Goal: Task Accomplishment & Management: Contribute content

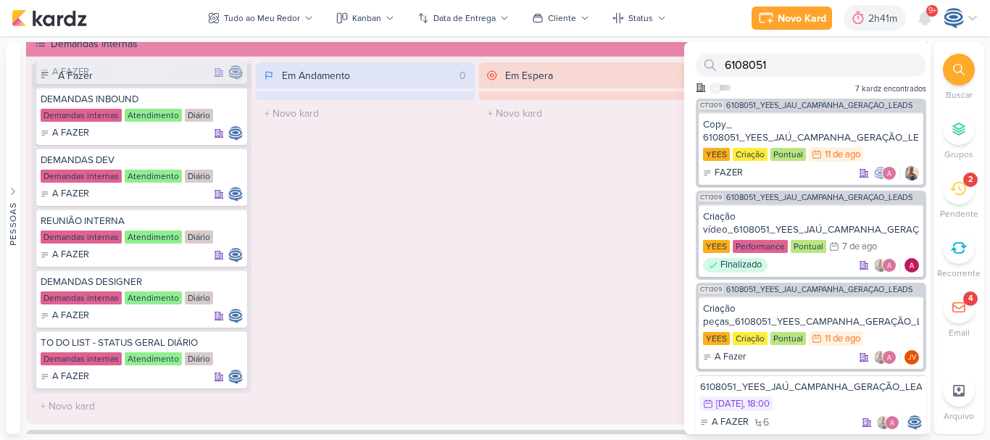
scroll to position [920, 0]
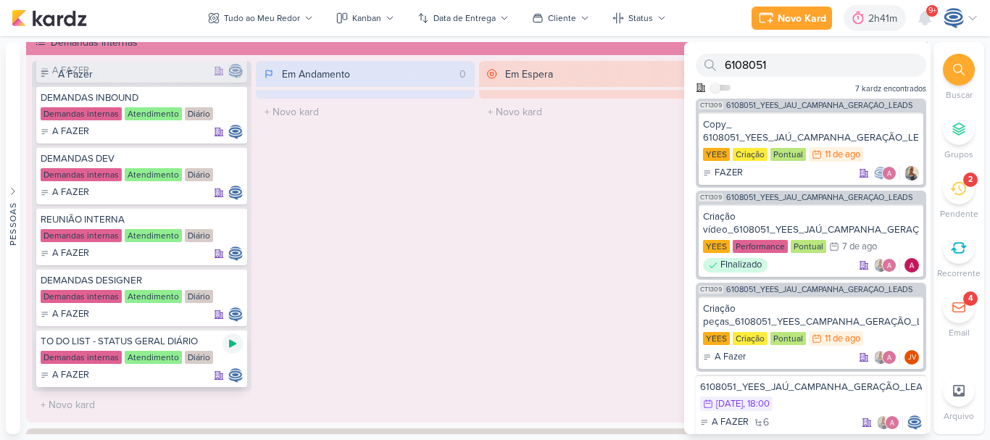
click at [227, 341] on icon at bounding box center [233, 344] width 12 height 12
click at [767, 102] on span "6108051_YEES_JAÚ_CAMPANHA_GERAÇÃO_LEADS" at bounding box center [819, 105] width 186 height 8
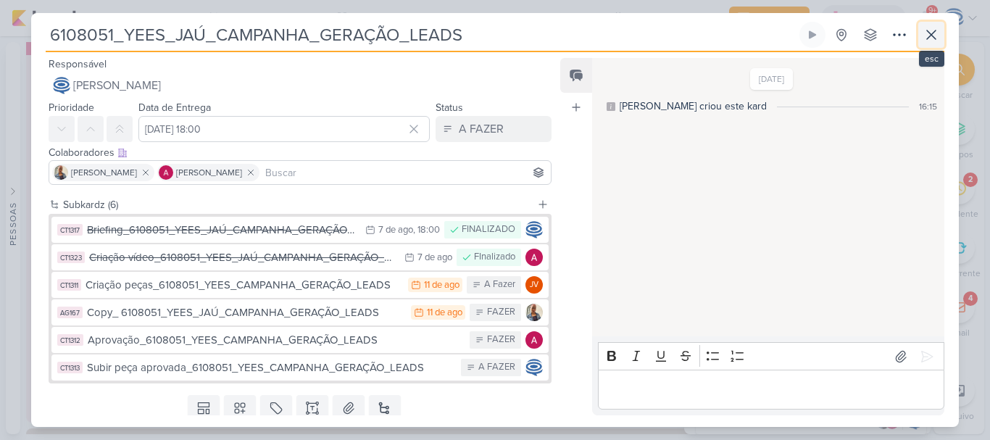
click at [929, 38] on icon at bounding box center [931, 34] width 9 height 9
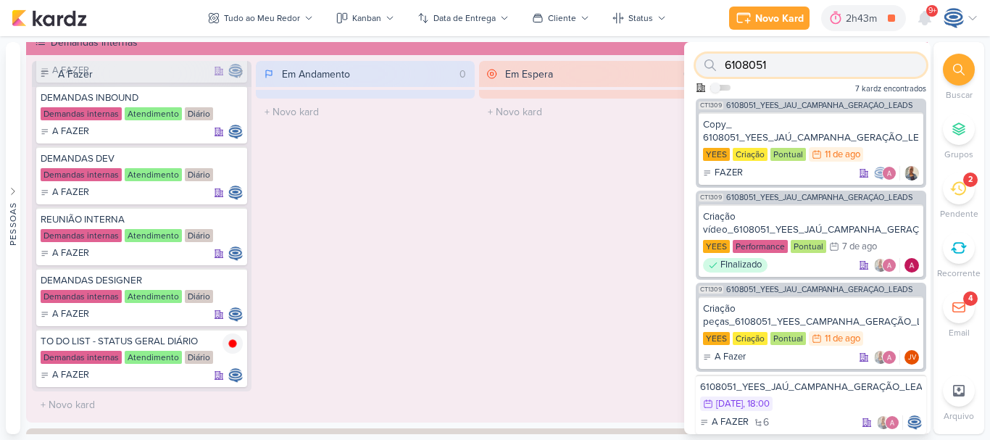
drag, startPoint x: 791, startPoint y: 63, endPoint x: 692, endPoint y: 72, distance: 99.0
click at [692, 72] on div "6108051 Como admin, ative para buscar em todos os kardz da organização 7 kardz …" at bounding box center [807, 70] width 246 height 57
paste input "2_YEES_CAMPANHA_PMAX"
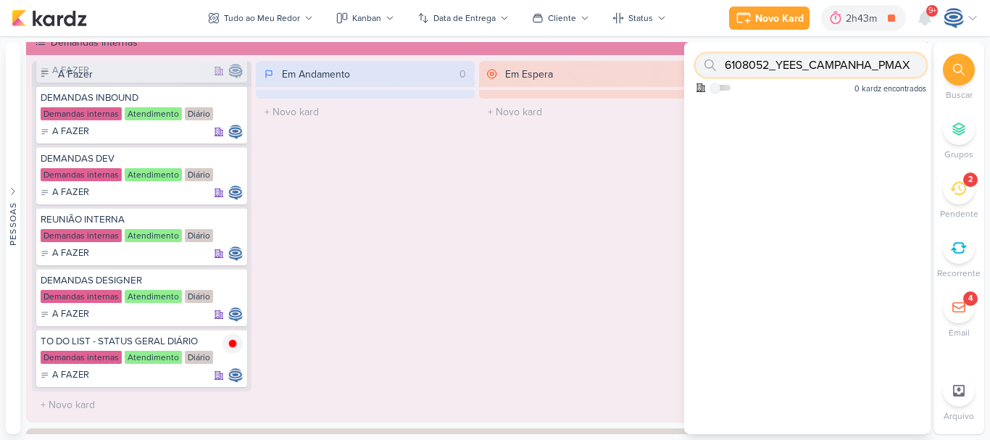
drag, startPoint x: 768, startPoint y: 64, endPoint x: 923, endPoint y: 55, distance: 154.7
click at [923, 55] on div "6108052_YEES_CAMPANHA_PMAX Como admin, ative para buscar em todos os kardz da o…" at bounding box center [807, 70] width 246 height 57
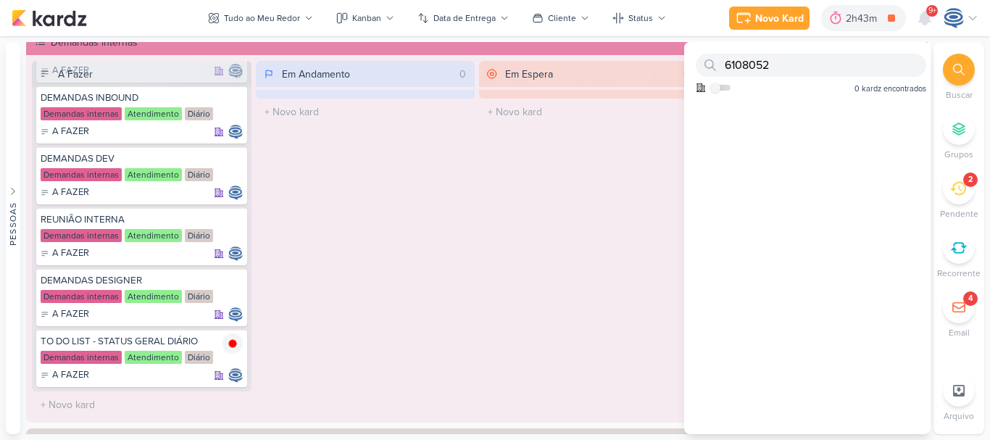
click at [627, 166] on div "Em Espera 0 O título do kard deve ter menos que 100 caracteres" at bounding box center [589, 239] width 220 height 357
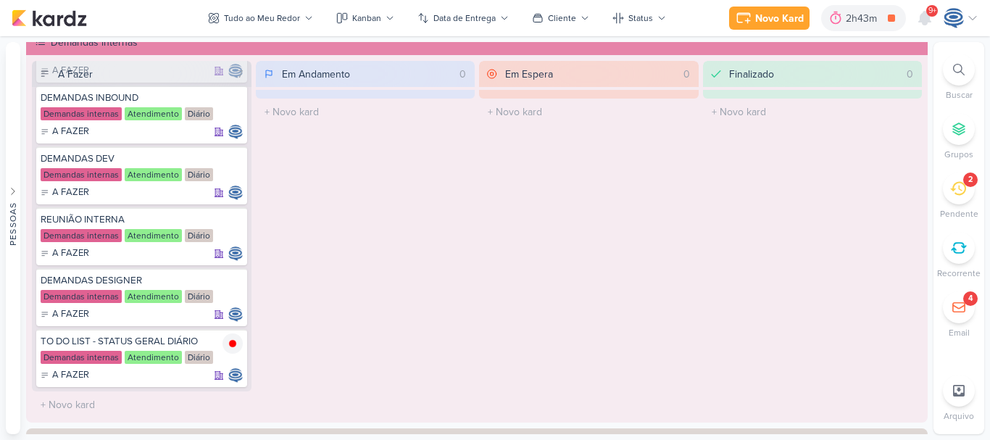
click at [952, 76] on div at bounding box center [959, 70] width 32 height 32
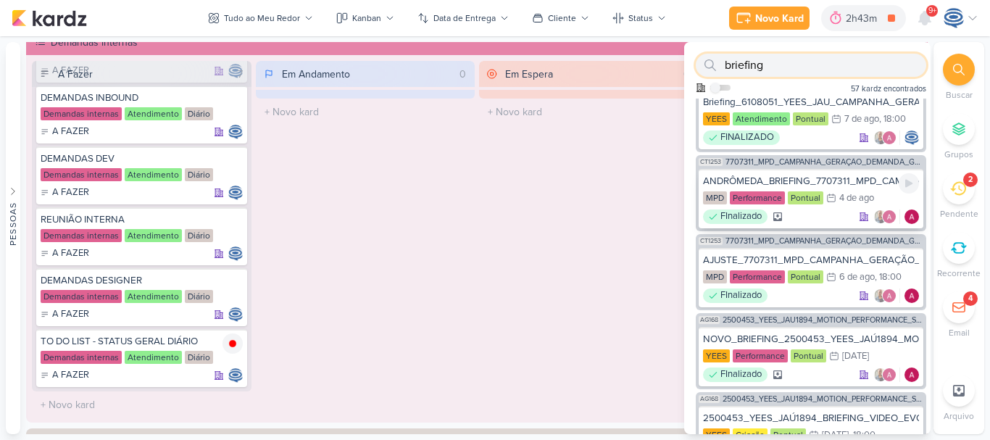
scroll to position [120, 0]
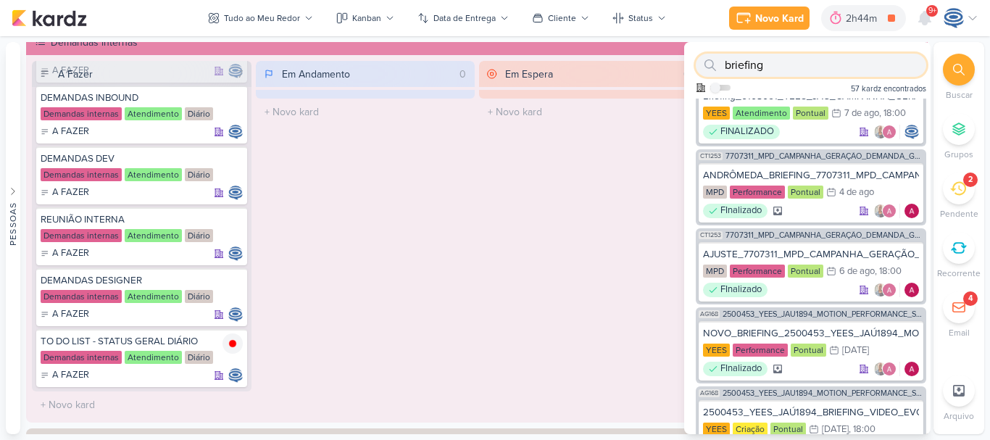
drag, startPoint x: 779, startPoint y: 69, endPoint x: 715, endPoint y: 69, distance: 64.5
drag, startPoint x: 715, startPoint y: 69, endPoint x: 770, endPoint y: 60, distance: 55.8
click at [770, 60] on input "briefing" at bounding box center [811, 65] width 231 height 23
type input "b"
paste input "6707041_YEES_JAÚ1894_PEÇAS_PERFORMANCE"
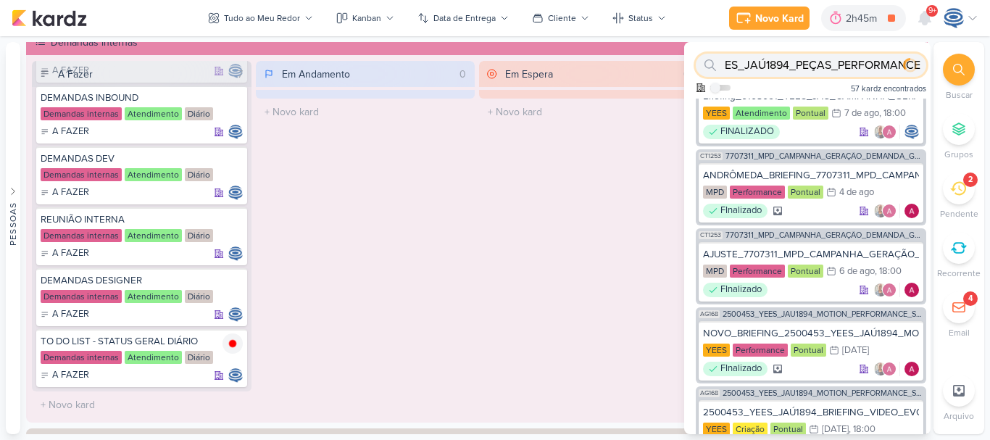
scroll to position [0, 0]
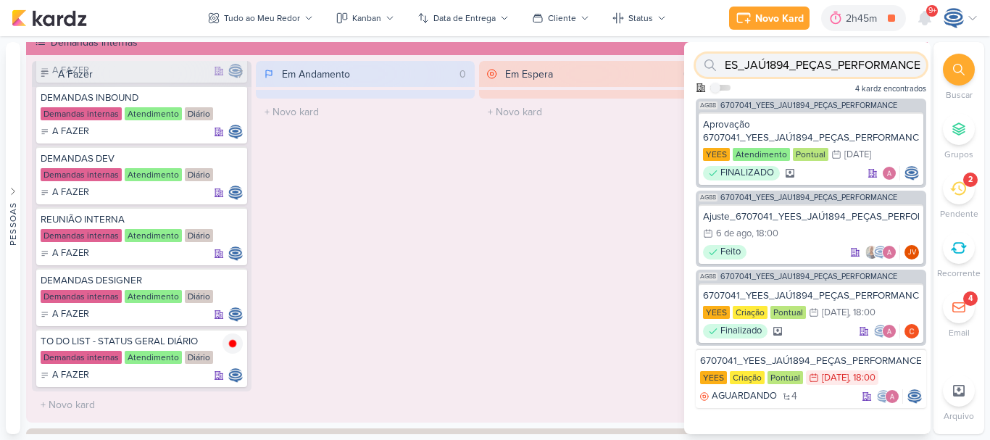
click at [804, 66] on input "6707041_YEES_JAÚ1894_PEÇAS_PERFORMANCE" at bounding box center [811, 65] width 231 height 23
type input "6707041_YEES_JAÚ1894_PEÇAS_PERFORMANCE"
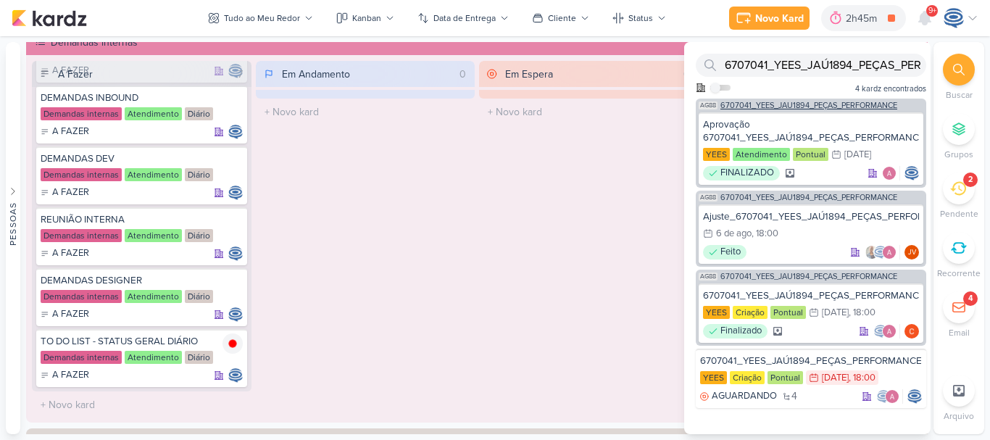
click at [795, 105] on span "6707041_YEES_JAÚ1894_PEÇAS_PERFORMANCE" at bounding box center [809, 105] width 177 height 8
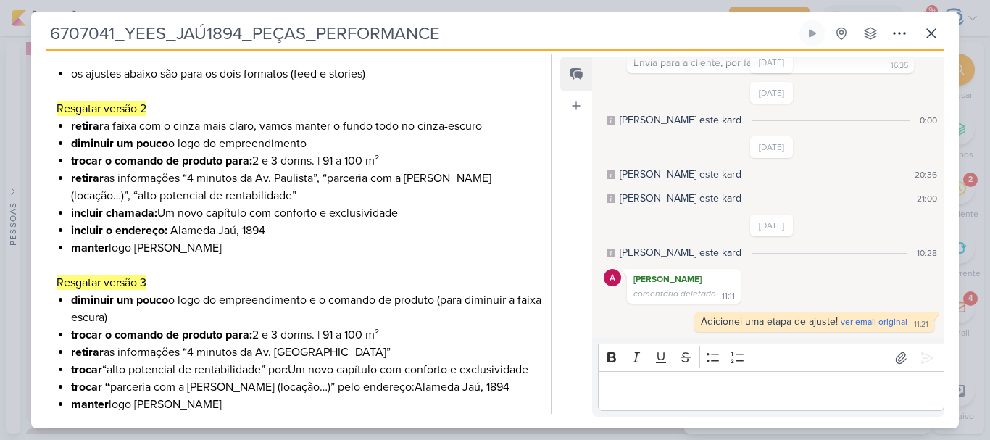
scroll to position [764, 0]
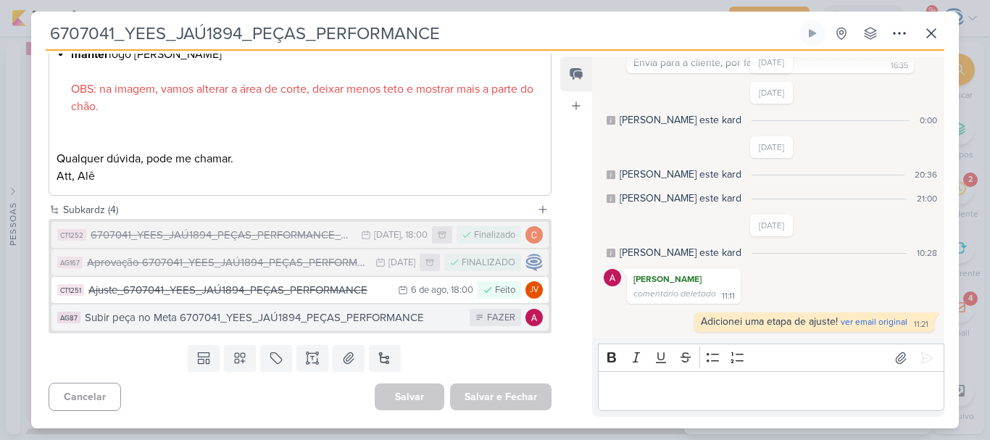
click at [295, 322] on div "Subir peça no Meta 6707041_YEES_JAÚ1894_PEÇAS_PERFORMANCE" at bounding box center [274, 318] width 378 height 17
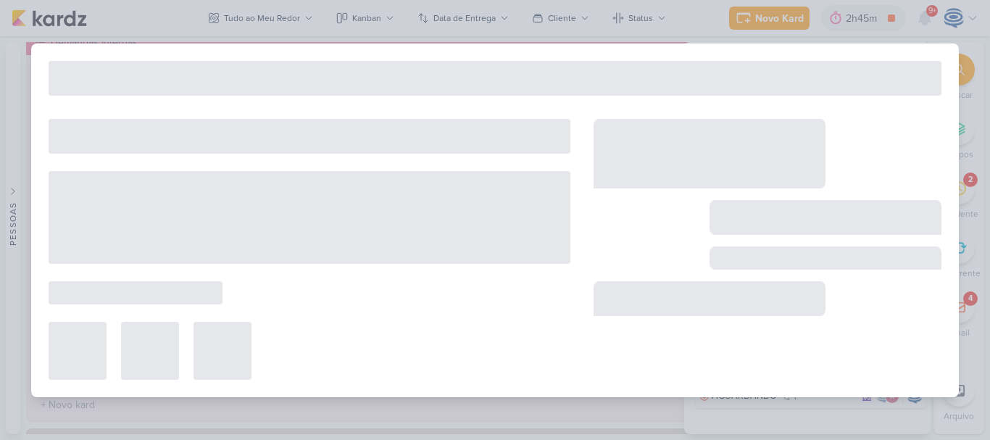
type input "Subir peça no Meta 6707041_YEES_JAÚ1894_PEÇAS_PERFORMANCE"
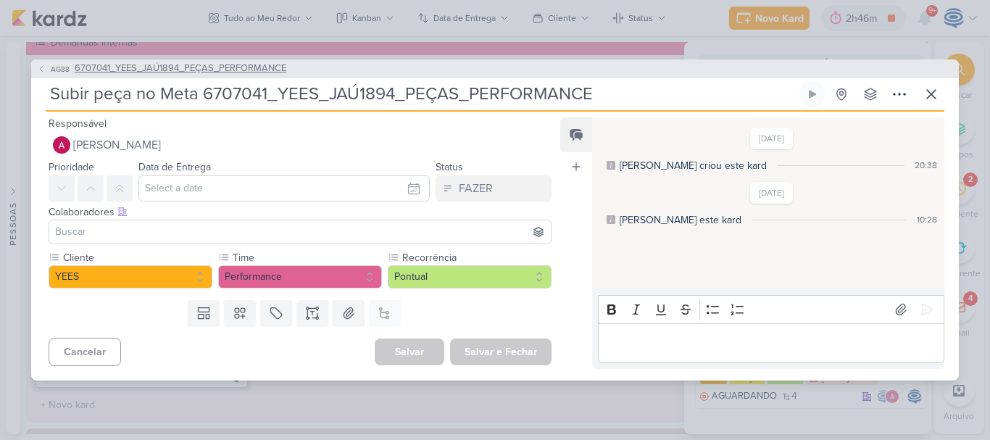
click at [233, 70] on span "6707041_YEES_JAÚ1894_PEÇAS_PERFORMANCE" at bounding box center [181, 69] width 212 height 14
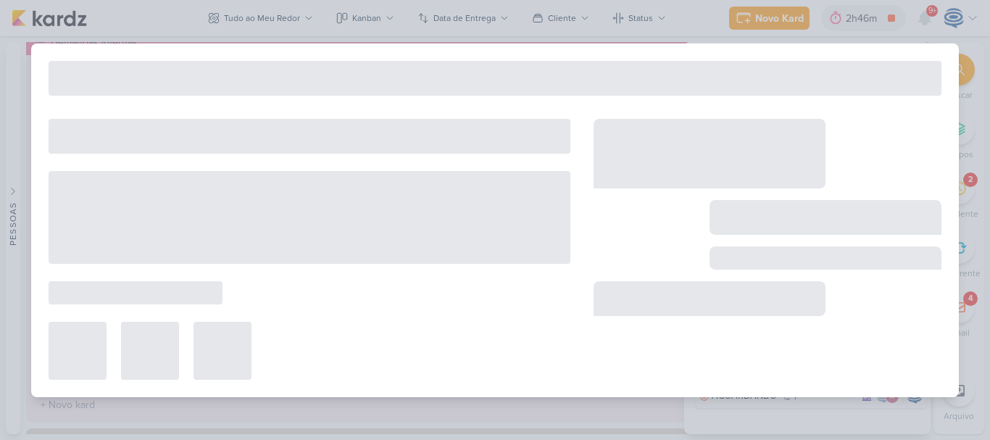
type input "6707041_YEES_JAÚ1894_PEÇAS_PERFORMANCE"
type input "23 de junho de 2025 às 18:00"
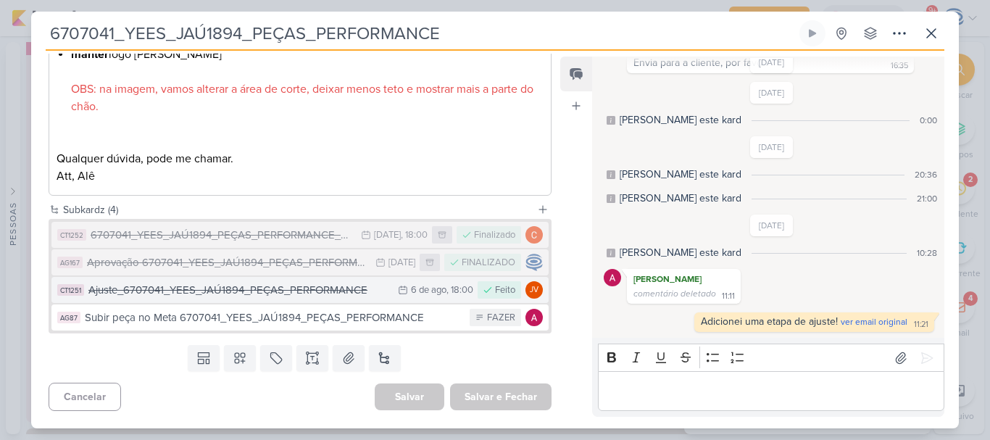
click at [307, 294] on div "Ajuste_6707041_YEES_JAÚ1894_PEÇAS_PERFORMANCE" at bounding box center [239, 290] width 302 height 17
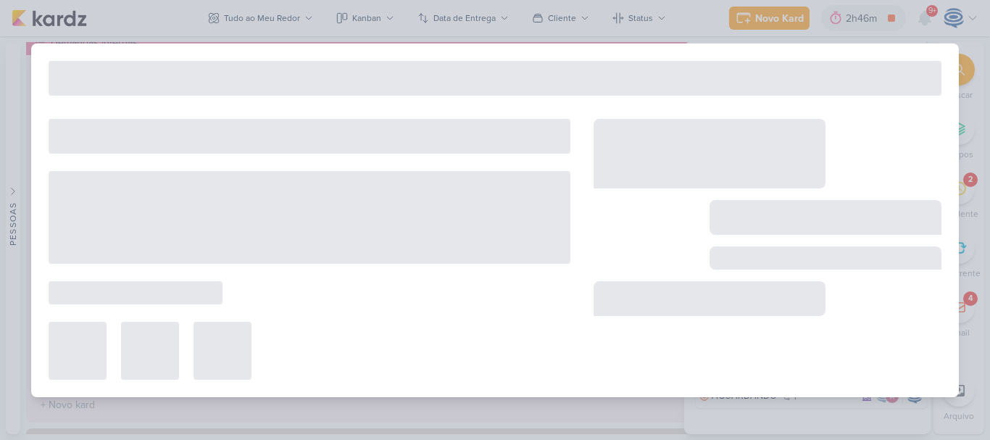
type input "Ajuste_6707041_YEES_JAÚ1894_PEÇAS_PERFORMANCE"
type input "[DATE] 18:00"
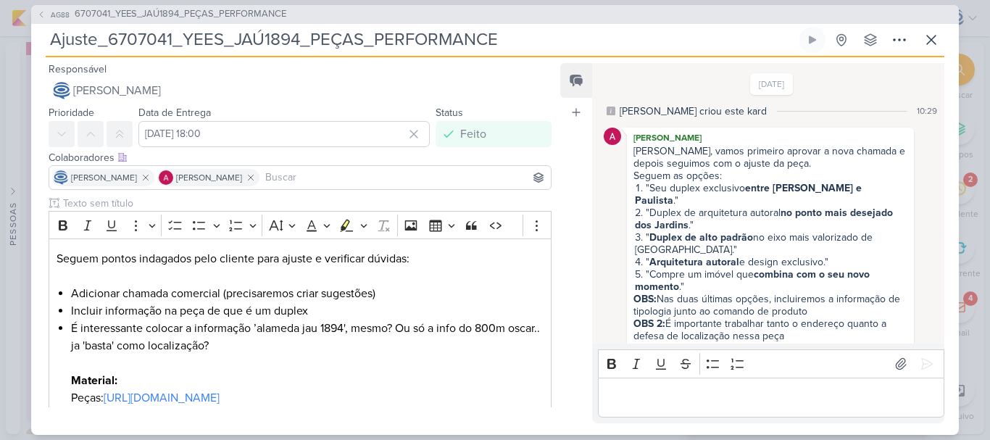
scroll to position [586, 0]
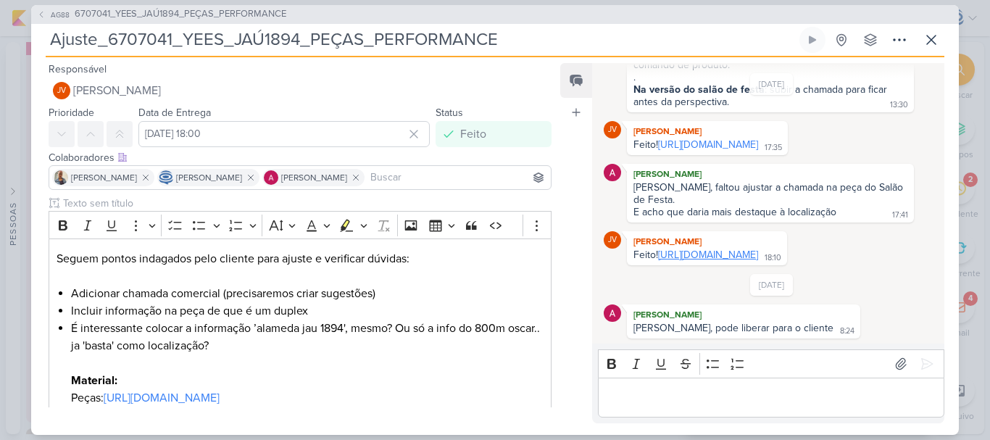
click at [658, 249] on link "https://drive.google.com/drive/folders/1QSLb0dLkt09clkuyX_l6zthgOO9_asqd?usp=sh…" at bounding box center [708, 255] width 100 height 12
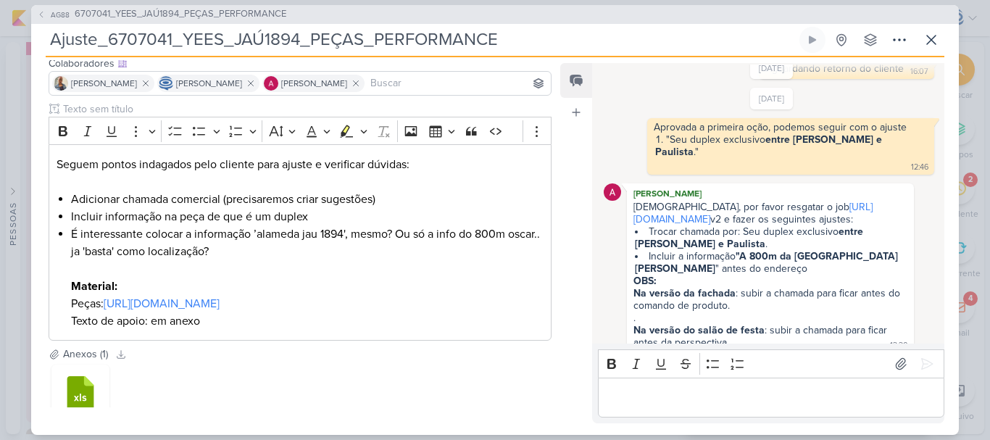
scroll to position [320, 0]
drag, startPoint x: 929, startPoint y: 53, endPoint x: 929, endPoint y: 42, distance: 10.9
click at [929, 42] on div "Ajuste_6707041_YEES_JAÚ1894_PEÇAS_PERFORMANCE Criado por mim nenhum grupo dispo…" at bounding box center [495, 42] width 899 height 30
click at [929, 42] on icon at bounding box center [931, 40] width 9 height 9
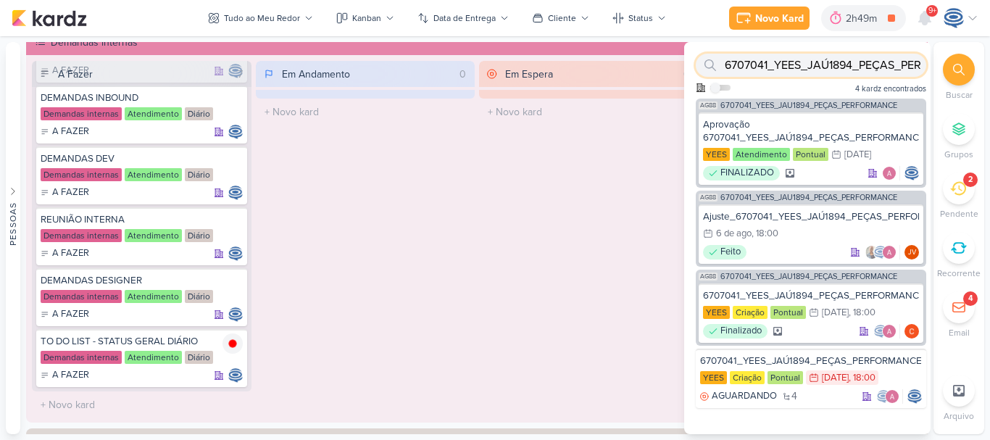
click at [907, 67] on input "6707041_YEES_JAÚ1894_PEÇAS_PERFORMANCE" at bounding box center [811, 65] width 231 height 23
paste input "6407221_YEES_DESDOBRAMENTO_TATUAPÉ_RENDA"
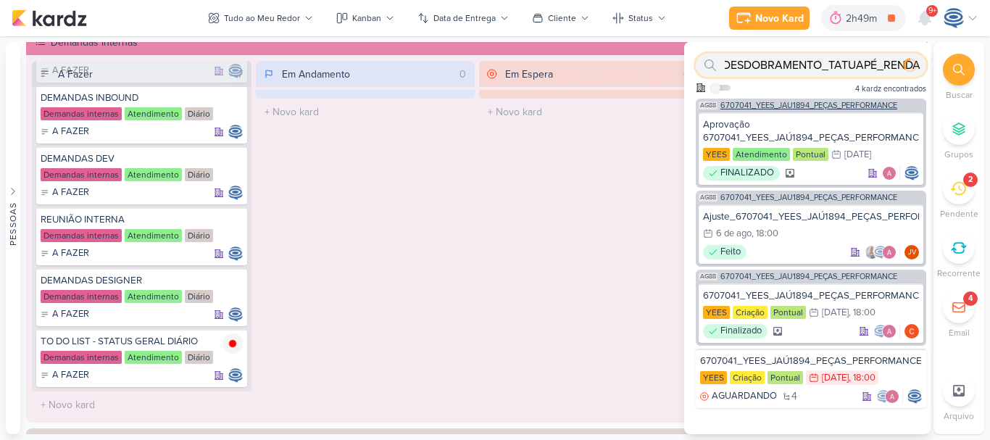
type input "6407221_YEES_DESDOBRAMENTO_TATUAPÉ_RENDA"
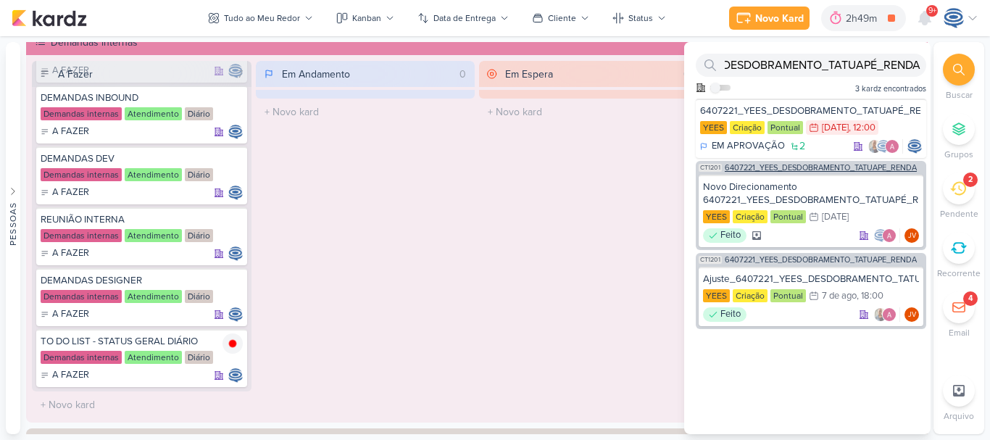
scroll to position [0, 0]
click at [845, 168] on span "6407221_YEES_DESDOBRAMENTO_TATUAPÉ_RENDA" at bounding box center [821, 168] width 192 height 8
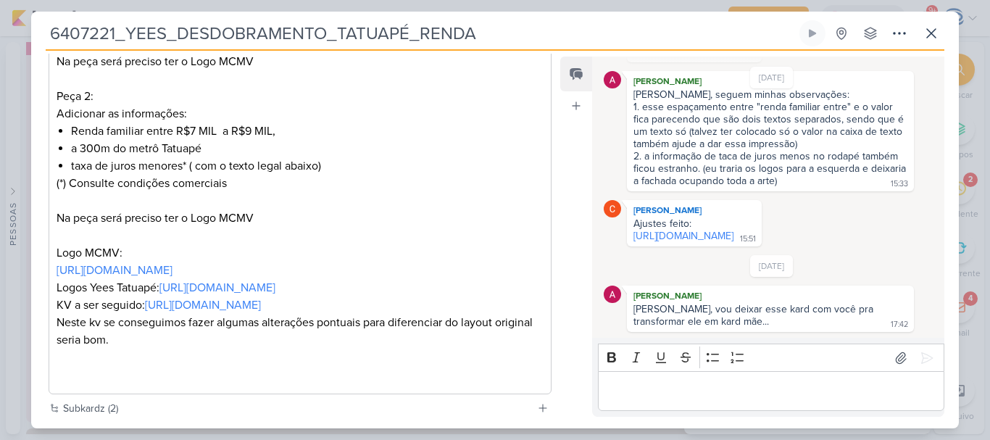
scroll to position [605, 0]
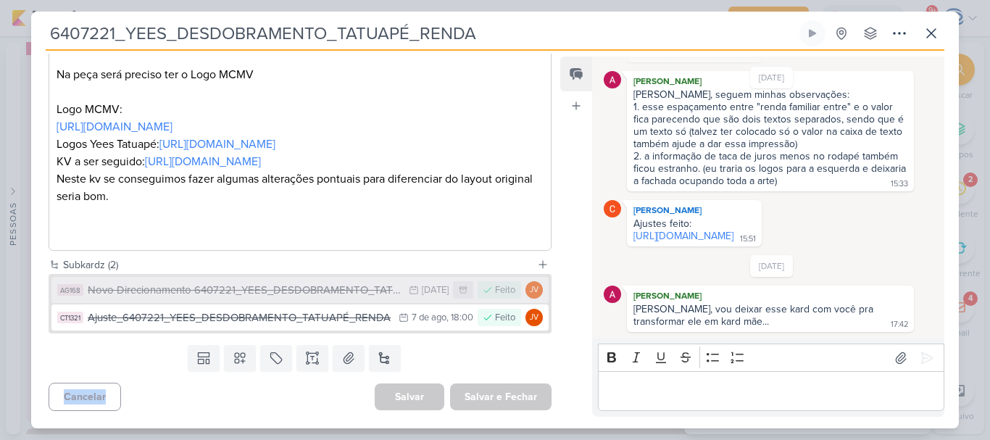
drag, startPoint x: 316, startPoint y: 389, endPoint x: 355, endPoint y: 297, distance: 99.8
click at [355, 297] on div "Responsável Caroline Traven De Andrade Nenhum contato encontrado create new con…" at bounding box center [294, 234] width 526 height 360
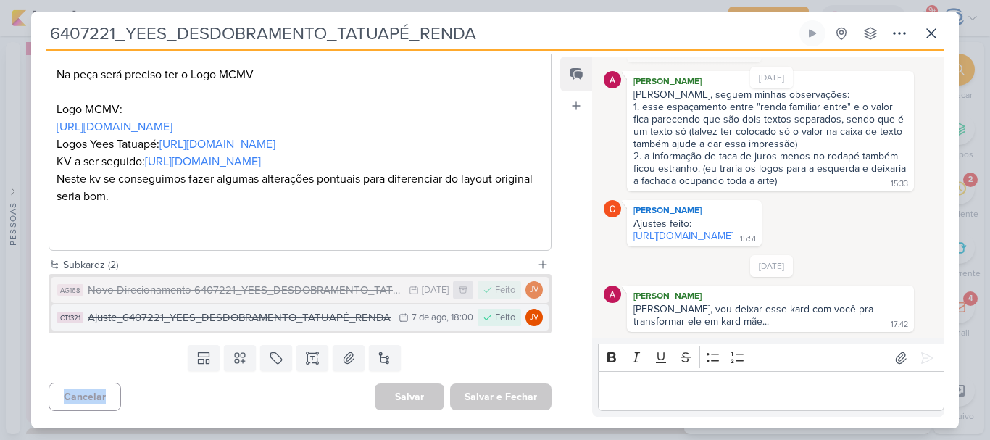
click at [286, 320] on div "Ajuste_6407221_YEES_DESDOBRAMENTO_TATUAPÉ_RENDA" at bounding box center [240, 318] width 304 height 17
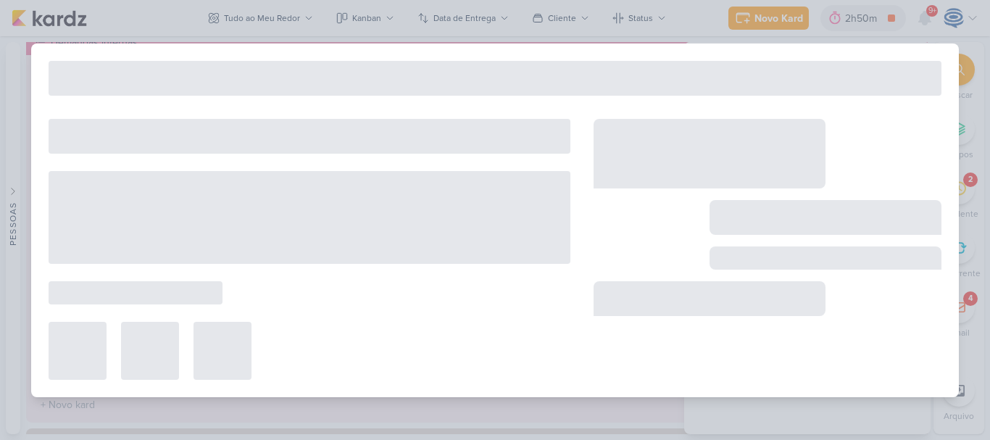
type input "Ajuste_6407221_YEES_DESDOBRAMENTO_TATUAPÉ_RENDA"
type input "7 de agosto de 2025 às 18:00"
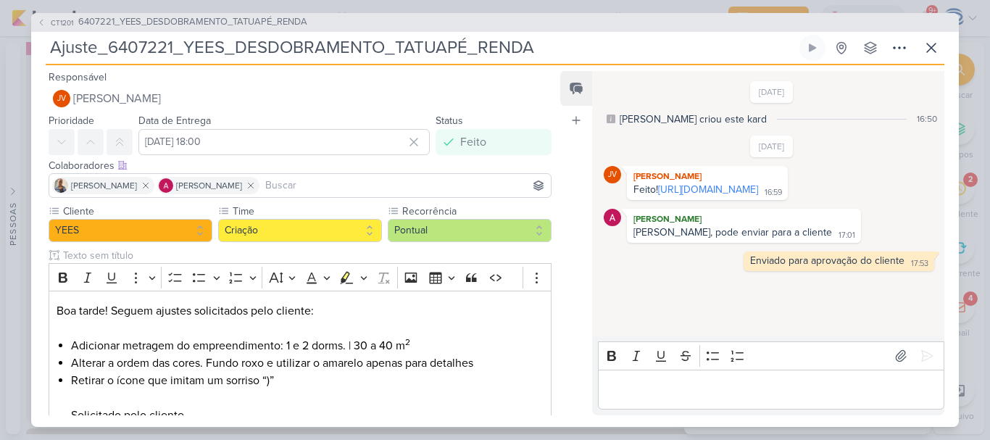
drag, startPoint x: 550, startPoint y: 47, endPoint x: 107, endPoint y: 57, distance: 443.1
click at [107, 57] on input "Ajuste_6407221_YEES_DESDOBRAMENTO_TATUAPÉ_RENDA" at bounding box center [421, 48] width 751 height 26
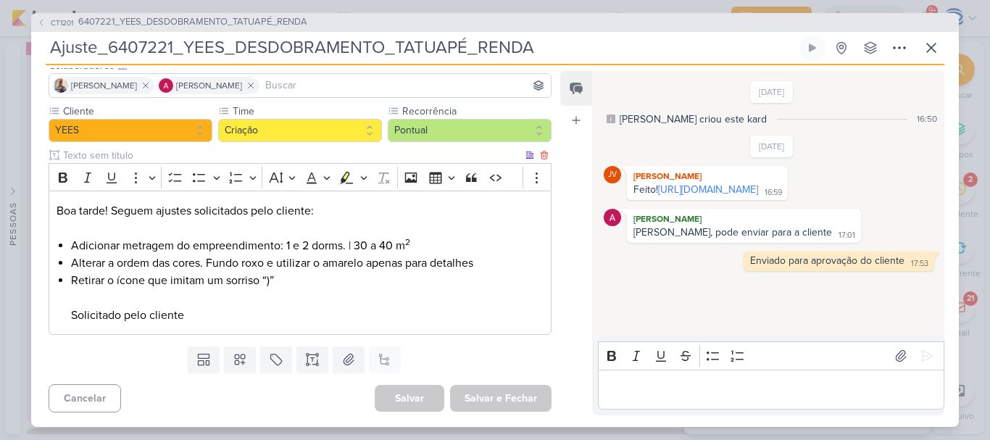
scroll to position [74, 0]
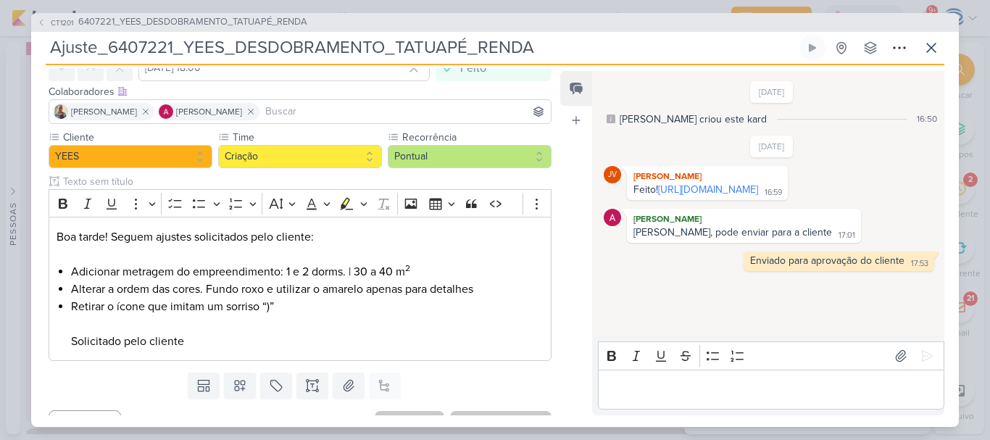
click at [557, 51] on input "Ajuste_6407221_YEES_DESDOBRAMENTO_TATUAPÉ_RENDA" at bounding box center [421, 48] width 751 height 26
drag, startPoint x: 557, startPoint y: 51, endPoint x: 49, endPoint y: 62, distance: 508.3
click at [49, 62] on div "Ajuste_6407221_YEES_DESDOBRAMENTO_TATUAPÉ_RENDA Criado por mim nenhum grupo dis…" at bounding box center [495, 50] width 899 height 30
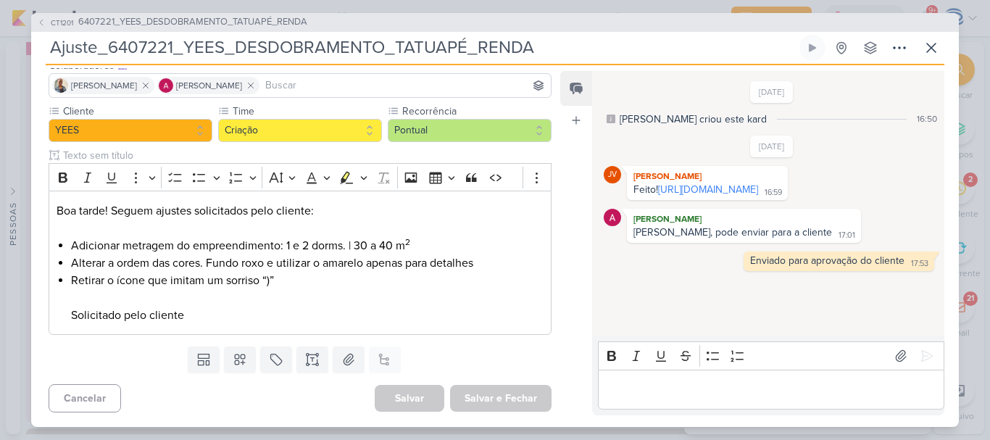
click at [254, 14] on div "CT1201 6407221_YEES_DESDOBRAMENTO_TATUAPÉ_RENDA" at bounding box center [495, 22] width 928 height 19
click at [258, 20] on span "6407221_YEES_DESDOBRAMENTO_TATUAPÉ_RENDA" at bounding box center [192, 22] width 229 height 14
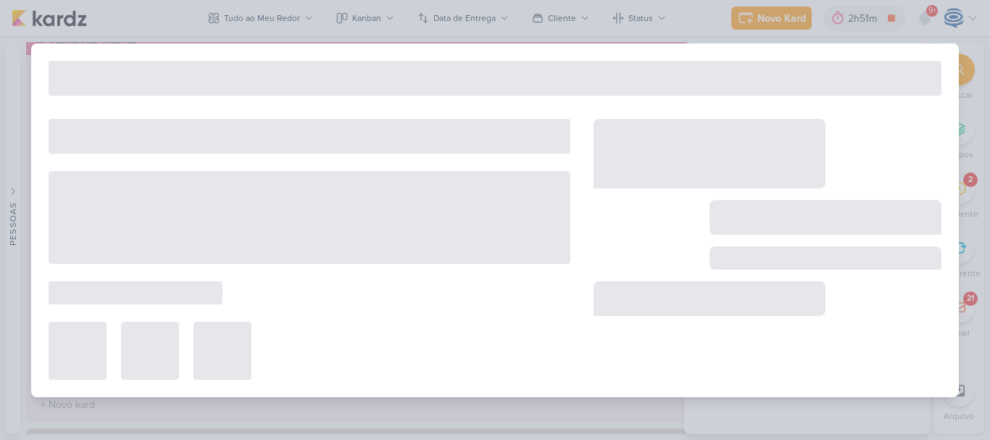
type input "6407221_YEES_DESDOBRAMENTO_TATUAPÉ_RENDA"
type input "30 de julho de 2025 às 12:00"
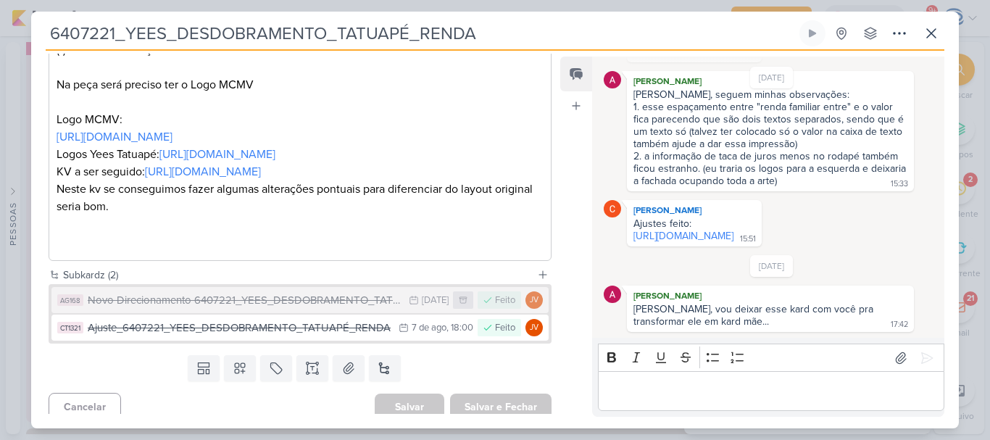
scroll to position [605, 0]
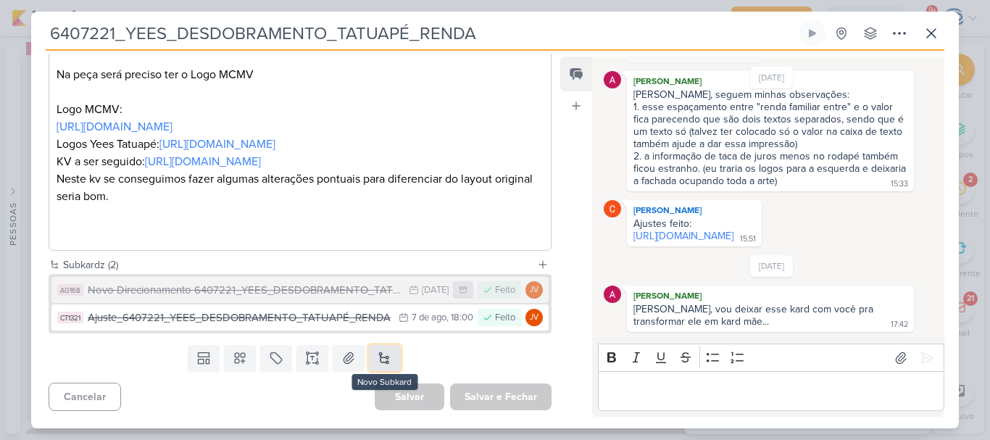
click at [369, 352] on button at bounding box center [385, 358] width 32 height 26
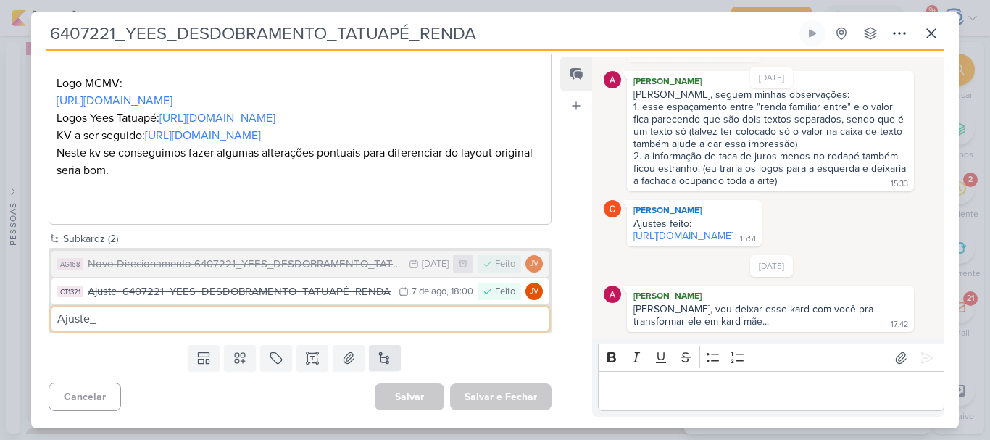
paste input "Ajuste_6407221_YEES_DESDOBRAMENTO_TATUAPÉ_RENDA"
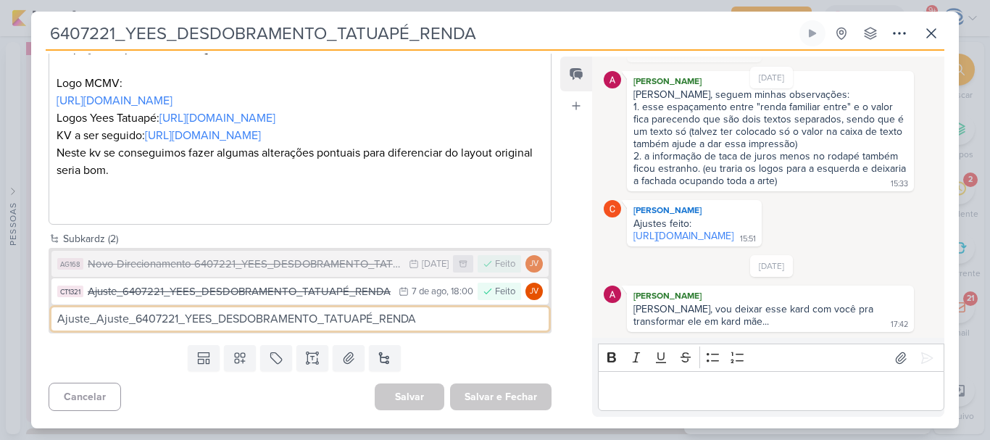
click at [94, 331] on input "Ajuste_Ajuste_6407221_YEES_DESDOBRAMENTO_TATUAPÉ_RENDA" at bounding box center [299, 318] width 497 height 23
click at [404, 331] on input "Ajuste_6407221_YEES_DESDOBRAMENTO_TATUAPÉ_RENDA" at bounding box center [299, 318] width 497 height 23
type input "Ajuste_6407221_YEES_DESDOBRAMENTO_TATUAPÉ_RENDA_V3"
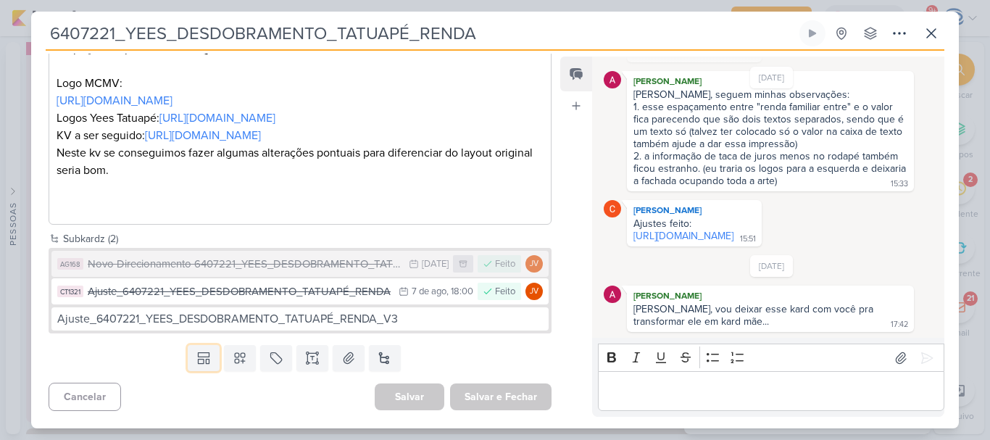
click at [188, 345] on button at bounding box center [204, 358] width 32 height 26
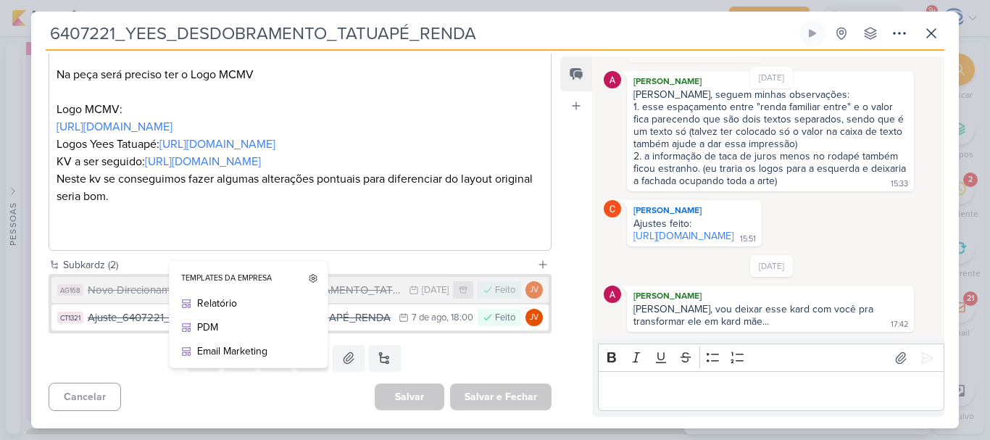
click at [466, 358] on div "Templates Templates da Empresa Relatório PDM Email Marketing Campos Personaliza…" at bounding box center [294, 358] width 526 height 38
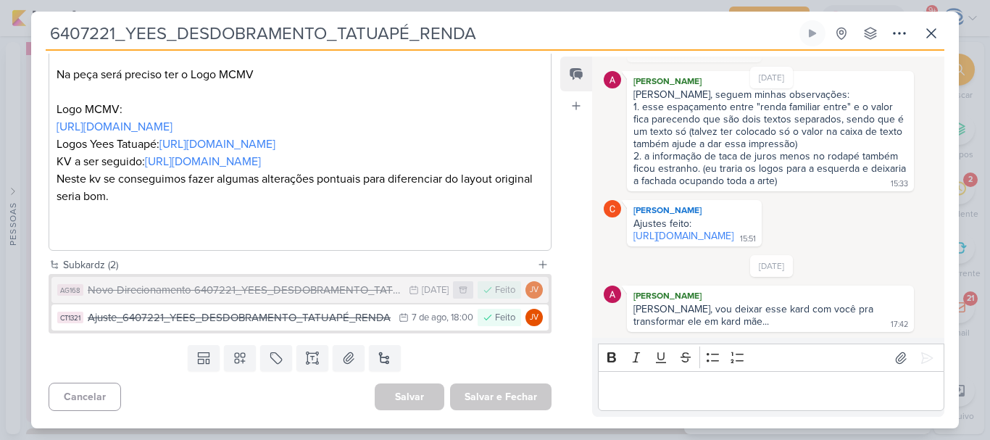
click at [466, 358] on div "Templates Templates da Empresa Relatório PDM Email Marketing Campos Personaliza…" at bounding box center [294, 358] width 526 height 38
click at [381, 357] on button at bounding box center [385, 358] width 32 height 26
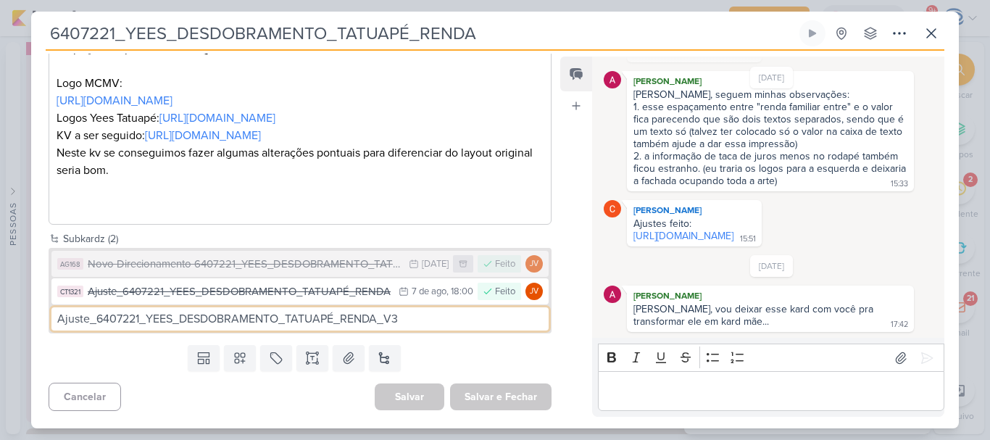
click at [418, 331] on input "Ajuste_6407221_YEES_DESDOBRAMENTO_TATUAPÉ_RENDA_V3" at bounding box center [299, 318] width 497 height 23
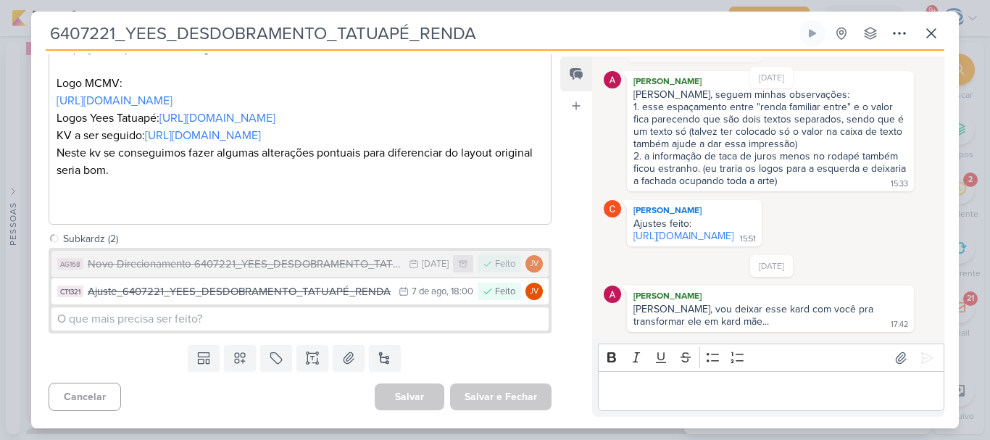
click at [438, 383] on div "Responsável Caroline Traven De Andrade Nenhum contato encontrado create new con…" at bounding box center [294, 234] width 526 height 360
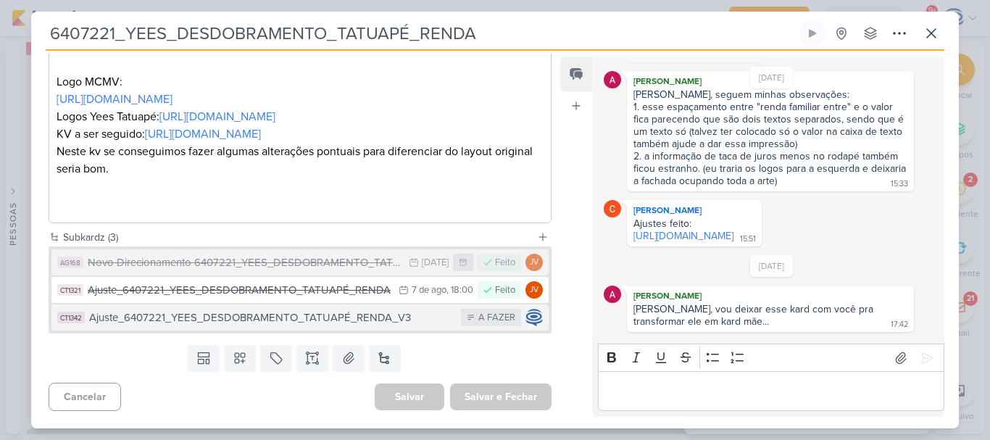
click at [425, 326] on div "Ajuste_6407221_YEES_DESDOBRAMENTO_TATUAPÉ_RENDA_V3" at bounding box center [271, 318] width 365 height 17
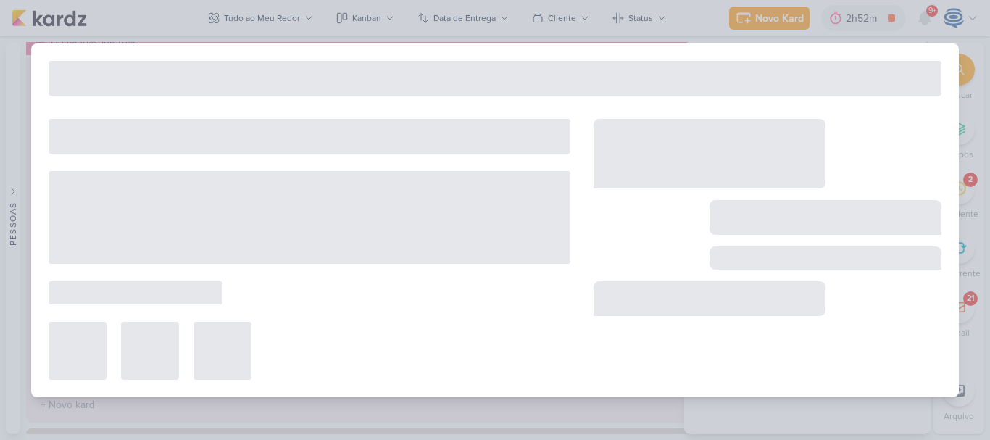
type input "Ajuste_6407221_YEES_DESDOBRAMENTO_TATUAPÉ_RENDA_V3"
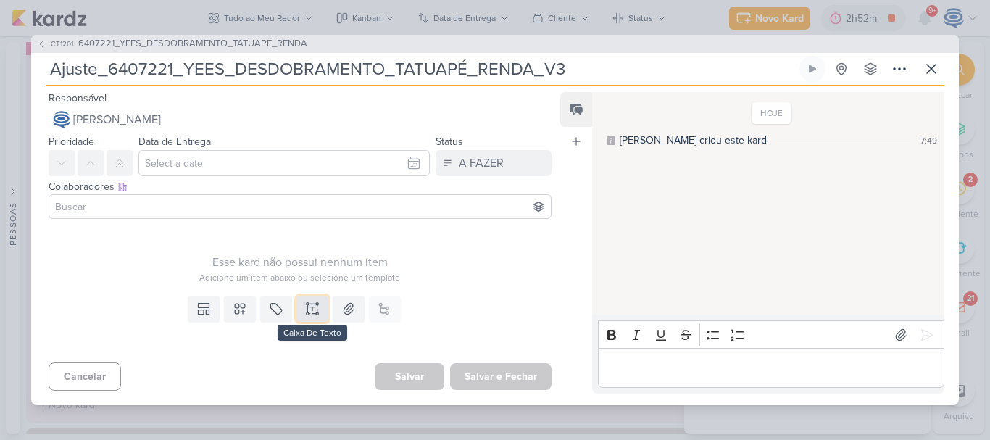
click at [308, 316] on icon at bounding box center [312, 309] width 14 height 14
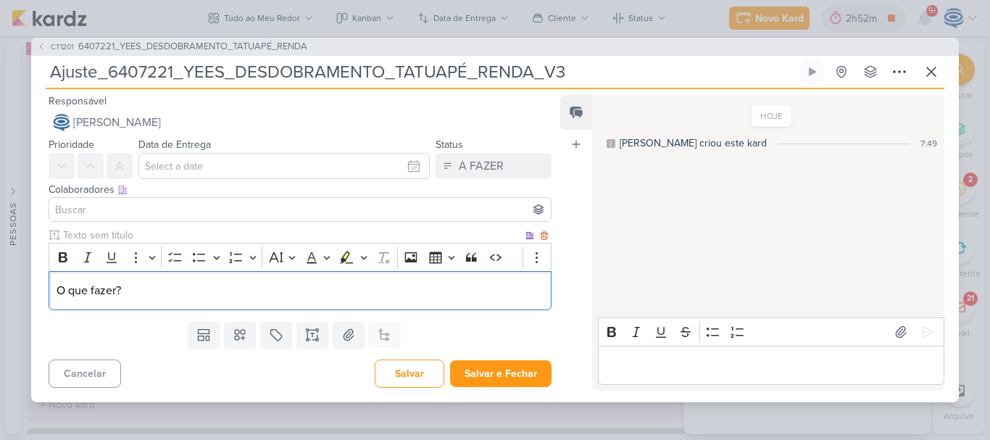
click at [456, 302] on div "O que fazer?" at bounding box center [300, 291] width 503 height 40
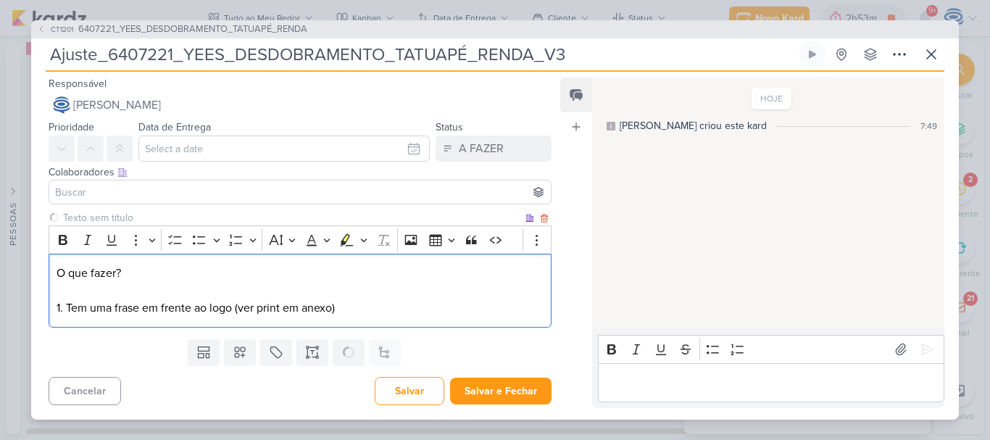
click at [332, 309] on p "O que fazer? 1. Tem uma frase em frente ao logo (ver print em anexo)" at bounding box center [300, 291] width 487 height 52
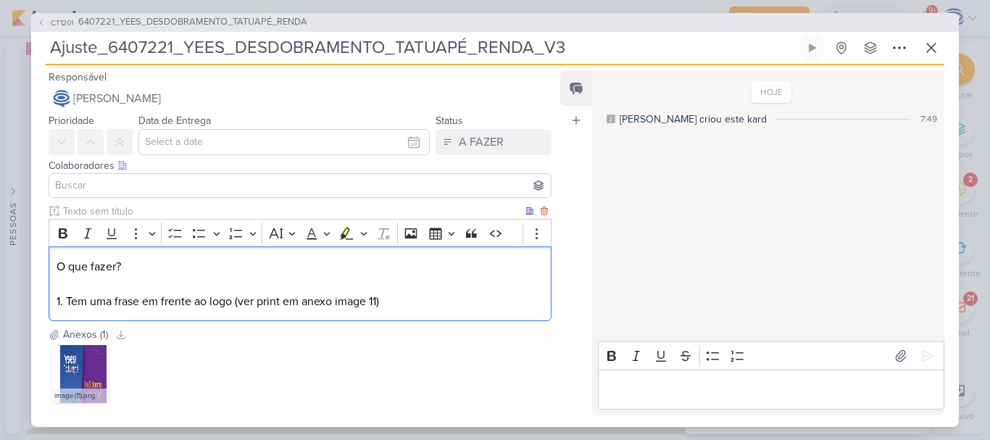
click at [334, 302] on p "O que fazer? 1. Tem uma frase em frente ao logo (ver print em anexo image 11)" at bounding box center [300, 284] width 487 height 52
click at [381, 302] on p "O que fazer? 1. Tem uma frase em frente ao logo (ver print em anexo "image 11)" at bounding box center [300, 284] width 487 height 52
click at [399, 304] on p "O que fazer? 1. Tem uma frase em frente ao logo (ver print em anexo “image 11”)" at bounding box center [300, 284] width 487 height 52
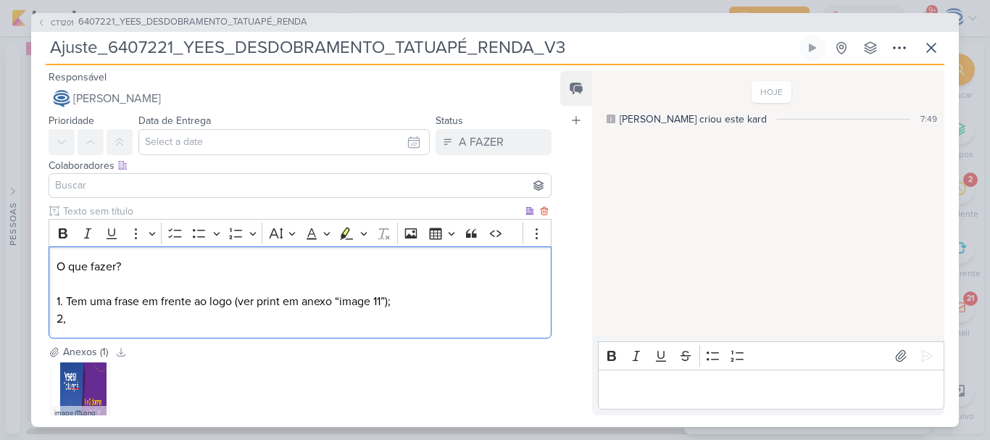
click at [133, 258] on p "O que fazer? 1. Tem uma frase em frente ao logo (ver print em anexo “image 11”);" at bounding box center [300, 284] width 487 height 52
click at [390, 304] on p "O que fazer? 1. Tem uma frase em frente ao logo (ver print em anexo “image 11”);" at bounding box center [300, 284] width 487 height 52
click at [451, 320] on p "2," at bounding box center [300, 318] width 487 height 17
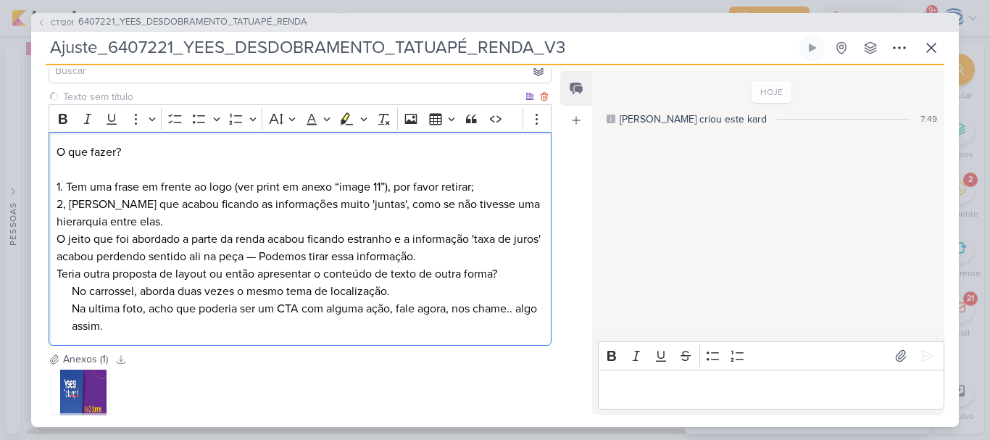
scroll to position [115, 0]
click at [68, 207] on p "2, Acho que acabou ficando as informações muito 'juntas', como se não tivesse u…" at bounding box center [300, 212] width 487 height 35
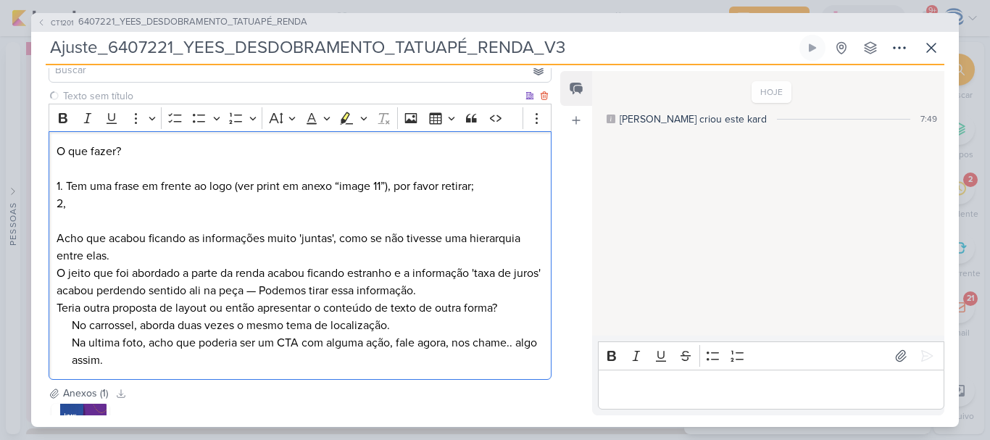
click at [85, 203] on p "2, Acho que acabou ficando as informações muito 'juntas', como se não tivesse u…" at bounding box center [300, 230] width 487 height 70
click at [224, 206] on p "2, Verificar outra forma de dispos as informações Acho que acabou ficando as in…" at bounding box center [300, 230] width 487 height 70
click at [316, 204] on p "2, Verificar outra forma de dispor as informações Acho que acabou ficando as in…" at bounding box center [300, 230] width 487 height 70
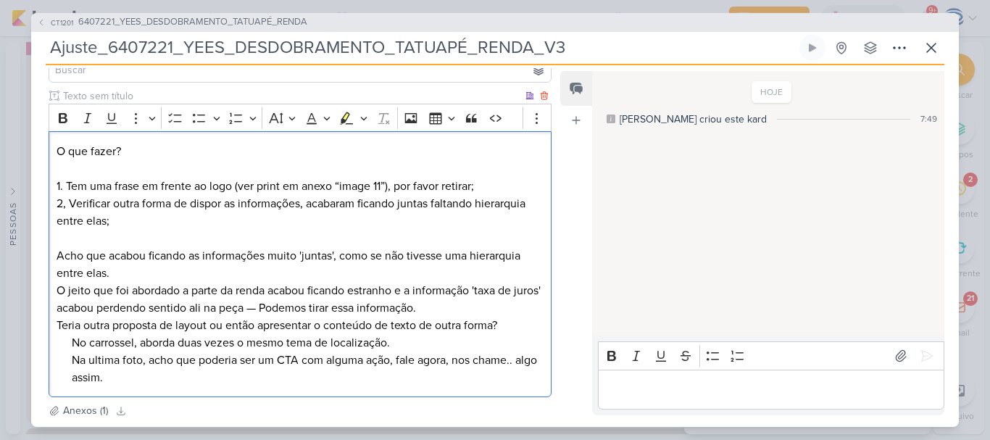
drag, startPoint x: 128, startPoint y: 274, endPoint x: 55, endPoint y: 256, distance: 74.7
click at [55, 256] on div "O que fazer? 1. Tem uma frase em frente ao logo (ver print em anexo “image 11”)…" at bounding box center [300, 264] width 503 height 266
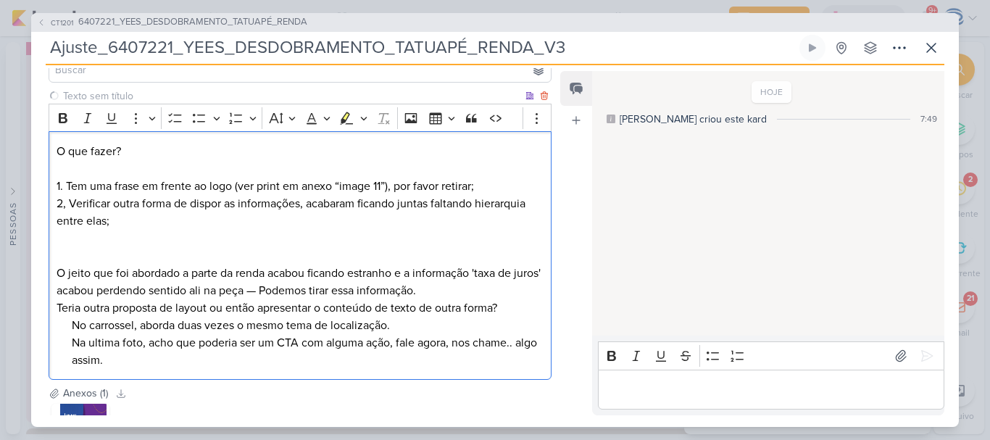
click at [65, 242] on p "2, Verificar outra forma de dispor as informações, acabaram ficando juntas falt…" at bounding box center [300, 230] width 487 height 70
drag, startPoint x: 478, startPoint y: 273, endPoint x: 83, endPoint y: 289, distance: 394.7
click at [83, 289] on p "O jeito que foi abordado a parte da renda acabou ficando estranho e a informaçã…" at bounding box center [300, 282] width 487 height 35
copy p "'taxa de juros'"
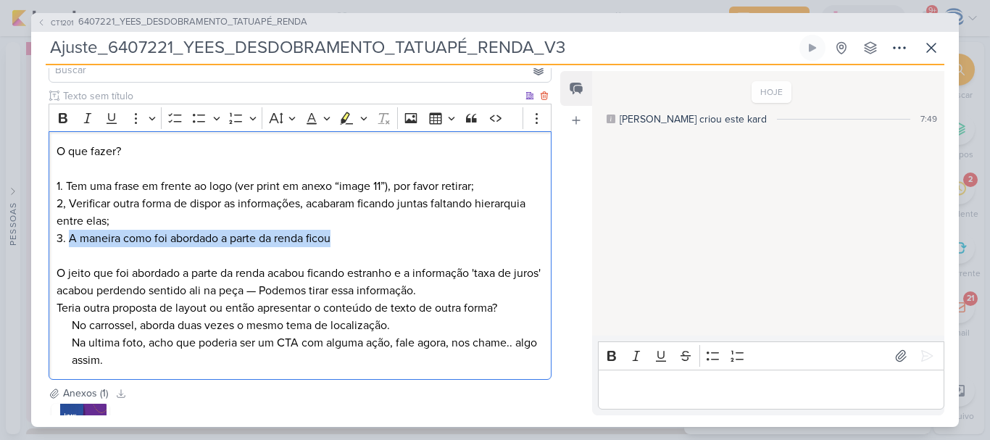
drag, startPoint x: 353, startPoint y: 231, endPoint x: 69, endPoint y: 239, distance: 284.3
click at [69, 239] on p "2, Verificar outra forma de dispor as informações, acabaram ficando juntas falt…" at bounding box center [300, 230] width 487 height 70
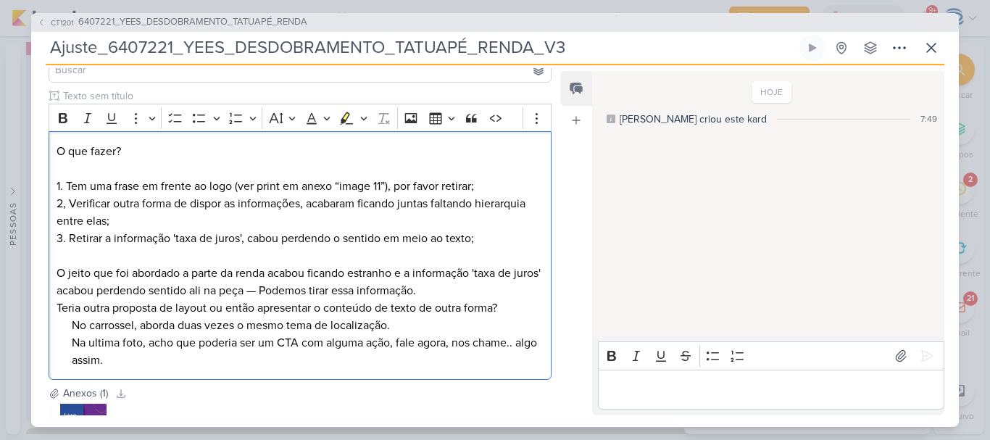
drag, startPoint x: 471, startPoint y: 289, endPoint x: 44, endPoint y: 268, distance: 427.5
click at [44, 268] on div "Clique para deixar o item visível somente à membros da sua organização Rich Tex…" at bounding box center [294, 236] width 526 height 297
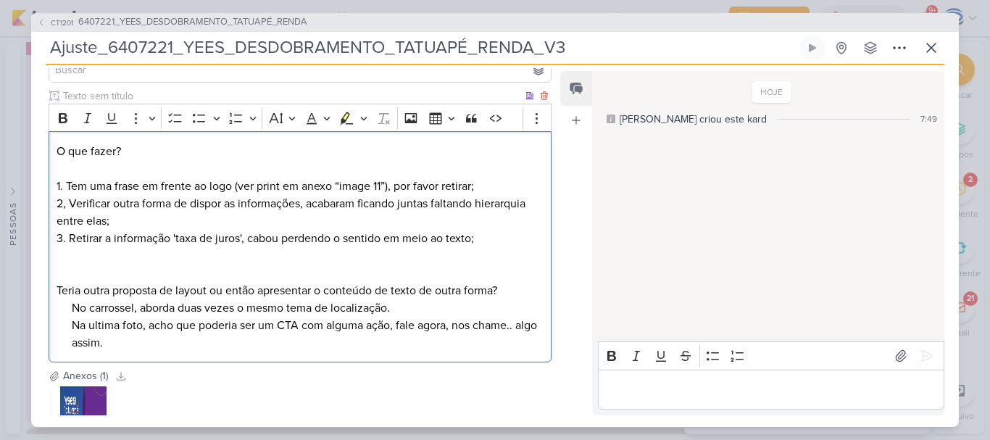
click at [490, 246] on p "2, Verificar outra forma de dispor as informações, acabaram ficando juntas falt…" at bounding box center [300, 230] width 487 height 70
click at [455, 254] on p "2, Verificar outra forma de dispor as informações, acabaram ficando juntas falt…" at bounding box center [300, 230] width 487 height 70
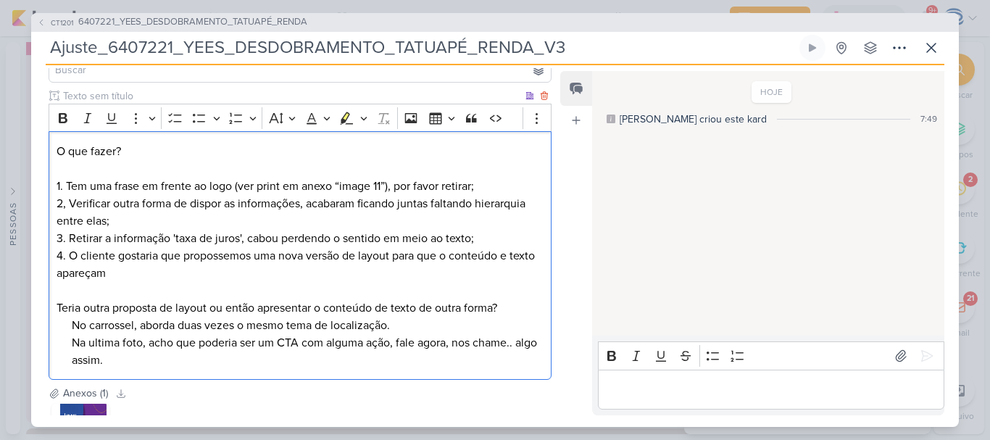
click at [232, 265] on p "2, Verificar outra forma de dispor as informações, acabaram ficando juntas falt…" at bounding box center [300, 238] width 487 height 87
click at [225, 252] on p "2, Verificar outra forma de dispor as informações, acabaram ficando juntas falt…" at bounding box center [300, 238] width 487 height 87
drag, startPoint x: 181, startPoint y: 258, endPoint x: 402, endPoint y: 249, distance: 221.3
click at [402, 249] on p "2, Verificar outra forma de dispor as informações, acabaram ficando juntas falt…" at bounding box center [300, 238] width 487 height 87
click at [407, 254] on p "2, Verificar outra forma de dispor as informações, acabaram ficando juntas falt…" at bounding box center [300, 238] width 487 height 87
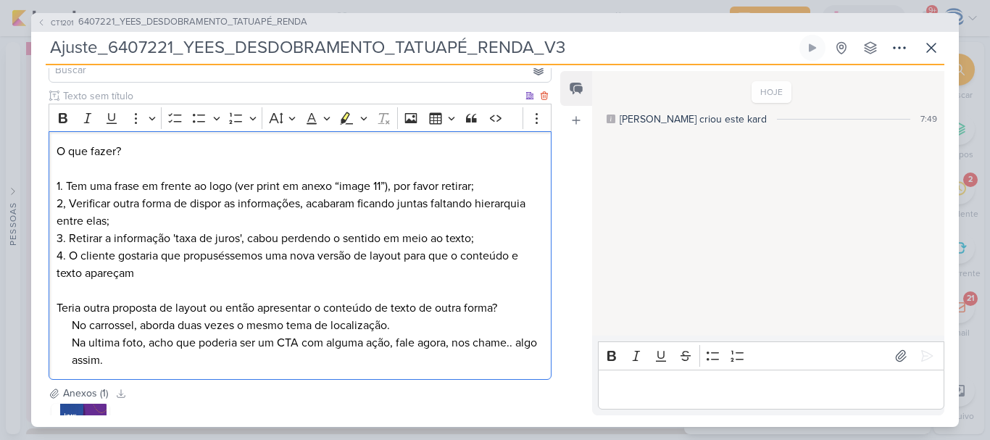
click at [407, 254] on p "2, Verificar outra forma de dispor as informações, acabaram ficando juntas falt…" at bounding box center [300, 238] width 487 height 87
click at [59, 122] on icon "Editor toolbar" at bounding box center [63, 118] width 9 height 10
drag, startPoint x: 149, startPoint y: 267, endPoint x: 46, endPoint y: 267, distance: 103.7
click at [46, 267] on div "Clique para deixar o item visível somente à membros da sua organização Rich Tex…" at bounding box center [294, 236] width 526 height 297
drag, startPoint x: 139, startPoint y: 272, endPoint x: 67, endPoint y: 262, distance: 72.4
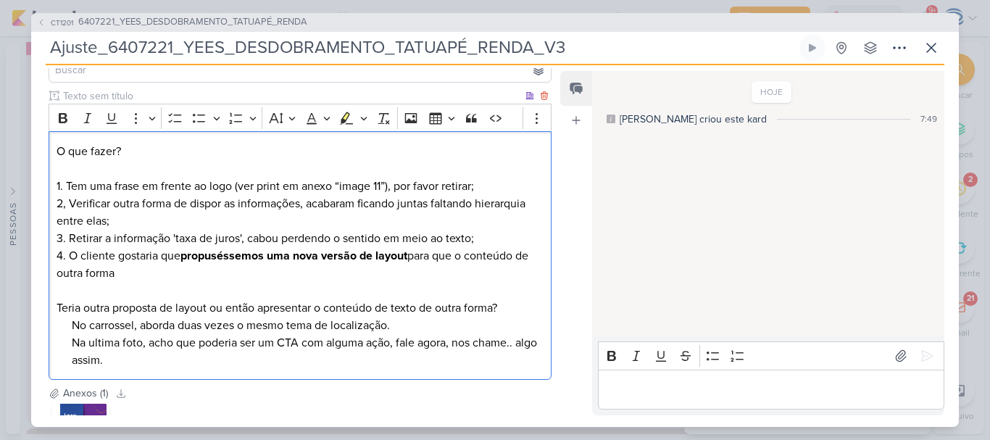
click at [67, 262] on p "2, Verificar outra forma de dispor as informações, acabaram ficando juntas falt…" at bounding box center [300, 238] width 487 height 87
copy p "O cliente gostaria que propuséssemos uma nova versão de layout para que o conte…"
click at [181, 216] on p "2, Verificar outra forma de dispor as informações, acabaram ficando juntas falt…" at bounding box center [300, 238] width 487 height 87
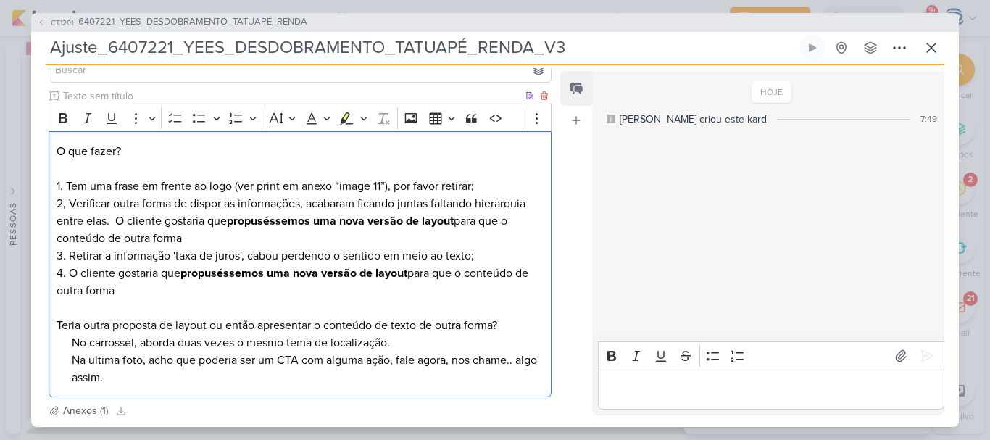
click at [130, 292] on p "2, Verificar outra forma de dispor as informações, acabaram ficando juntas falt…" at bounding box center [300, 247] width 487 height 104
click at [490, 228] on p "2, Verificar outra forma de dispor as informações, acabaram ficando juntas falt…" at bounding box center [300, 247] width 487 height 104
drag, startPoint x: 486, startPoint y: 223, endPoint x: 493, endPoint y: 233, distance: 11.9
click at [493, 233] on p "2, Verificar outra forma de dispor as informações, acabaram ficando juntas falt…" at bounding box center [300, 247] width 487 height 104
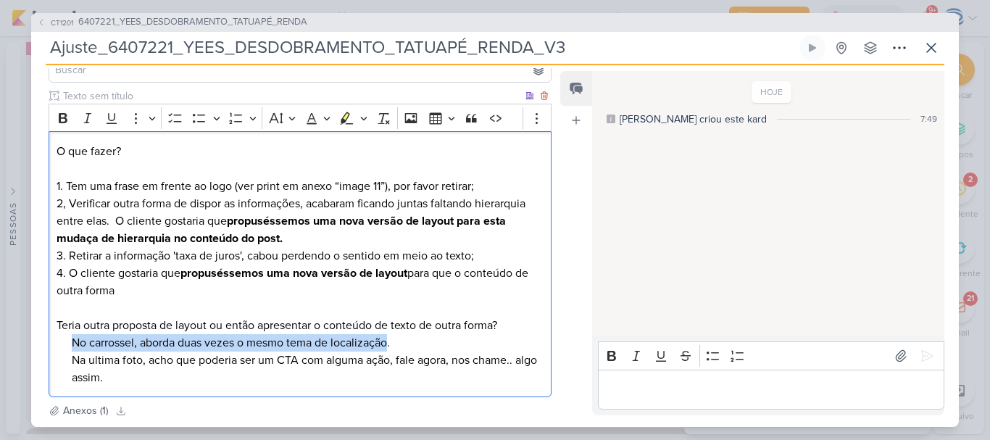
drag, startPoint x: 68, startPoint y: 343, endPoint x: 391, endPoint y: 339, distance: 322.6
click at [391, 339] on div "O que fazer? 1. Tem uma frase em frente ao logo (ver print em anexo “image 11”)…" at bounding box center [300, 264] width 503 height 266
copy p "No carrossel, aborda duas vezes o mesmo tema de localização"
drag, startPoint x: 149, startPoint y: 291, endPoint x: 68, endPoint y: 271, distance: 83.0
click at [68, 271] on p "2, Verificar outra forma de dispor as informações, acabaram ficando juntas falt…" at bounding box center [300, 247] width 487 height 104
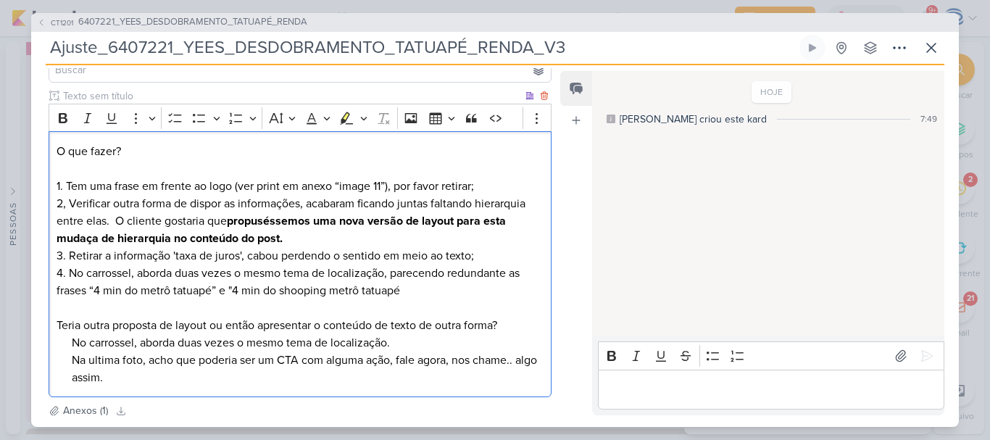
click at [463, 287] on p "2, Verificar outra forma de dispor as informações, acabaram ficando juntas falt…" at bounding box center [300, 247] width 487 height 104
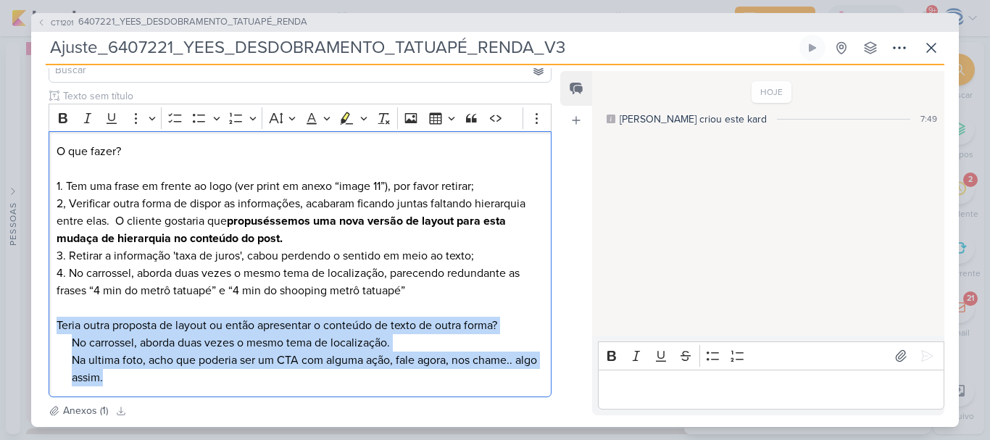
drag, startPoint x: 175, startPoint y: 374, endPoint x: 19, endPoint y: 319, distance: 165.3
click at [19, 319] on div "CT1201 6407221_YEES_DESDOBRAMENTO_TATUAPÉ_RENDA Ajuste_6407221_YEES_DESDOBRAMEN…" at bounding box center [495, 220] width 990 height 440
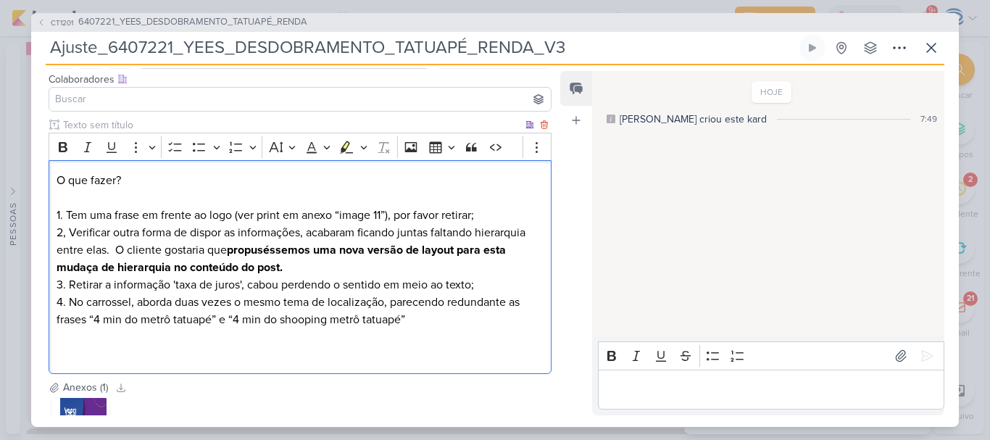
scroll to position [0, 0]
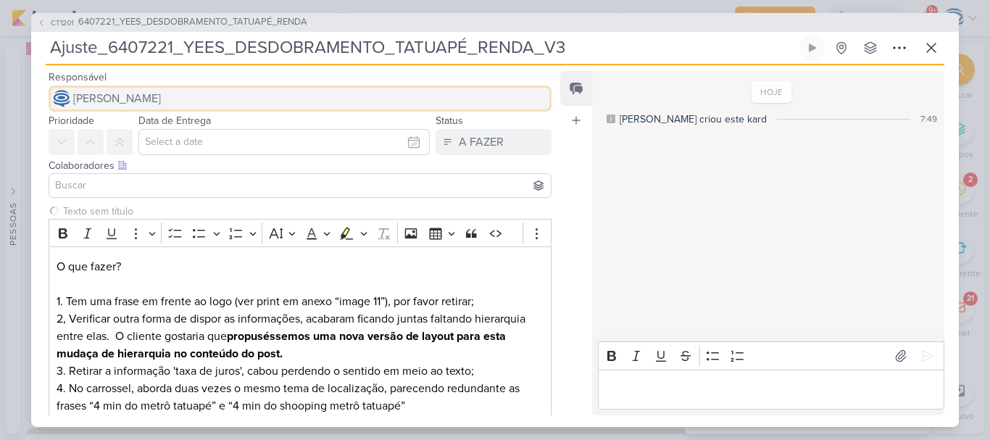
click at [127, 98] on span "[PERSON_NAME]" at bounding box center [117, 98] width 88 height 17
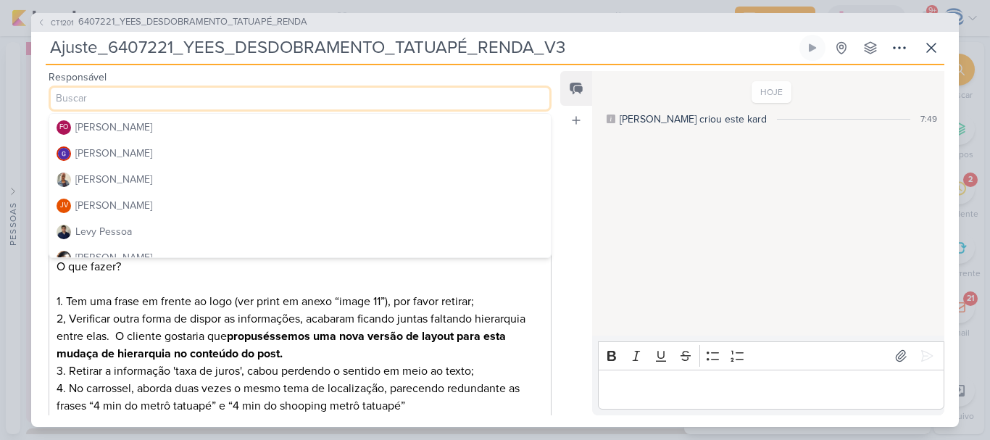
scroll to position [158, 0]
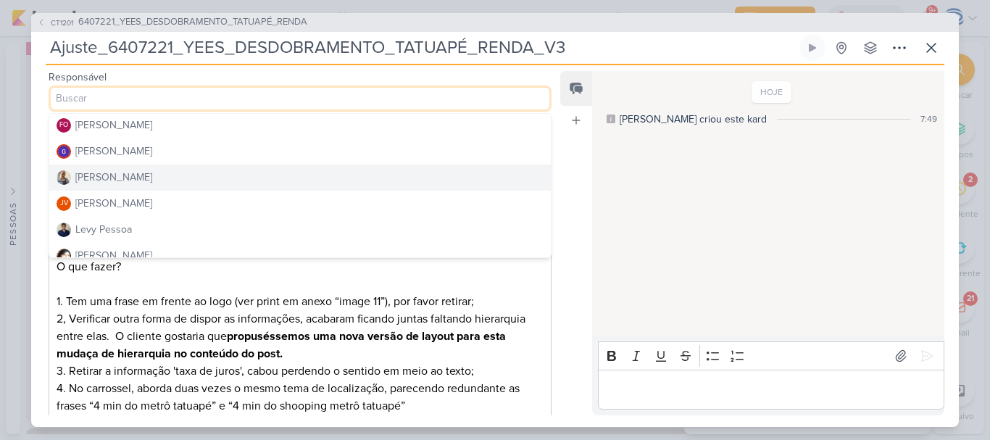
click at [133, 181] on button "[PERSON_NAME]" at bounding box center [300, 178] width 502 height 26
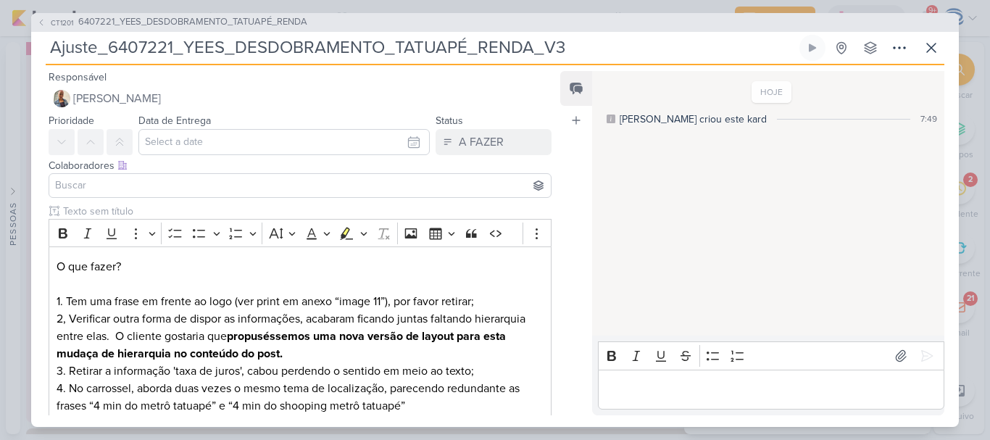
drag, startPoint x: 133, startPoint y: 181, endPoint x: 99, endPoint y: 186, distance: 34.4
click at [99, 186] on input at bounding box center [300, 185] width 496 height 17
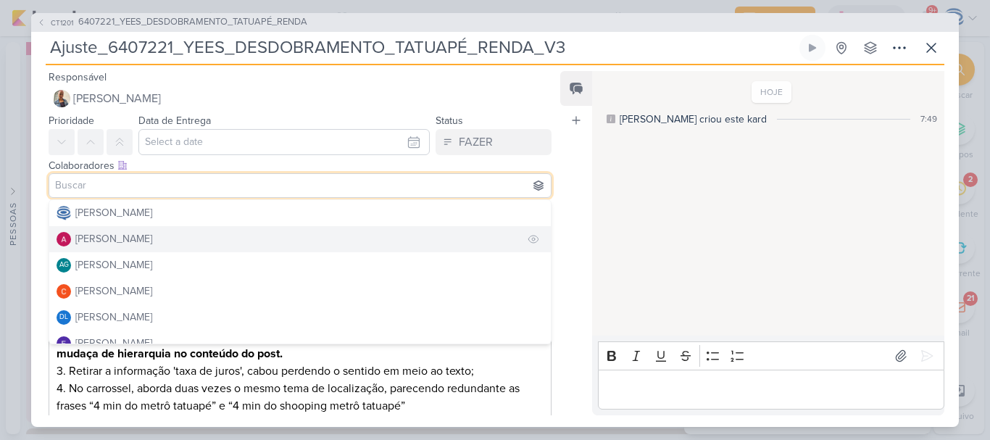
click at [100, 242] on div "[PERSON_NAME]" at bounding box center [113, 238] width 77 height 15
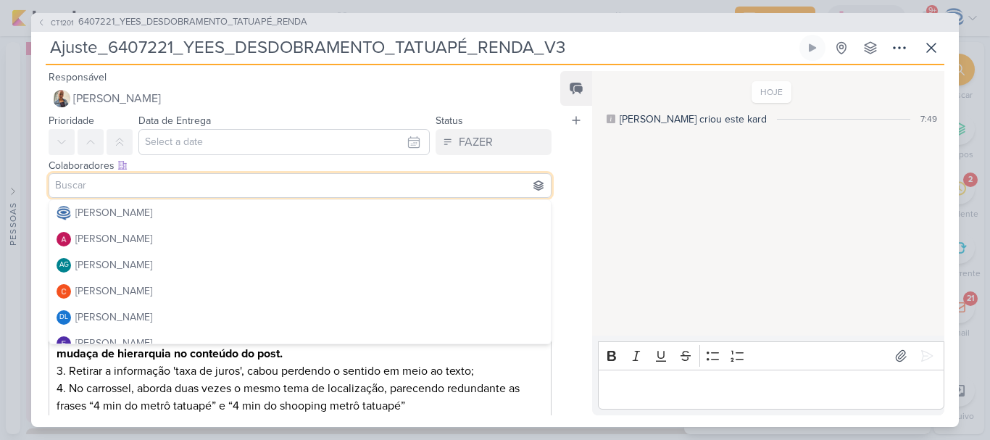
click at [195, 136] on input "text" at bounding box center [283, 142] width 291 height 26
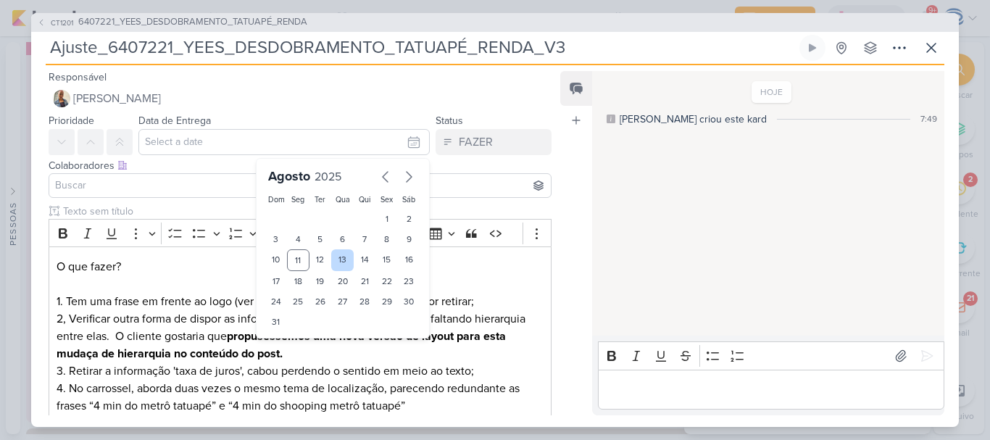
click at [338, 258] on div "13" at bounding box center [342, 260] width 22 height 22
type input "13 de agosto de 2025 às 23:59"
click at [290, 339] on select "00 01 02 03 04 05 06 07 08 09 10 11 12 13 14 15 16 17 18 19 20 21 22 23" at bounding box center [299, 346] width 20 height 17
select select "18"
click at [289, 338] on select "00 01 02 03 04 05 06 07 08 09 10 11 12 13 14 15 16 17 18 19 20 21 22 23" at bounding box center [299, 346] width 20 height 17
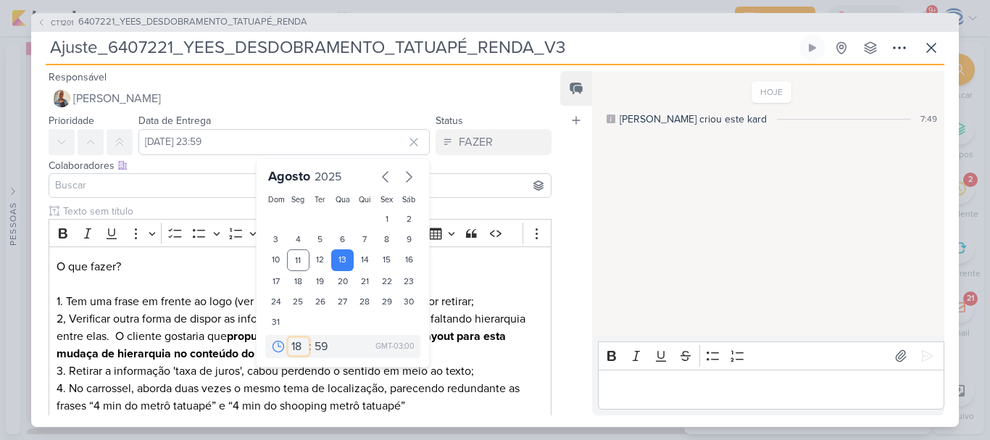
type input "13 de agosto de 2025 às 18:59"
click at [318, 348] on select "00 05 10 15 20 25 30 35 40 45 50 55 59" at bounding box center [322, 346] width 20 height 17
select select "0"
click at [312, 338] on select "00 05 10 15 20 25 30 35 40 45 50 55 59" at bounding box center [322, 346] width 20 height 17
type input "13 de agosto de 2025 às 18:00"
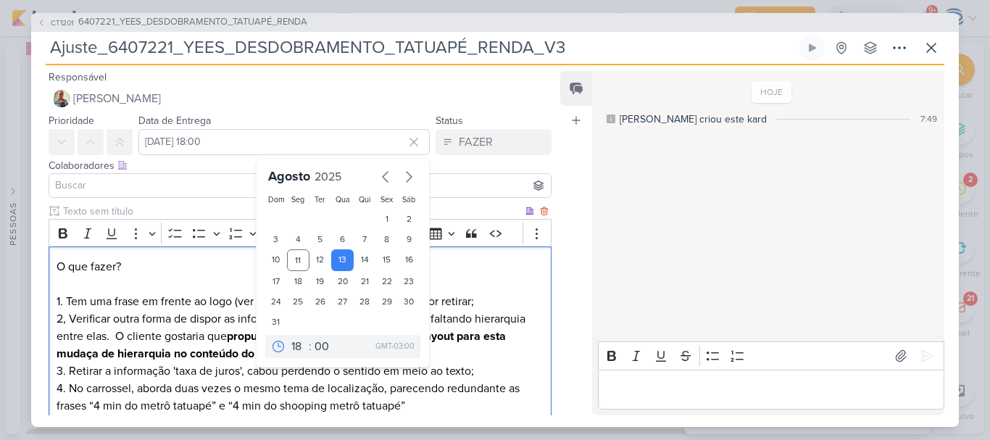
click at [488, 365] on p "2, Verificar outra forma de dispor as informações, acabaram ficando juntas falt…" at bounding box center [300, 362] width 487 height 104
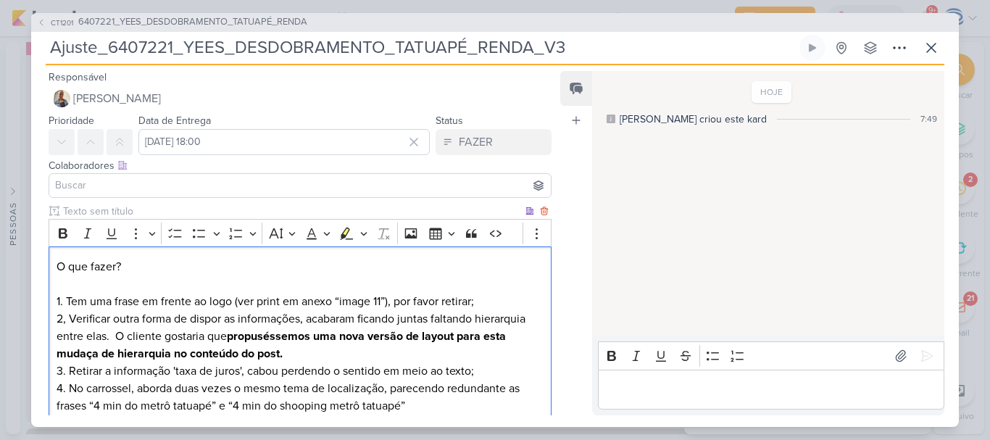
scroll to position [210, 0]
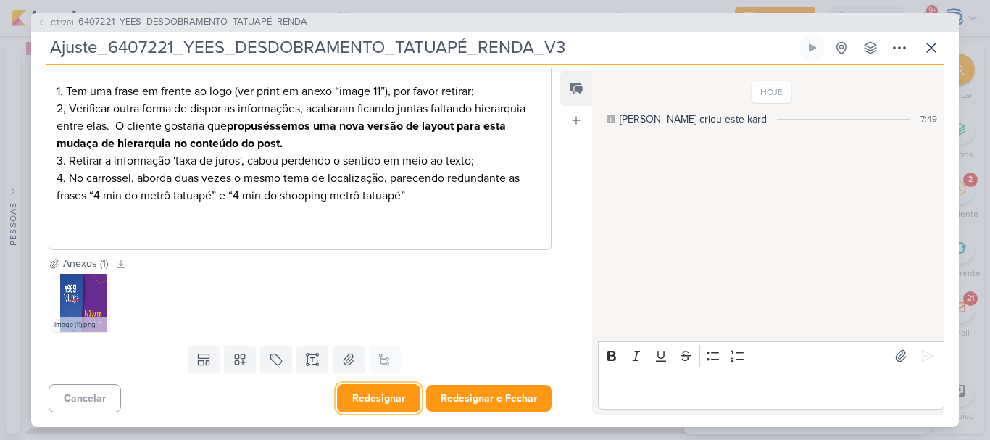
click at [385, 401] on button "Redesignar" at bounding box center [378, 398] width 83 height 28
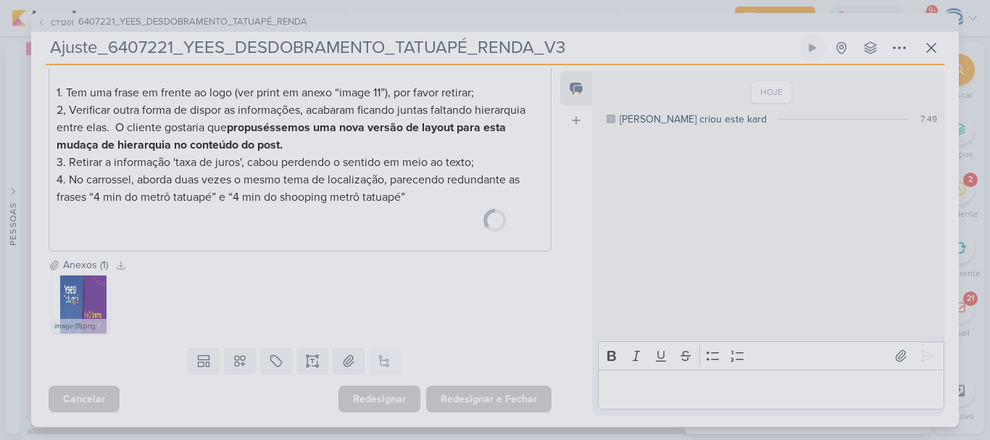
scroll to position [209, 0]
click at [240, 360] on div at bounding box center [495, 220] width 928 height 414
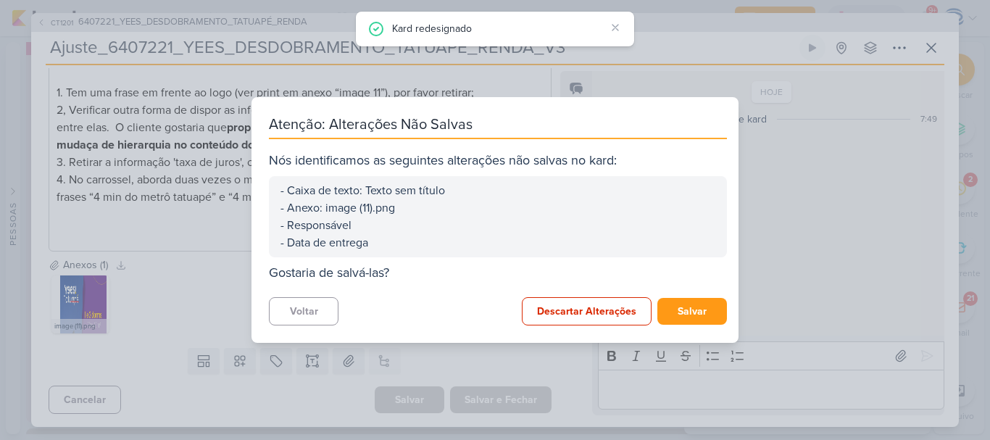
scroll to position [0, 0]
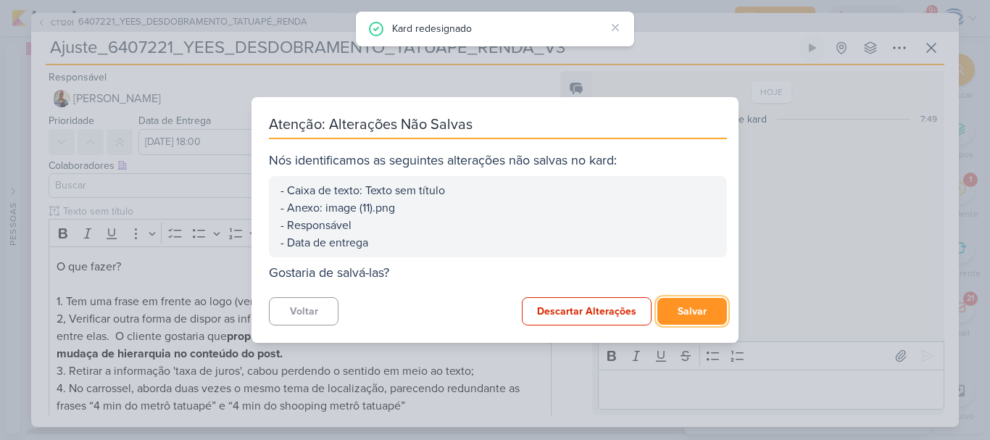
click at [680, 309] on button "Salvar" at bounding box center [693, 311] width 70 height 27
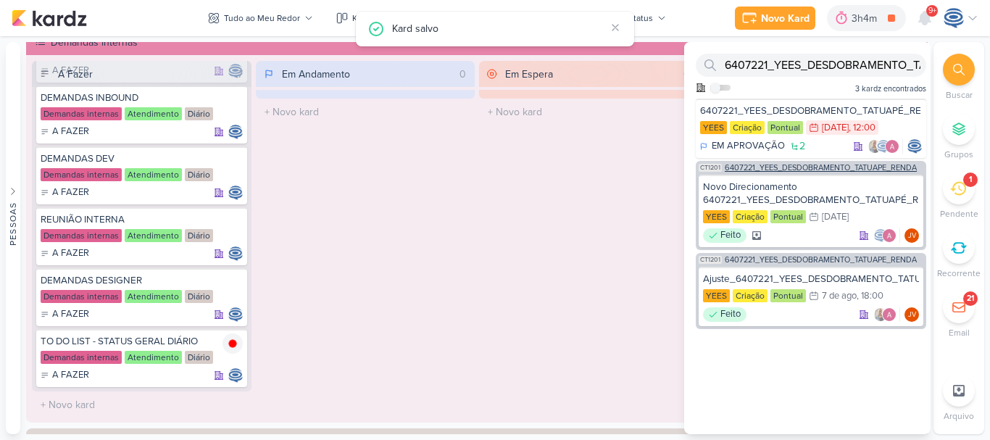
click at [850, 169] on span "6407221_YEES_DESDOBRAMENTO_TATUAPÉ_RENDA" at bounding box center [821, 168] width 192 height 8
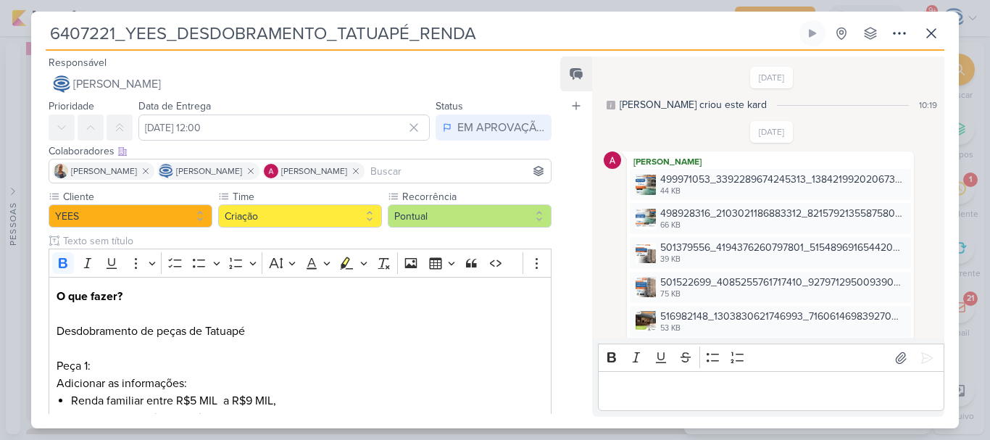
scroll to position [1243, 0]
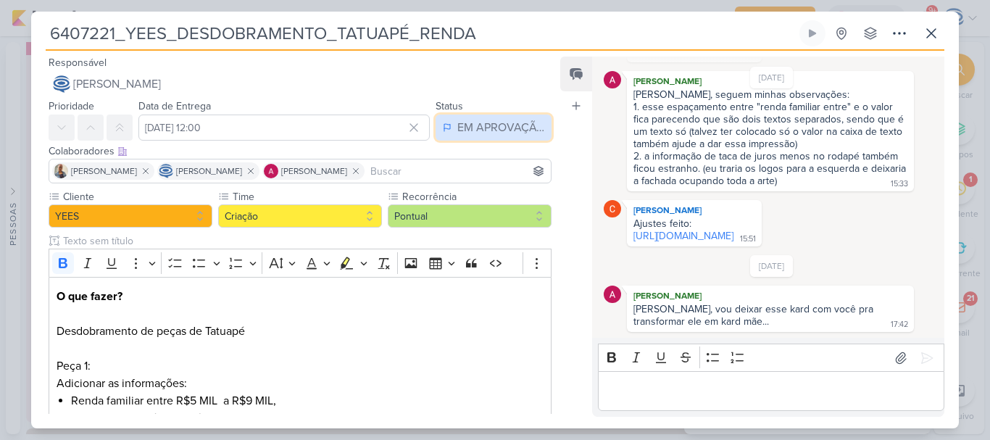
click at [502, 120] on div "EM APROVAÇÃO" at bounding box center [500, 127] width 87 height 17
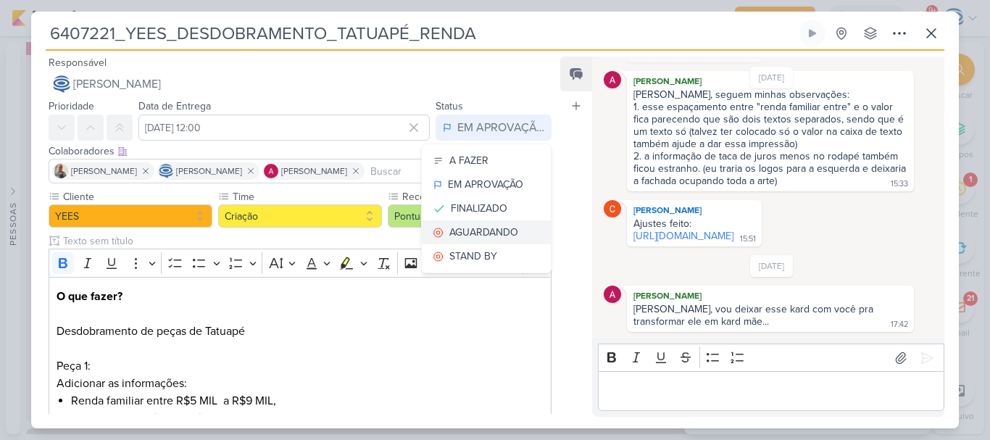
click at [486, 228] on div "AGUARDANDO" at bounding box center [483, 232] width 69 height 15
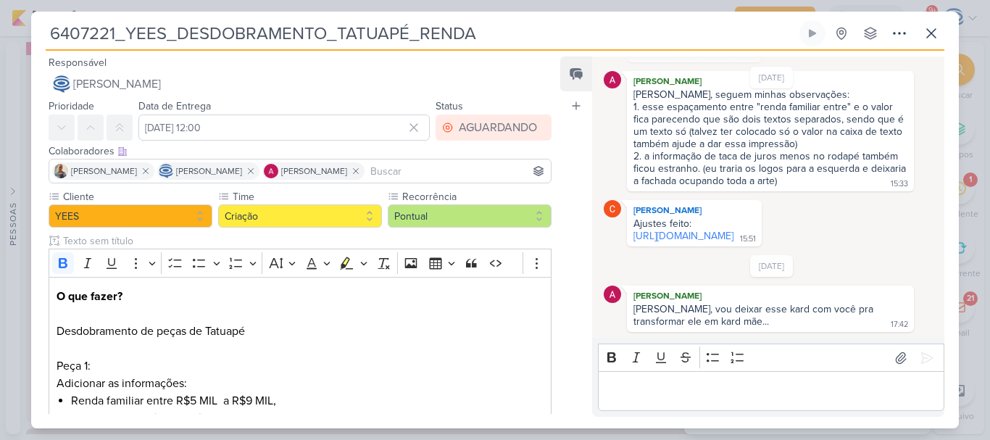
click at [774, 402] on div "Editor editing area: main" at bounding box center [771, 391] width 347 height 40
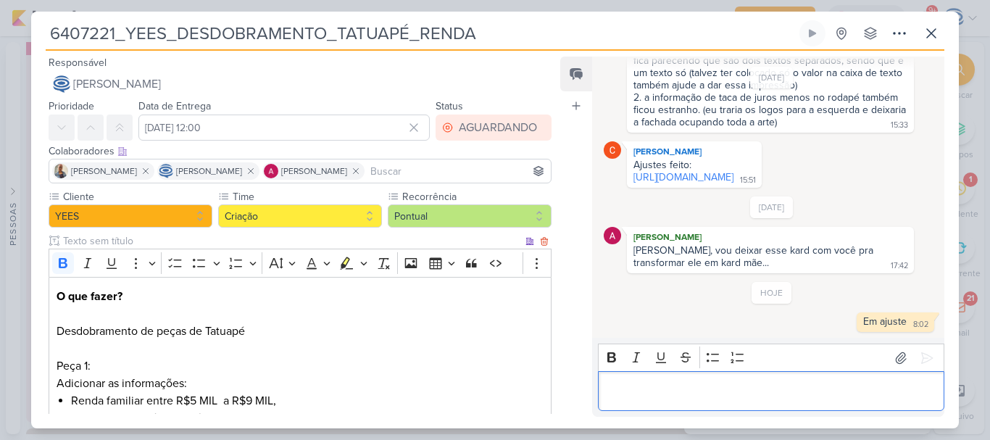
scroll to position [632, 0]
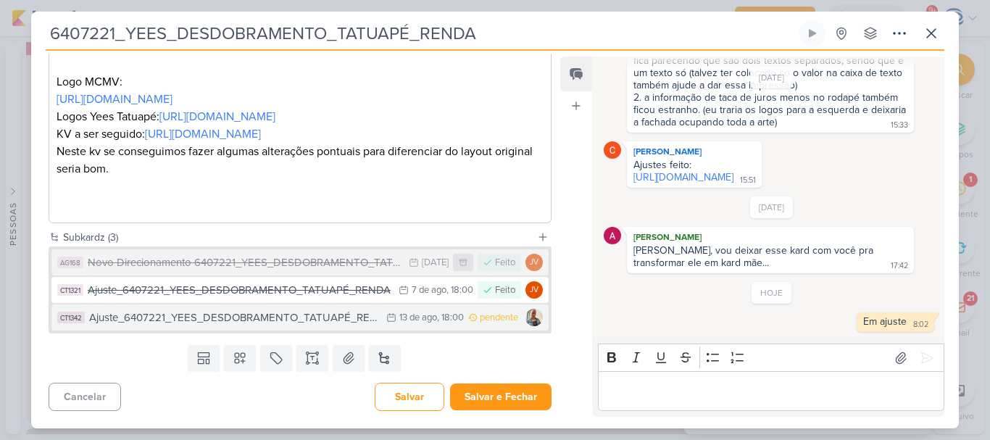
click at [257, 316] on div "Ajuste_6407221_YEES_DESDOBRAMENTO_TATUAPÉ_RENDA_V3" at bounding box center [234, 318] width 290 height 17
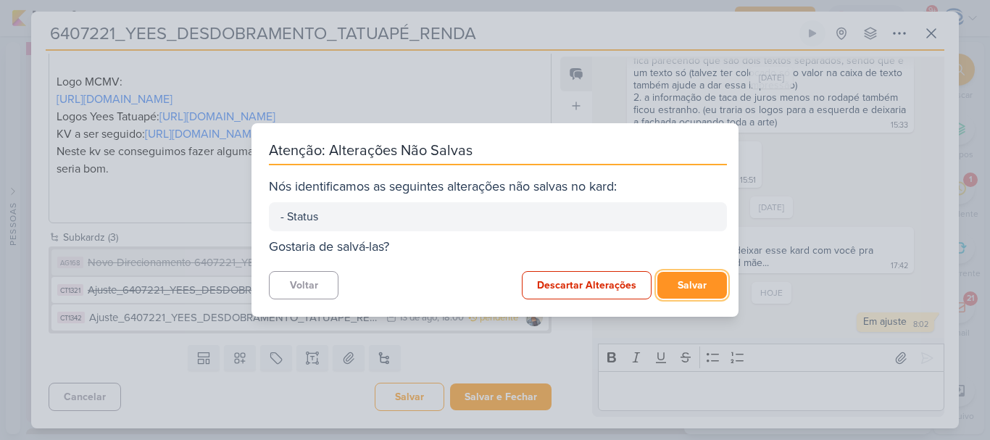
click at [692, 289] on button "Salvar" at bounding box center [693, 285] width 70 height 27
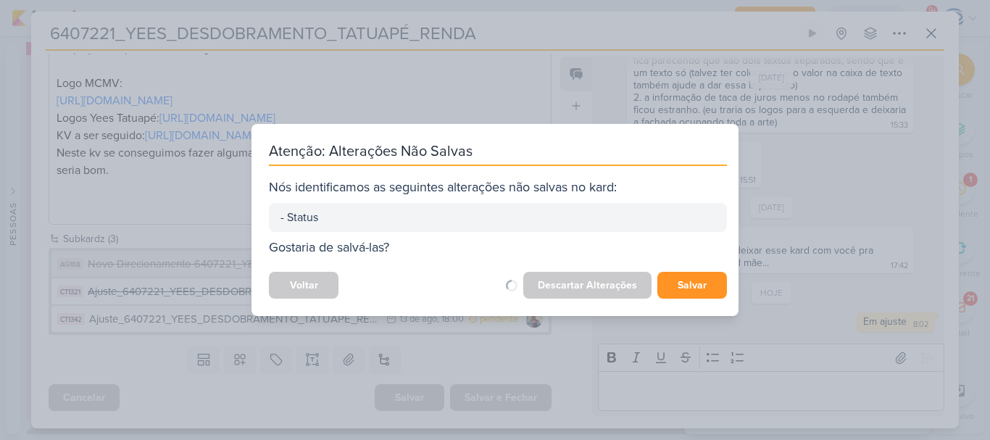
scroll to position [631, 0]
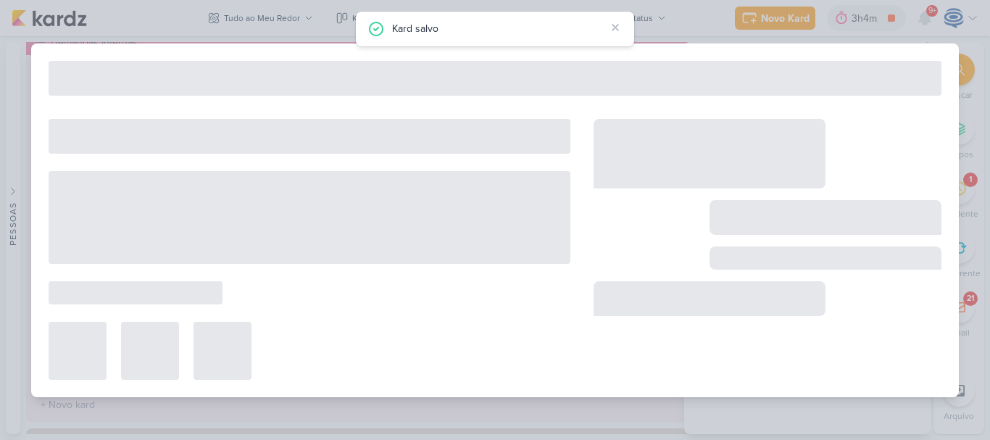
type input "Ajuste_6407221_YEES_DESDOBRAMENTO_TATUAPÉ_RENDA_V3"
type input "13 de agosto de 2025 às 18:00"
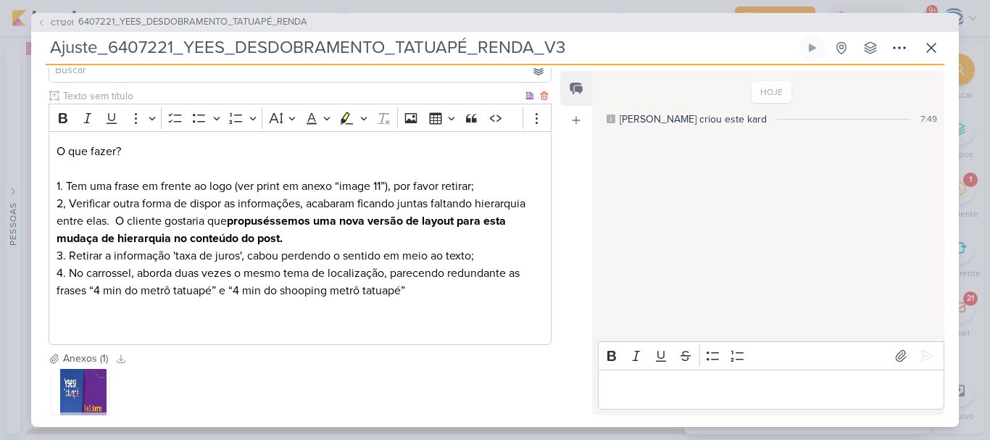
scroll to position [210, 0]
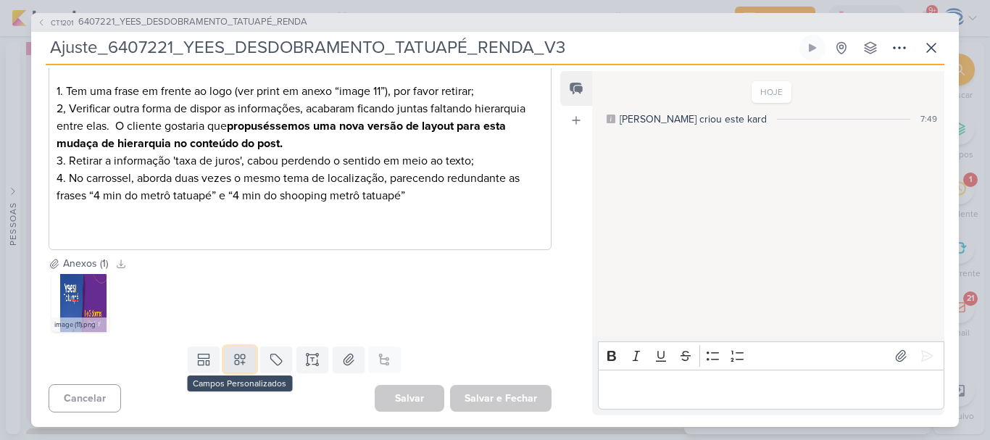
click at [227, 356] on button at bounding box center [240, 360] width 32 height 26
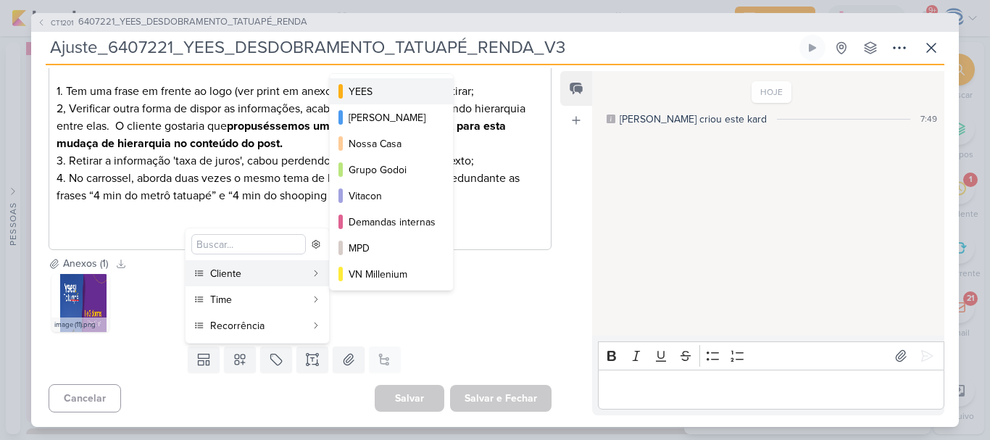
click at [373, 89] on div "YEES" at bounding box center [392, 91] width 87 height 15
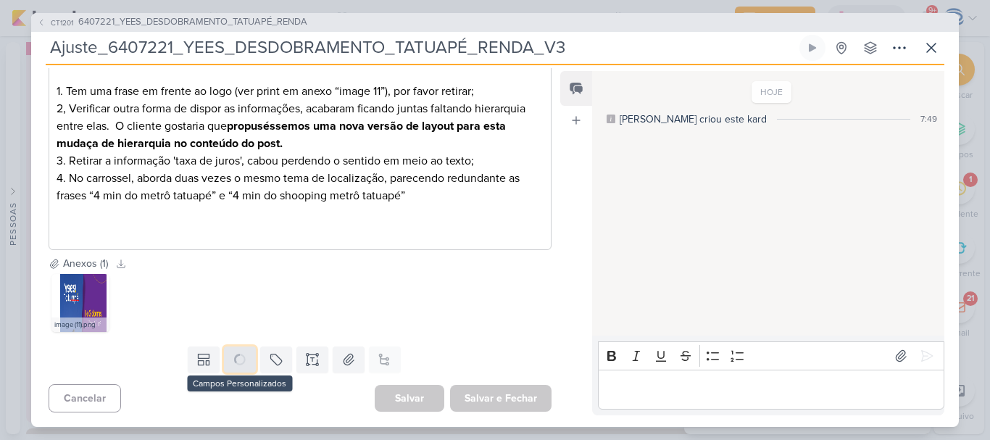
click at [238, 352] on button at bounding box center [240, 360] width 32 height 26
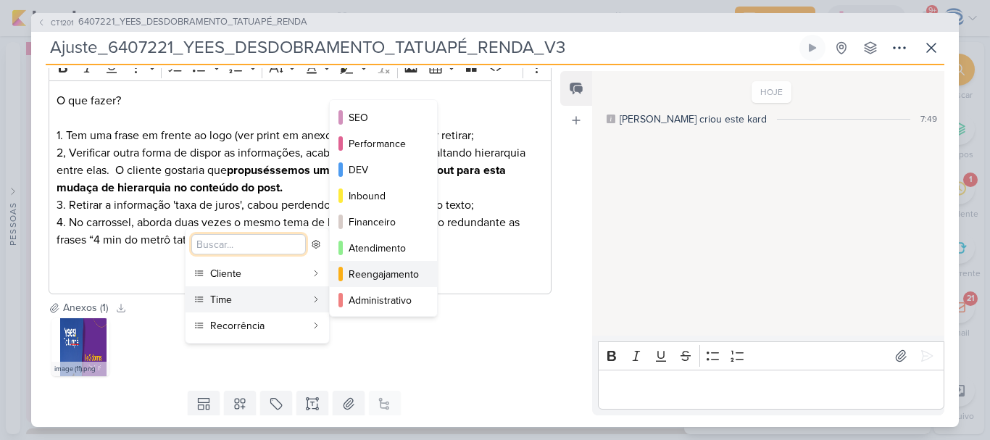
scroll to position [132, 0]
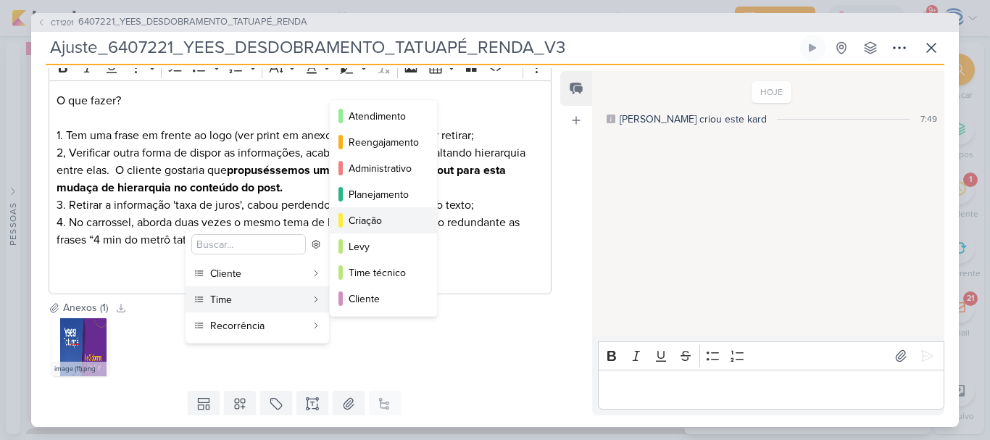
click at [393, 226] on div "Criação" at bounding box center [384, 220] width 71 height 15
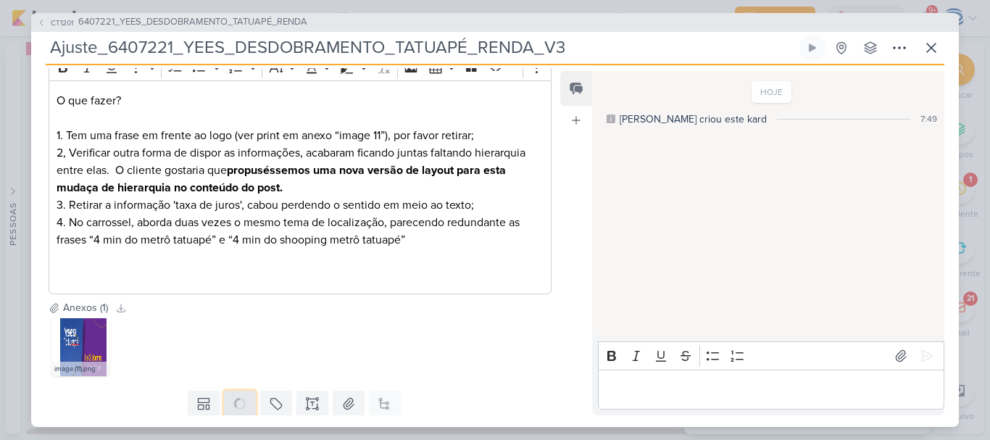
click at [236, 399] on icon at bounding box center [239, 403] width 17 height 17
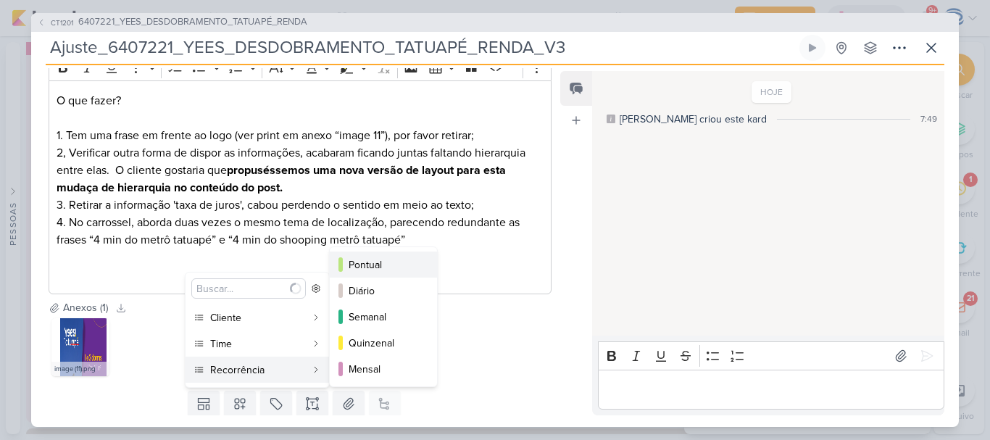
click at [371, 265] on div "Pontual" at bounding box center [384, 264] width 71 height 15
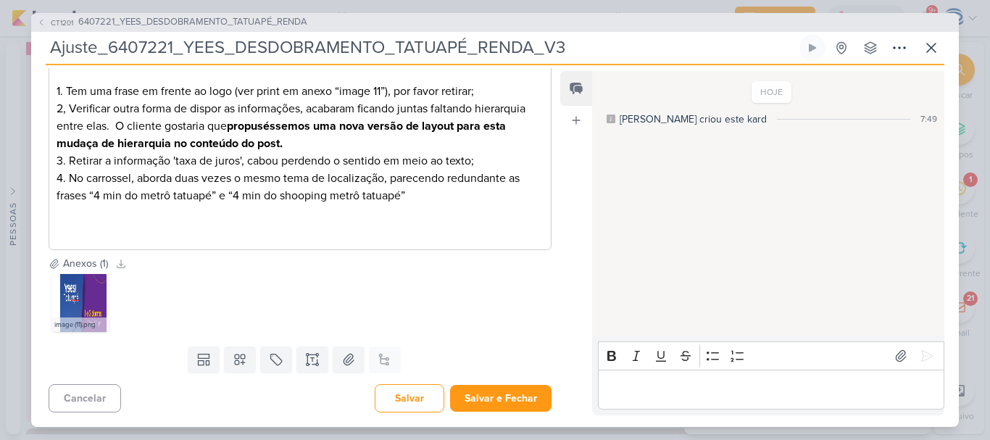
scroll to position [0, 0]
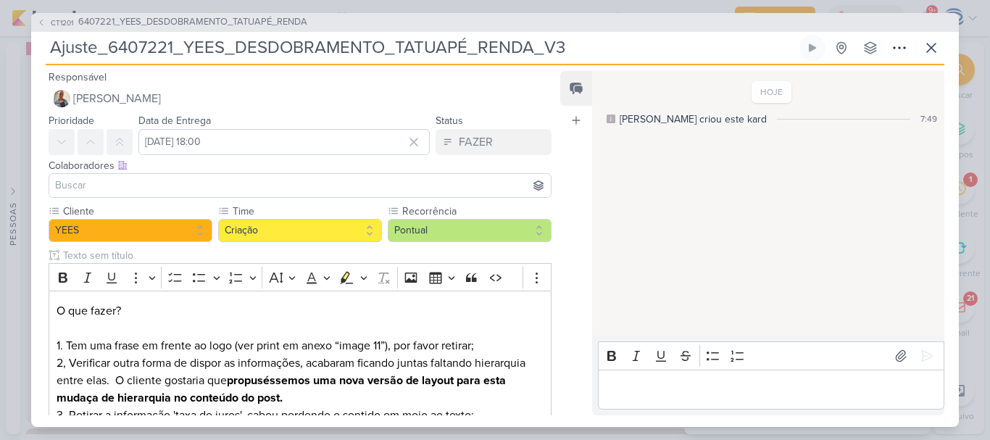
click at [291, 184] on input at bounding box center [300, 185] width 496 height 17
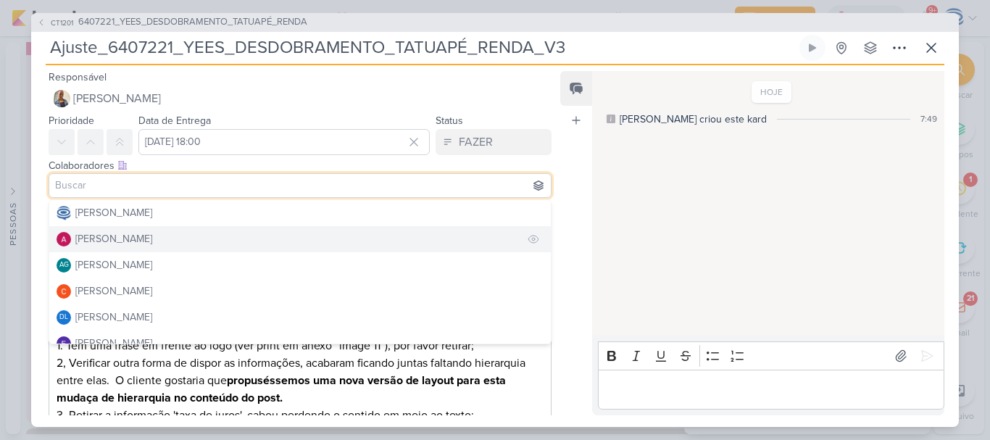
click at [84, 244] on div "[PERSON_NAME]" at bounding box center [113, 238] width 77 height 15
click at [67, 237] on img at bounding box center [64, 239] width 14 height 14
click at [198, 242] on button "[PERSON_NAME]" at bounding box center [300, 239] width 502 height 26
click at [41, 236] on div "Cliente YEES Time" at bounding box center [294, 357] width 526 height 307
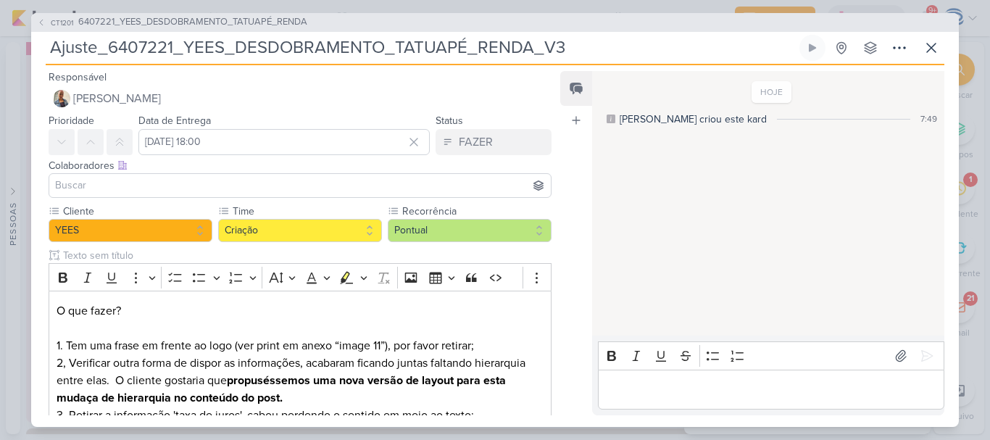
click at [85, 182] on input at bounding box center [300, 185] width 496 height 17
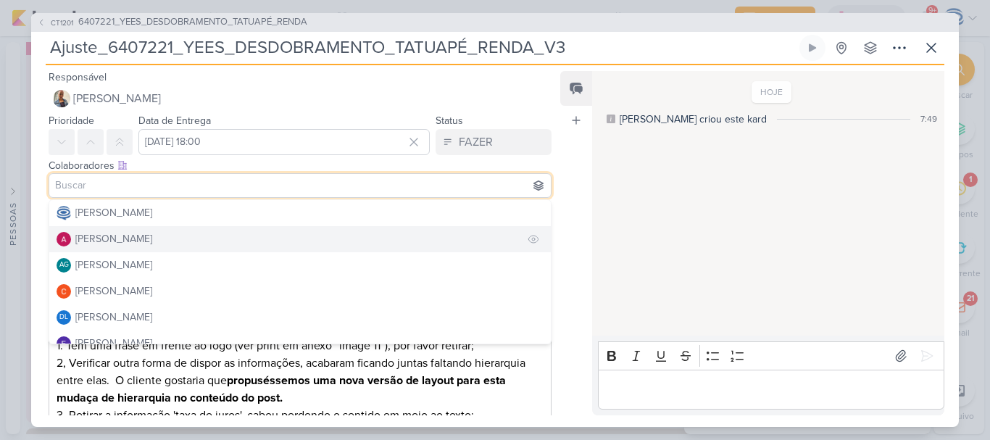
click at [95, 238] on div "[PERSON_NAME]" at bounding box center [113, 238] width 77 height 15
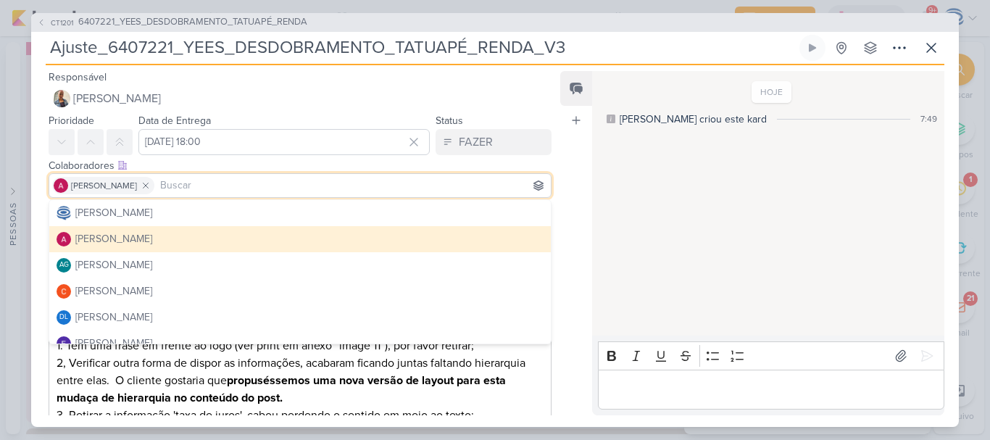
click at [49, 226] on button "[PERSON_NAME]" at bounding box center [300, 239] width 502 height 26
click at [95, 238] on div "[PERSON_NAME]" at bounding box center [113, 238] width 77 height 15
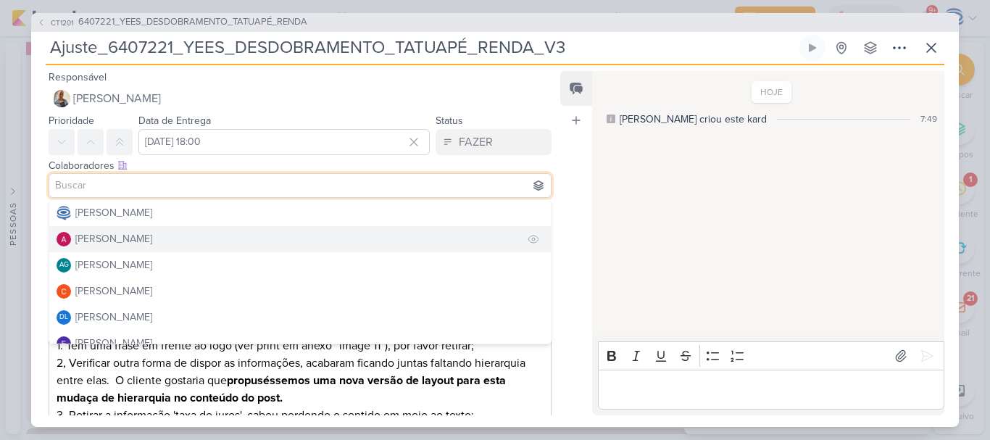
click at [72, 243] on div "[PERSON_NAME]" at bounding box center [105, 238] width 96 height 15
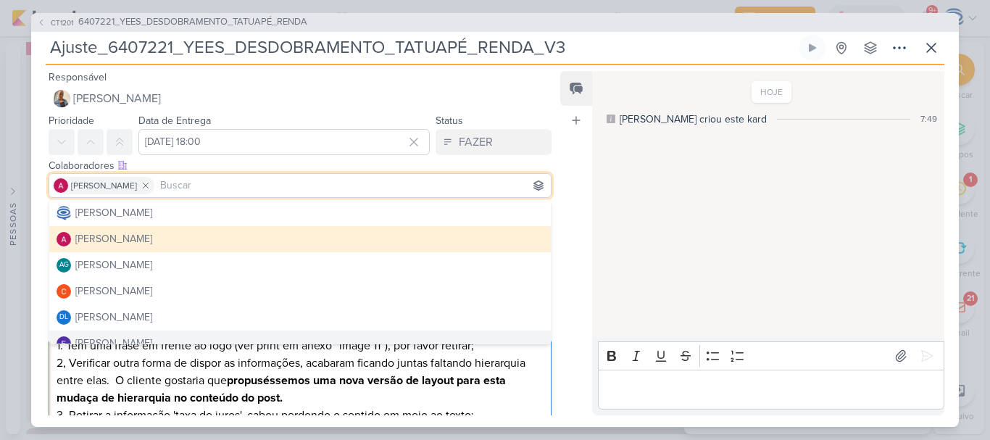
click at [212, 384] on p "2, Verificar outra forma de dispor as informações, acabaram ficando juntas falt…" at bounding box center [300, 407] width 487 height 104
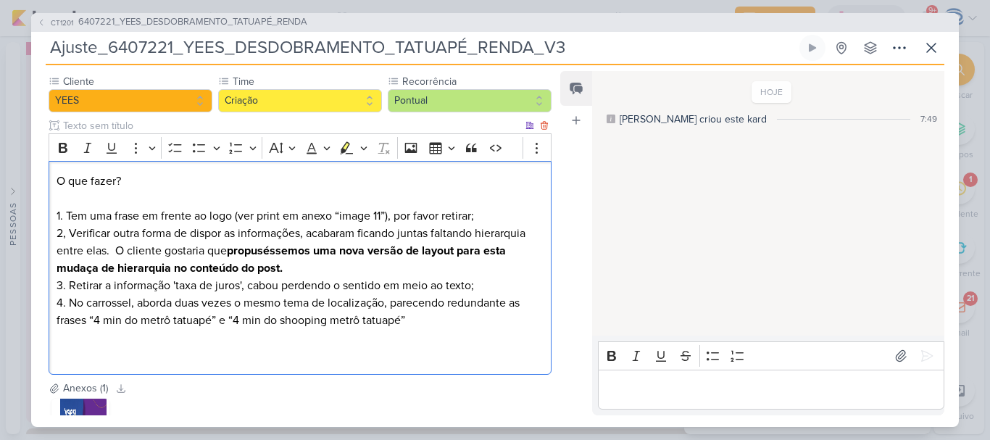
scroll to position [254, 0]
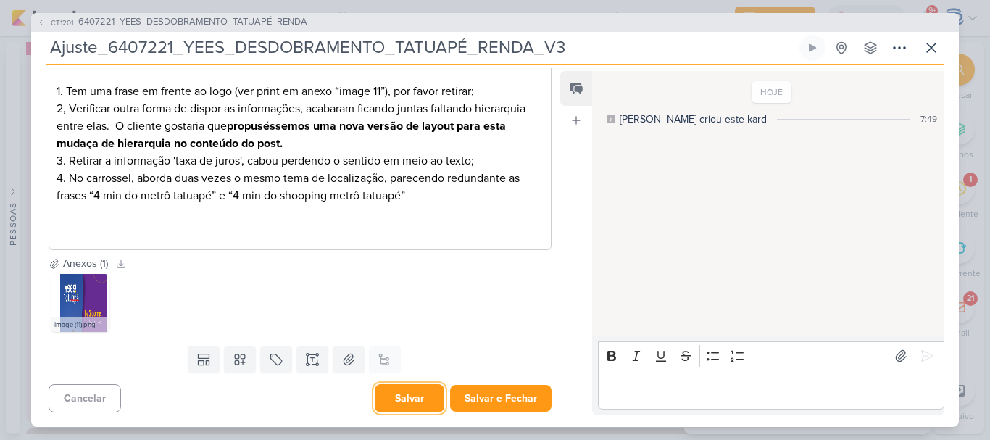
click at [403, 397] on button "Salvar" at bounding box center [410, 398] width 70 height 28
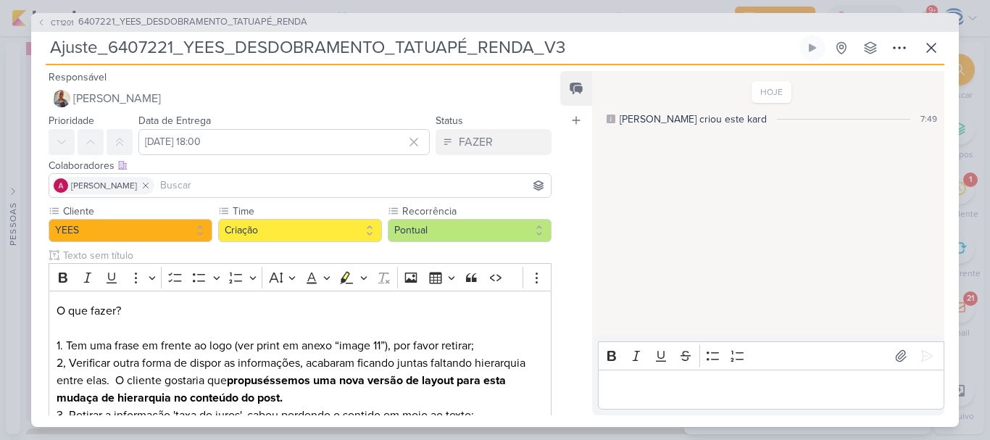
scroll to position [1, 0]
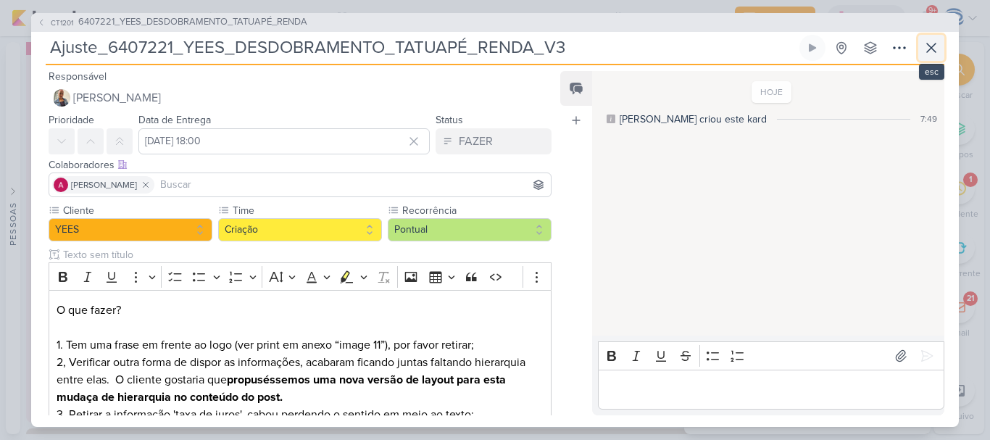
click at [924, 52] on icon at bounding box center [931, 47] width 17 height 17
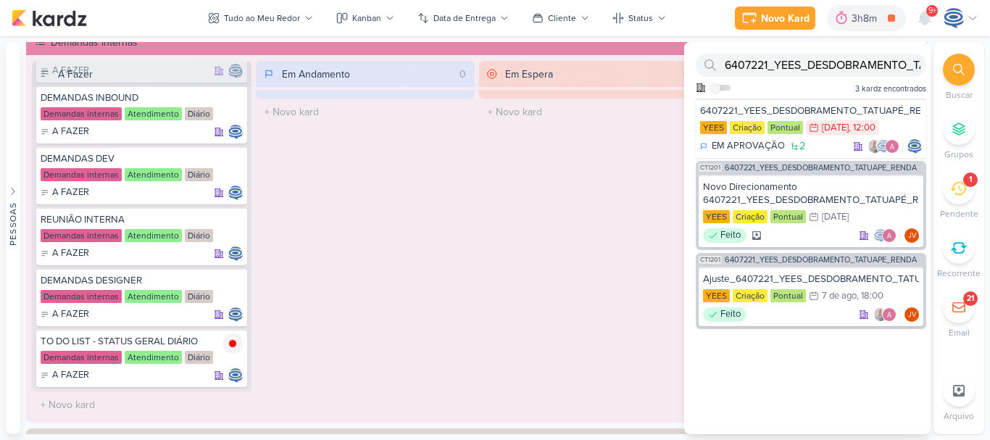
click at [961, 195] on icon at bounding box center [958, 189] width 16 height 14
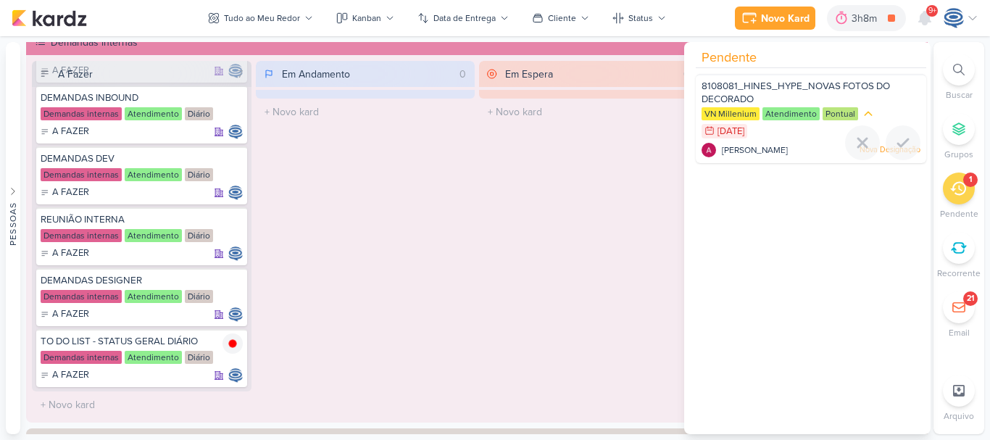
click at [773, 132] on div "VN Millenium Atendimento Pontual 8/8 8 de ago" at bounding box center [811, 123] width 219 height 33
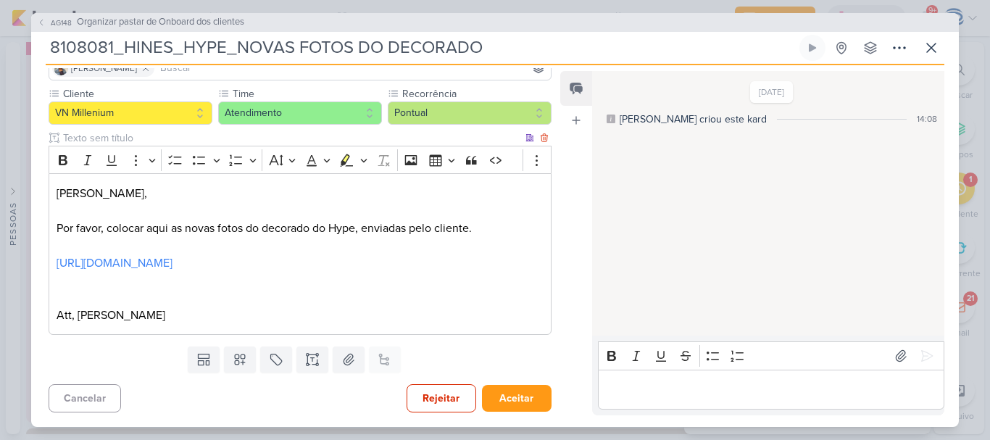
scroll to position [0, 0]
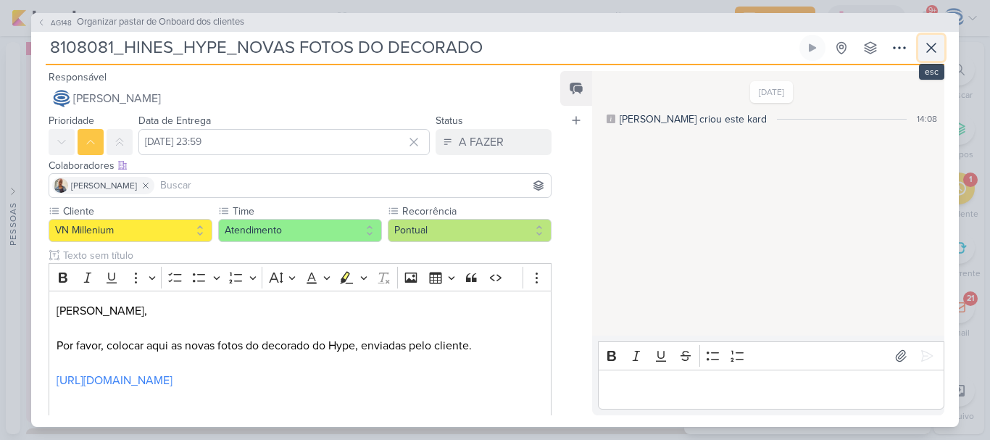
click at [932, 43] on icon at bounding box center [931, 47] width 17 height 17
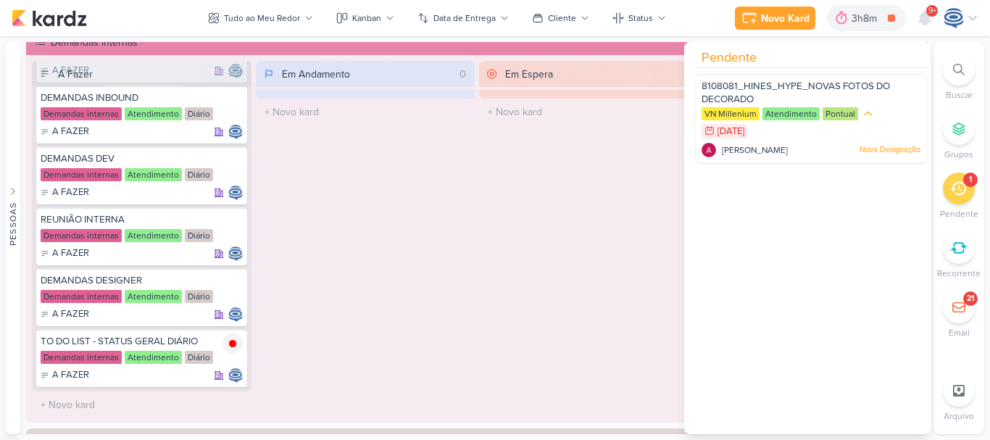
click at [963, 178] on div "1" at bounding box center [959, 189] width 32 height 32
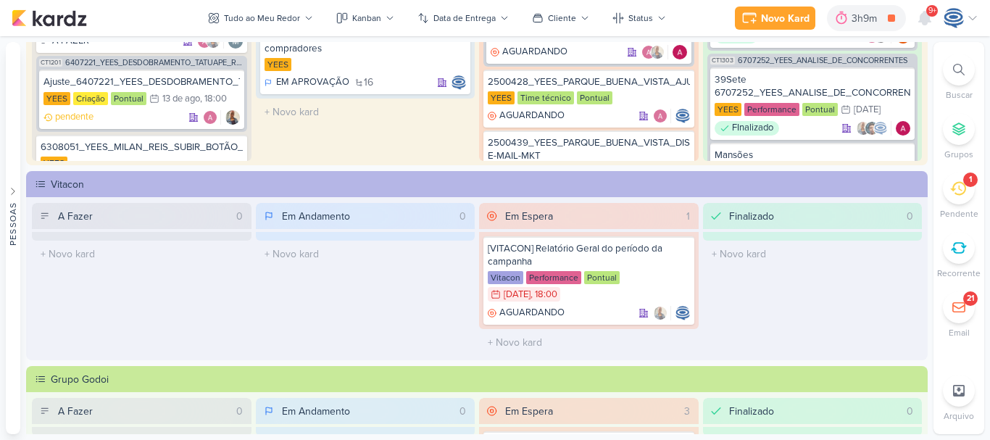
scroll to position [206, 0]
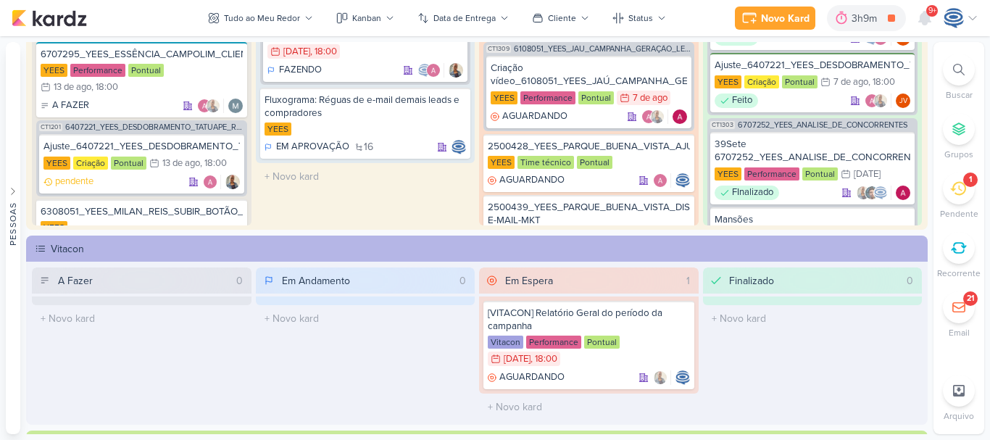
click at [949, 78] on div at bounding box center [959, 70] width 32 height 32
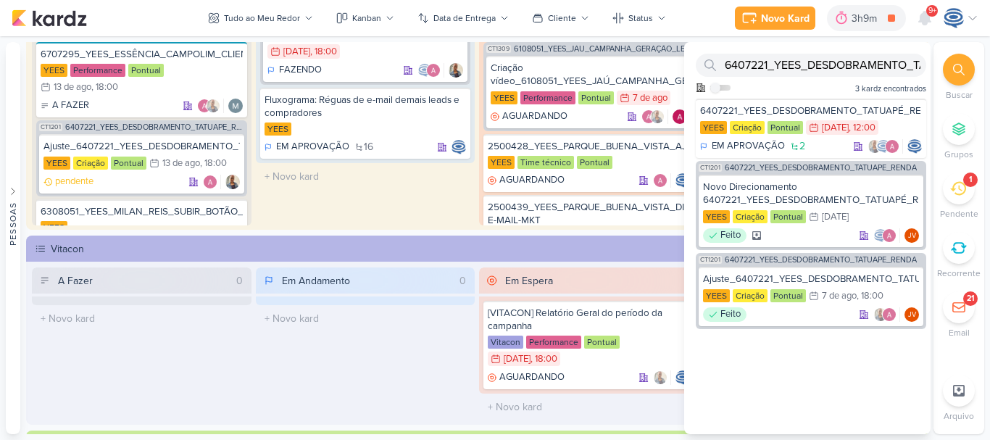
click at [949, 78] on div at bounding box center [959, 70] width 32 height 32
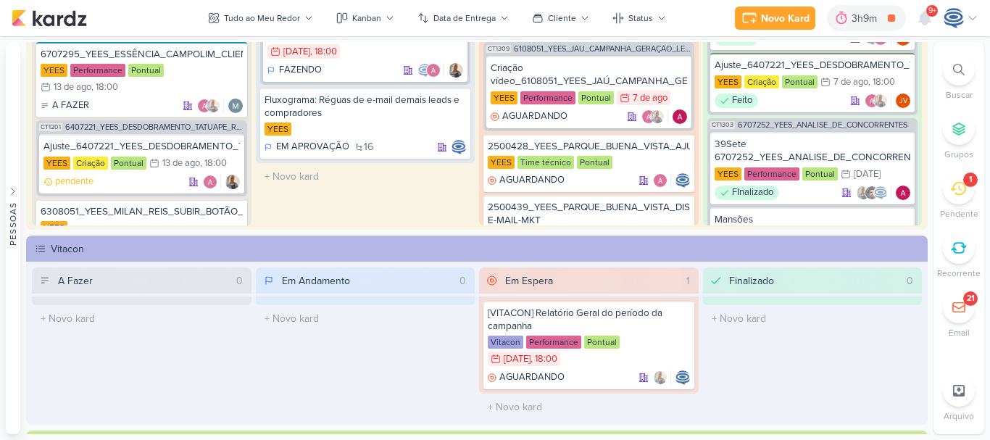
click at [944, 78] on li "Buscar" at bounding box center [959, 78] width 51 height 48
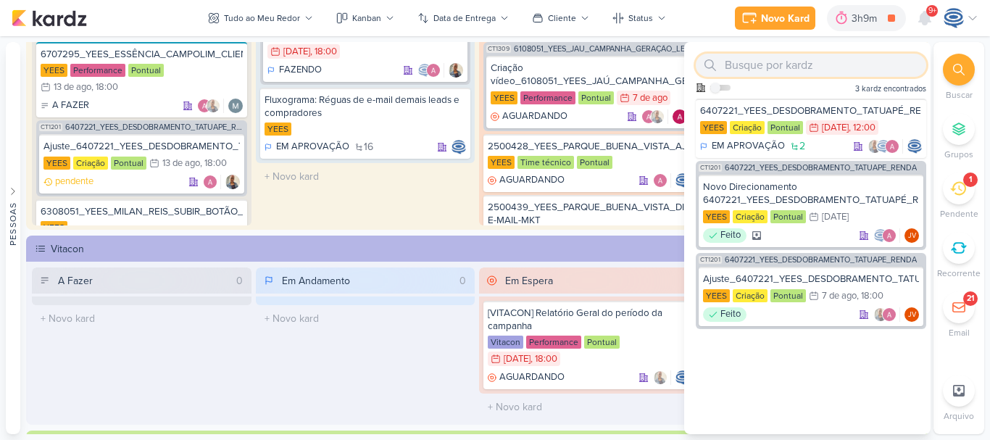
paste input "6607243_YEES_REGUA_DEMAIS_LEADS_AJUSTE_E-MAIL_4"
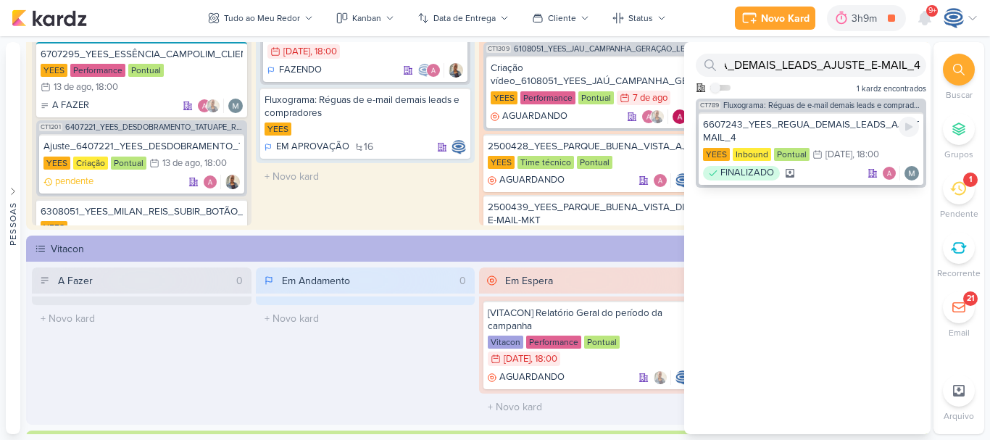
scroll to position [0, 0]
click at [781, 115] on div "6607243_YEES_REGUA_DEMAIS_LEADS_AJUSTE_E-MAIL_4 YEES Inbound Pontual 29/7 29 de…" at bounding box center [811, 148] width 225 height 72
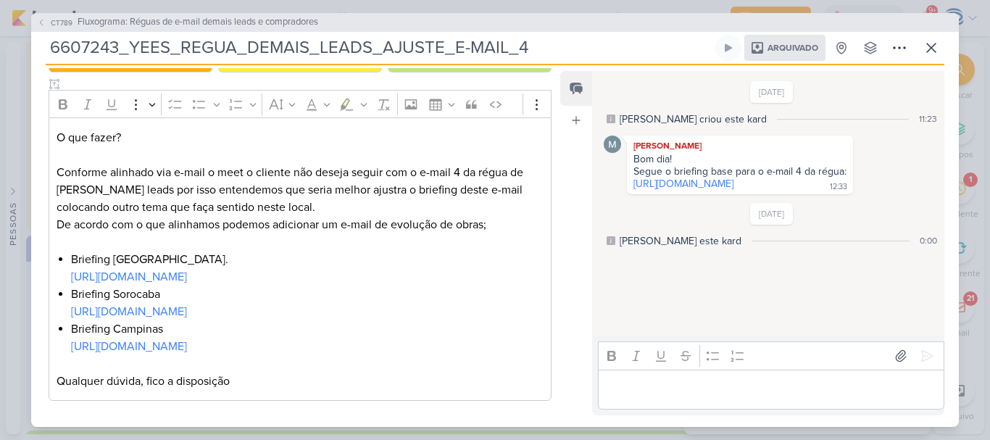
scroll to position [361, 0]
click at [934, 51] on icon at bounding box center [931, 47] width 9 height 9
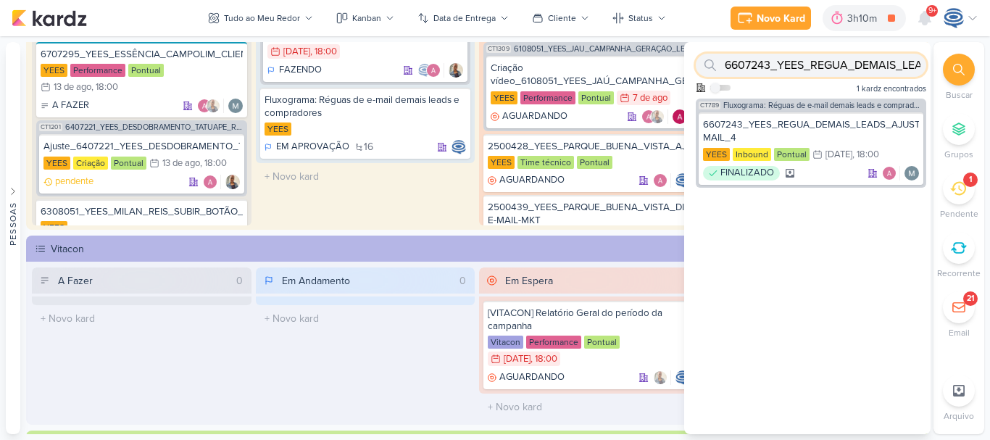
click at [854, 74] on input "6607243_YEES_REGUA_DEMAIS_LEADS_AJUSTE_E-MAIL_4" at bounding box center [811, 65] width 231 height 23
paste input "6707252_YEES_ANALISE_DE_CONCORRENTES"
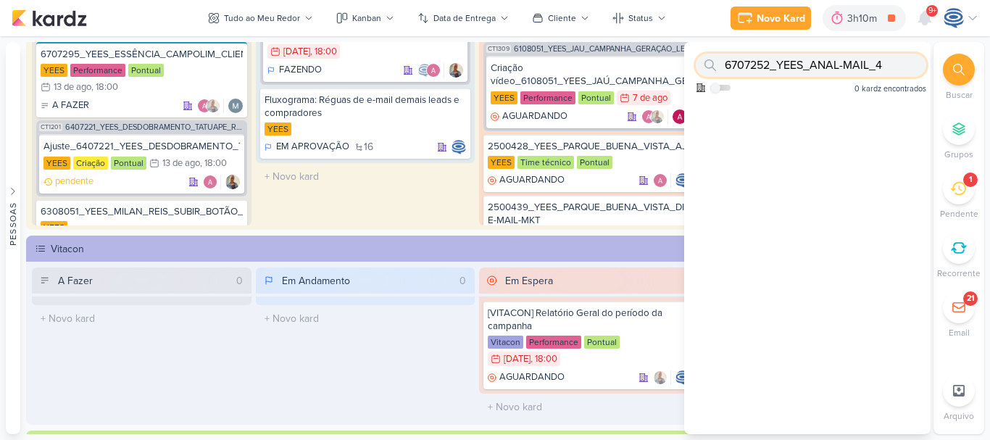
scroll to position [0, 0]
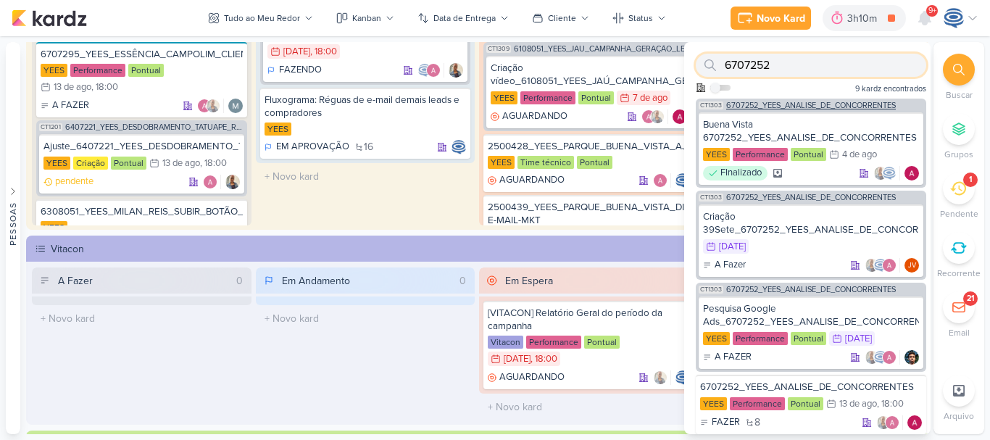
type input "6707252"
click at [806, 104] on span "6707252_YEES_ANALISE_DE_CONCORRENTES" at bounding box center [811, 105] width 170 height 8
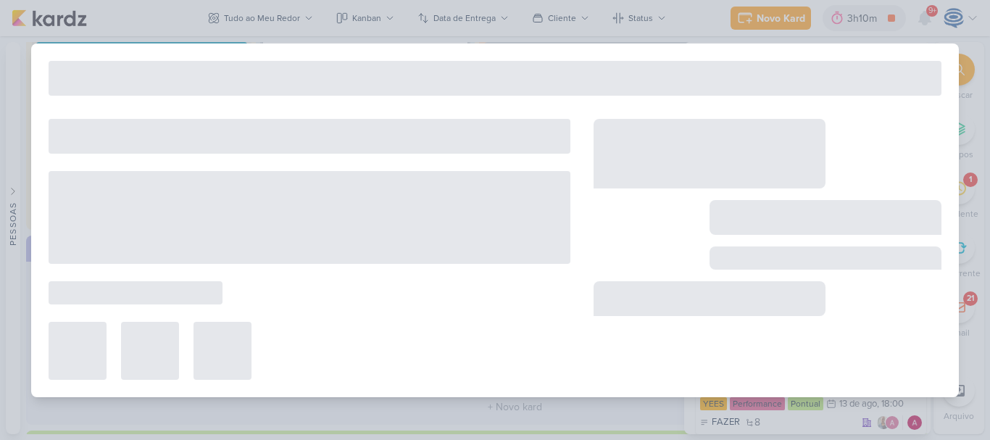
drag, startPoint x: 806, startPoint y: 104, endPoint x: 331, endPoint y: 309, distance: 517.0
click at [331, 309] on div at bounding box center [495, 220] width 928 height 354
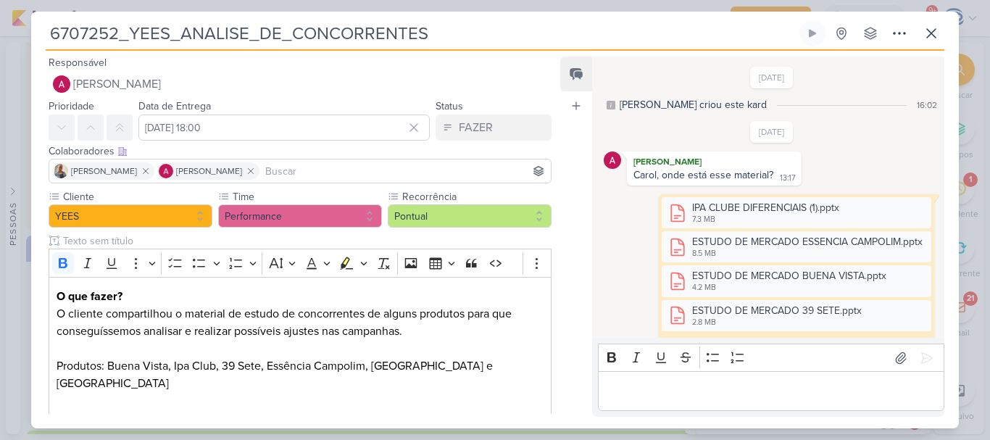
scroll to position [721, 0]
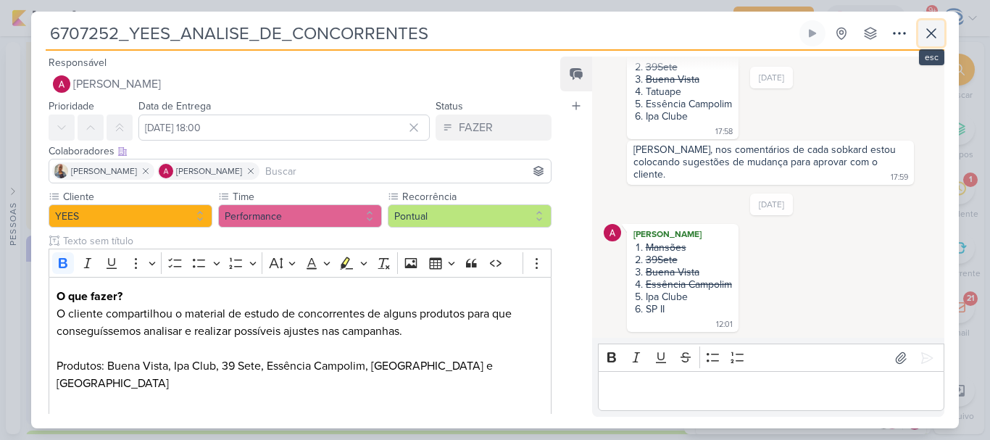
click at [931, 29] on icon at bounding box center [931, 33] width 17 height 17
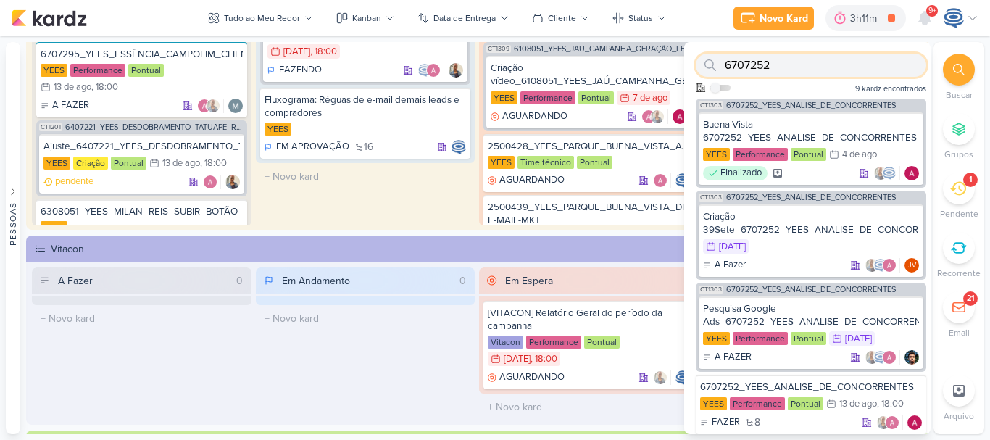
click at [823, 64] on input "6707252" at bounding box center [811, 65] width 231 height 23
paste input "6707295_YEES_ESSÊNCIA_CAMPOLIM_CLIENTE_OCULTO"
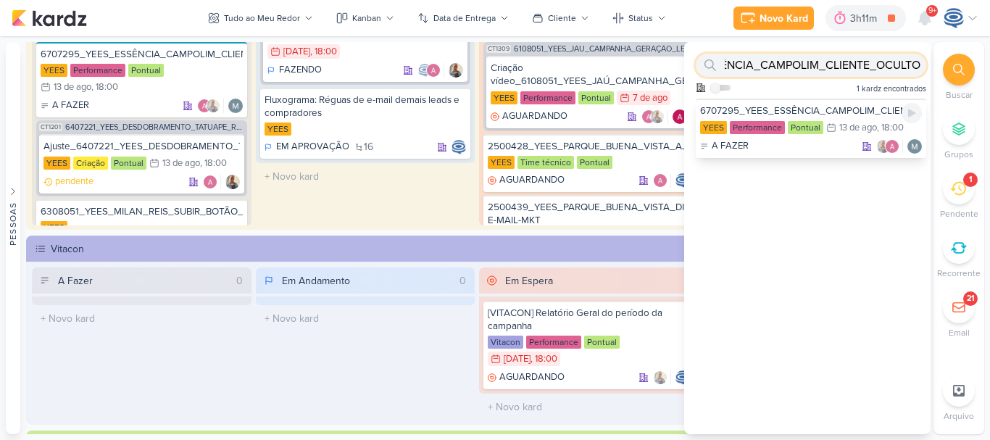
type input "6707295_YEES_ESSÊNCIA_CAMPOLIM_CLIENTE_OCULTO"
click at [805, 107] on div "6707295_YEES_ESSÊNCIA_CAMPOLIM_CLIENTE_OCULTO" at bounding box center [811, 110] width 222 height 13
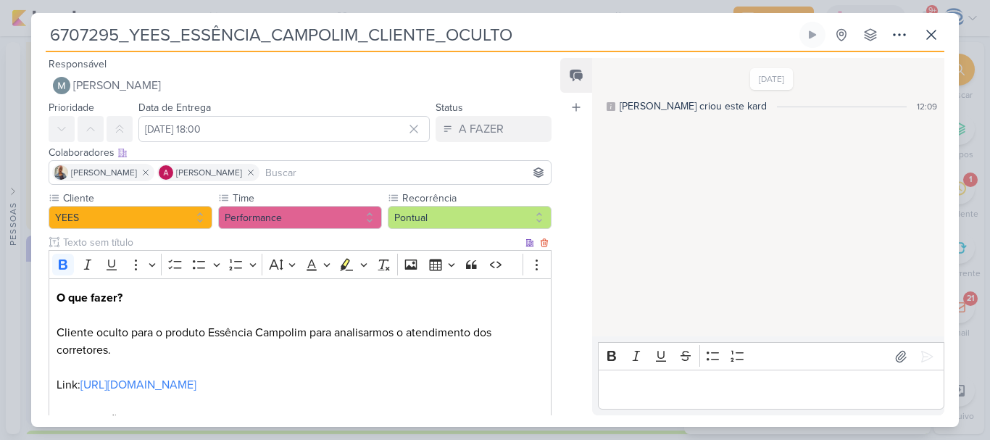
scroll to position [104, 0]
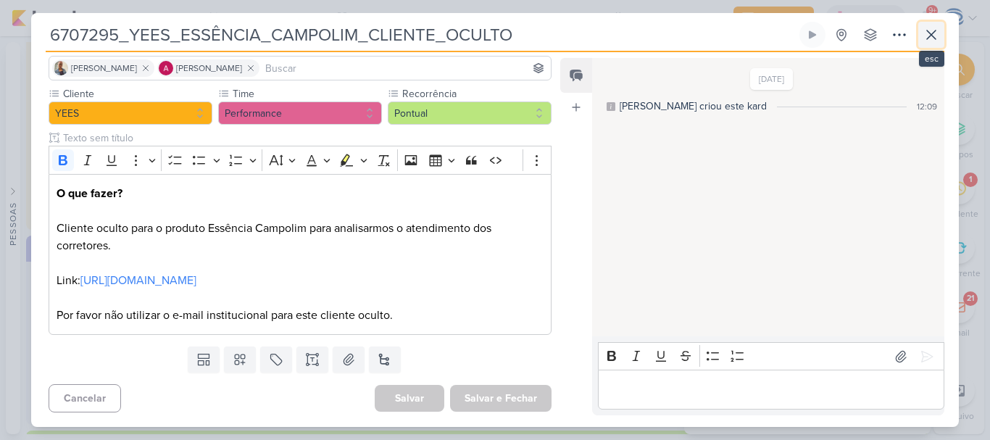
click at [933, 33] on icon at bounding box center [931, 34] width 9 height 9
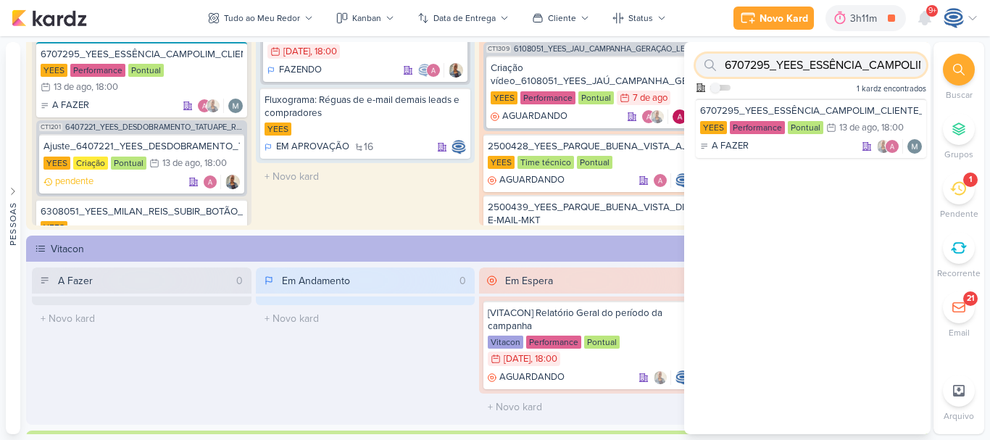
click at [870, 72] on input "6707295_YEES_ESSÊNCIA_CAMPOLIM_CLIENTE_OCULTO" at bounding box center [811, 65] width 231 height 23
paste input "6708011_YEES_REPORT_MENSAL_JULHO"
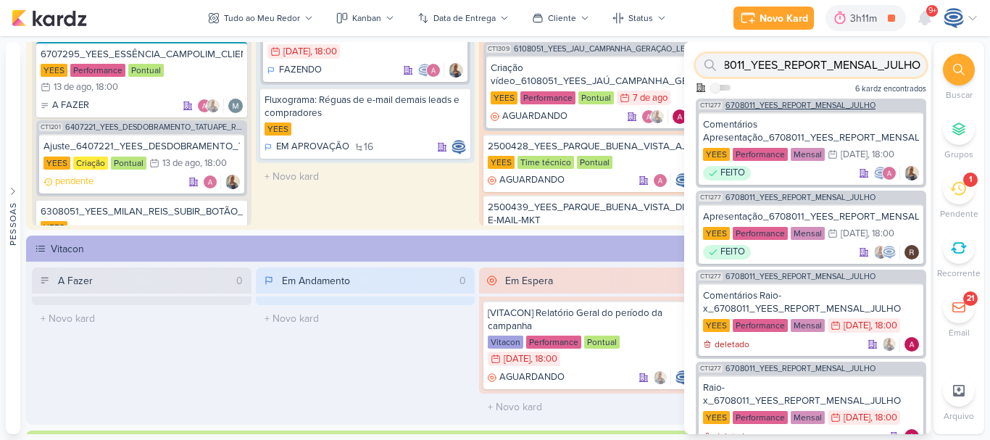
type input "6708011_YEES_REPORT_MENSAL_JULHO"
click at [856, 105] on span "6708011_YEES_REPORT_MENSAL_JULHO" at bounding box center [801, 105] width 150 height 8
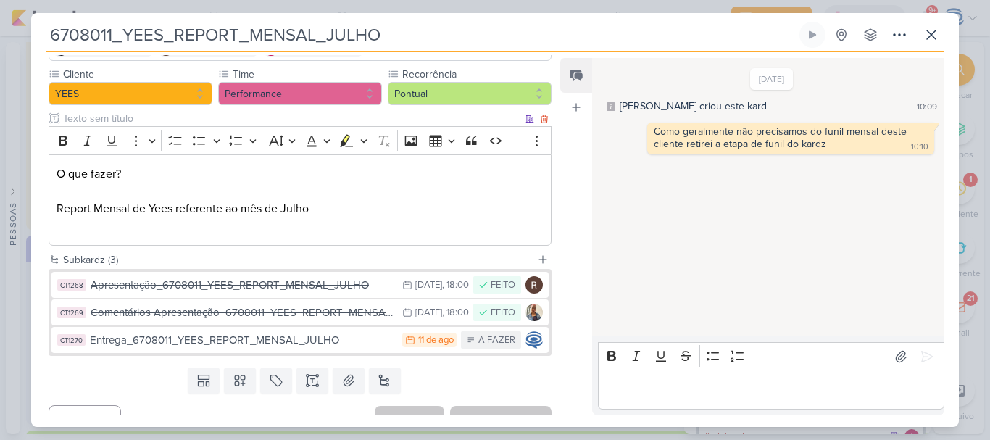
scroll to position [145, 0]
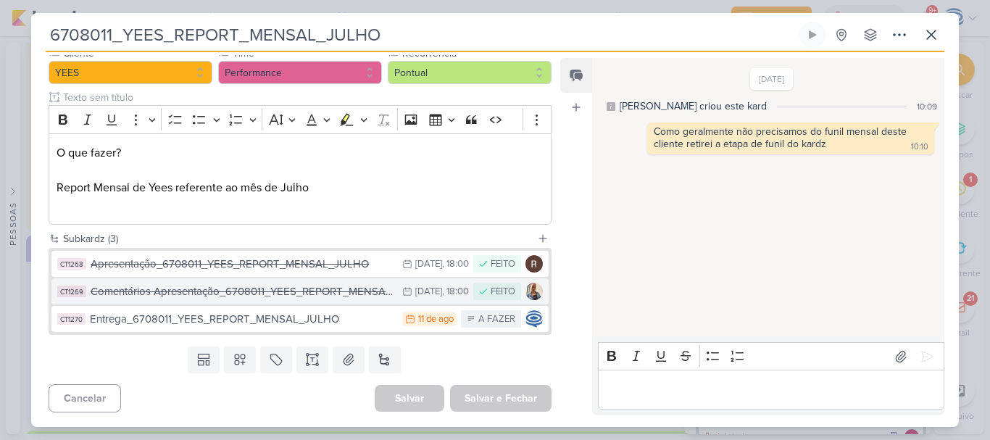
click at [234, 291] on div "Comentários Apresentação_6708011_YEES_REPORT_MENSAL_JULHO" at bounding box center [243, 291] width 304 height 17
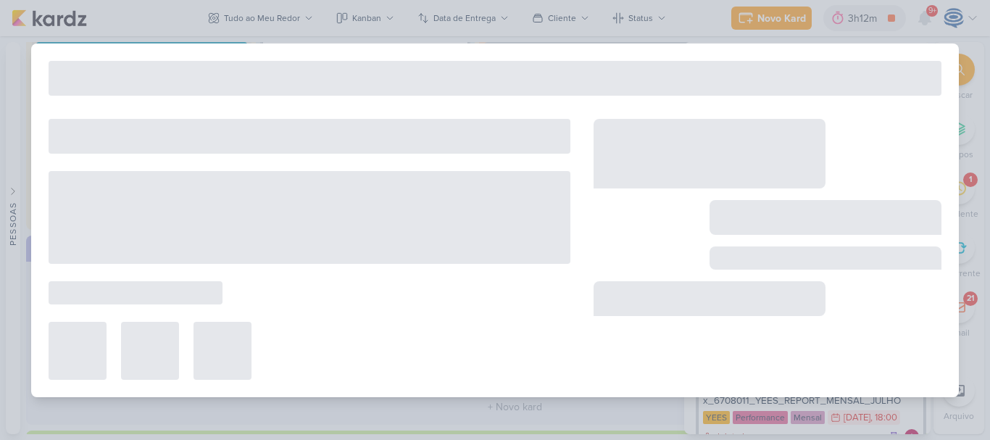
click at [234, 291] on div "6708011_YEES_REPORT_MENSAL_JULHO Criado por mim" at bounding box center [495, 220] width 928 height 354
type input "Comentários Apresentação_6708011_YEES_REPORT_MENSAL_JULHO"
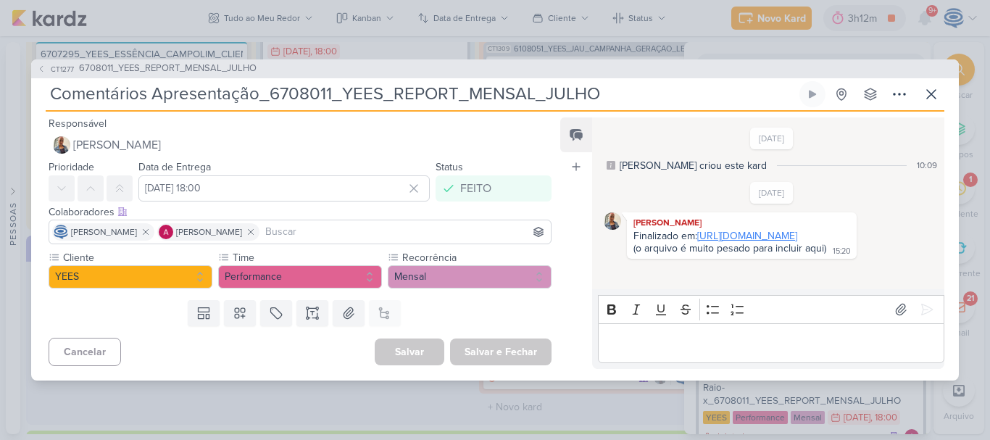
click at [764, 242] on link "https://www.canva.com/design/DAGu2lMYV8E/Y_nJa6qW-4O_lPUdBzQPxQ/edit?utm_conten…" at bounding box center [747, 236] width 100 height 12
drag, startPoint x: 610, startPoint y: 86, endPoint x: 269, endPoint y: 78, distance: 341.5
click at [269, 81] on input "Comentários Apresentação_6708011_YEES_REPORT_MENSAL_JULHO" at bounding box center [421, 94] width 751 height 26
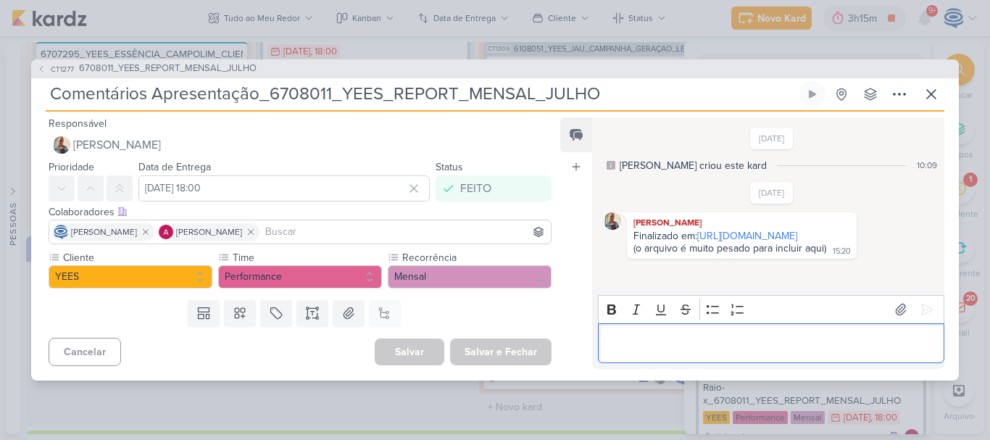
click at [684, 352] on p "Editor editing area: main" at bounding box center [770, 342] width 331 height 17
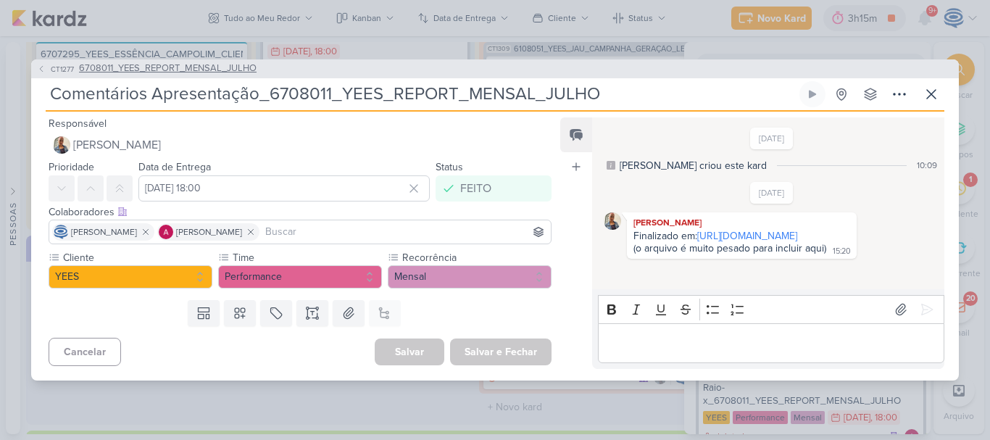
click at [216, 62] on span "6708011_YEES_REPORT_MENSAL_JULHO" at bounding box center [168, 69] width 178 height 14
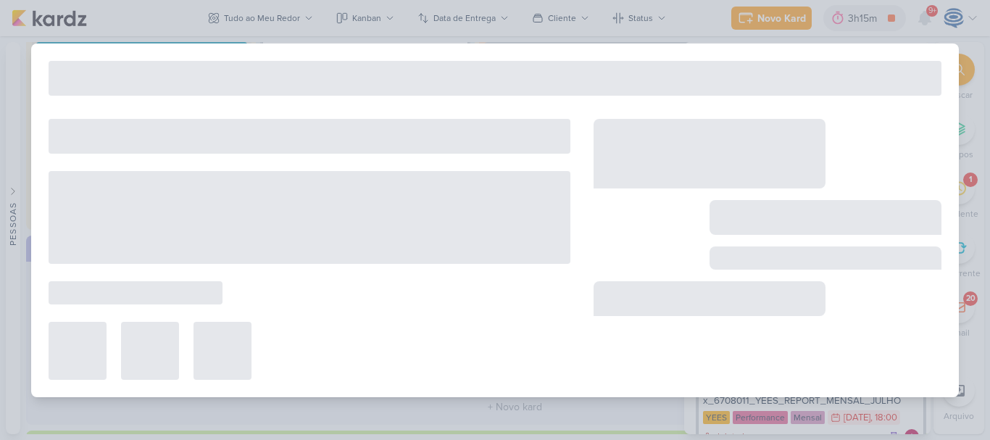
type input "6708011_YEES_REPORT_MENSAL_JULHO"
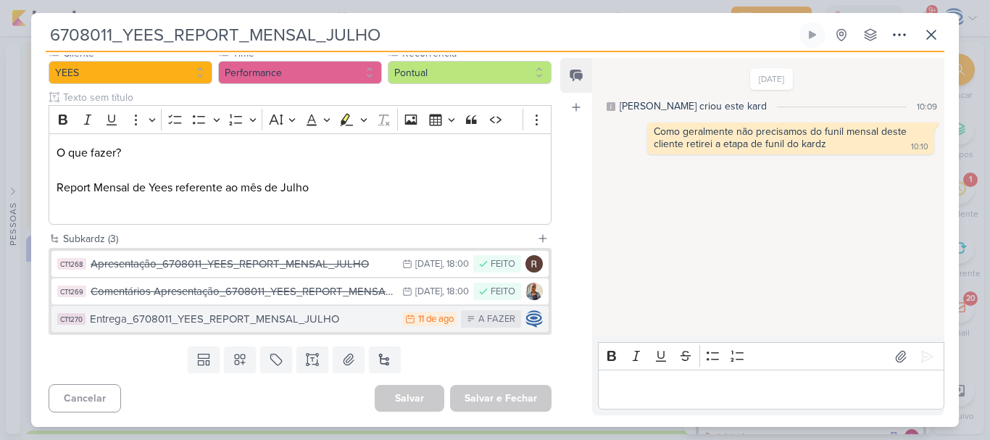
click at [261, 318] on div "Entrega_6708011_YEES_REPORT_MENSAL_JULHO" at bounding box center [242, 319] width 305 height 17
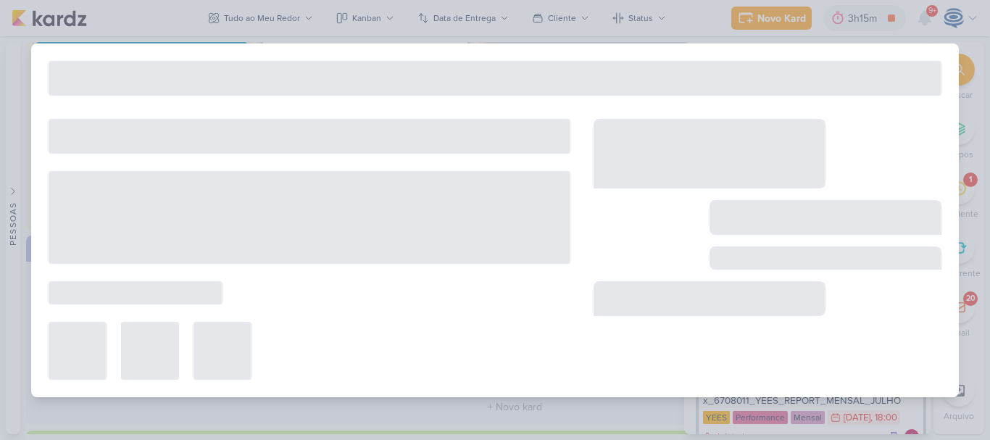
type input "Entrega_6708011_YEES_REPORT_MENSAL_JULHO"
type input "[DATE] 23:59"
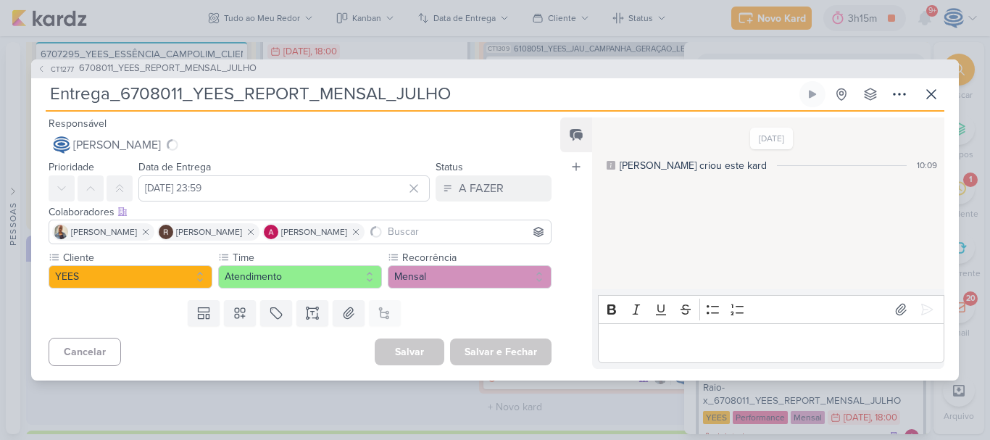
click at [630, 339] on p "Editor editing area: main" at bounding box center [770, 342] width 331 height 17
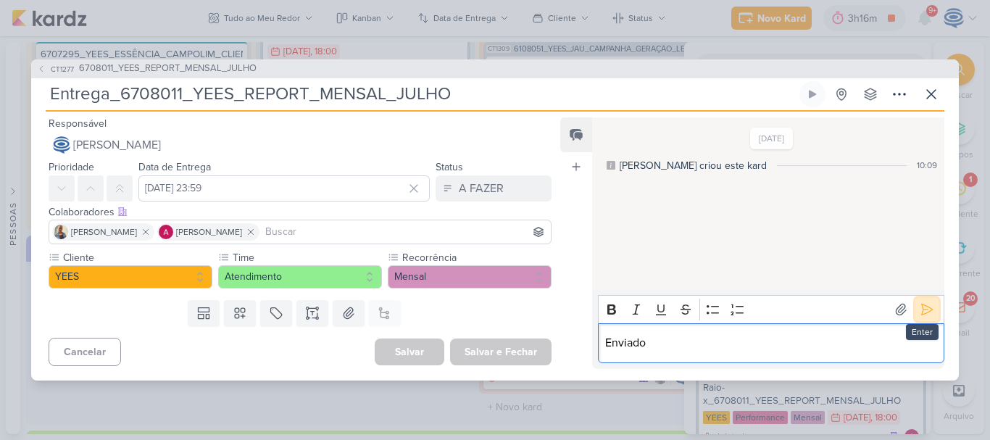
click at [916, 304] on button at bounding box center [927, 309] width 23 height 23
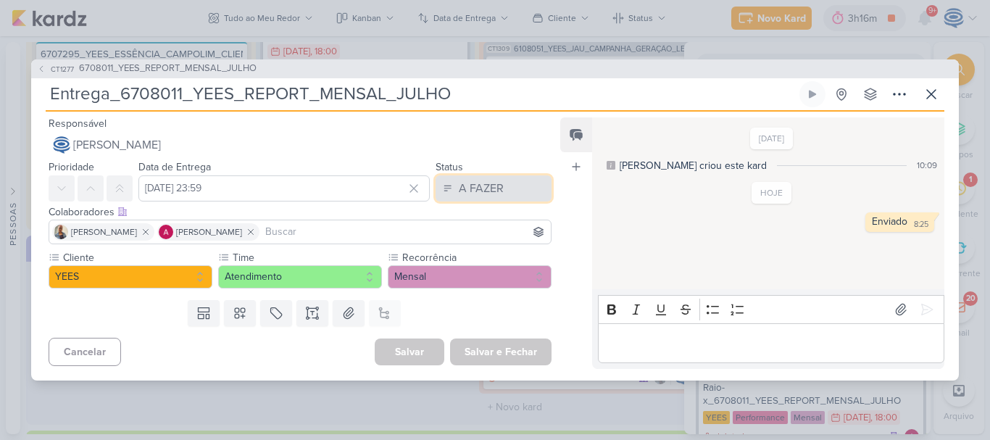
click at [470, 181] on div "A FAZER" at bounding box center [481, 188] width 45 height 17
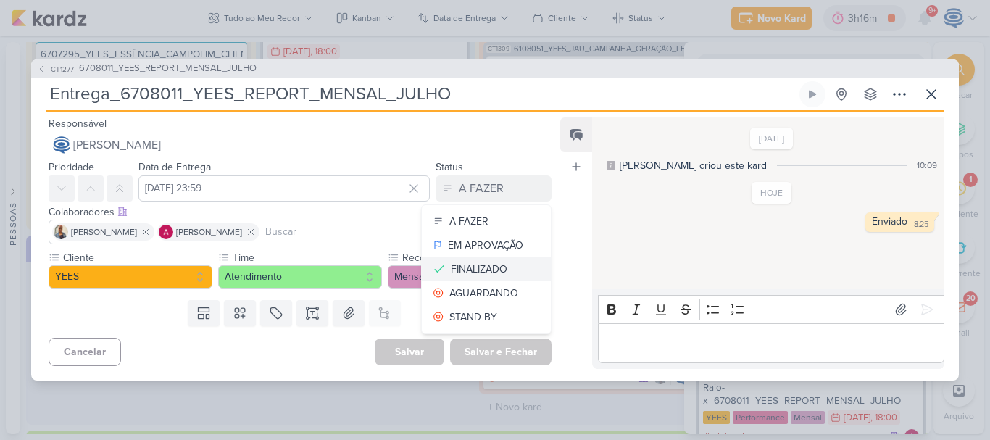
click at [470, 267] on div "FINALIZADO" at bounding box center [479, 269] width 57 height 15
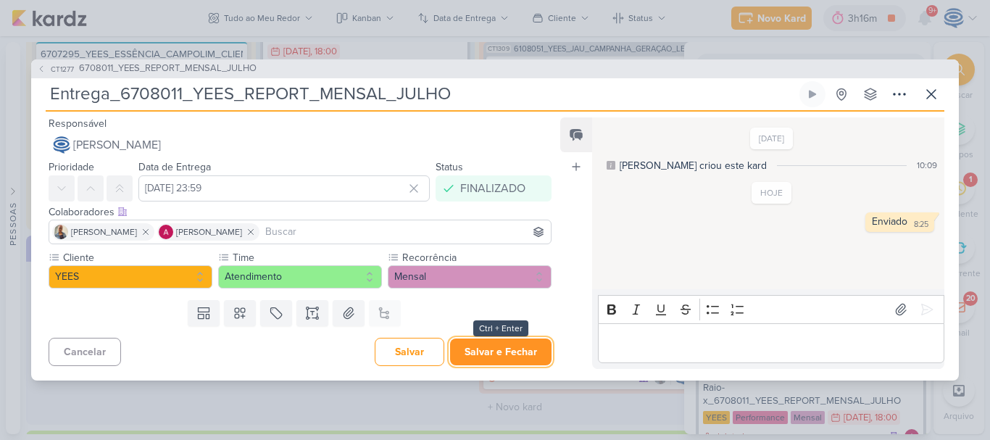
click at [492, 347] on button "Salvar e Fechar" at bounding box center [500, 352] width 101 height 27
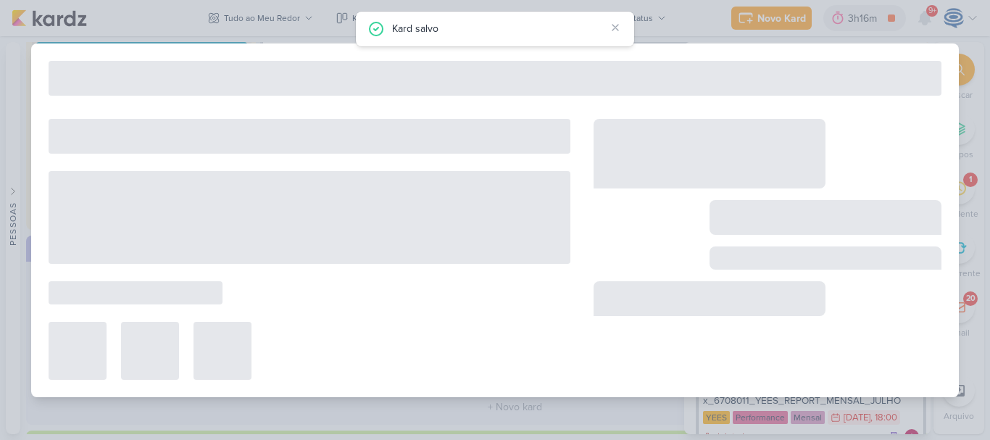
click at [772, 19] on div "CT1277 6708011_YEES_REPORT_MENSAL_JULHO Entrega_6708011_YEES_REPORT_MENSAL_JULHO" at bounding box center [495, 220] width 990 height 440
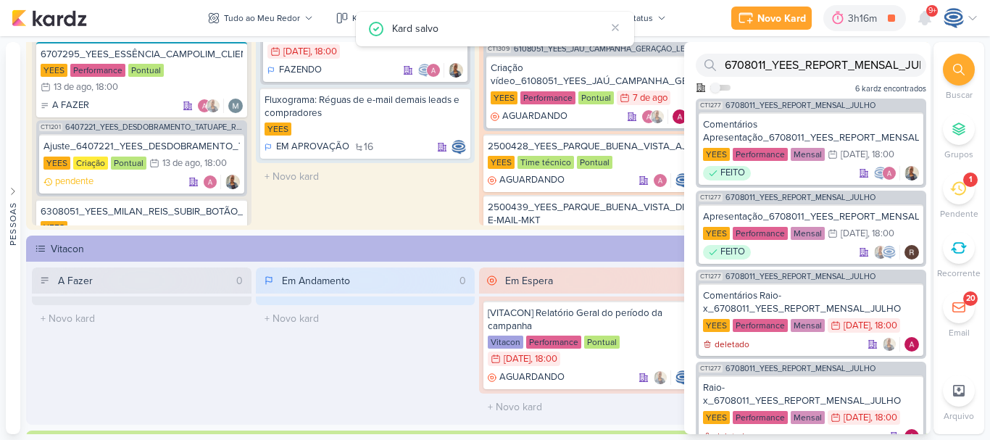
click at [764, 18] on div "Tudo ao Meu Redor visão Caixa de Entrada A caixa de entrada mostra todos os kar…" at bounding box center [436, 18] width 671 height 36
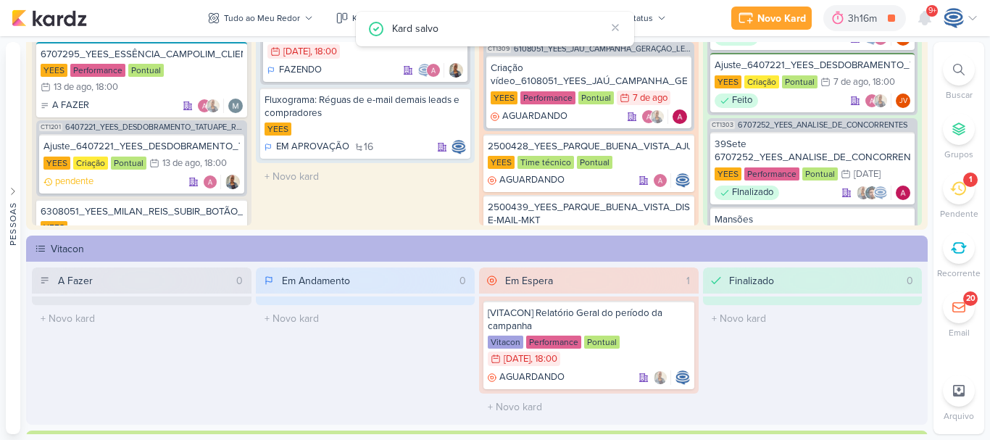
click at [747, 19] on div "Tudo ao Meu Redor visão Caixa de Entrada A caixa de entrada mostra todos os kar…" at bounding box center [436, 18] width 671 height 36
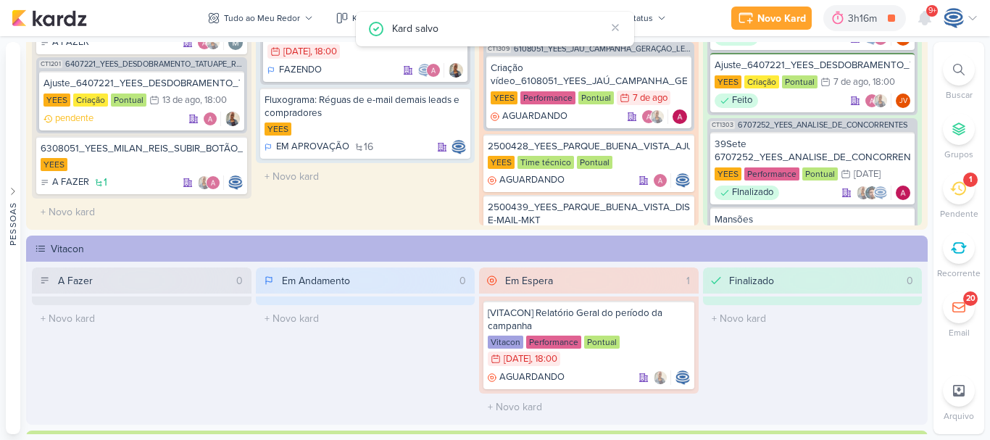
scroll to position [687, 0]
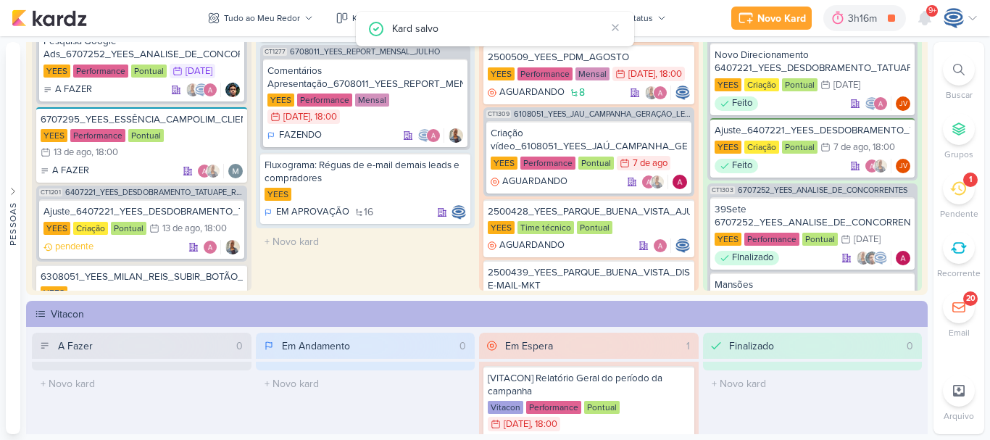
click at [772, 19] on div "Tudo ao Meu Redor visão Caixa de Entrada A caixa de entrada mostra todos os kar…" at bounding box center [436, 18] width 671 height 36
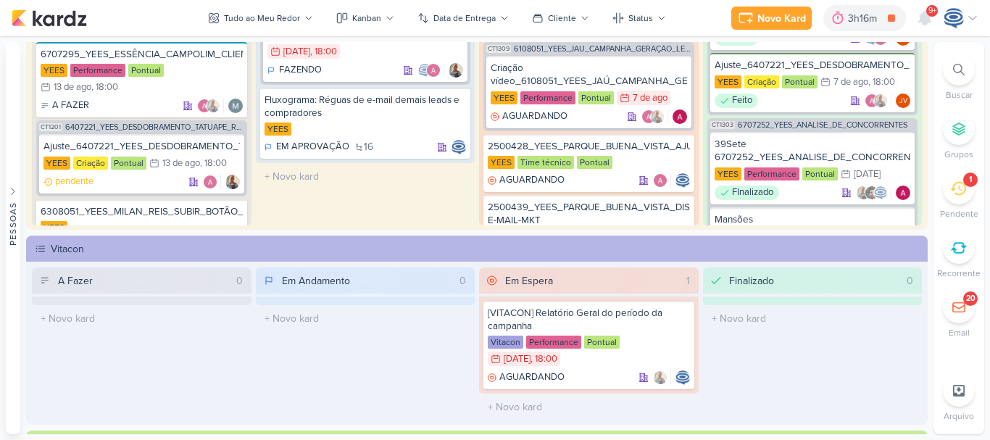
scroll to position [766, 0]
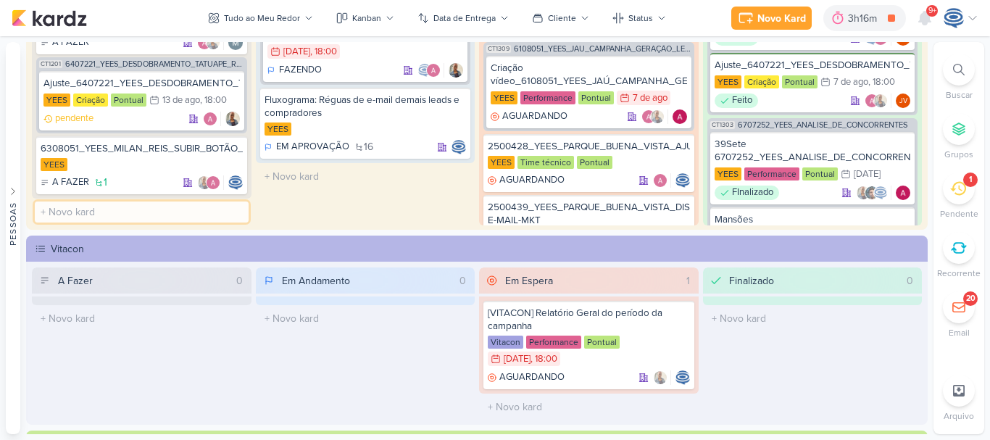
click at [159, 209] on input "text" at bounding box center [142, 212] width 214 height 21
paste input "6708111"
type input "6708111_YEES_REPORT_SEMANAL_12.08"
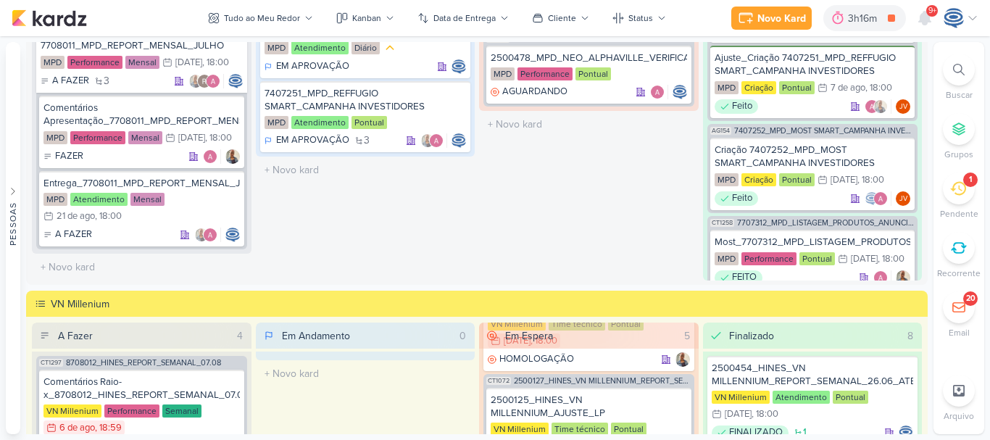
scroll to position [1458, 0]
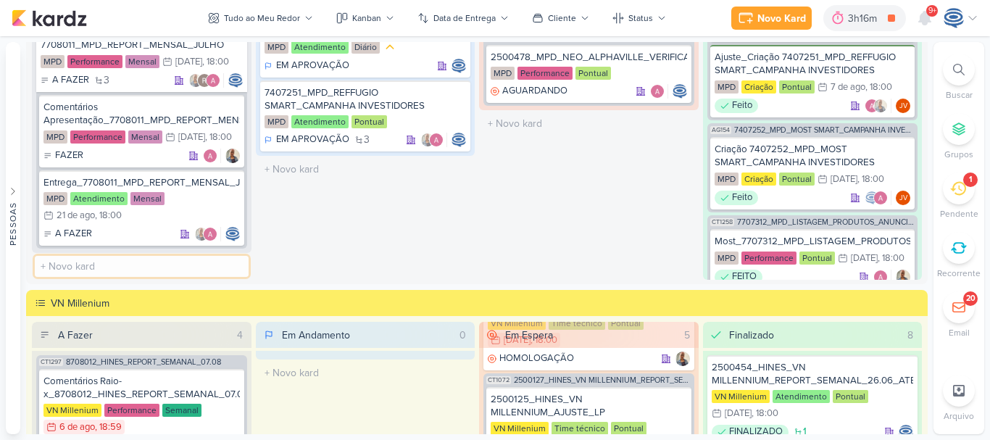
click at [160, 264] on input "text" at bounding box center [142, 266] width 214 height 21
paste input "7708111"
type input "7708111_MPD_REPORT_SEMANAL_13.08"
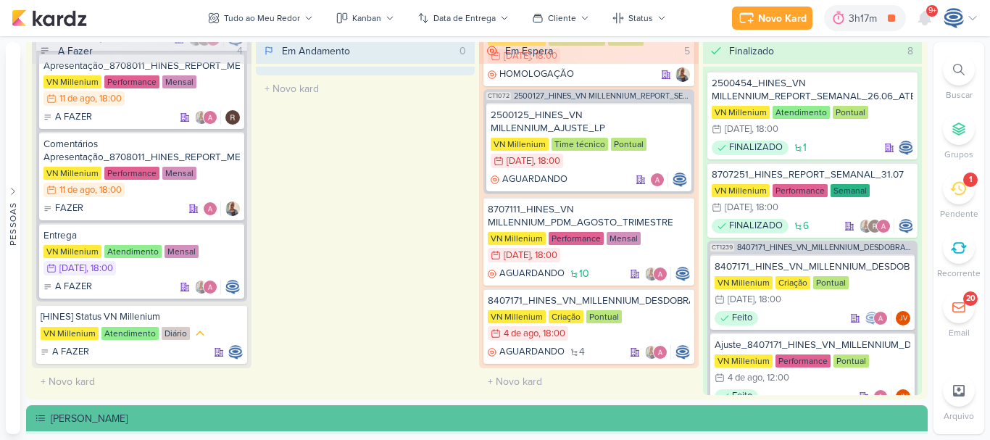
scroll to position [1743, 0]
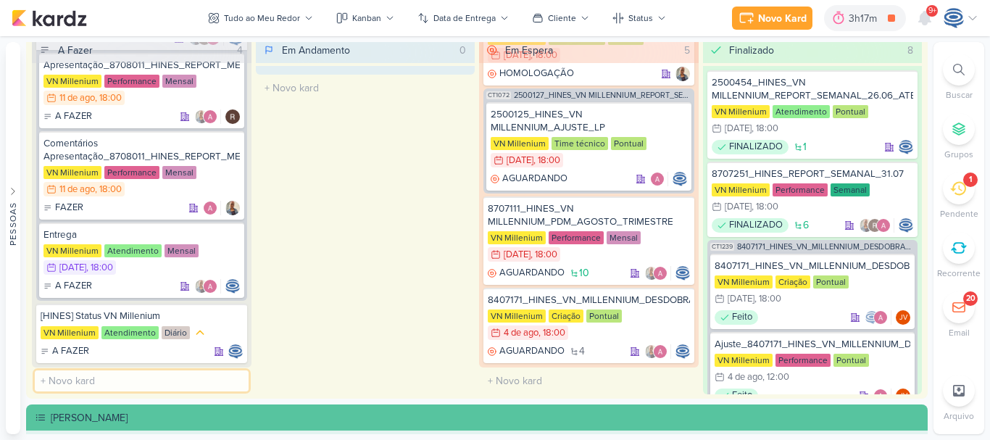
click at [146, 378] on input "text" at bounding box center [142, 380] width 214 height 21
paste input "8708111"
type input "8708111_HINES_VN MILLENNIUM_REPORT_SEMANAL_14.08"
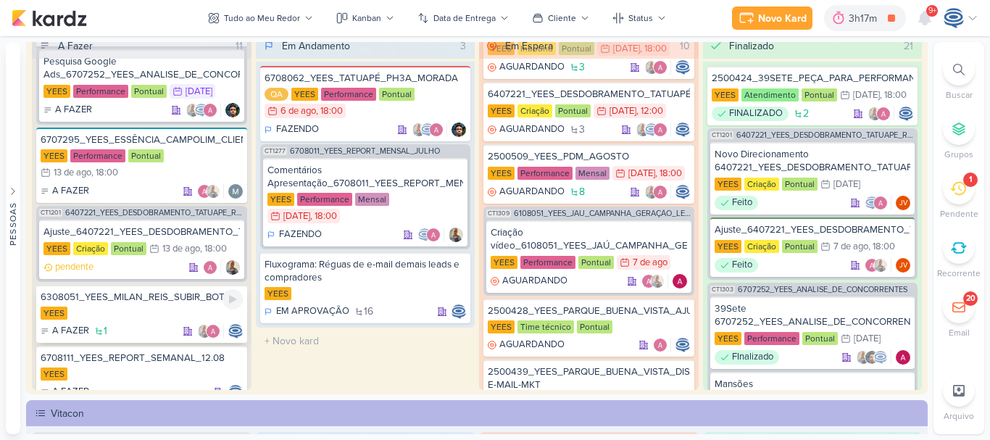
scroll to position [827, 0]
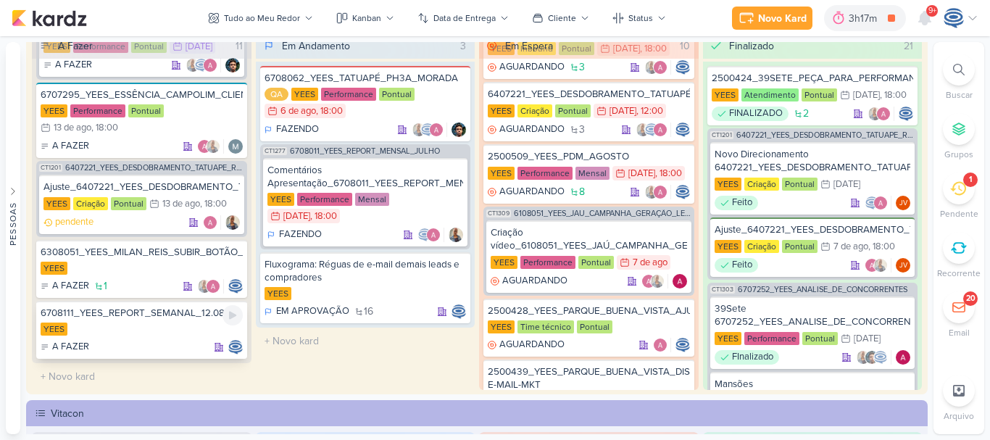
click at [145, 335] on div "YEES" at bounding box center [142, 330] width 202 height 14
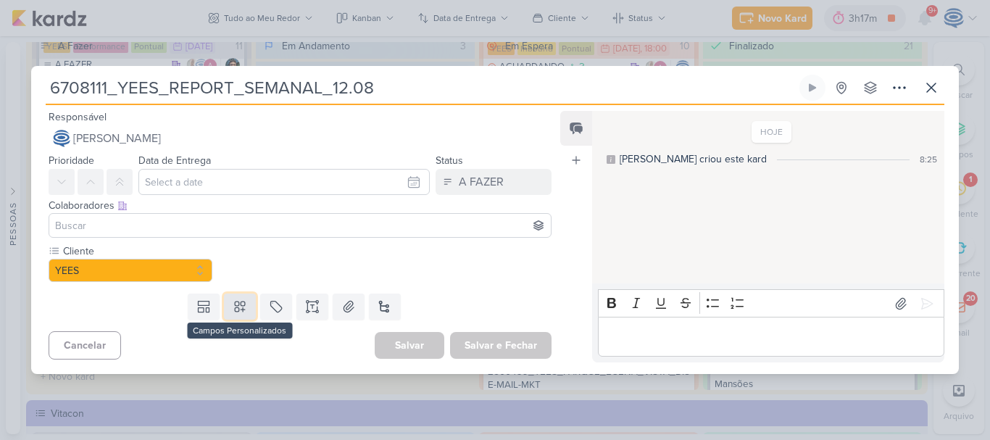
click at [233, 296] on button at bounding box center [240, 307] width 32 height 26
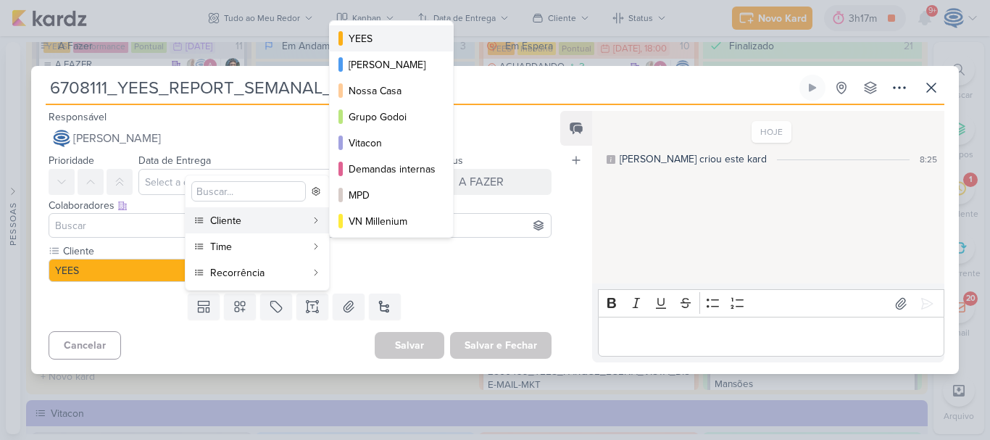
click at [378, 41] on div "YEES" at bounding box center [392, 38] width 87 height 15
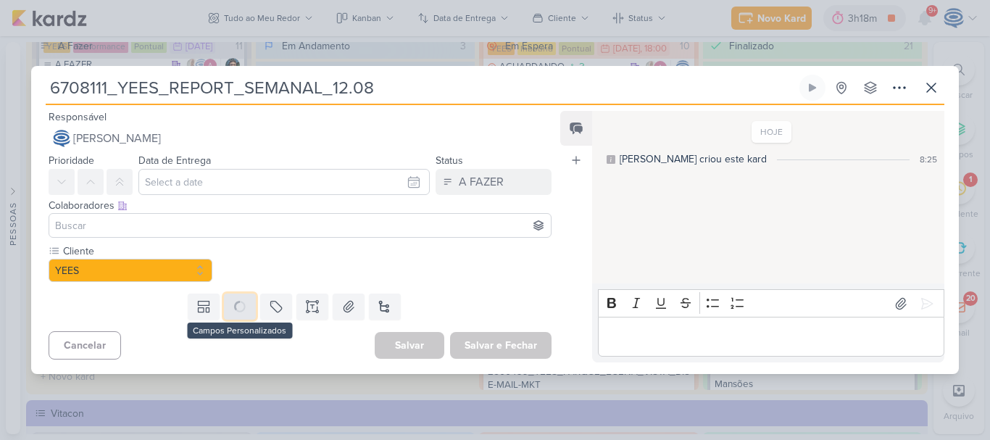
click at [240, 307] on icon at bounding box center [240, 306] width 14 height 14
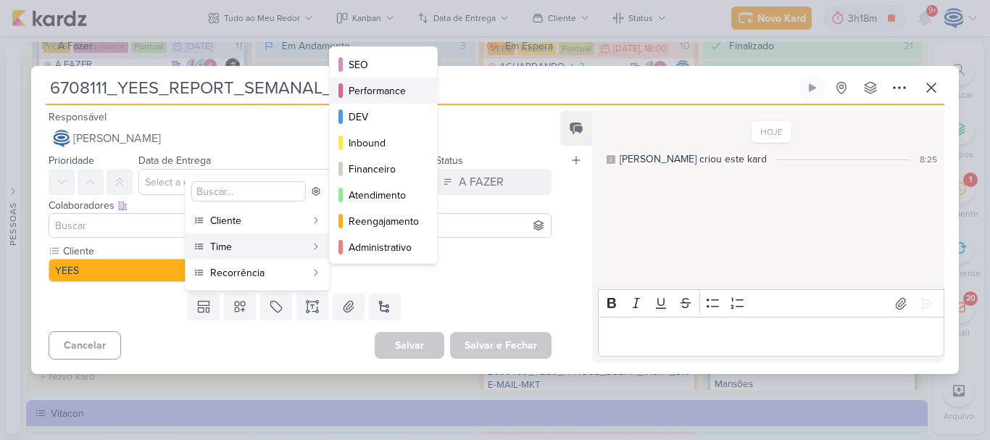
click at [393, 80] on button "Performance" at bounding box center [383, 91] width 107 height 26
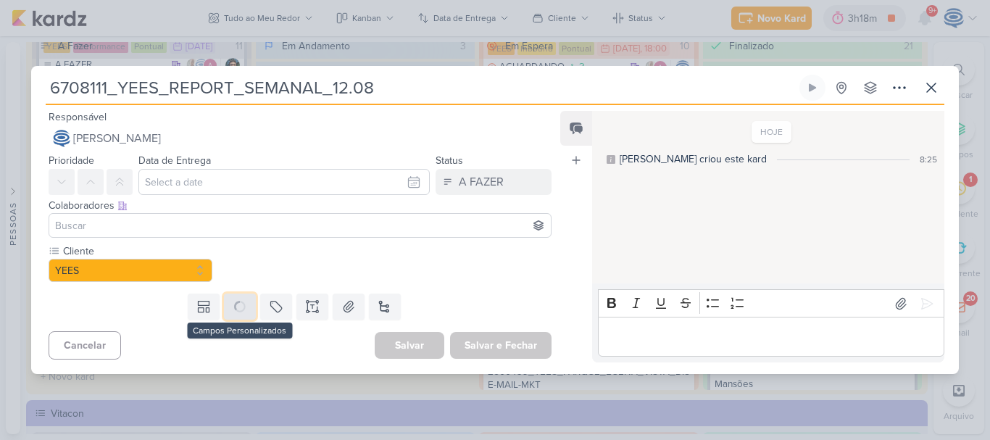
click at [236, 302] on icon at bounding box center [240, 307] width 16 height 16
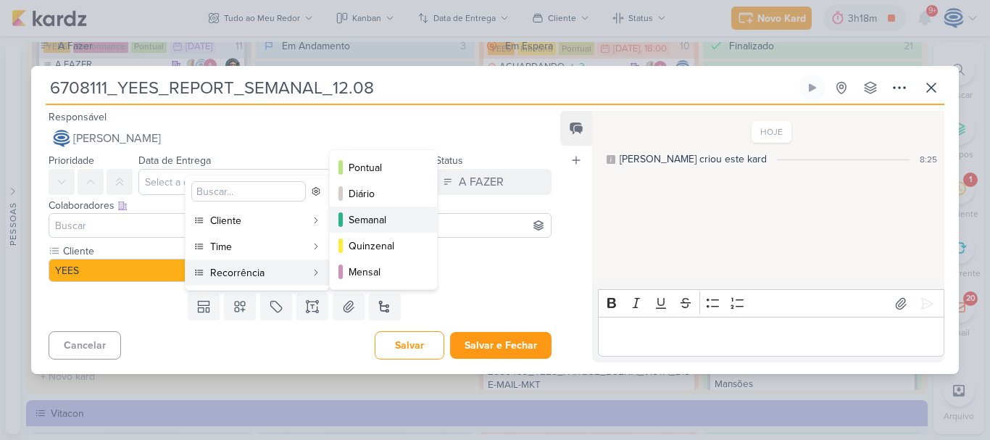
click at [374, 225] on div "Semanal" at bounding box center [384, 219] width 71 height 15
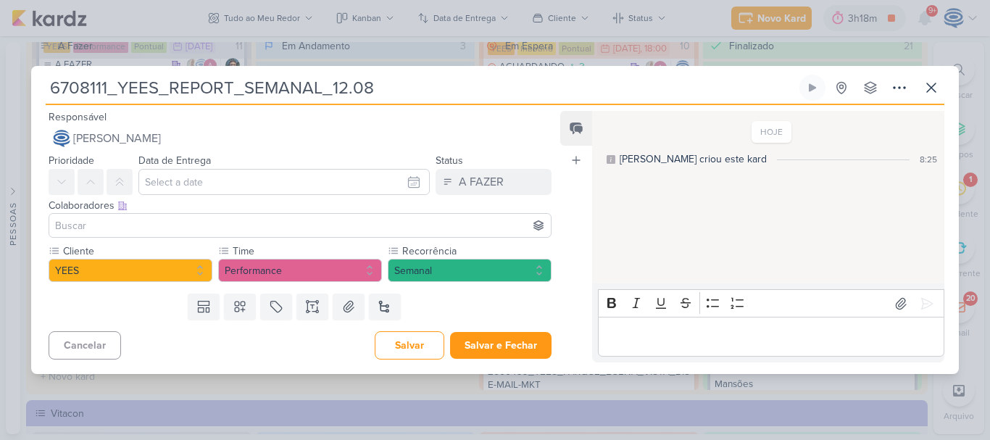
click at [239, 223] on input at bounding box center [300, 225] width 496 height 17
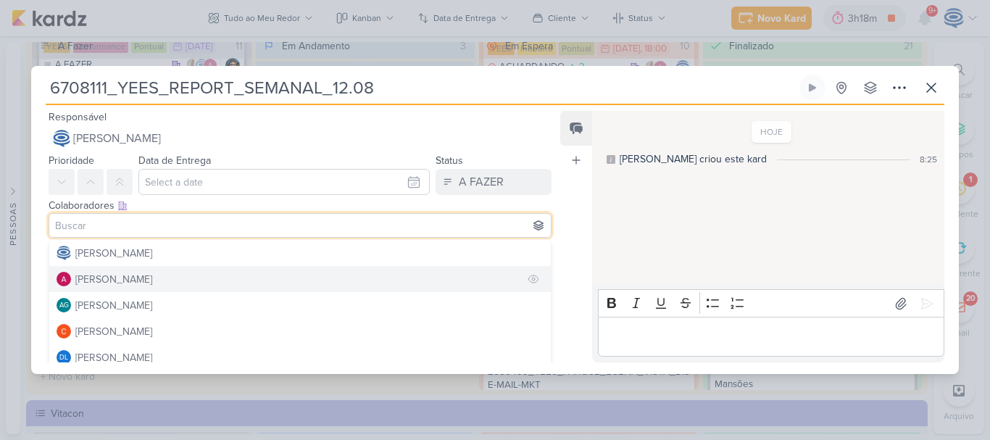
click at [194, 286] on button "[PERSON_NAME]" at bounding box center [300, 279] width 502 height 26
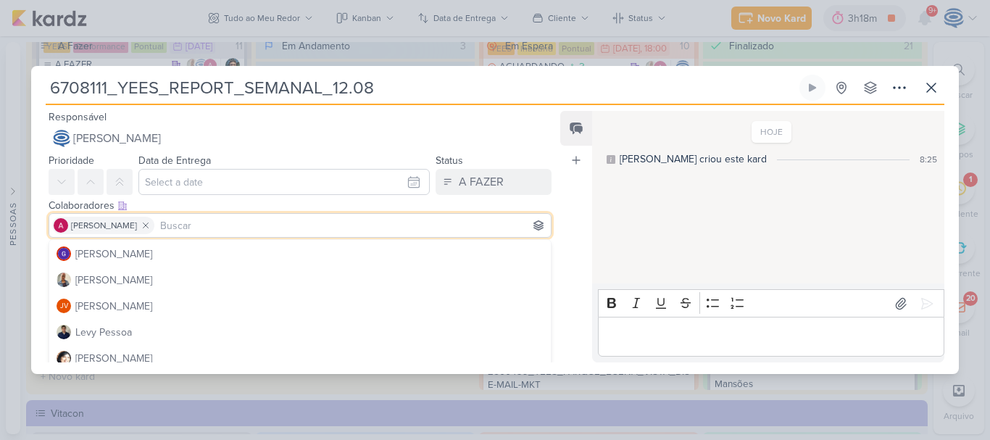
scroll to position [183, 0]
click at [194, 286] on button "[PERSON_NAME]" at bounding box center [300, 278] width 502 height 26
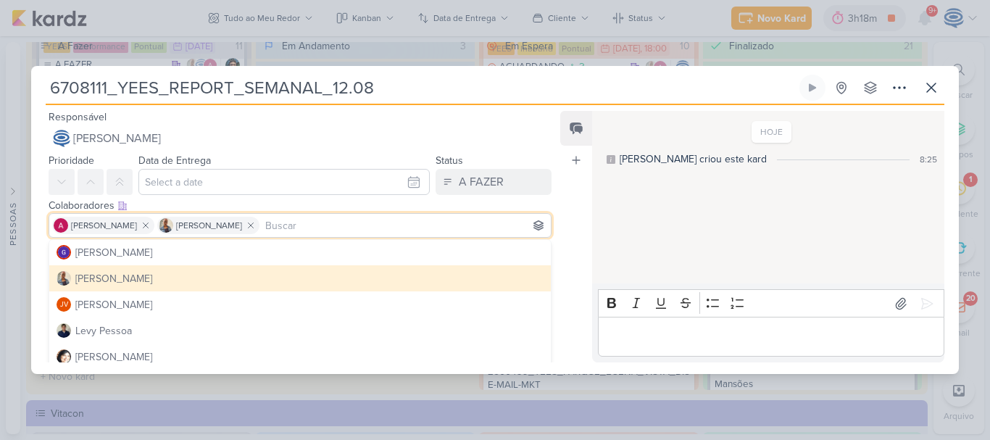
click at [142, 281] on button "[PERSON_NAME]" at bounding box center [300, 278] width 502 height 26
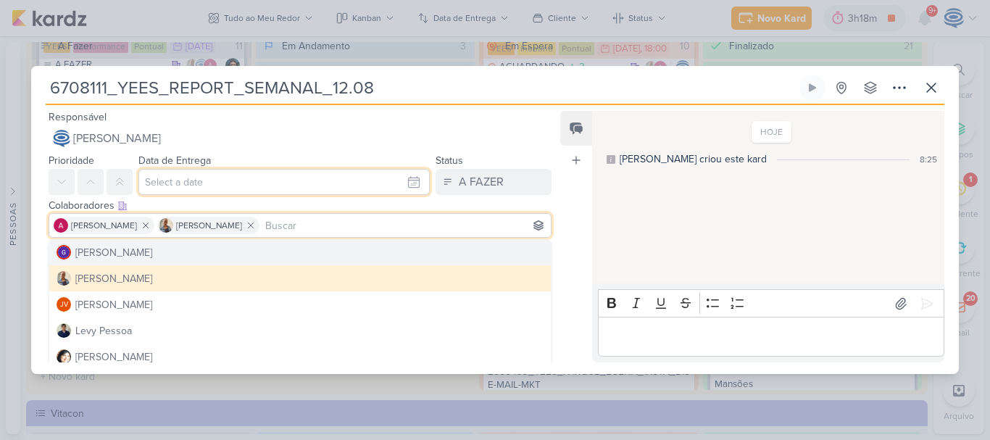
click at [226, 186] on input "text" at bounding box center [283, 182] width 291 height 26
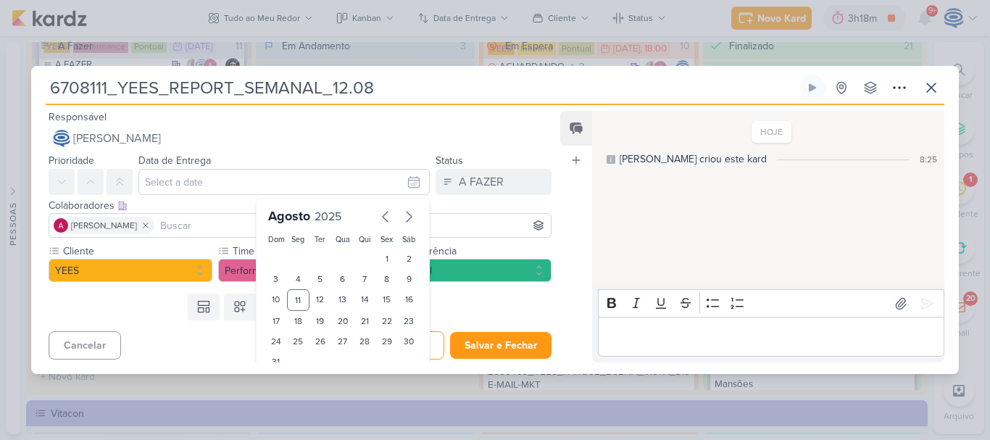
click at [220, 225] on input at bounding box center [352, 225] width 391 height 17
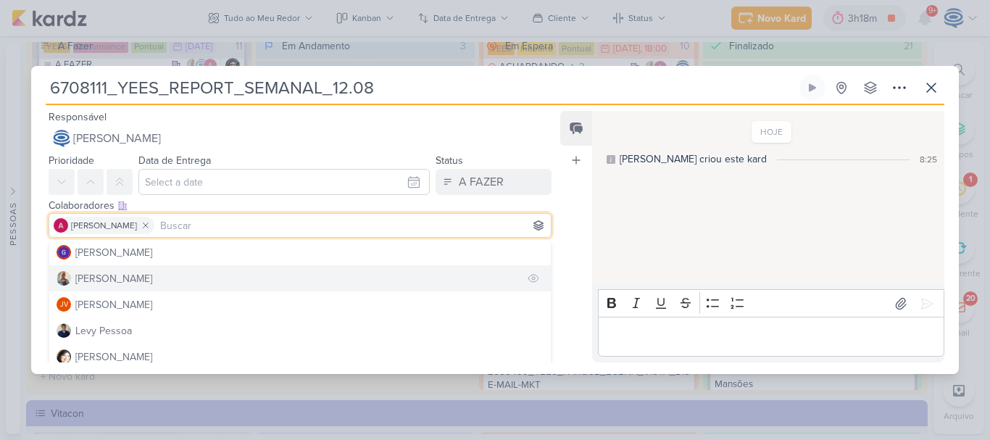
click at [173, 281] on button "[PERSON_NAME]" at bounding box center [300, 278] width 502 height 26
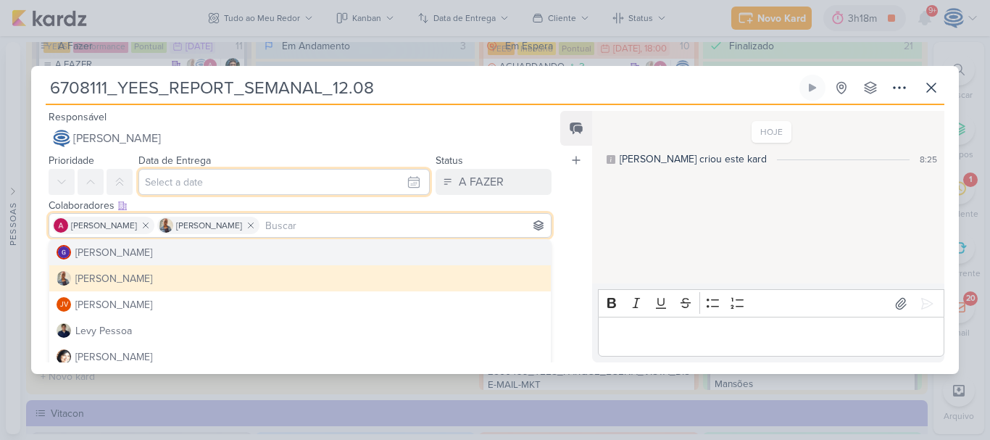
click at [199, 178] on input "text" at bounding box center [283, 182] width 291 height 26
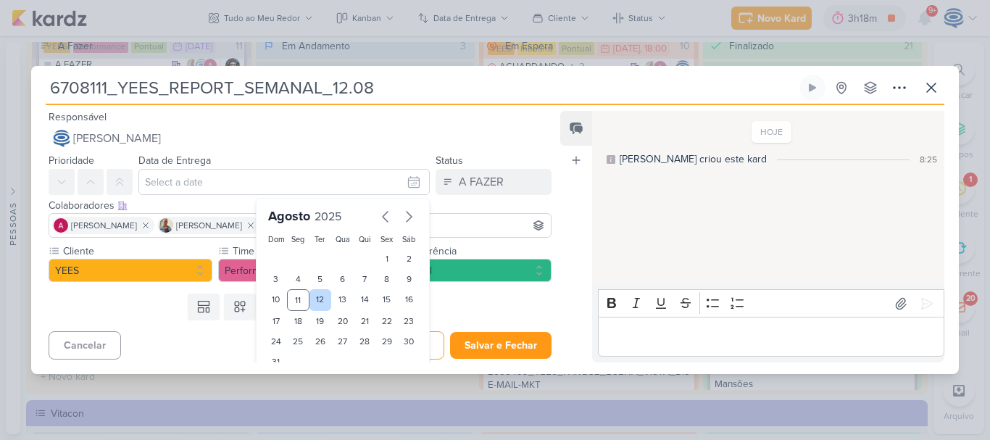
click at [314, 294] on div "12" at bounding box center [321, 300] width 22 height 22
type input "12 de agosto de 2025 às 23:59"
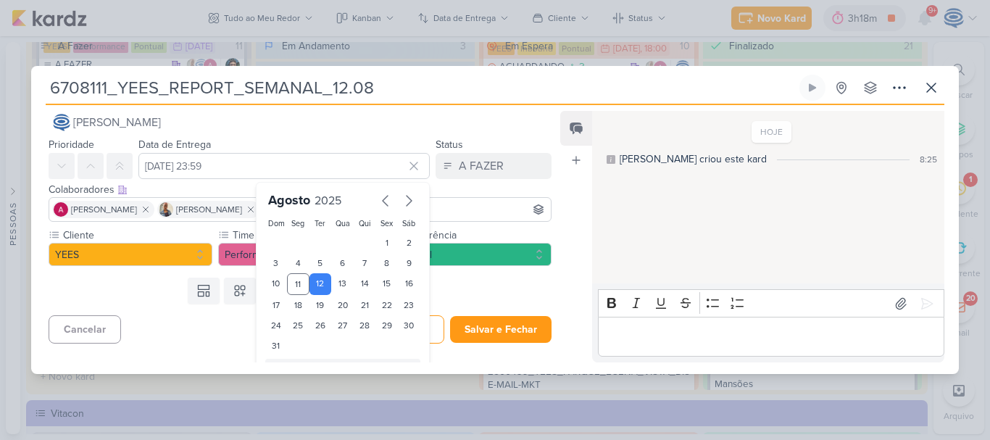
click at [132, 280] on div "Templates Campos Personalizados Cliente YEES MPD" at bounding box center [294, 291] width 526 height 38
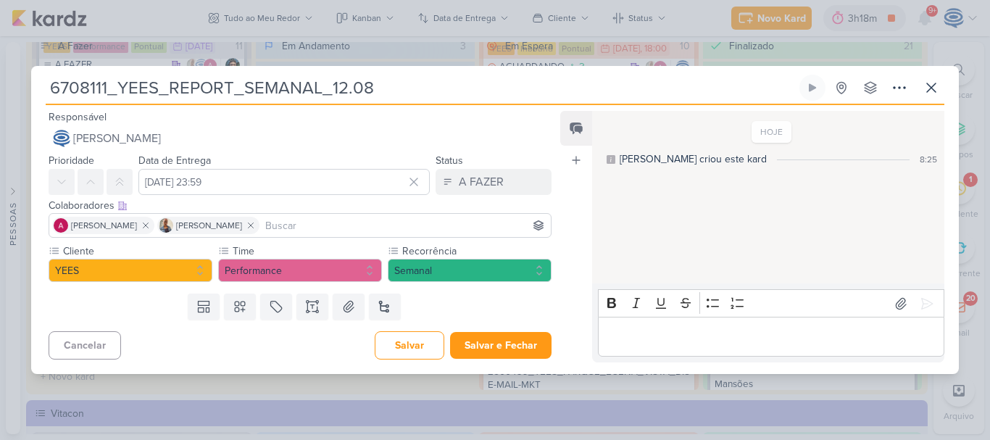
scroll to position [0, 0]
click at [233, 308] on icon at bounding box center [240, 306] width 14 height 14
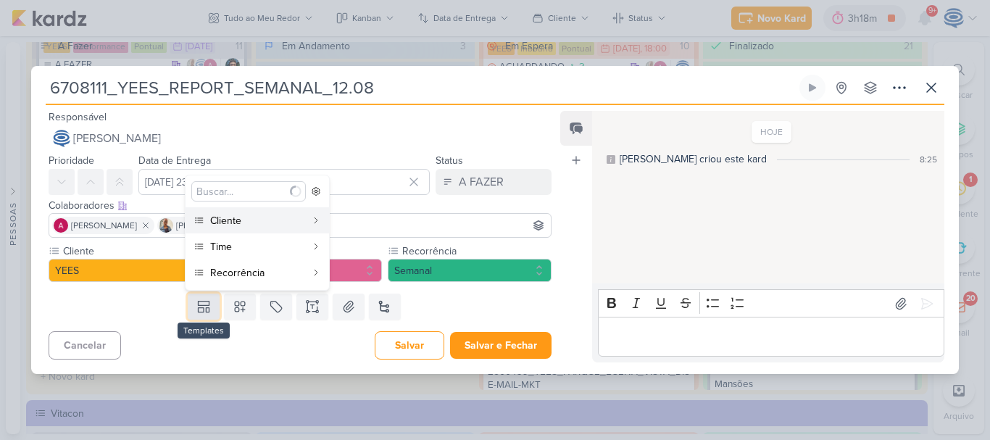
click at [196, 307] on icon at bounding box center [203, 306] width 14 height 14
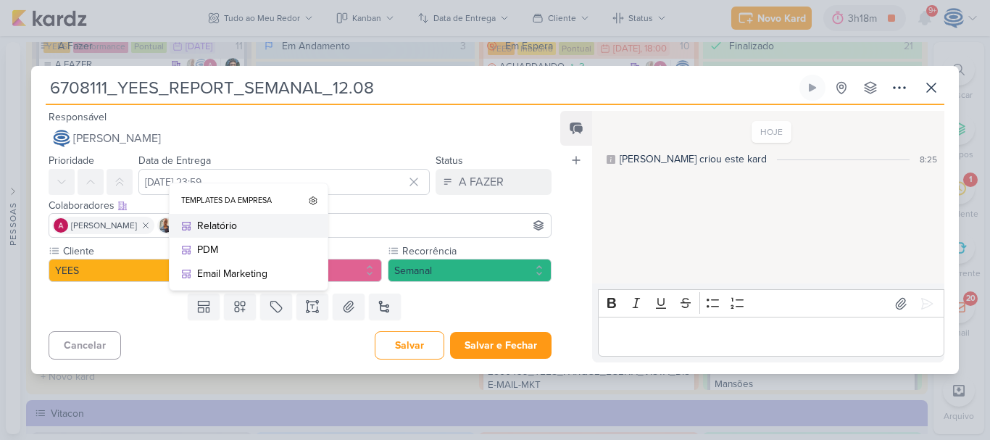
click at [235, 225] on div "Relatório" at bounding box center [253, 225] width 113 height 15
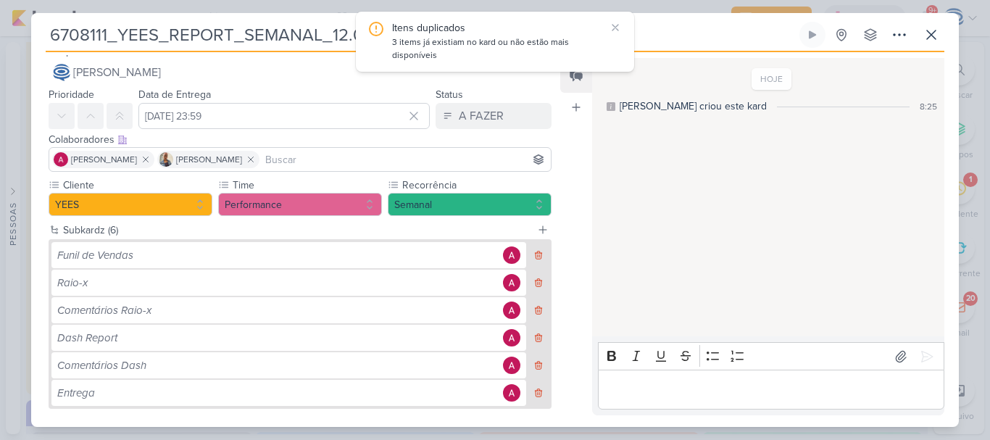
scroll to position [87, 0]
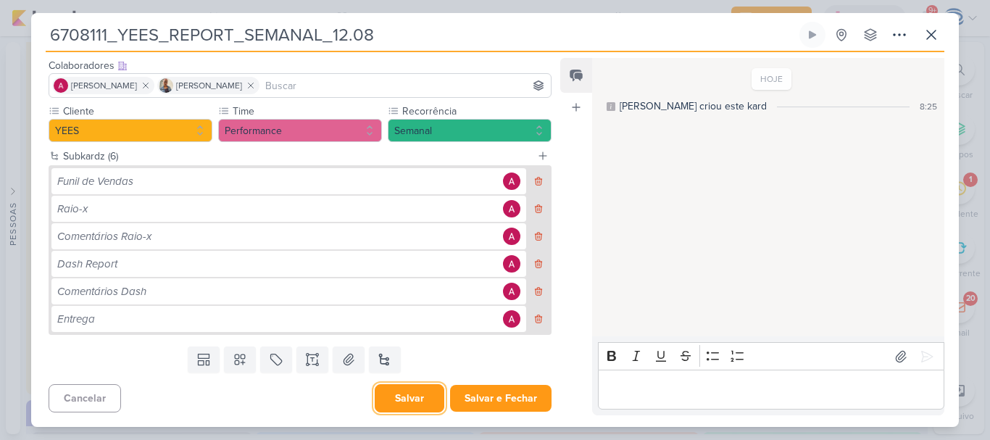
click at [391, 396] on button "Salvar" at bounding box center [410, 398] width 70 height 28
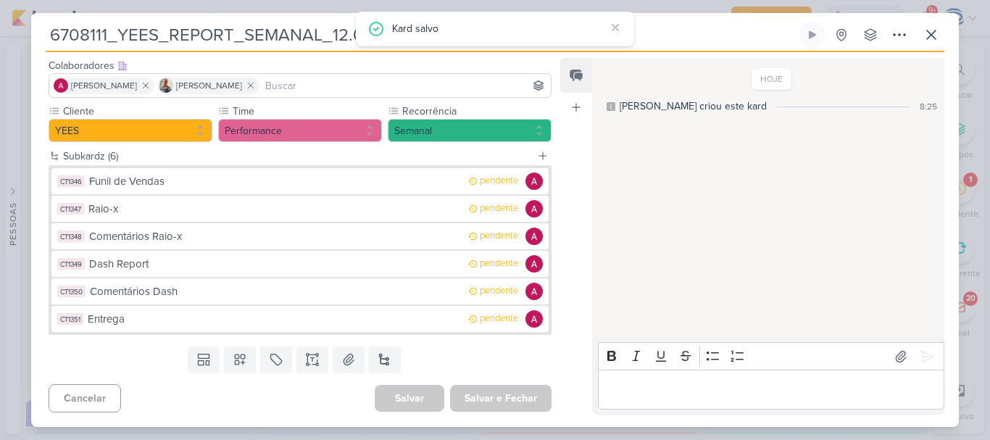
drag, startPoint x: 53, startPoint y: 32, endPoint x: 444, endPoint y: 36, distance: 391.5
click at [444, 36] on body "1.99.0 Kard salvo Novo Kard Ctrl + k 3h19m TO DO LIST - STATUS GERAL DIÁRIO 0h3…" at bounding box center [495, 220] width 990 height 440
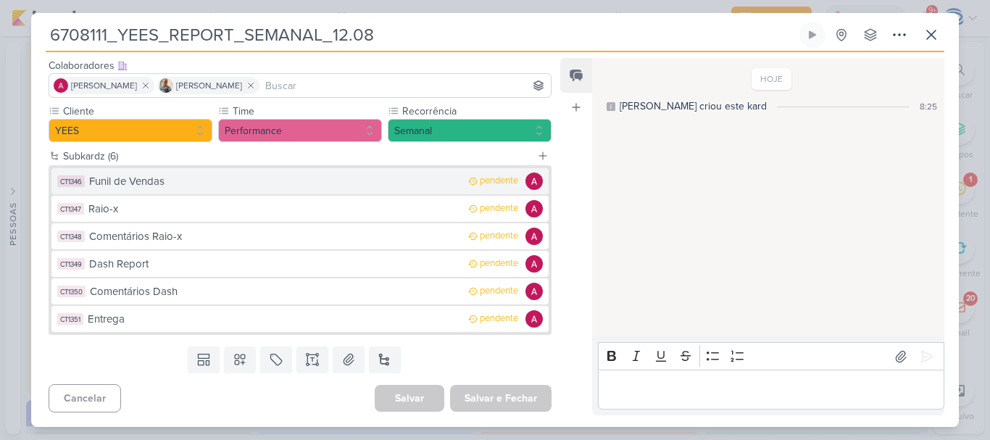
click at [136, 177] on div "Funil de Vendas" at bounding box center [275, 181] width 372 height 17
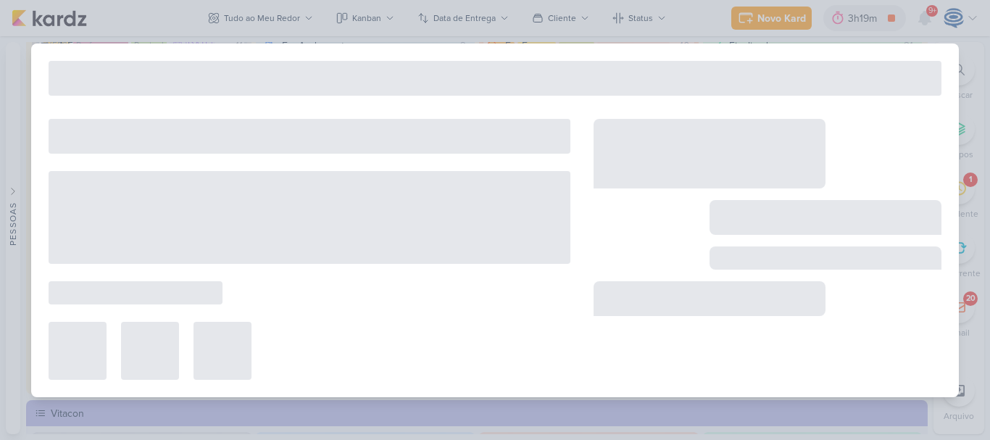
type input "Funil de Vendas"
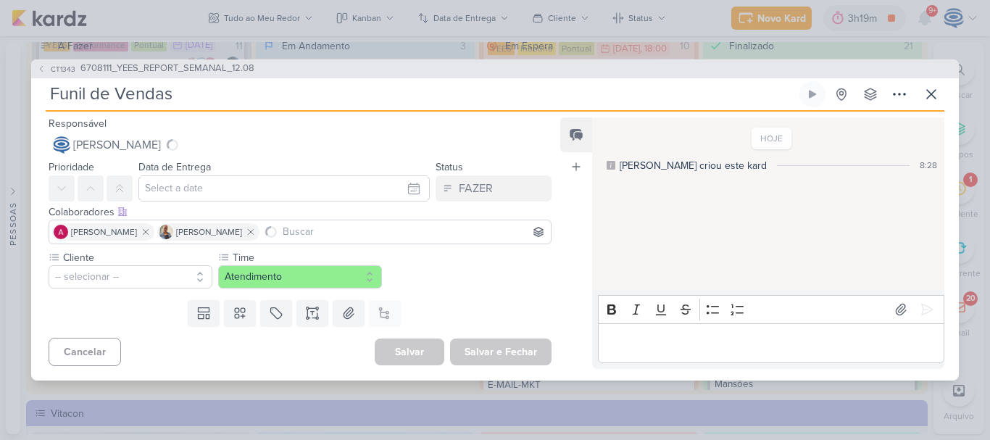
click at [194, 97] on input "Funil de Vendas" at bounding box center [421, 94] width 751 height 26
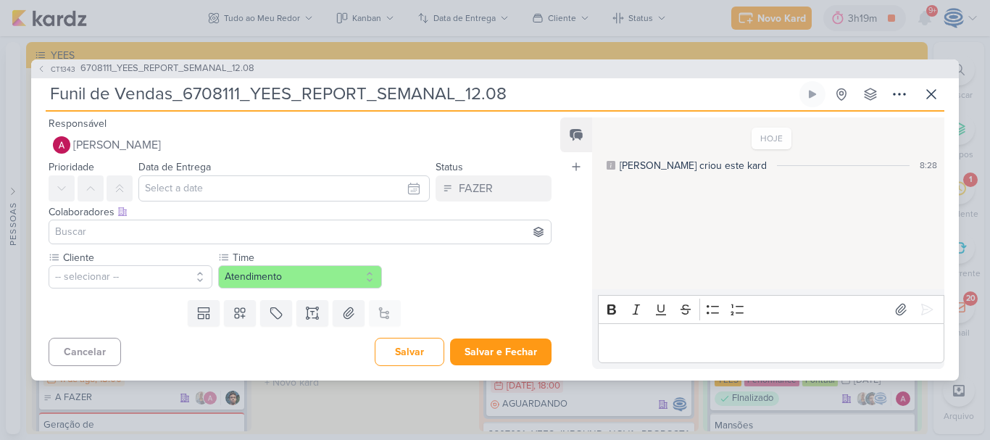
type input "Funil de Vendas_6708111_YEES_REPORT_SEMANAL_12.08"
click at [141, 225] on input at bounding box center [300, 231] width 496 height 17
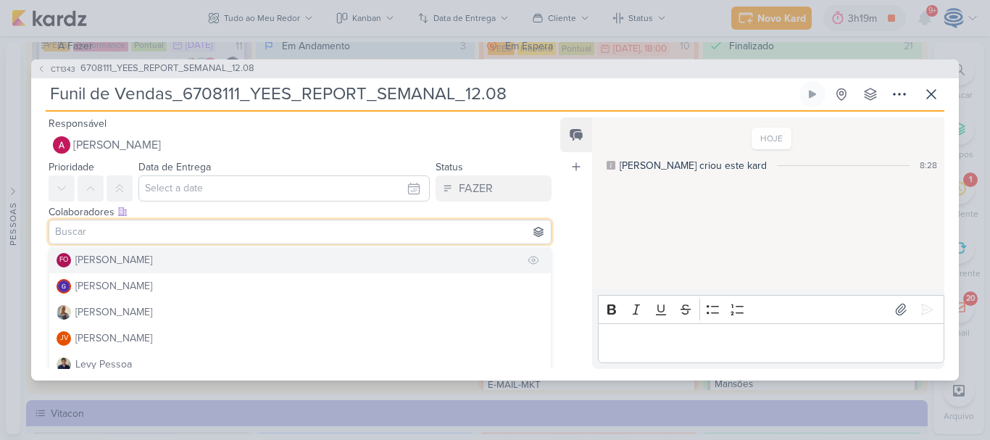
scroll to position [162, 0]
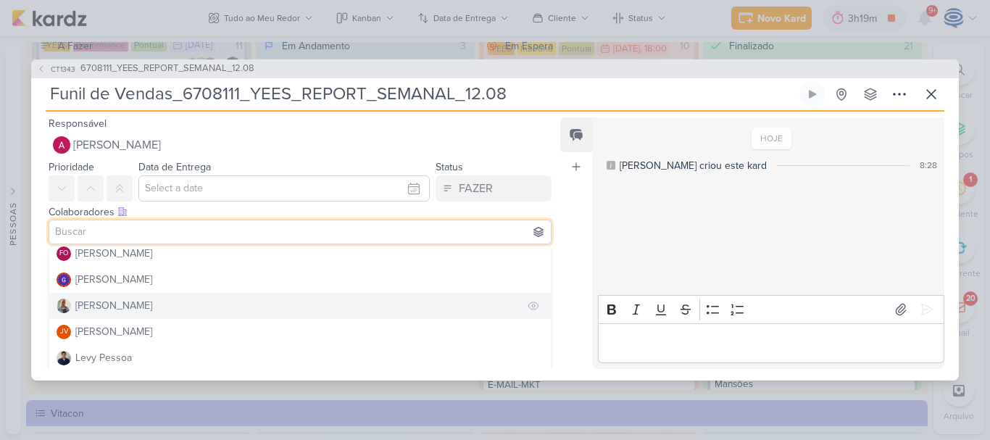
click at [123, 312] on div "[PERSON_NAME]" at bounding box center [113, 305] width 77 height 15
click at [123, 308] on div "[PERSON_NAME]" at bounding box center [113, 305] width 77 height 15
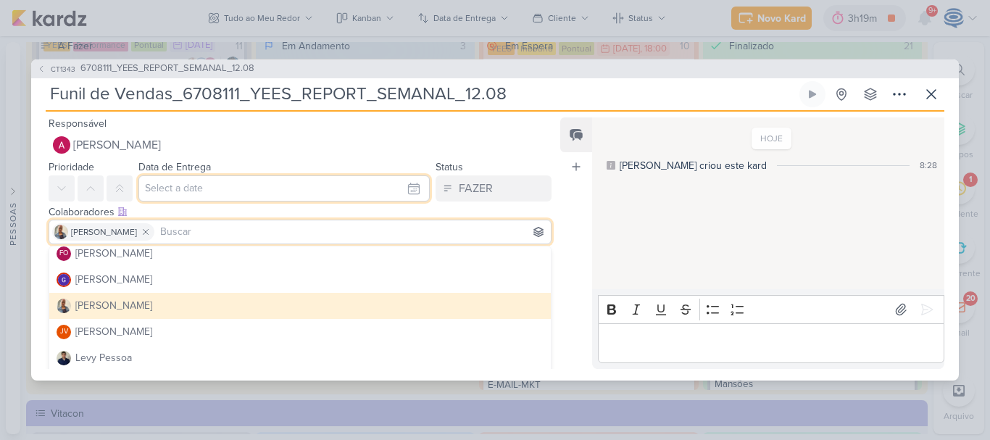
click at [174, 178] on input "text" at bounding box center [283, 188] width 291 height 26
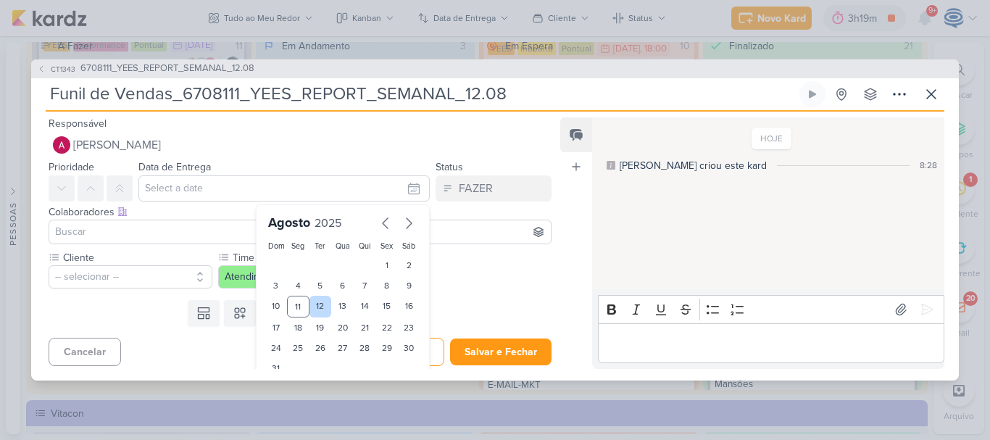
click at [314, 307] on div "12" at bounding box center [321, 307] width 22 height 22
click at [289, 310] on div "11" at bounding box center [298, 307] width 22 height 22
type input "[DATE] 23:59"
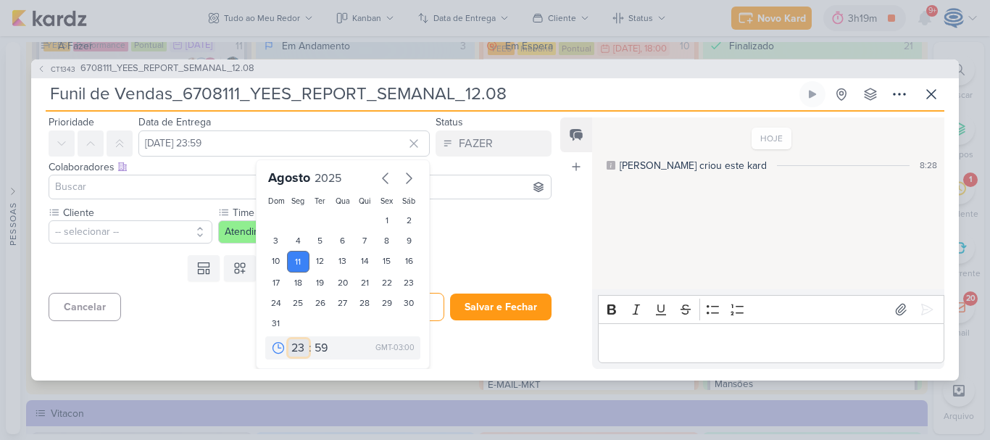
click at [294, 342] on select "00 01 02 03 04 05 06 07 08 09 10 11 12 13 14 15 16 17 18 19 20 21 22 23" at bounding box center [299, 347] width 20 height 17
select select "18"
click at [289, 339] on select "00 01 02 03 04 05 06 07 08 09 10 11 12 13 14 15 16 17 18 19 20 21 22 23" at bounding box center [299, 347] width 20 height 17
type input "[DATE] 18:59"
click at [316, 349] on select "00 05 10 15 20 25 30 35 40 45 50 55 59" at bounding box center [322, 347] width 20 height 17
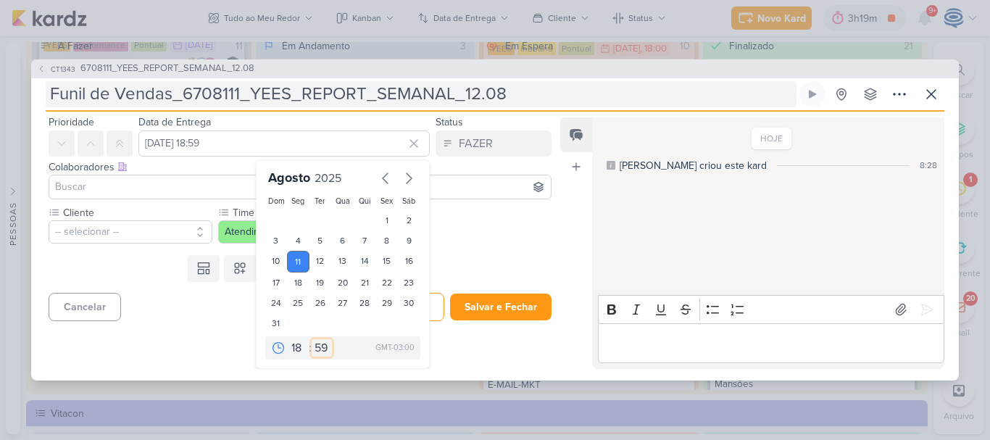
select select "0"
click at [312, 339] on select "00 05 10 15 20 25 30 35 40 45 50 55 59" at bounding box center [322, 347] width 20 height 17
type input "11 de agosto de 2025 às 18:00"
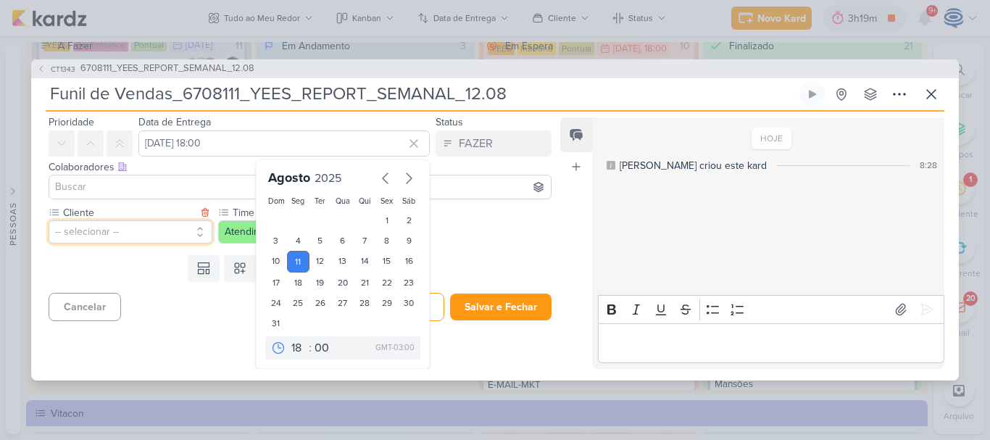
click at [152, 231] on button "-- selecionar --" at bounding box center [131, 231] width 164 height 23
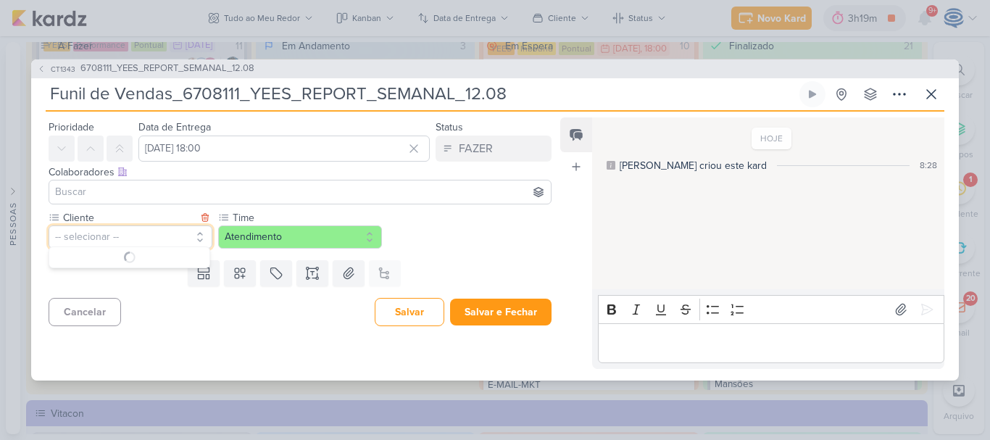
scroll to position [0, 0]
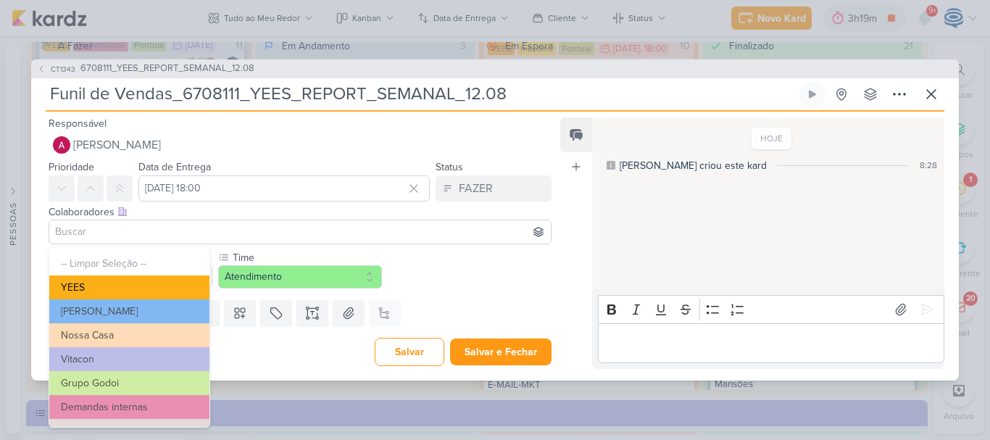
click at [133, 294] on button "YEES" at bounding box center [129, 287] width 160 height 24
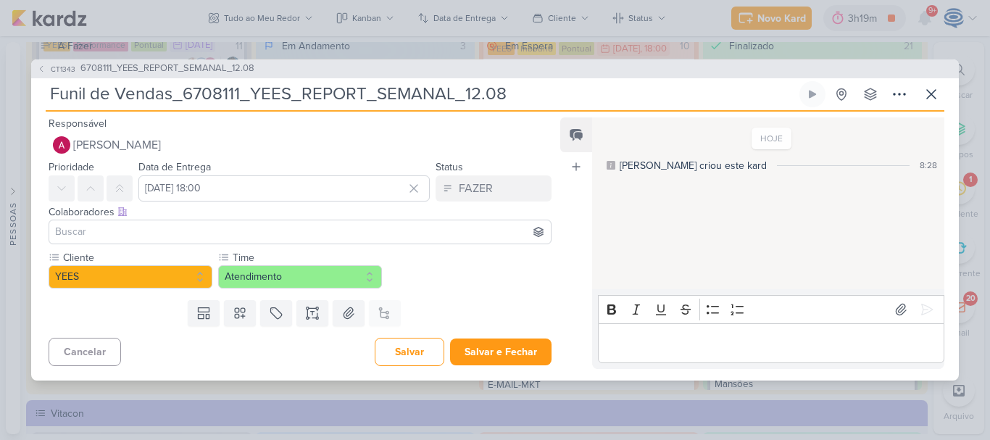
click at [186, 231] on input at bounding box center [300, 231] width 496 height 17
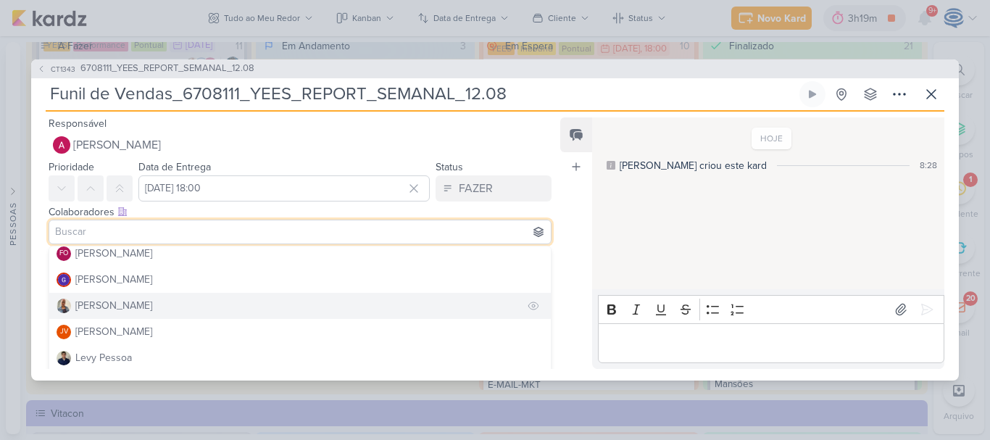
click at [138, 300] on button "[PERSON_NAME]" at bounding box center [300, 306] width 502 height 26
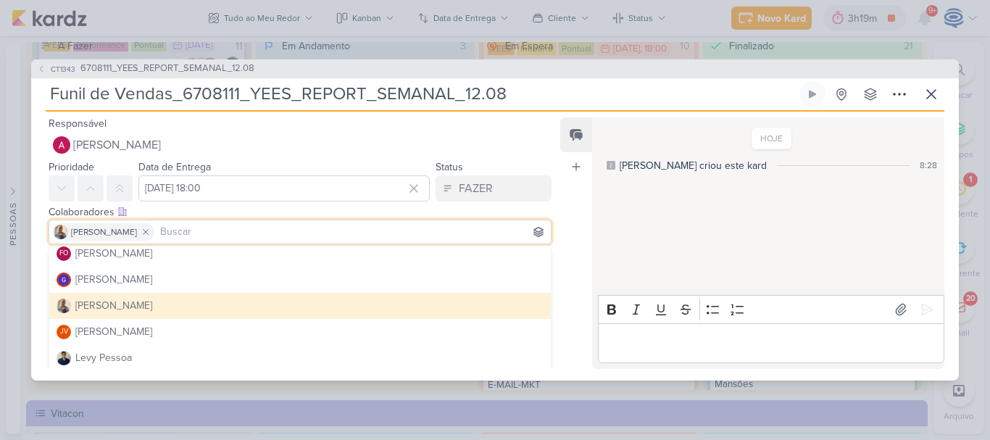
click at [37, 287] on div "Cliente YEES -- Limpar Seleção -- YEES Teixeira Duarte" at bounding box center [294, 272] width 526 height 44
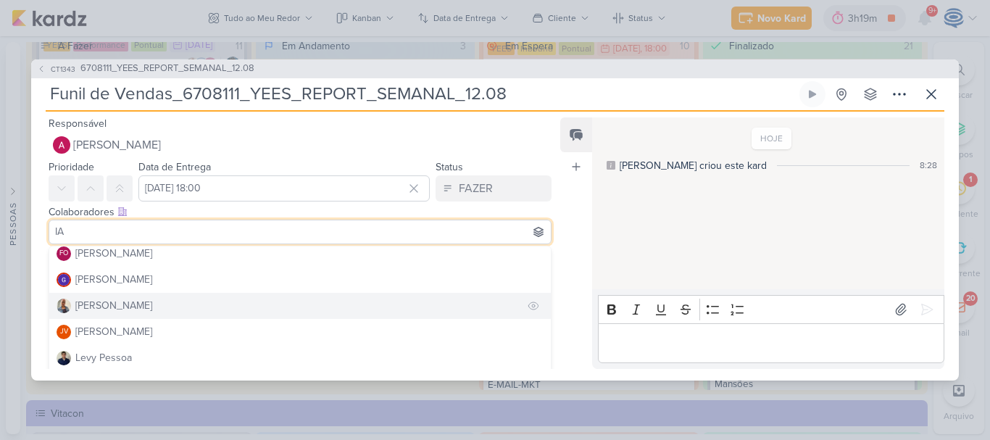
type input "IA"
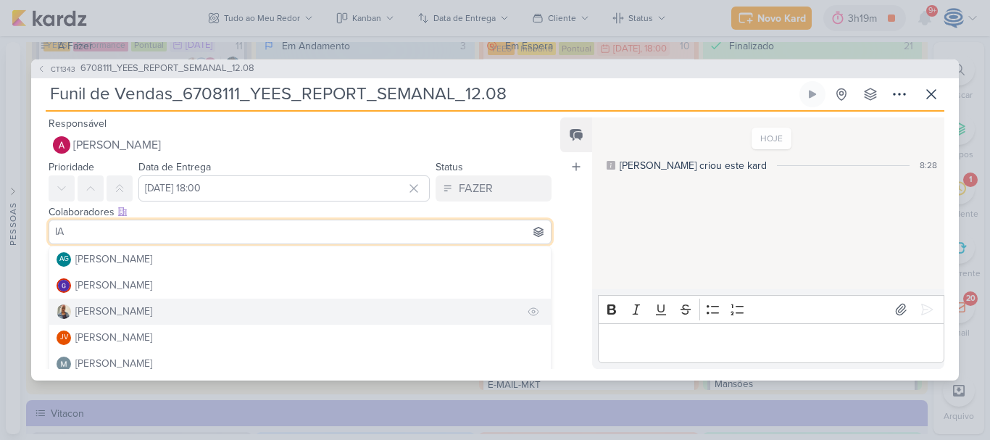
click at [100, 300] on button "[PERSON_NAME]" at bounding box center [300, 312] width 502 height 26
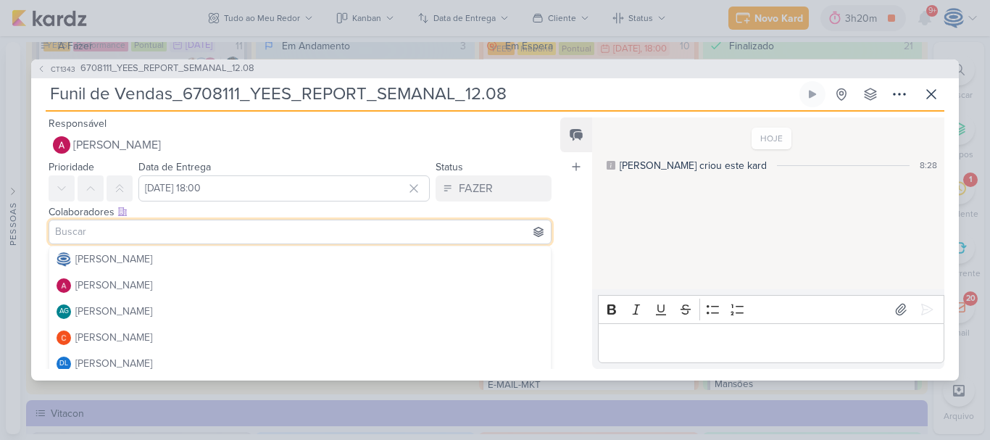
click at [41, 246] on div "Colaboradores Este kard pode ser visível a usuários da sua organização Este kar…" at bounding box center [294, 226] width 526 height 49
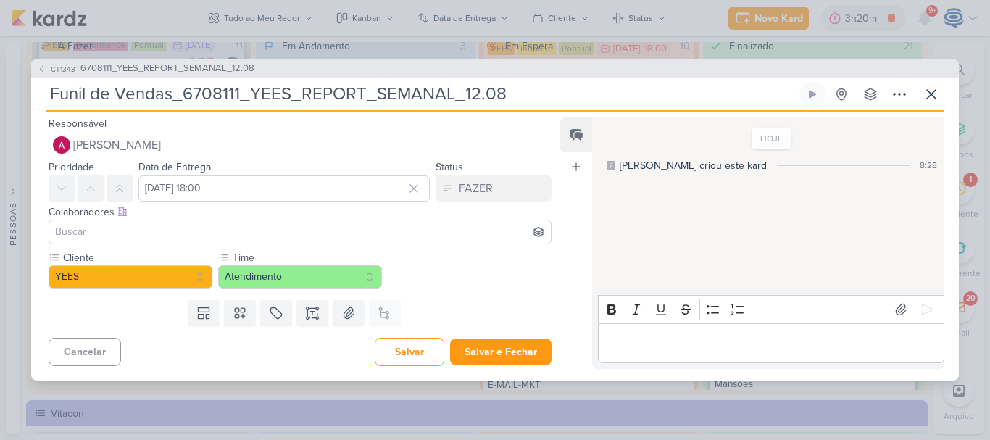
click at [84, 231] on input at bounding box center [300, 231] width 496 height 17
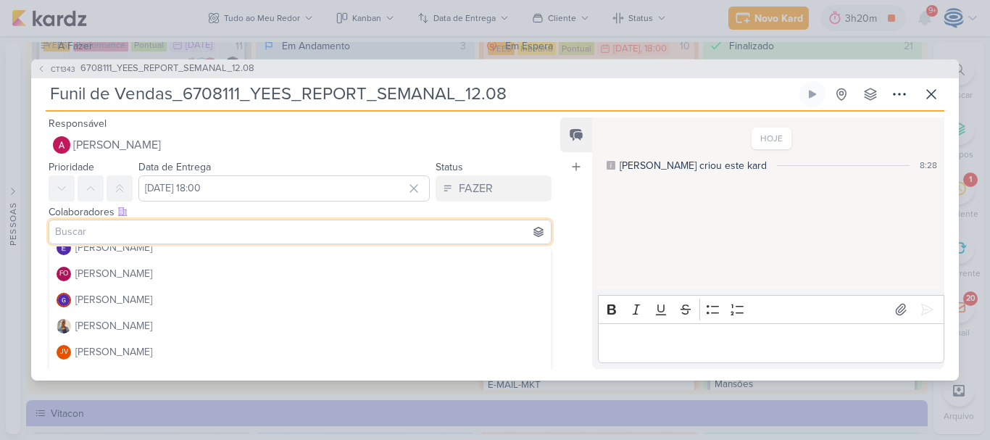
scroll to position [144, 0]
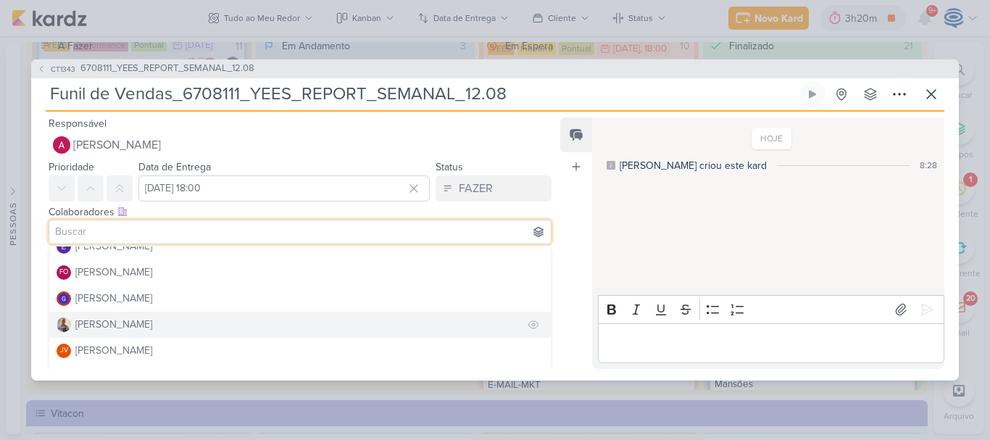
click at [88, 318] on div "[PERSON_NAME]" at bounding box center [113, 324] width 77 height 15
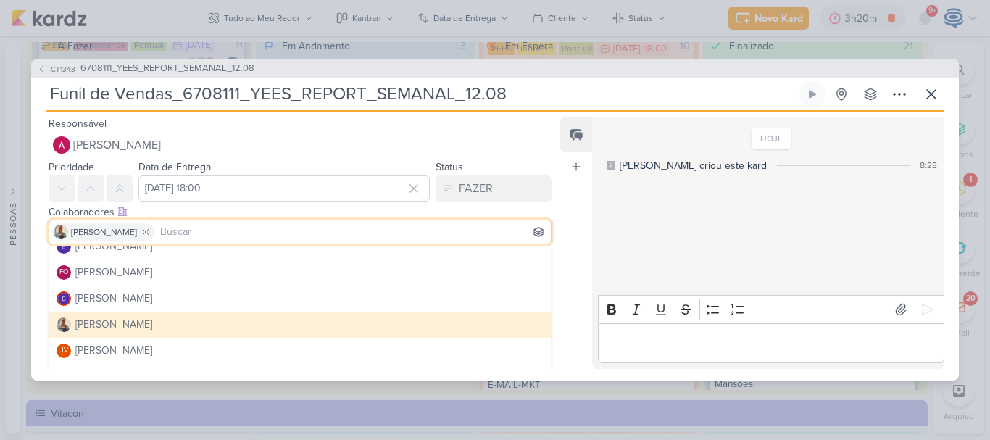
click at [57, 316] on button "[PERSON_NAME]" at bounding box center [300, 325] width 502 height 26
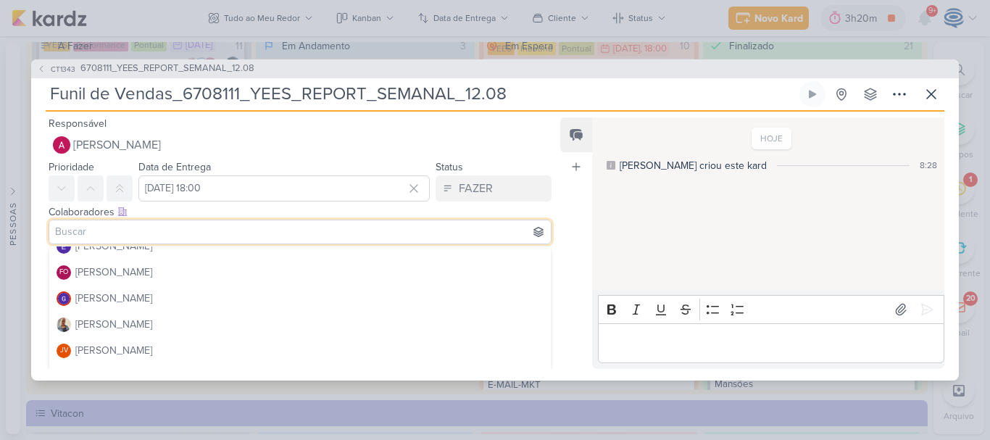
click at [35, 304] on div "Templates Campos Personalizados Marcadores Caixa De Texto Anexo Este kard já é …" at bounding box center [294, 313] width 526 height 38
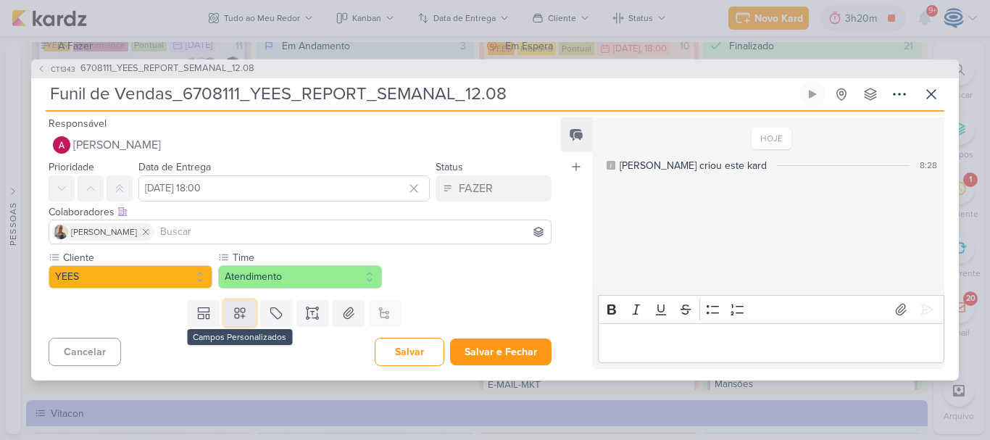
click at [233, 313] on icon at bounding box center [240, 313] width 14 height 14
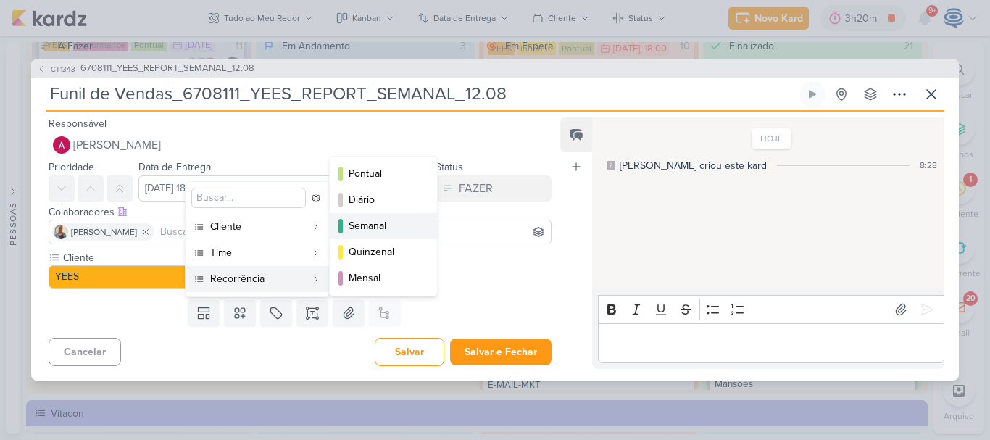
click at [367, 231] on div "Semanal" at bounding box center [384, 225] width 71 height 15
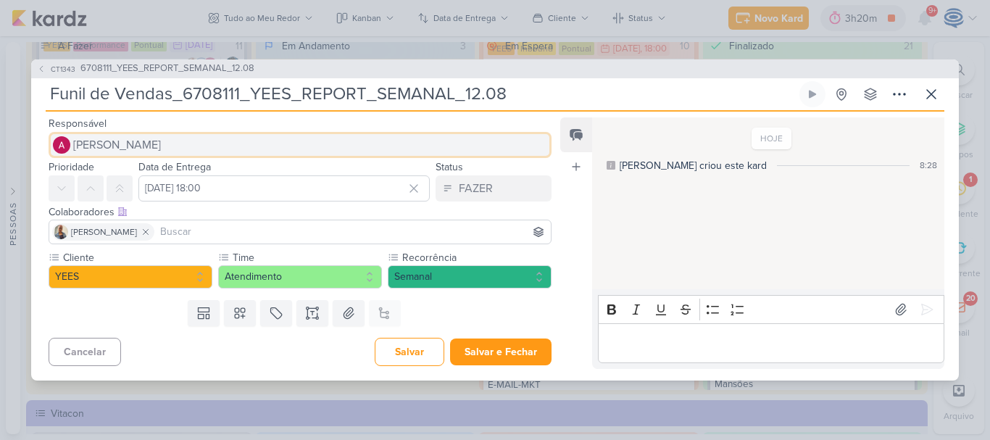
click at [264, 143] on button "[PERSON_NAME]" at bounding box center [300, 145] width 503 height 26
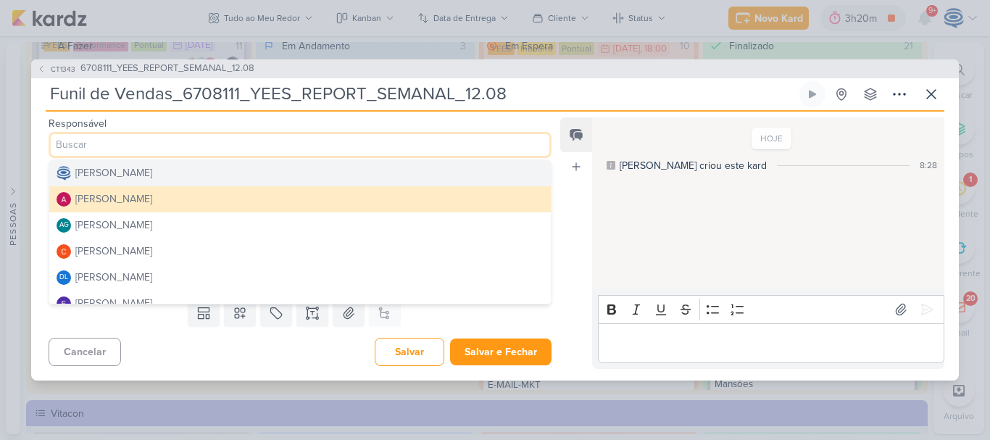
click at [135, 162] on button "[PERSON_NAME]" at bounding box center [300, 173] width 502 height 26
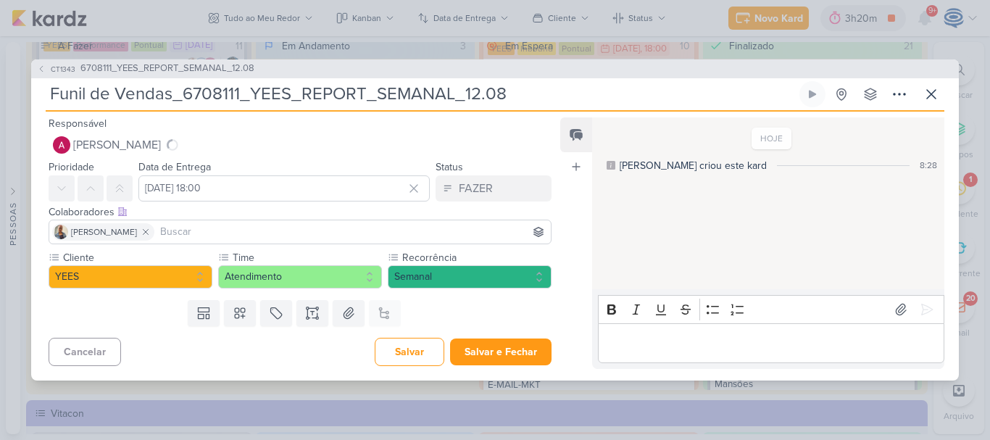
click at [160, 226] on input at bounding box center [352, 231] width 391 height 17
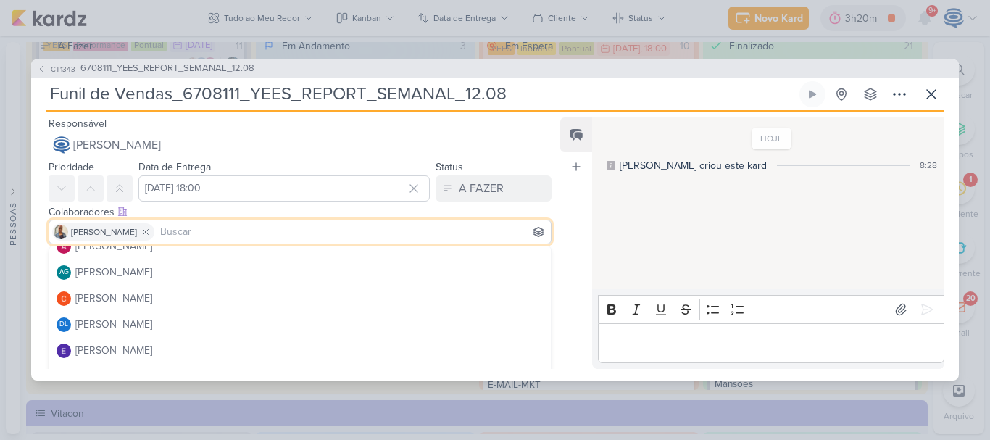
scroll to position [0, 0]
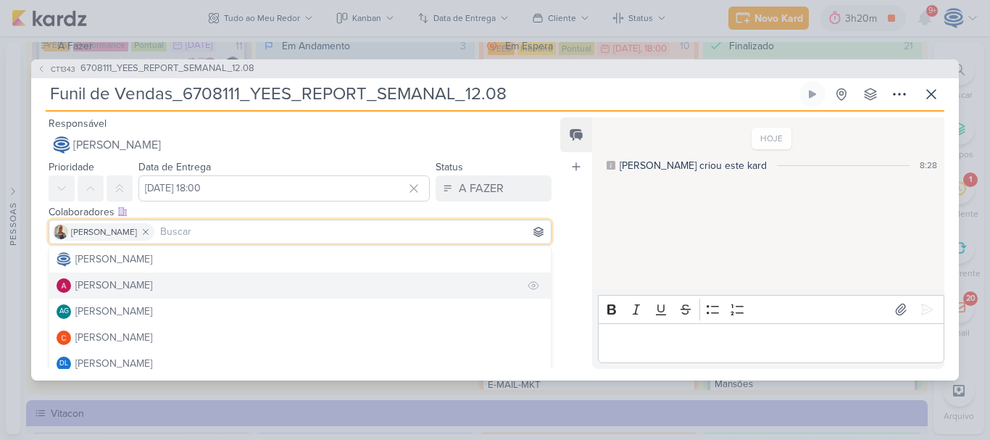
click at [136, 277] on button "[PERSON_NAME]" at bounding box center [300, 286] width 502 height 26
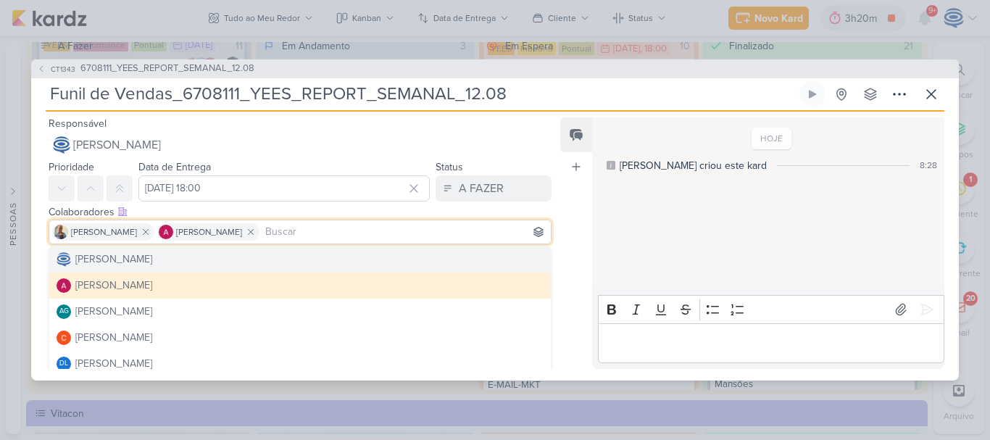
click at [39, 244] on div "Colaboradores Este kard pode ser visível a usuários da sua organização Este kar…" at bounding box center [294, 226] width 526 height 49
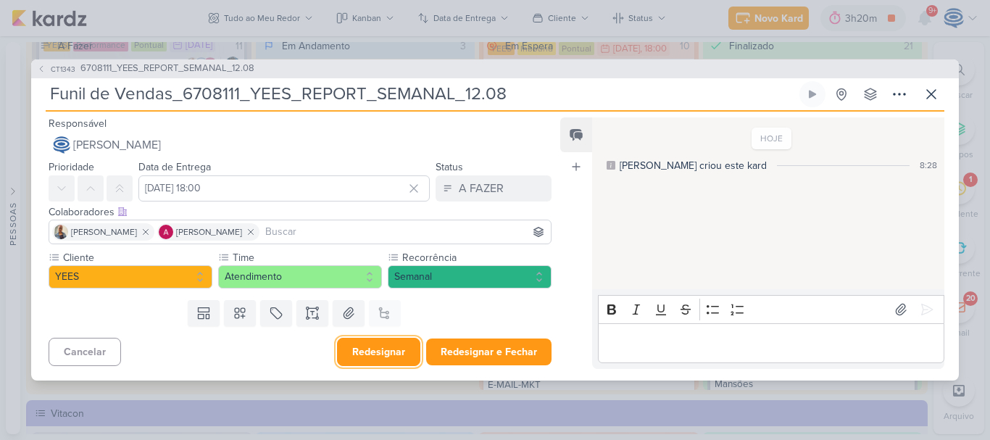
click at [381, 355] on button "Redesignar" at bounding box center [378, 352] width 83 height 28
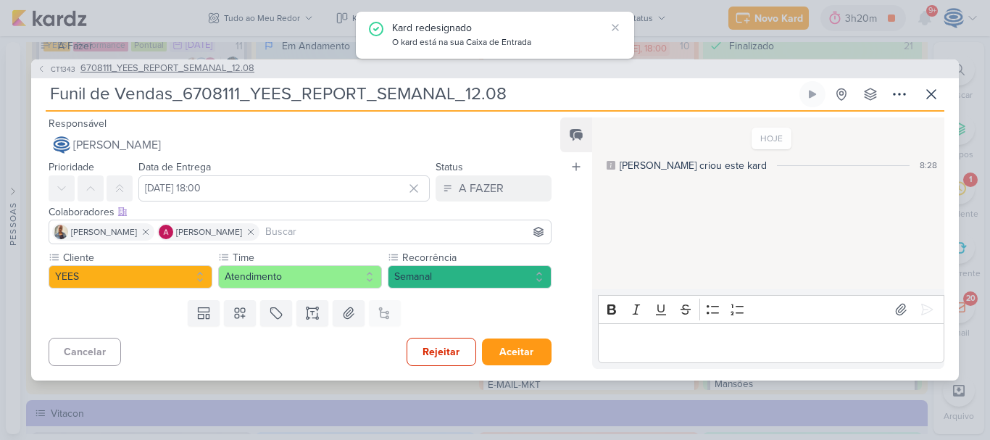
click at [196, 71] on span "6708111_YEES_REPORT_SEMANAL_12.08" at bounding box center [167, 69] width 174 height 14
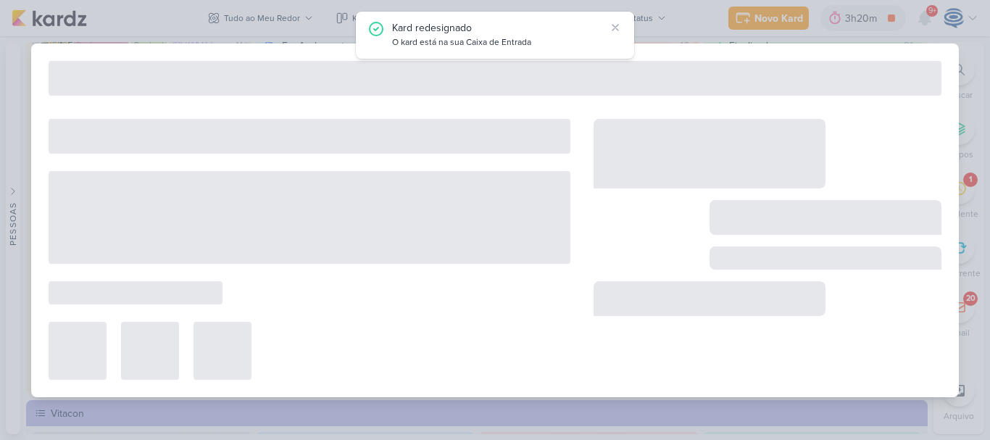
type input "6708111_YEES_REPORT_SEMANAL_12.08"
type input "12 de agosto de 2025 às 23:59"
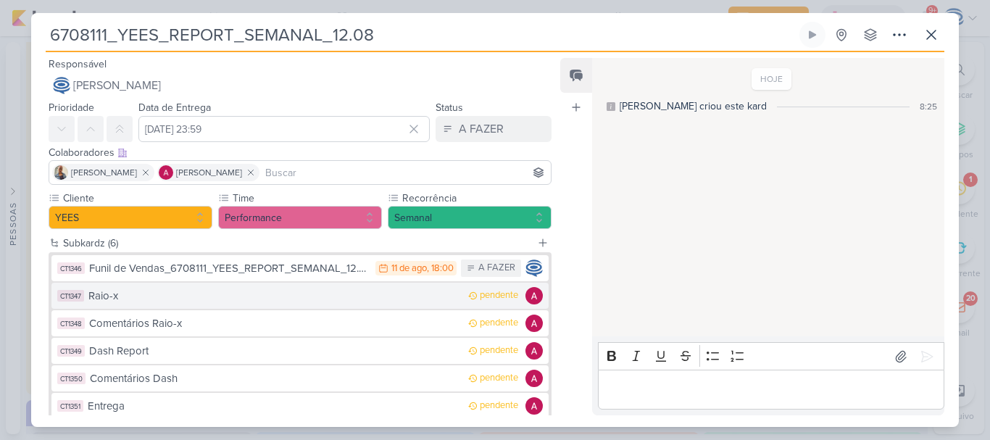
click at [388, 295] on div "Raio-x" at bounding box center [274, 296] width 373 height 17
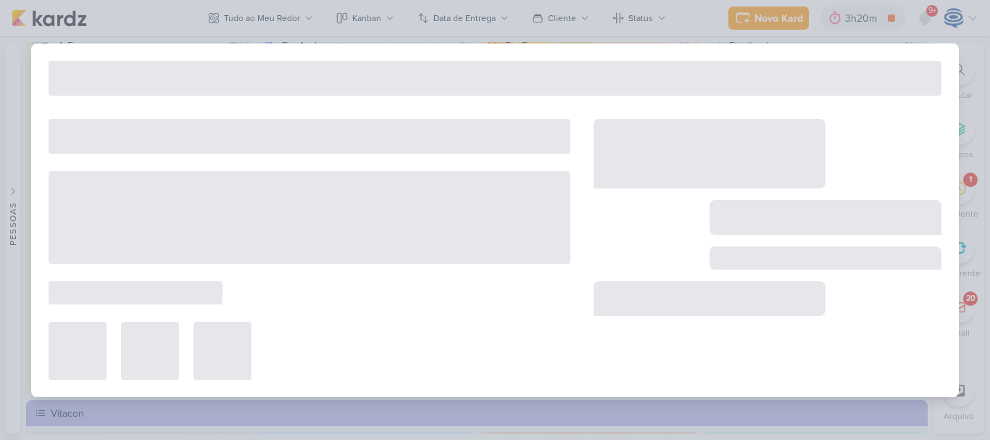
type input "Raio-x"
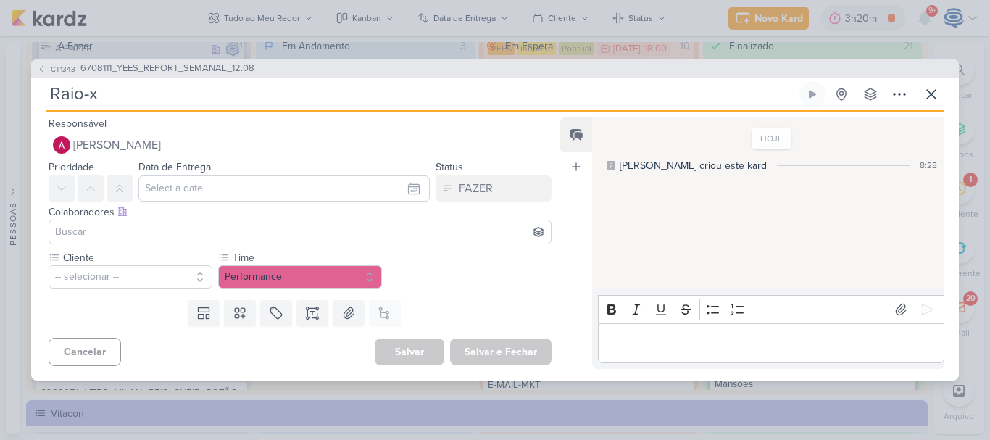
click at [132, 91] on input "Raio-x" at bounding box center [421, 94] width 751 height 26
paste input "6708111_YEES_REPORT_SEMANAL_12.08"
type input "Raio-x_6708111_YEES_REPORT_SEMANAL_12.08"
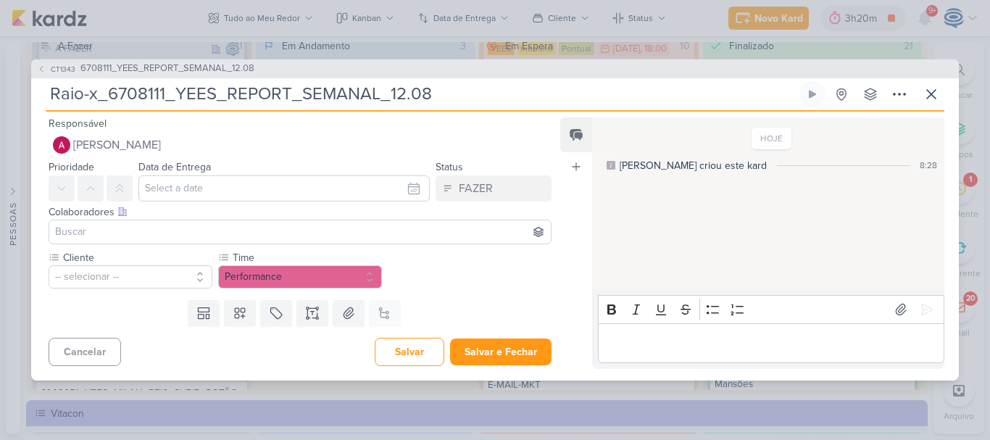
type input "Raio-x_6708111_YEES_REPORT_SEMANAL_12.08"
click at [158, 231] on input at bounding box center [300, 231] width 496 height 17
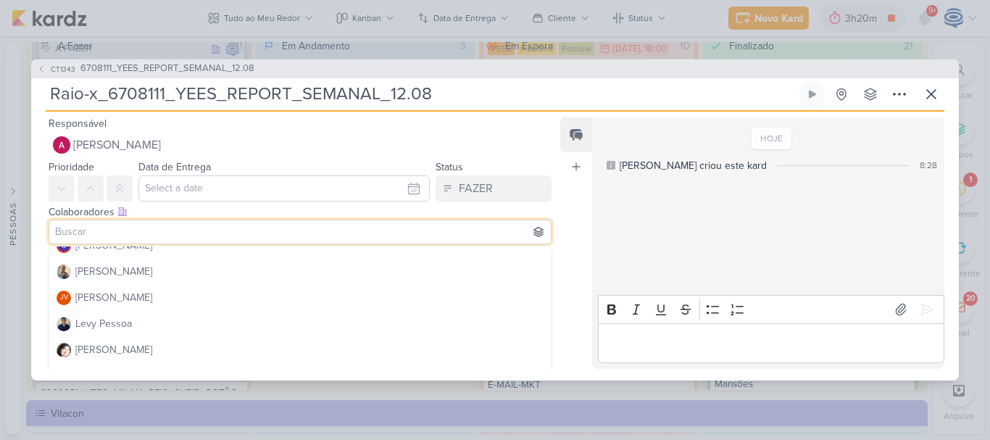
scroll to position [197, 0]
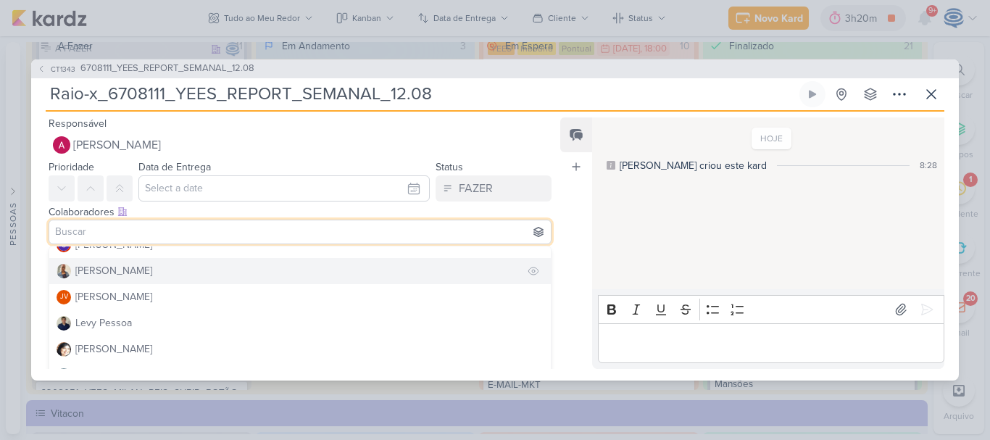
click at [151, 274] on button "[PERSON_NAME]" at bounding box center [300, 271] width 502 height 26
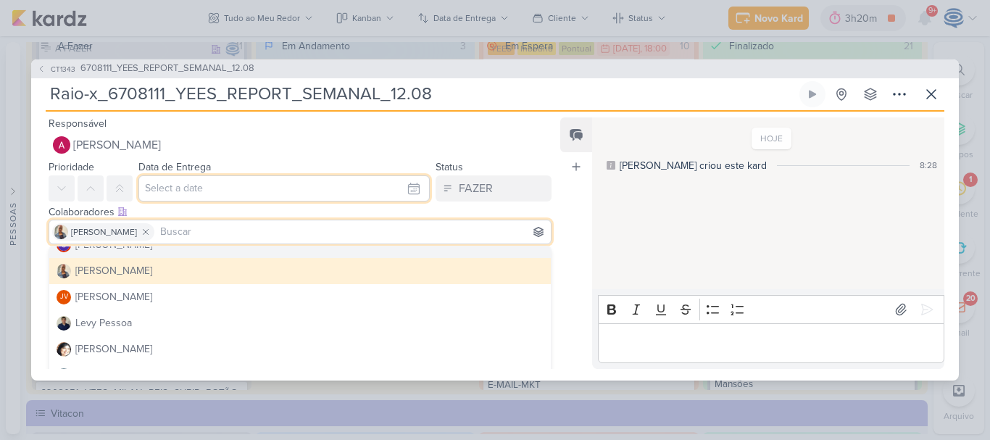
click at [186, 187] on input "text" at bounding box center [283, 188] width 291 height 26
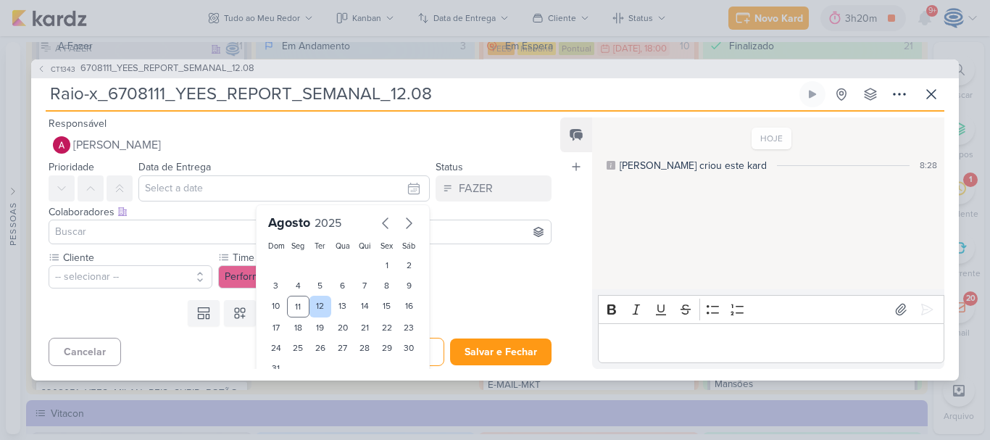
click at [311, 309] on div "12" at bounding box center [321, 307] width 22 height 22
click at [294, 298] on div "11" at bounding box center [298, 307] width 22 height 22
type input "[DATE] 23:59"
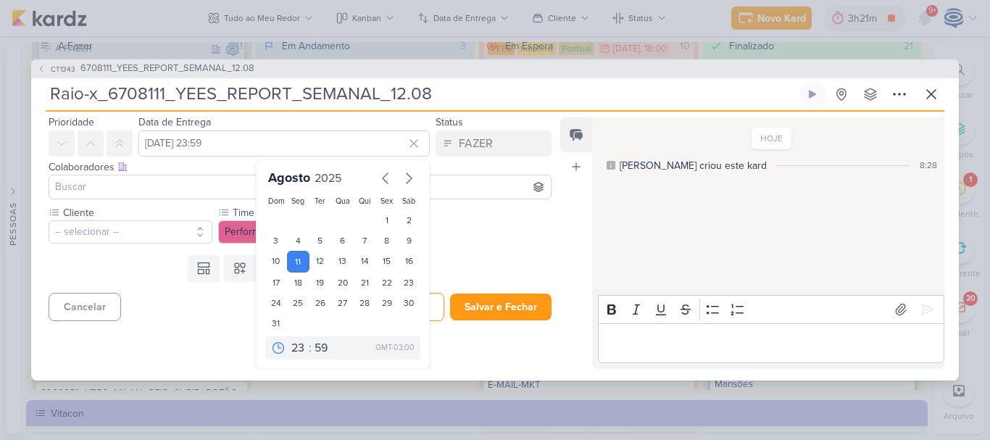
click at [165, 265] on div "Templates Campos Personalizados Marcadores Caixa De Texto Anexo Este kard já é …" at bounding box center [294, 268] width 526 height 38
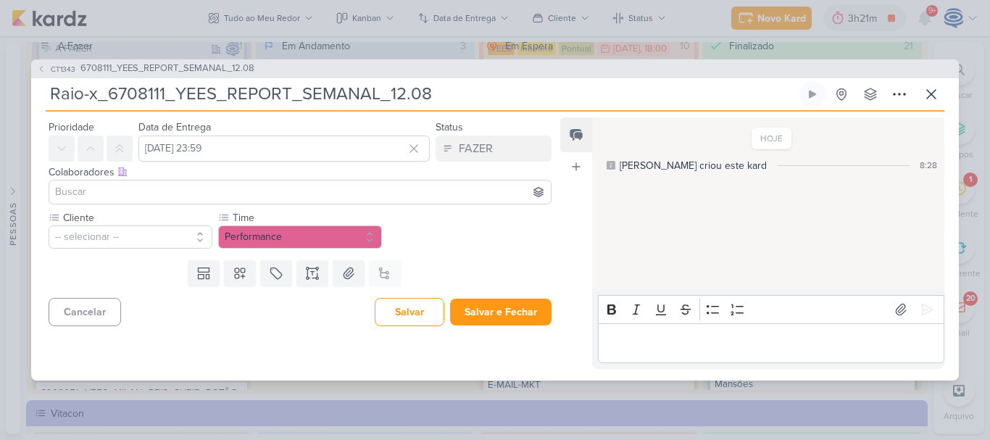
scroll to position [0, 0]
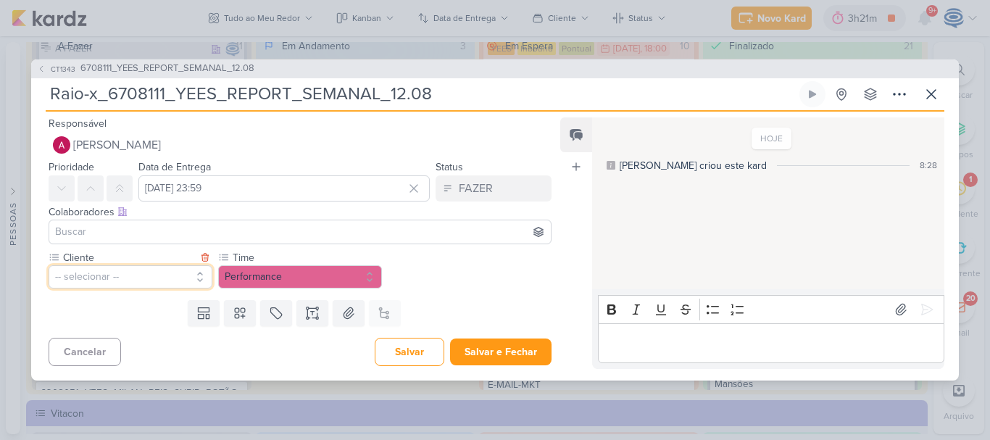
click at [178, 275] on button "-- selecionar --" at bounding box center [131, 276] width 164 height 23
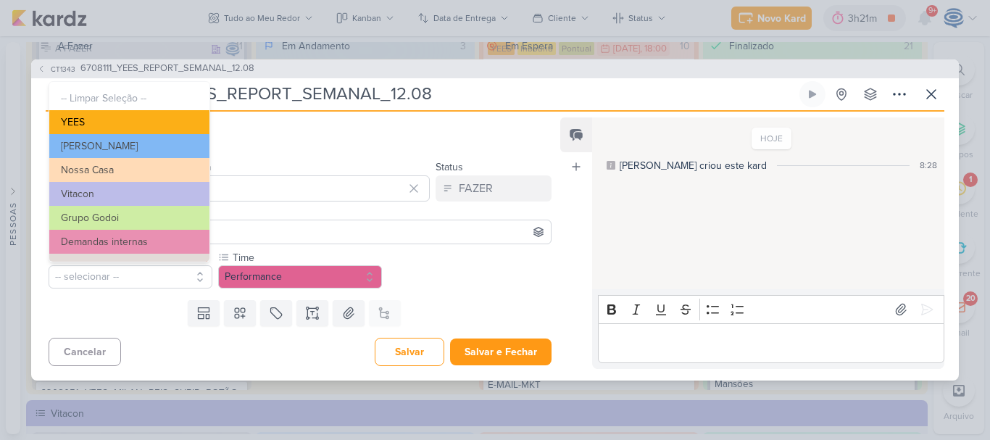
click at [146, 121] on button "YEES" at bounding box center [129, 122] width 160 height 24
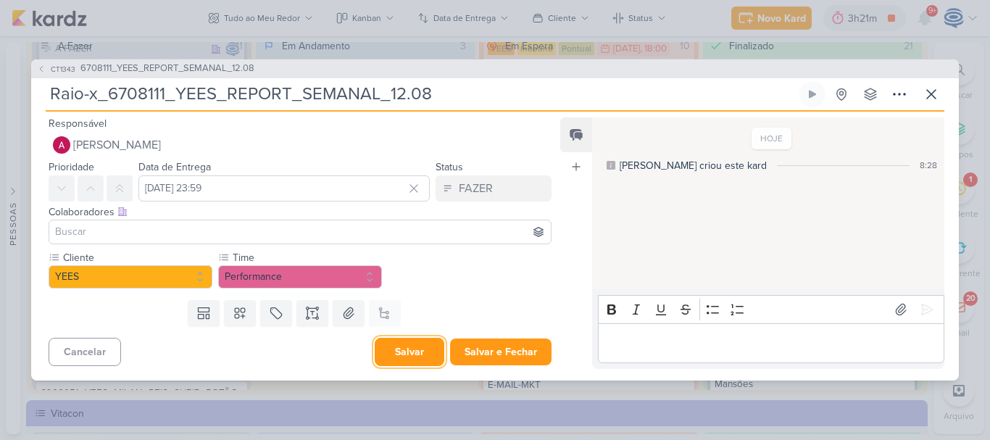
click at [414, 346] on button "Salvar" at bounding box center [410, 352] width 70 height 28
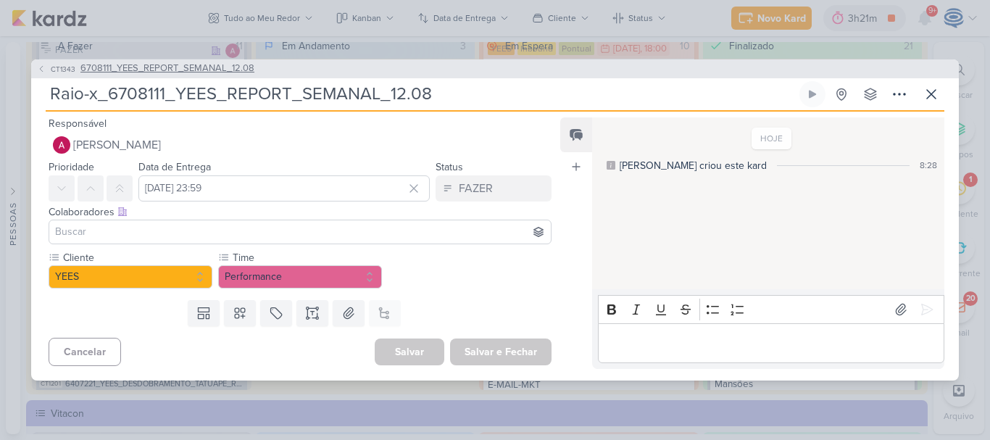
click at [178, 62] on span "6708111_YEES_REPORT_SEMANAL_12.08" at bounding box center [167, 69] width 174 height 14
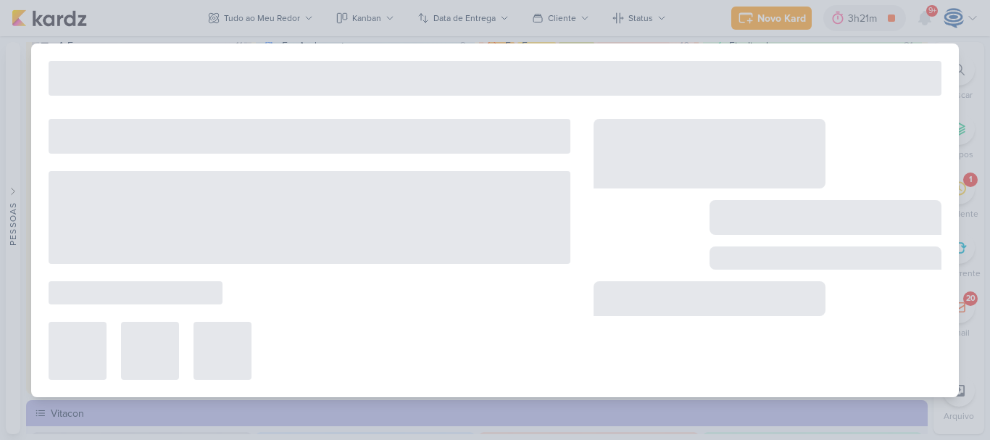
type input "6708111_YEES_REPORT_SEMANAL_12.08"
type input "12 de agosto de 2025 às 23:59"
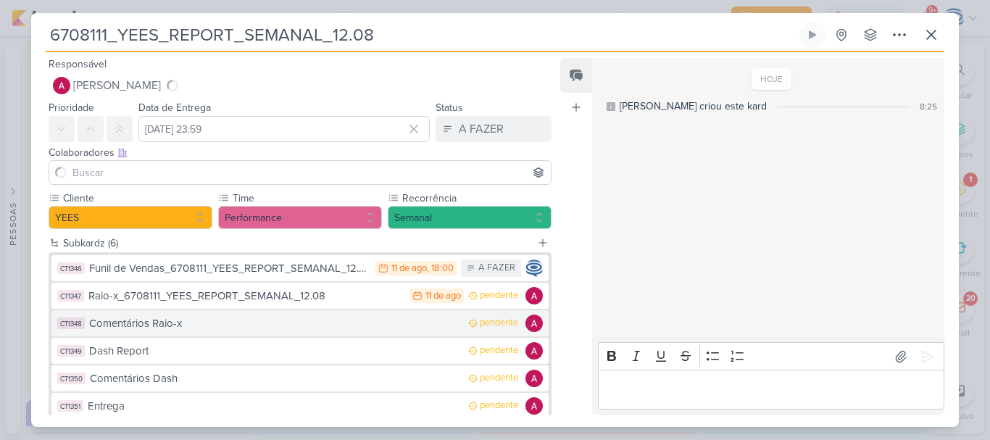
click at [181, 326] on div "Comentários Raio-x" at bounding box center [275, 323] width 372 height 17
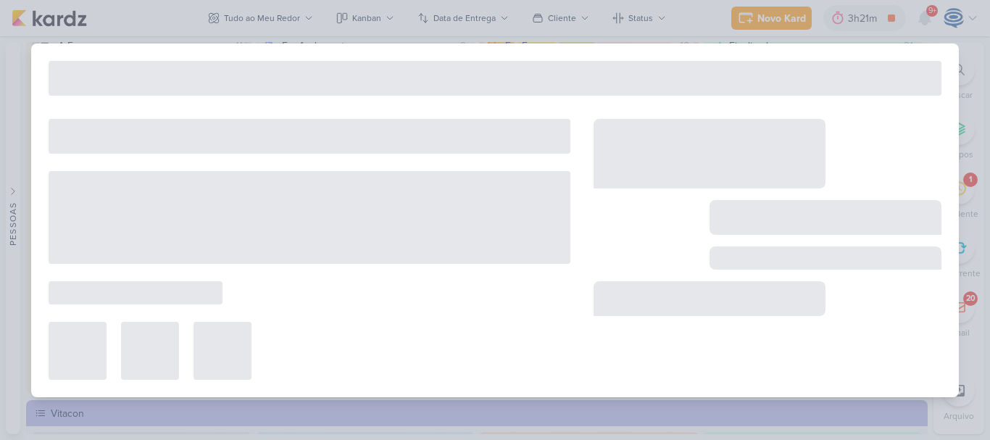
type input "Comentários Raio-x"
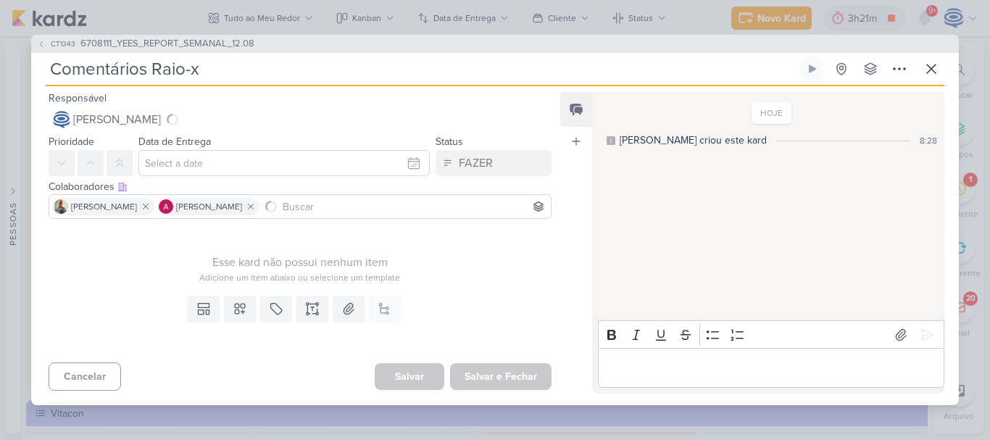
click at [211, 72] on input "Comentários Raio-x" at bounding box center [421, 69] width 751 height 26
type input "Comentários Raio-x_"
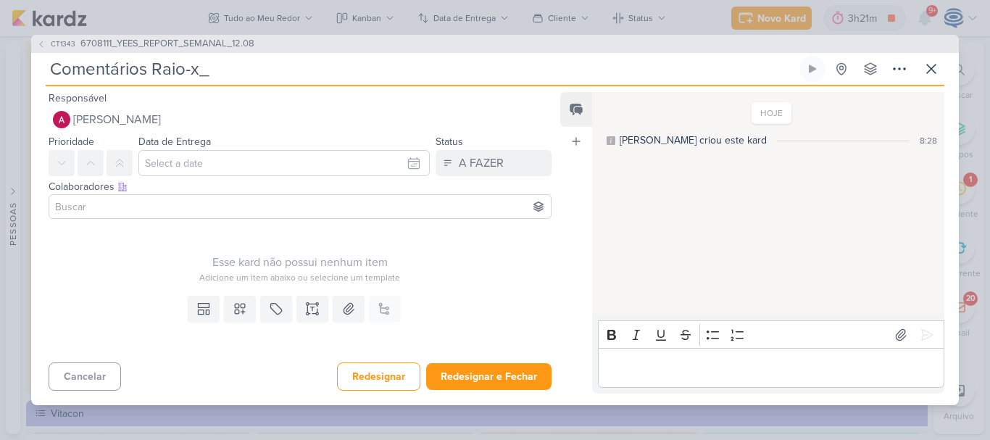
paste input "6708111_YEES_REPORT_SEMANAL_12.08"
type input "Comentários Raio-x_6708111_YEES_REPORT_SEMANAL_12.08"
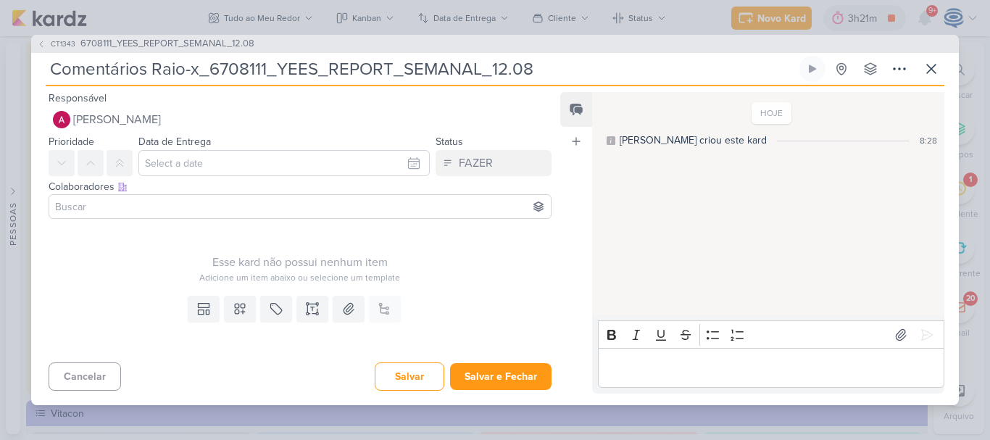
type input "Comentários Raio-x_6708111_YEES_REPORT_SEMANAL_12.08"
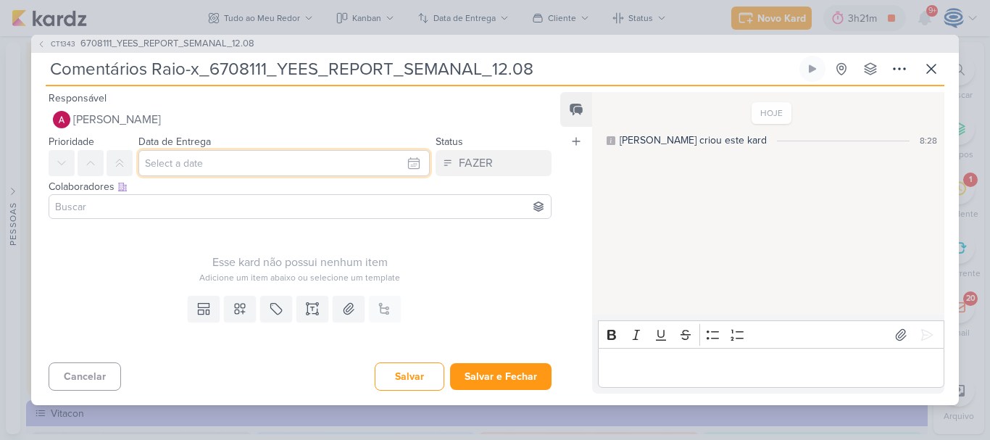
click at [194, 165] on input "text" at bounding box center [283, 163] width 291 height 26
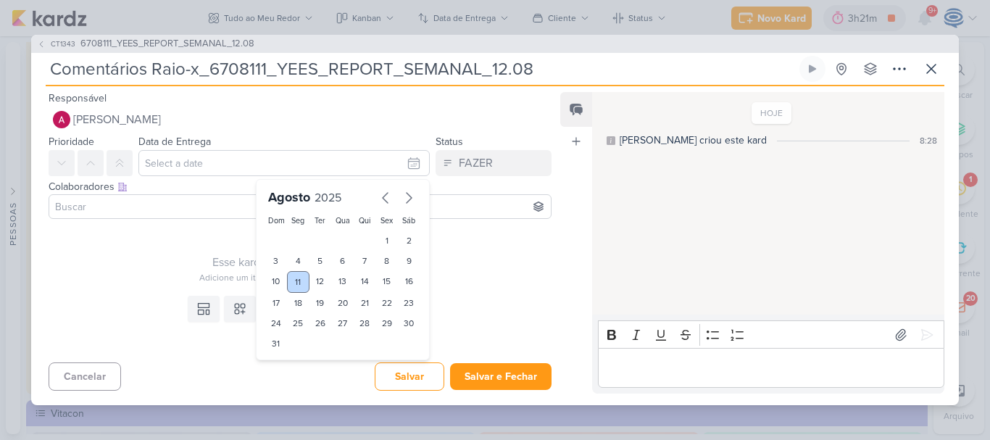
click at [295, 283] on div "11" at bounding box center [298, 282] width 22 height 22
type input "[DATE] 23:59"
click at [147, 207] on input at bounding box center [300, 206] width 496 height 17
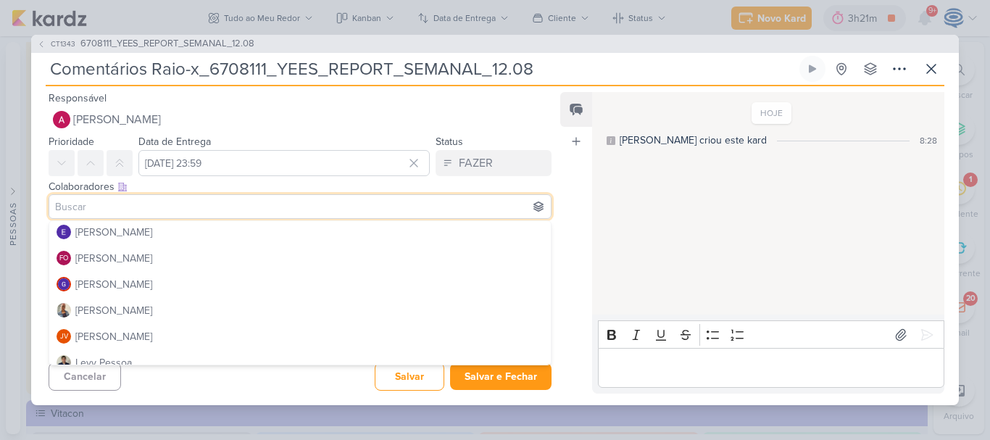
scroll to position [141, 0]
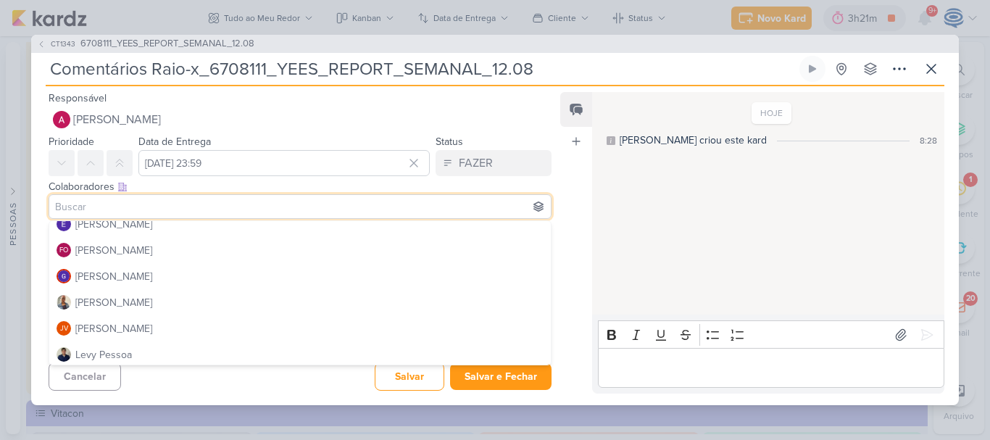
click at [126, 295] on button "[PERSON_NAME]" at bounding box center [300, 302] width 502 height 26
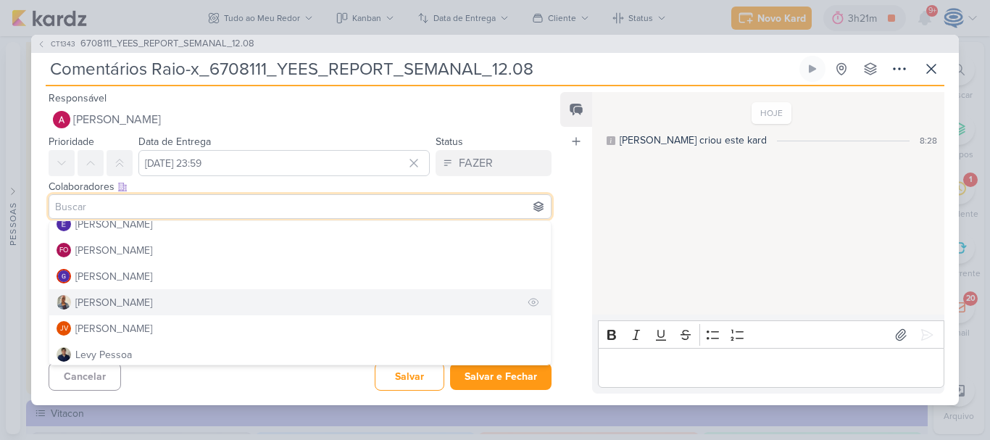
click at [112, 302] on div "[PERSON_NAME]" at bounding box center [113, 302] width 77 height 15
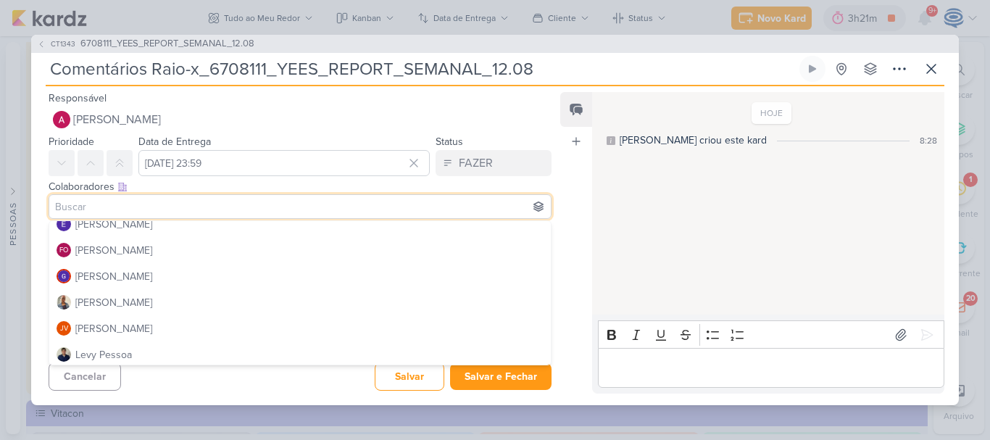
click at [37, 262] on div "Esse kard não possui nenhum item Adicione um item abaixo ou selecione um templa…" at bounding box center [294, 257] width 526 height 65
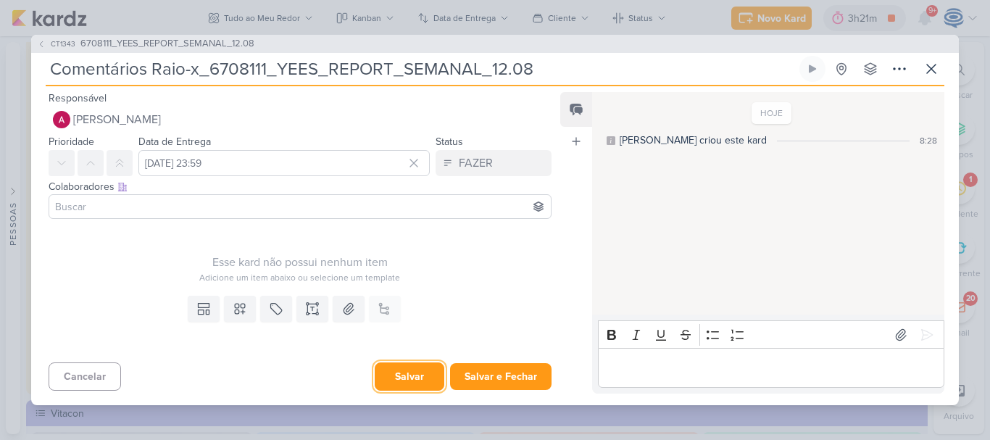
click at [410, 373] on button "Salvar" at bounding box center [410, 376] width 70 height 28
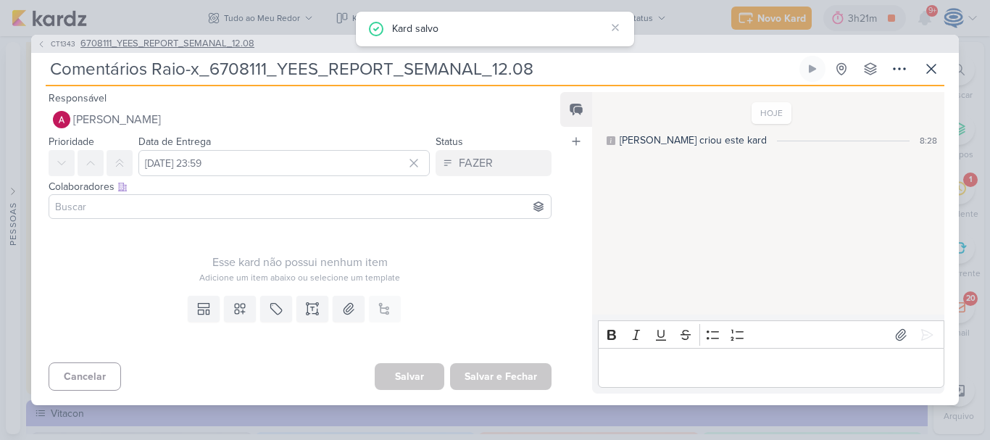
click at [173, 39] on span "6708111_YEES_REPORT_SEMANAL_12.08" at bounding box center [167, 44] width 174 height 14
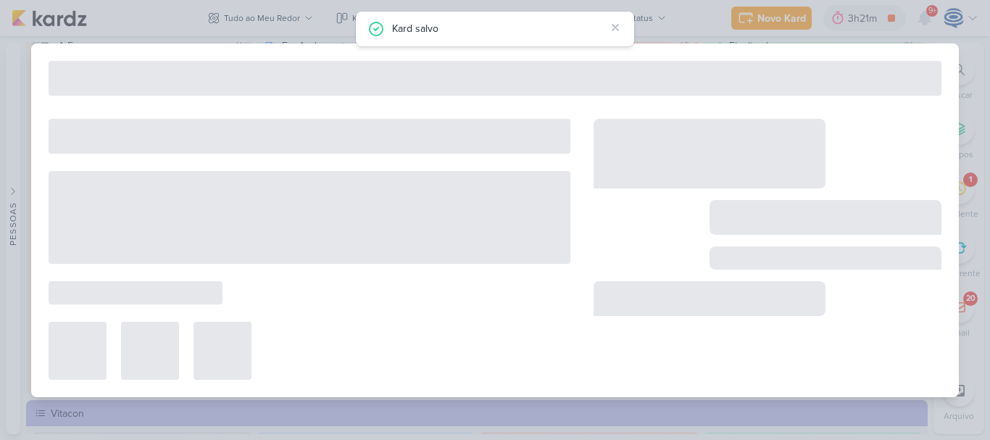
type input "6708111_YEES_REPORT_SEMANAL_12.08"
type input "12 de agosto de 2025 às 23:59"
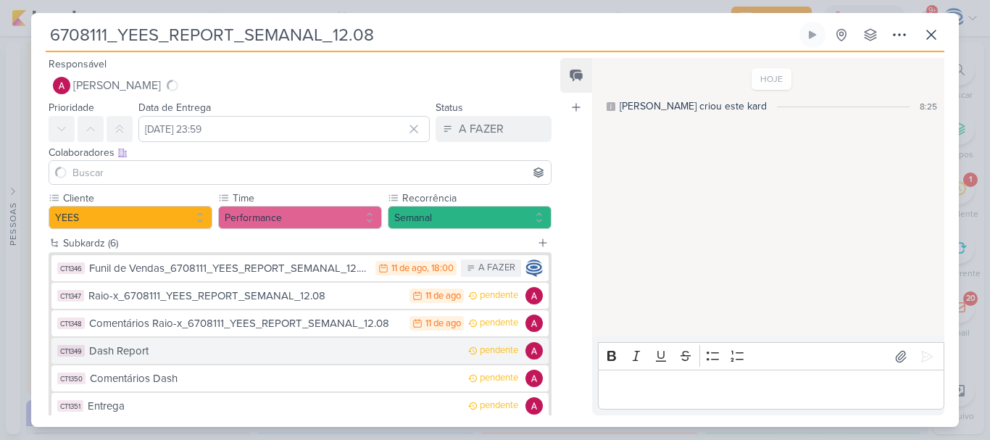
click at [181, 357] on div "Dash Report" at bounding box center [275, 351] width 372 height 17
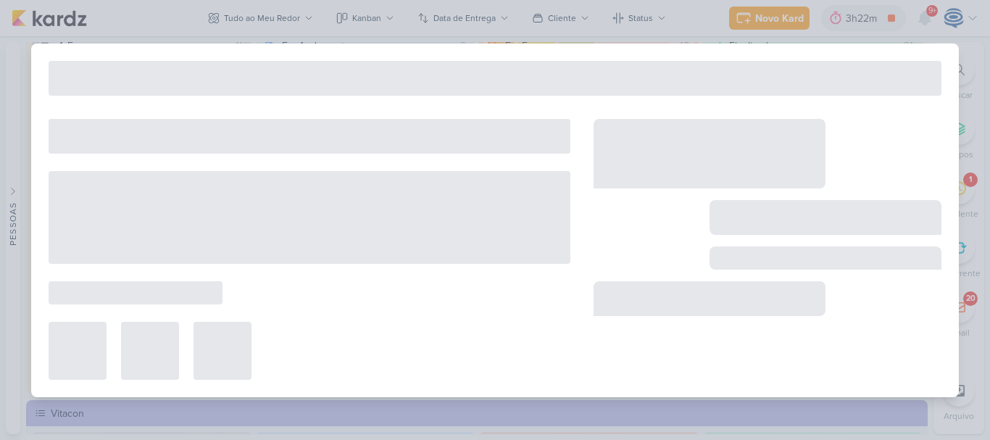
type input "Dash Report"
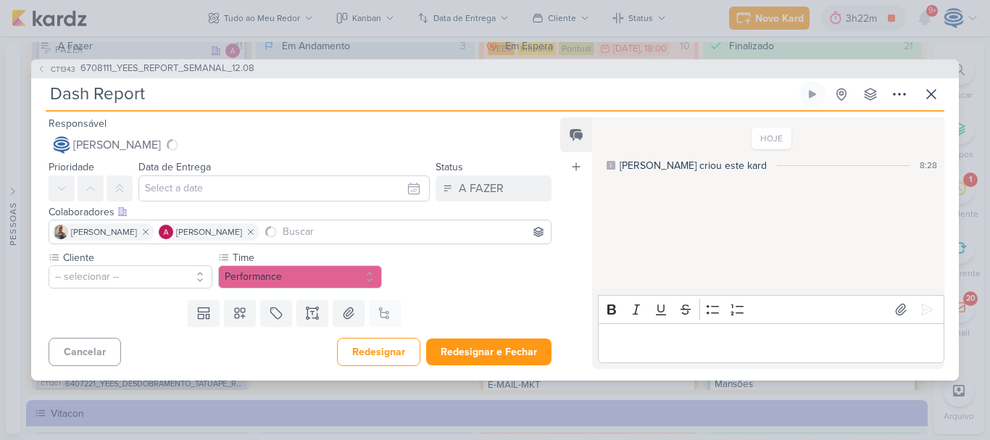
click at [165, 94] on input "Dash Report" at bounding box center [421, 94] width 751 height 26
paste input "6708111_YEES_REPORT_SEMANAL_12.08"
type input "Dash Report_6708111_YEES_REPORT_SEMANAL_12.08"
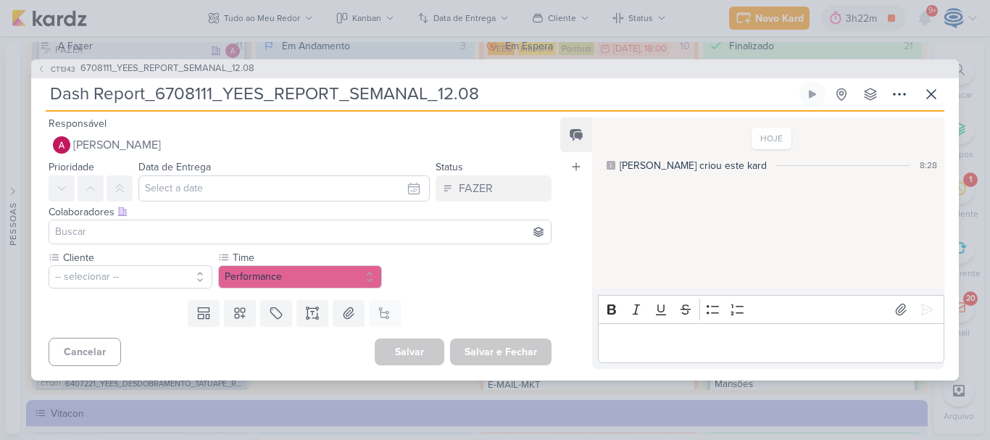
type input "Dash Report_6708111_YEES_REPORT_SEMANAL_12.08"
click at [245, 191] on input "text" at bounding box center [283, 188] width 291 height 26
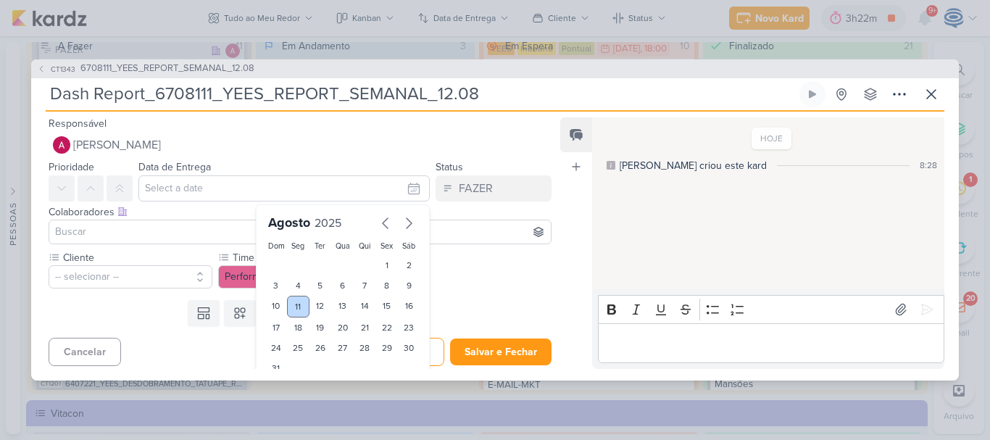
click at [292, 307] on div "11" at bounding box center [298, 307] width 22 height 22
type input "[DATE] 23:59"
click at [149, 234] on input at bounding box center [300, 231] width 496 height 17
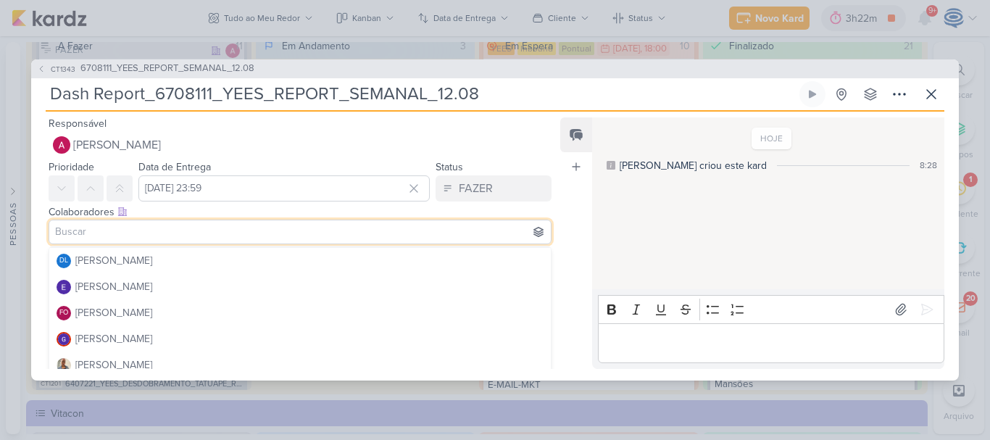
scroll to position [104, 0]
click at [127, 360] on button "[PERSON_NAME]" at bounding box center [300, 365] width 502 height 26
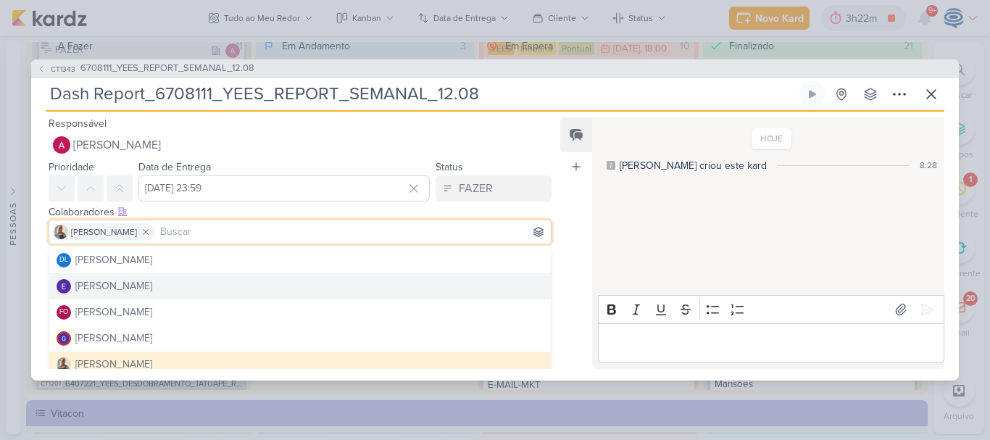
click at [33, 252] on div "Cliente -- selecionar -- Time" at bounding box center [294, 272] width 526 height 44
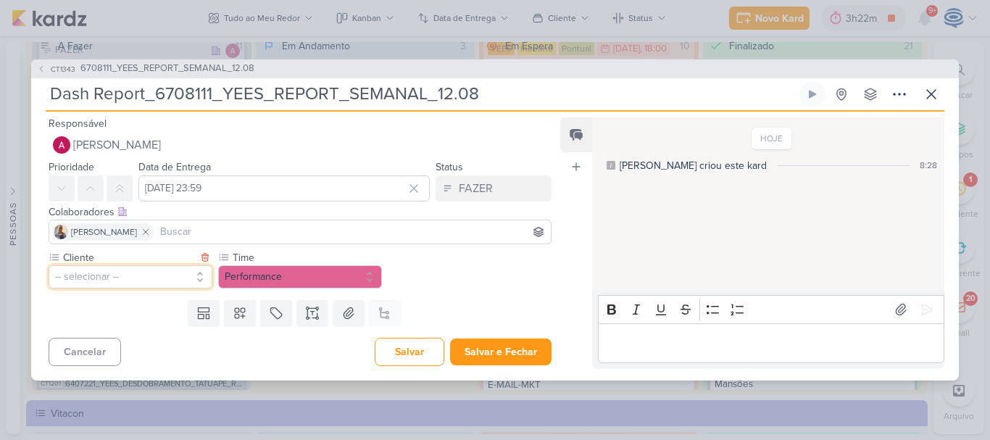
click at [92, 270] on button "-- selecionar --" at bounding box center [131, 276] width 164 height 23
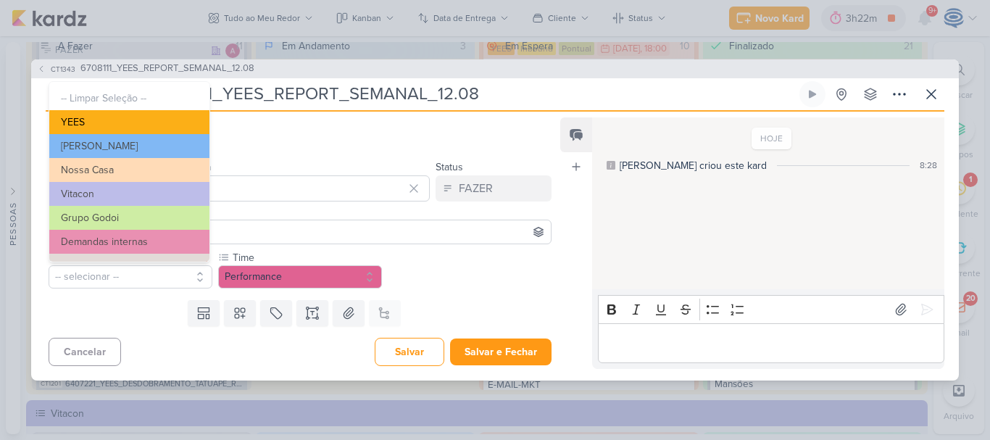
click at [104, 125] on button "YEES" at bounding box center [129, 122] width 160 height 24
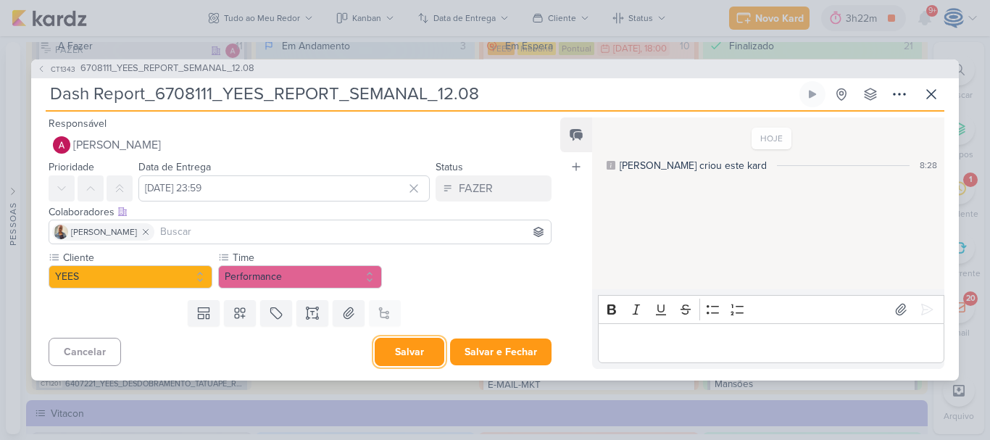
click at [397, 351] on button "Salvar" at bounding box center [410, 352] width 70 height 28
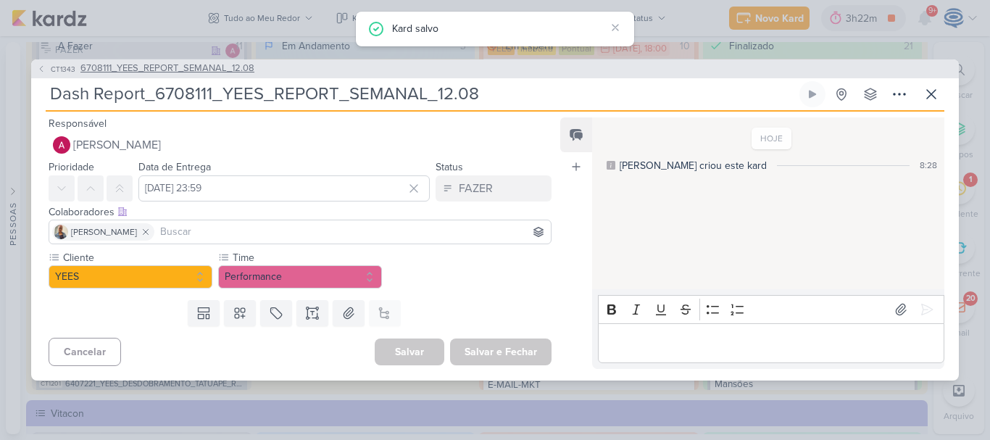
click at [209, 70] on span "6708111_YEES_REPORT_SEMANAL_12.08" at bounding box center [167, 69] width 174 height 14
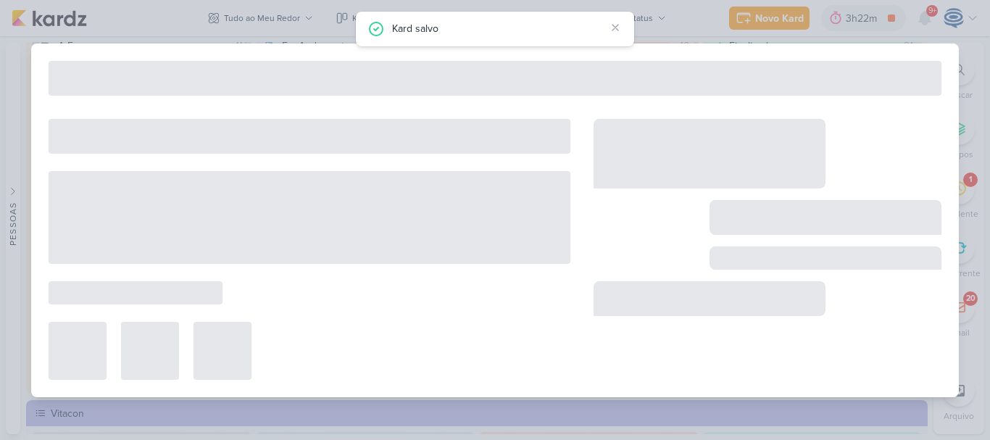
type input "6708111_YEES_REPORT_SEMANAL_12.08"
type input "12 de agosto de 2025 às 23:59"
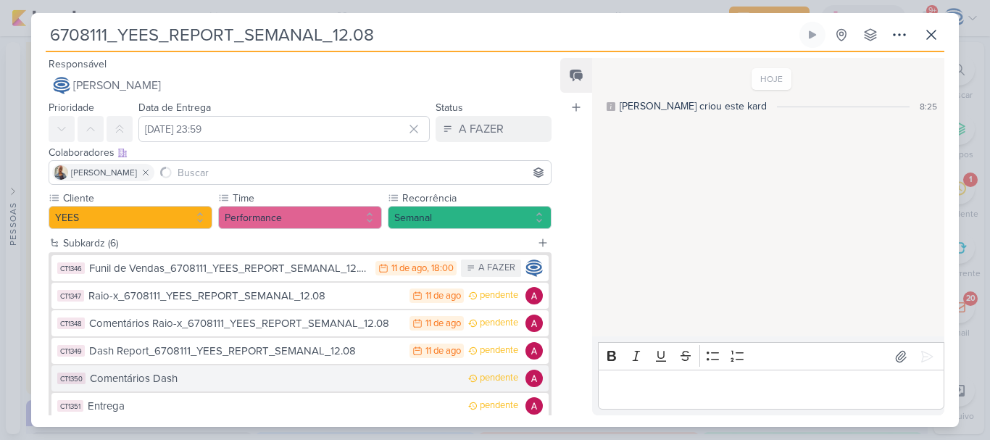
click at [169, 378] on div "Comentários Dash" at bounding box center [275, 378] width 371 height 17
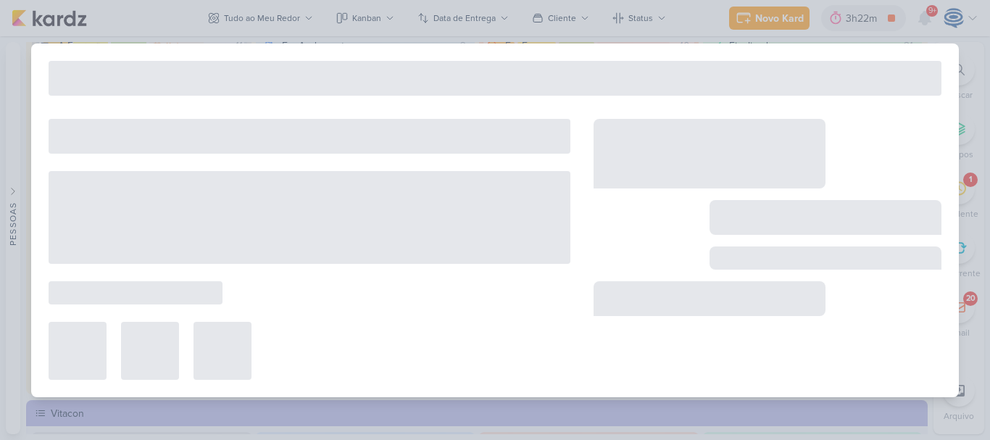
type input "Comentários Dash"
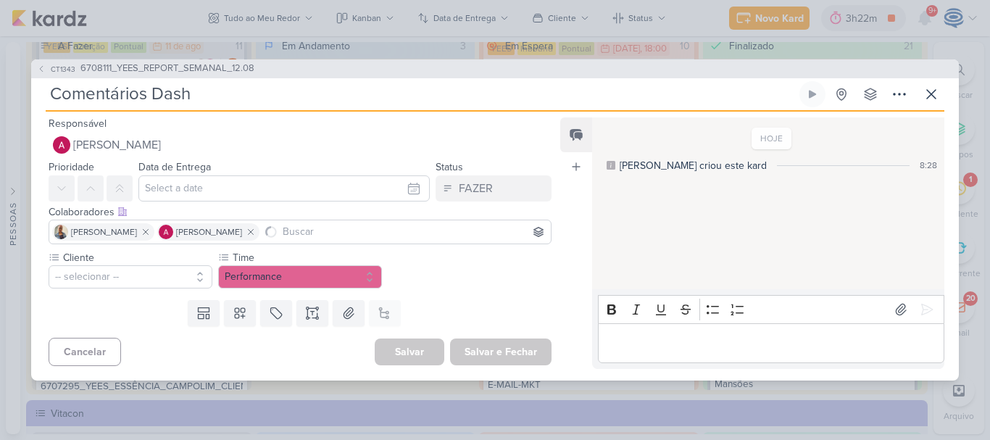
click at [254, 94] on input "Comentários Dash" at bounding box center [421, 94] width 751 height 26
paste input "6708111_YEES_REPORT_SEMANAL_12.08"
type input "Comentários Dash_6708111_YEES_REPORT_SEMANAL_12.08"
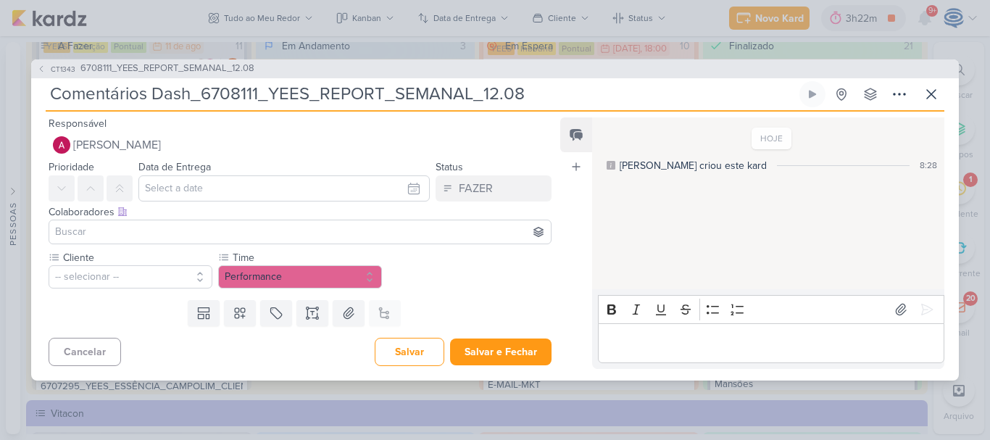
type input "Comentários Dash_6708111_YEES_REPORT_SEMANAL_12.08"
click at [168, 232] on input at bounding box center [300, 231] width 496 height 17
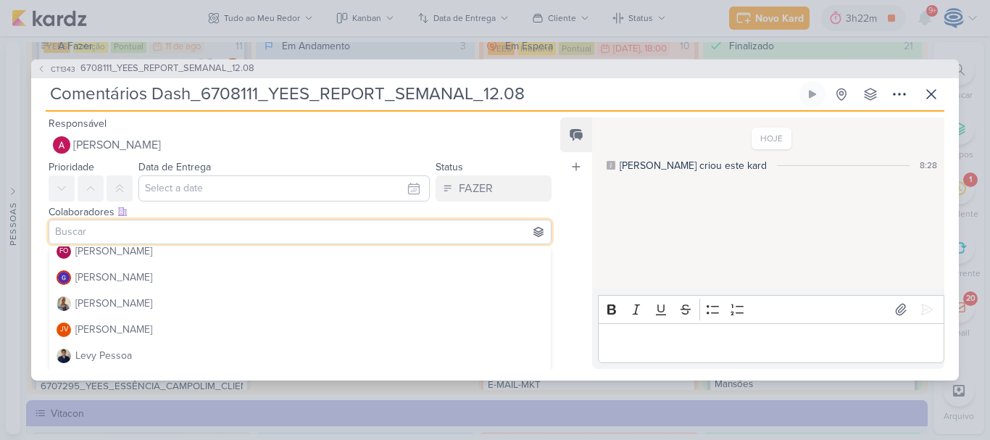
scroll to position [172, 0]
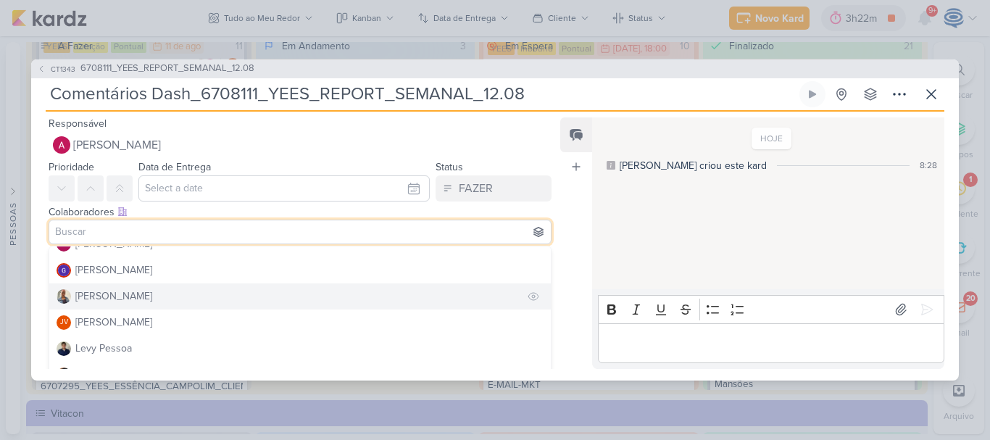
click at [128, 298] on button "[PERSON_NAME]" at bounding box center [300, 296] width 502 height 26
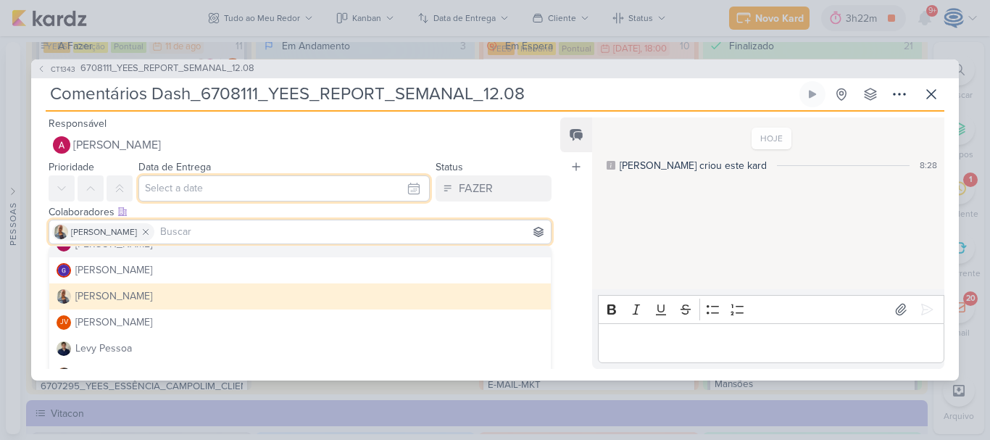
click at [194, 182] on input "text" at bounding box center [283, 188] width 291 height 26
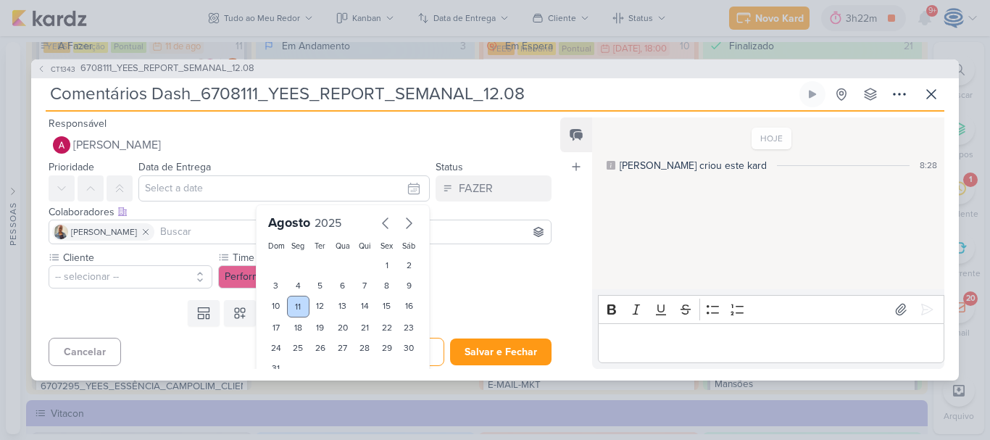
click at [287, 302] on div "11" at bounding box center [298, 307] width 22 height 22
type input "[DATE] 23:59"
click at [120, 279] on button "-- selecionar --" at bounding box center [131, 276] width 164 height 23
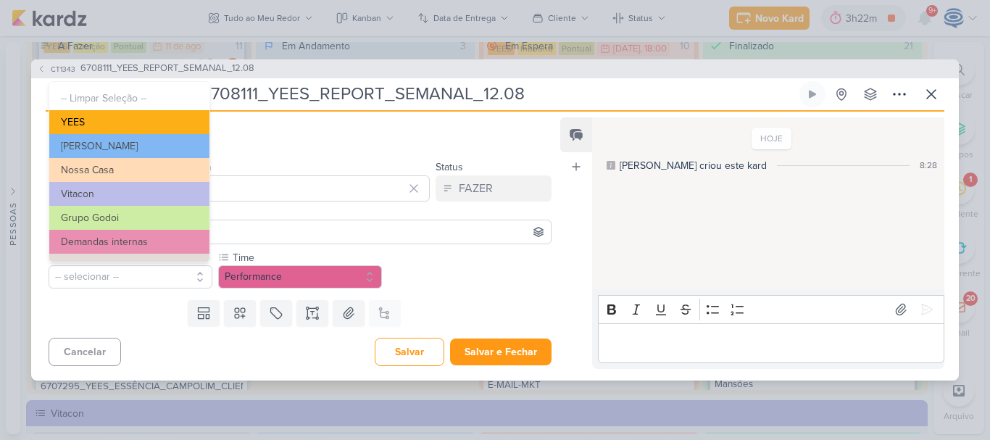
click at [135, 120] on button "YEES" at bounding box center [129, 122] width 160 height 24
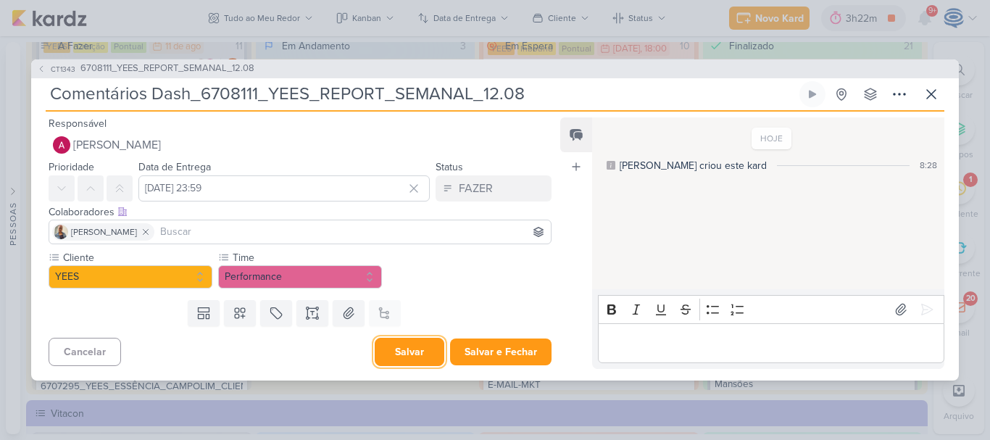
click at [398, 346] on button "Salvar" at bounding box center [410, 352] width 70 height 28
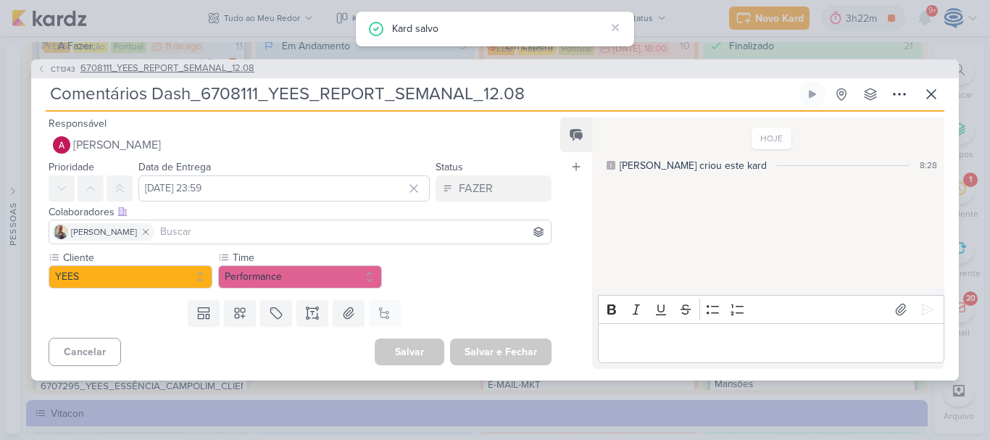
click at [191, 65] on span "6708111_YEES_REPORT_SEMANAL_12.08" at bounding box center [167, 69] width 174 height 14
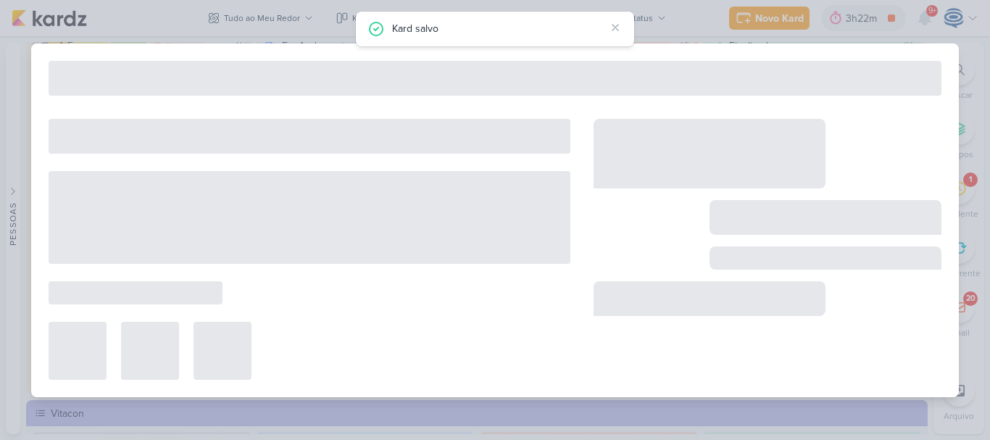
type input "6708111_YEES_REPORT_SEMANAL_12.08"
type input "12 de agosto de 2025 às 23:59"
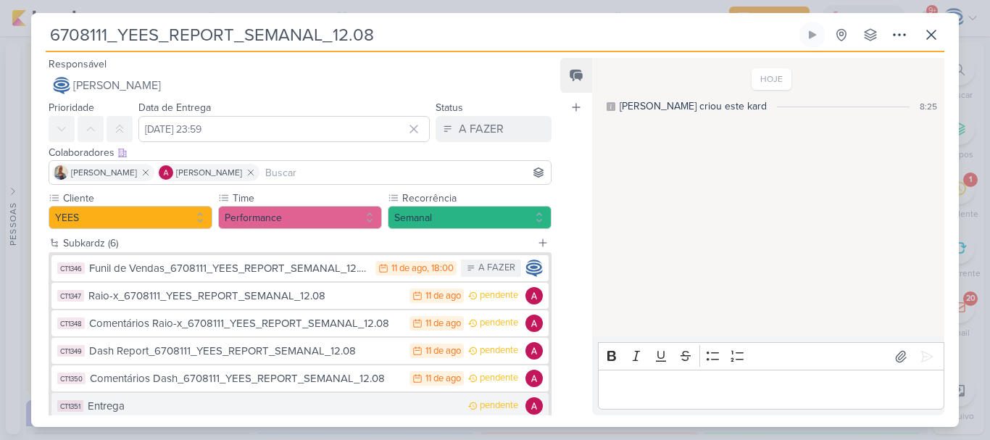
click at [183, 403] on div "Entrega" at bounding box center [274, 406] width 373 height 17
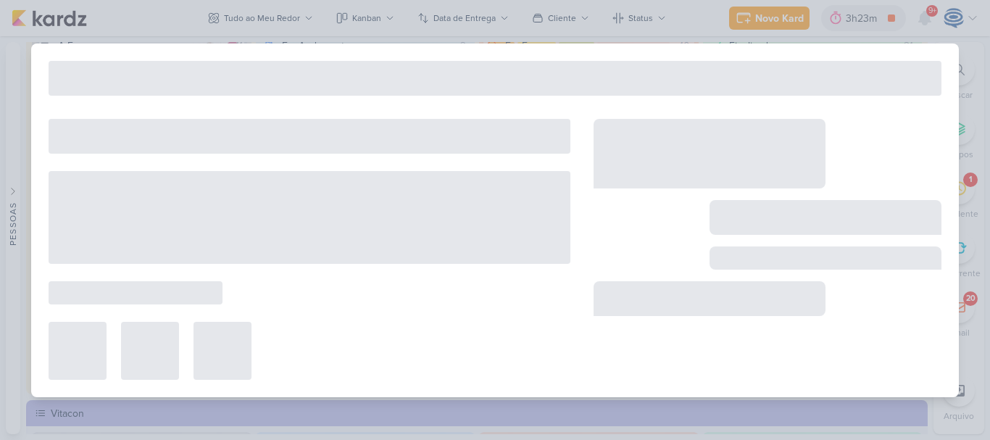
type input "Entrega"
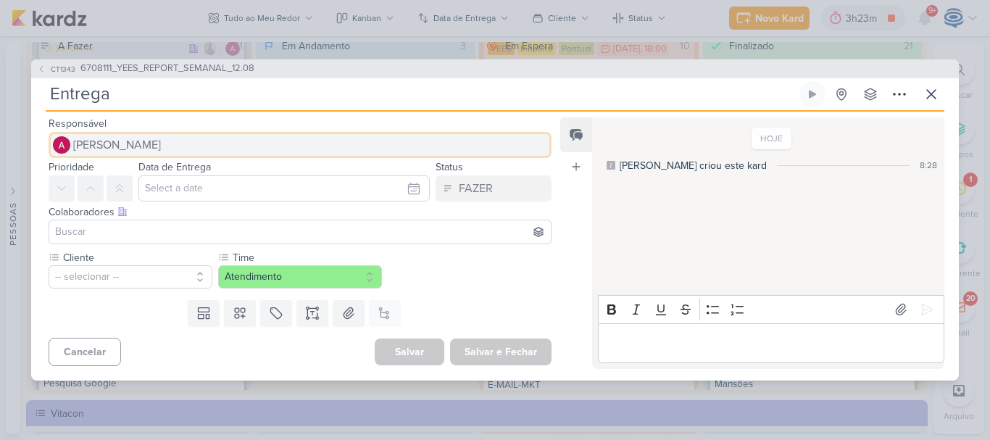
click at [144, 141] on span "[PERSON_NAME]" at bounding box center [117, 144] width 88 height 17
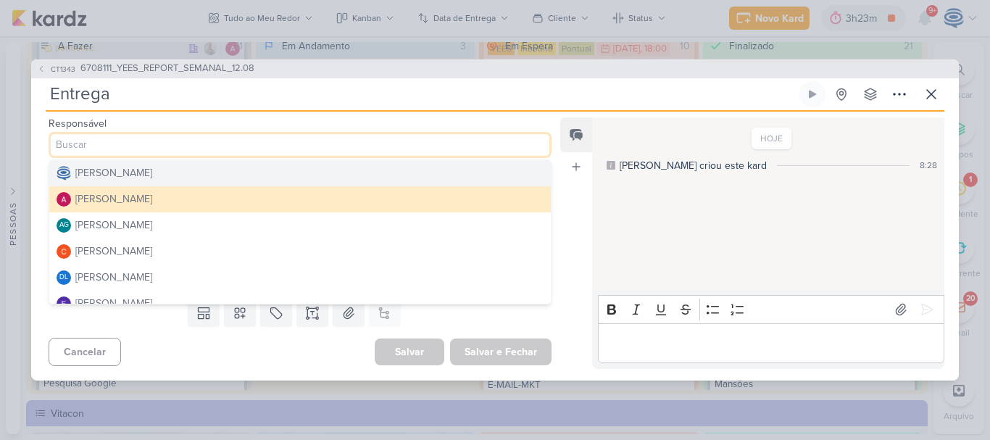
click at [139, 176] on div "[PERSON_NAME]" at bounding box center [113, 172] width 77 height 15
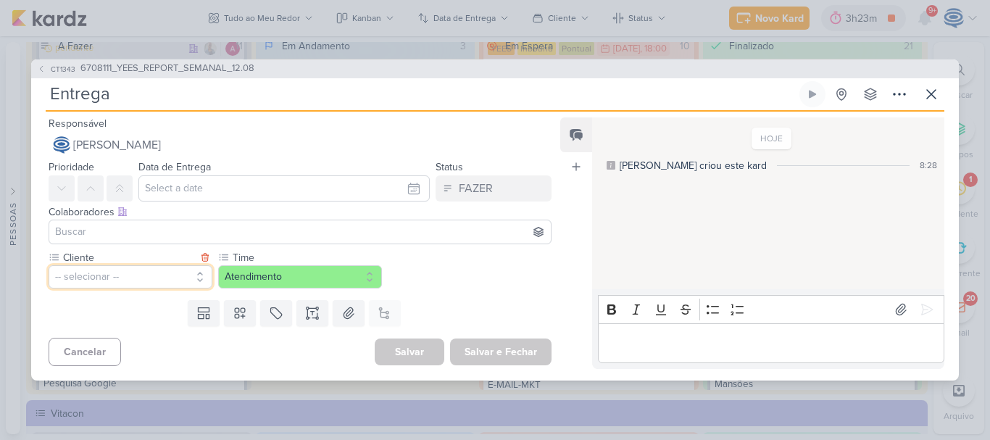
click at [120, 281] on button "-- selecionar --" at bounding box center [131, 276] width 164 height 23
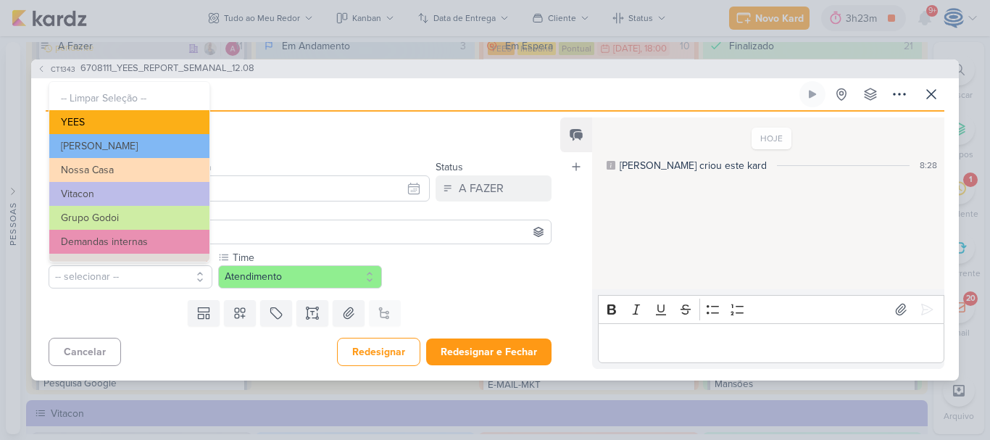
click at [120, 122] on button "YEES" at bounding box center [129, 122] width 160 height 24
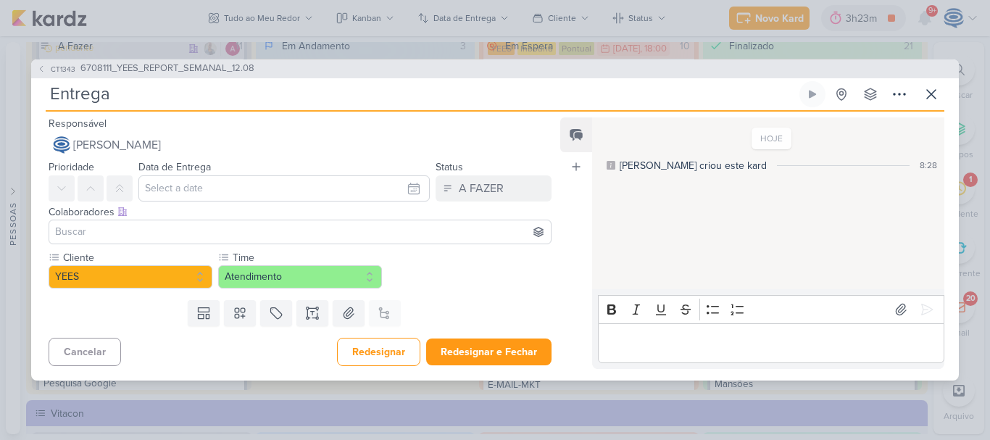
click at [124, 225] on input at bounding box center [300, 231] width 496 height 17
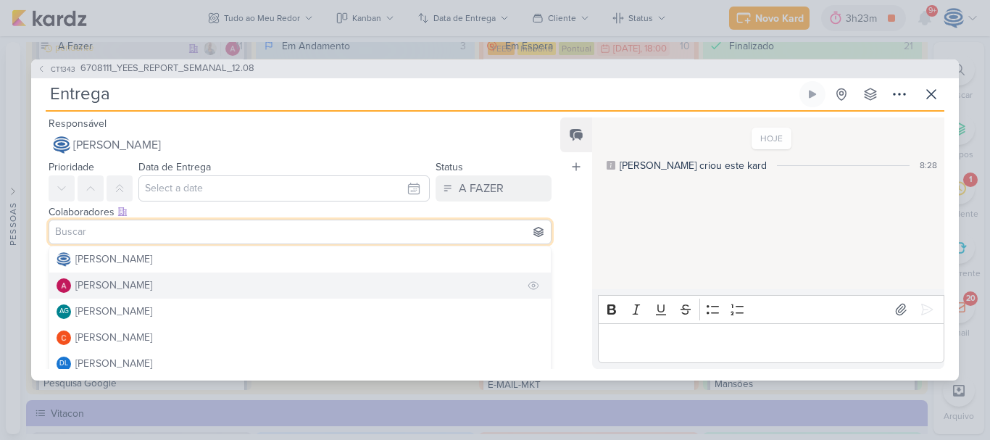
click at [120, 290] on div "[PERSON_NAME]" at bounding box center [113, 285] width 77 height 15
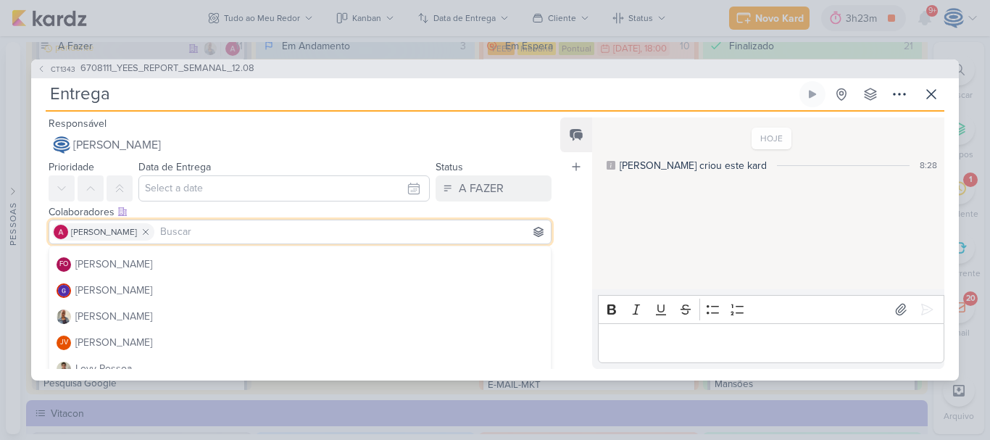
scroll to position [154, 0]
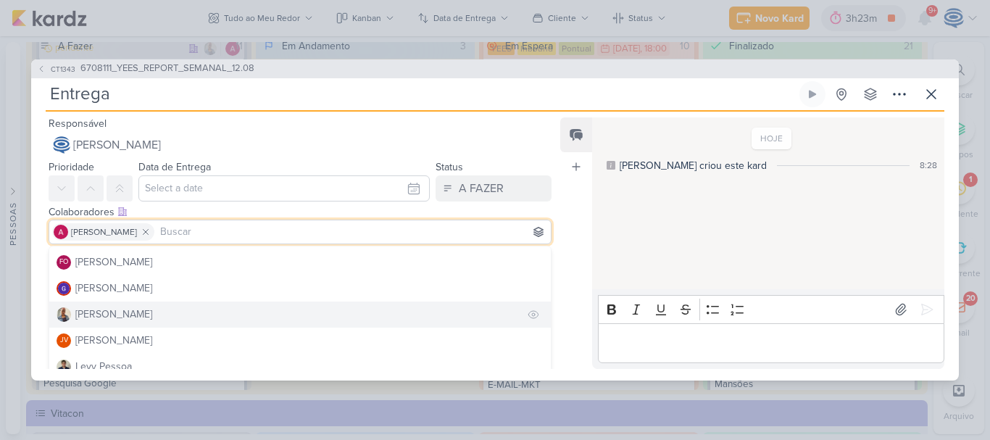
click at [115, 313] on div "[PERSON_NAME]" at bounding box center [113, 314] width 77 height 15
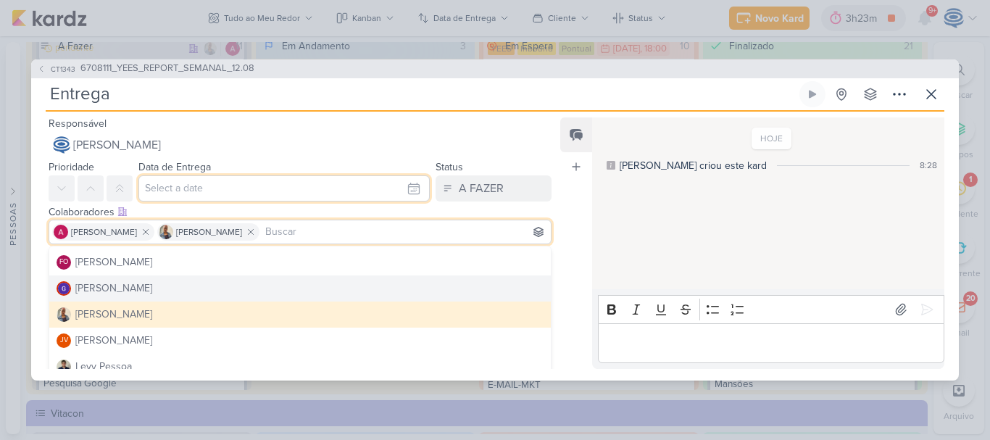
click at [181, 190] on input "text" at bounding box center [283, 188] width 291 height 26
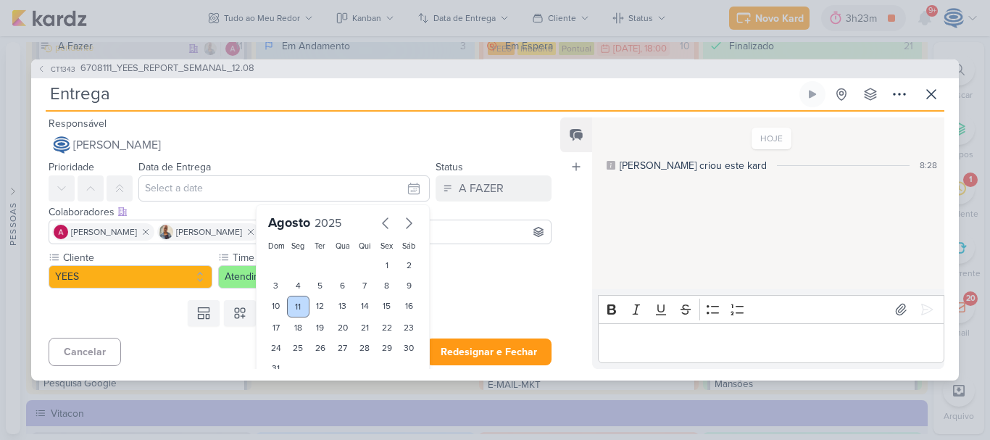
click at [295, 303] on div "11" at bounding box center [298, 307] width 22 height 22
type input "[DATE] 23:59"
click at [170, 310] on div "Templates Campos Personalizados Marcadores Caixa De Texto Anexo Este kard já é …" at bounding box center [294, 313] width 526 height 38
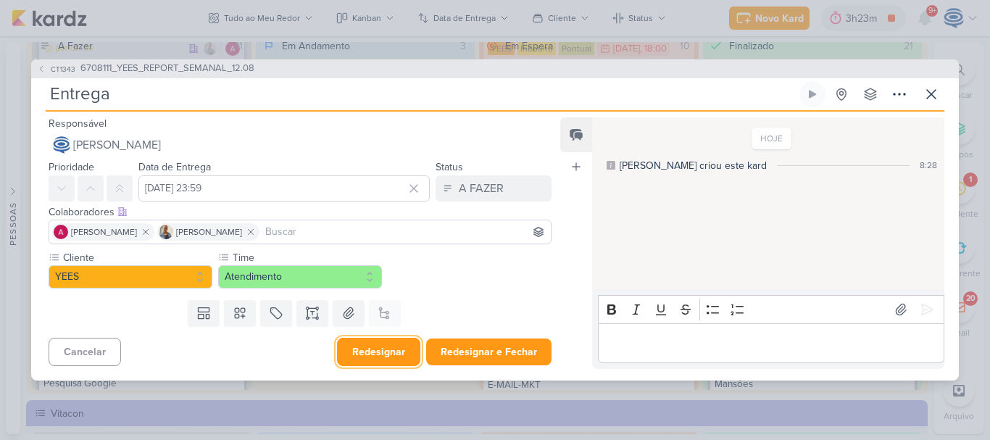
click at [387, 351] on button "Redesignar" at bounding box center [378, 352] width 83 height 28
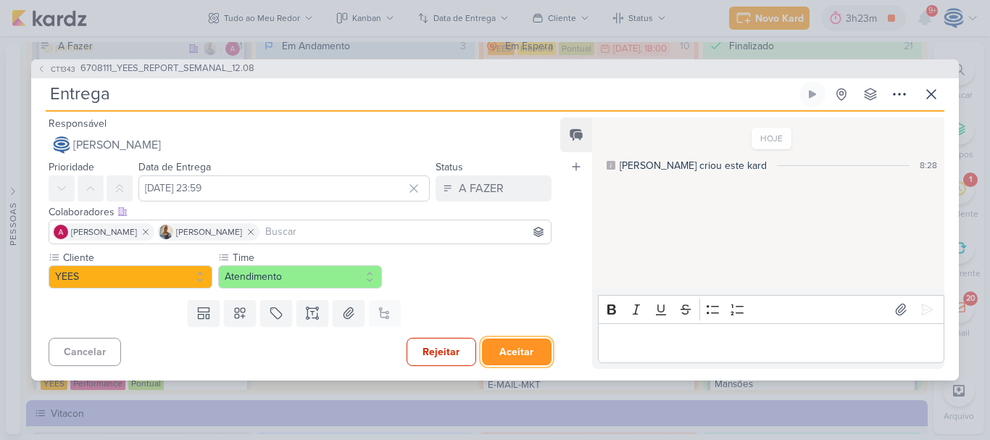
click at [515, 355] on button "Aceitar" at bounding box center [517, 352] width 70 height 27
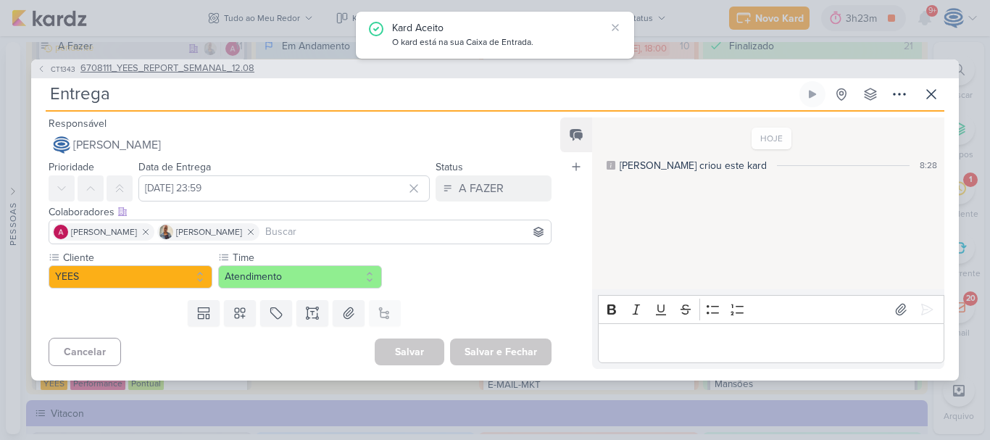
click at [190, 71] on span "6708111_YEES_REPORT_SEMANAL_12.08" at bounding box center [167, 69] width 174 height 14
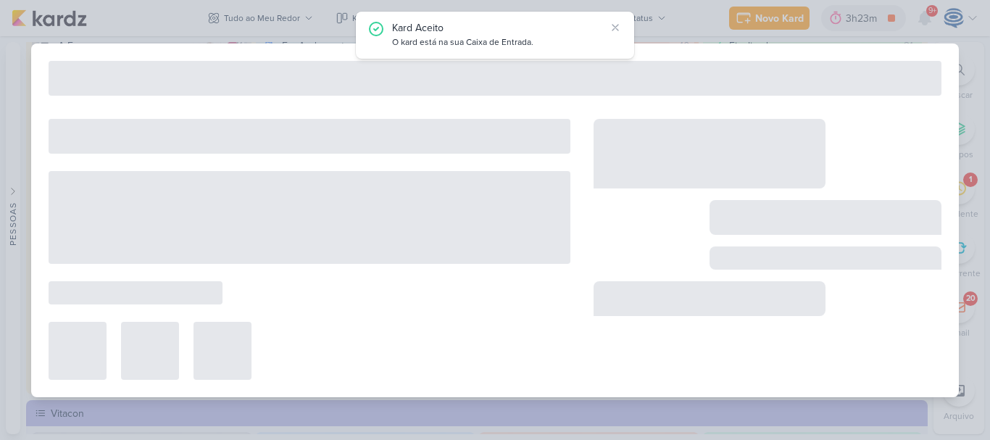
type input "6708111_YEES_REPORT_SEMANAL_12.08"
type input "12 de agosto de 2025 às 23:59"
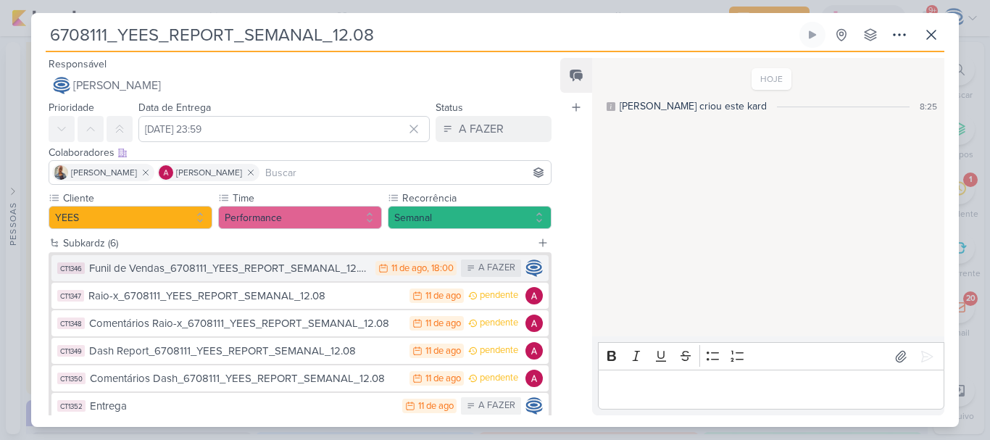
scroll to position [87, 0]
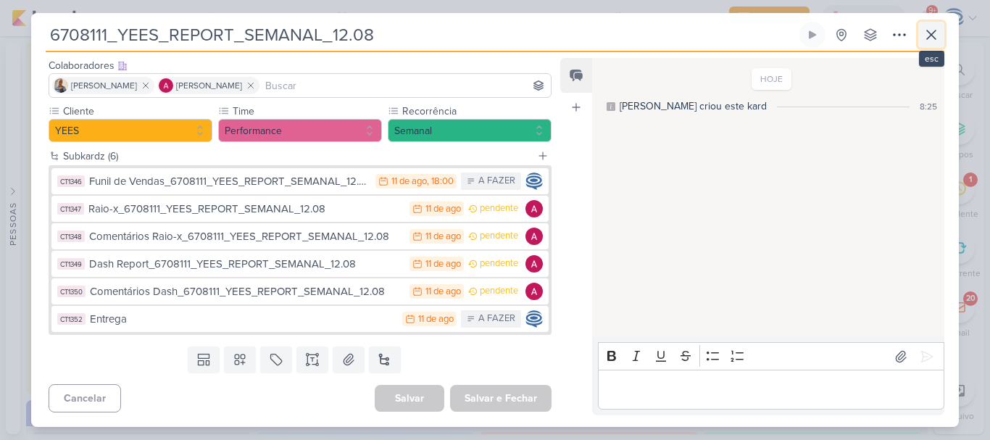
click at [933, 38] on icon at bounding box center [931, 34] width 17 height 17
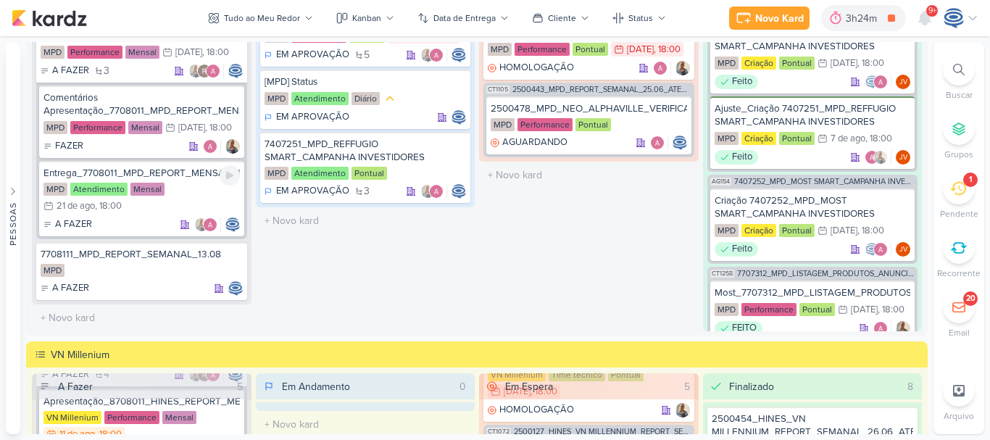
scroll to position [502, 0]
click at [141, 273] on div "MPD" at bounding box center [142, 271] width 202 height 14
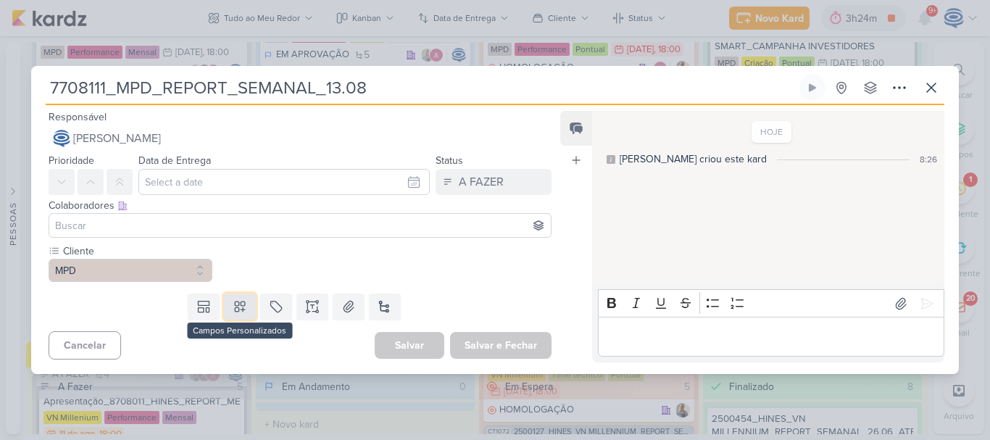
click at [233, 304] on icon at bounding box center [240, 306] width 14 height 14
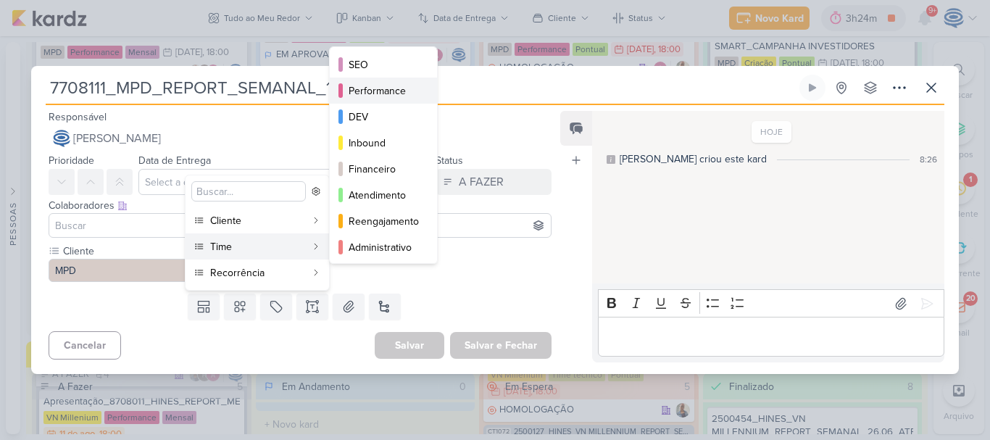
click at [404, 86] on div "Performance" at bounding box center [384, 90] width 71 height 15
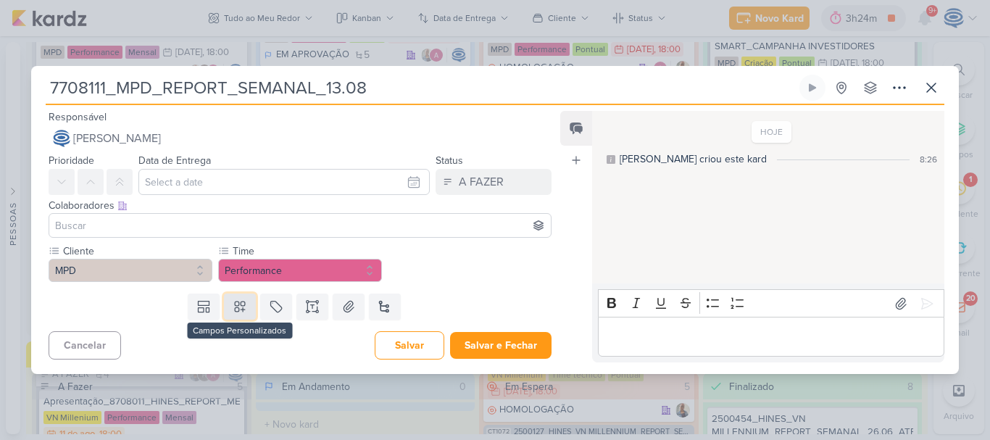
click at [233, 306] on button at bounding box center [240, 307] width 32 height 26
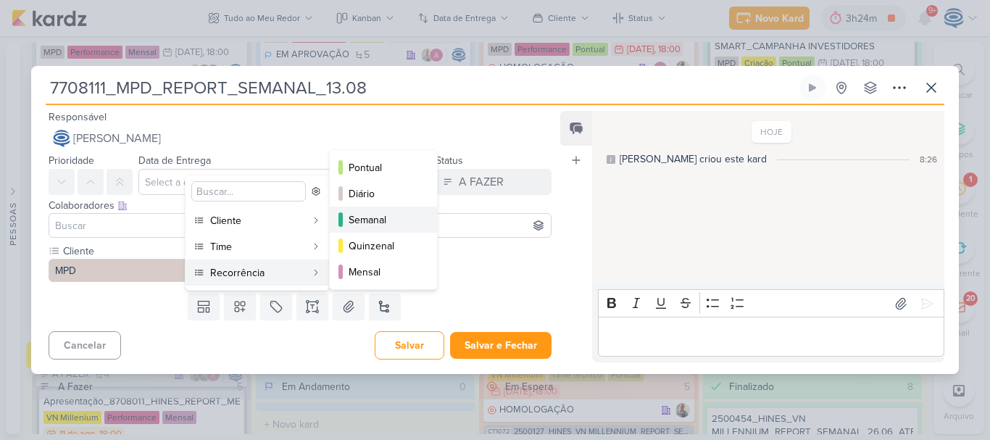
click at [359, 223] on div "Semanal" at bounding box center [384, 219] width 71 height 15
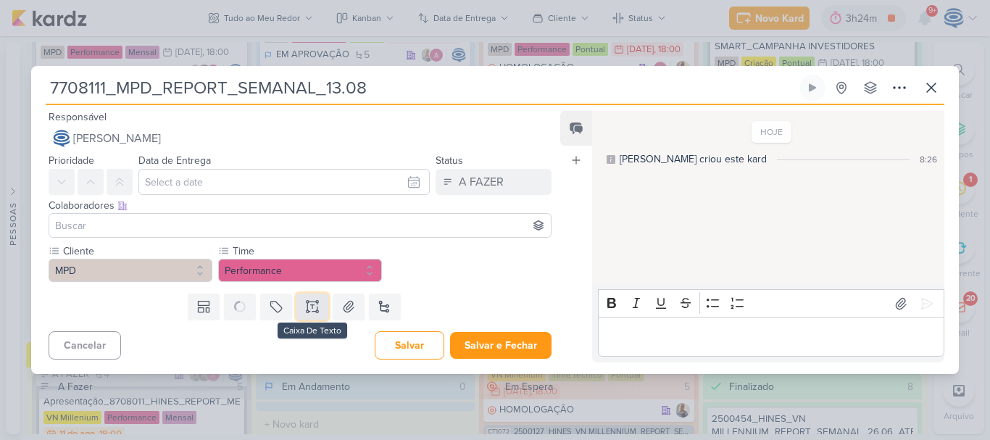
click at [312, 307] on icon at bounding box center [312, 307] width 0 height 4
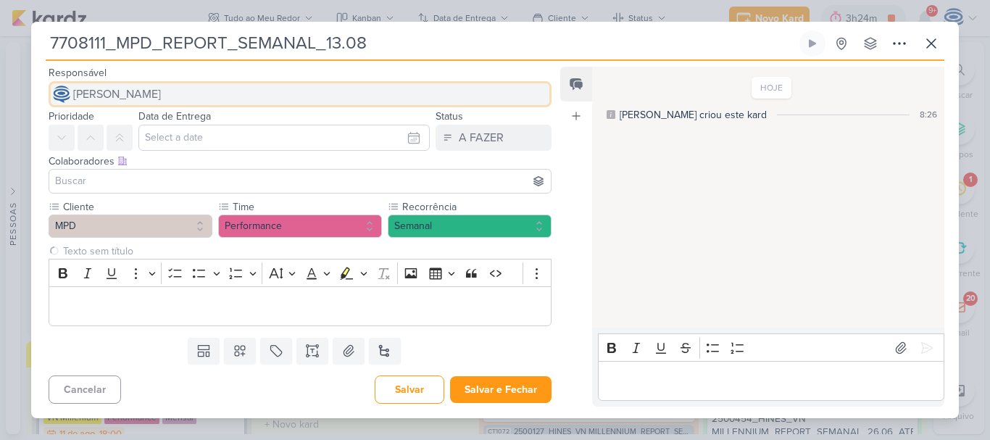
click at [183, 106] on button "[PERSON_NAME]" at bounding box center [300, 94] width 503 height 26
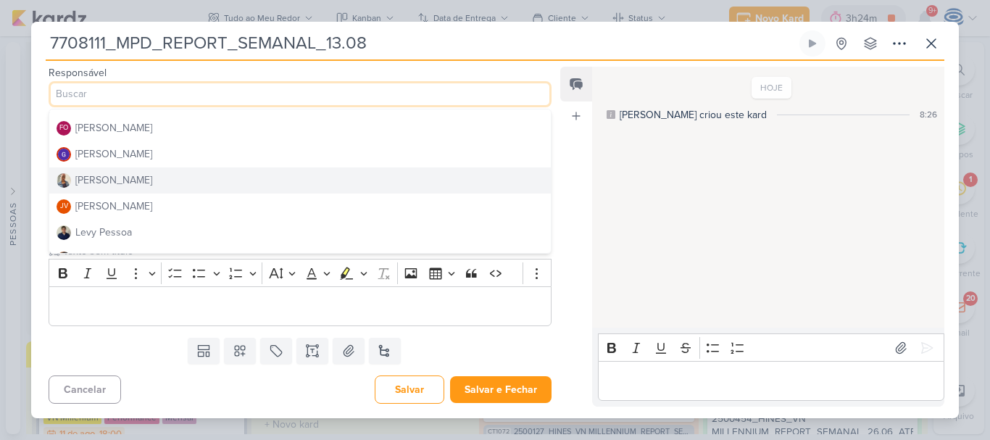
scroll to position [0, 0]
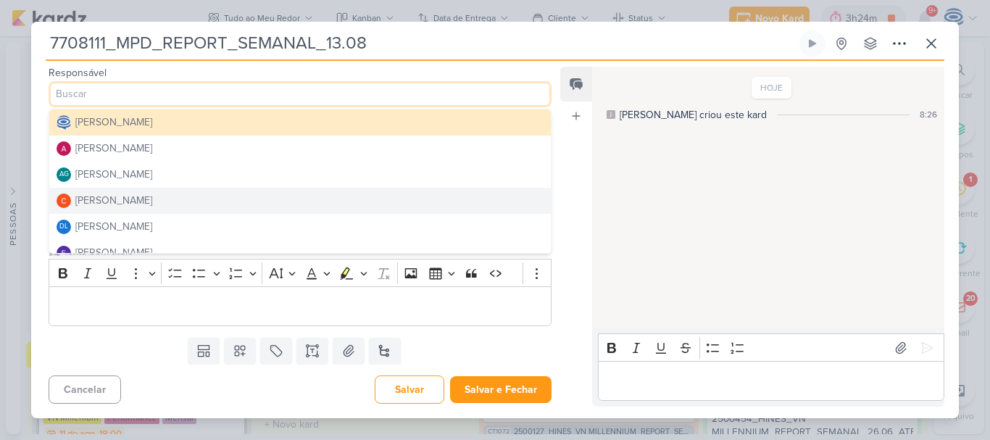
click at [41, 160] on div "Colaboradores Este kard pode ser visível a usuários da sua organização Este kar…" at bounding box center [294, 175] width 526 height 49
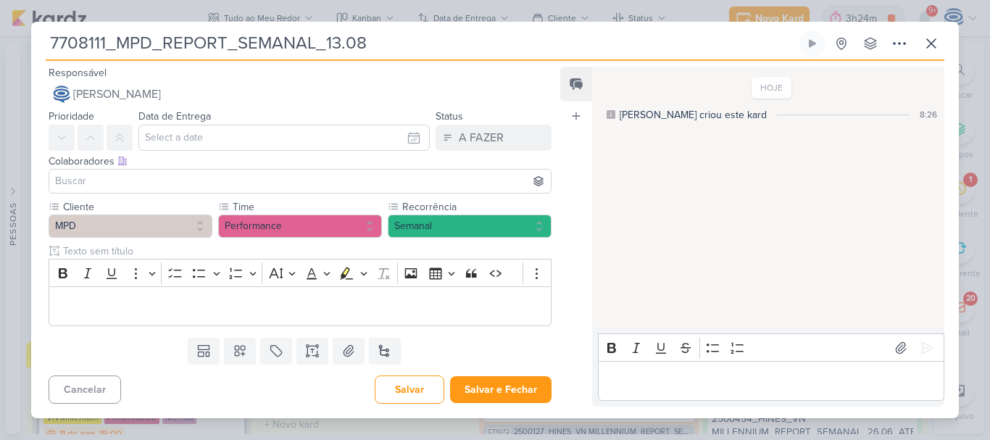
click at [100, 188] on div at bounding box center [300, 181] width 503 height 25
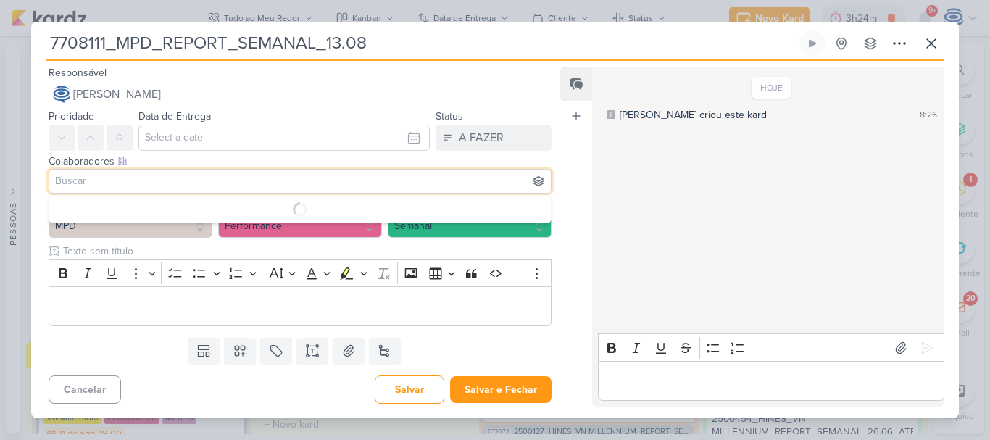
click at [100, 188] on input at bounding box center [300, 181] width 496 height 17
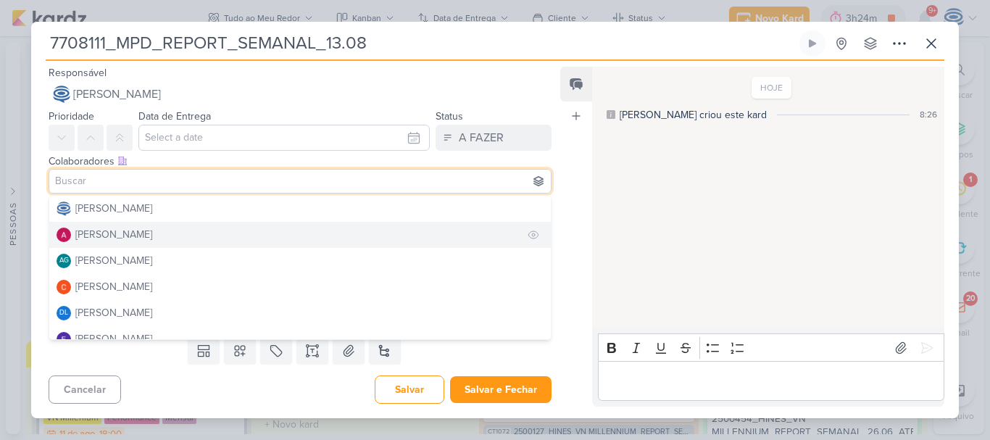
click at [100, 231] on div "[PERSON_NAME]" at bounding box center [113, 234] width 77 height 15
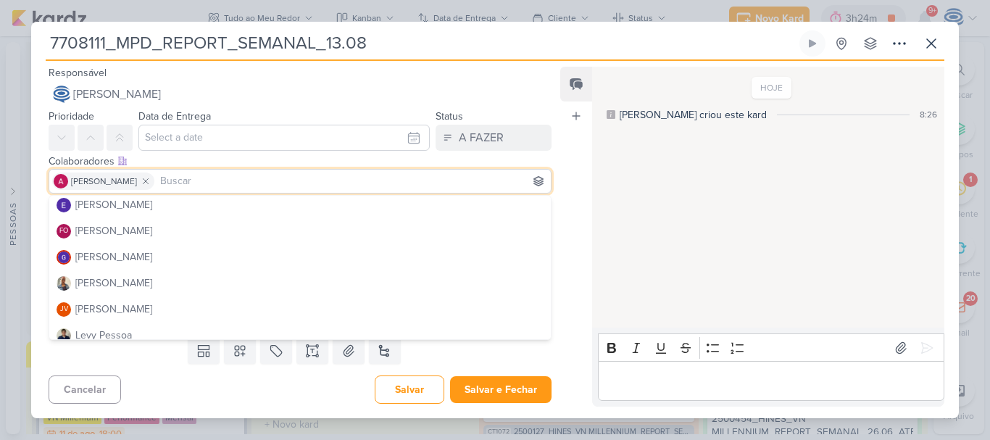
scroll to position [135, 0]
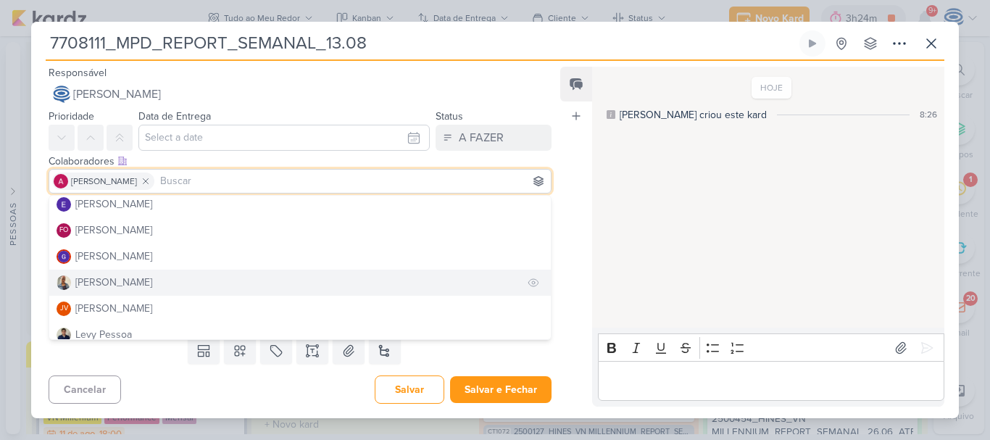
click at [101, 281] on div "[PERSON_NAME]" at bounding box center [113, 282] width 77 height 15
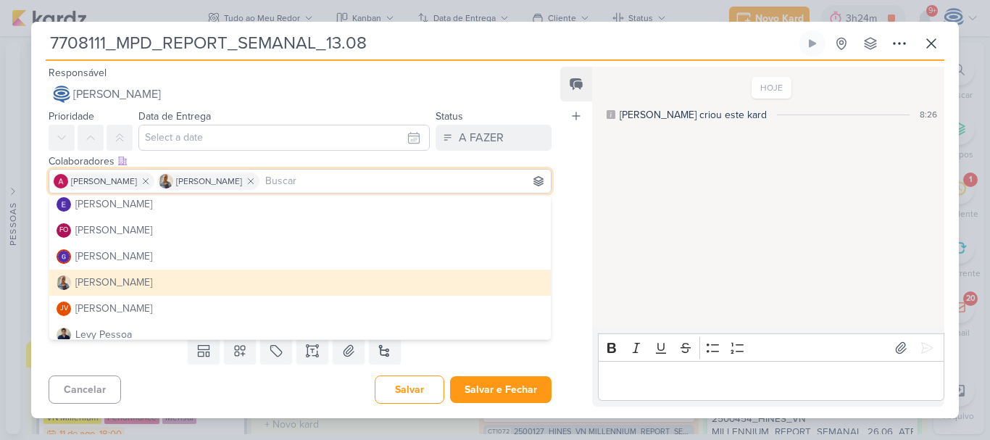
click at [102, 279] on div "[PERSON_NAME]" at bounding box center [113, 282] width 77 height 15
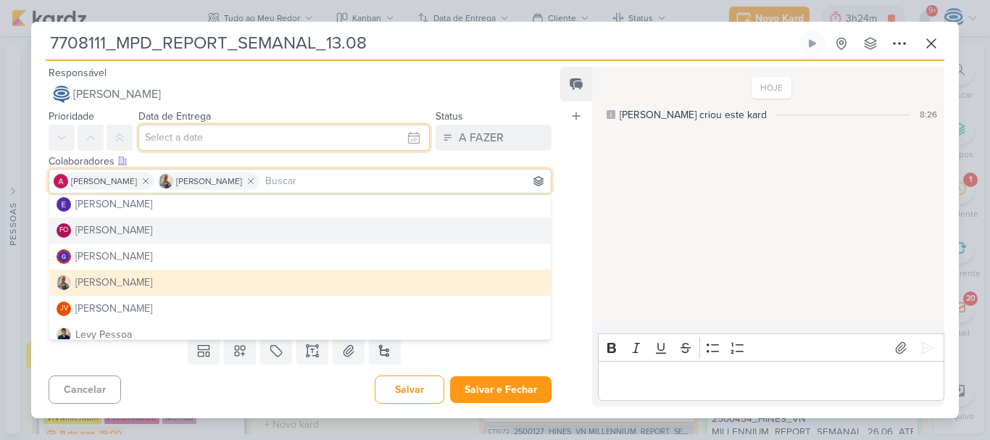
click at [222, 134] on input "text" at bounding box center [283, 138] width 291 height 26
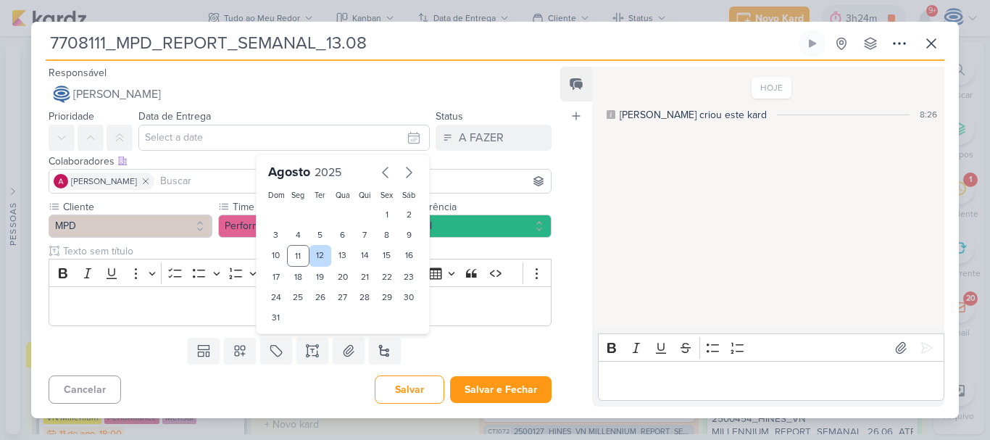
click at [310, 253] on div "12" at bounding box center [321, 256] width 22 height 22
type input "12 de agosto de 2025 às 23:59"
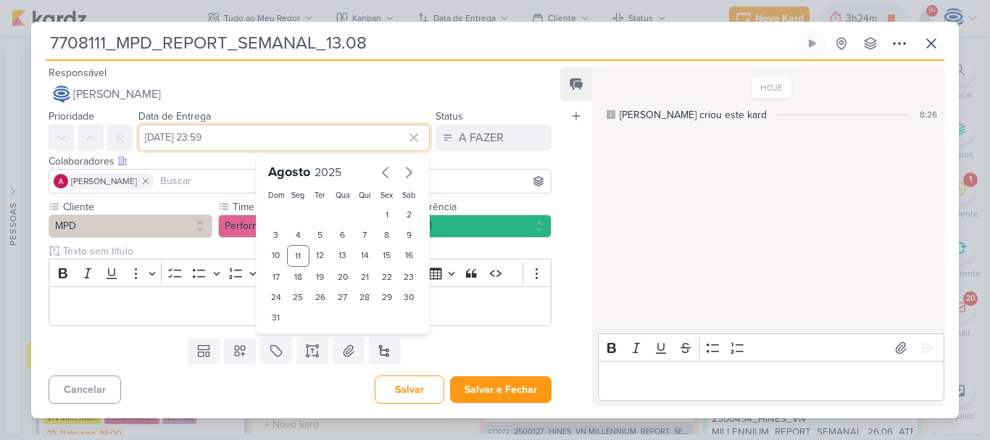
click at [263, 138] on input "12 de agosto de 2025 às 23:59" at bounding box center [283, 138] width 291 height 26
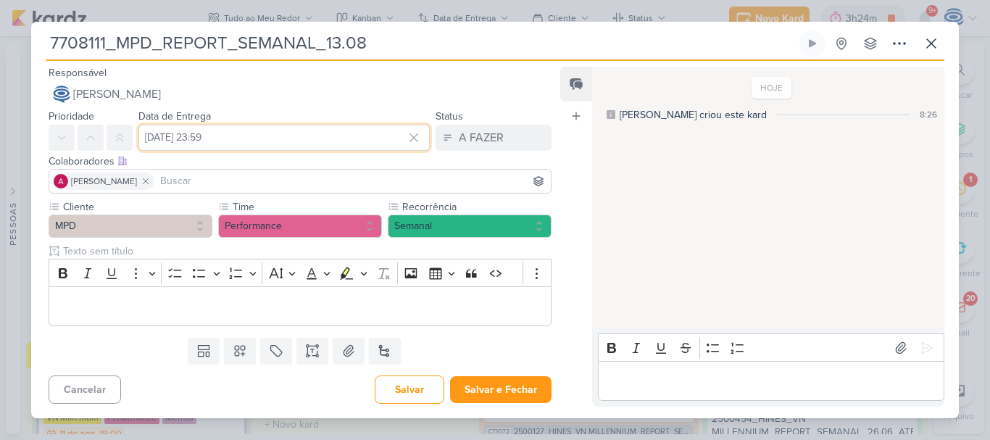
click at [263, 138] on input "12 de agosto de 2025 às 23:59" at bounding box center [283, 138] width 291 height 26
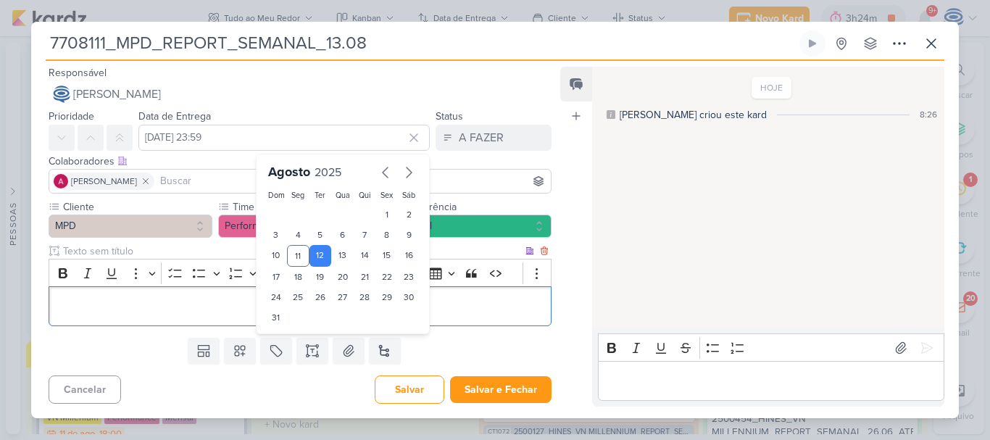
click at [137, 299] on p "Editor editing area: main" at bounding box center [300, 306] width 487 height 17
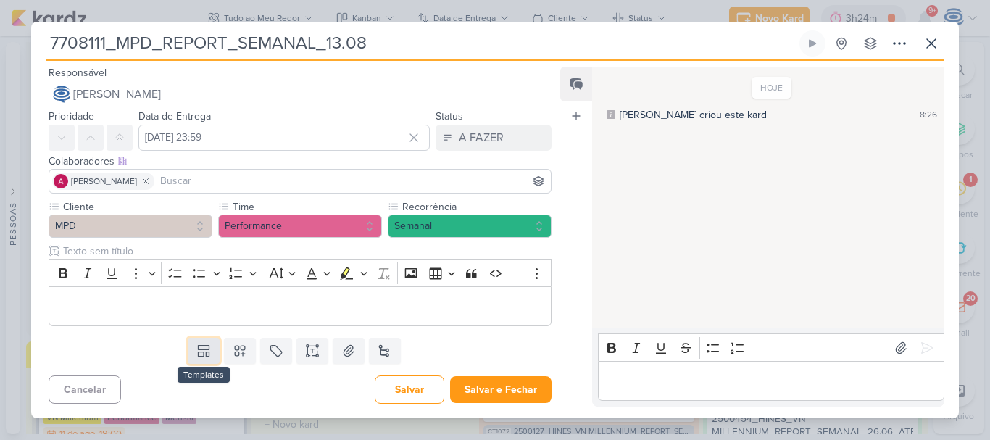
click at [202, 347] on icon at bounding box center [203, 351] width 14 height 14
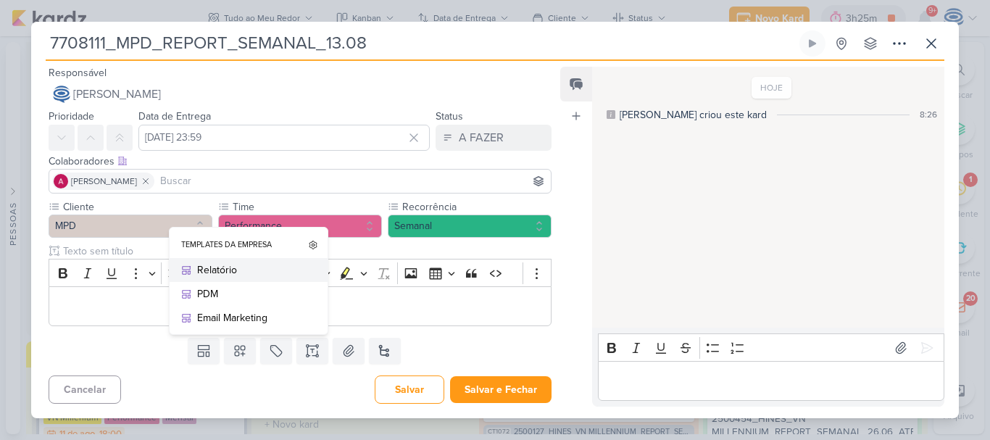
click at [239, 268] on div "Relatório" at bounding box center [253, 269] width 113 height 15
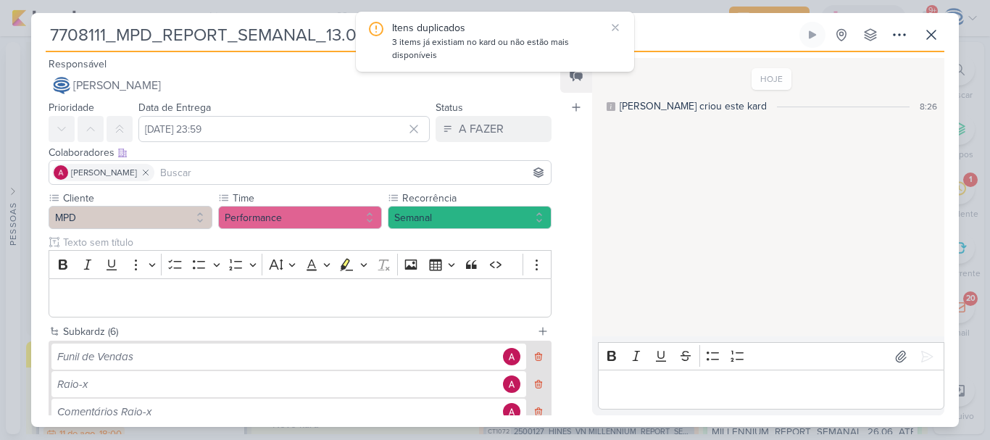
scroll to position [110, 0]
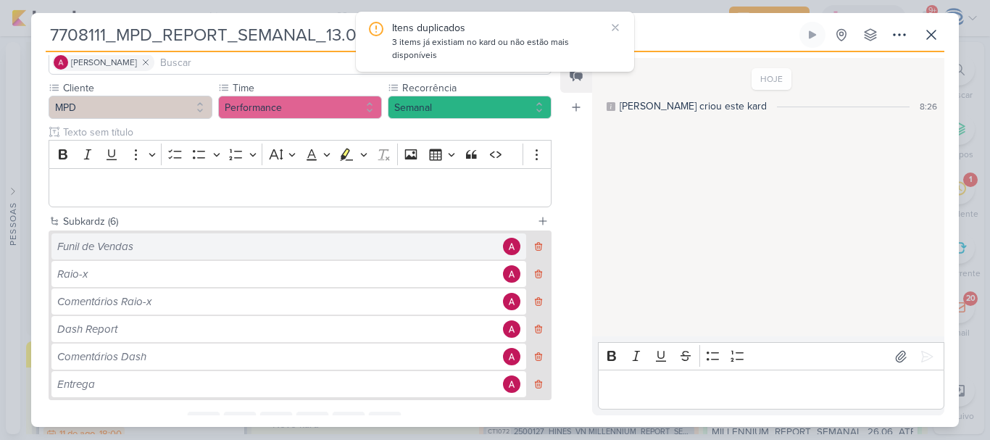
click at [196, 241] on div "Funil de Vendas" at bounding box center [278, 247] width 442 height 17
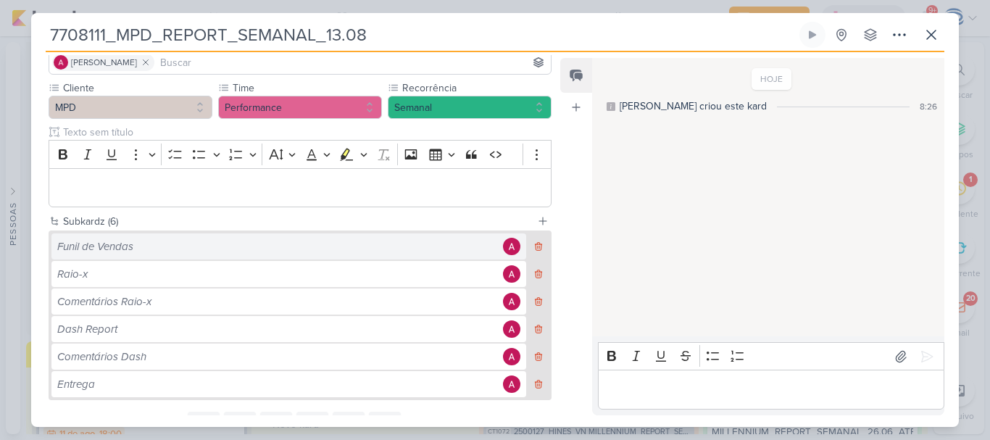
scroll to position [175, 0]
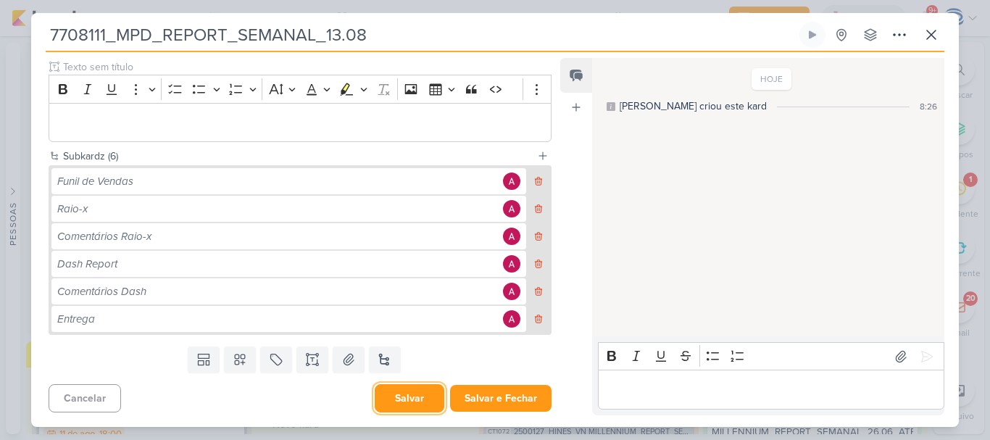
click at [396, 395] on button "Salvar" at bounding box center [410, 398] width 70 height 28
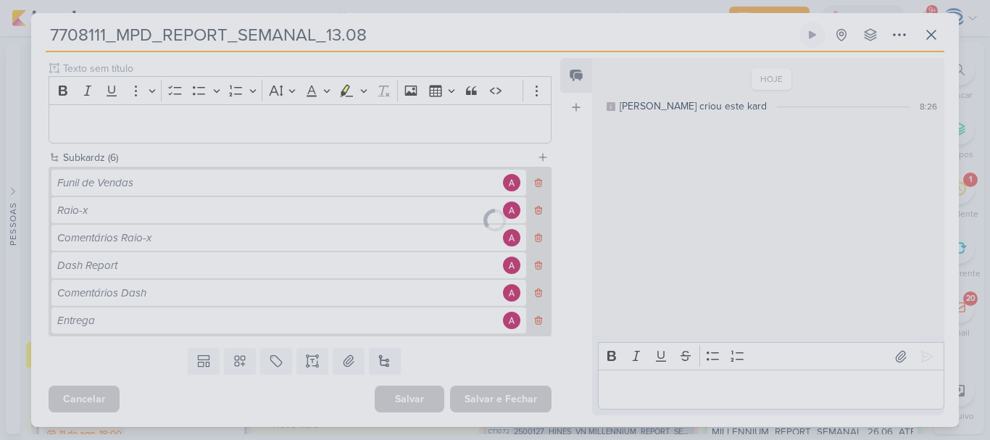
scroll to position [174, 0]
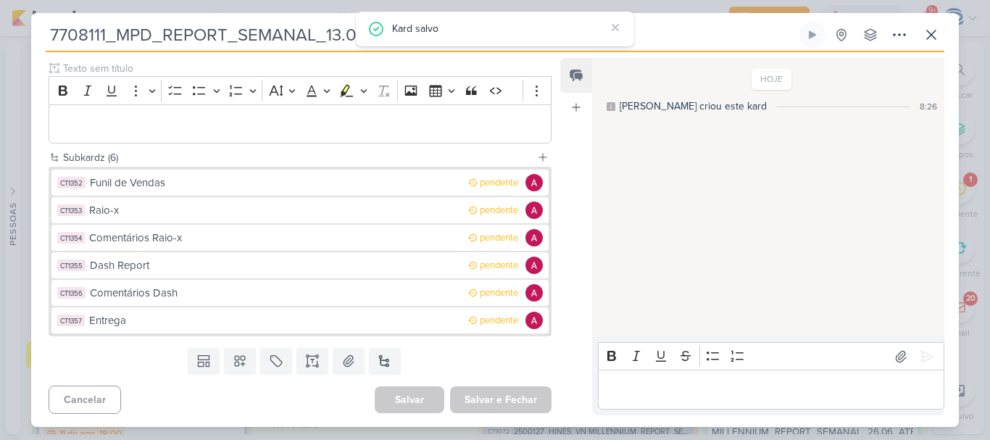
click at [228, 179] on div "Funil de Vendas" at bounding box center [275, 183] width 371 height 17
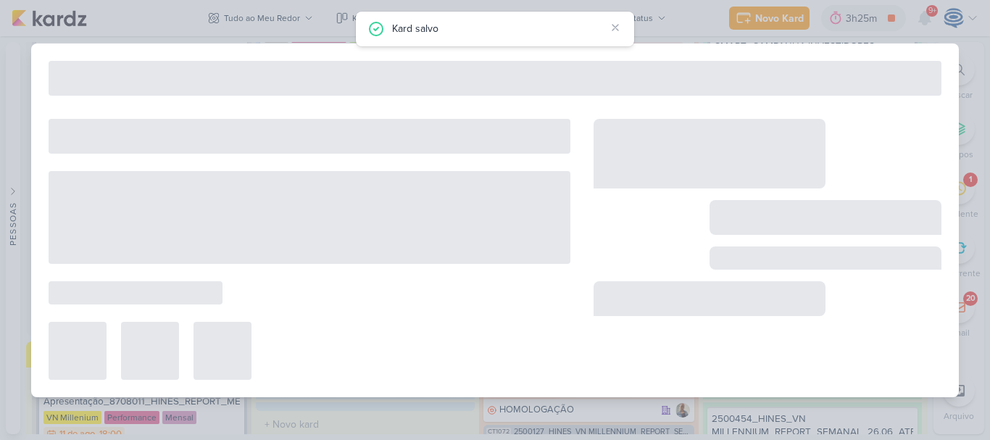
type input "Funil de Vendas"
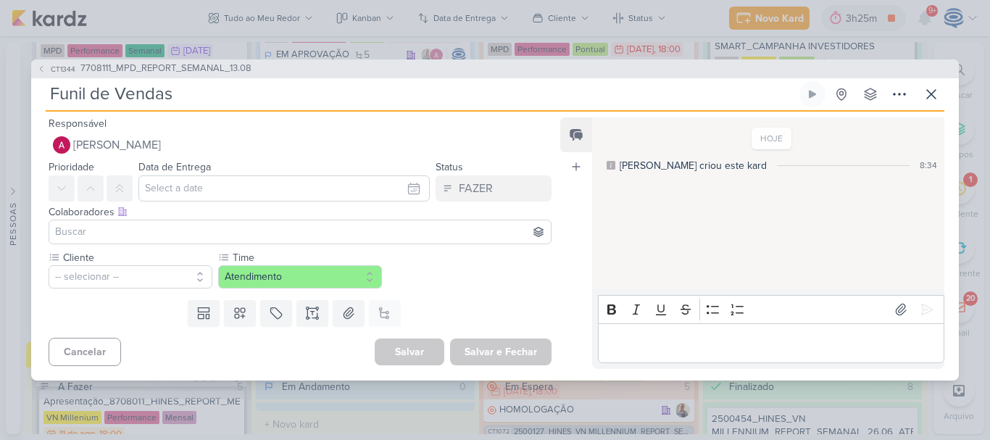
click at [176, 96] on input "Funil de Vendas" at bounding box center [421, 94] width 751 height 26
paste input "7708111"
type input "Funil de Vendas_7708111"
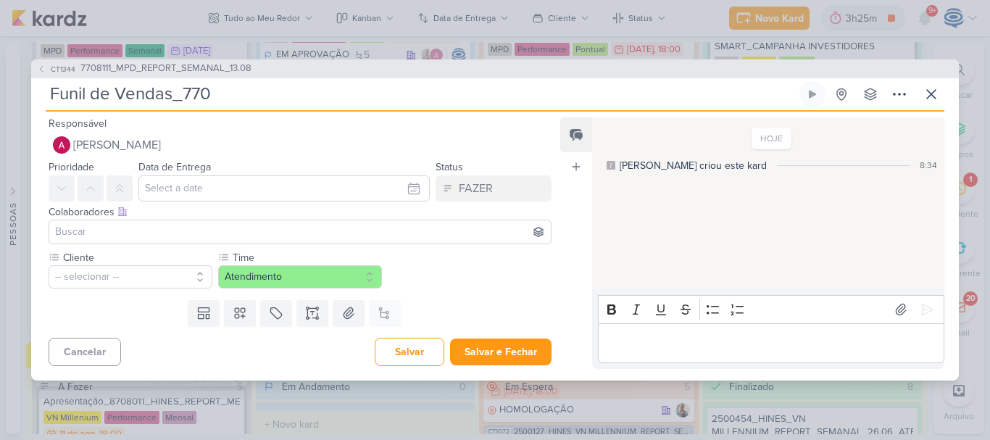
type input "Funil de Vendas_77"
type input "Funil de Vendas_"
drag, startPoint x: 282, startPoint y: 66, endPoint x: 78, endPoint y: 63, distance: 204.5
click at [78, 63] on div "CT1344 7708111_MPD_REPORT_SEMANAL_13.08" at bounding box center [495, 68] width 928 height 19
copy button "7708111_MPD_REPORT_SEMANAL_13.08"
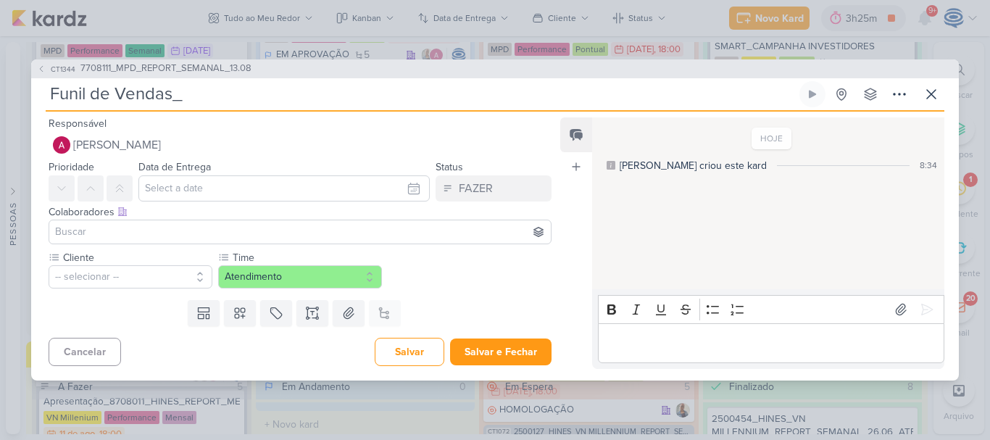
click at [186, 93] on input "Funil de Vendas_" at bounding box center [421, 94] width 751 height 26
paste input "7708111_MPD_REPORT_SEMANAL_13.08"
type input "Funil de Vendas_ 7708111_MPD_REPORT_SEMANAL_13.08"
click at [187, 93] on input "Funil de Vendas_ 7708111_MPD_REPORT_SEMANAL_13.08" at bounding box center [421, 94] width 751 height 26
type input "Funil de Vendas_7708111_MPD_REPORT_SEMANAL_13.08"
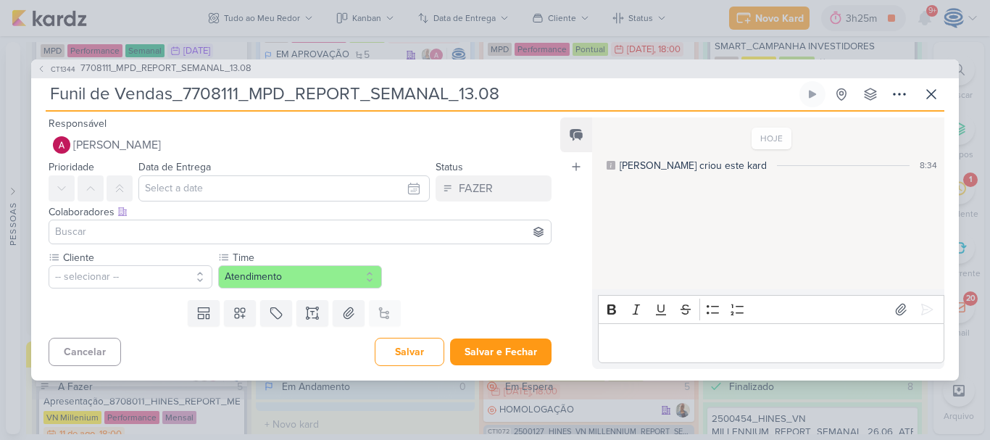
type input "Funil de Vendas_7708111_MPD_REPORT_SEMANAL_13.08"
click at [202, 189] on input "text" at bounding box center [283, 188] width 291 height 26
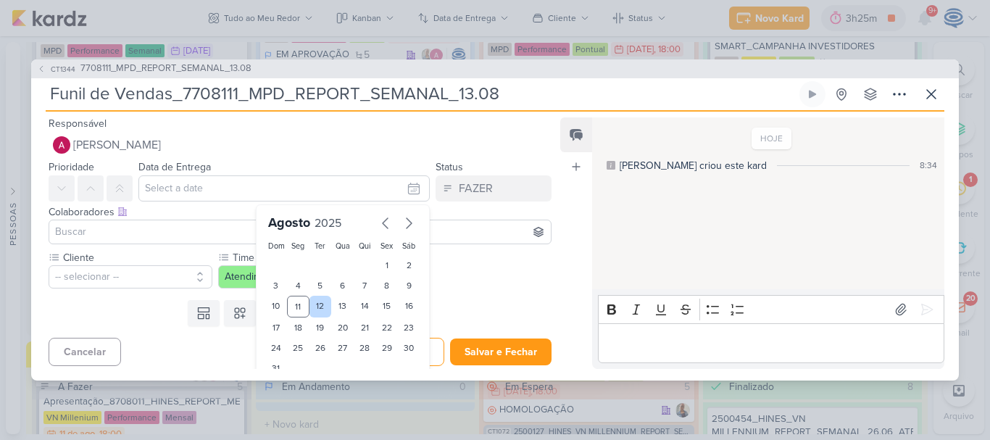
click at [317, 301] on div "12" at bounding box center [321, 307] width 22 height 22
type input "12 de agosto de 2025 às 23:59"
click at [120, 273] on button "-- selecionar --" at bounding box center [131, 276] width 164 height 23
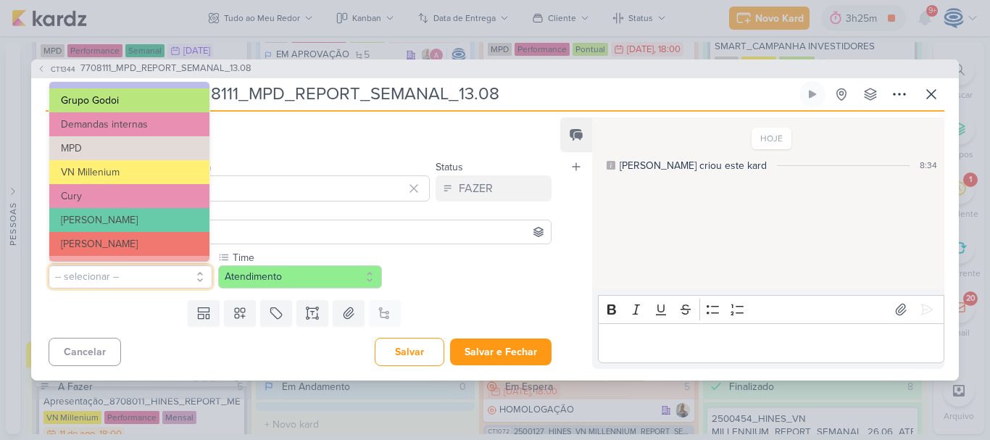
scroll to position [119, 0]
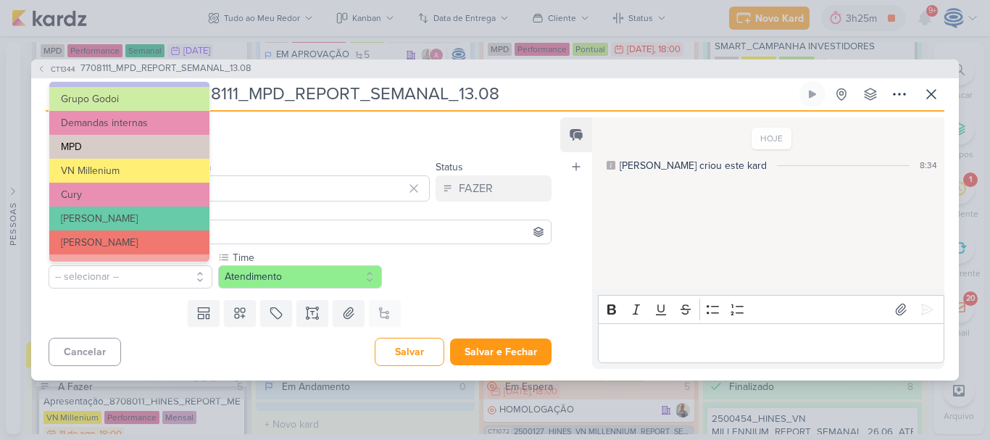
click at [117, 150] on button "MPD" at bounding box center [129, 147] width 160 height 24
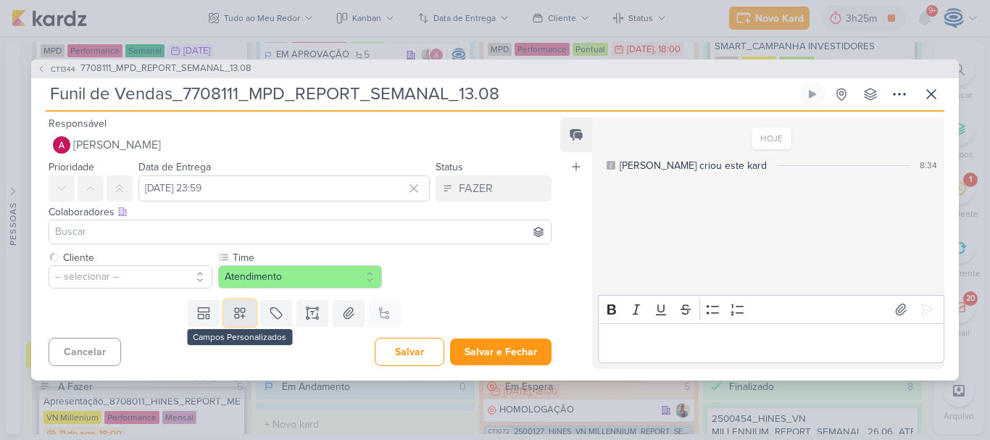
click at [241, 316] on icon at bounding box center [240, 313] width 10 height 10
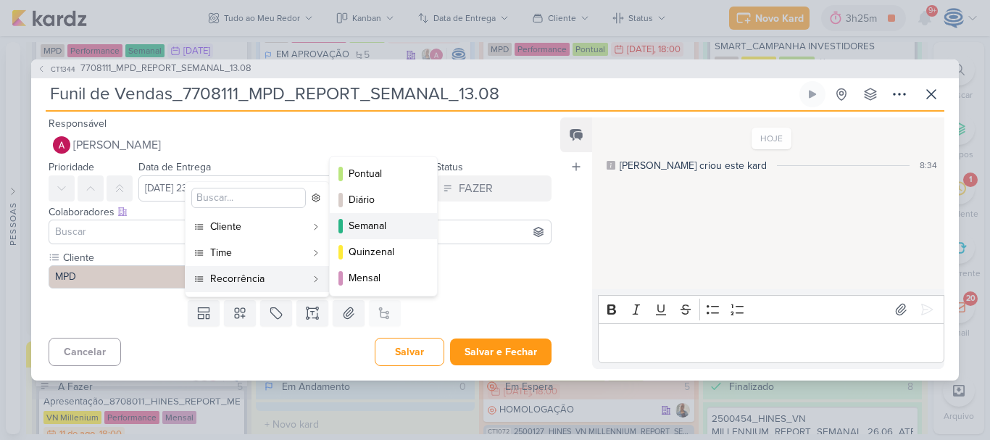
click at [373, 224] on div "Semanal" at bounding box center [384, 225] width 71 height 15
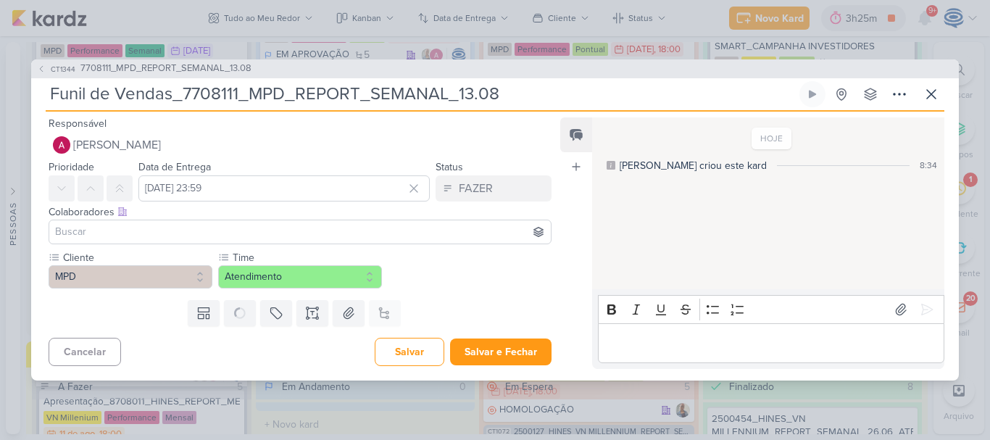
click at [95, 233] on input at bounding box center [300, 231] width 496 height 17
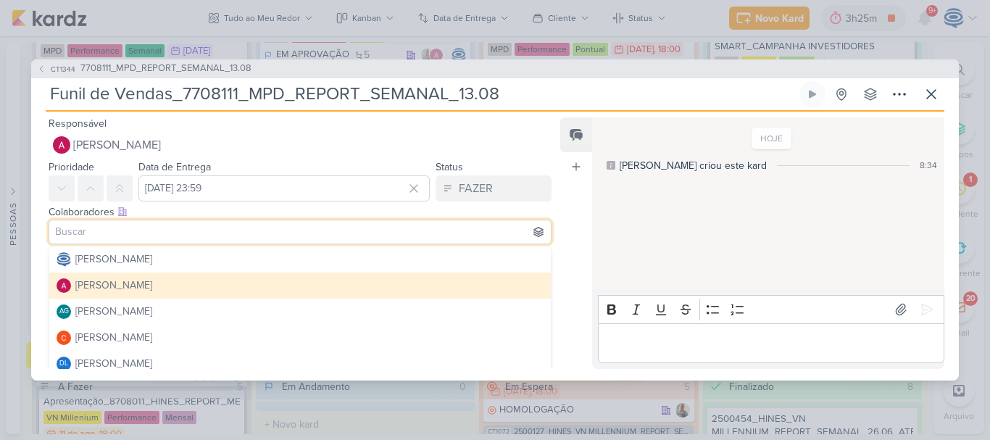
click at [99, 287] on div "[PERSON_NAME]" at bounding box center [113, 285] width 77 height 15
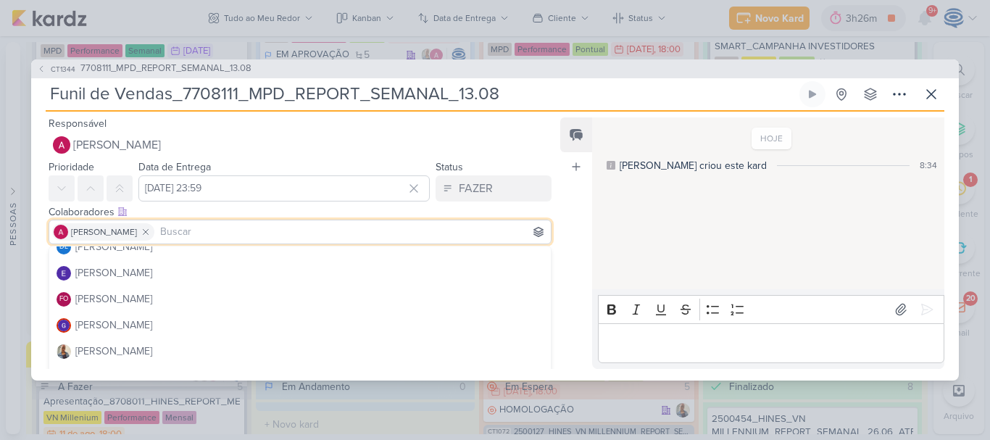
scroll to position [136, 0]
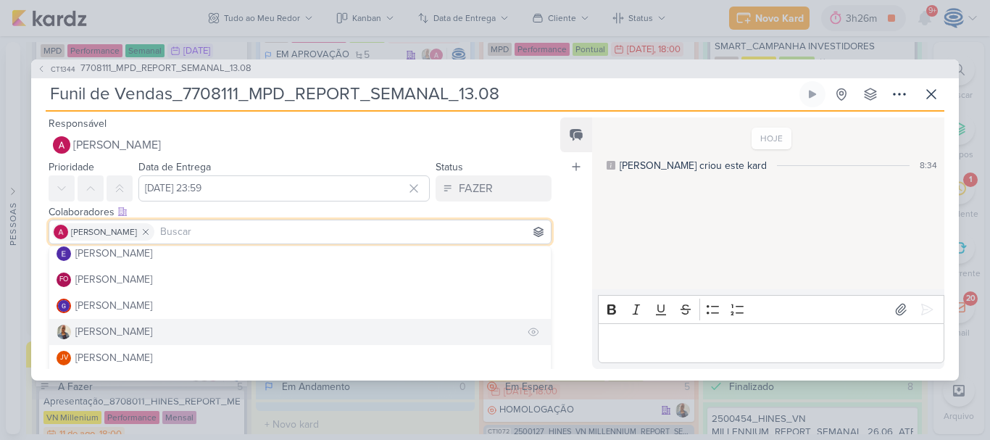
click at [99, 327] on div "[PERSON_NAME]" at bounding box center [113, 331] width 77 height 15
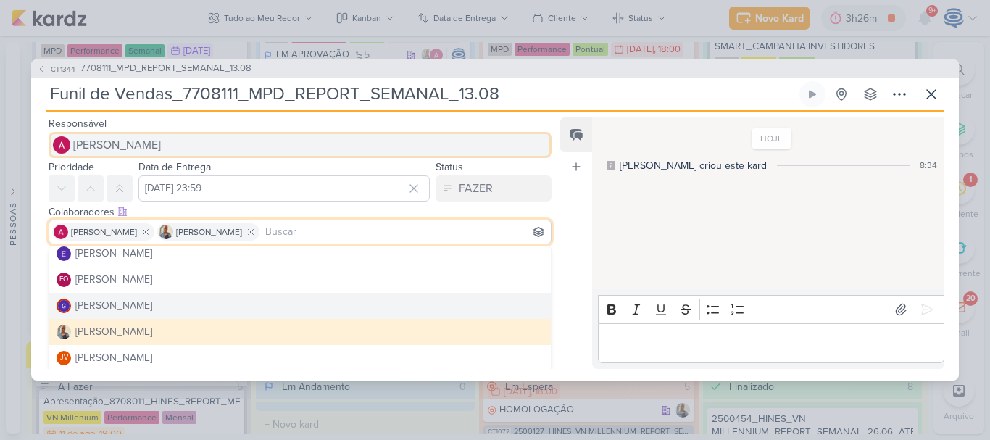
click at [121, 138] on span "[PERSON_NAME]" at bounding box center [117, 144] width 88 height 17
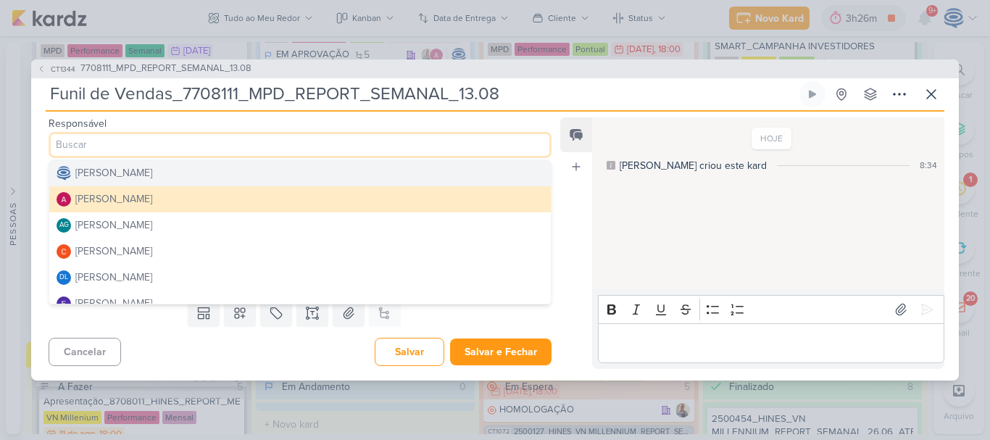
click at [107, 179] on div "[PERSON_NAME]" at bounding box center [113, 172] width 77 height 15
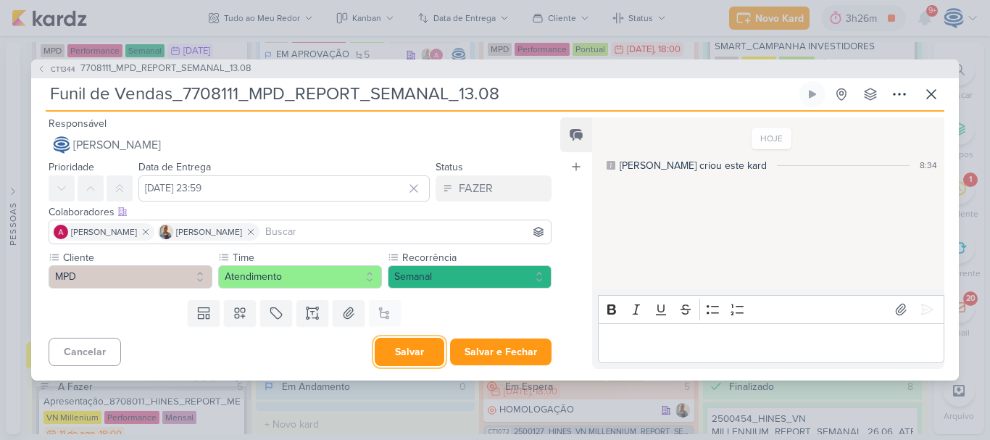
click at [397, 349] on button "Salvar" at bounding box center [410, 352] width 70 height 28
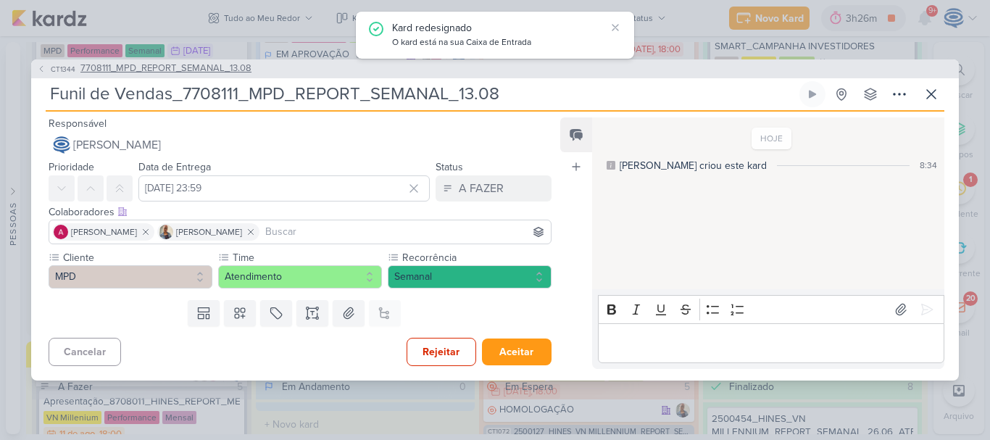
click at [228, 70] on span "7708111_MPD_REPORT_SEMANAL_13.08" at bounding box center [165, 69] width 171 height 14
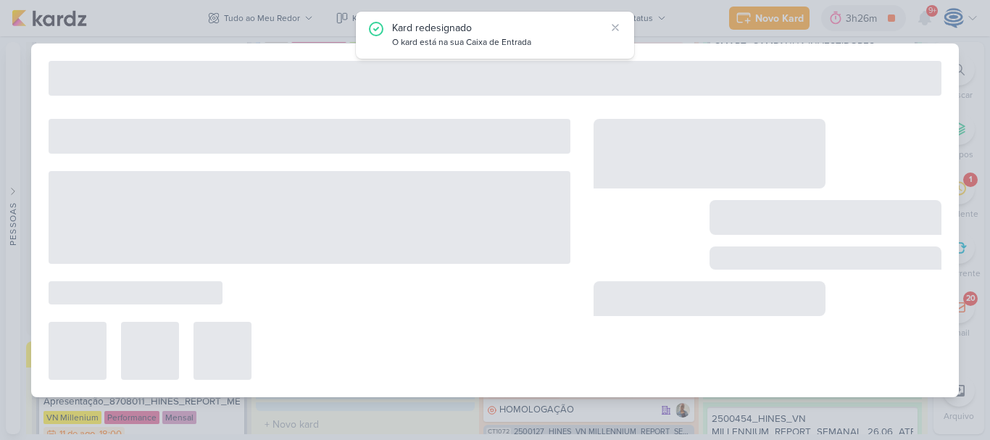
type input "7708111_MPD_REPORT_SEMANAL_13.08"
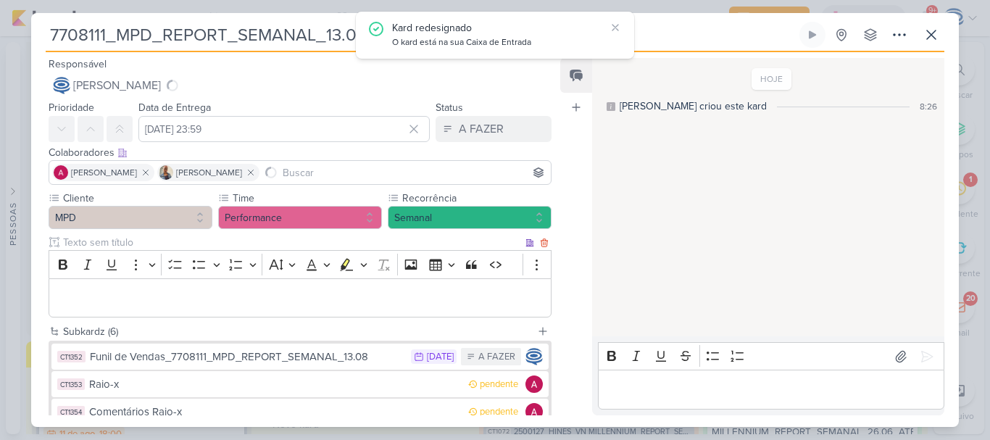
scroll to position [121, 0]
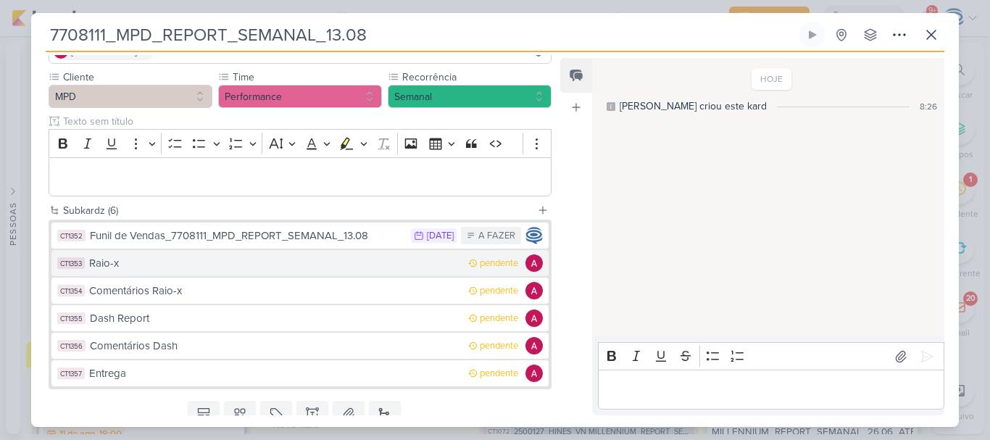
click at [191, 270] on div "Raio-x" at bounding box center [275, 263] width 372 height 17
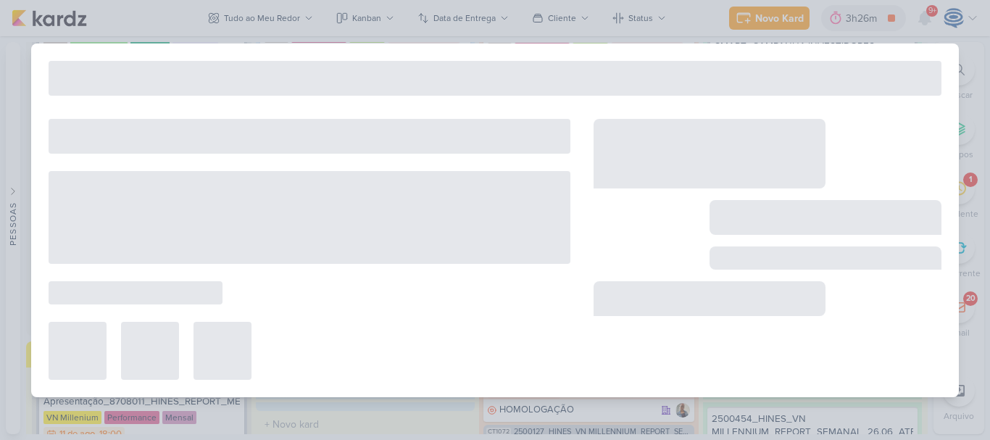
type input "Raio-x"
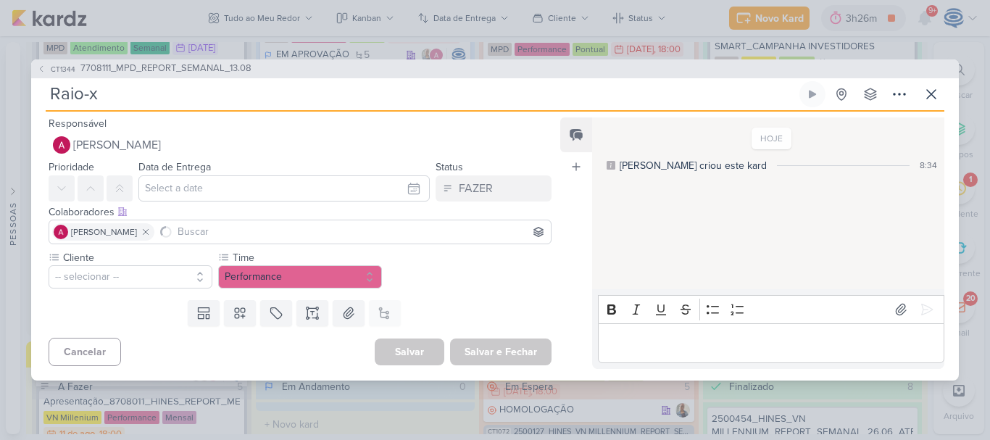
click at [126, 95] on input "Raio-x" at bounding box center [421, 94] width 751 height 26
paste input "7708111_MPD_REPORT_SEMANAL_13.08"
type input "Raio-x_ 7708111_MPD_REPORT_SEMANAL_13.08"
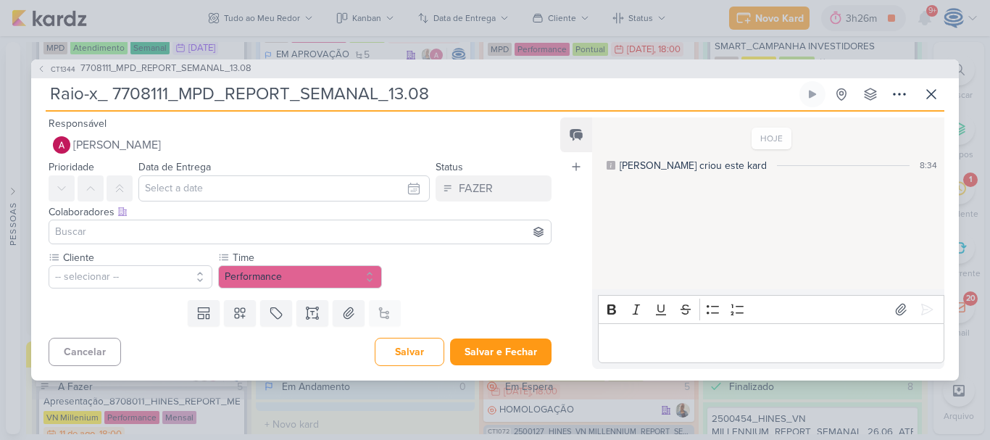
type input "Raio-x_ 7708111_MPD_REPORT_SEMANAL_13.08"
click at [177, 225] on input at bounding box center [300, 231] width 496 height 17
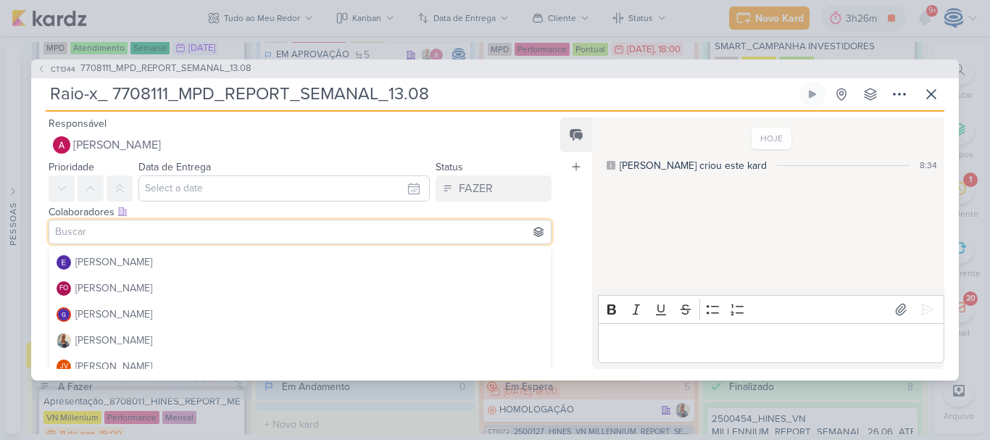
scroll to position [128, 0]
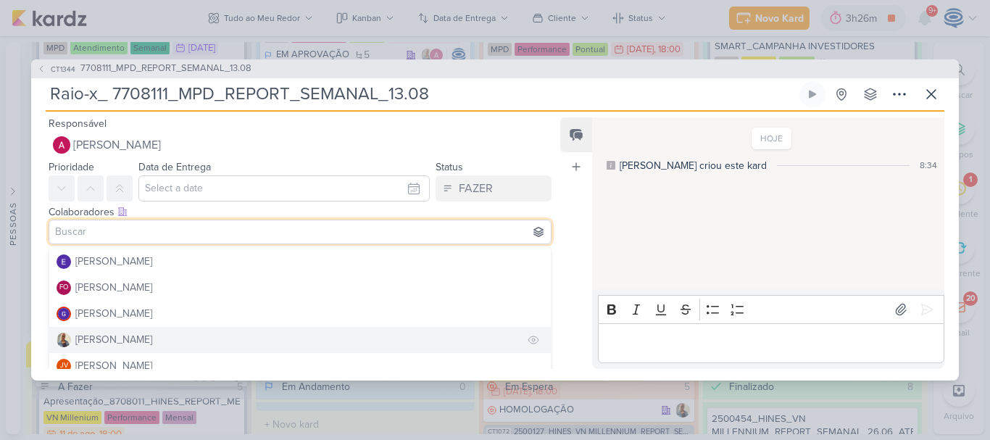
click at [136, 352] on button "[PERSON_NAME]" at bounding box center [300, 340] width 502 height 26
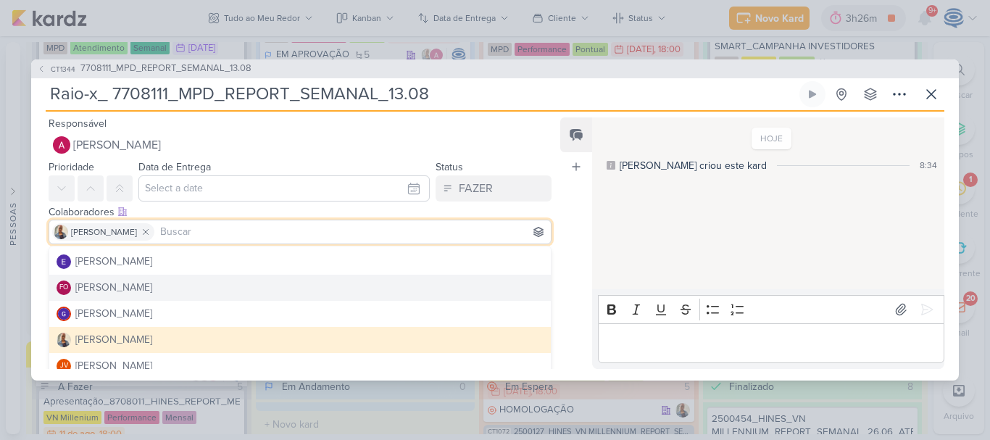
click at [38, 283] on div "Cliente -- selecionar -- Time" at bounding box center [294, 272] width 526 height 44
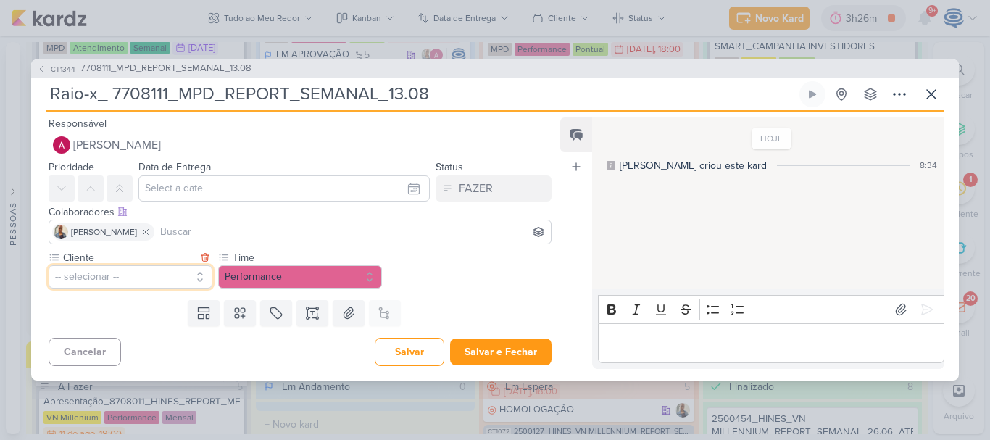
click at [120, 274] on button "-- selecionar --" at bounding box center [131, 276] width 164 height 23
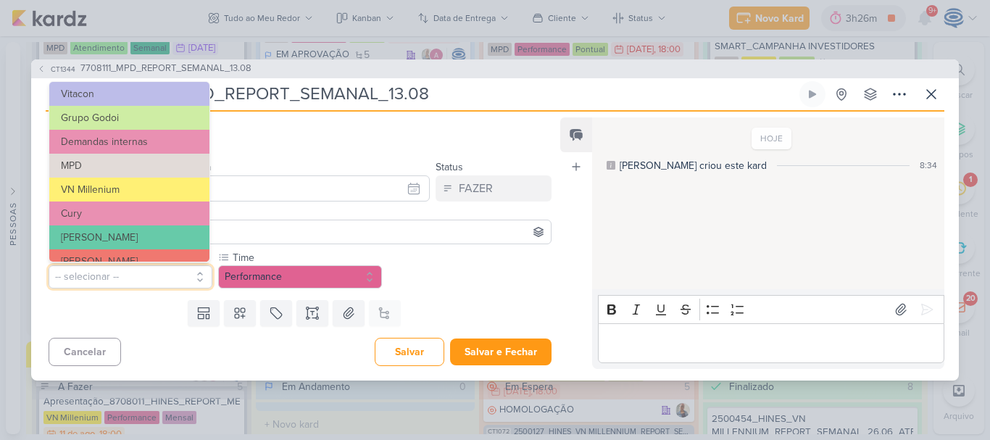
scroll to position [101, 0]
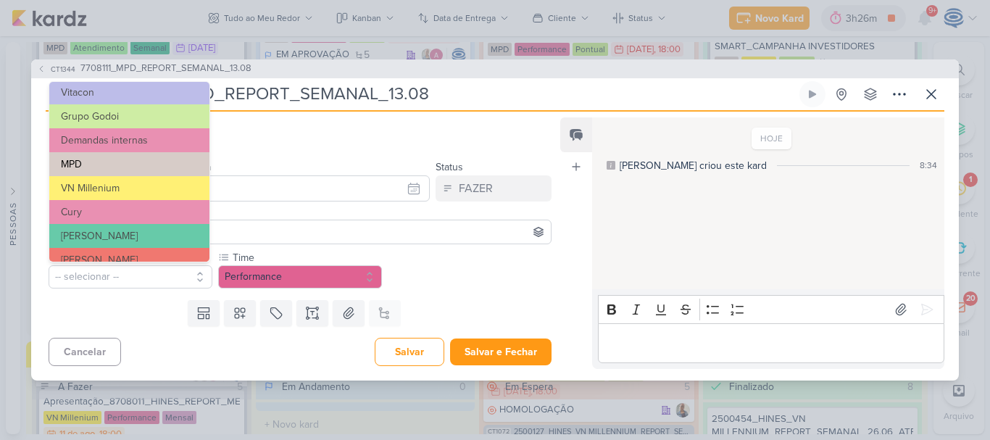
click at [114, 161] on button "MPD" at bounding box center [129, 164] width 160 height 24
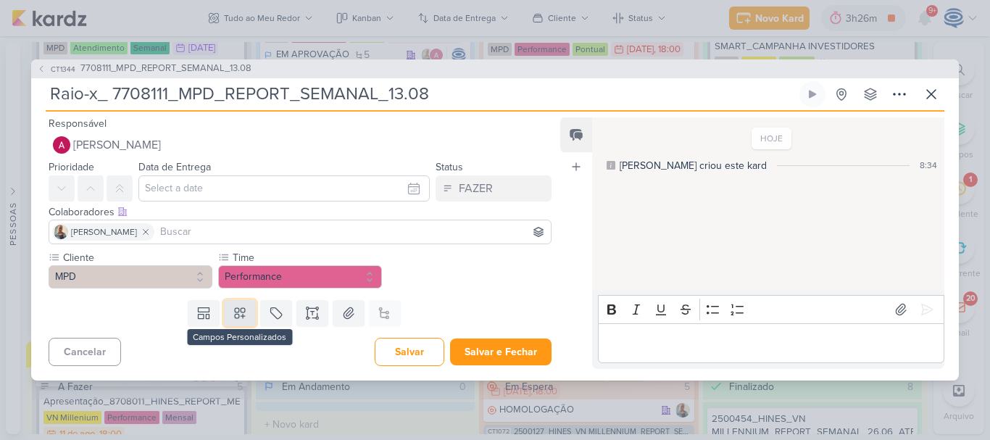
click at [237, 315] on icon at bounding box center [240, 313] width 14 height 14
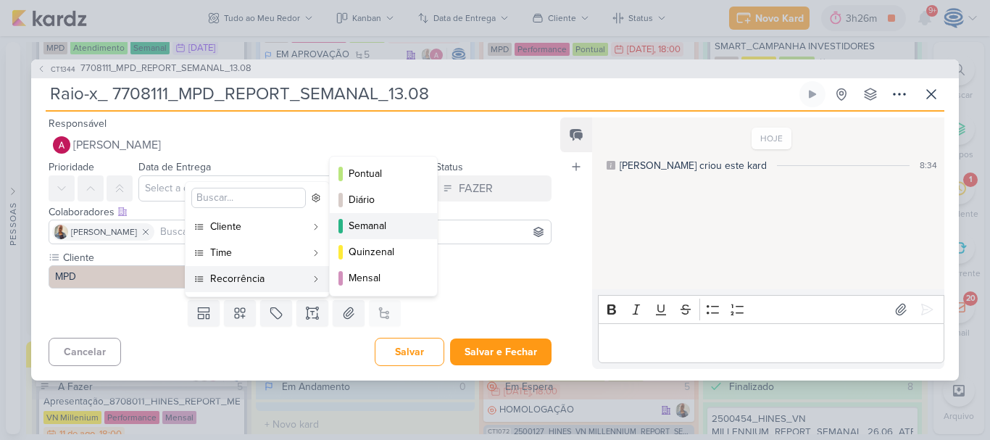
click at [384, 228] on div "Semanal" at bounding box center [384, 225] width 71 height 15
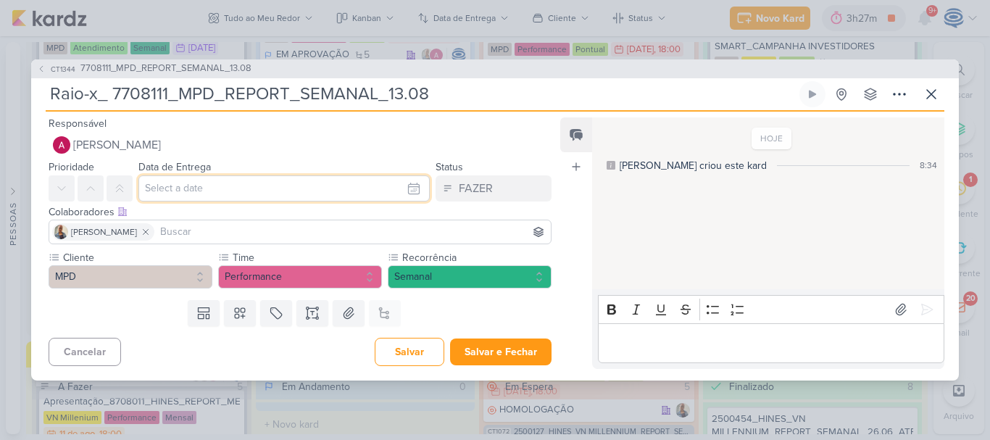
click at [320, 185] on input "text" at bounding box center [283, 188] width 291 height 26
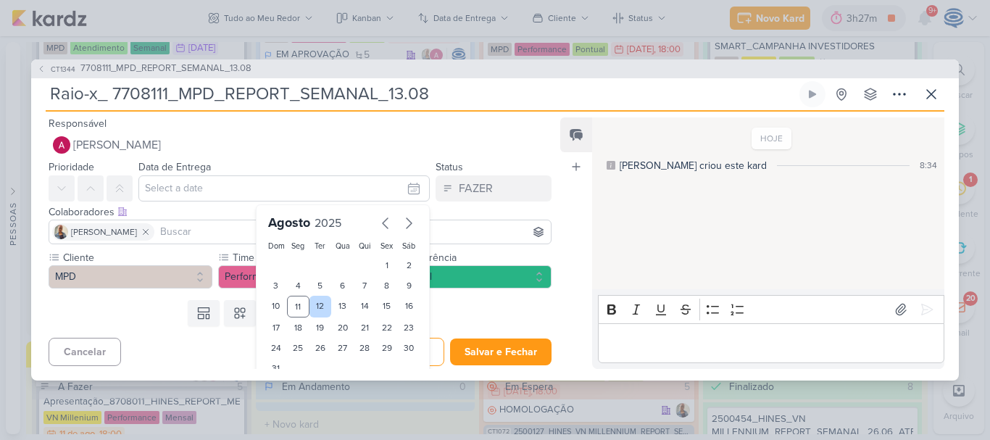
click at [315, 305] on div "12" at bounding box center [321, 307] width 22 height 22
type input "12 de agosto de 2025 às 23:59"
click at [478, 314] on div "Templates Campos Personalizados Cliente YEES MPD" at bounding box center [294, 313] width 526 height 38
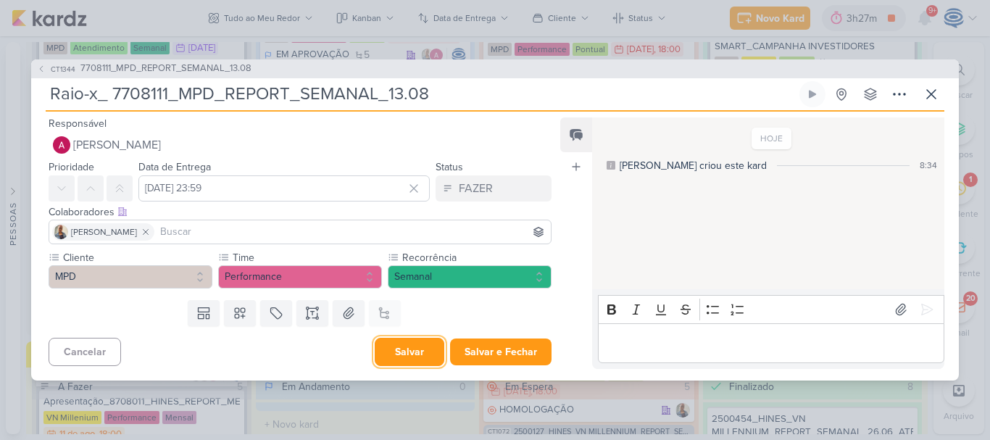
click at [423, 357] on button "Salvar" at bounding box center [410, 352] width 70 height 28
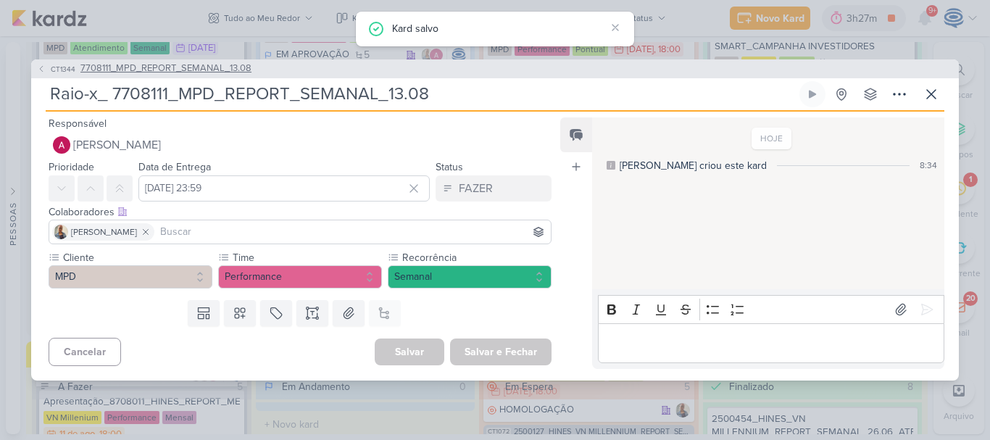
click at [195, 67] on span "7708111_MPD_REPORT_SEMANAL_13.08" at bounding box center [165, 69] width 171 height 14
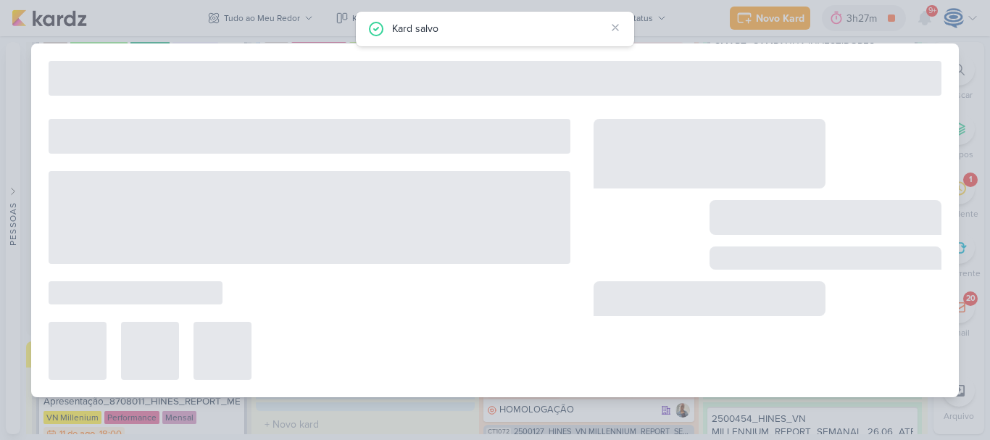
type input "7708111_MPD_REPORT_SEMANAL_13.08"
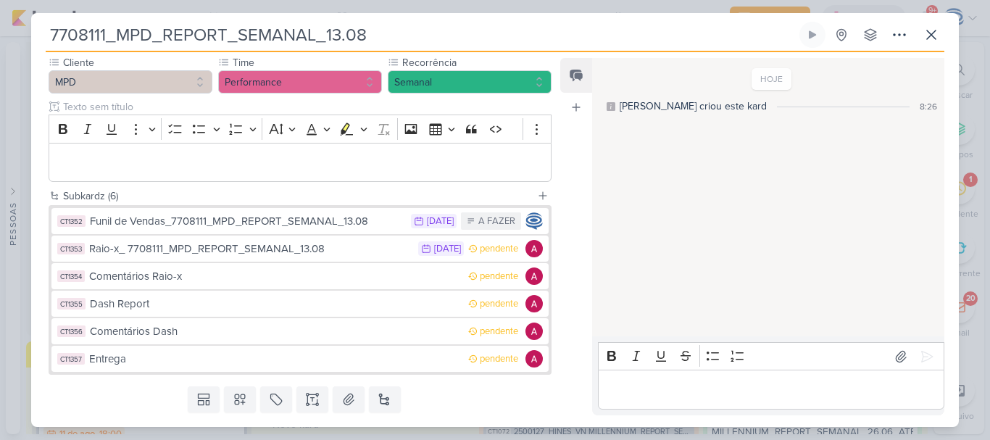
scroll to position [136, 0]
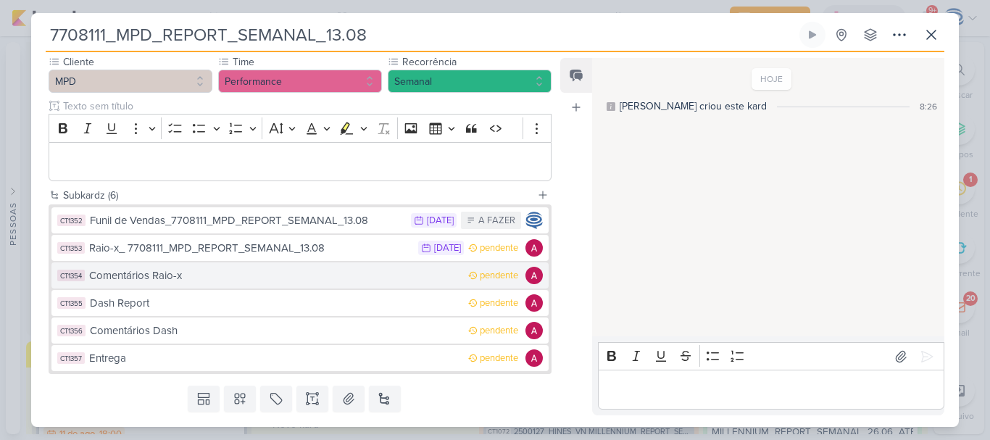
click at [165, 276] on div "Comentários Raio-x" at bounding box center [275, 276] width 372 height 17
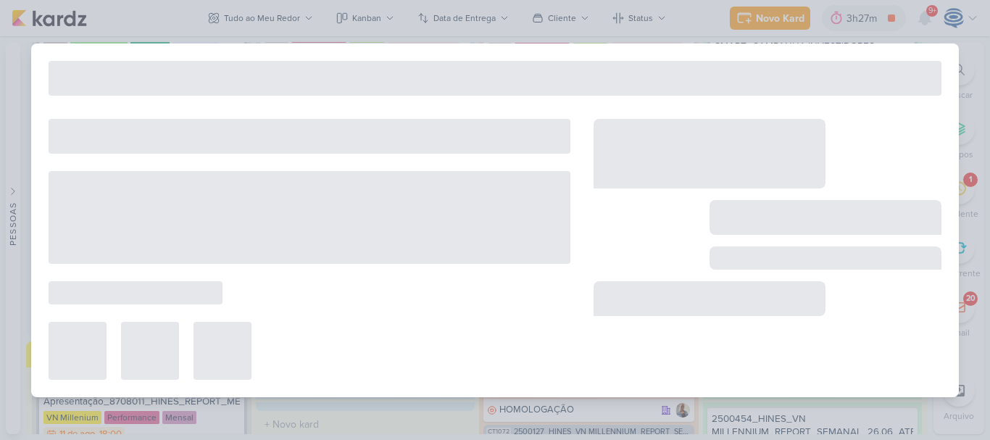
type input "Comentários Raio-x"
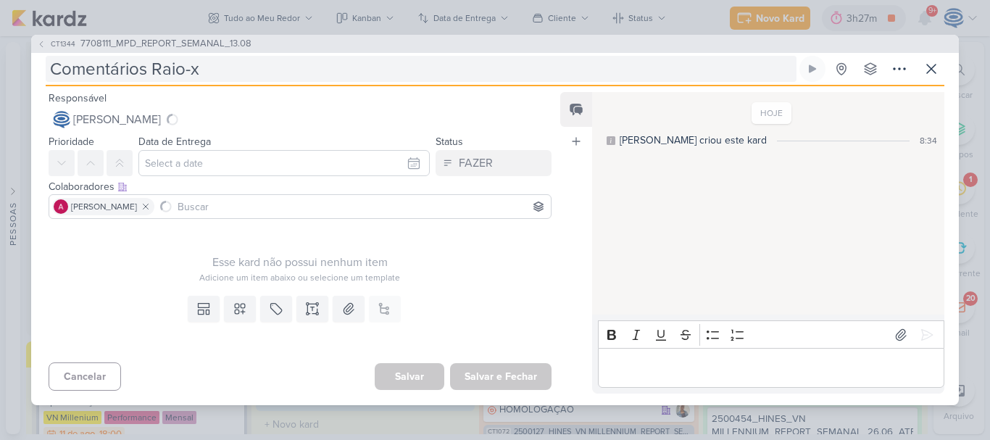
click at [211, 67] on input "Comentários Raio-x" at bounding box center [421, 69] width 751 height 26
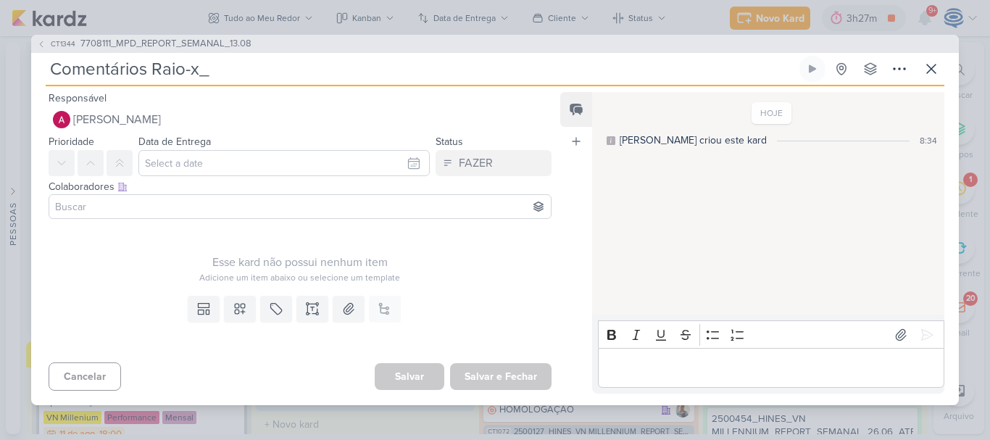
paste input "7708111_MPD_REPORT_SEMANAL_13.08"
type input "Comentários Raio-x_ 7708111_MPD_REPORT_SEMANAL_13.08"
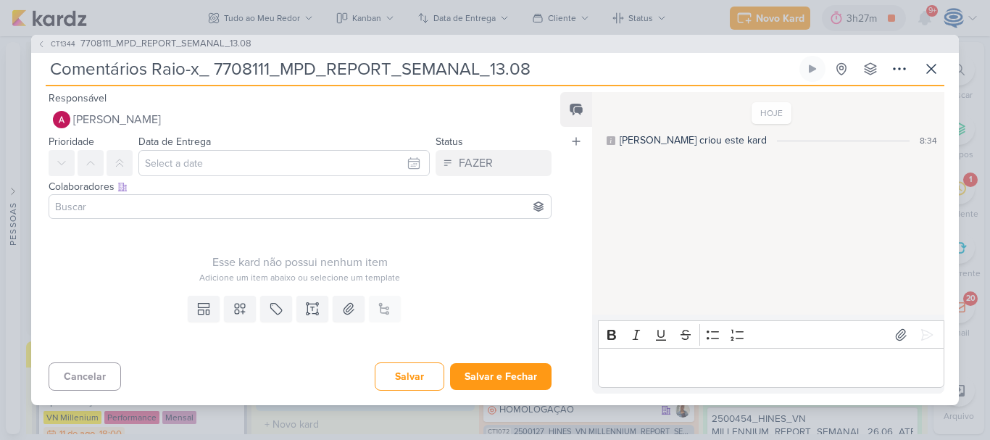
type input "Comentários Raio-x_ 7708111_MPD_REPORT_SEMANAL_13.08"
click at [153, 206] on input at bounding box center [300, 206] width 496 height 17
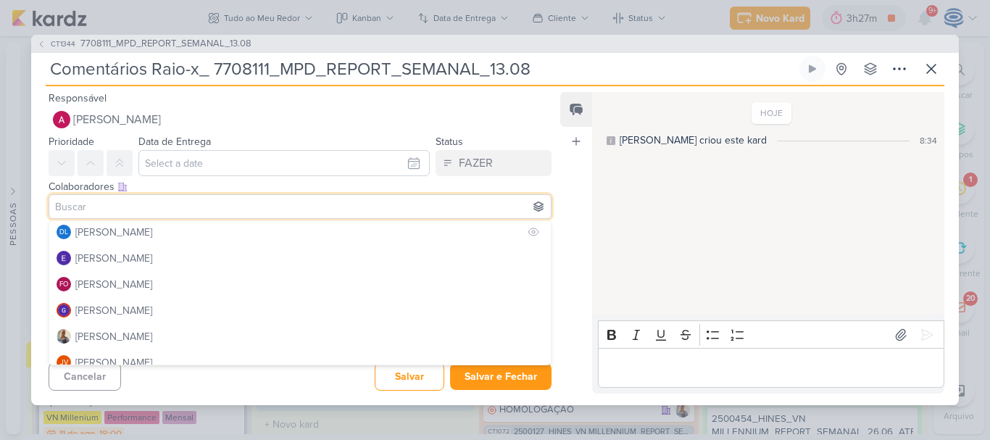
scroll to position [122, 0]
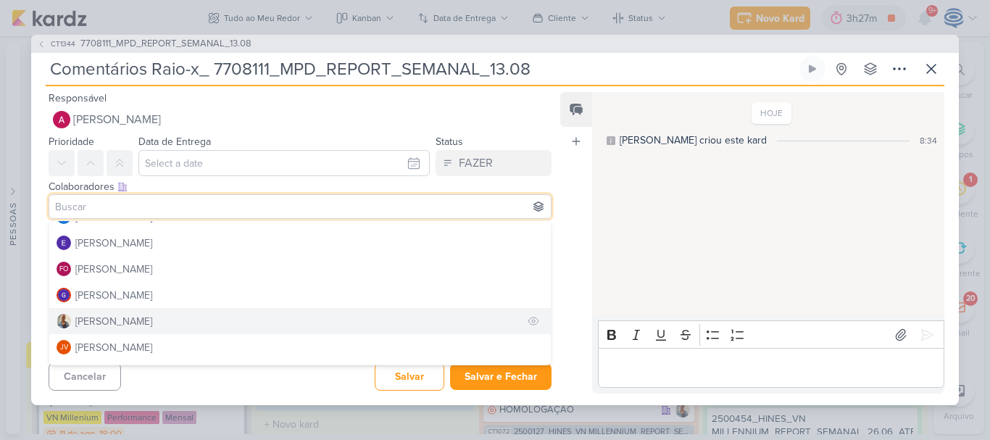
click at [130, 319] on button "[PERSON_NAME]" at bounding box center [300, 321] width 502 height 26
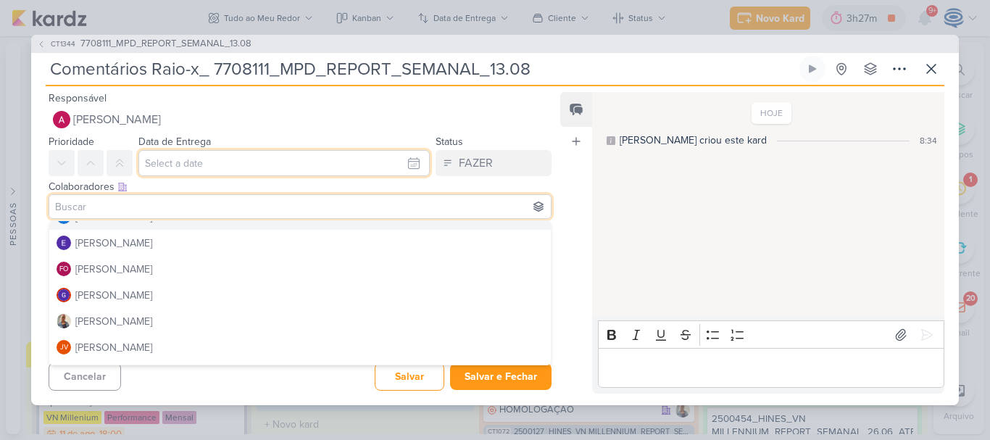
click at [188, 157] on input "text" at bounding box center [283, 163] width 291 height 26
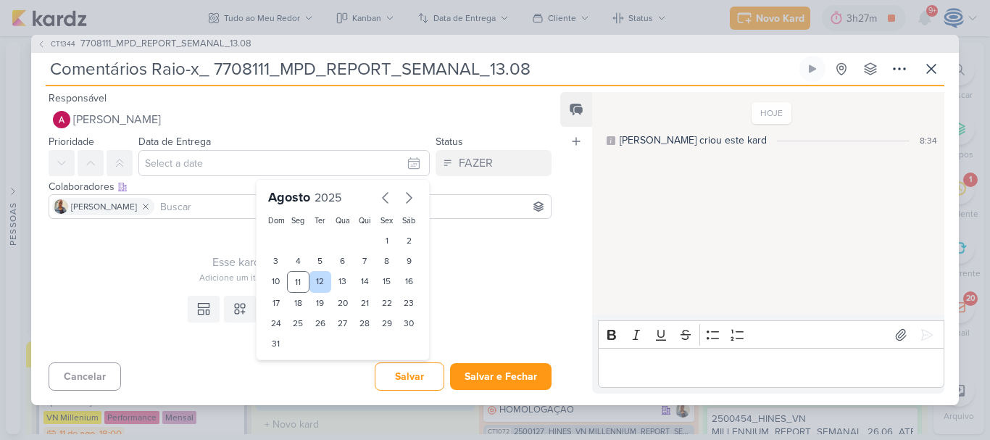
click at [315, 275] on div "12" at bounding box center [321, 282] width 22 height 22
type input "12 de agosto de 2025 às 23:59"
click at [483, 281] on div "Adicione um item abaixo ou selecione um template" at bounding box center [300, 277] width 503 height 13
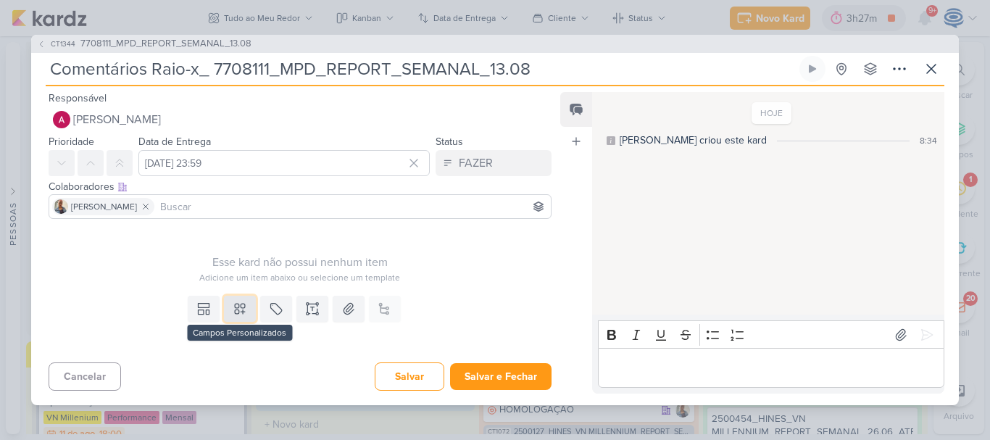
click at [235, 312] on icon at bounding box center [240, 309] width 14 height 14
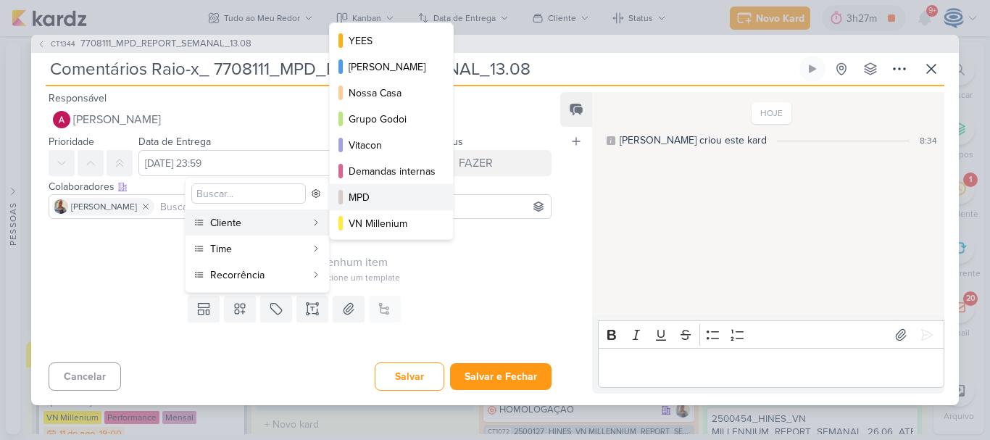
click at [379, 191] on div "MPD" at bounding box center [392, 197] width 87 height 15
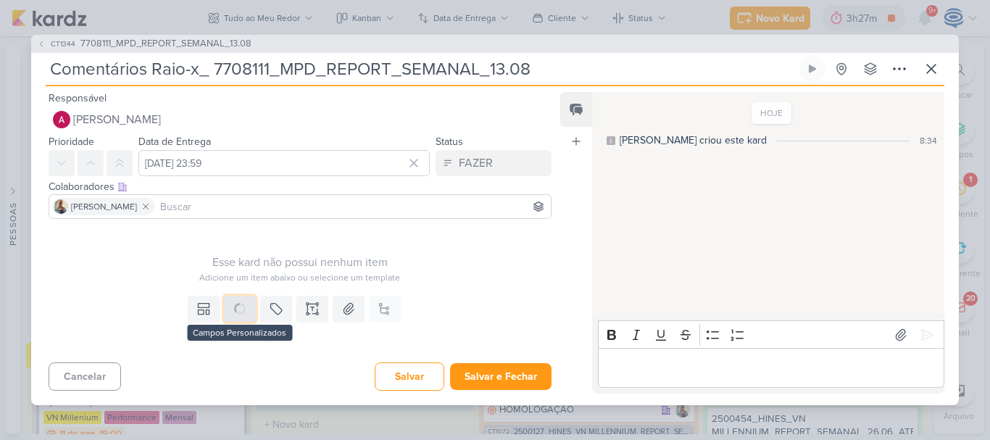
click at [232, 311] on icon at bounding box center [240, 309] width 16 height 16
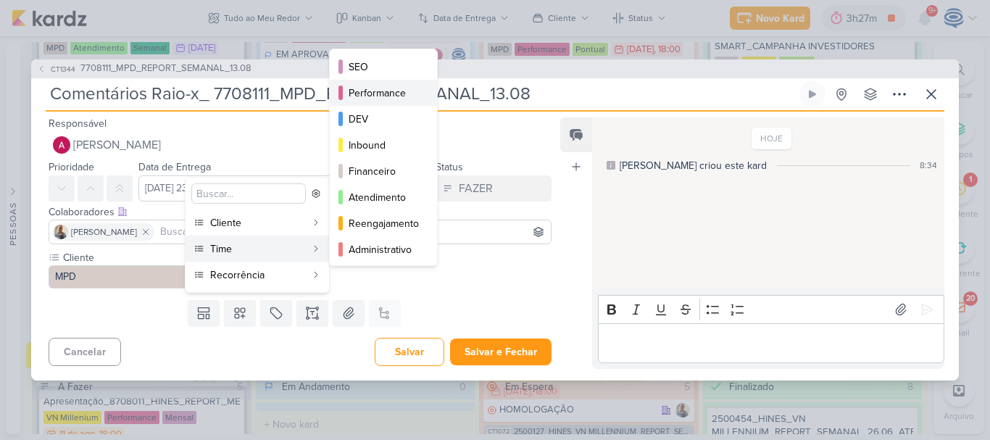
click at [385, 95] on div "Performance" at bounding box center [384, 93] width 71 height 15
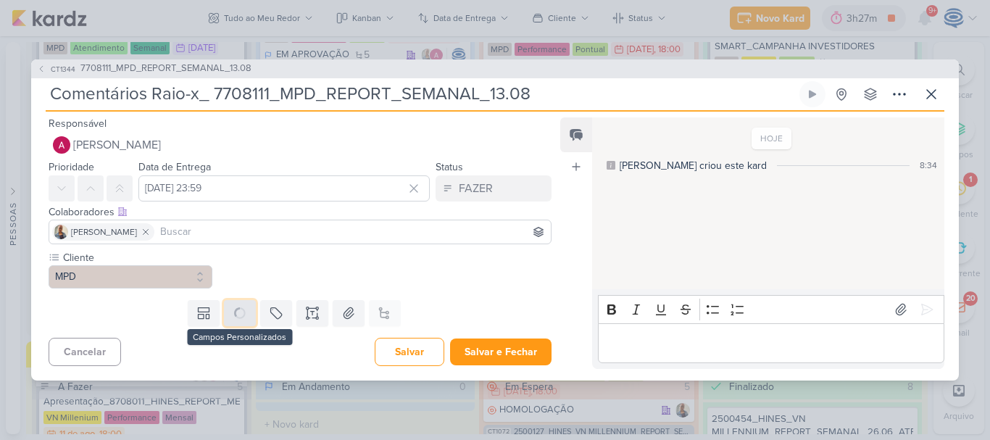
click at [239, 320] on button at bounding box center [240, 313] width 32 height 26
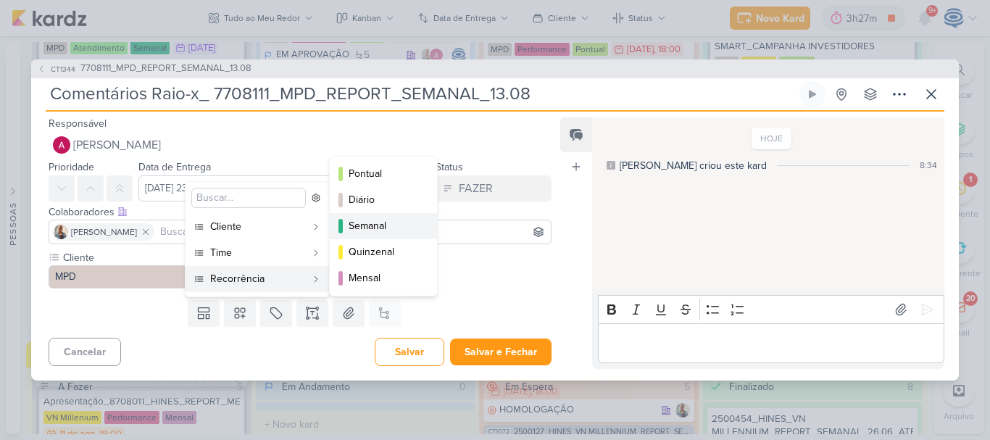
click at [375, 222] on div "Semanal" at bounding box center [384, 225] width 71 height 15
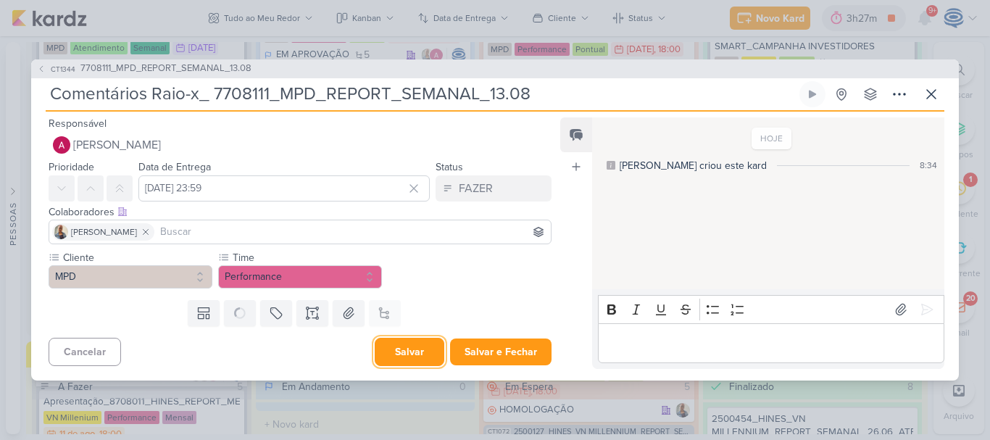
click at [396, 351] on button "Salvar" at bounding box center [410, 352] width 70 height 28
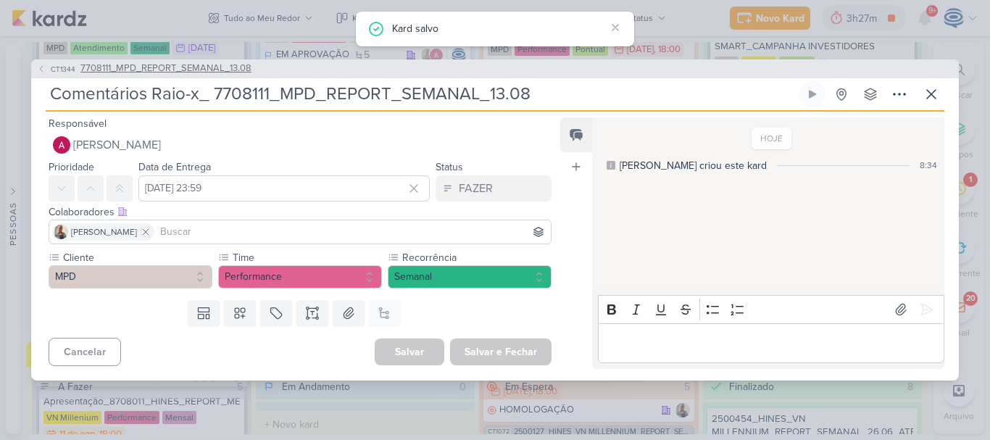
click at [228, 73] on span "7708111_MPD_REPORT_SEMANAL_13.08" at bounding box center [165, 69] width 171 height 14
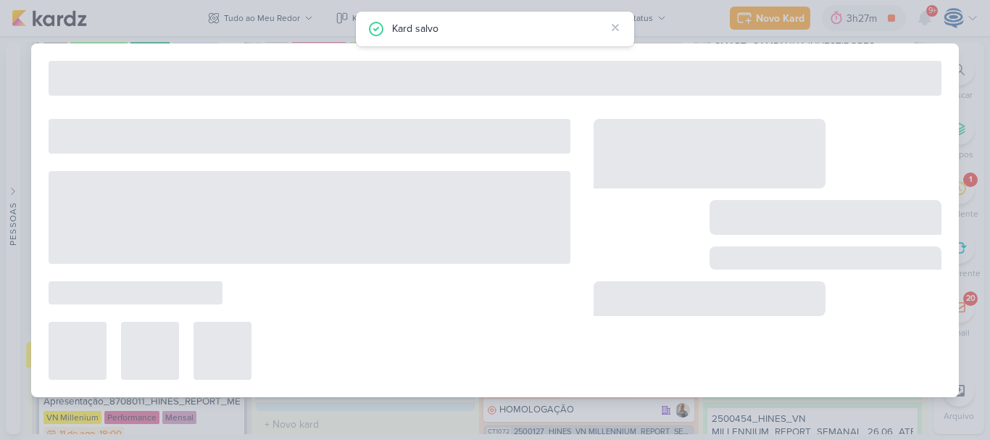
type input "7708111_MPD_REPORT_SEMANAL_13.08"
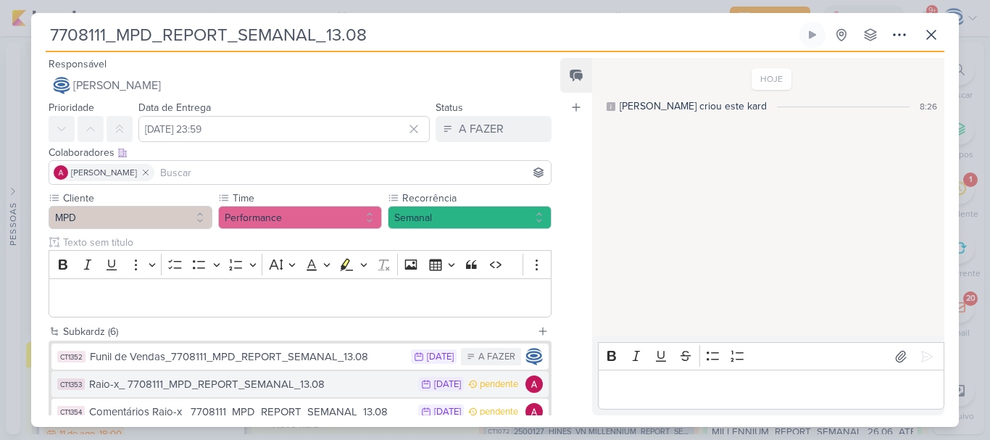
scroll to position [159, 0]
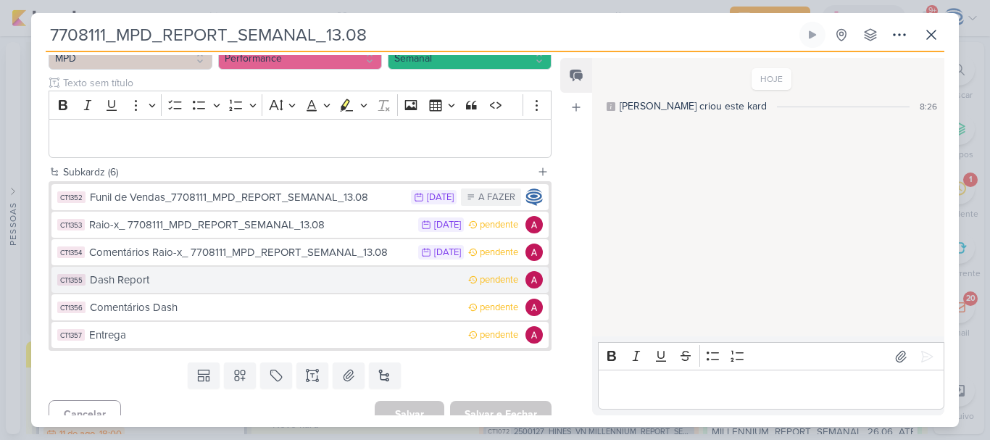
click at [215, 284] on div "Dash Report" at bounding box center [275, 280] width 371 height 17
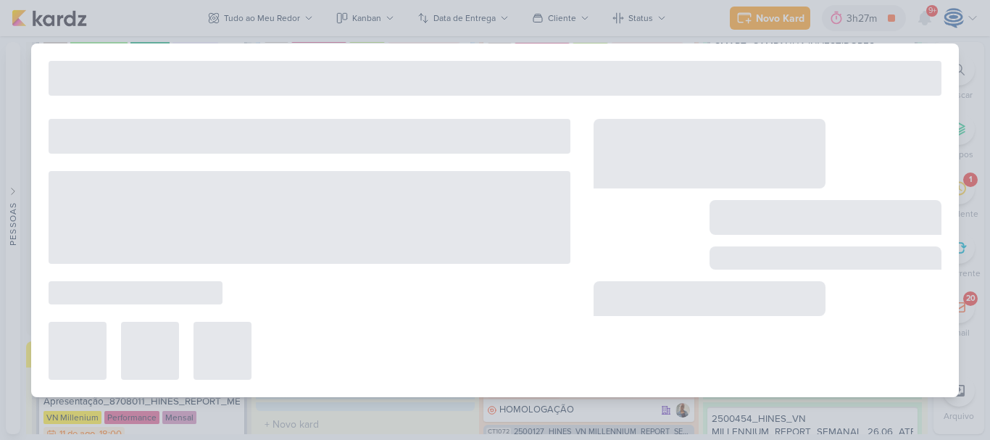
type input "Dash Report"
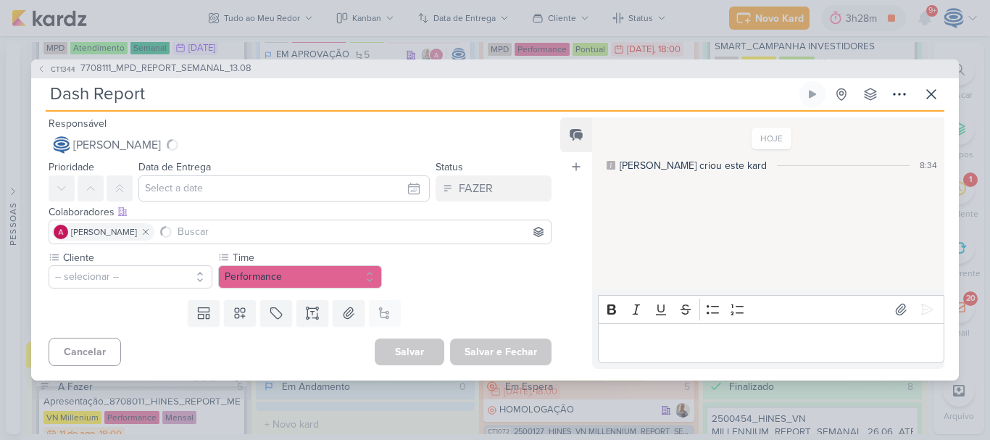
click at [172, 94] on input "Dash Report" at bounding box center [421, 94] width 751 height 26
paste input "7708111_MPD_REPORT_SEMANAL_13.08"
type input "Dash Report_ 7708111_MPD_REPORT_SEMANAL_13.08"
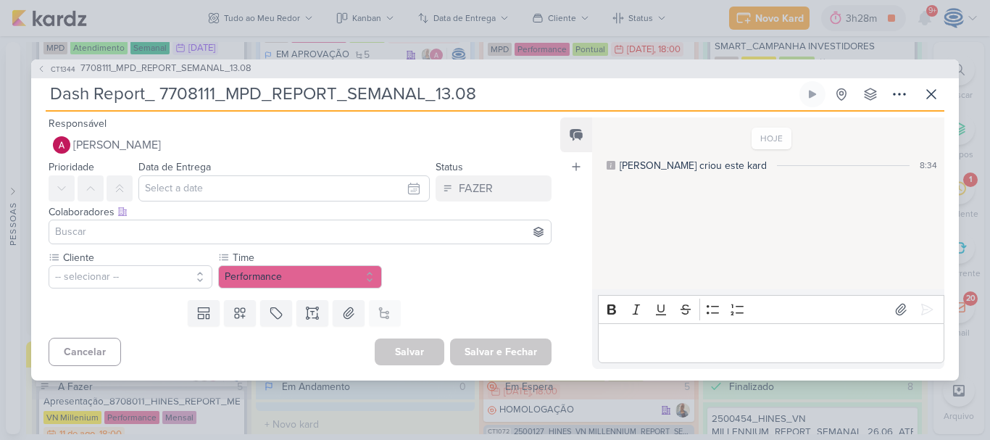
click at [172, 94] on input "Dash Report_ 7708111_MPD_REPORT_SEMANAL_13.08" at bounding box center [421, 94] width 751 height 26
type input "Dash Report_ 7708111_MPD_REPORT_SEMANAL_13.08"
click at [243, 187] on input "text" at bounding box center [283, 188] width 291 height 26
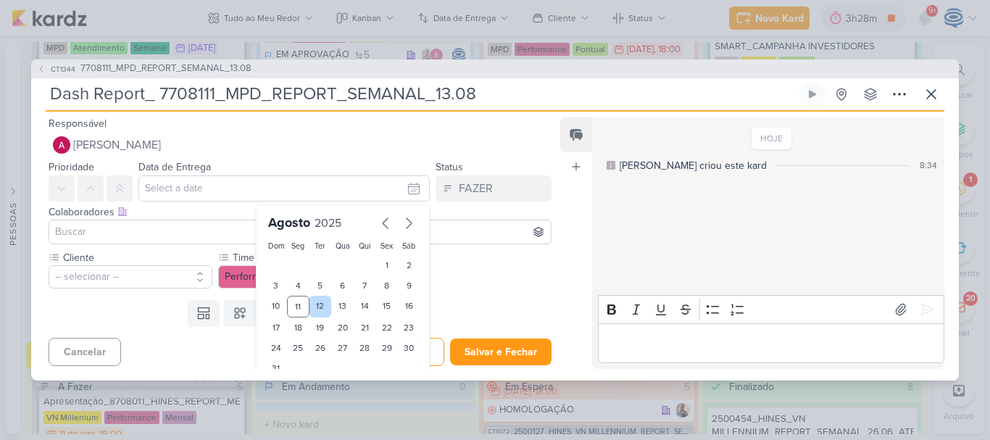
click at [311, 306] on div "12" at bounding box center [321, 307] width 22 height 22
type input "12 de agosto de 2025 às 23:59"
click at [158, 235] on input at bounding box center [300, 231] width 496 height 17
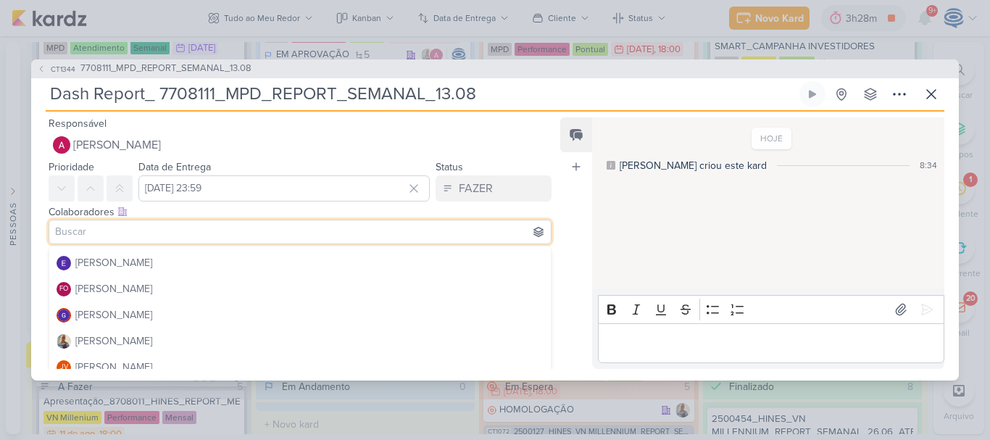
scroll to position [129, 0]
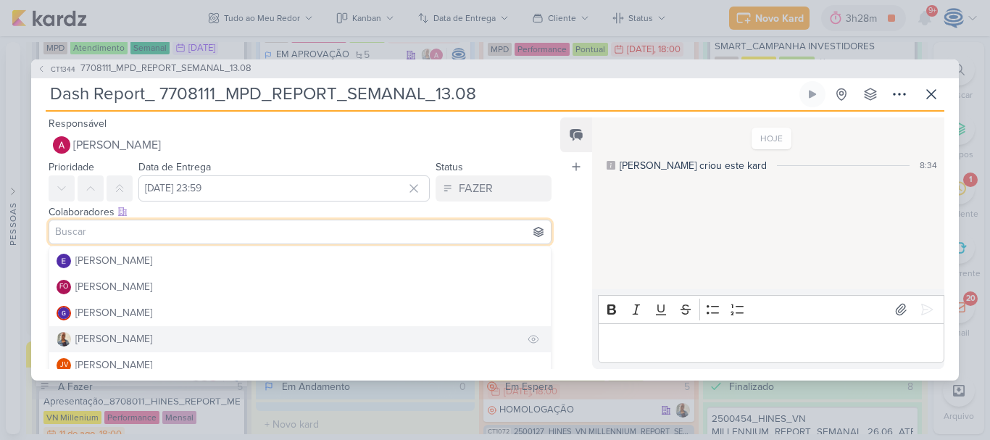
click at [134, 341] on button "[PERSON_NAME]" at bounding box center [300, 339] width 502 height 26
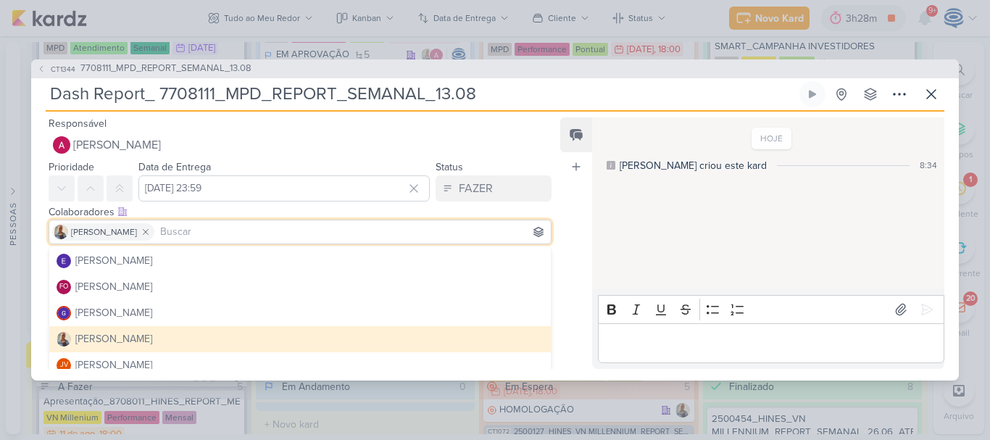
click at [85, 335] on div "[PERSON_NAME]" at bounding box center [113, 338] width 77 height 15
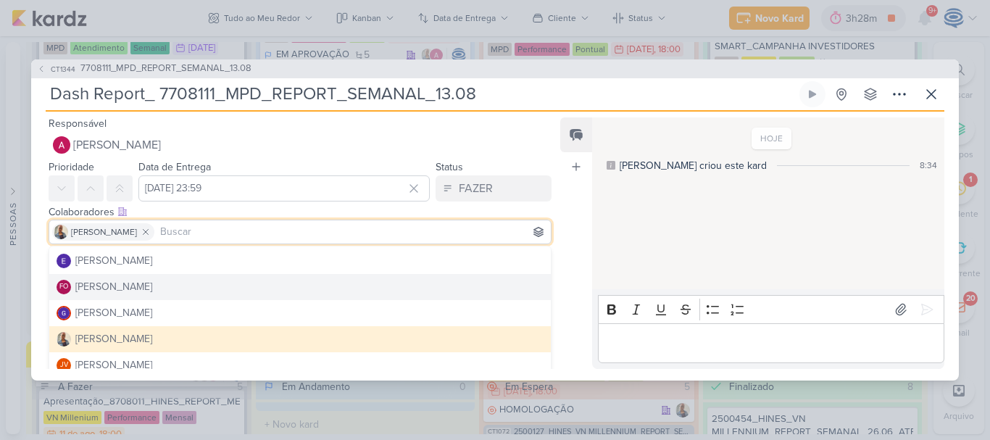
click at [38, 256] on div "Cliente -- selecionar -- Time" at bounding box center [294, 272] width 526 height 44
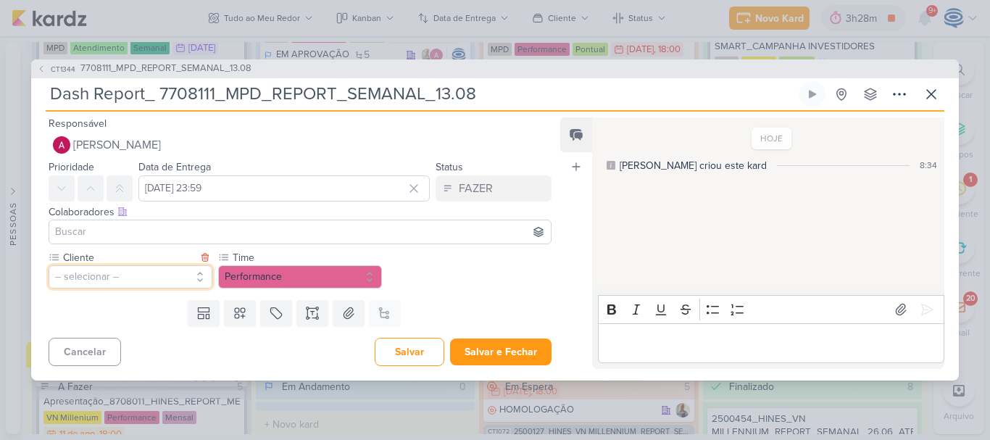
click at [180, 281] on button "-- selecionar --" at bounding box center [131, 276] width 164 height 23
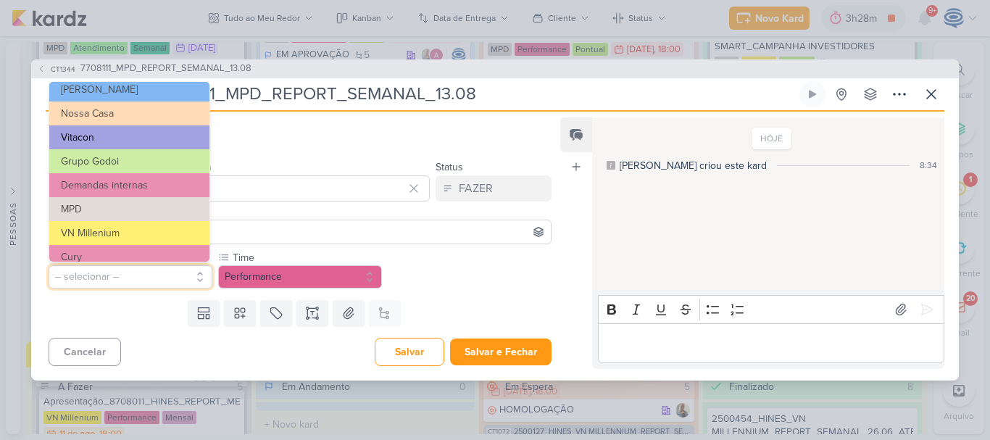
scroll to position [58, 0]
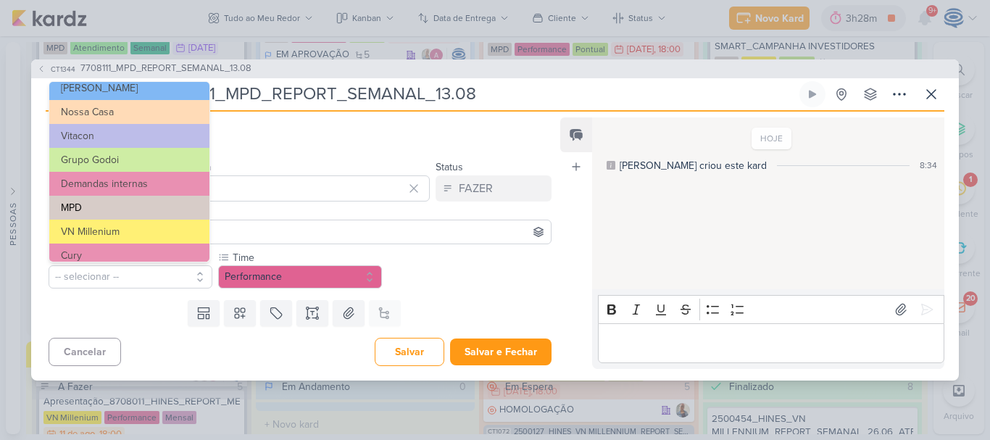
click at [105, 200] on button "MPD" at bounding box center [129, 208] width 160 height 24
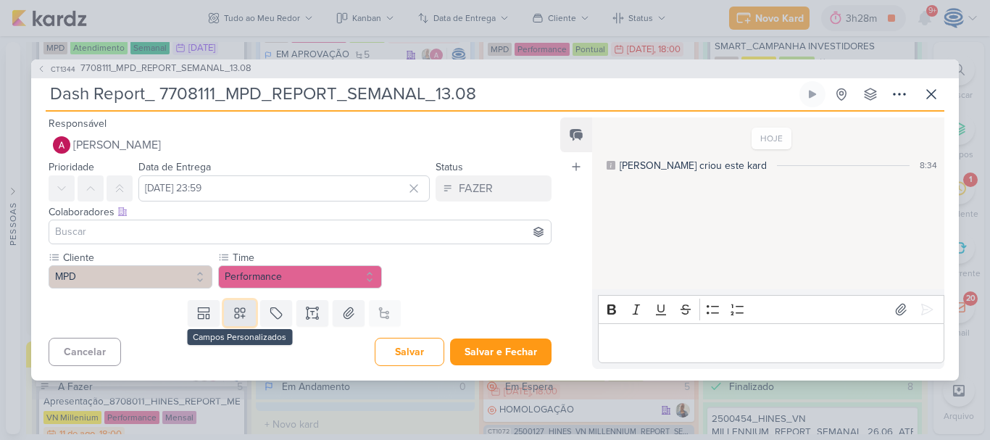
click at [228, 312] on button at bounding box center [240, 313] width 32 height 26
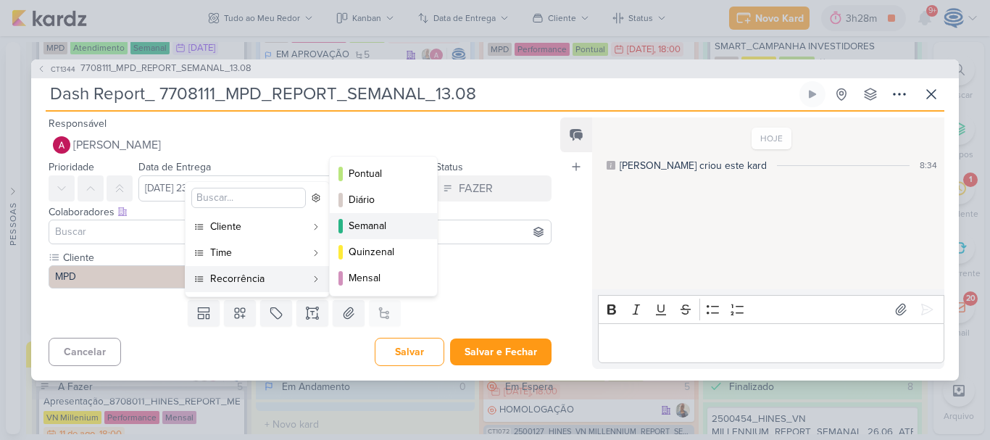
click at [372, 222] on div "Semanal" at bounding box center [384, 225] width 71 height 15
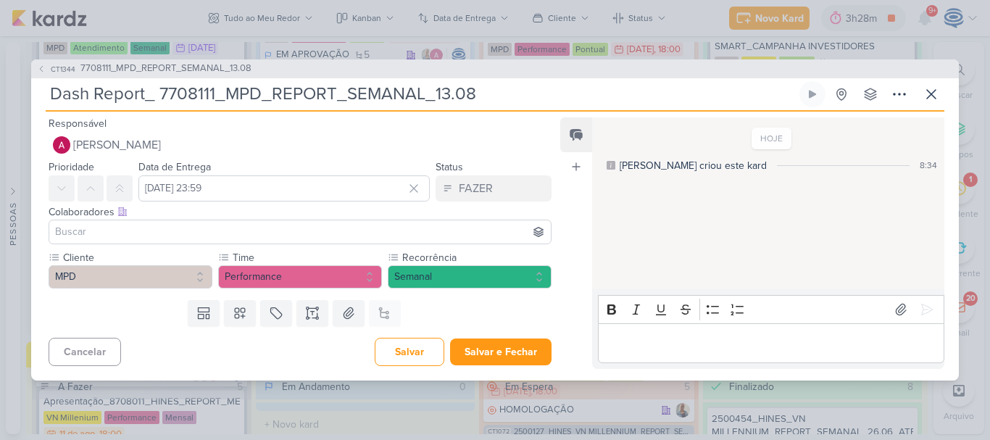
click at [402, 225] on input at bounding box center [300, 231] width 496 height 17
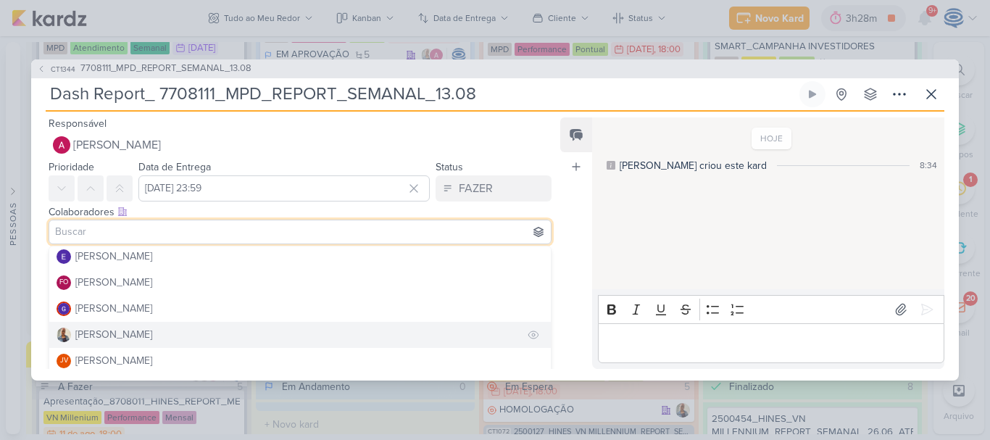
scroll to position [134, 0]
click at [97, 328] on div "[PERSON_NAME]" at bounding box center [113, 333] width 77 height 15
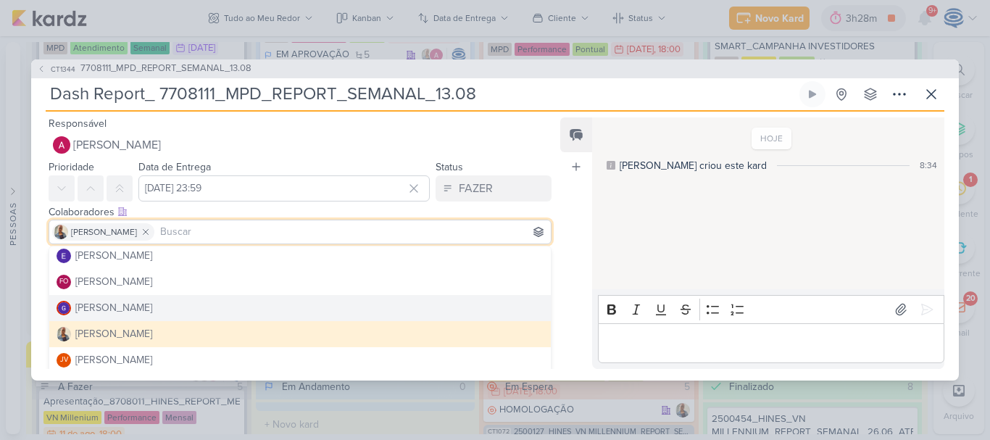
click at [39, 293] on div "Cliente MPD -- Limpar Seleção -- YEES Teixeira Duarte" at bounding box center [294, 272] width 526 height 44
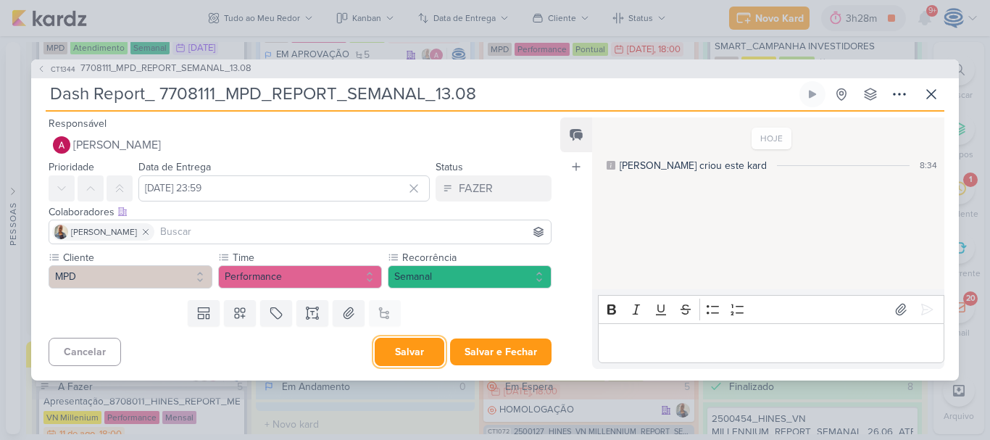
click at [420, 351] on button "Salvar" at bounding box center [410, 352] width 70 height 28
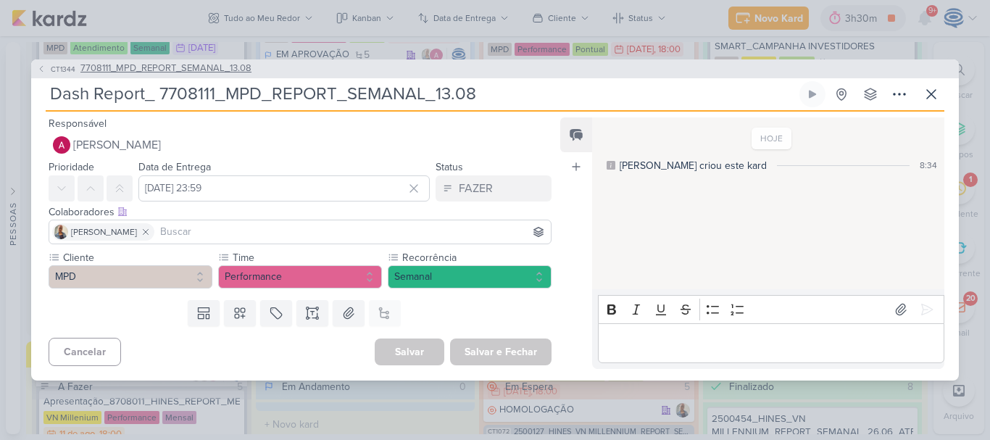
click at [225, 65] on span "7708111_MPD_REPORT_SEMANAL_13.08" at bounding box center [165, 69] width 171 height 14
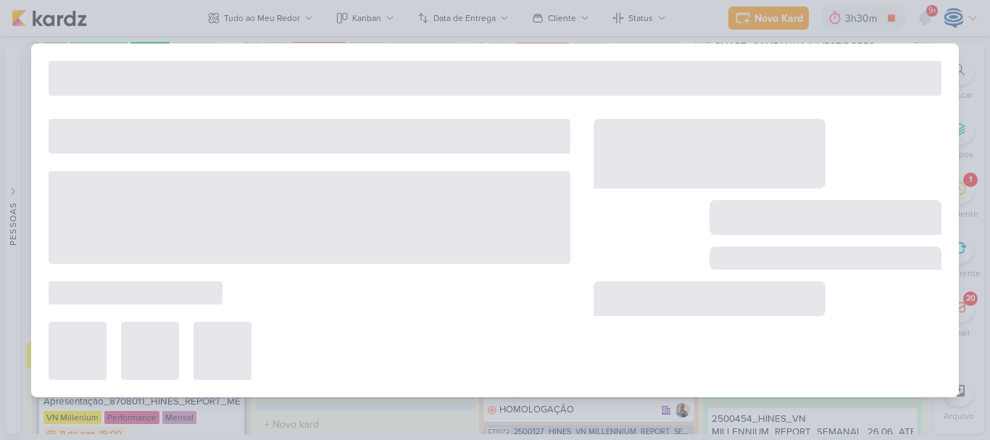
type input "7708111_MPD_REPORT_SEMANAL_13.08"
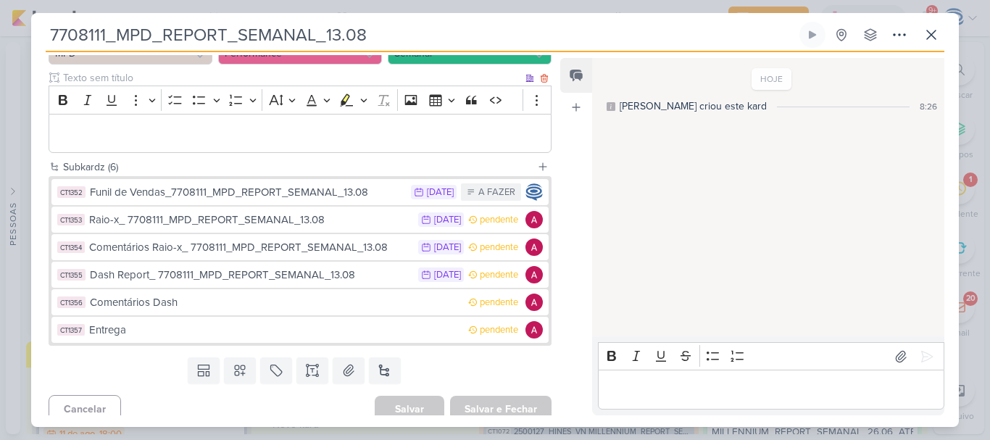
scroll to position [165, 0]
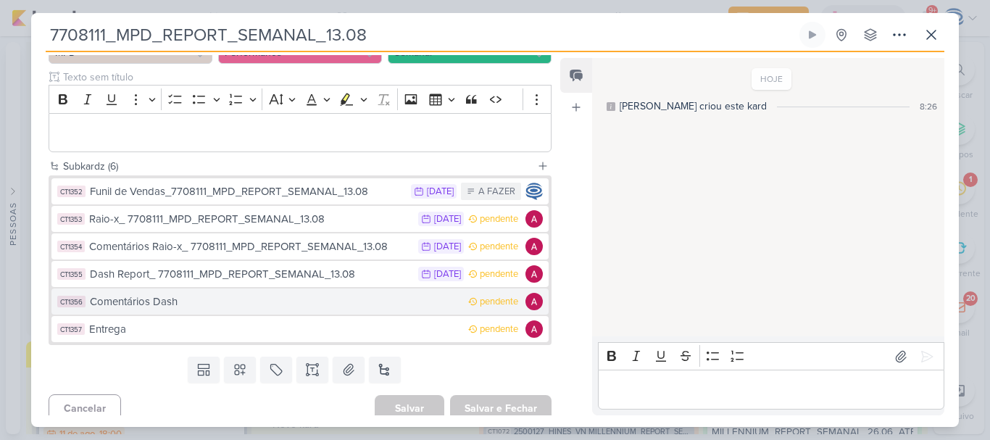
click at [265, 305] on div "Comentários Dash" at bounding box center [275, 302] width 371 height 17
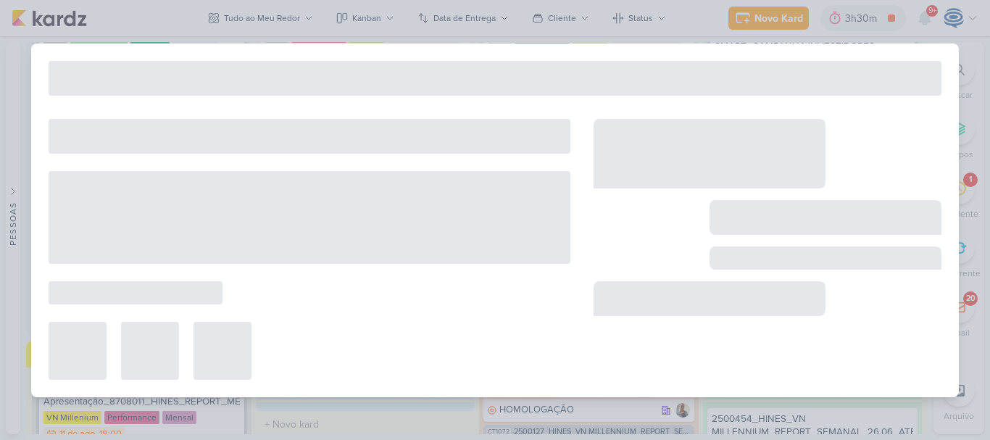
type input "Comentários Dash"
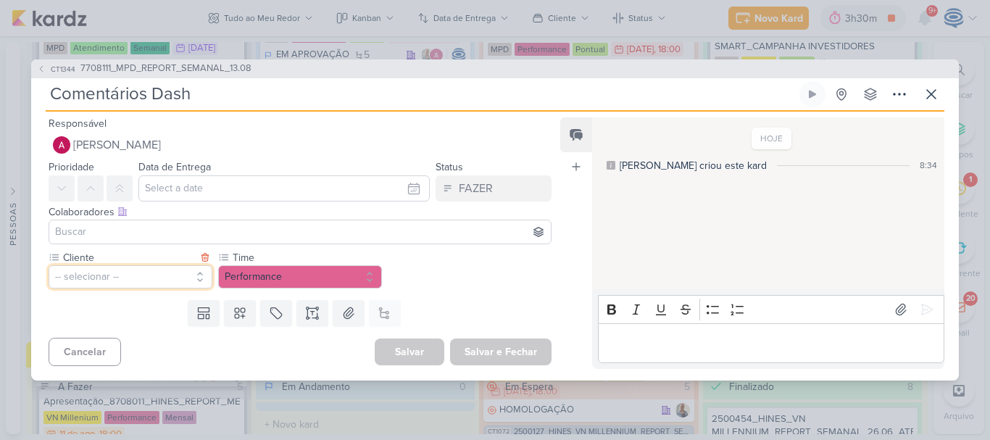
click at [101, 273] on button "-- selecionar --" at bounding box center [131, 276] width 164 height 23
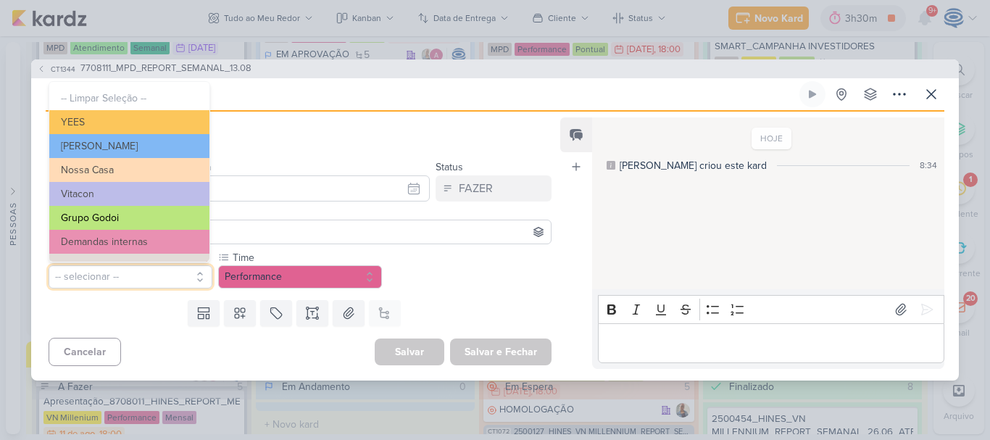
scroll to position [66, 0]
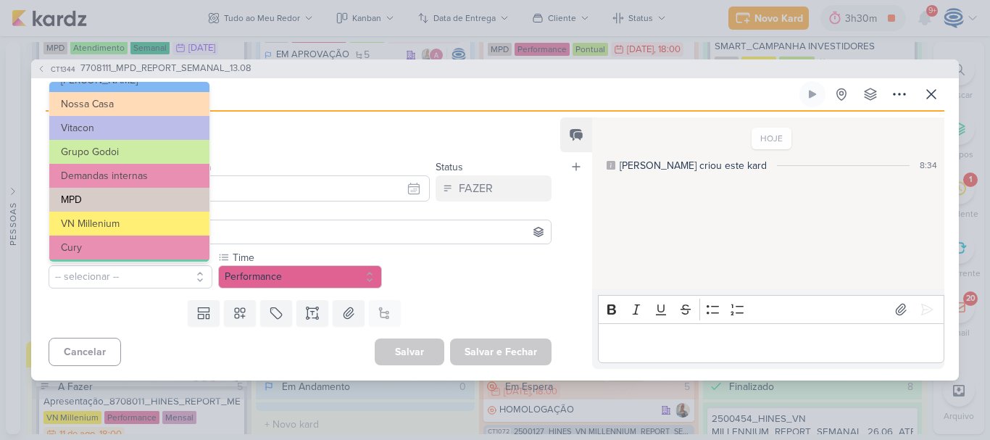
click at [105, 196] on button "MPD" at bounding box center [129, 200] width 160 height 24
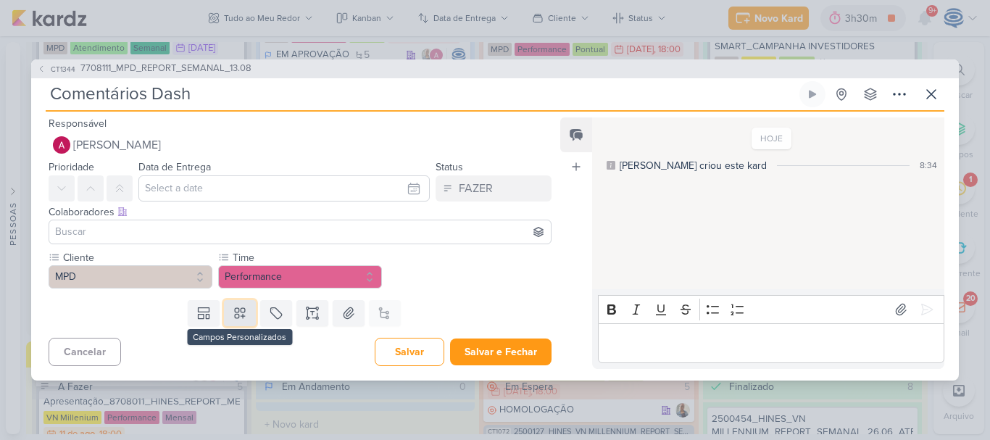
click at [228, 312] on button at bounding box center [240, 313] width 32 height 26
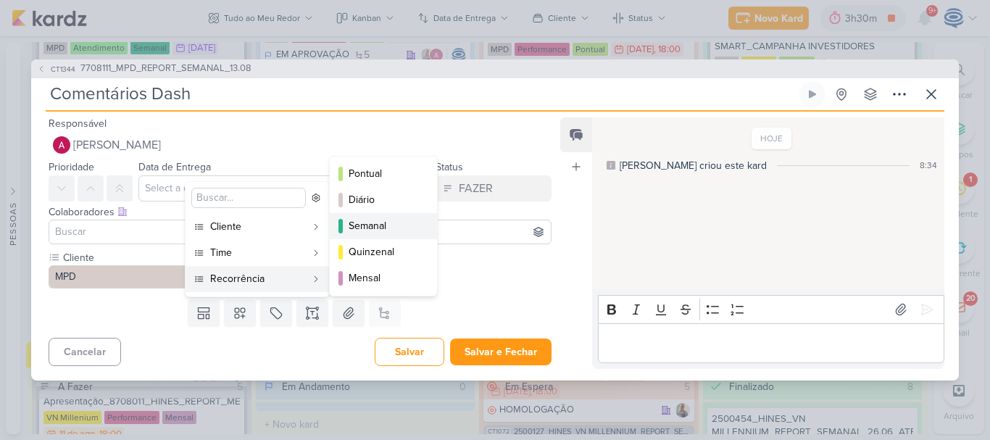
click at [374, 227] on div "Semanal" at bounding box center [384, 225] width 71 height 15
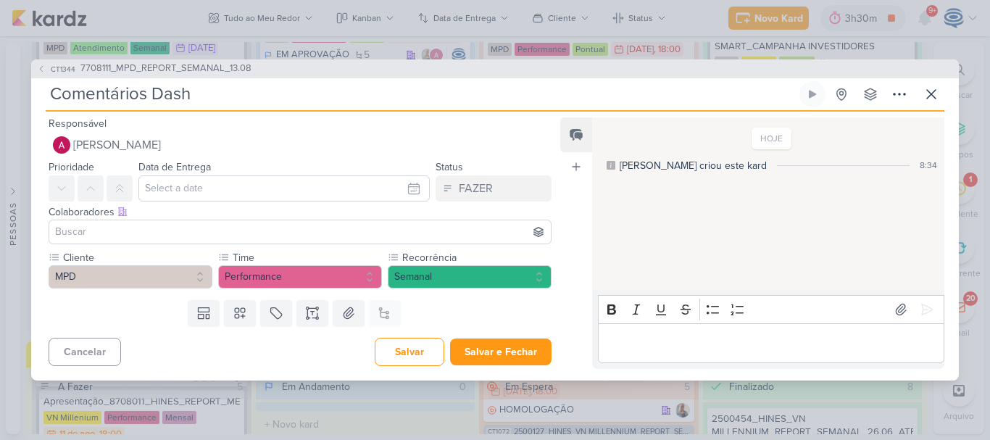
click at [209, 99] on input "Comentários Dash" at bounding box center [421, 94] width 751 height 26
paste input "7708111_MPD_REPORT_SEMANAL_13.08"
type input "Comentários Dash_ 7708111_MPD_REPORT_SEMANAL_13.08"
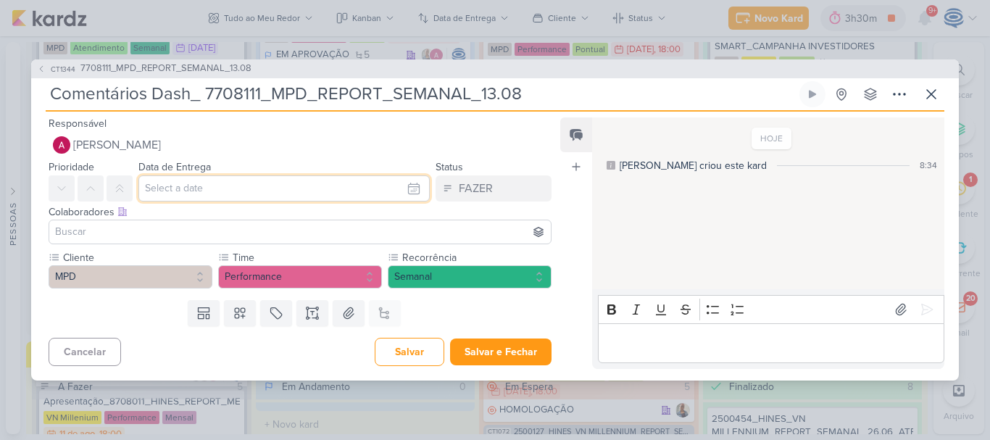
click at [213, 186] on input "text" at bounding box center [283, 188] width 291 height 26
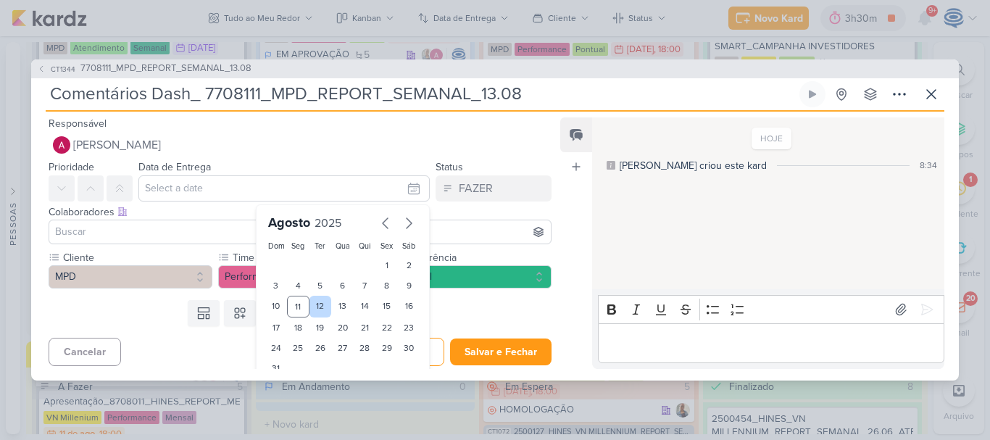
click at [310, 312] on div "12" at bounding box center [321, 307] width 22 height 22
type input "12 de agosto de 2025 às 23:59"
click at [109, 237] on input at bounding box center [300, 231] width 496 height 17
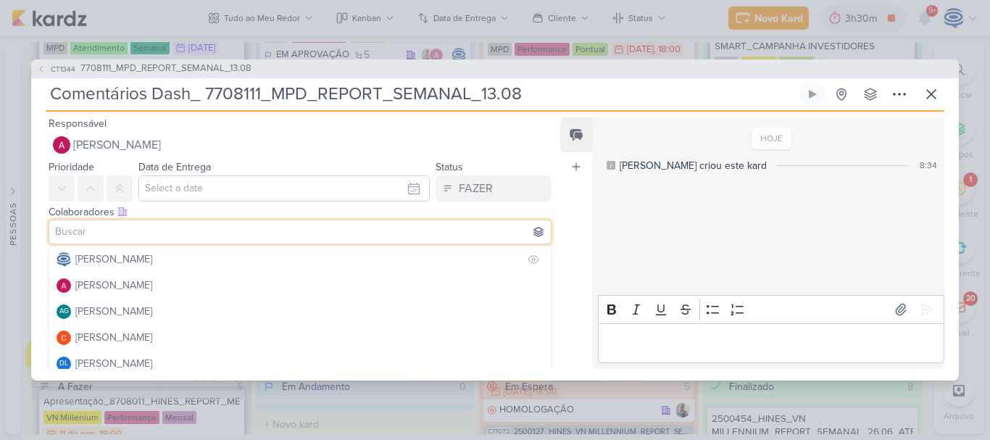
type input "12 de agosto de 2025 às 23:59"
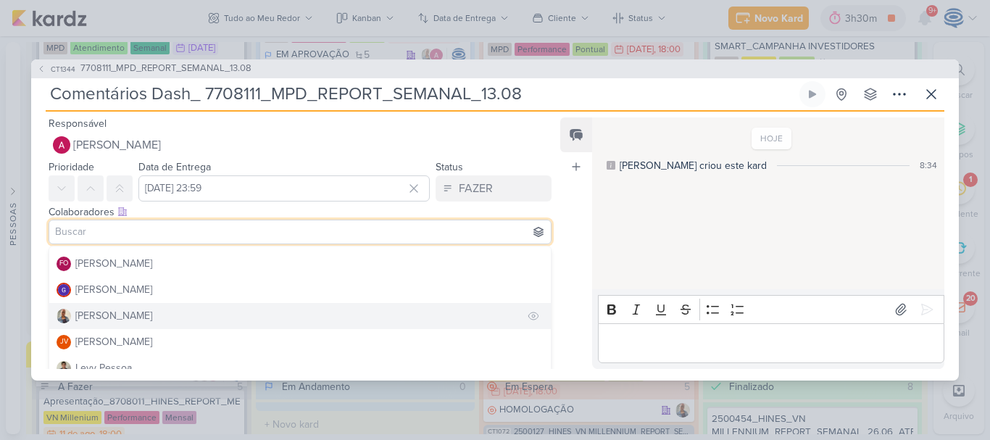
click at [101, 313] on div "[PERSON_NAME]" at bounding box center [113, 315] width 77 height 15
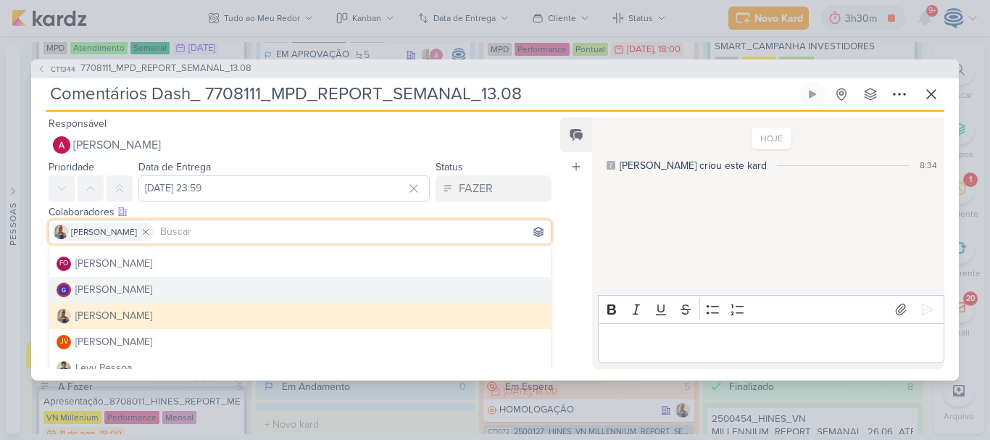
click at [35, 279] on div "Cliente MPD -- Limpar Seleção -- YEES Teixeira Duarte" at bounding box center [294, 272] width 526 height 44
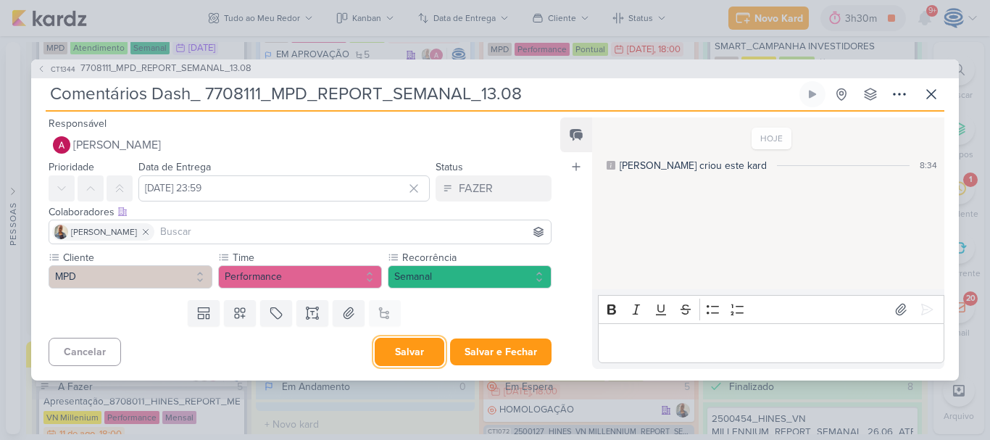
click at [392, 344] on button "Salvar" at bounding box center [410, 352] width 70 height 28
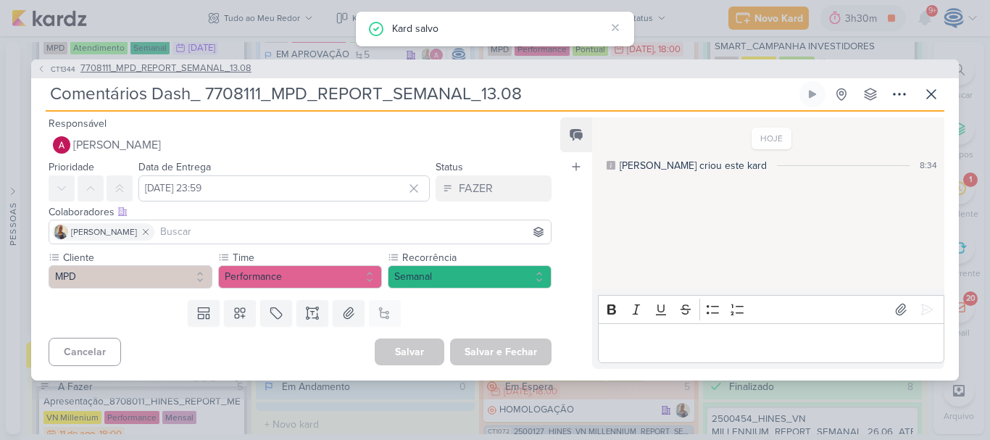
click at [212, 67] on span "7708111_MPD_REPORT_SEMANAL_13.08" at bounding box center [165, 69] width 171 height 14
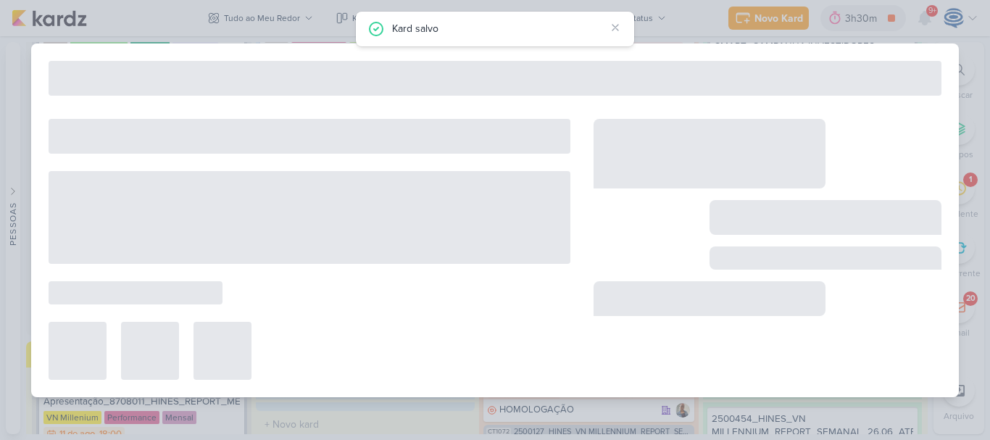
type input "7708111_MPD_REPORT_SEMANAL_13.08"
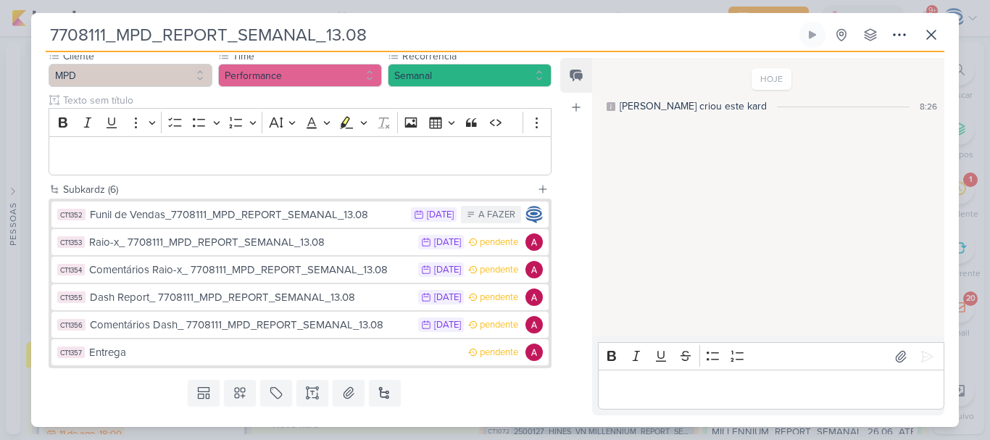
scroll to position [170, 0]
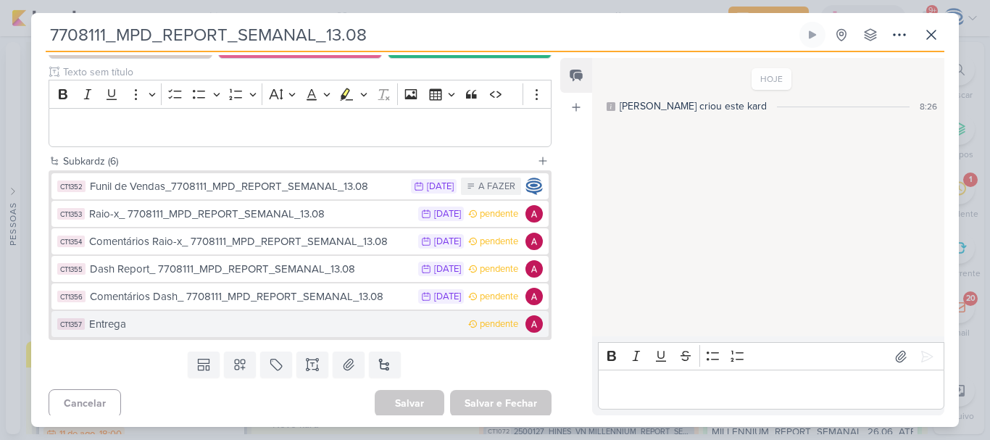
click at [249, 331] on div "Entrega" at bounding box center [275, 324] width 372 height 17
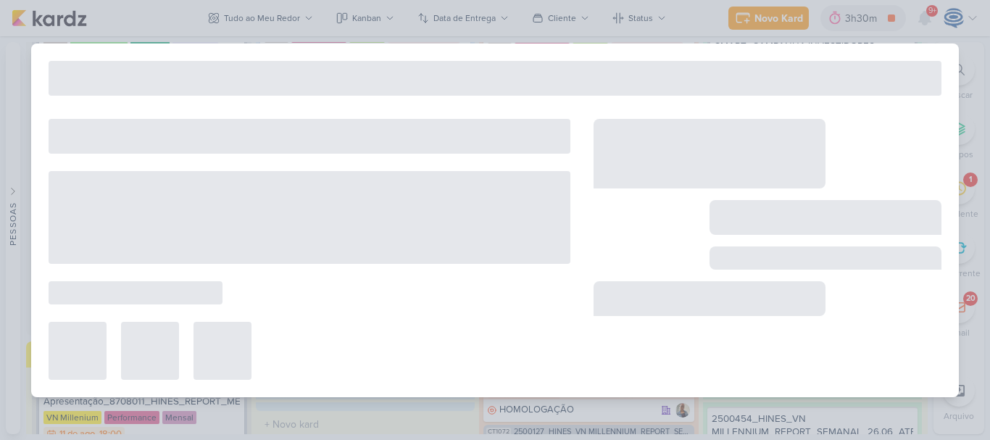
type input "Entrega"
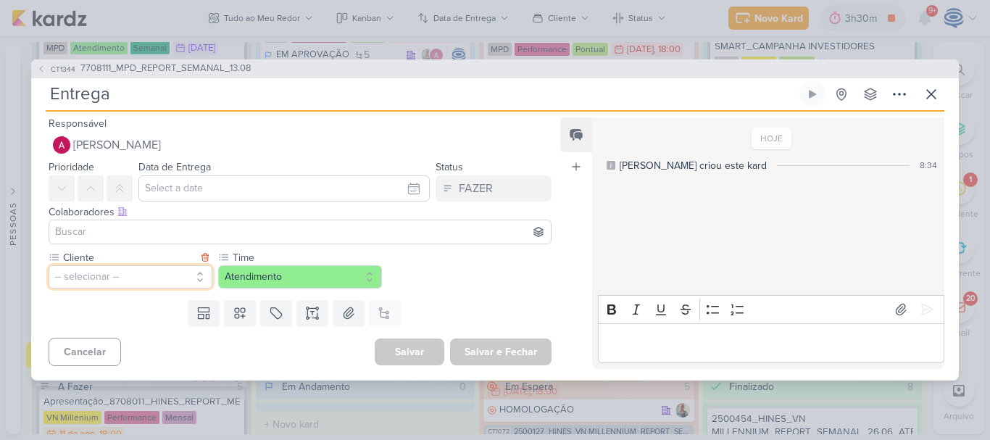
click at [159, 276] on button "-- selecionar --" at bounding box center [131, 276] width 164 height 23
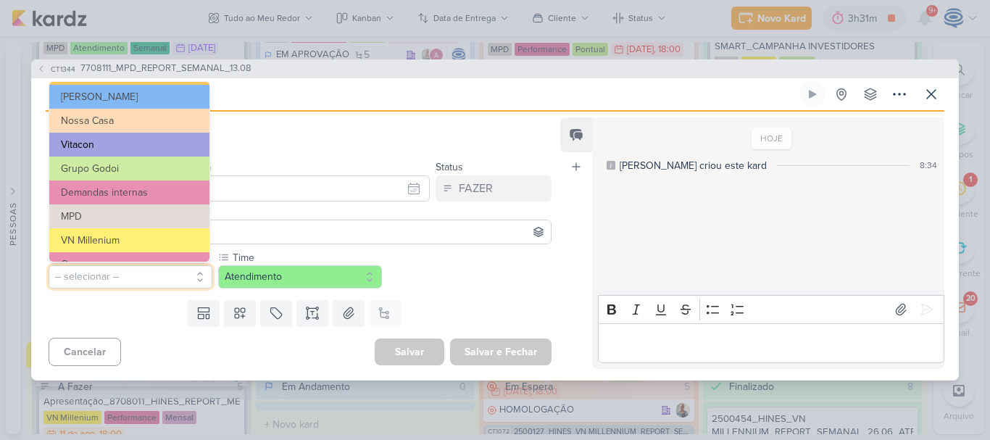
scroll to position [50, 0]
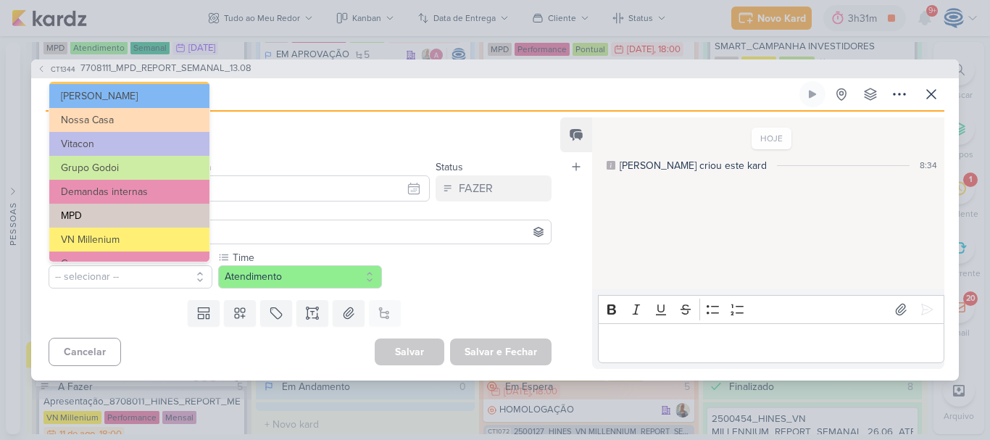
click at [119, 212] on button "MPD" at bounding box center [129, 216] width 160 height 24
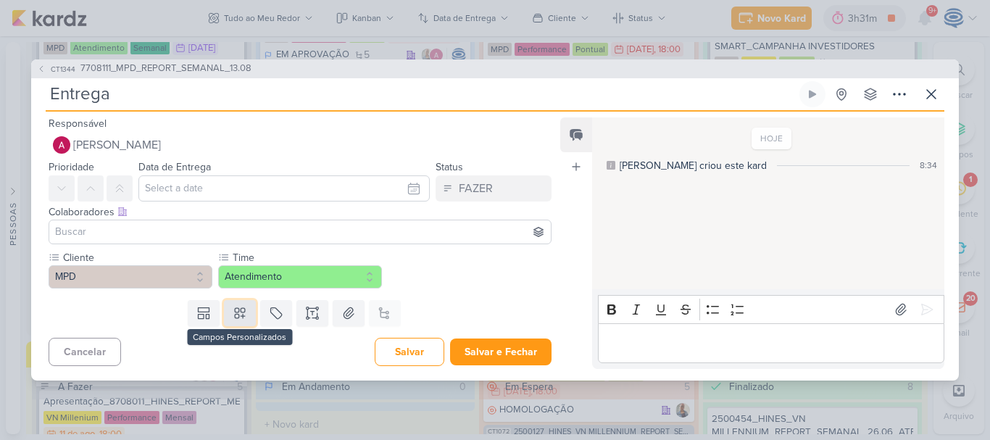
click at [240, 312] on icon at bounding box center [240, 313] width 10 height 10
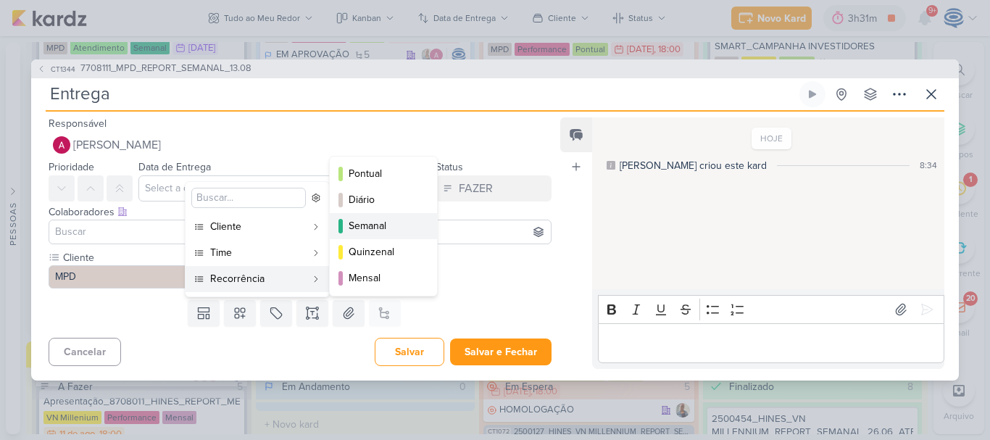
click at [363, 215] on button "Semanal" at bounding box center [383, 226] width 107 height 26
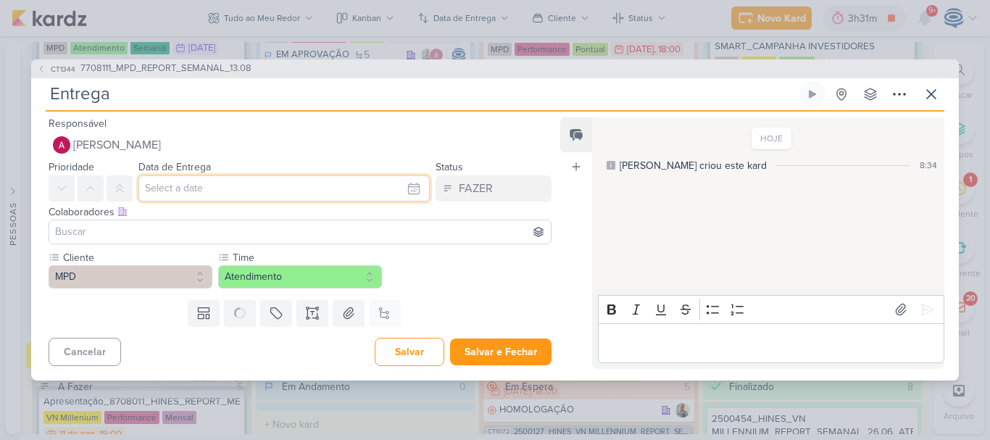
click at [268, 190] on input "text" at bounding box center [283, 188] width 291 height 26
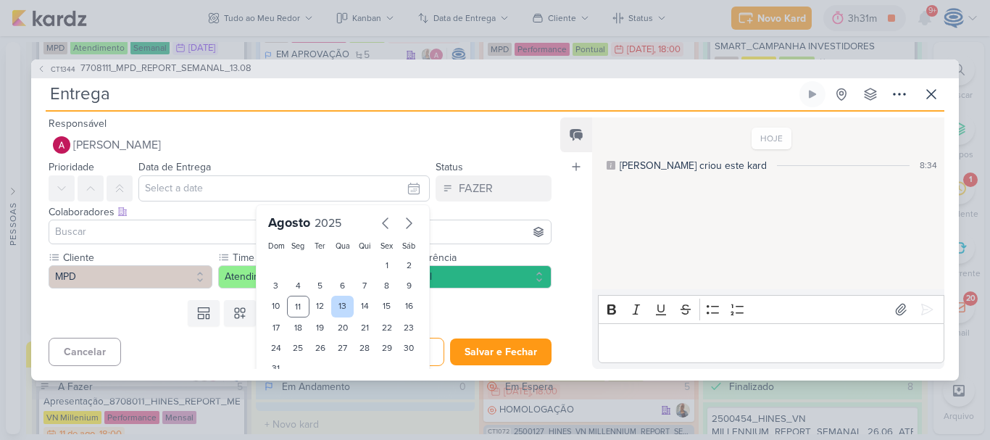
click at [343, 310] on div "13" at bounding box center [342, 307] width 22 height 22
type input "13 de agosto de 2025 às 23:59"
click at [128, 231] on input at bounding box center [300, 231] width 496 height 17
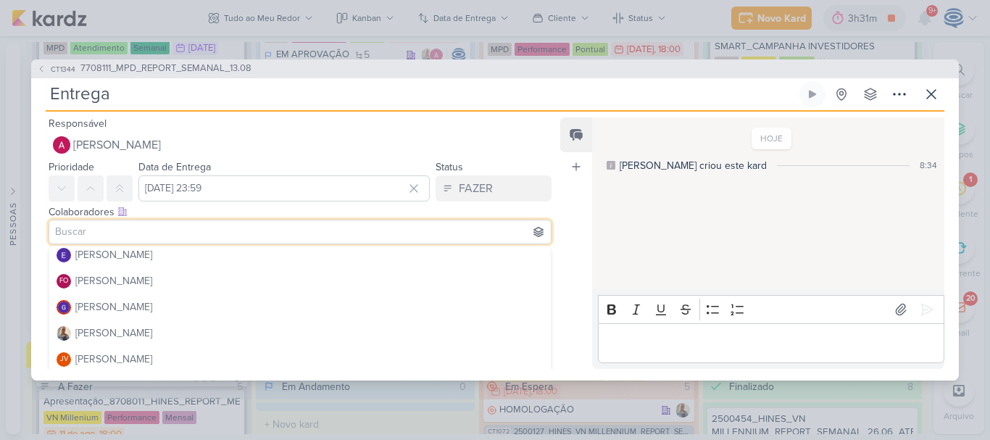
scroll to position [138, 0]
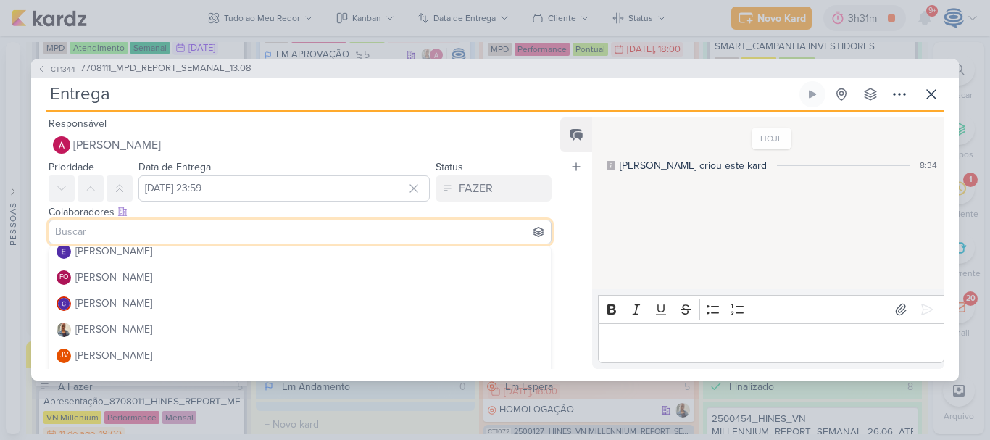
click at [133, 324] on button "[PERSON_NAME]" at bounding box center [300, 330] width 502 height 26
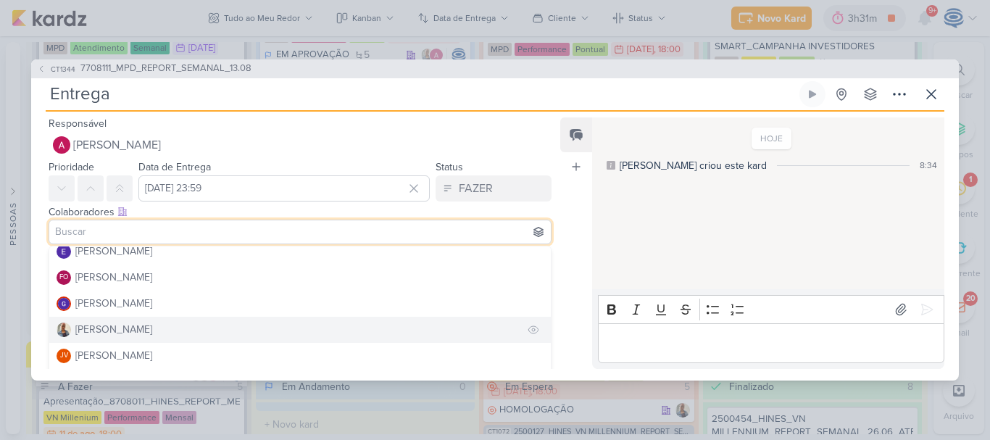
click at [114, 333] on div "[PERSON_NAME]" at bounding box center [113, 329] width 77 height 15
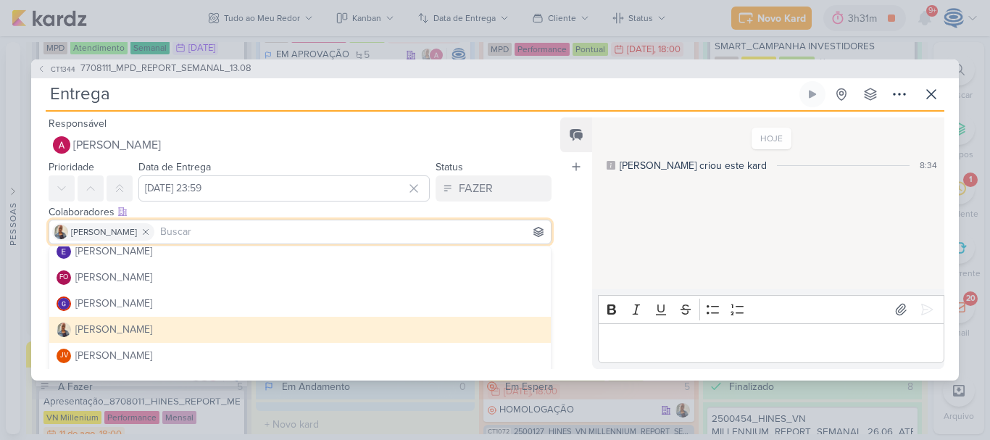
click at [103, 327] on div "[PERSON_NAME]" at bounding box center [113, 329] width 77 height 15
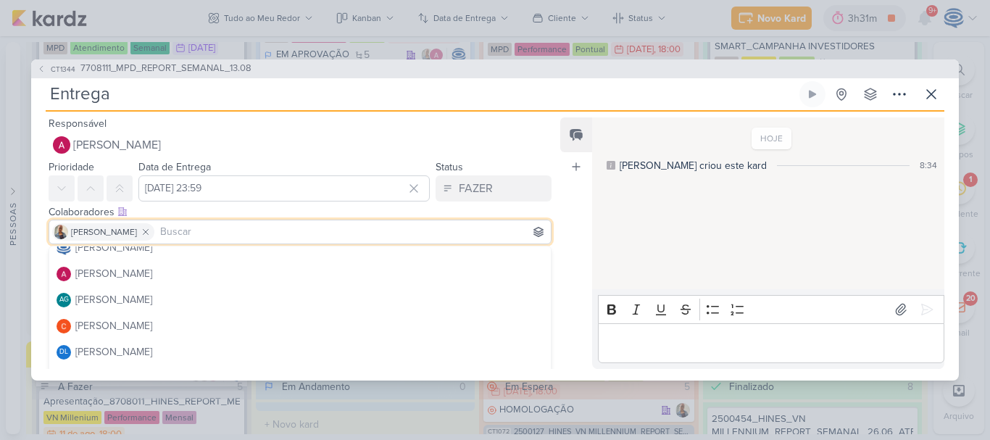
scroll to position [11, 0]
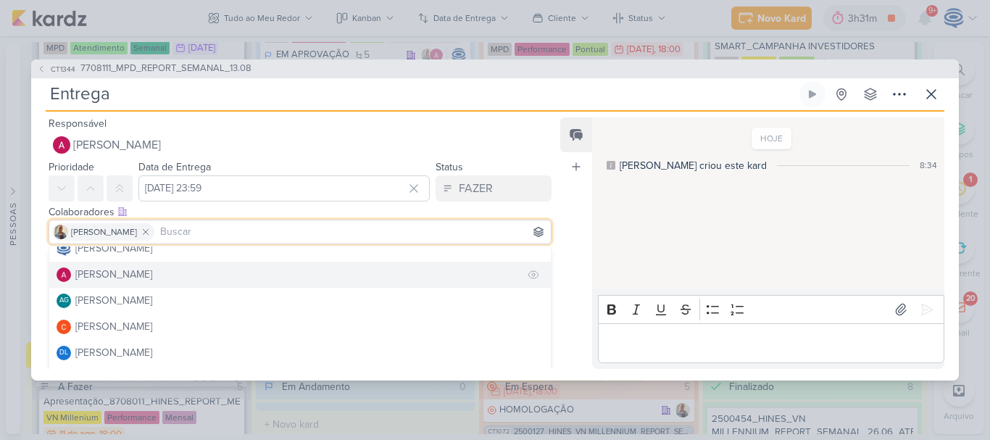
click at [141, 267] on div "[PERSON_NAME]" at bounding box center [113, 274] width 77 height 15
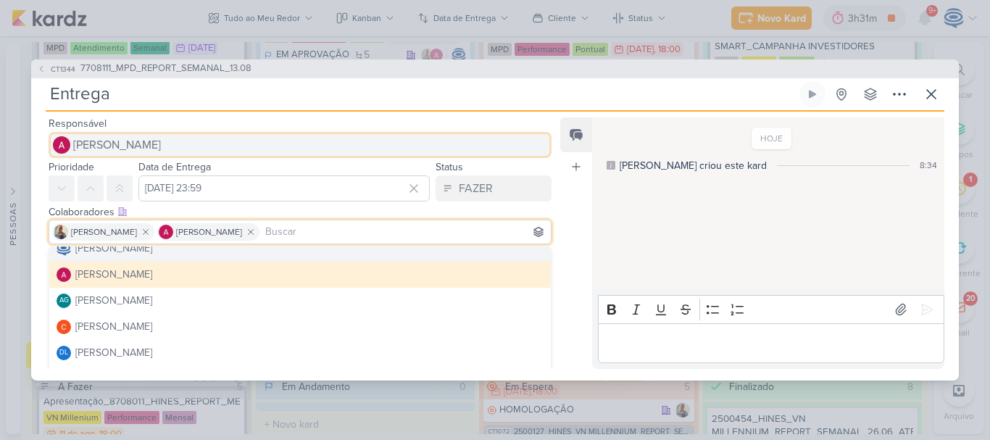
click at [130, 143] on span "[PERSON_NAME]" at bounding box center [117, 144] width 88 height 17
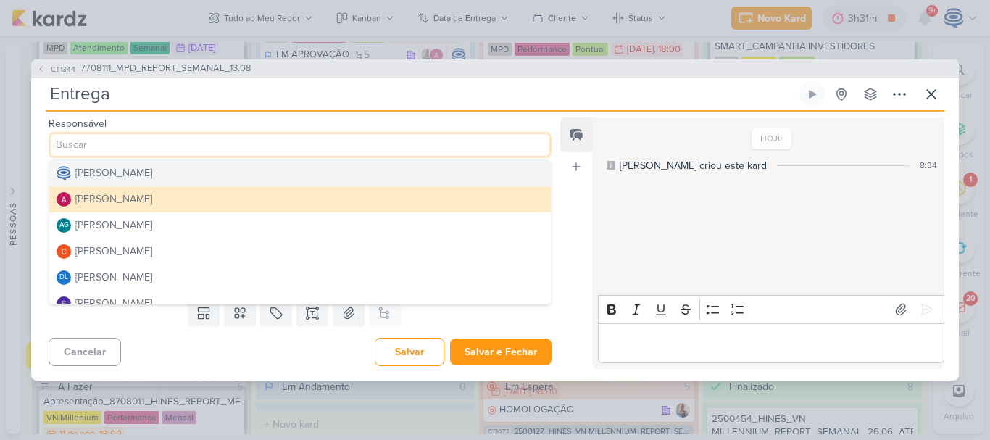
click at [120, 177] on div "[PERSON_NAME]" at bounding box center [113, 172] width 77 height 15
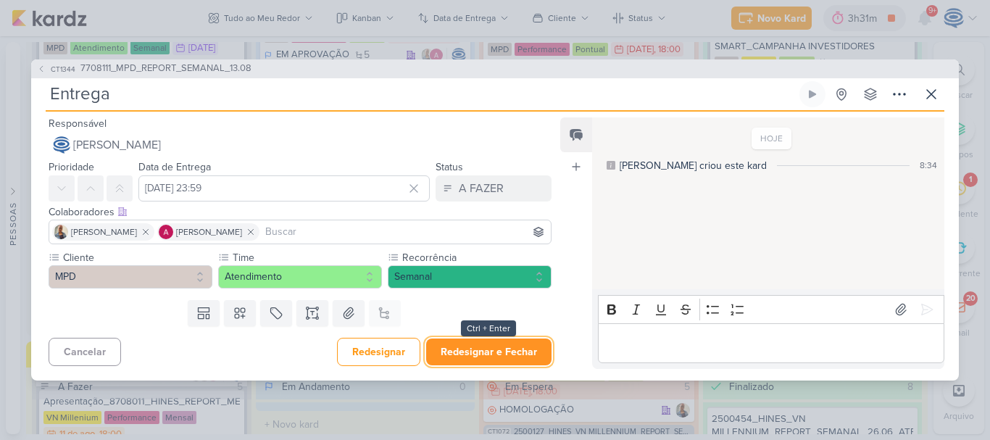
click at [494, 349] on button "Redesignar e Fechar" at bounding box center [488, 352] width 125 height 27
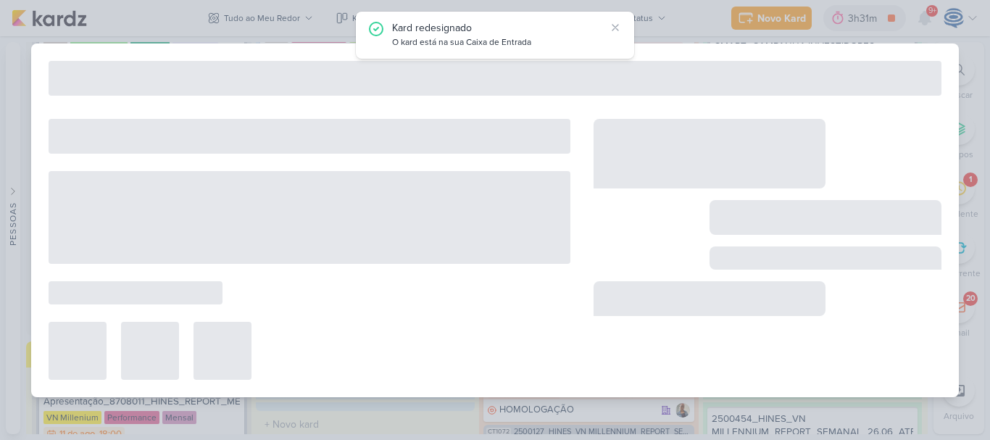
type input "7708111_MPD_REPORT_SEMANAL_13.08"
type input "12 de agosto de 2025 às 23:59"
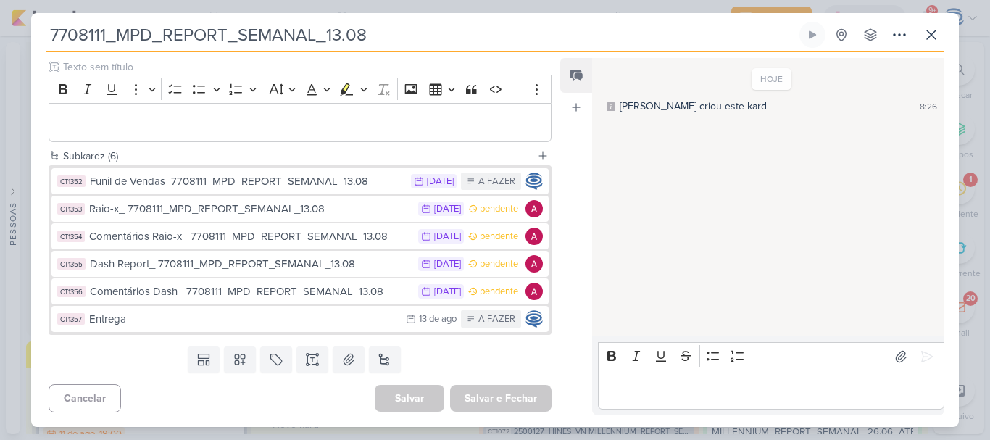
scroll to position [0, 0]
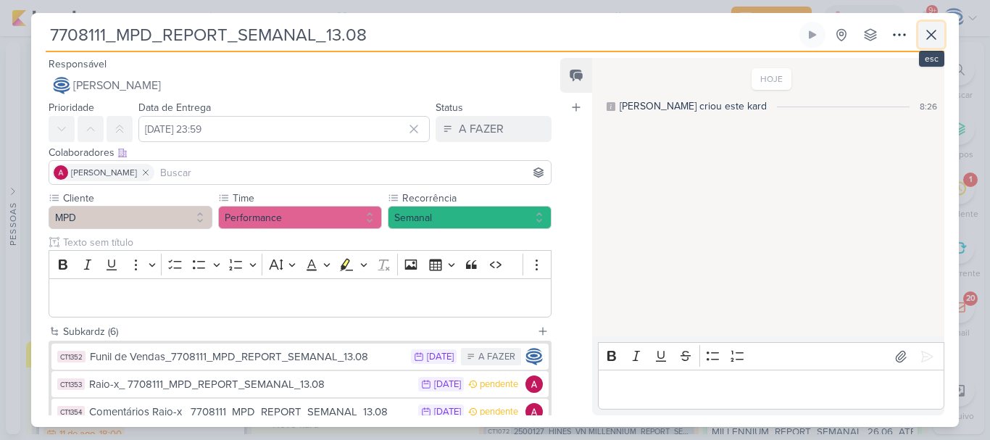
click at [923, 33] on icon at bounding box center [931, 34] width 17 height 17
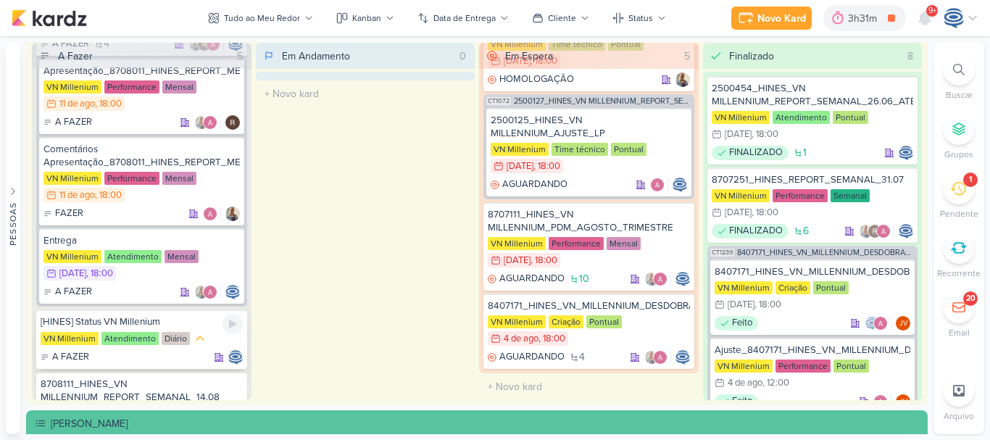
scroll to position [369, 0]
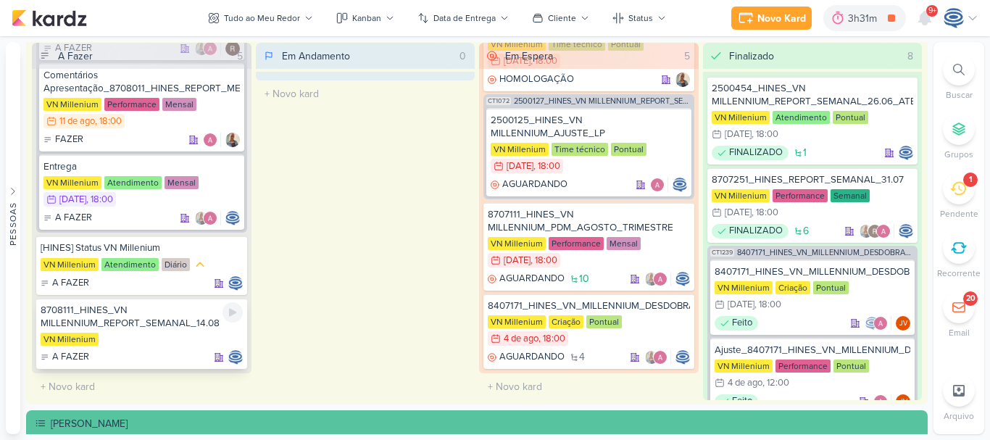
click at [153, 338] on div "VN Millenium" at bounding box center [142, 340] width 202 height 14
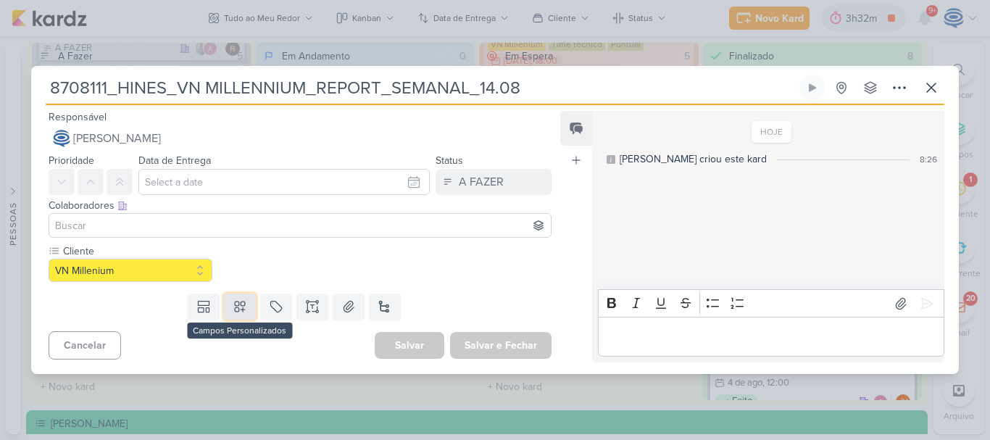
click at [233, 302] on icon at bounding box center [240, 306] width 14 height 14
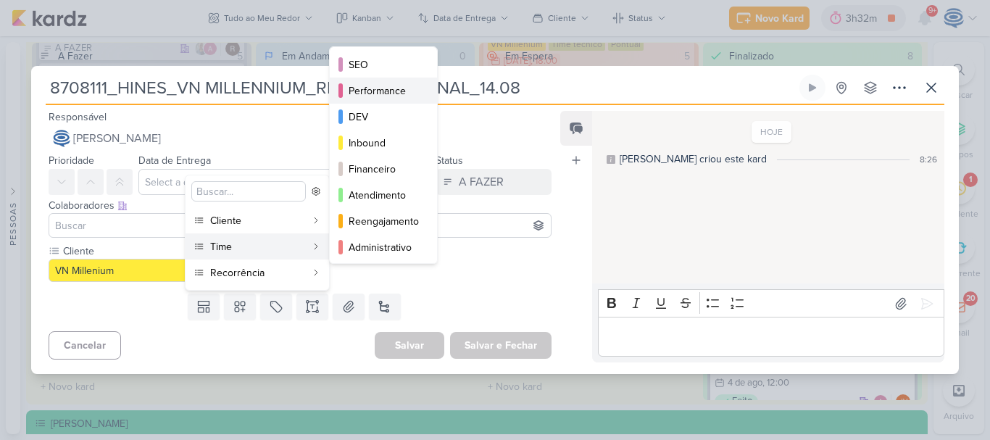
click at [379, 83] on div "Performance" at bounding box center [384, 90] width 71 height 15
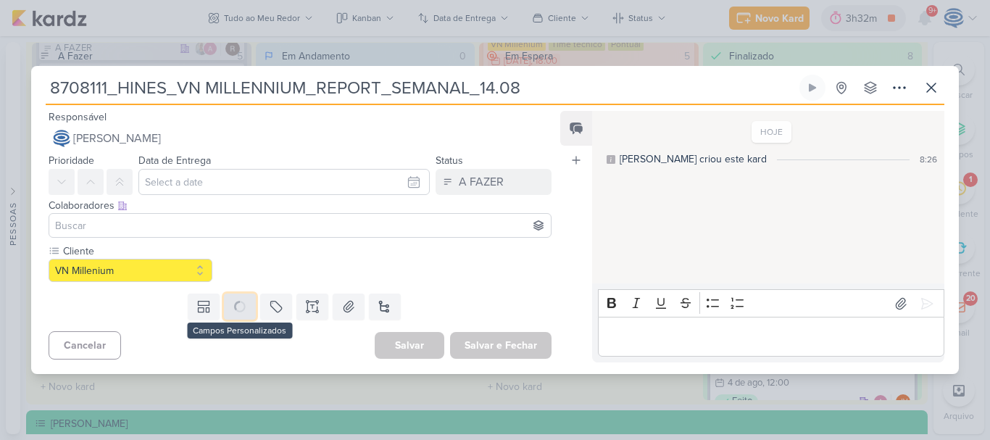
click at [233, 309] on icon at bounding box center [240, 306] width 14 height 14
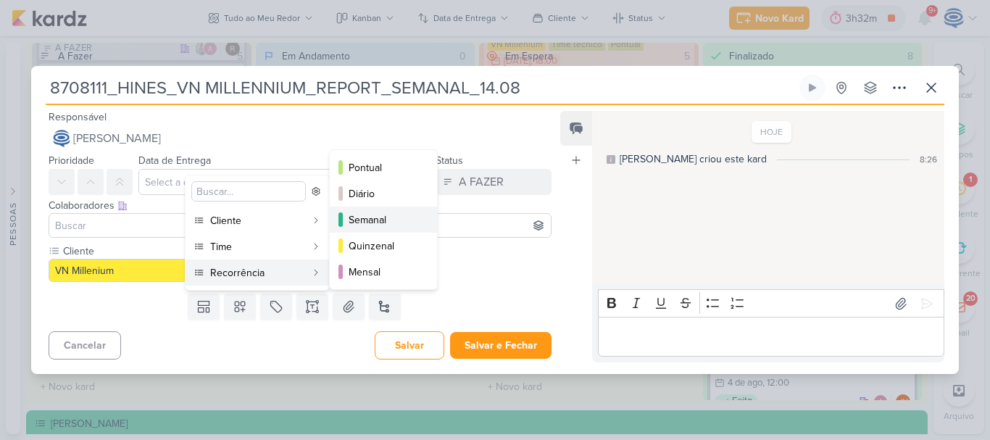
click at [365, 215] on div "Semanal" at bounding box center [384, 219] width 71 height 15
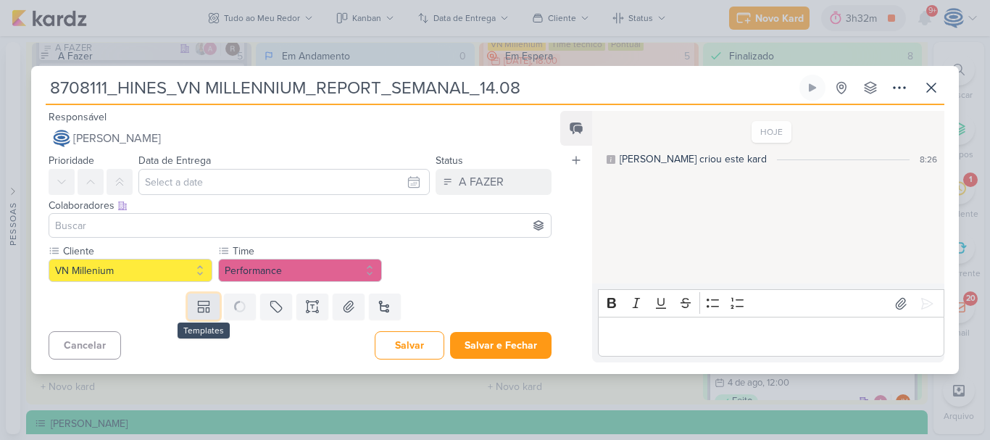
click at [198, 307] on icon at bounding box center [203, 306] width 14 height 14
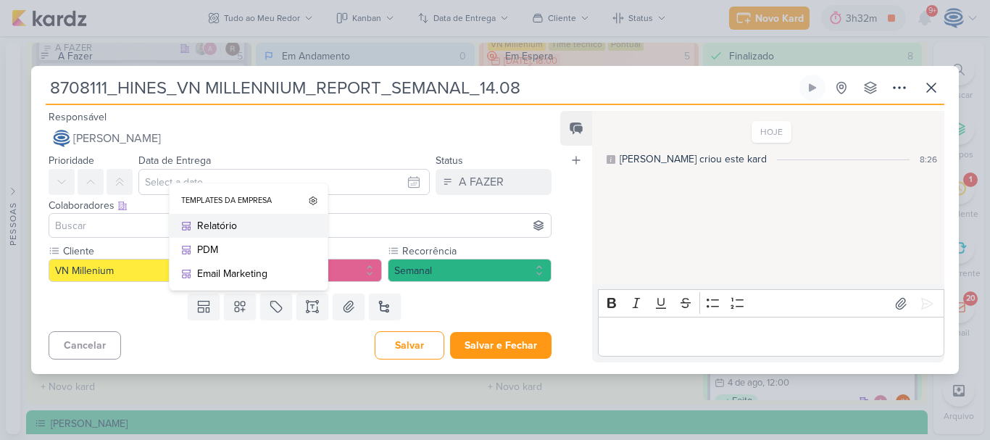
click at [214, 227] on div "Relatório" at bounding box center [253, 225] width 113 height 15
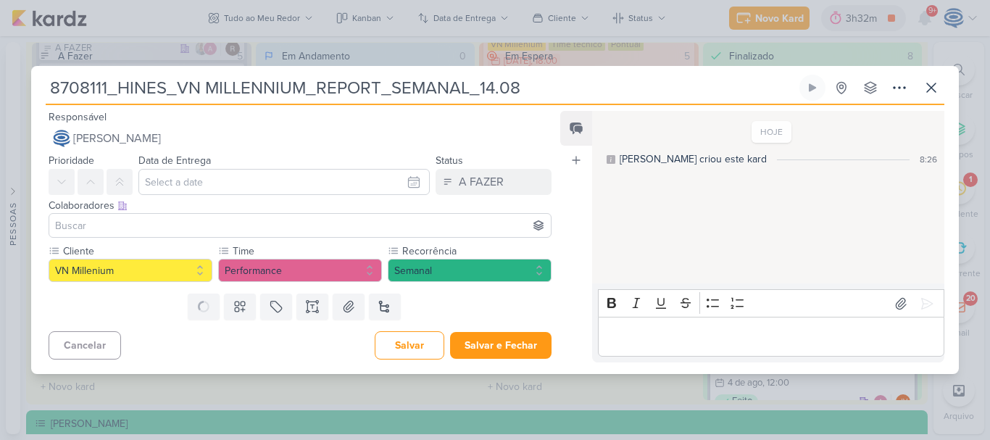
click at [149, 228] on input at bounding box center [300, 225] width 496 height 17
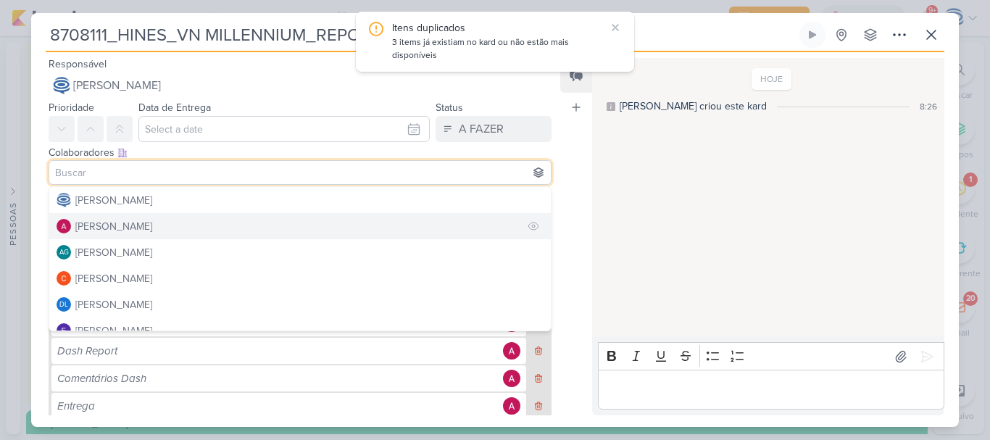
click at [120, 231] on div "[PERSON_NAME]" at bounding box center [113, 226] width 77 height 15
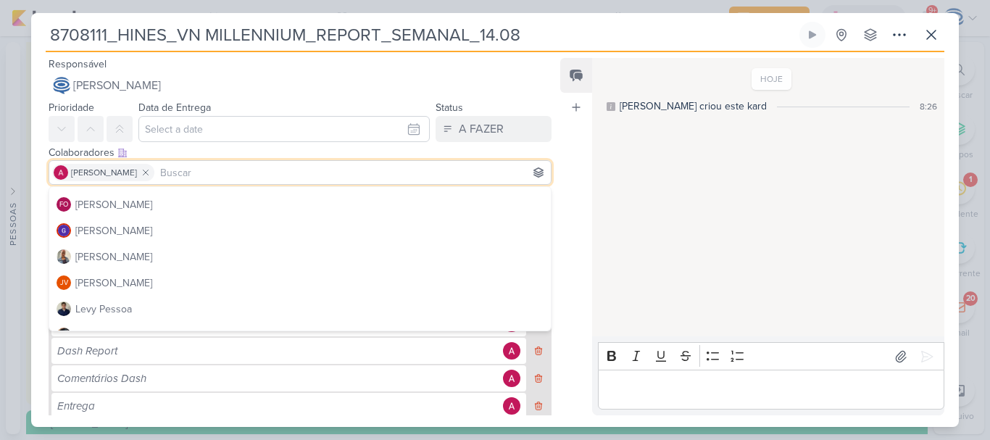
scroll to position [158, 0]
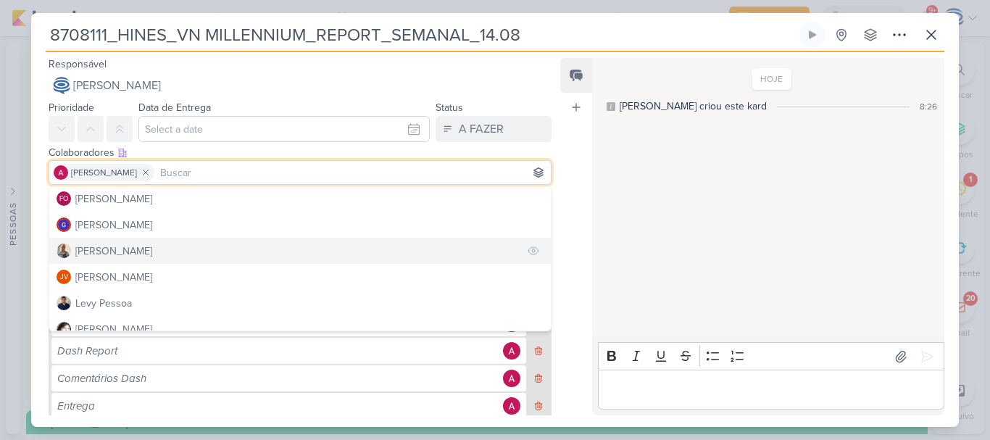
click at [120, 244] on div "[PERSON_NAME]" at bounding box center [113, 251] width 77 height 15
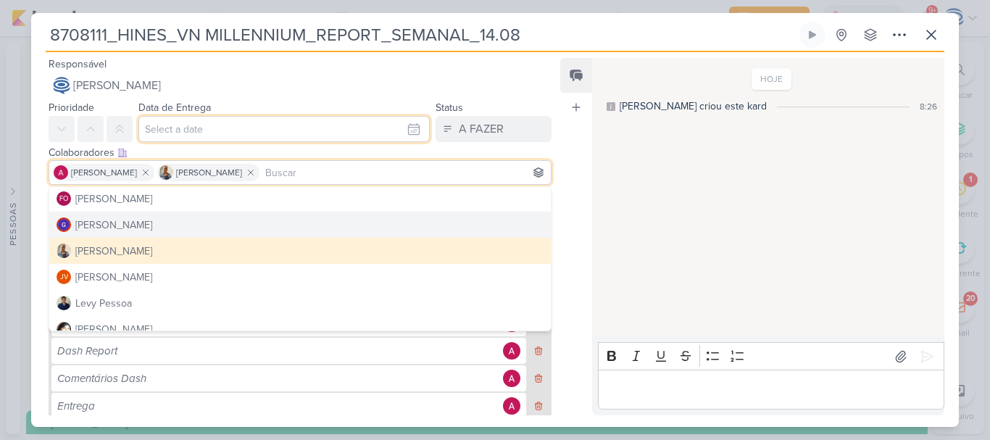
click at [221, 131] on input "text" at bounding box center [283, 129] width 291 height 26
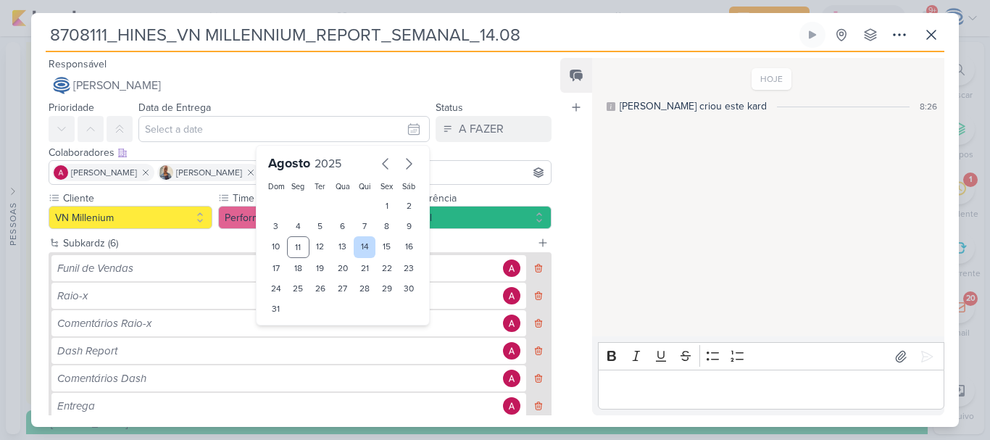
click at [360, 244] on div "14" at bounding box center [365, 247] width 22 height 22
type input "14 de agosto de 2025 às 23:59"
click at [40, 209] on div "Cliente VN Millenium Time" at bounding box center [294, 213] width 526 height 44
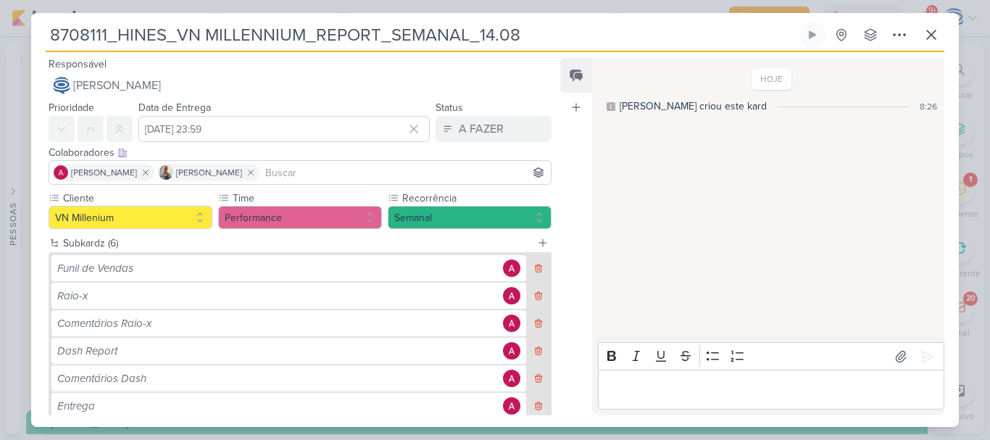
scroll to position [87, 0]
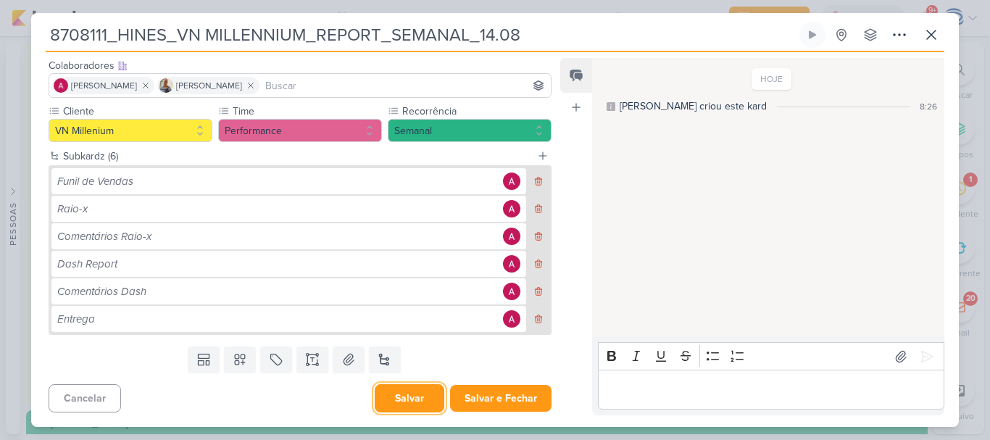
click at [397, 403] on button "Salvar" at bounding box center [410, 398] width 70 height 28
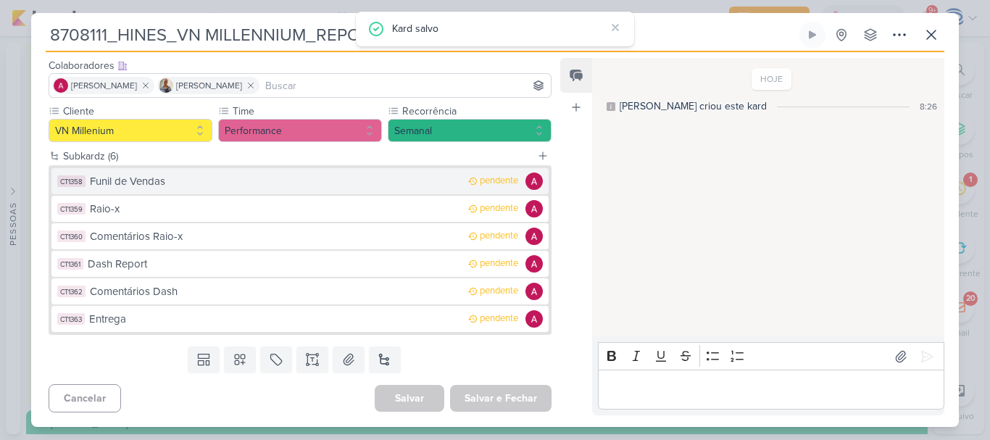
click at [249, 186] on div "Funil de Vendas" at bounding box center [275, 181] width 371 height 17
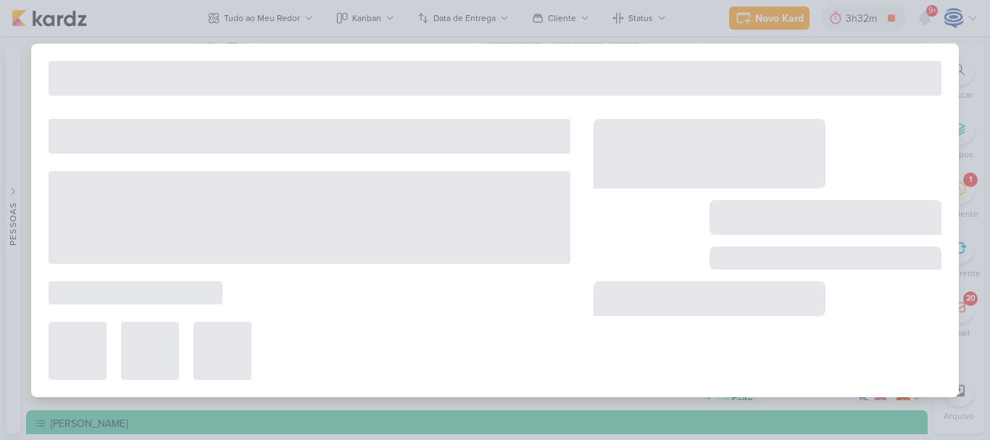
type input "Funil de Vendas"
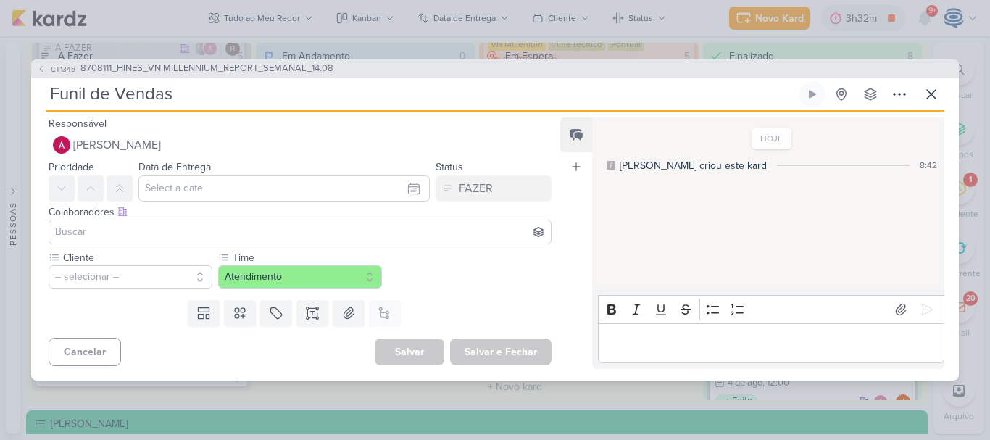
click at [270, 100] on input "Funil de Vendas" at bounding box center [421, 94] width 751 height 26
drag, startPoint x: 359, startPoint y: 67, endPoint x: 82, endPoint y: 67, distance: 276.9
click at [82, 67] on div "CT1345 8708111_HINES_VN MILLENNIUM_REPORT_SEMANAL_14.08" at bounding box center [495, 68] width 928 height 19
copy span "8708111_HINES_VN MILLENNIUM_REPORT_SEMANAL_14.08"
click at [183, 99] on input "Funil de Vendas" at bounding box center [421, 94] width 751 height 26
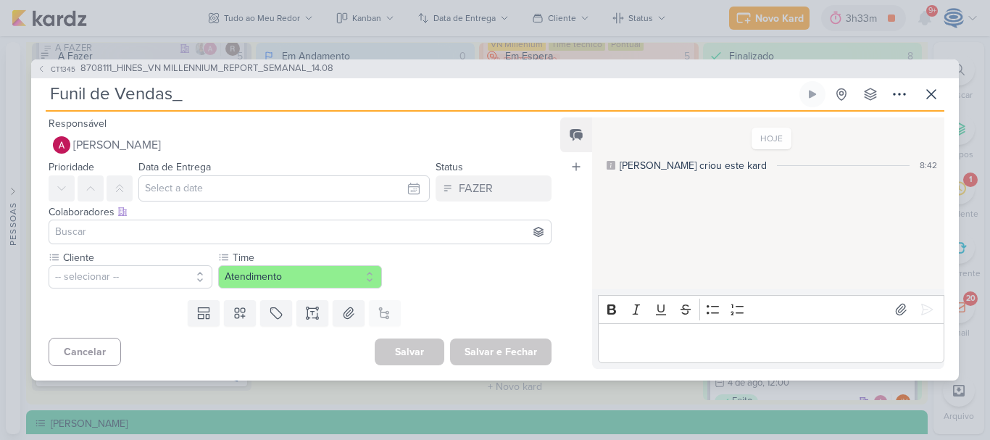
paste input "8708111_HINES_VN MILLENNIUM_REPORT_SEMANAL_14.08"
type input "Funil de Vendas_8708111_HINES_VN MILLENNIUM_REPORT_SEMANAL_14.08"
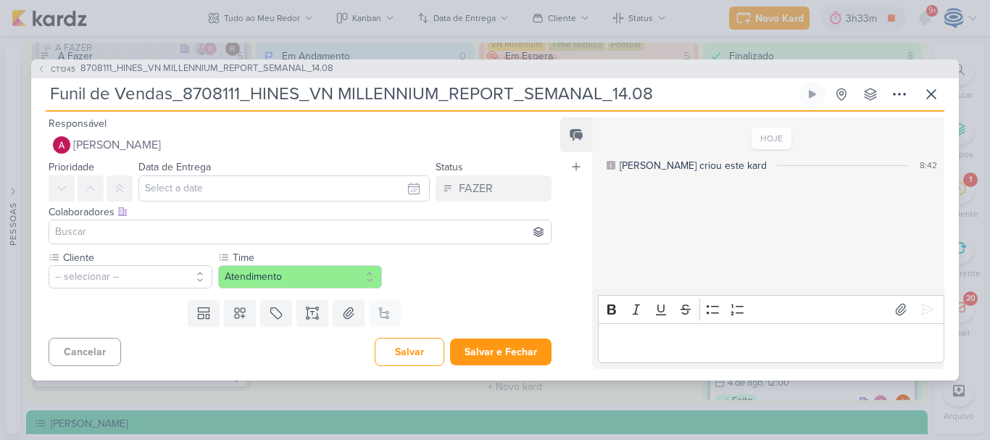
type input "Funil de Vendas_8708111_HINES_VN MILLENNIUM_REPORT_SEMANAL_14.08"
click at [193, 204] on div "Colaboradores Este kard pode ser visível a usuários da sua organização Este kar…" at bounding box center [300, 211] width 503 height 15
click at [199, 188] on input "text" at bounding box center [283, 188] width 291 height 26
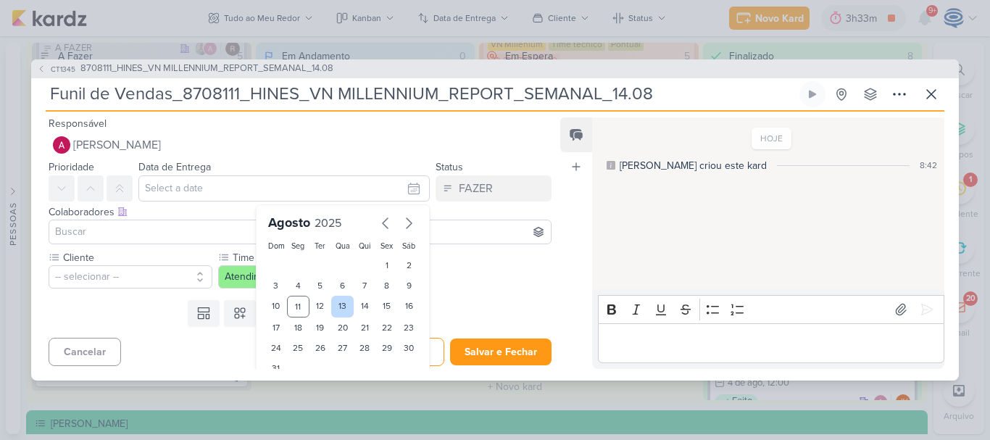
click at [335, 306] on div "13" at bounding box center [342, 307] width 22 height 22
type input "13 de agosto de 2025 às 23:59"
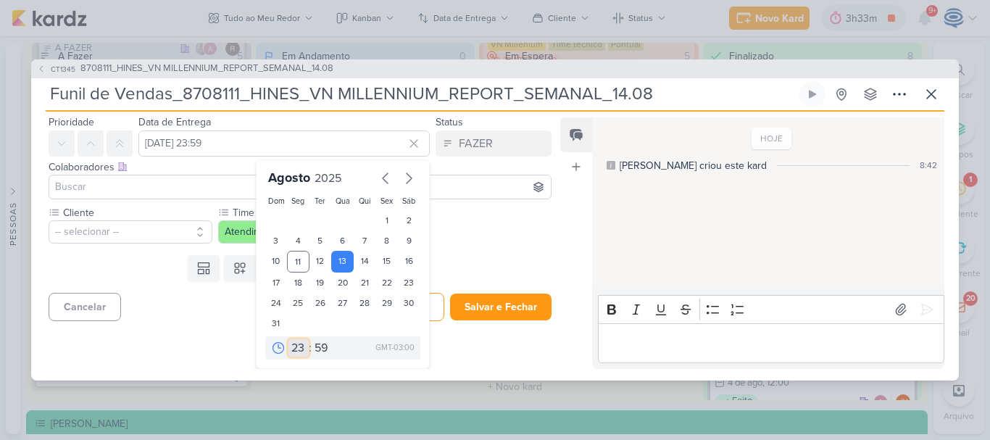
click at [290, 355] on select "00 01 02 03 04 05 06 07 08 09 10 11 12 13 14 15 16 17 18 19 20 21 22 23" at bounding box center [299, 347] width 20 height 17
select select "10"
click at [289, 339] on select "00 01 02 03 04 05 06 07 08 09 10 11 12 13 14 15 16 17 18 19 20 21 22 23" at bounding box center [299, 347] width 20 height 17
type input "13 de agosto de 2025 às 10:59"
click at [312, 344] on select "00 05 10 15 20 25 30 35 40 45 50 55 59" at bounding box center [322, 347] width 20 height 17
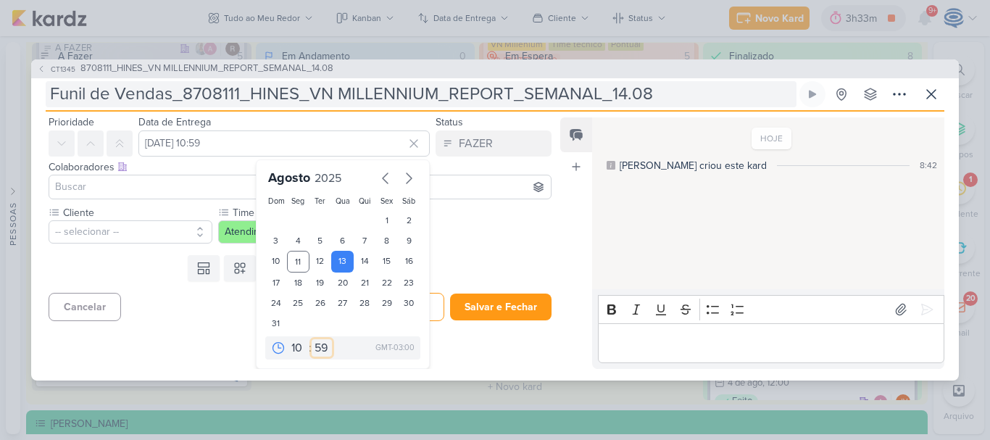
select select "0"
click at [312, 339] on select "00 05 10 15 20 25 30 35 40 45 50 55 59" at bounding box center [322, 347] width 20 height 17
type input "13 de agosto de 2025 às 10:00"
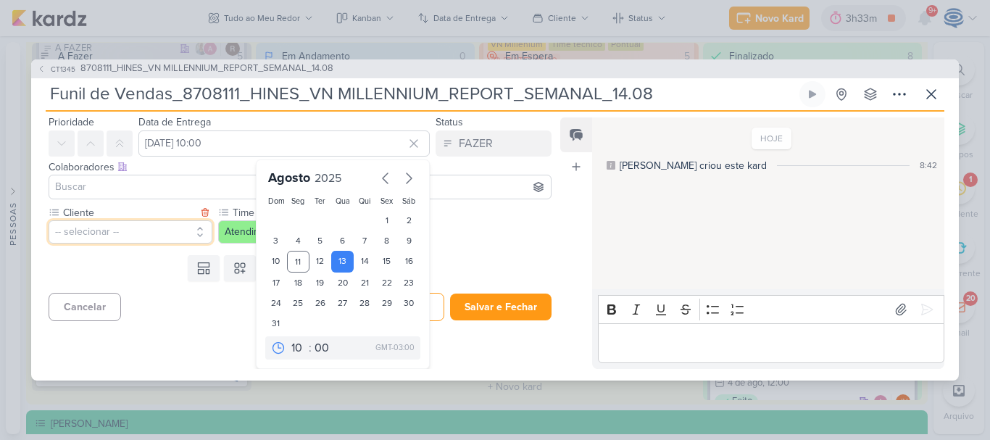
click at [104, 235] on button "-- selecionar --" at bounding box center [131, 231] width 164 height 23
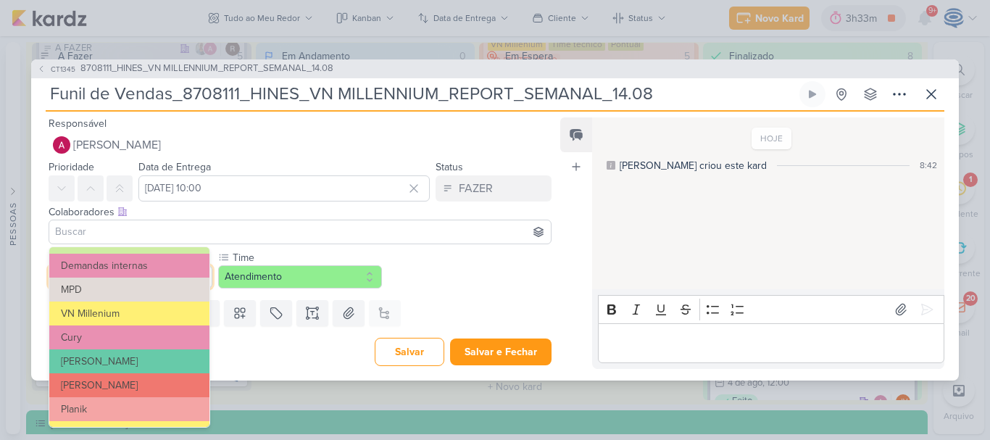
scroll to position [177, 0]
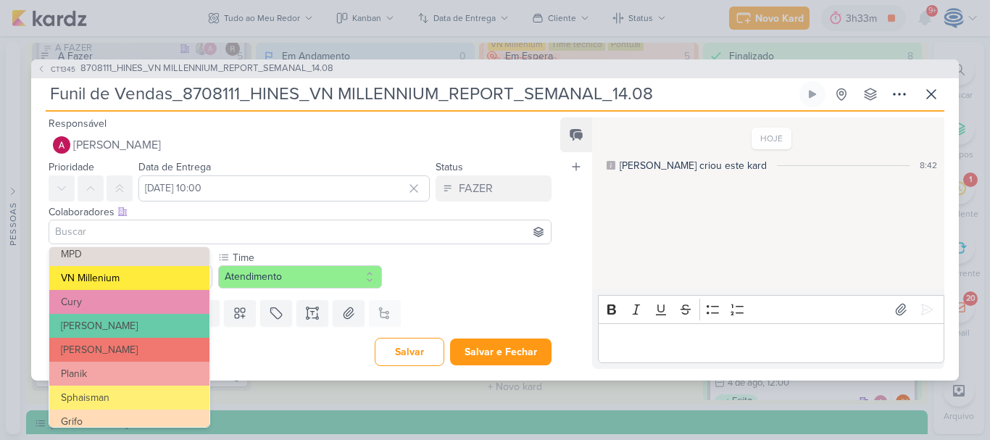
click at [107, 275] on button "VN Millenium" at bounding box center [129, 278] width 160 height 24
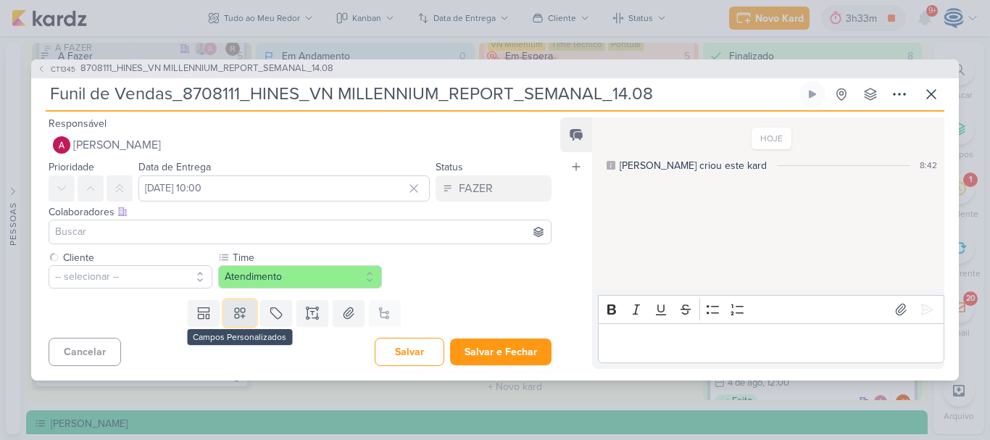
click at [235, 312] on icon at bounding box center [240, 313] width 10 height 10
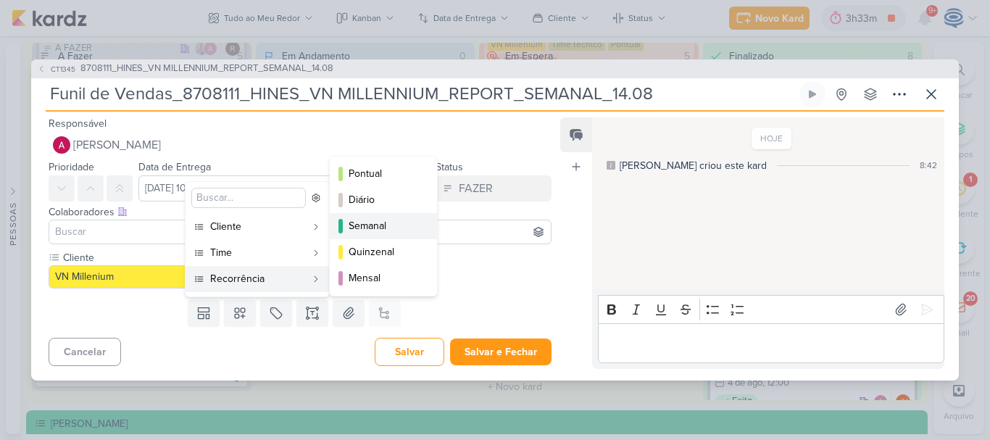
click at [369, 223] on div "Semanal" at bounding box center [384, 225] width 71 height 15
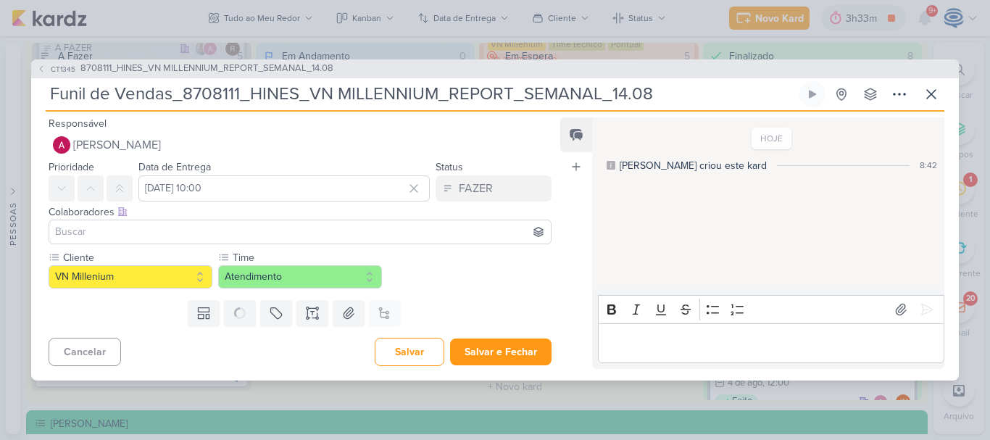
click at [345, 235] on input at bounding box center [300, 231] width 496 height 17
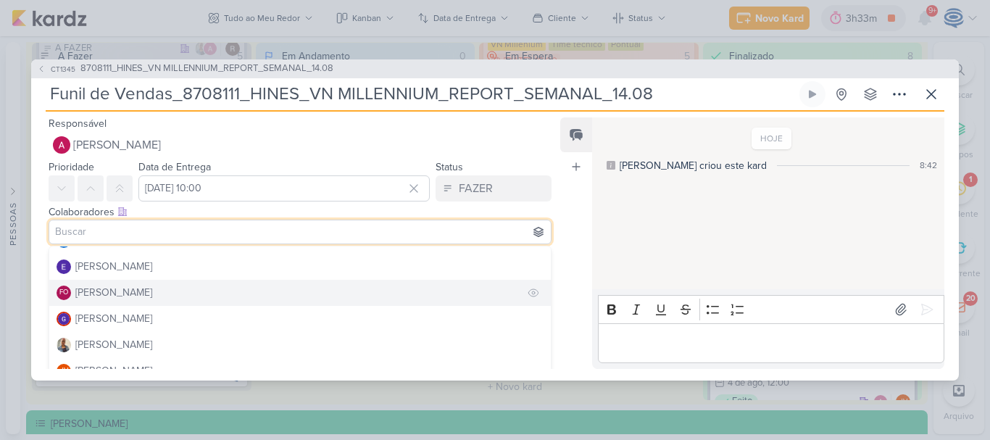
scroll to position [0, 0]
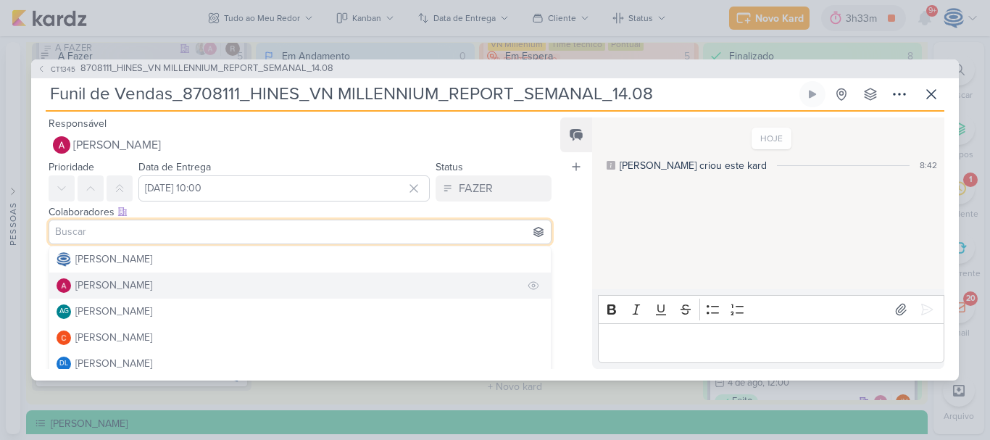
click at [165, 286] on button "[PERSON_NAME]" at bounding box center [300, 286] width 502 height 26
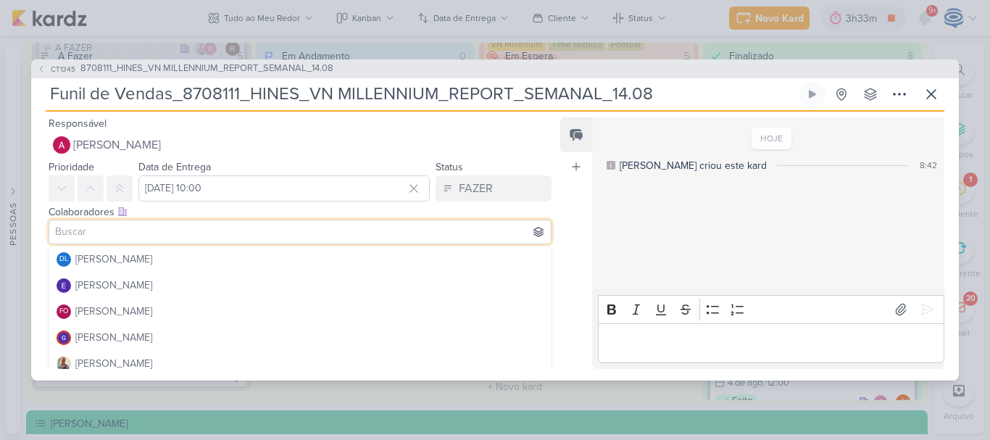
scroll to position [110, 0]
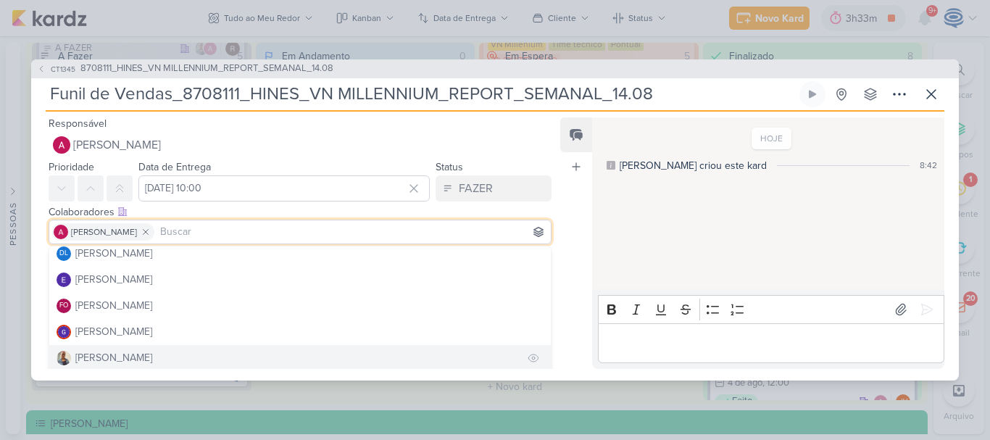
click at [147, 350] on button "[PERSON_NAME]" at bounding box center [300, 358] width 502 height 26
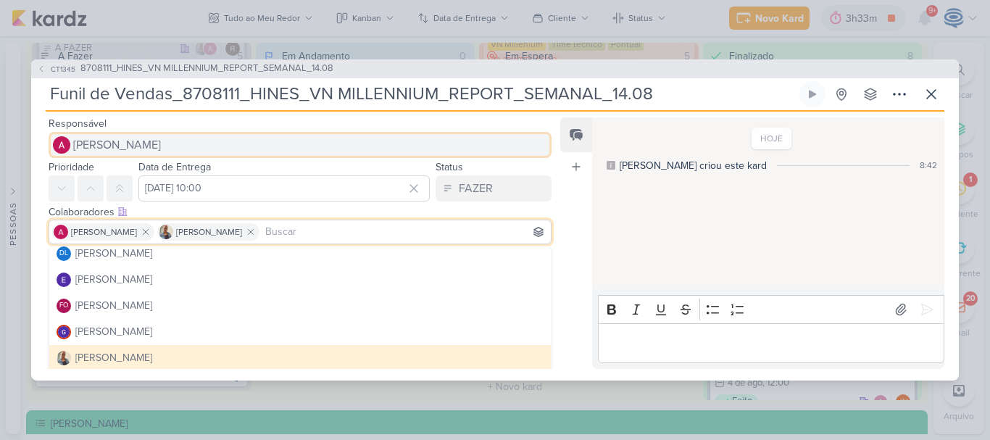
click at [146, 141] on span "[PERSON_NAME]" at bounding box center [117, 144] width 88 height 17
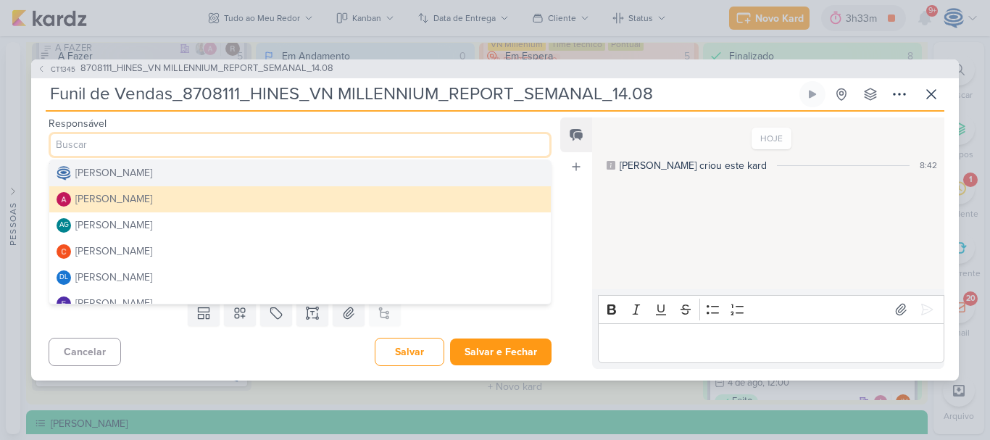
click at [123, 174] on div "[PERSON_NAME]" at bounding box center [113, 172] width 77 height 15
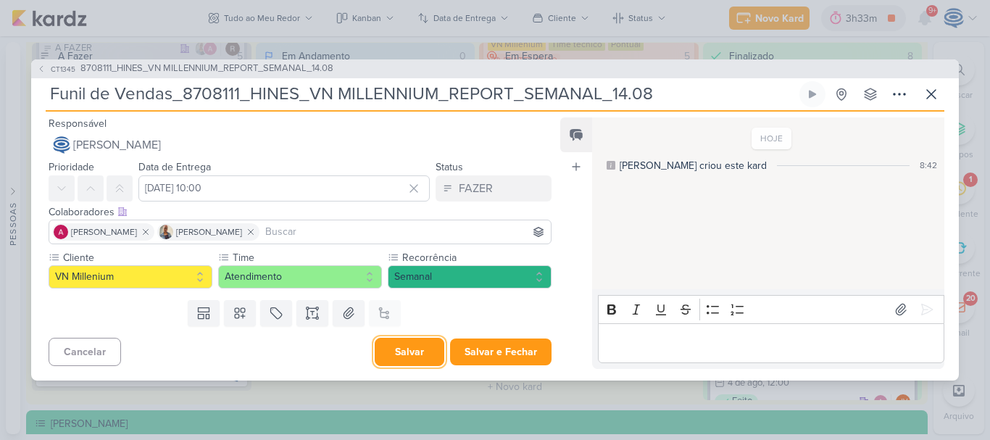
click at [405, 352] on button "Salvar" at bounding box center [410, 352] width 70 height 28
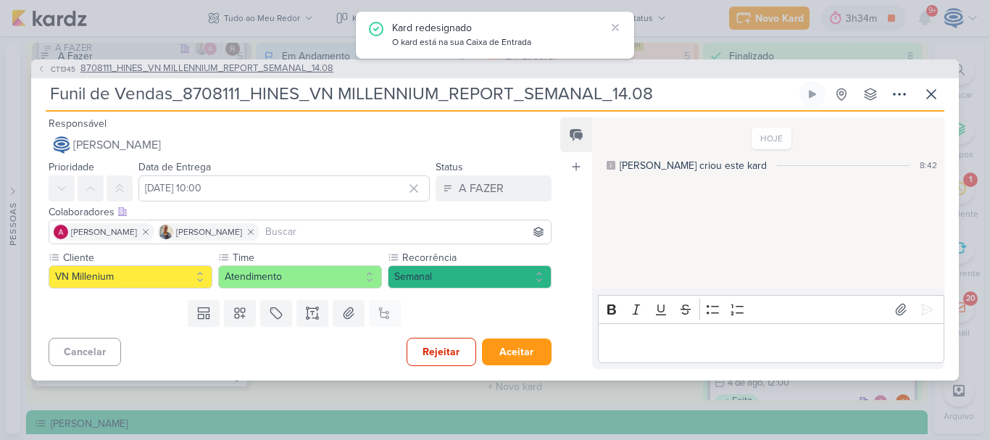
click at [220, 67] on span "8708111_HINES_VN MILLENNIUM_REPORT_SEMANAL_14.08" at bounding box center [206, 69] width 253 height 14
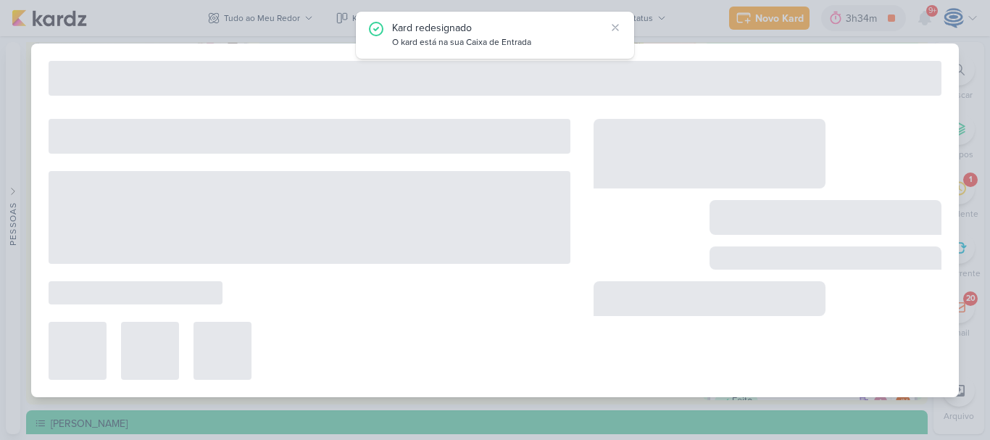
type input "8708111_HINES_VN MILLENNIUM_REPORT_SEMANAL_14.08"
type input "14 de agosto de 2025 às 23:59"
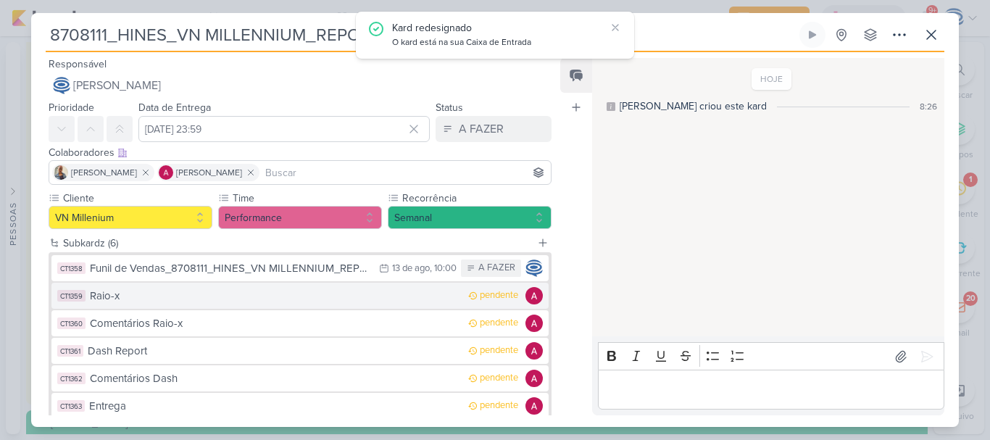
click at [169, 291] on div "Raio-x" at bounding box center [275, 296] width 371 height 17
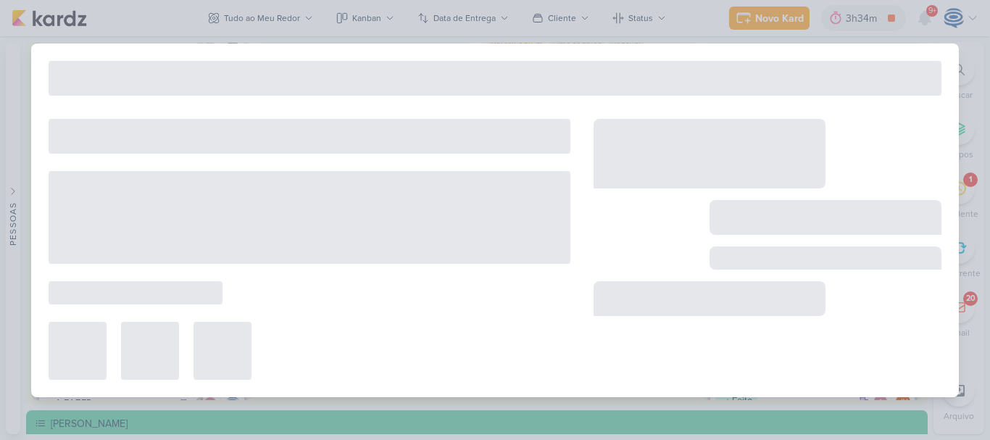
type input "Raio-x"
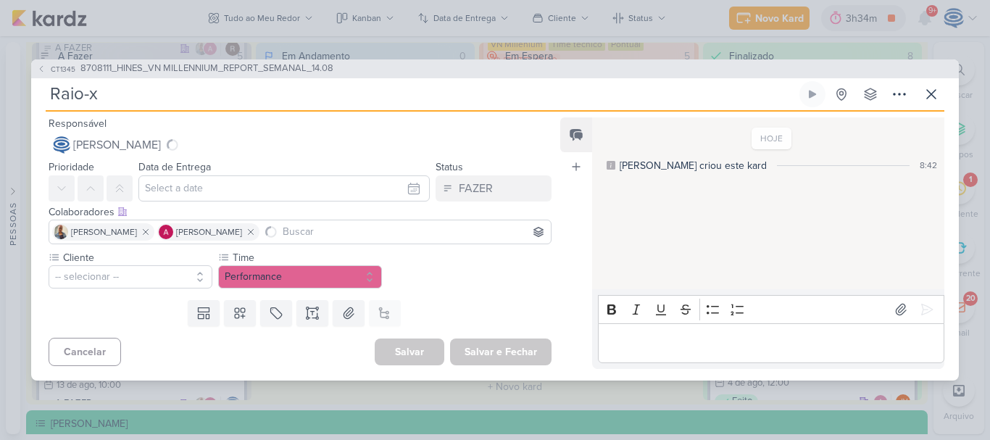
click at [185, 99] on input "Raio-x" at bounding box center [421, 94] width 751 height 26
paste input "8708111_HINES_VN MILLENNIUM_REPORT_SEMANAL_14.08"
type input "Raio-x_8708111_HINES_VN MILLENNIUM_REPORT_SEMANAL_14.08"
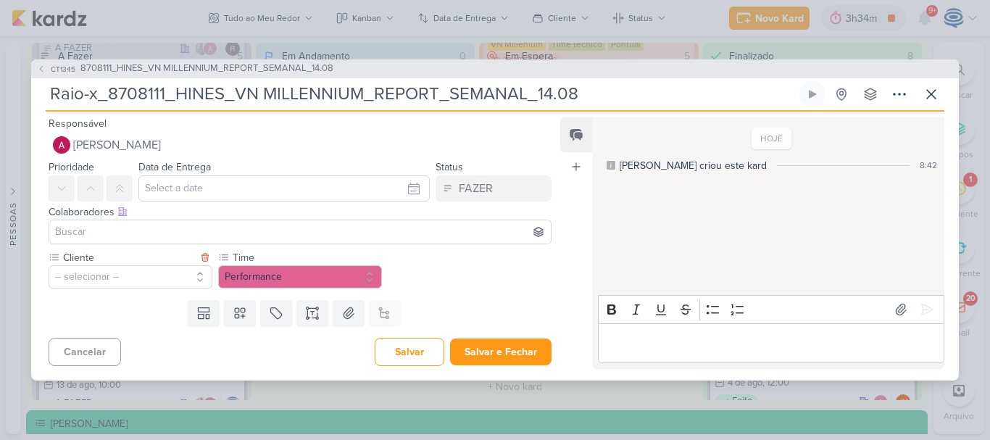
type input "Raio-x_8708111_HINES_VN MILLENNIUM_REPORT_SEMANAL_14.08"
click at [116, 278] on button "-- selecionar --" at bounding box center [131, 276] width 164 height 23
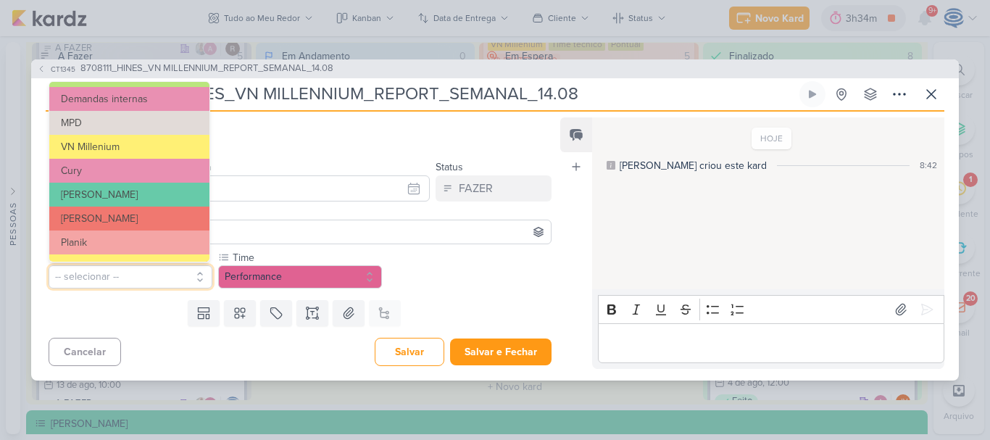
scroll to position [167, 0]
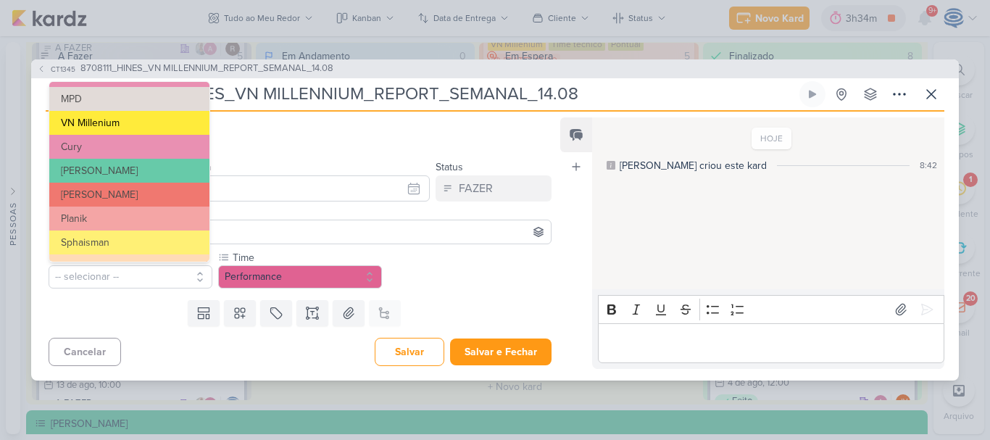
click at [142, 118] on button "VN Millenium" at bounding box center [129, 123] width 160 height 24
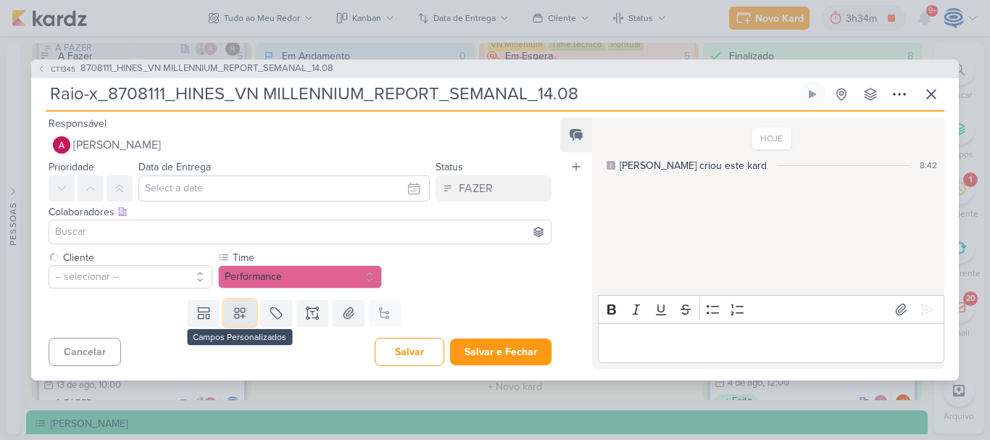
click at [236, 309] on icon at bounding box center [240, 313] width 10 height 10
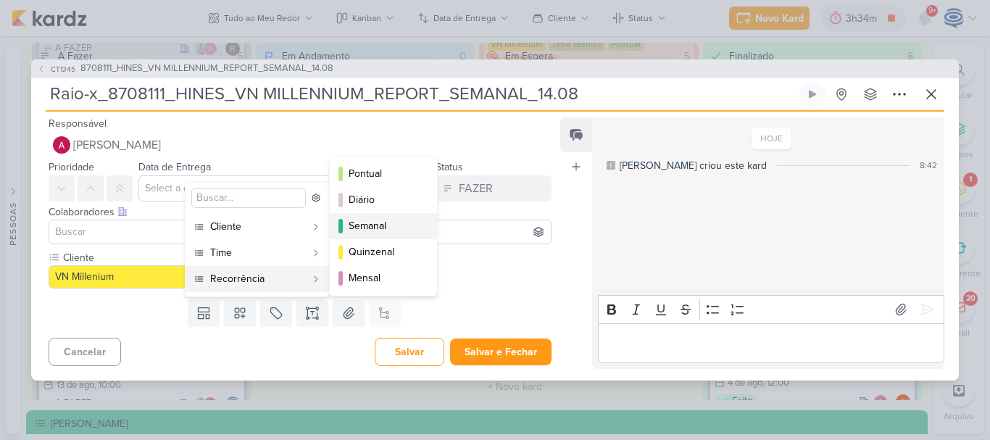
click at [386, 221] on div "Semanal" at bounding box center [384, 225] width 71 height 15
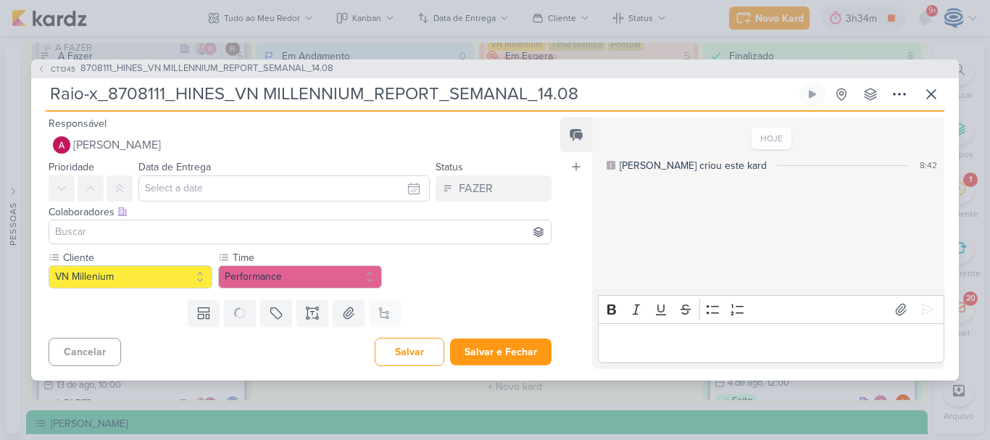
click at [156, 235] on input at bounding box center [300, 231] width 496 height 17
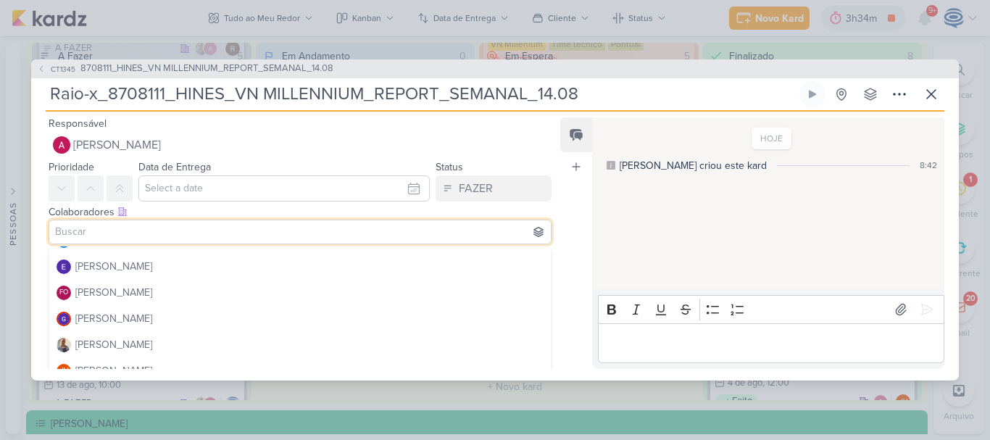
scroll to position [137, 0]
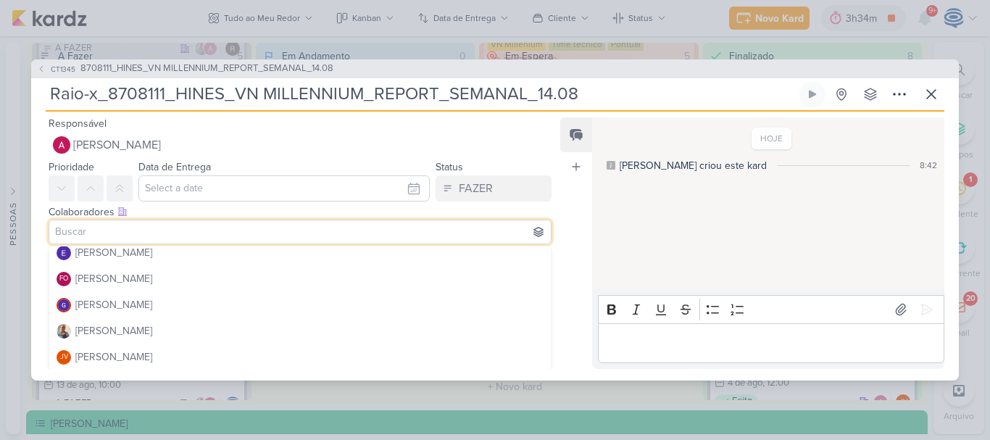
click at [113, 326] on div "[PERSON_NAME]" at bounding box center [113, 330] width 77 height 15
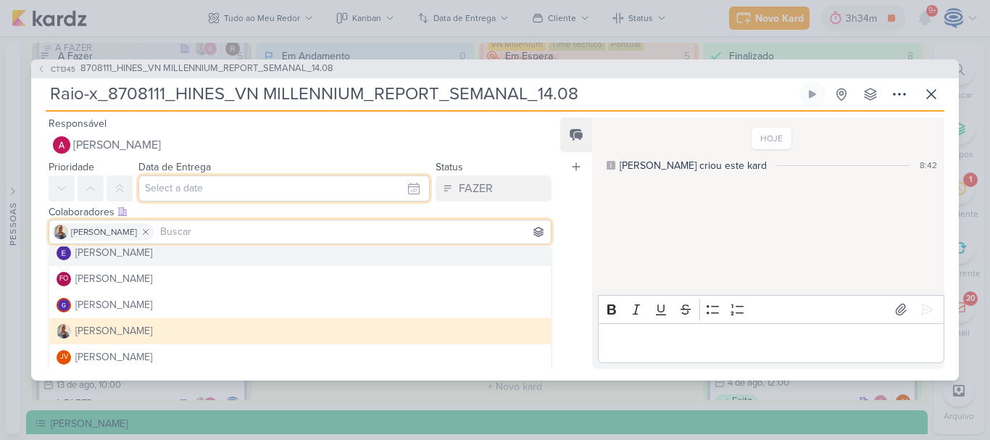
click at [196, 186] on input "text" at bounding box center [283, 188] width 291 height 26
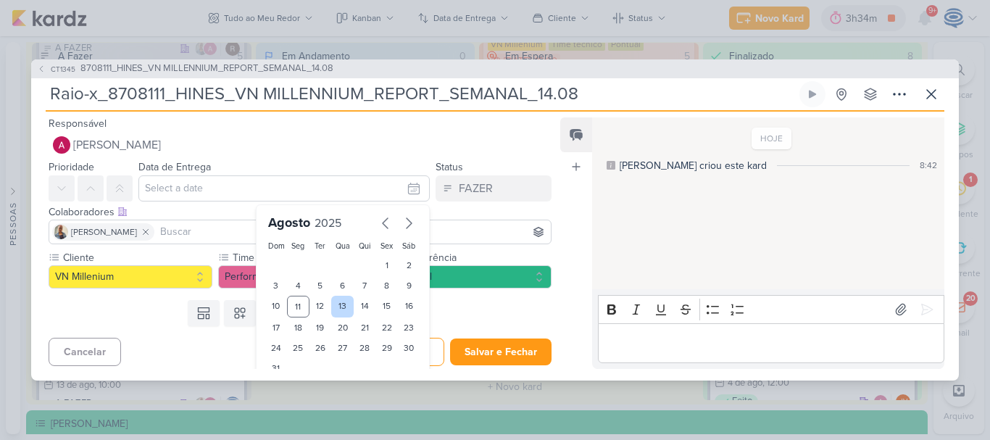
click at [344, 302] on div "13" at bounding box center [342, 307] width 22 height 22
type input "13 de agosto de 2025 às 23:59"
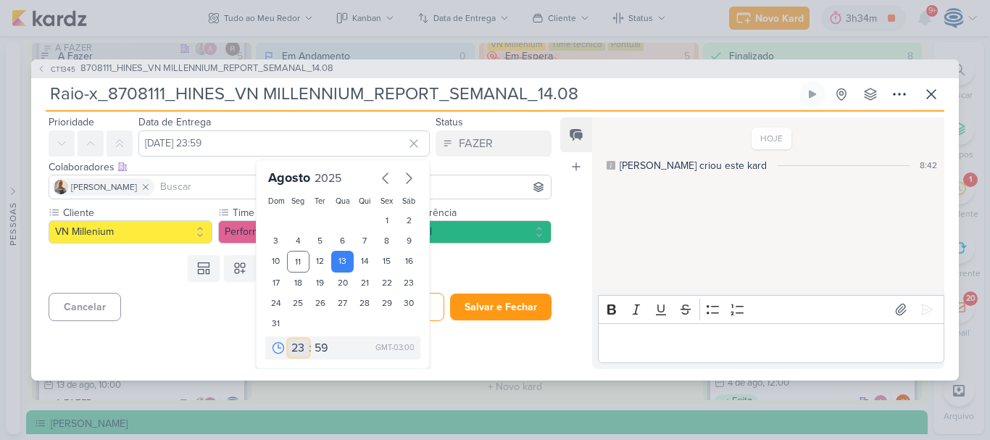
click at [295, 346] on select "00 01 02 03 04 05 06 07 08 09 10 11 12 13 14 15 16 17 18 19 20 21 22 23" at bounding box center [299, 347] width 20 height 17
select select "18"
click at [289, 339] on select "00 01 02 03 04 05 06 07 08 09 10 11 12 13 14 15 16 17 18 19 20 21 22 23" at bounding box center [299, 347] width 20 height 17
type input "13 de agosto de 2025 às 18:59"
click at [318, 344] on select "00 05 10 15 20 25 30 35 40 45 50 55 59" at bounding box center [322, 347] width 20 height 17
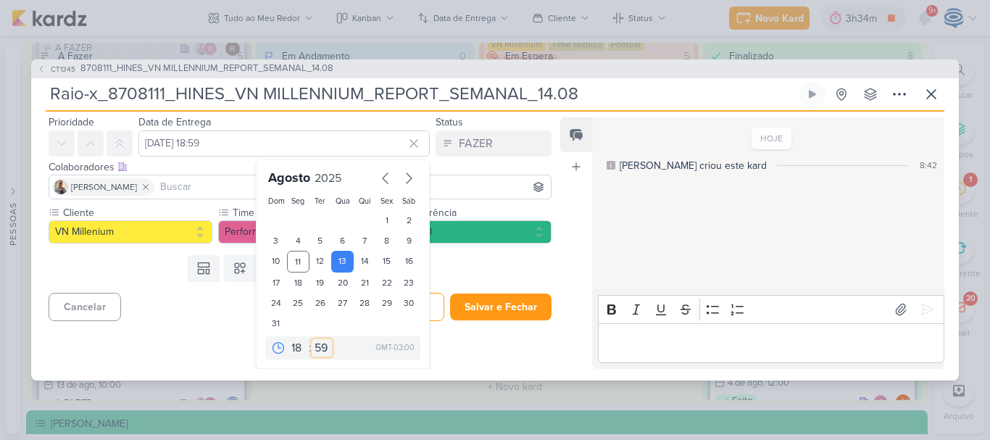
select select "0"
click at [312, 339] on select "00 05 10 15 20 25 30 35 40 45 50 55 59" at bounding box center [322, 347] width 20 height 17
type input "13 de agosto de 2025 às 18:00"
click at [473, 275] on div "Templates Campos Personalizados Cliente YEES MPD" at bounding box center [294, 268] width 526 height 38
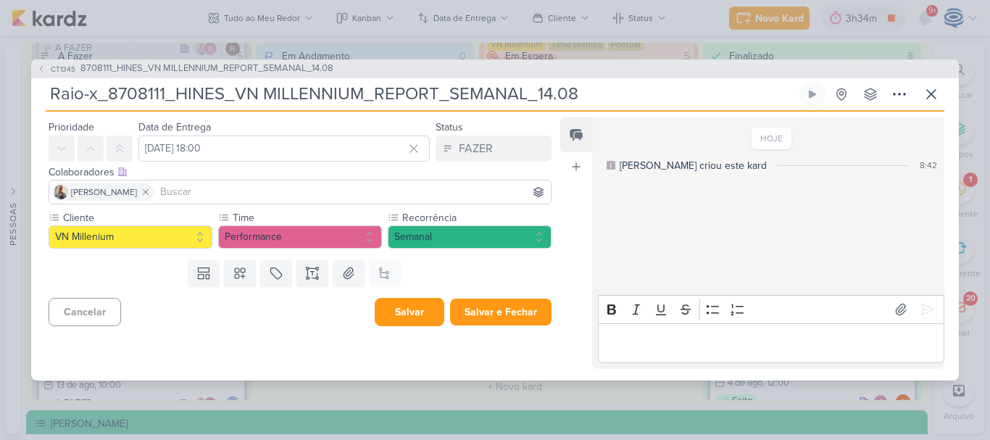
scroll to position [0, 0]
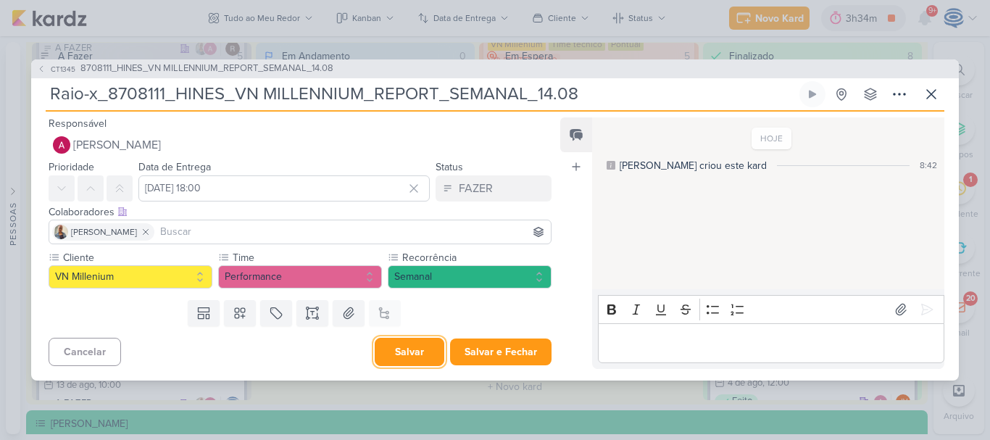
click at [396, 356] on button "Salvar" at bounding box center [410, 352] width 70 height 28
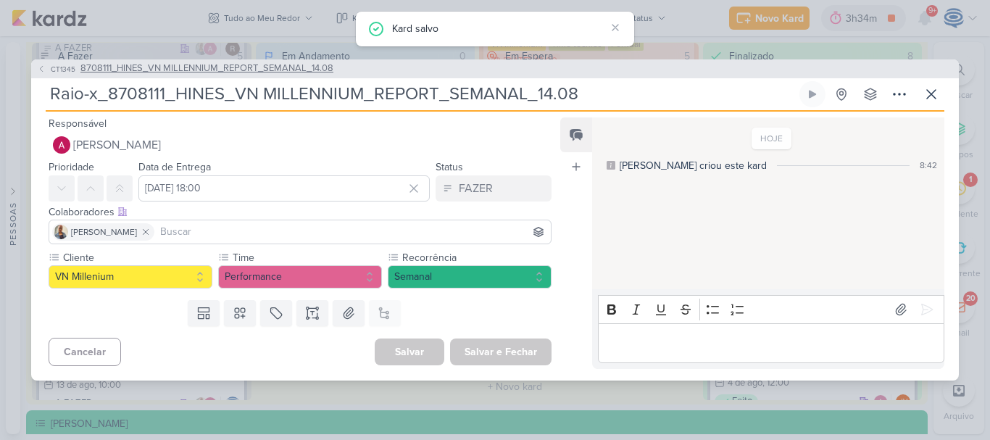
click at [288, 66] on span "8708111_HINES_VN MILLENNIUM_REPORT_SEMANAL_14.08" at bounding box center [206, 69] width 253 height 14
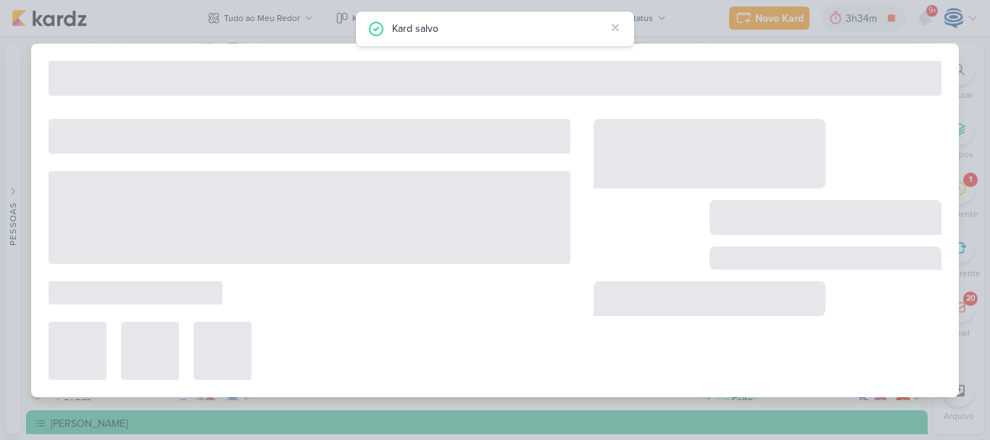
type input "8708111_HINES_VN MILLENNIUM_REPORT_SEMANAL_14.08"
type input "14 de agosto de 2025 às 23:59"
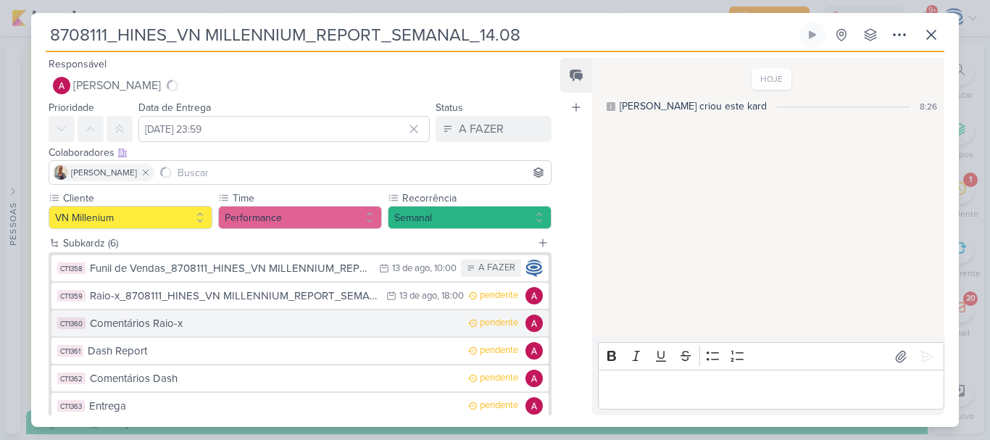
click at [217, 329] on div "Comentários Raio-x" at bounding box center [275, 323] width 371 height 17
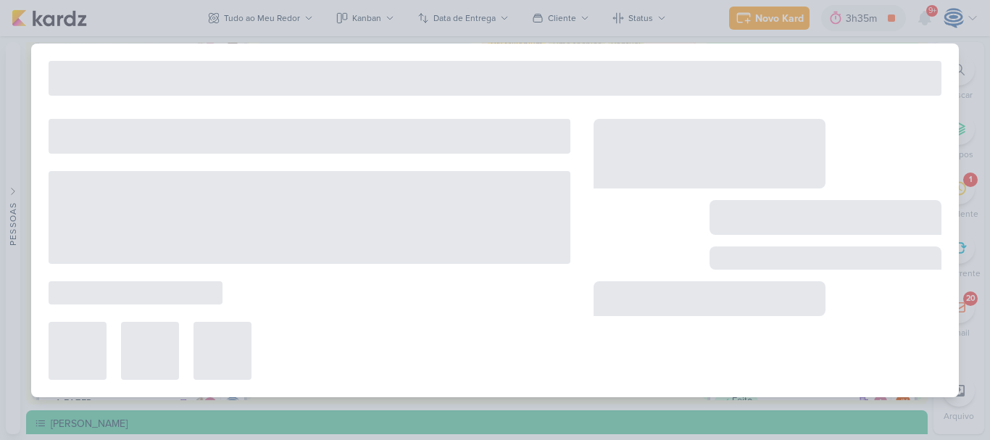
type input "Comentários Raio-x"
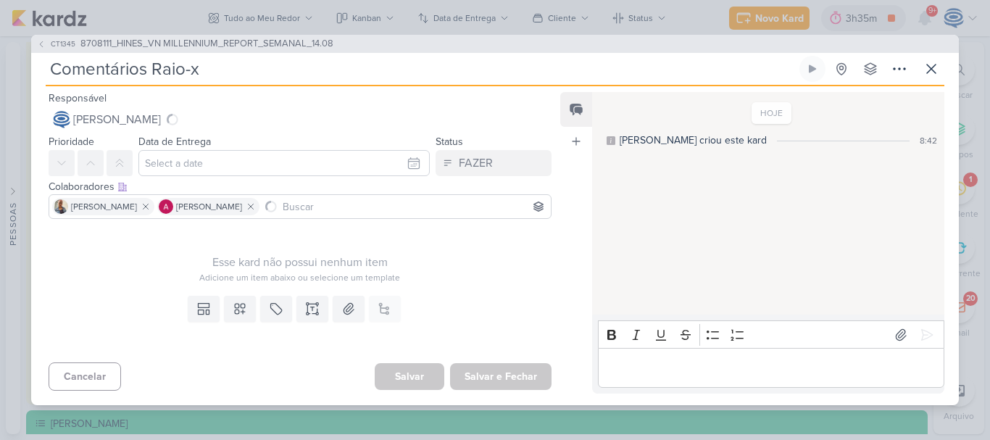
click at [233, 72] on input "Comentários Raio-x" at bounding box center [421, 69] width 751 height 26
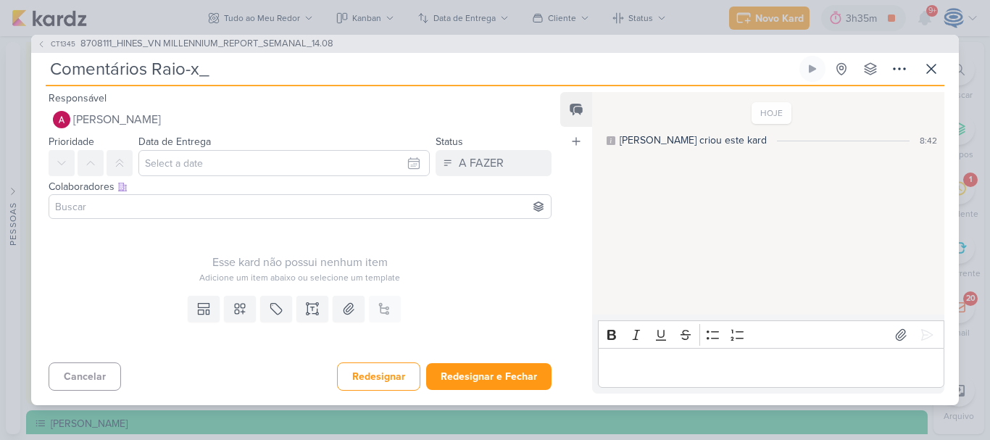
paste input "8708111_HINES_VN MILLENNIUM_REPORT_SEMANAL_14.08"
type input "Comentários Raio-x_8708111_HINES_VN MILLENNIUM_REPORT_SEMANAL_14.08"
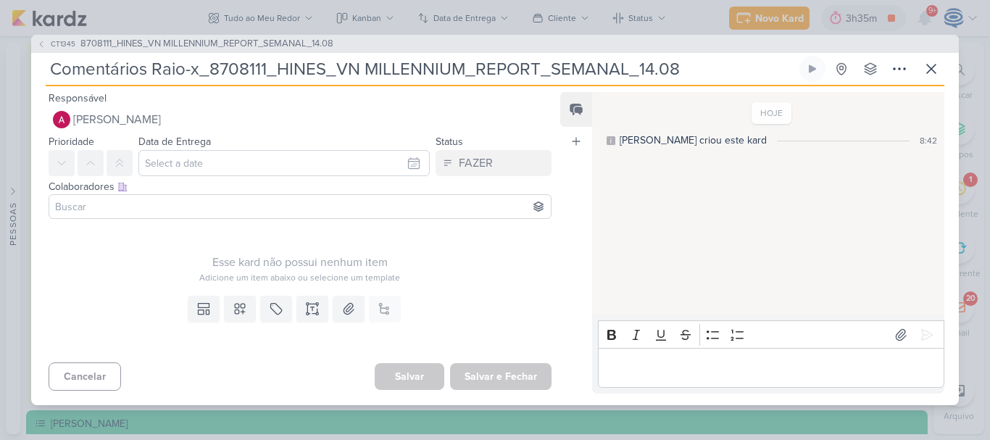
type input "Comentários Raio-x_8708111_HINES_VN MILLENNIUM_REPORT_SEMANAL_14.08"
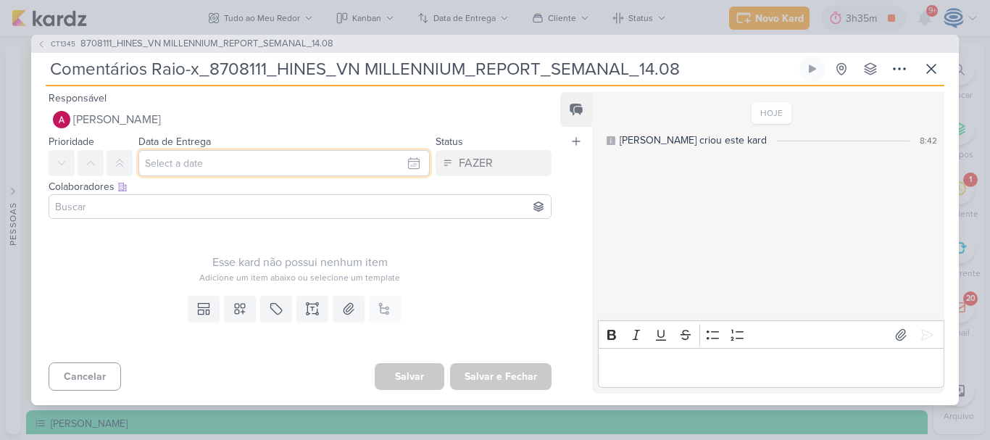
click at [224, 165] on input "text" at bounding box center [283, 163] width 291 height 26
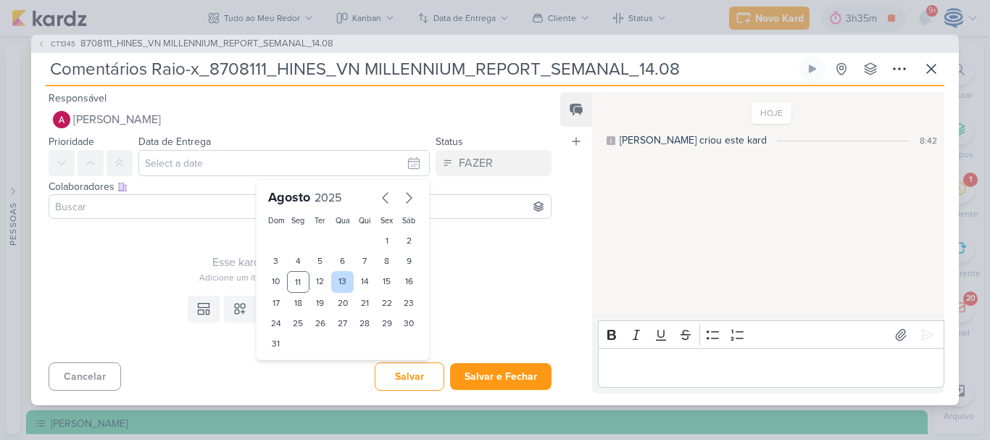
click at [336, 281] on div "13" at bounding box center [342, 282] width 22 height 22
type input "13 de agosto de 2025 às 23:59"
click at [289, 363] on select "00 01 02 03 04 05 06 07 08 09 10 11 12 13 14 15 16 17 18 19 20 21 22 23" at bounding box center [299, 368] width 20 height 17
select select "18"
click at [289, 360] on select "00 01 02 03 04 05 06 07 08 09 10 11 12 13 14 15 16 17 18 19 20 21 22 23" at bounding box center [299, 368] width 20 height 17
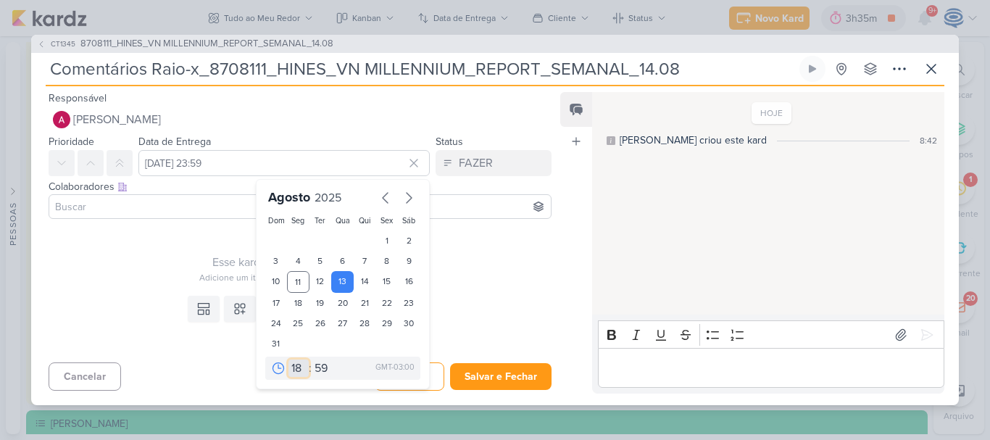
type input "13 de agosto de 2025 às 18:59"
click at [319, 371] on select "00 05 10 15 20 25 30 35 40 45 50 55 59" at bounding box center [322, 368] width 20 height 17
select select "0"
click at [312, 360] on select "00 05 10 15 20 25 30 35 40 45 50 55 59" at bounding box center [322, 368] width 20 height 17
type input "13 de agosto de 2025 às 18:00"
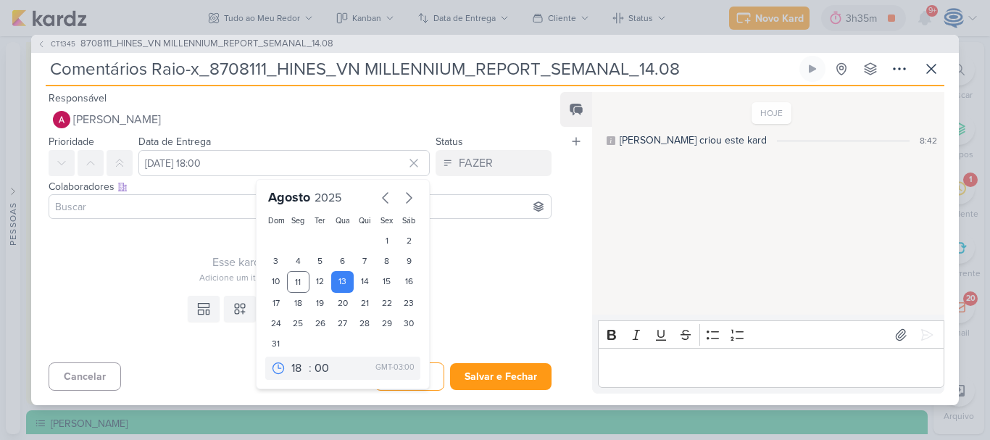
click at [164, 210] on input at bounding box center [300, 206] width 496 height 17
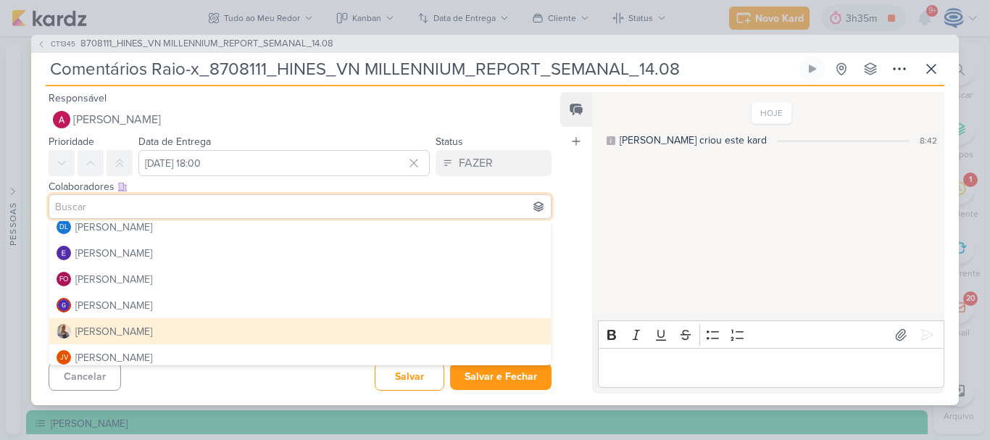
scroll to position [115, 0]
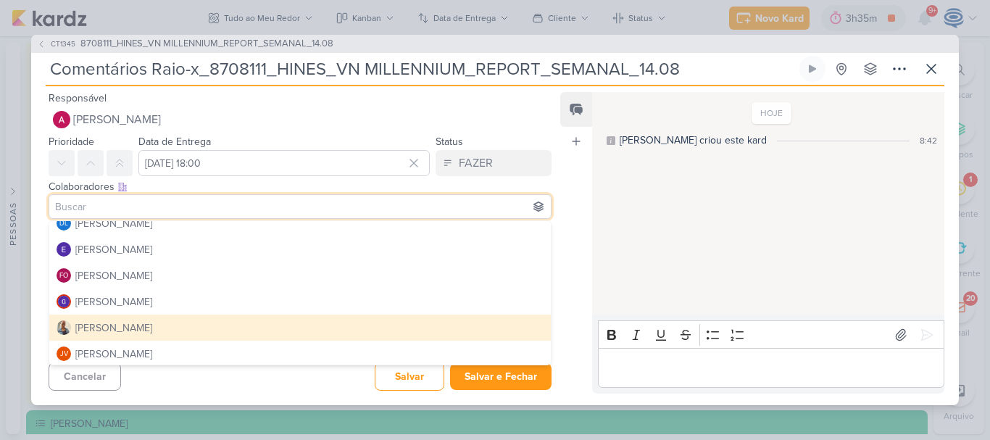
click at [134, 324] on button "[PERSON_NAME]" at bounding box center [300, 328] width 502 height 26
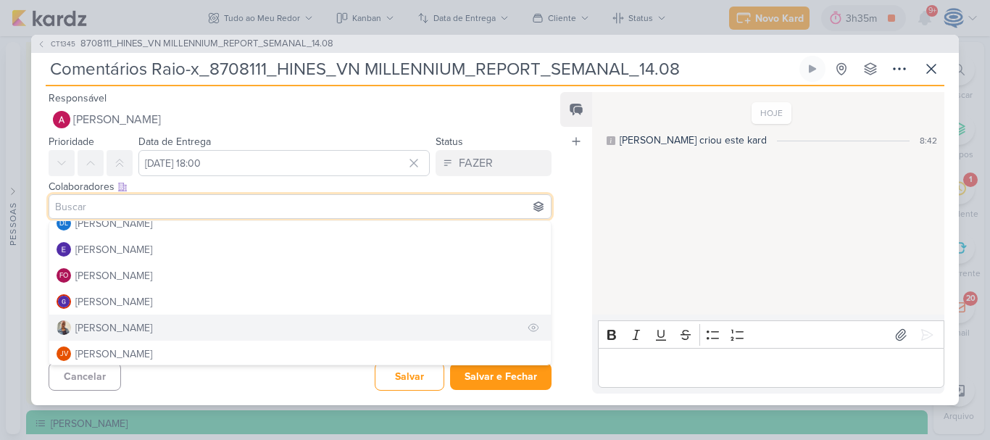
click at [114, 326] on div "[PERSON_NAME]" at bounding box center [113, 327] width 77 height 15
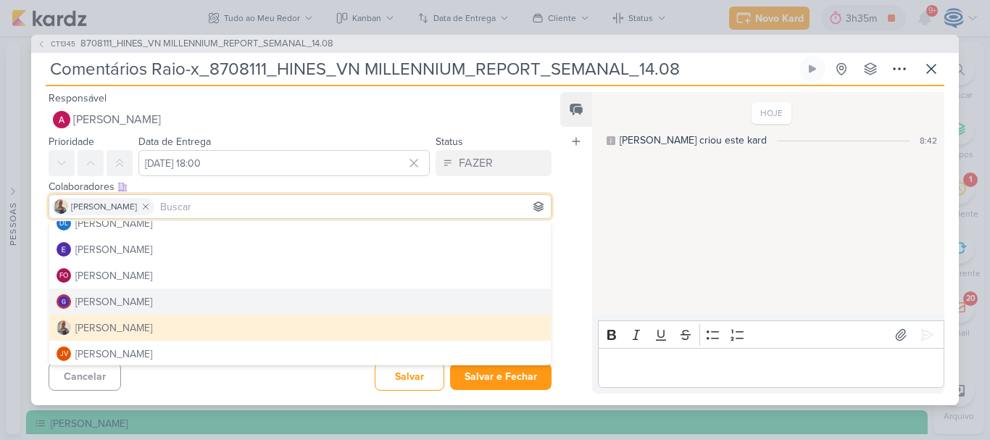
click at [41, 268] on div "Esse kard não possui nenhum item Adicione um item abaixo ou selecione um templa…" at bounding box center [294, 257] width 526 height 65
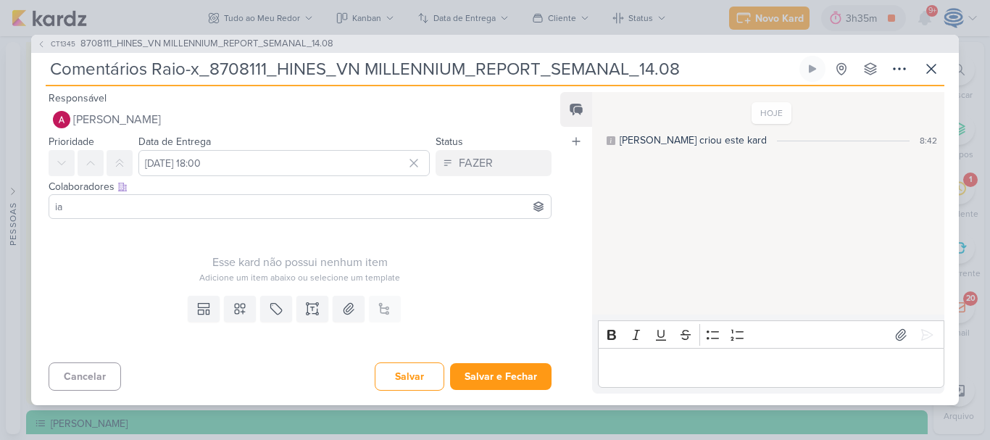
click at [114, 211] on input "ia" at bounding box center [300, 206] width 496 height 17
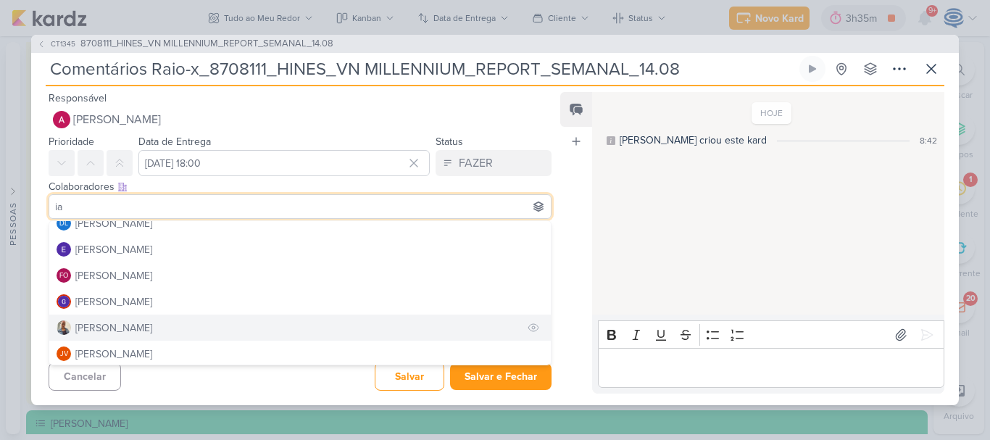
type input "ia"
click at [104, 324] on div "[PERSON_NAME]" at bounding box center [113, 327] width 77 height 15
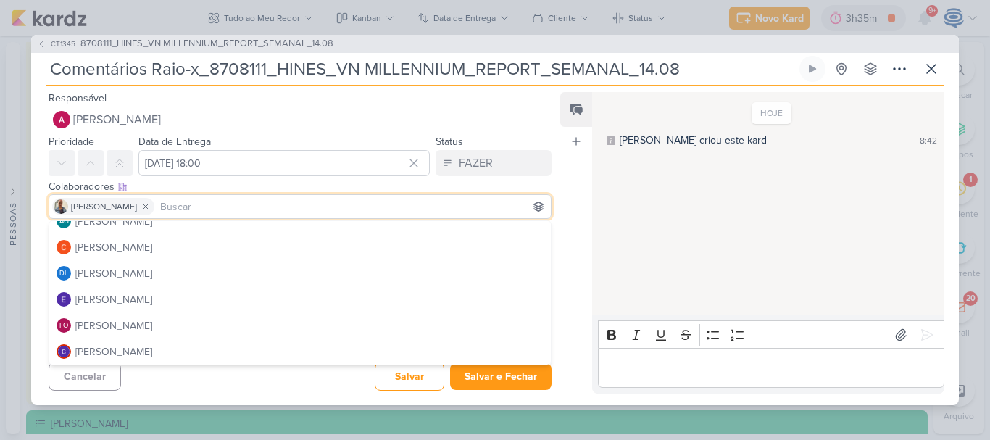
click at [43, 273] on div "Esse kard não possui nenhum item Adicione um item abaixo ou selecione um templa…" at bounding box center [294, 257] width 526 height 65
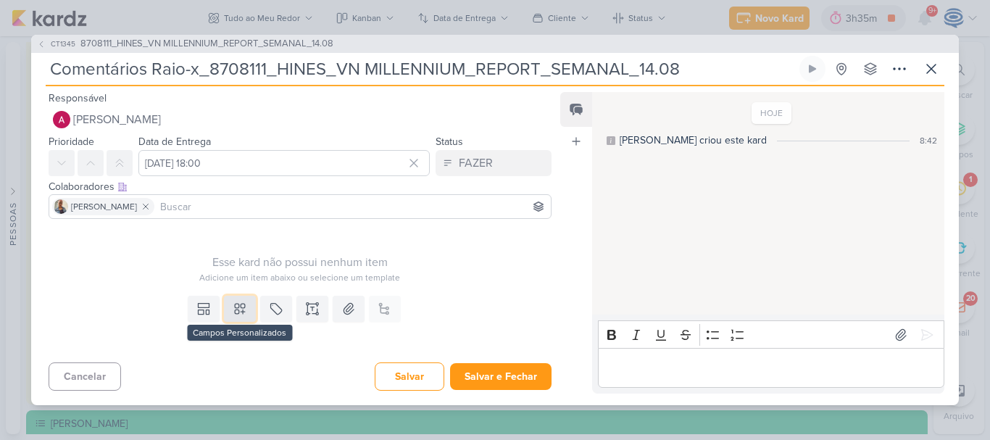
click at [233, 312] on icon at bounding box center [240, 309] width 14 height 14
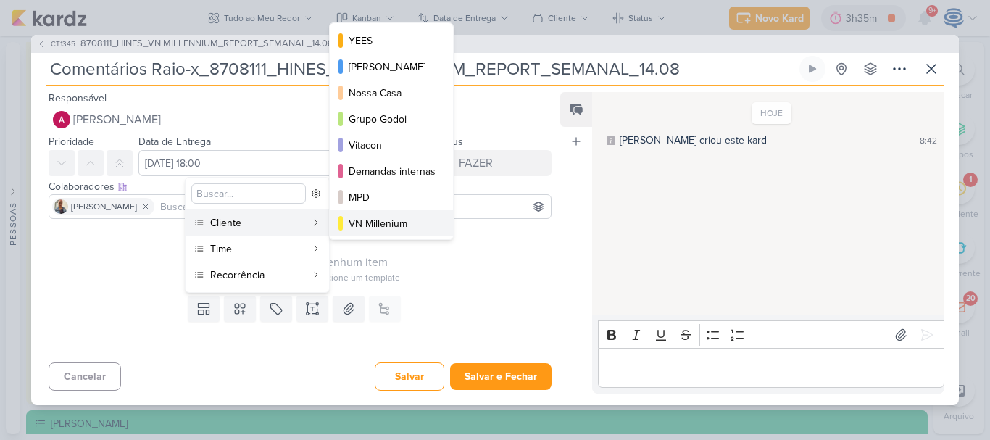
click at [370, 217] on div "VN Millenium" at bounding box center [392, 223] width 87 height 15
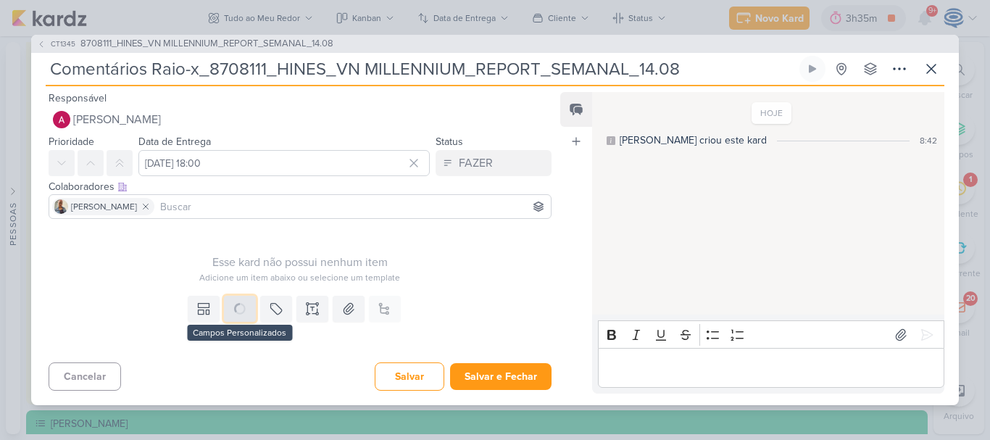
click at [233, 310] on icon at bounding box center [240, 309] width 14 height 14
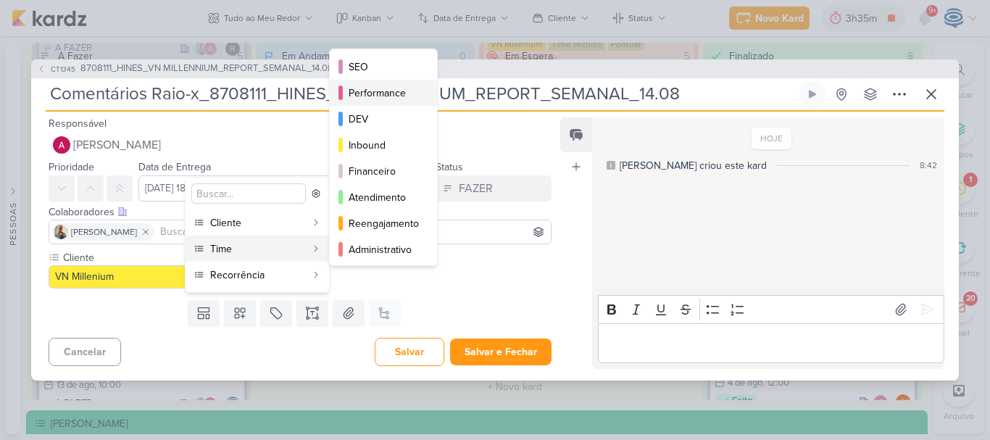
click at [362, 91] on div "Performance" at bounding box center [384, 93] width 71 height 15
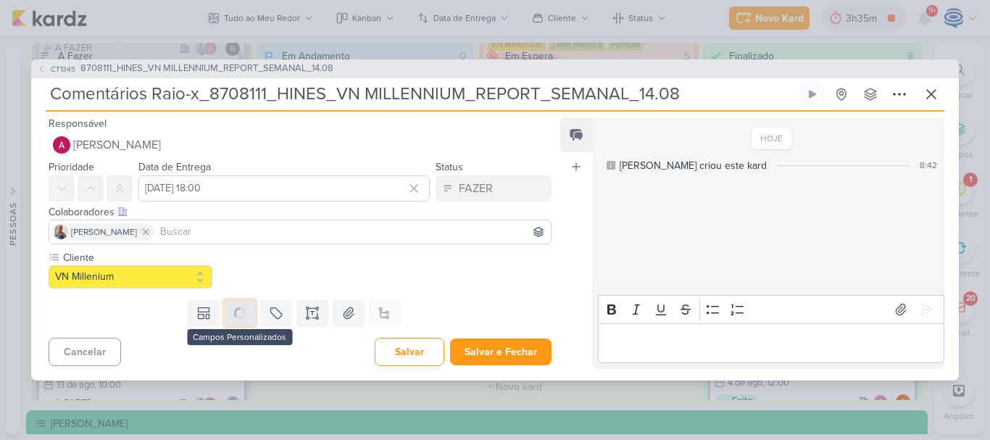
click at [234, 310] on icon at bounding box center [240, 313] width 14 height 14
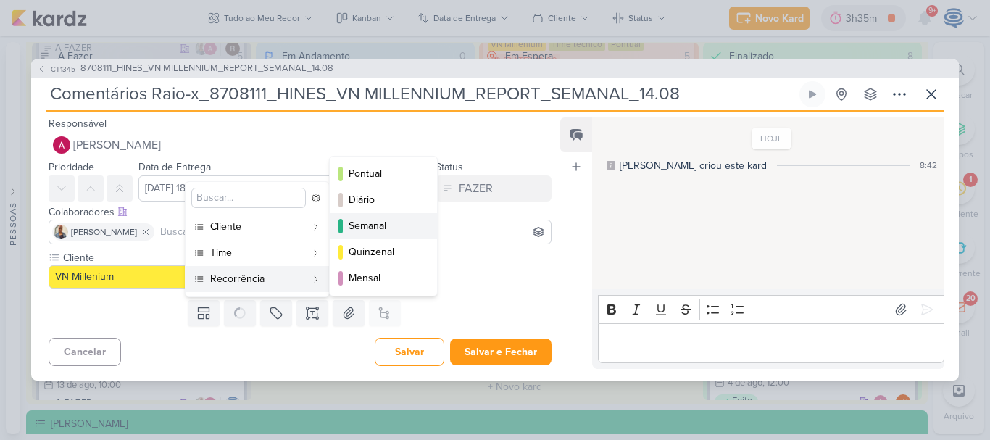
click at [373, 221] on div "Semanal" at bounding box center [384, 225] width 71 height 15
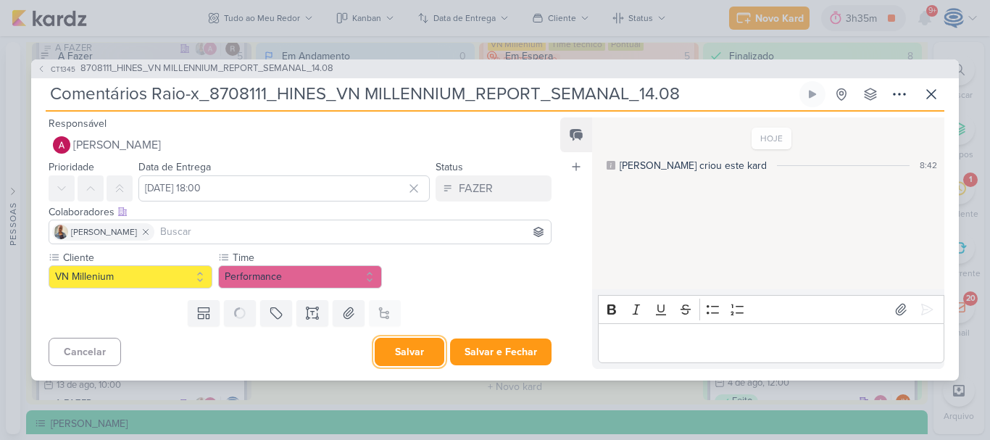
click at [413, 351] on button "Salvar" at bounding box center [410, 352] width 70 height 28
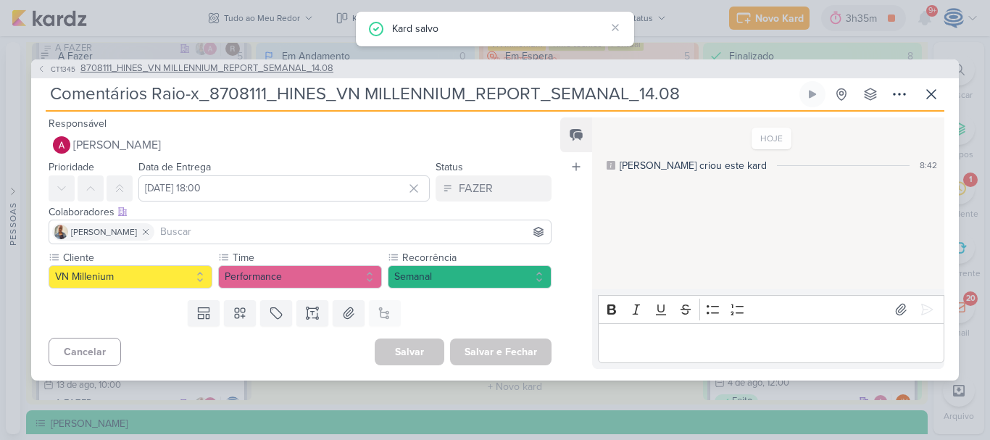
click at [242, 65] on span "8708111_HINES_VN MILLENNIUM_REPORT_SEMANAL_14.08" at bounding box center [206, 69] width 253 height 14
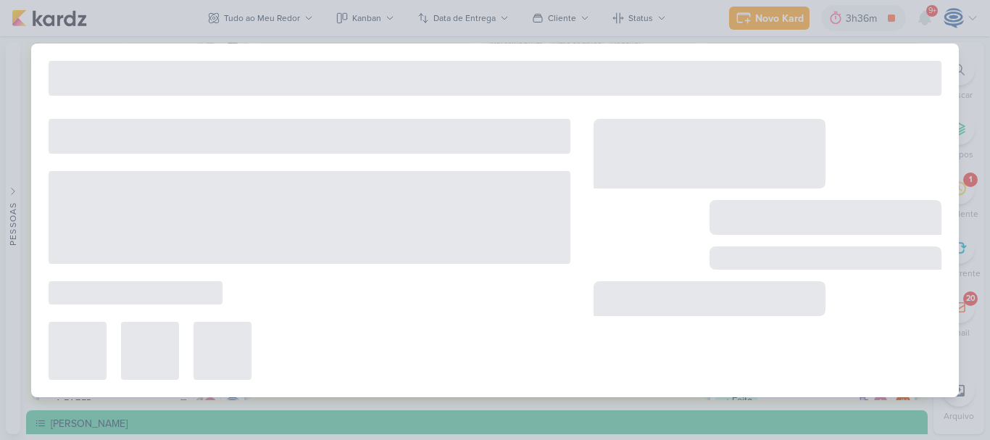
type input "8708111_HINES_VN MILLENNIUM_REPORT_SEMANAL_14.08"
type input "14 de agosto de 2025 às 23:59"
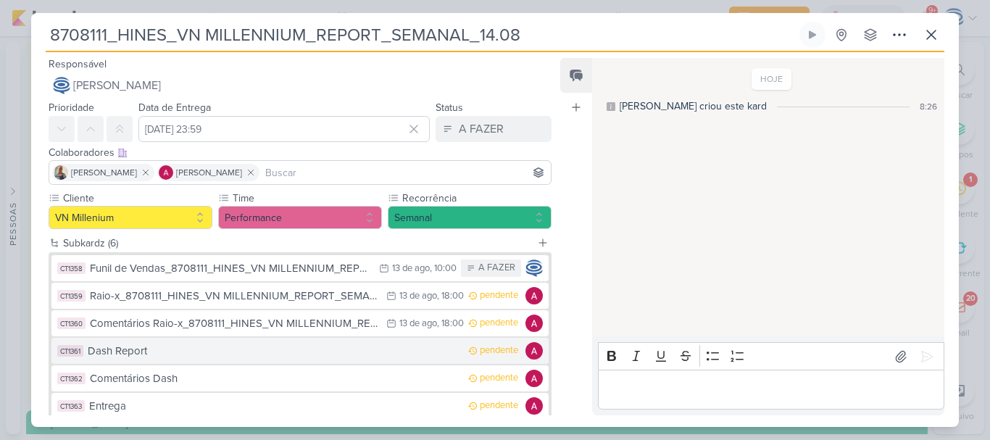
click at [224, 362] on button "CT1361 Dash Report pendente" at bounding box center [299, 351] width 497 height 26
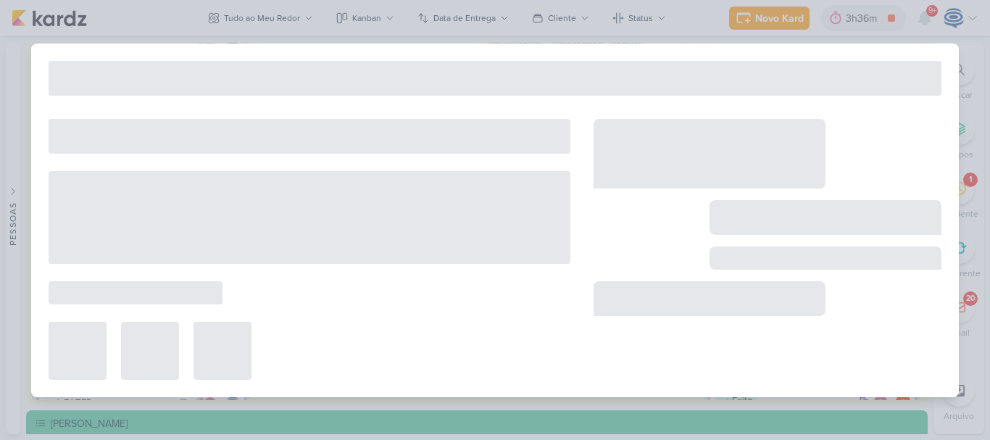
type input "Dash Report"
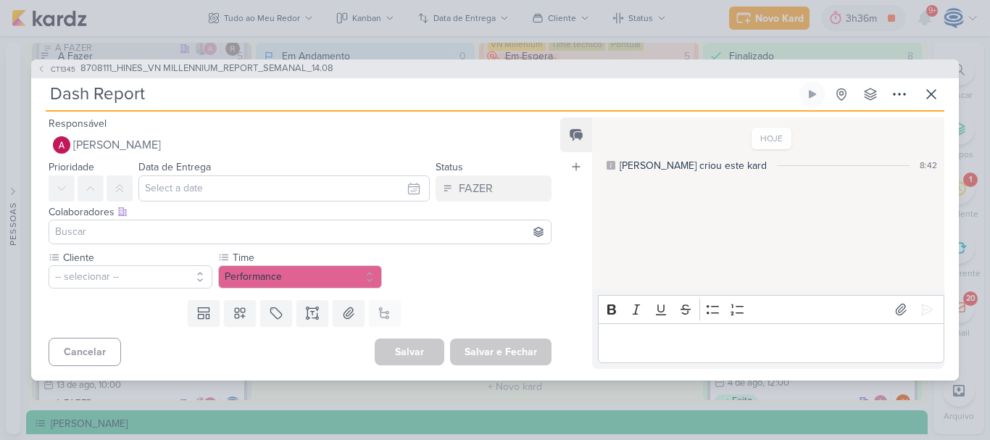
click at [175, 90] on input "Dash Report" at bounding box center [421, 94] width 751 height 26
paste input "8708111_HINES_VN MILLENNIUM_REPORT_SEMANAL_14.08"
type input "Dash Report_8708111_HINES_VN MILLENNIUM_REPORT_SEMANAL_14.08"
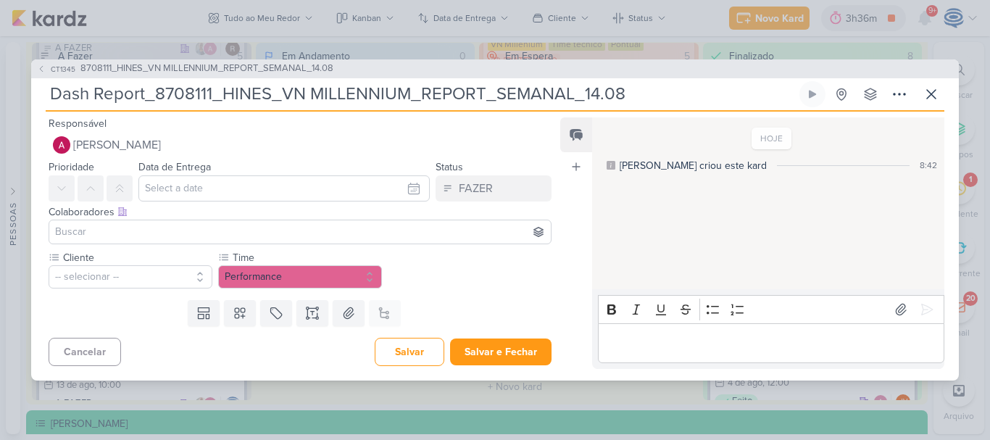
type input "Dash Report_8708111_HINES_VN MILLENNIUM_REPORT_SEMANAL_14.08"
click at [207, 177] on input "text" at bounding box center [283, 188] width 291 height 26
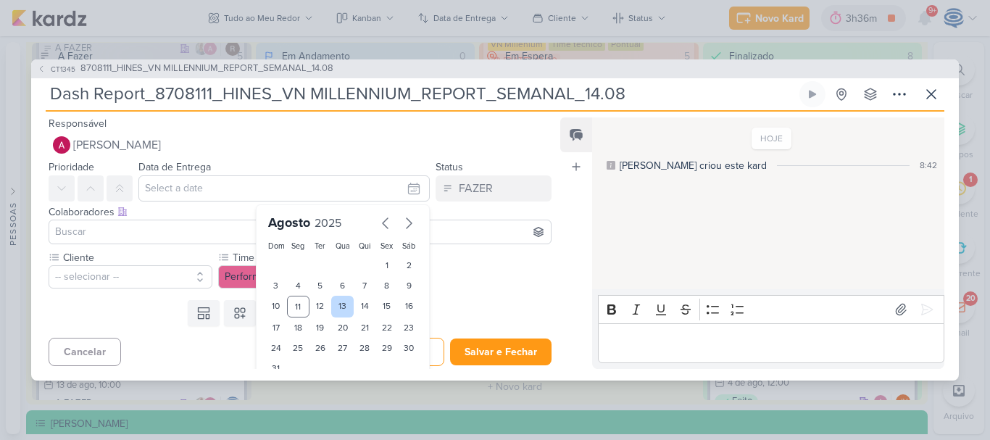
click at [340, 307] on div "13" at bounding box center [342, 307] width 22 height 22
type input "13 de agosto de 2025 às 23:59"
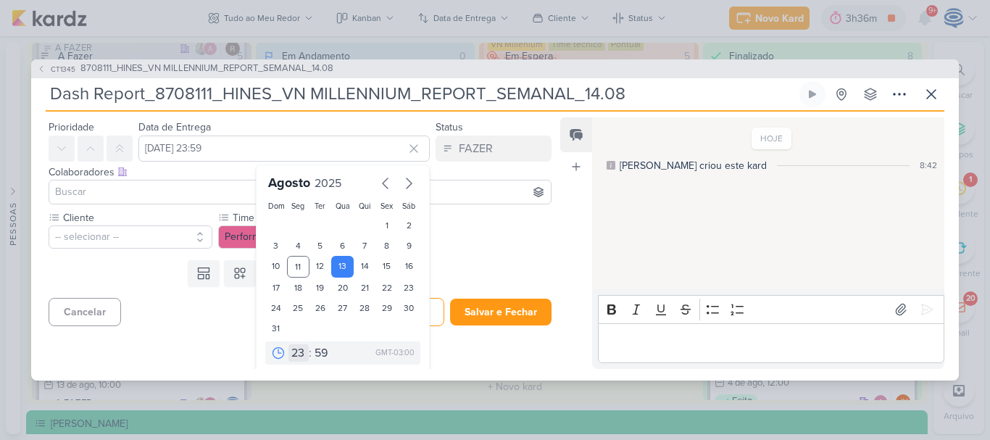
scroll to position [41, 0]
click at [289, 354] on select "00 01 02 03 04 05 06 07 08 09 10 11 12 13 14 15 16 17 18 19 20 21 22 23" at bounding box center [299, 352] width 20 height 17
select select "18"
click at [289, 344] on select "00 01 02 03 04 05 06 07 08 09 10 11 12 13 14 15 16 17 18 19 20 21 22 23" at bounding box center [299, 352] width 20 height 17
type input "13 de agosto de 2025 às 18:59"
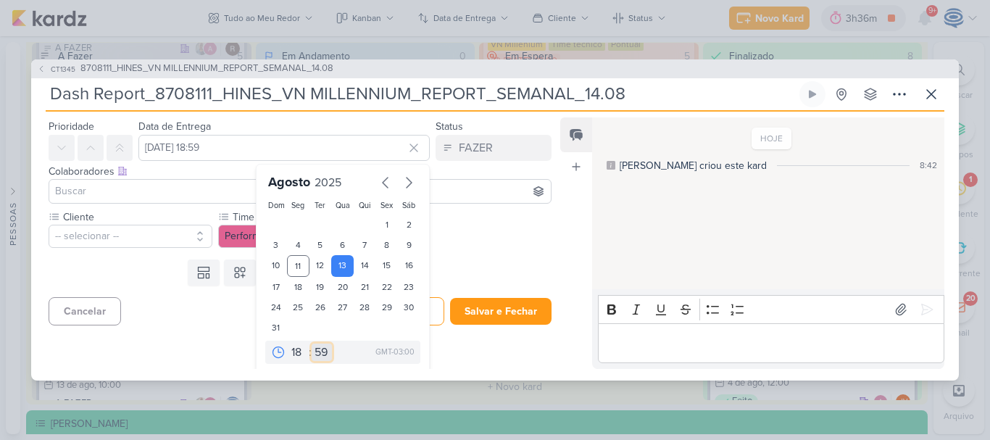
click at [312, 352] on select "00 05 10 15 20 25 30 35 40 45 50 55 59" at bounding box center [322, 352] width 20 height 17
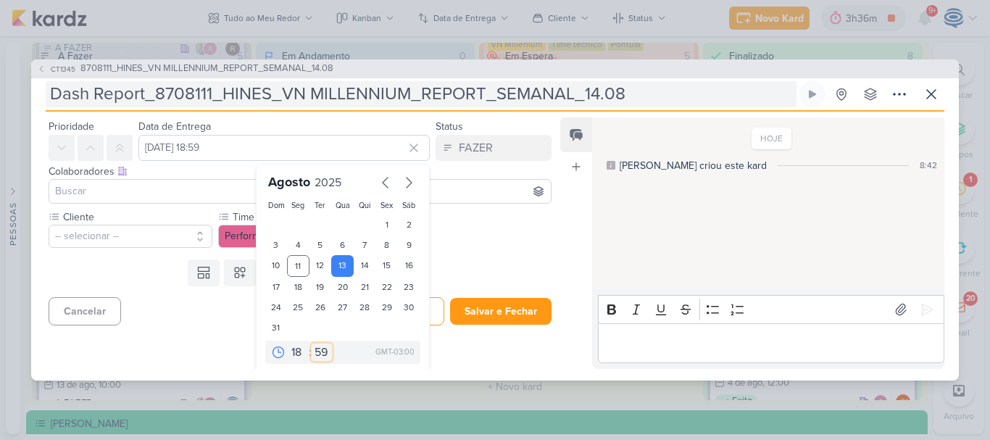
select select "0"
click at [312, 344] on select "00 05 10 15 20 25 30 35 40 45 50 55 59" at bounding box center [322, 352] width 20 height 17
type input "13 de agosto de 2025 às 18:00"
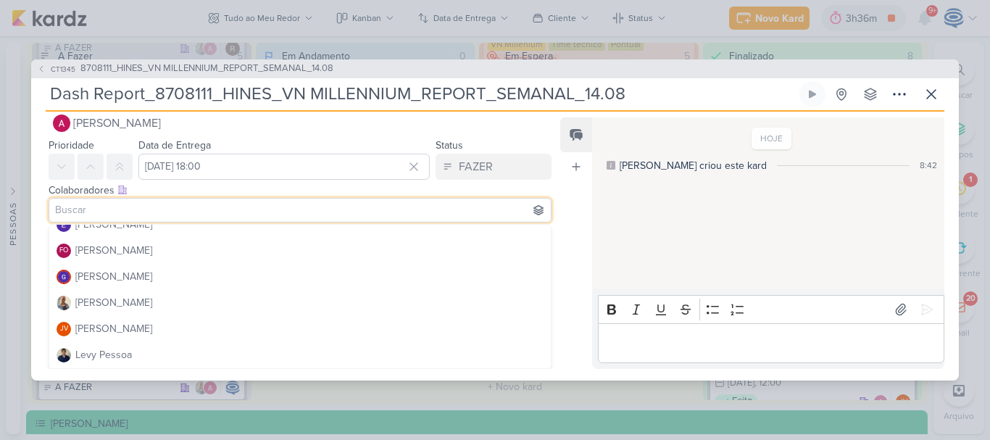
scroll to position [144, 0]
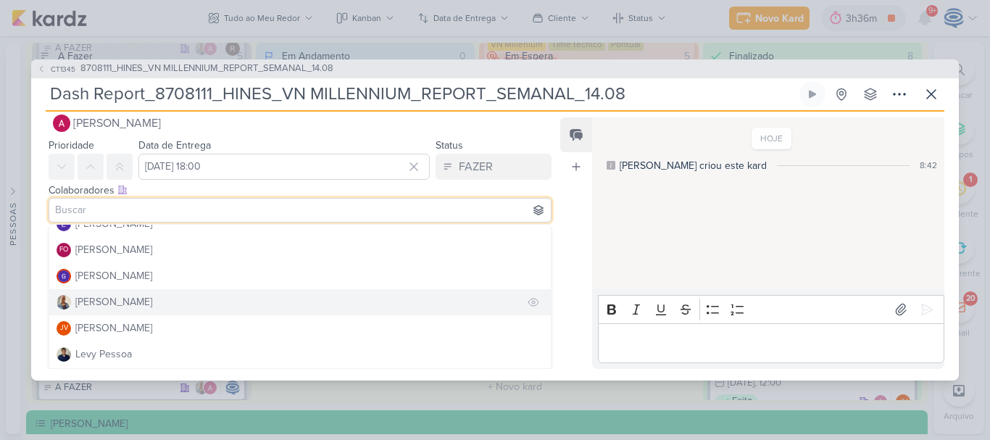
click at [134, 299] on button "[PERSON_NAME]" at bounding box center [300, 302] width 502 height 26
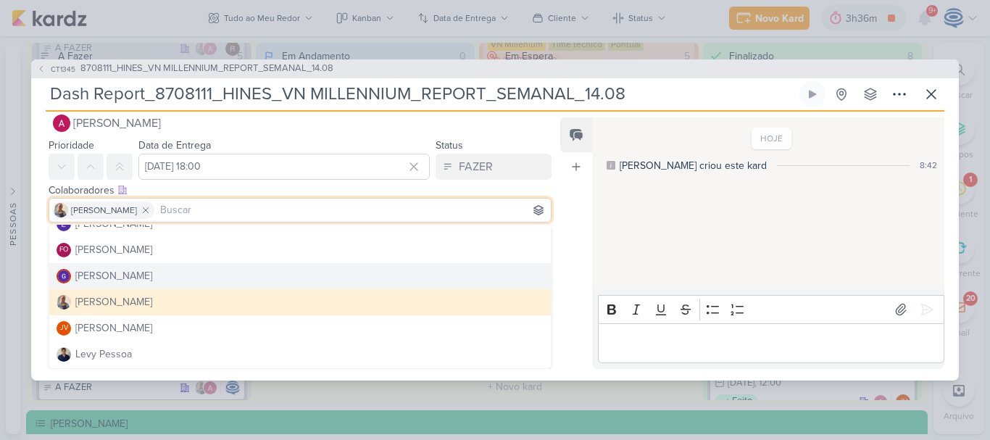
click at [36, 215] on div "Colaboradores Este kard pode ser visível a usuários da sua organização Este kar…" at bounding box center [294, 204] width 526 height 49
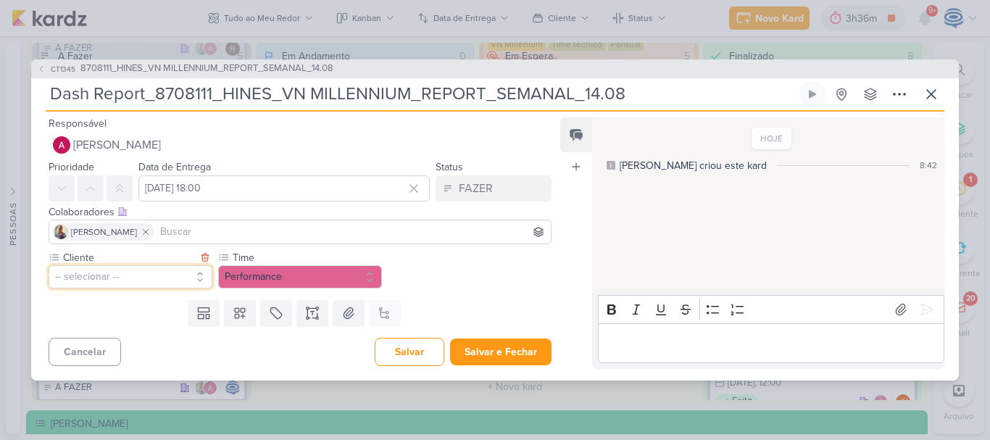
click at [162, 276] on button "-- selecionar --" at bounding box center [131, 276] width 164 height 23
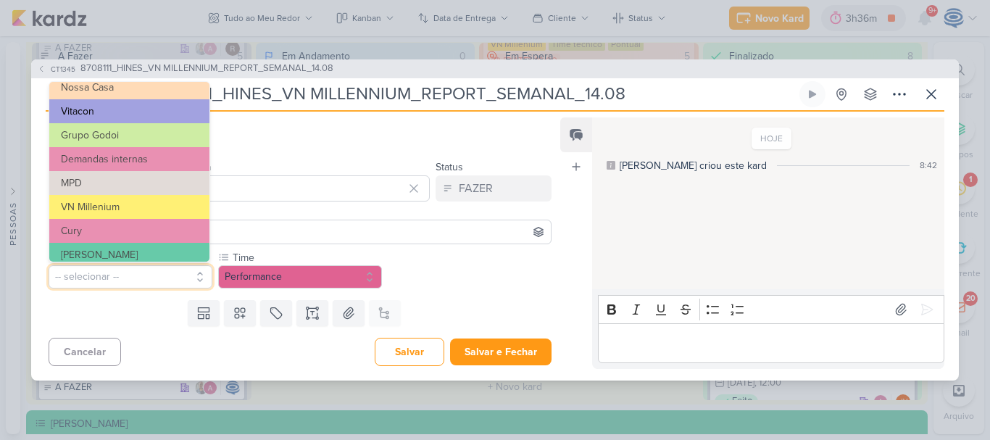
scroll to position [101, 0]
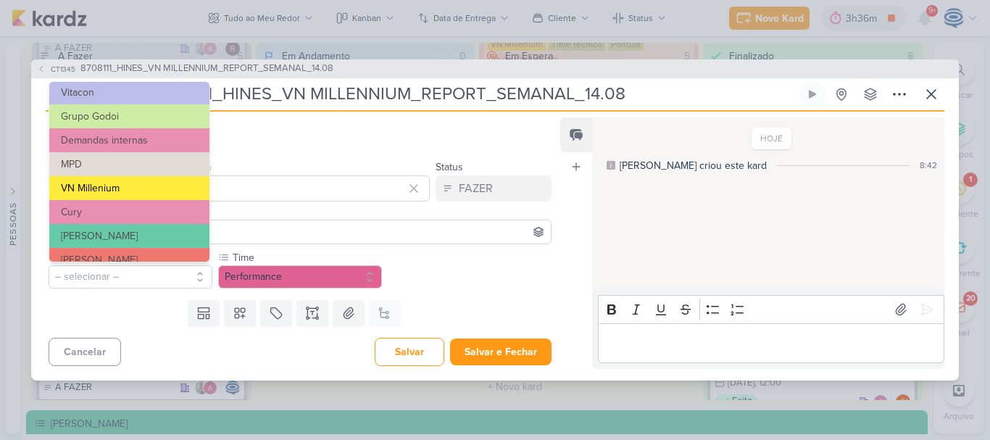
click at [122, 190] on button "VN Millenium" at bounding box center [129, 188] width 160 height 24
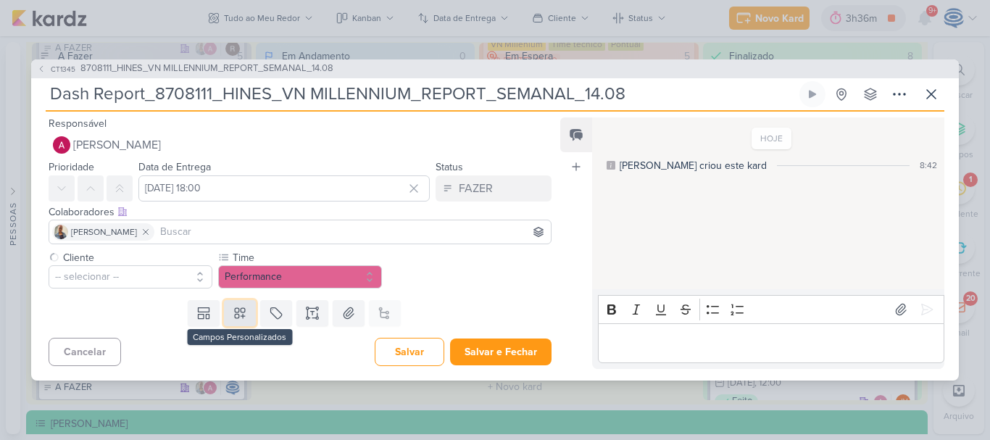
click at [237, 314] on icon at bounding box center [240, 313] width 14 height 14
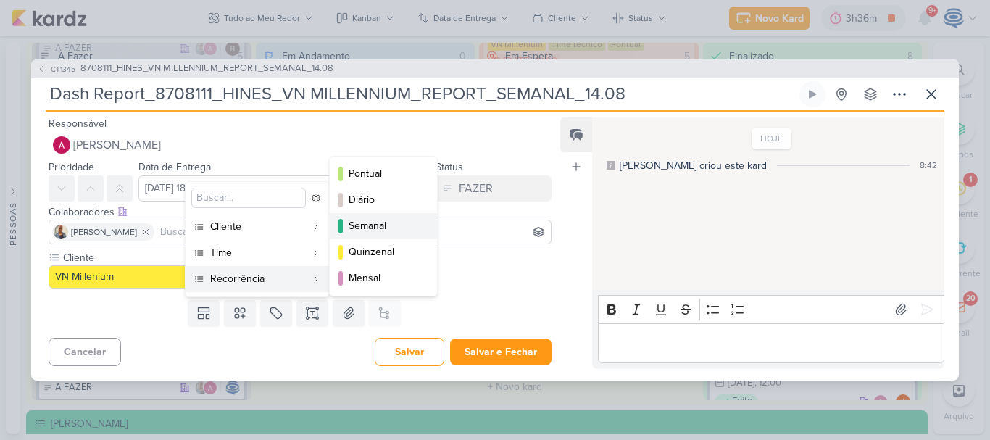
click at [373, 223] on div "Semanal" at bounding box center [384, 225] width 71 height 15
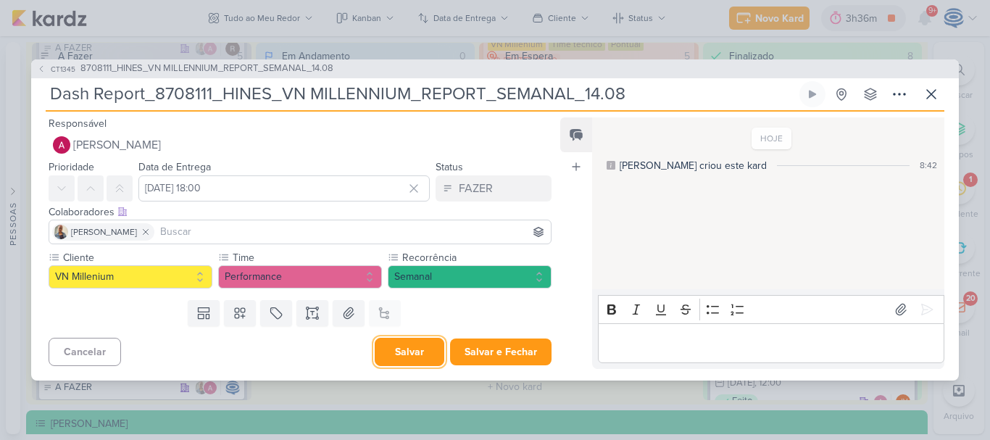
click at [399, 354] on button "Salvar" at bounding box center [410, 352] width 70 height 28
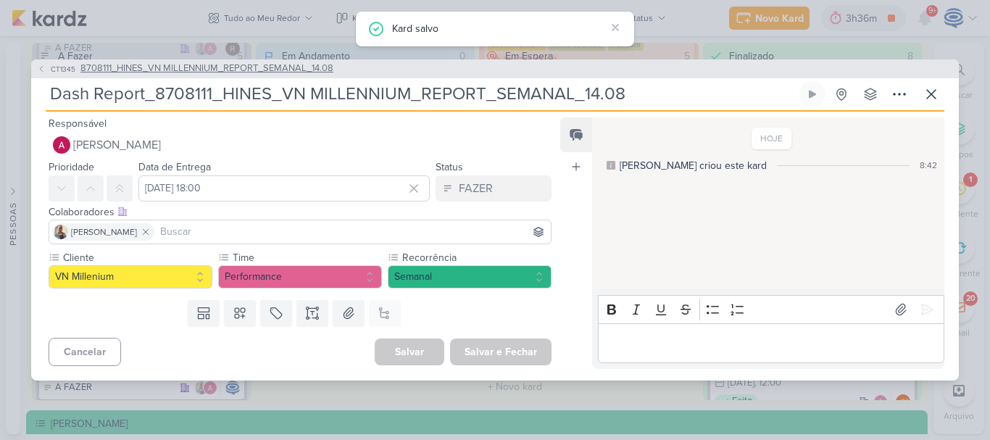
click at [209, 68] on span "8708111_HINES_VN MILLENNIUM_REPORT_SEMANAL_14.08" at bounding box center [206, 69] width 253 height 14
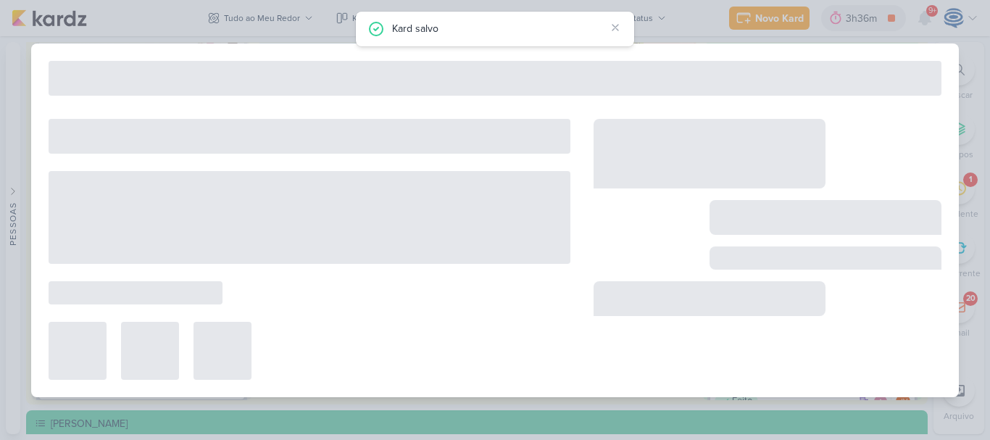
type input "8708111_HINES_VN MILLENNIUM_REPORT_SEMANAL_14.08"
type input "14 de agosto de 2025 às 23:59"
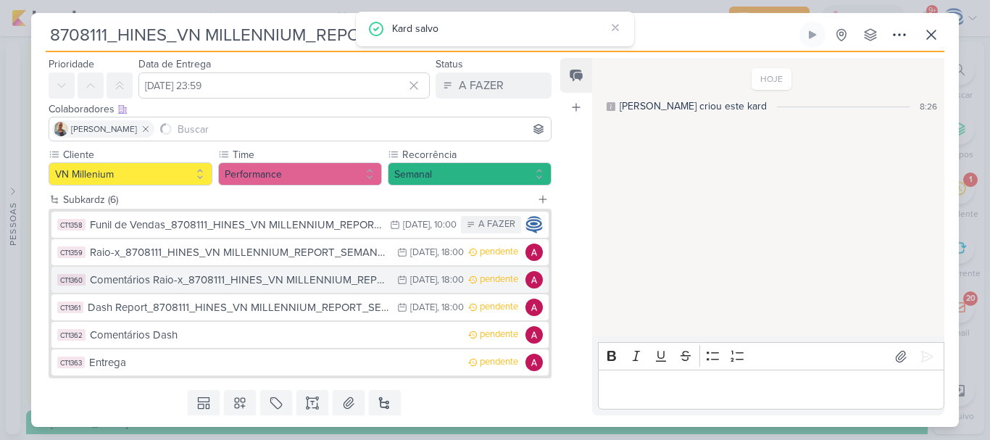
scroll to position [46, 0]
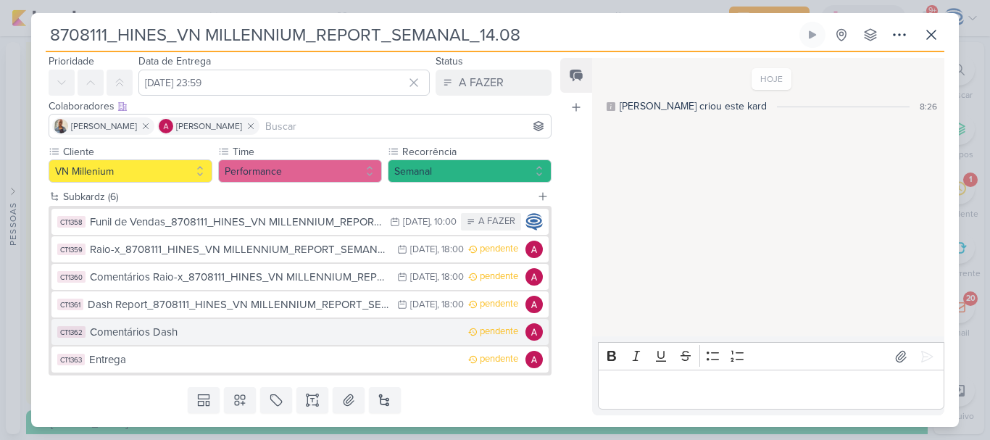
click at [183, 341] on button "CT1362 Comentários Dash pendente" at bounding box center [299, 332] width 497 height 26
click at [0, 0] on div at bounding box center [0, 0] width 0 height 0
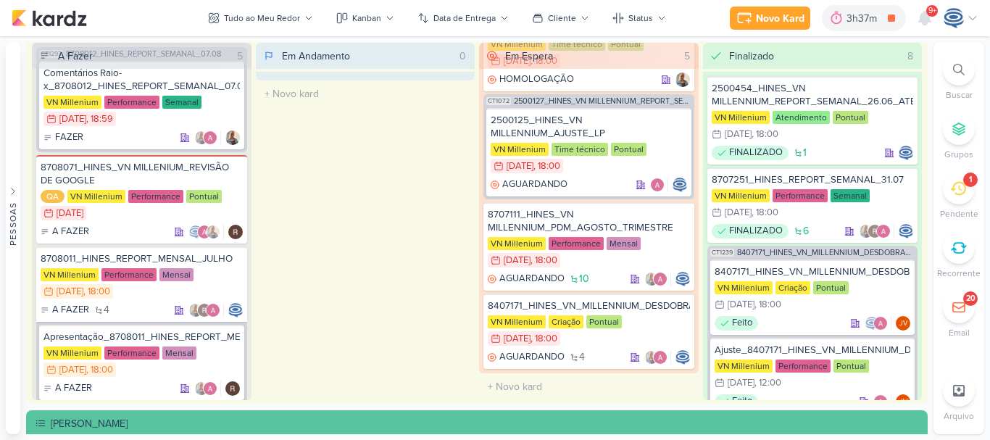
scroll to position [0, 0]
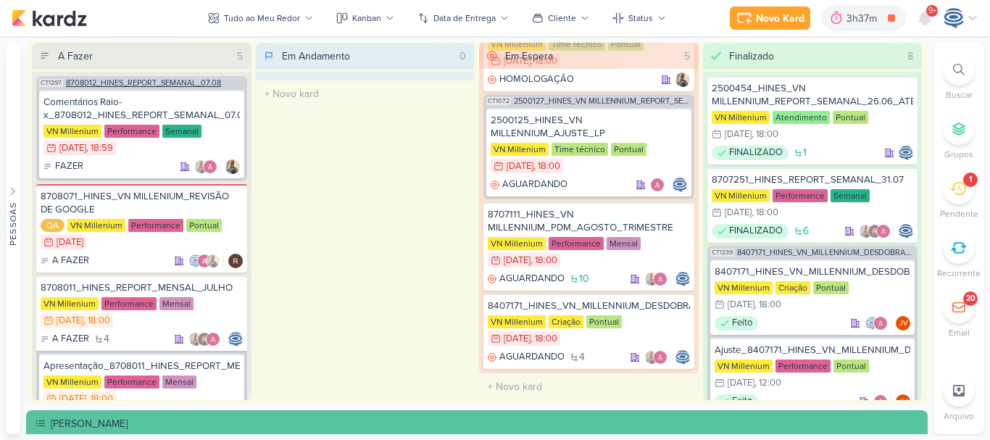
click at [171, 83] on span "8708012_HINES_REPORT_SEMANAL_07.08" at bounding box center [143, 83] width 155 height 8
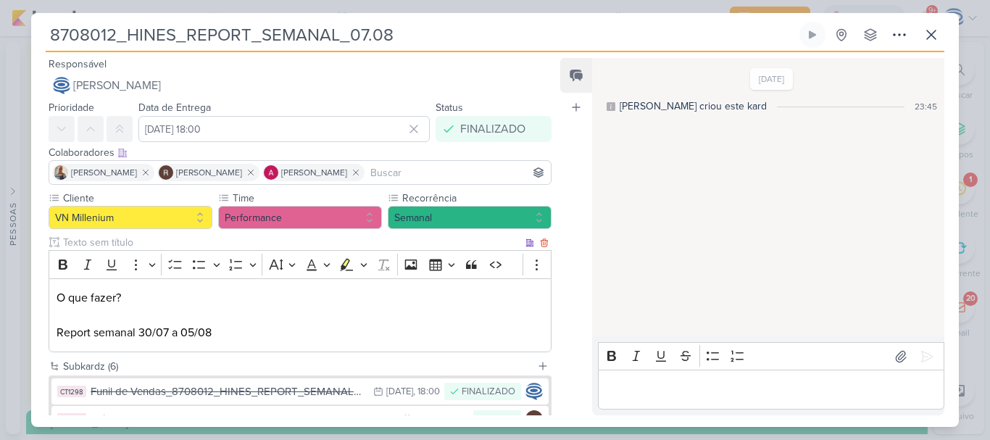
scroll to position [210, 0]
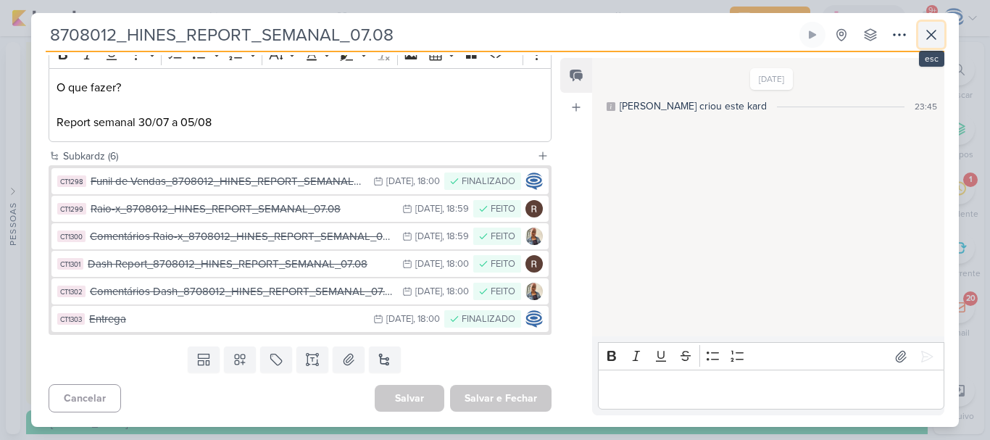
click at [932, 34] on icon at bounding box center [931, 34] width 9 height 9
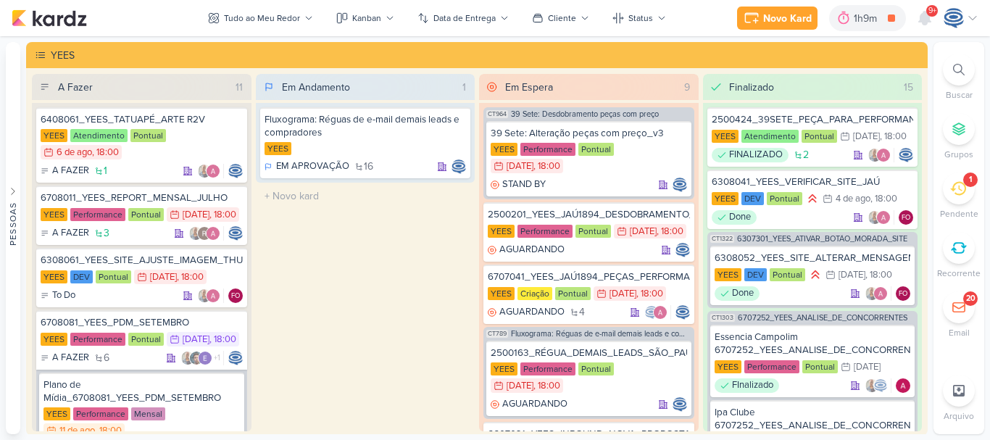
click at [953, 61] on div at bounding box center [959, 70] width 32 height 32
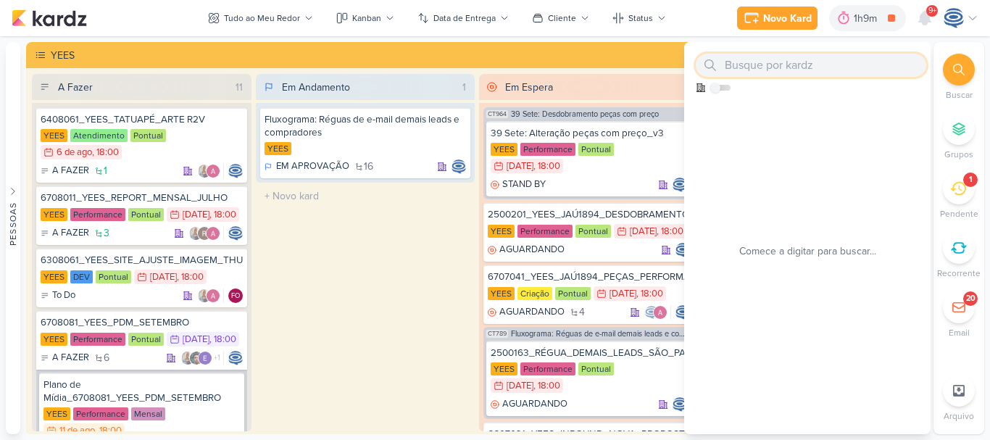
paste input "6708012_YEES_MANSÕES_SUBIR_PEÇAS_LEAD_DS_ESTÁTICO_META_ADS"
click at [853, 64] on input "6708012_YEES_MANSÕES_SUBIR_PEÇAS_LEAD_DS_ESTÁTICO_META_ADS" at bounding box center [811, 65] width 231 height 23
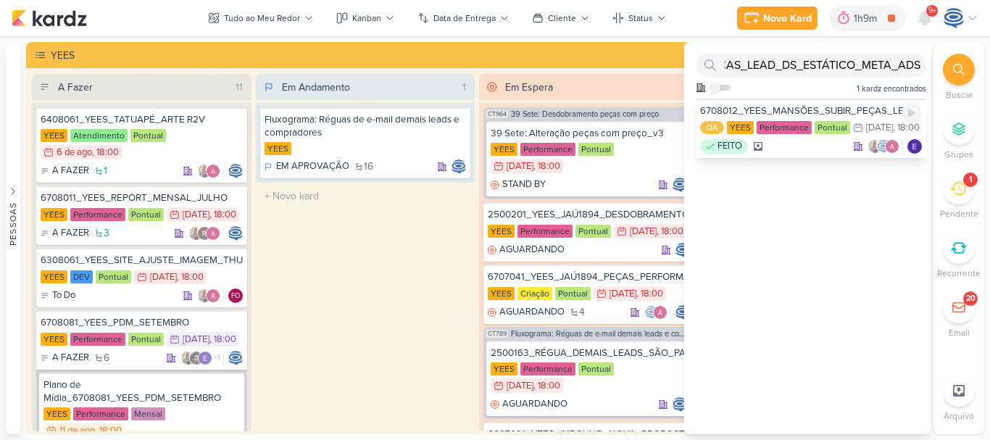
scroll to position [0, 0]
click at [798, 136] on div "QA [GEOGRAPHIC_DATA] Performance Pontual 5/8 [DATE] 18:00" at bounding box center [811, 128] width 222 height 16
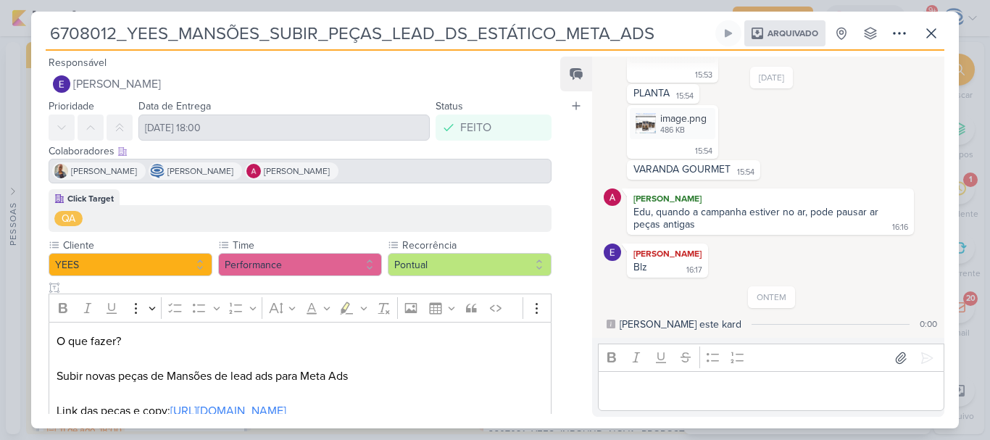
scroll to position [49, 0]
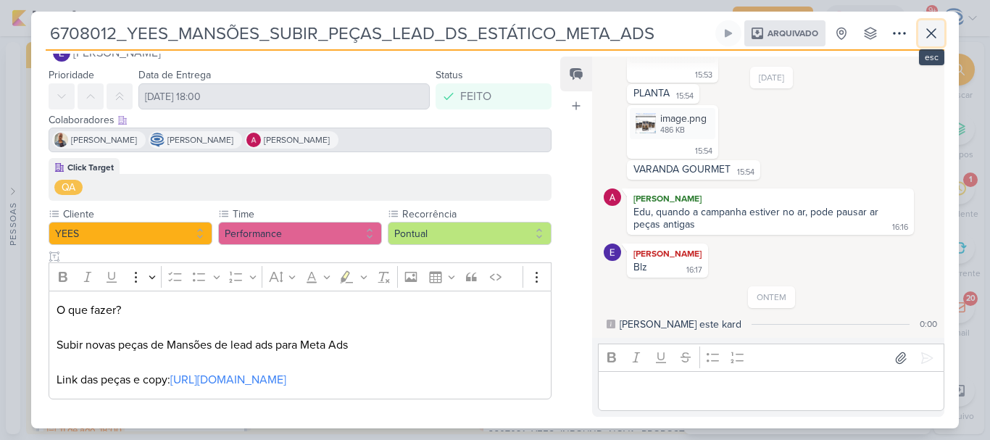
click at [934, 37] on icon at bounding box center [931, 33] width 9 height 9
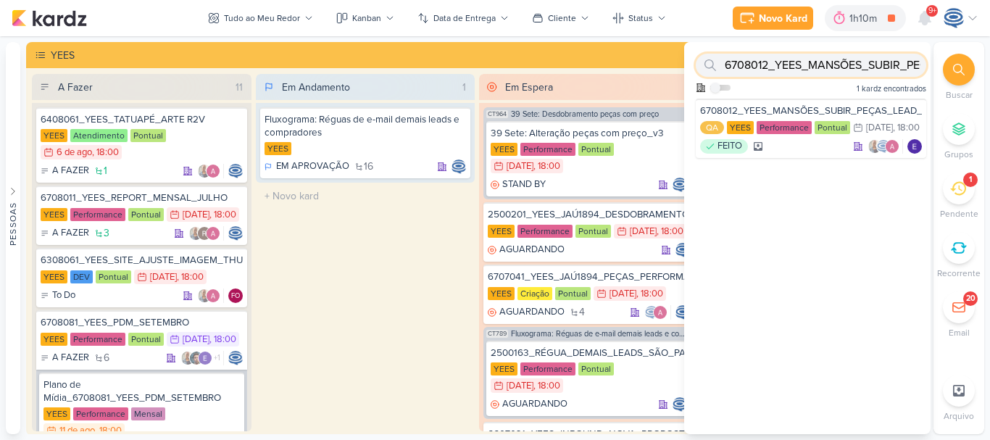
click at [840, 62] on input "6708012_YEES_MANSÕES_SUBIR_PEÇAS_LEAD_DS_ESTÁTICO_META_ADS" at bounding box center [811, 65] width 231 height 23
paste input "3_YEES_REPORT_QUINZENAL_06.08_COMERCIAL"
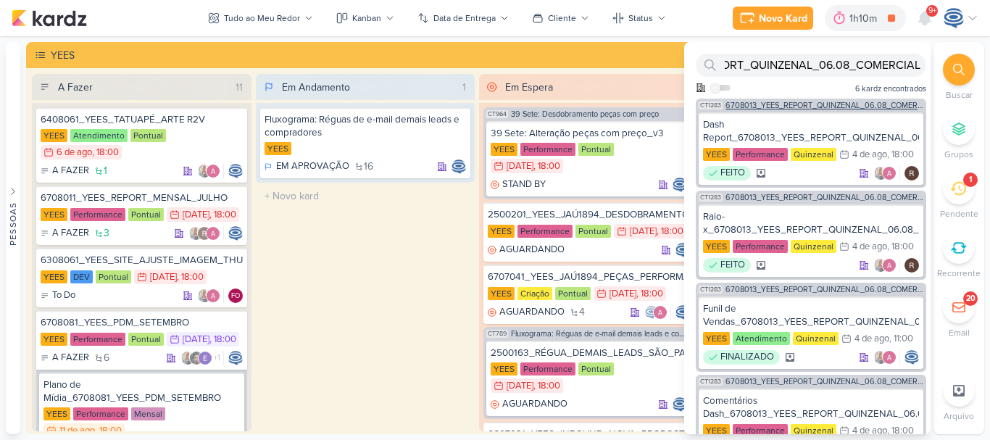
scroll to position [0, 0]
click at [840, 101] on div "CT1283 6708013_YEES_REPORT_QUINZENAL_06.08_COMERCIAL" at bounding box center [811, 104] width 231 height 11
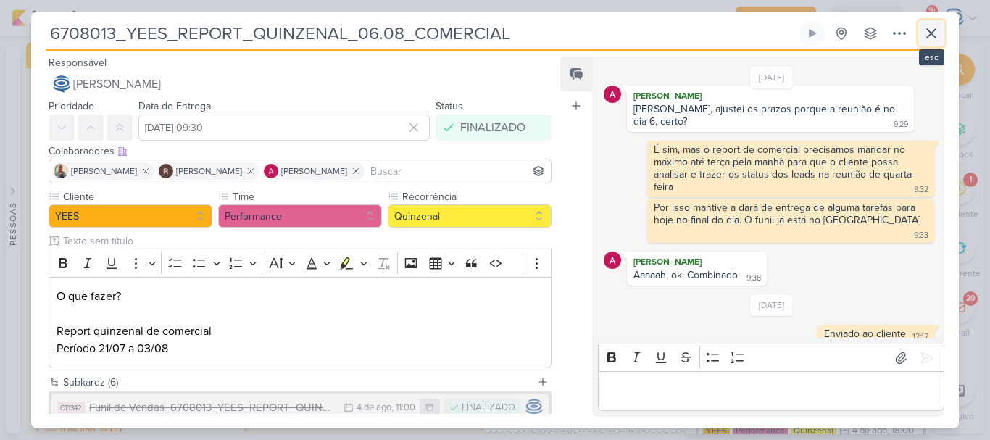
click at [930, 41] on icon at bounding box center [931, 33] width 17 height 17
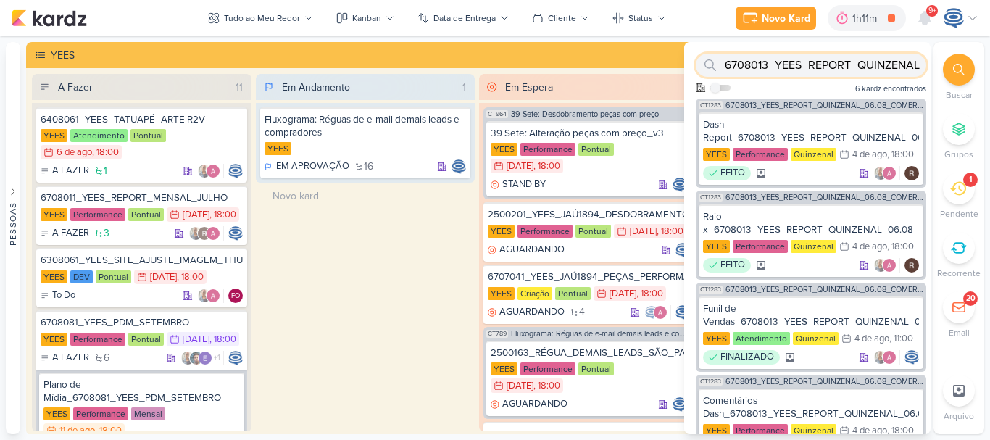
click at [865, 59] on input "6708013_YEES_REPORT_QUINZENAL_06.08_COMERCIAL" at bounding box center [811, 65] width 231 height 23
paste input "6308041_YEES_VERIFICAR_SITE_JAÚ"
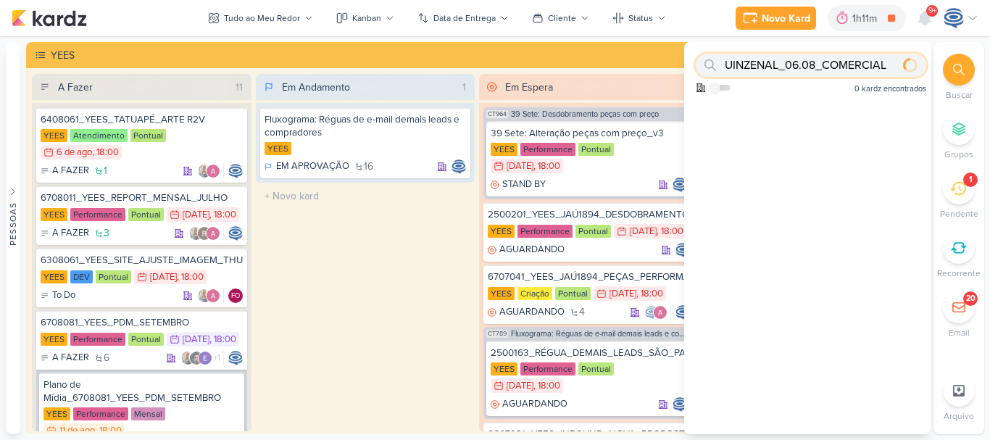
paste input "6308041_YEES_VERIFICAR_SITE_JAÚ"
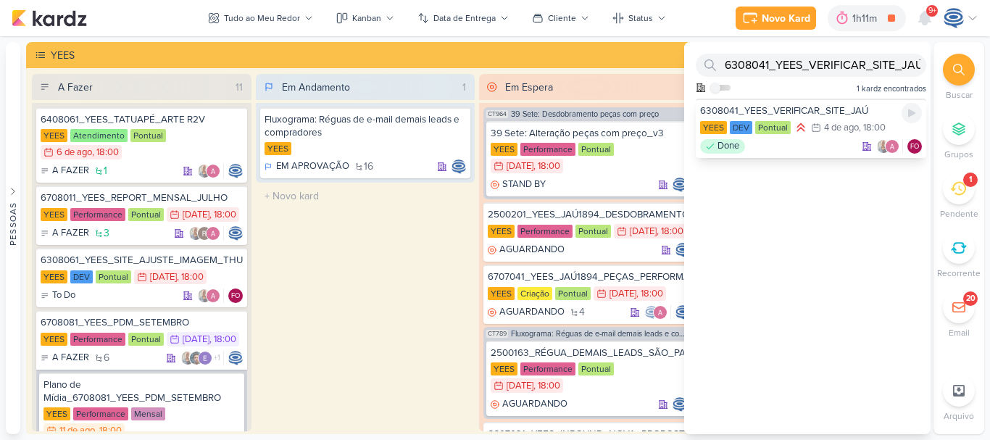
click at [783, 115] on div "6308041_YEES_VERIFICAR_SITE_JAÚ" at bounding box center [811, 110] width 222 height 13
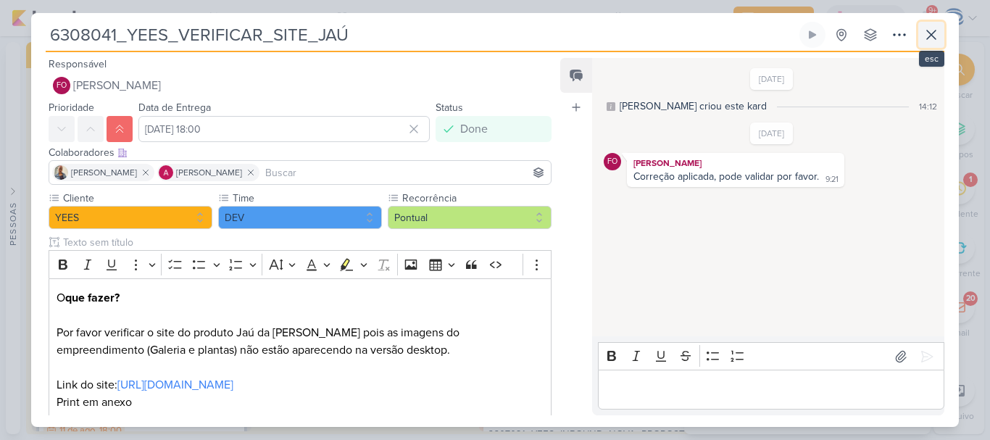
click at [937, 32] on icon at bounding box center [931, 34] width 17 height 17
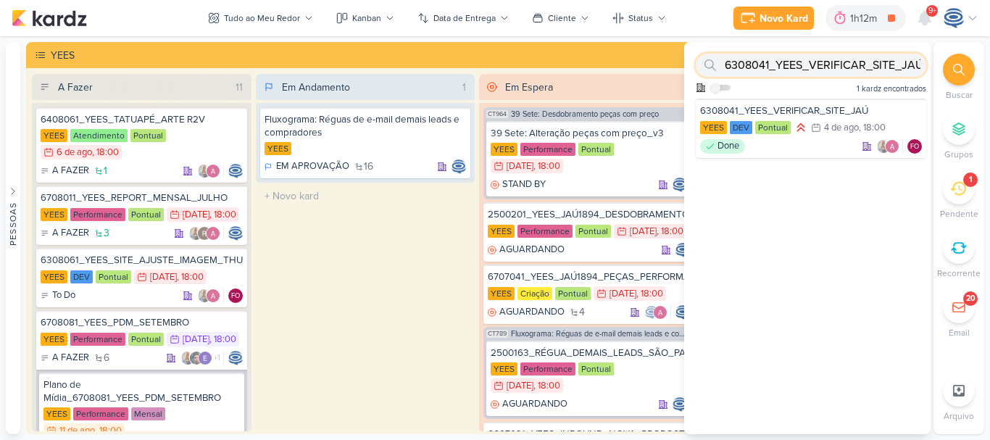
click at [868, 64] on input "6308041_YEES_VERIFICAR_SITE_JAÚ" at bounding box center [811, 65] width 231 height 23
paste input "51_YEES_MILAN_REIS_SUBIR_BOTÃO_WPP"
type input "6308051_YEES_MILAN_REIS_SUBIR_BOTÃO_WPP"
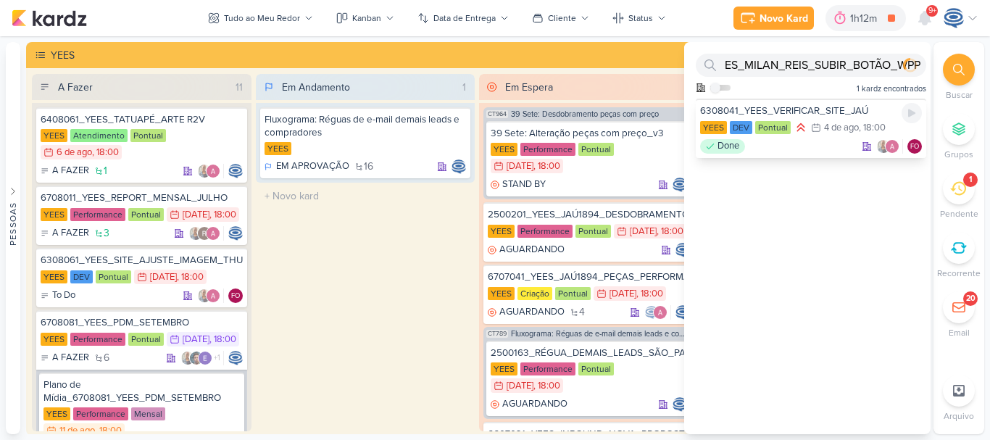
scroll to position [0, 0]
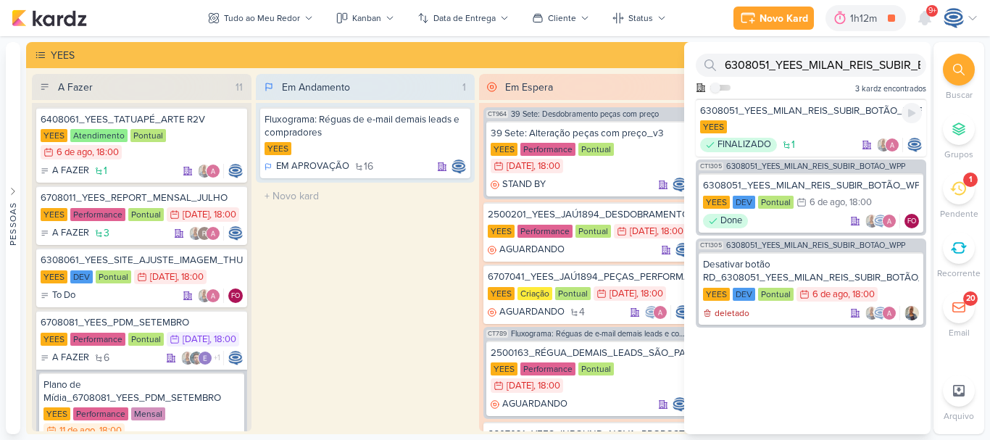
click at [766, 115] on div "6308051_YEES_MILAN_REIS_SUBIR_BOTÃO_WPP" at bounding box center [811, 110] width 222 height 13
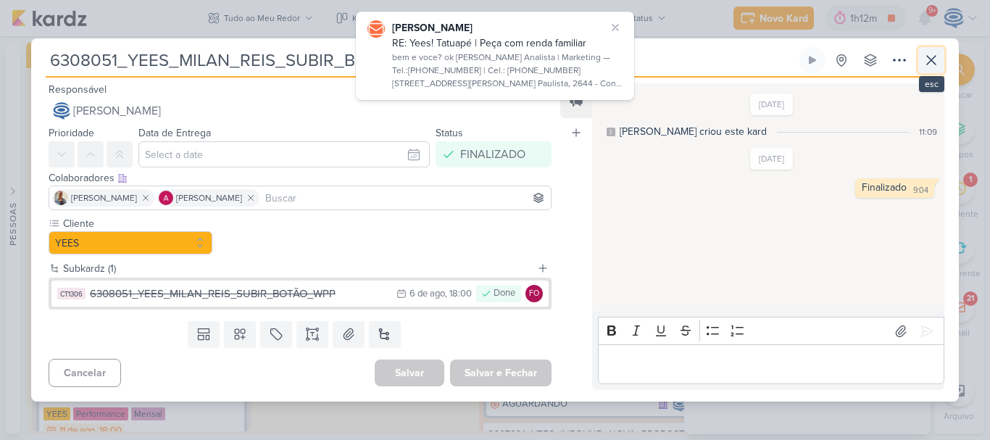
click at [935, 61] on icon at bounding box center [931, 59] width 17 height 17
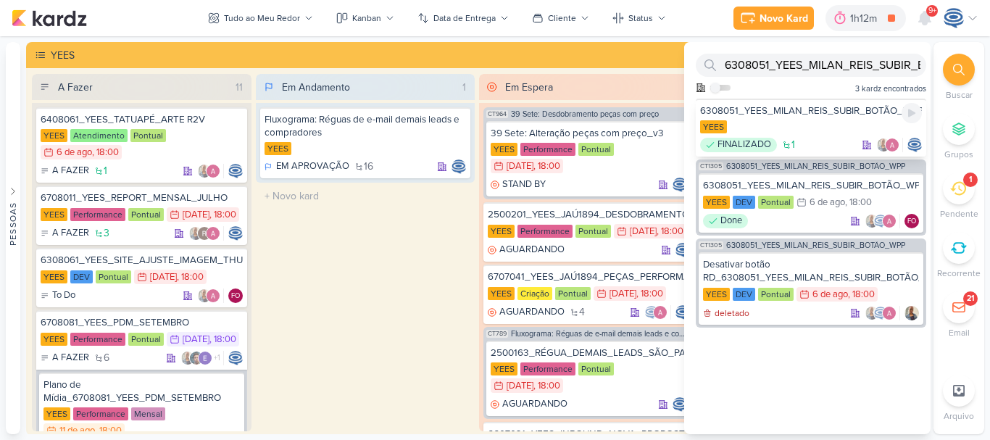
click at [787, 112] on div "6308051_YEES_MILAN_REIS_SUBIR_BOTÃO_WPP" at bounding box center [811, 110] width 222 height 13
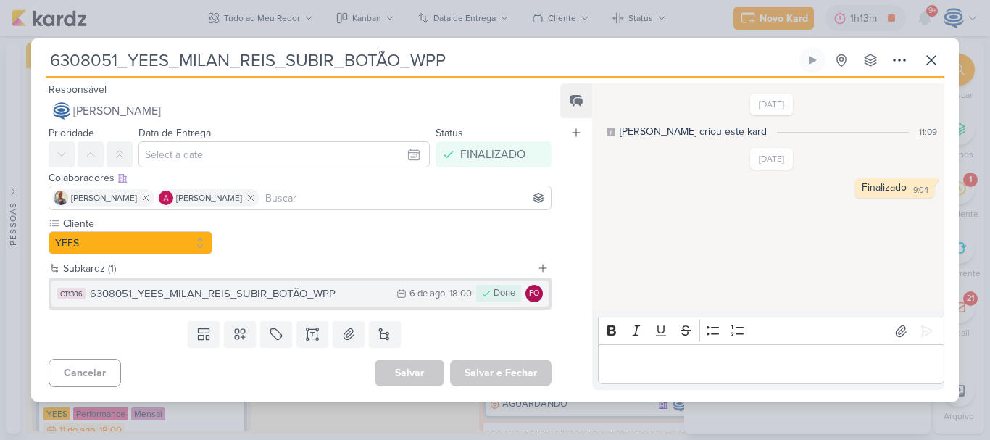
click at [384, 300] on button "CT1306 6308051_YEES_MILAN_REIS_SUBIR_BOTÃO_WPP 6/8 [DATE] 18:00 Done FO" at bounding box center [299, 294] width 497 height 26
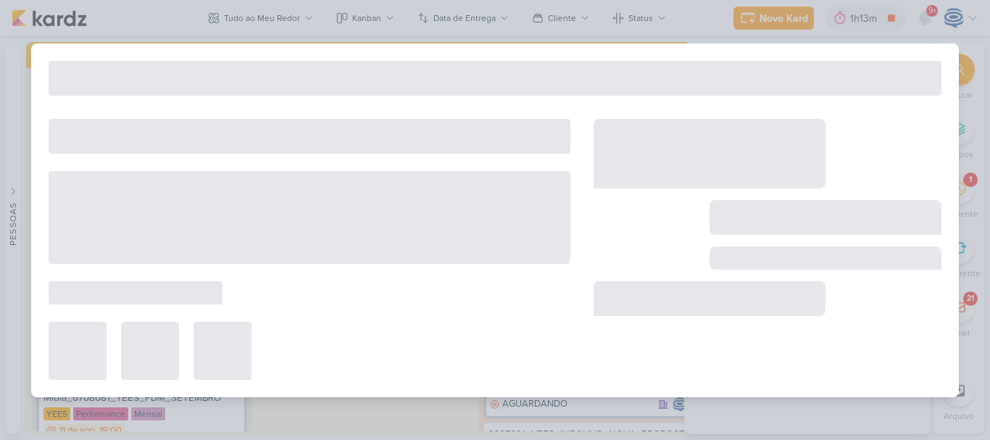
type input "[DATE] 18:00"
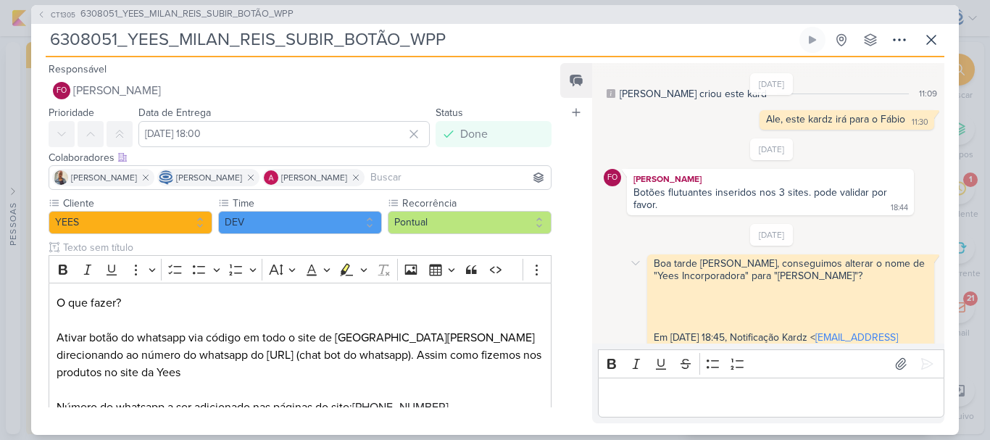
scroll to position [123, 0]
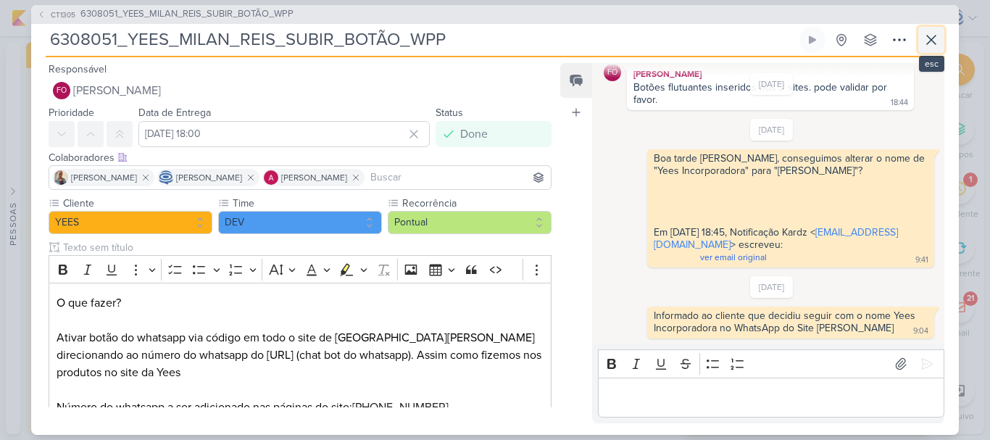
click at [930, 38] on icon at bounding box center [931, 40] width 9 height 9
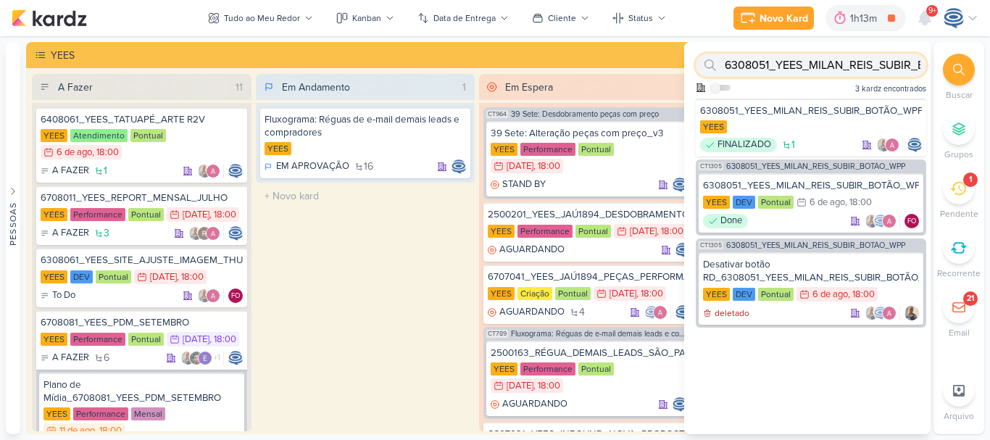
click at [831, 70] on input "6308051_YEES_MILAN_REIS_SUBIR_BOTÃO_WPP" at bounding box center [811, 65] width 231 height 23
paste input "108051_YEES_CAMPANHA_GERAÇÃO_LEADS"
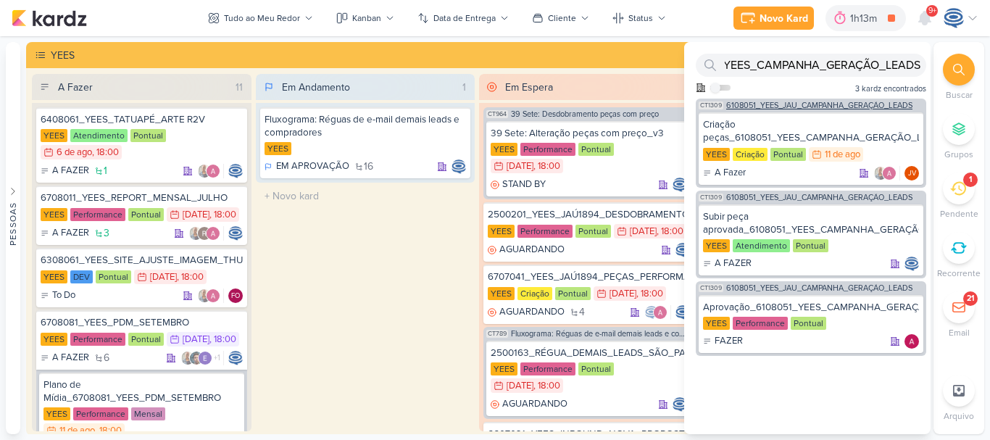
scroll to position [0, 0]
click at [800, 103] on span "6108051_YEES_JAÚ_CAMPANHA_GERAÇÃO_LEADS" at bounding box center [819, 105] width 186 height 8
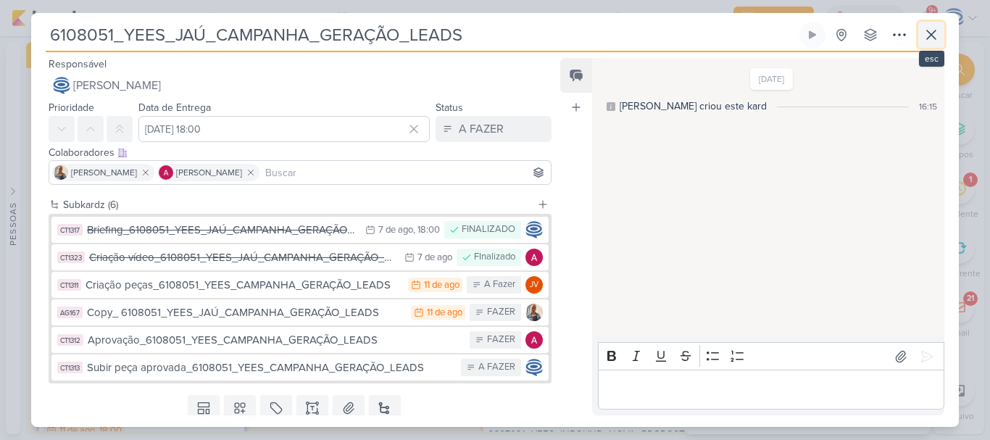
click at [924, 30] on icon at bounding box center [931, 34] width 17 height 17
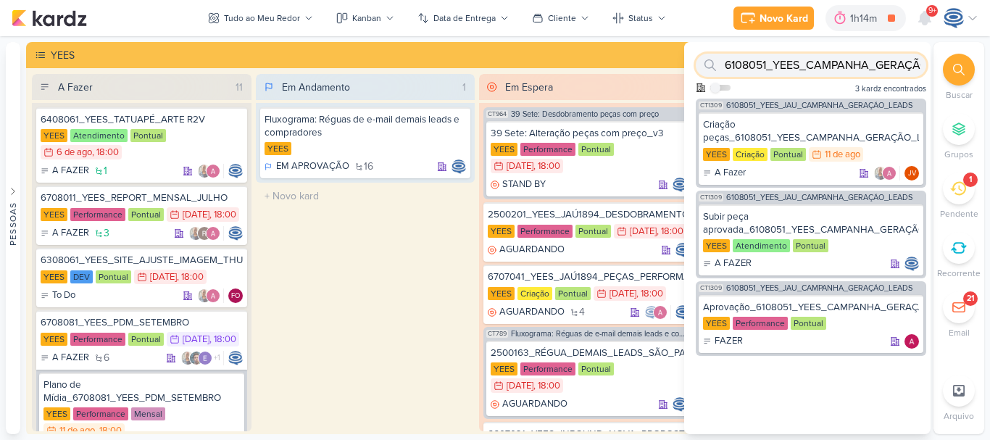
click at [892, 63] on input "6108051_YEES_CAMPANHA_GERAÇÃO_LEADS" at bounding box center [811, 65] width 231 height 23
paste input "708064_YEES_ESSÊNCIA_CAMPOLIM_SUBIR_PEÇAS_CAMPANHA"
click at [892, 63] on input "6708064_YEES_ESSÊNCIA_CAMPOLIM_SUBIR_PEÇAS_CAMPANHA" at bounding box center [811, 65] width 231 height 23
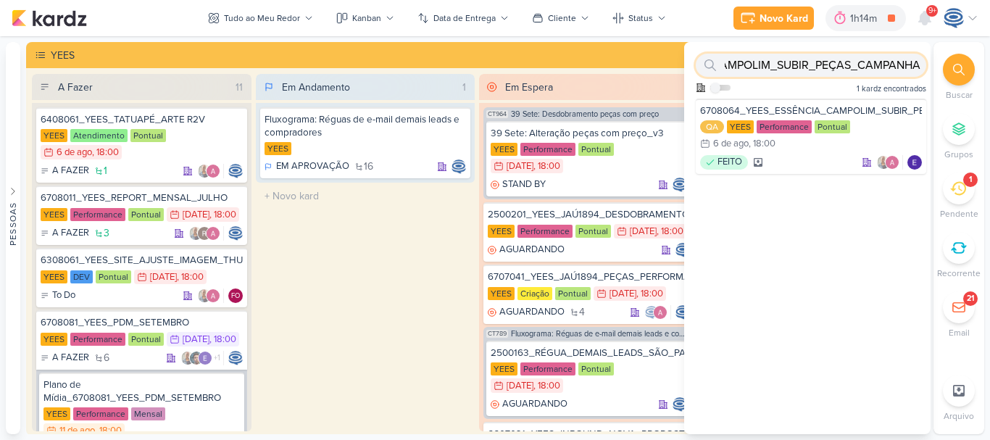
type input "6708064_YEES_ESSÊNCIA_CAMPOLIM_SUBIR_PEÇAS_CAMPANHA"
click at [963, 62] on div at bounding box center [959, 70] width 32 height 32
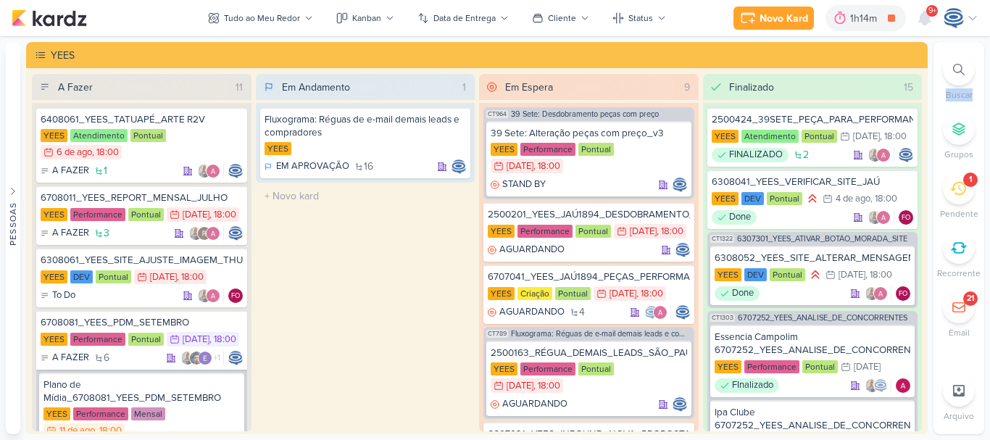
click at [963, 62] on div at bounding box center [959, 70] width 32 height 32
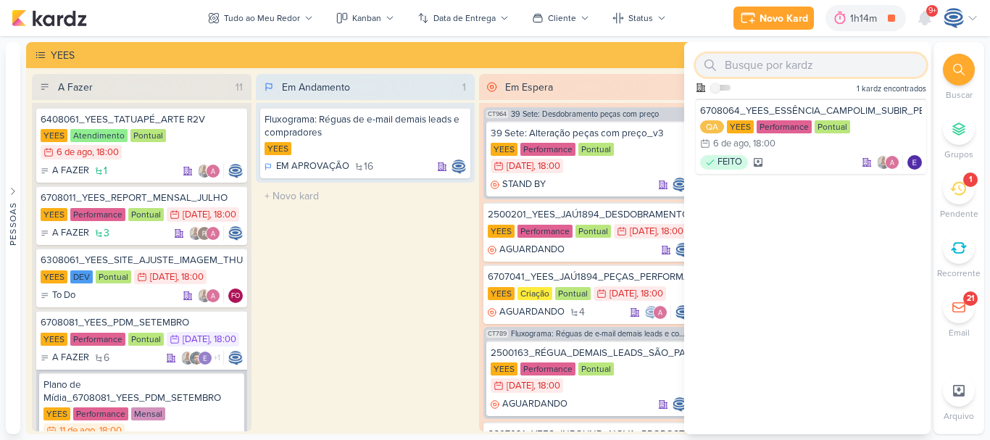
paste input "6708064_YEES_ESSÊNCIA_CAMPOLIM_SUBIR_PEÇAS_CAMPANHA"
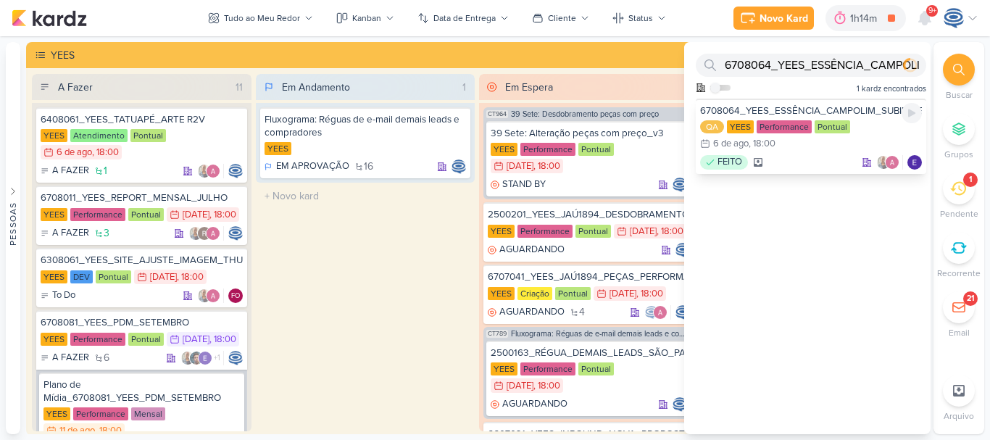
click at [869, 110] on div "6708064_YEES_ESSÊNCIA_CAMPOLIM_SUBIR_PEÇAS_CAMPANHA" at bounding box center [811, 110] width 222 height 13
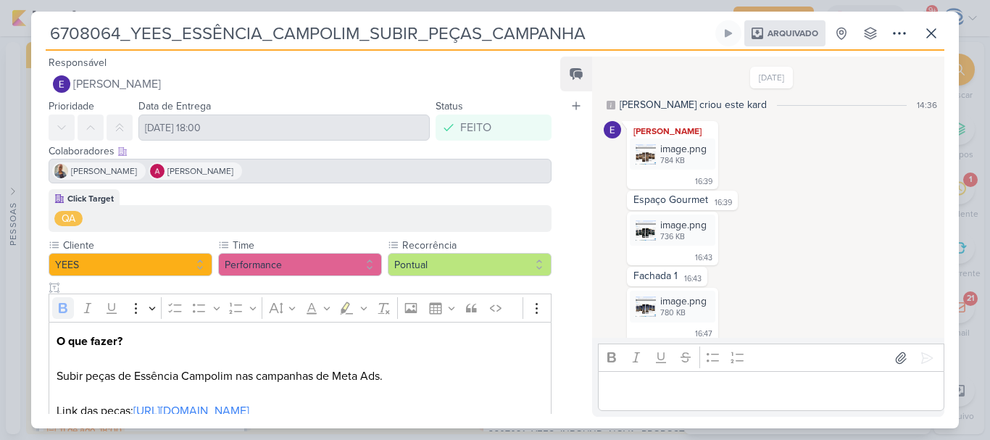
scroll to position [260, 0]
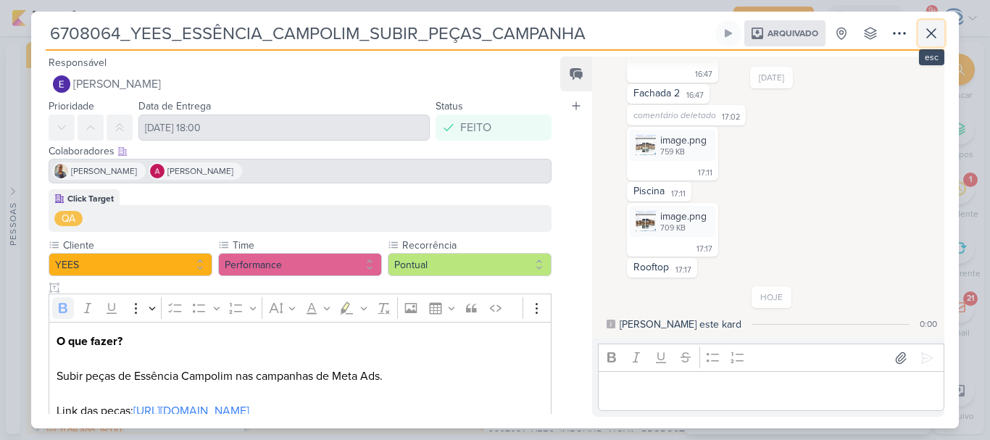
click at [932, 33] on icon at bounding box center [931, 33] width 9 height 9
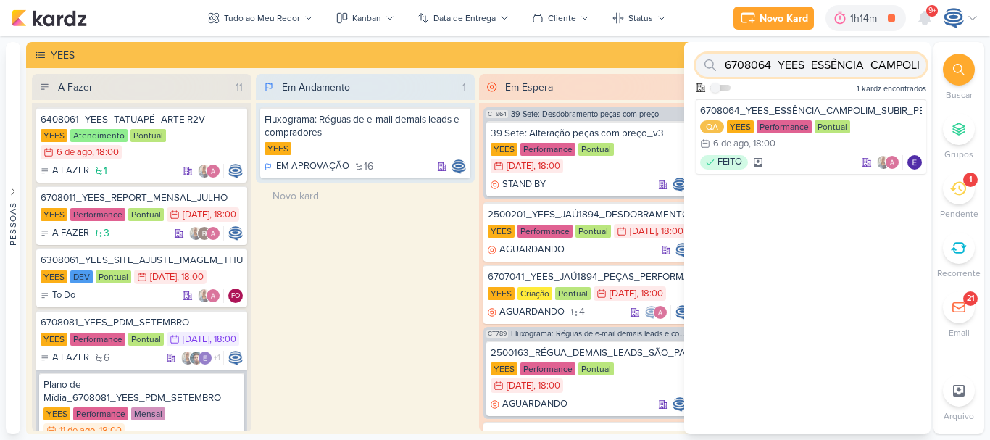
click at [877, 62] on input "6708064_YEES_ESSÊNCIA_CAMPOLIM_SUBIR_PEÇAS_CAMPANHA" at bounding box center [811, 65] width 231 height 23
paste input "5_YEES_IPA_CLUB_SUBIR_VÍDEO"
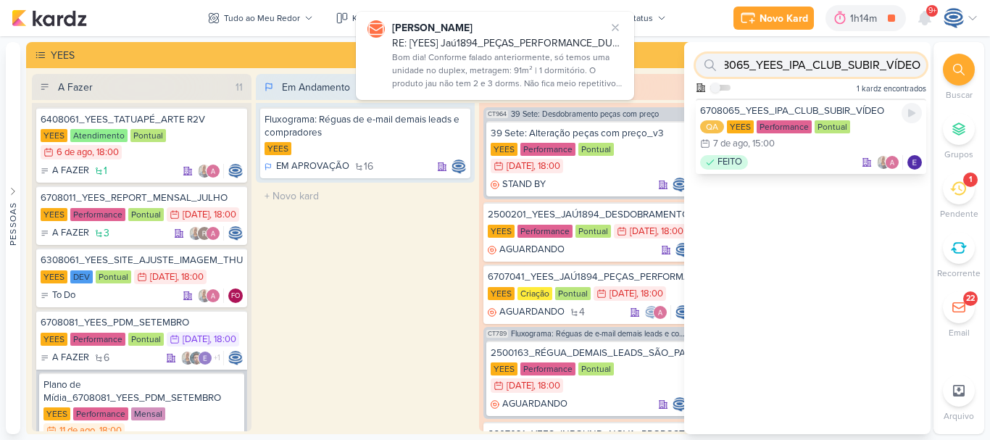
type input "6708065_YEES_IPA_CLUB_SUBIR_VÍDEO"
click at [874, 105] on div "6708065_YEES_IPA_CLUB_SUBIR_VÍDEO" at bounding box center [811, 110] width 222 height 13
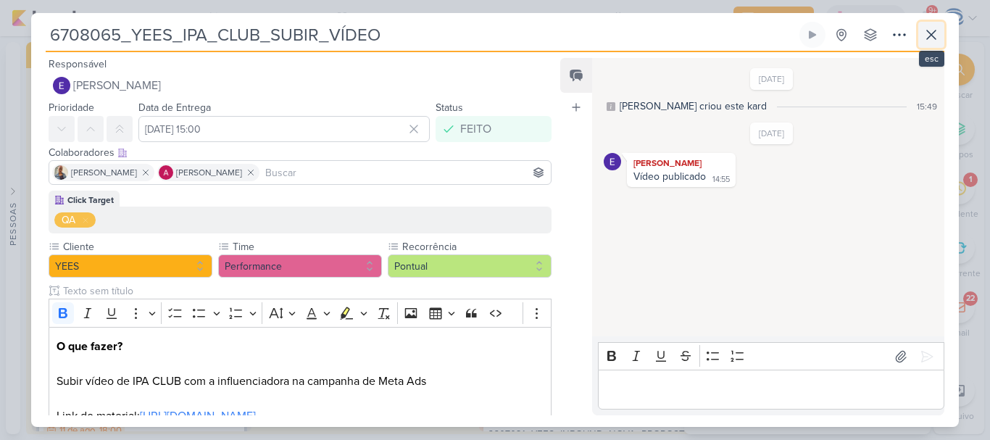
click at [926, 34] on icon at bounding box center [931, 34] width 17 height 17
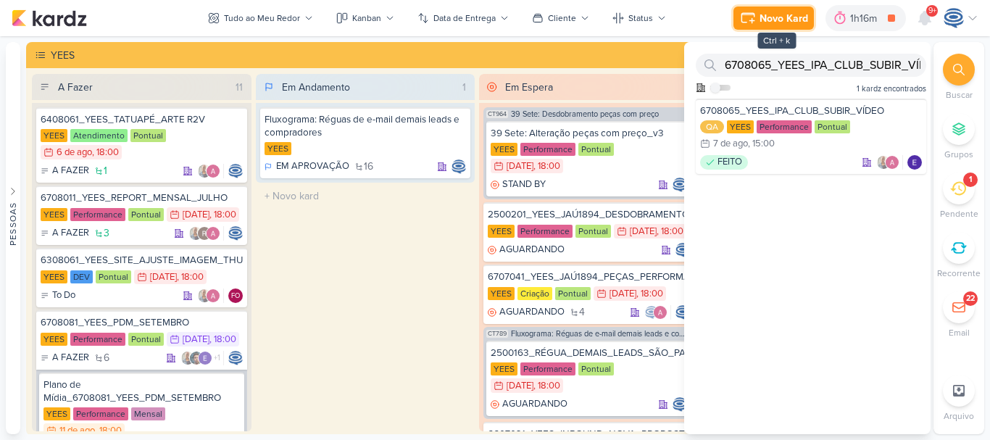
click at [768, 16] on div "Novo Kard" at bounding box center [784, 18] width 49 height 15
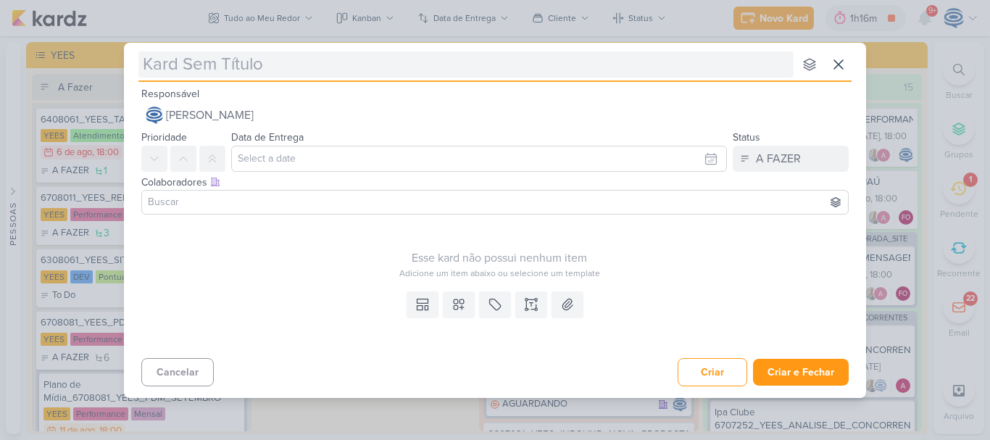
click at [435, 69] on input "text" at bounding box center [465, 64] width 655 height 26
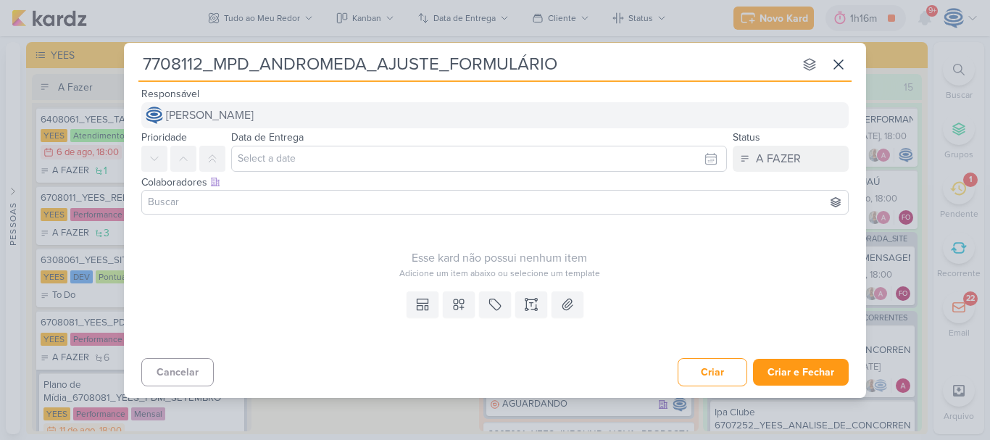
type input "7708112_MPD_ANDROMEDA_AJUSTE_FORMULÁRIO"
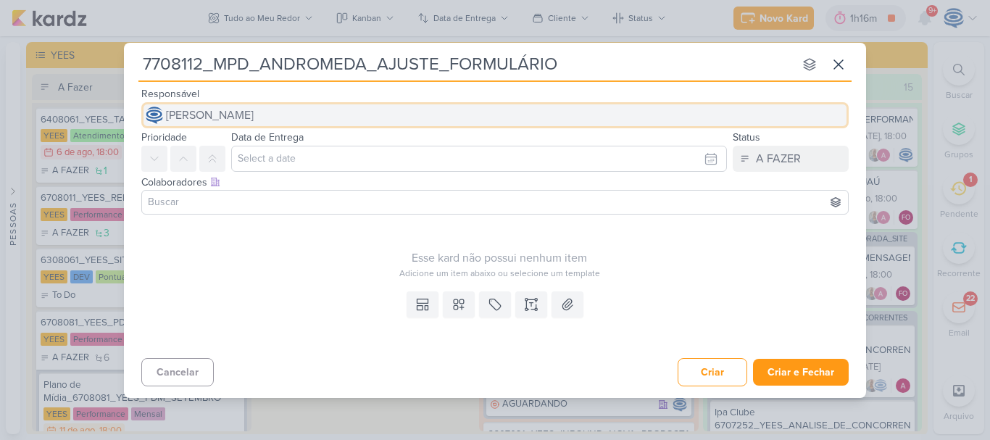
click at [254, 123] on span "[PERSON_NAME]" at bounding box center [210, 115] width 88 height 17
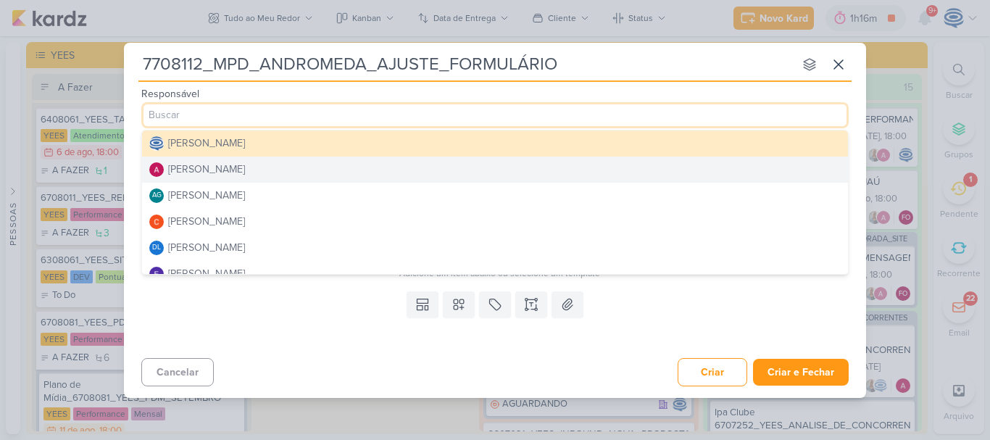
click at [234, 169] on div "[PERSON_NAME]" at bounding box center [206, 169] width 77 height 15
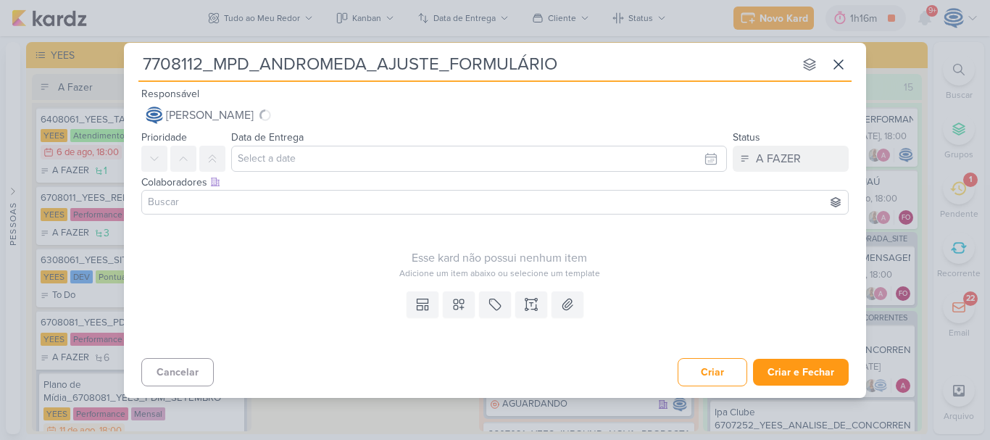
click at [228, 210] on input at bounding box center [495, 202] width 700 height 17
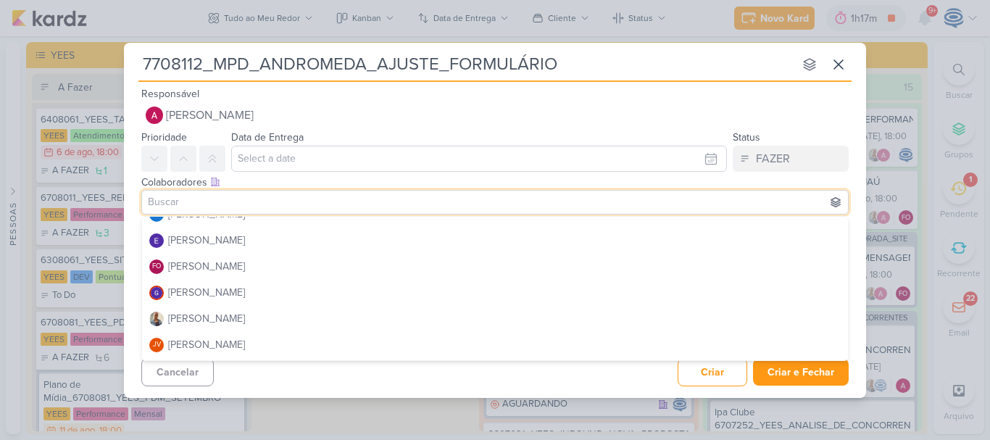
scroll to position [122, 0]
click at [215, 315] on div "[PERSON_NAME]" at bounding box center [206, 316] width 77 height 15
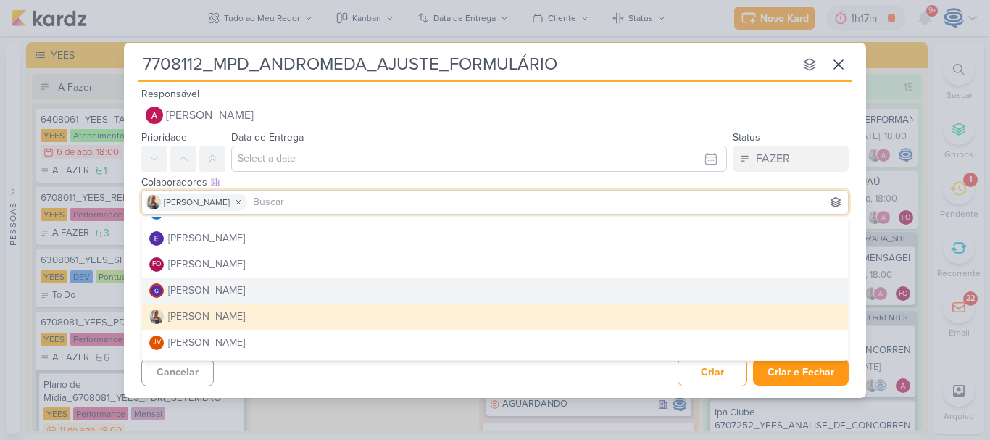
click at [266, 164] on input "text" at bounding box center [479, 159] width 496 height 26
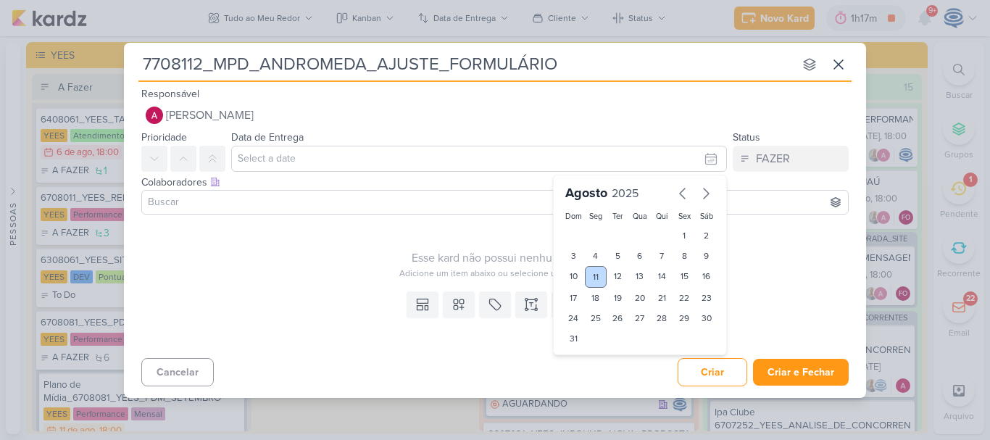
click at [591, 278] on div "11" at bounding box center [596, 277] width 22 height 22
type input "[DATE] 23:59"
click at [589, 363] on select "00 01 02 03 04 05 06 07 08 09 10 11 12 13 14 15 16 17 18 19 20 21 22 23" at bounding box center [596, 363] width 20 height 17
select select "18"
click at [586, 355] on select "00 01 02 03 04 05 06 07 08 09 10 11 12 13 14 15 16 17 18 19 20 21 22 23" at bounding box center [596, 363] width 20 height 17
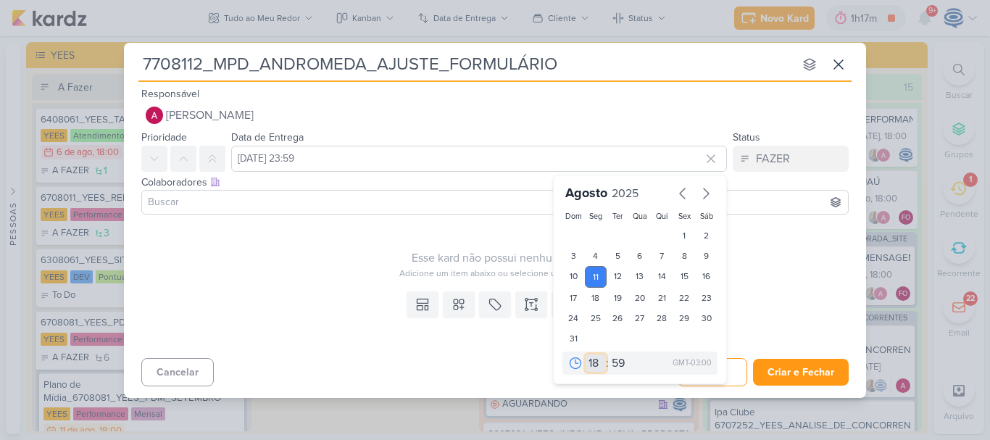
type input "[DATE] 18:59"
click at [597, 366] on select "00 01 02 03 04 05 06 07 08 09 10 11 12 13 14 15 16 17 18 19 20 21 22 23" at bounding box center [596, 363] width 20 height 17
select select "16"
click at [586, 355] on select "00 01 02 03 04 05 06 07 08 09 10 11 12 13 14 15 16 17 18 19 20 21 22 23" at bounding box center [596, 363] width 20 height 17
type input "[DATE] 16:59"
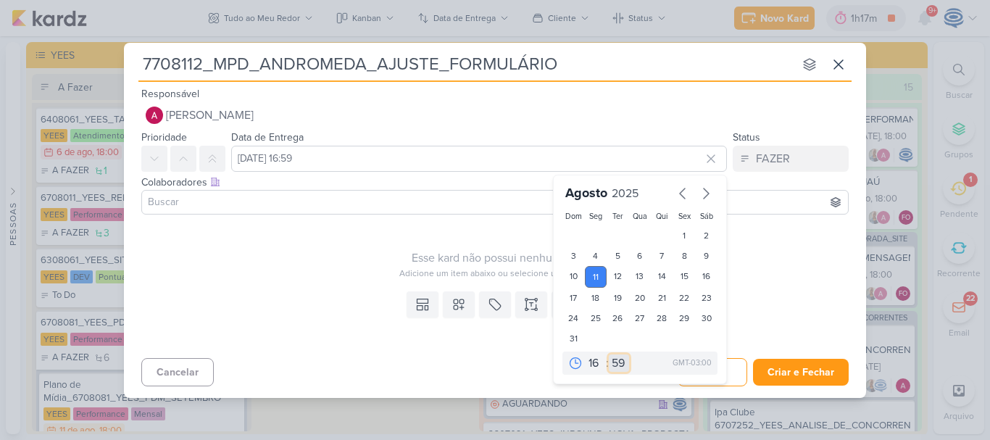
click at [622, 365] on select "00 05 10 15 20 25 30 35 40 45 50 55 59" at bounding box center [619, 363] width 20 height 17
select select "0"
click at [609, 355] on select "00 05 10 15 20 25 30 35 40 45 50 55 59" at bounding box center [619, 363] width 20 height 17
type input "[DATE] 16:00"
click at [292, 278] on div "Adicione um item abaixo ou selecione um template" at bounding box center [499, 273] width 716 height 13
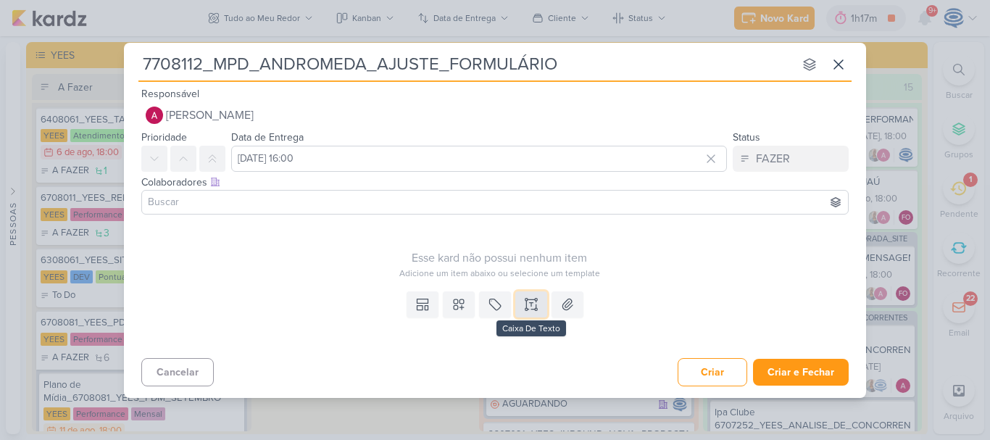
click at [526, 299] on icon at bounding box center [527, 299] width 2 height 2
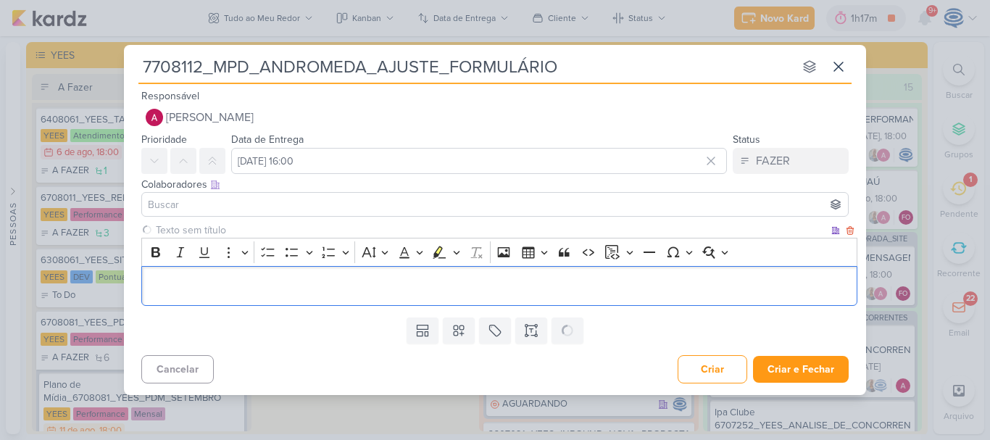
click at [360, 285] on p "Editor editing area: main" at bounding box center [499, 285] width 701 height 17
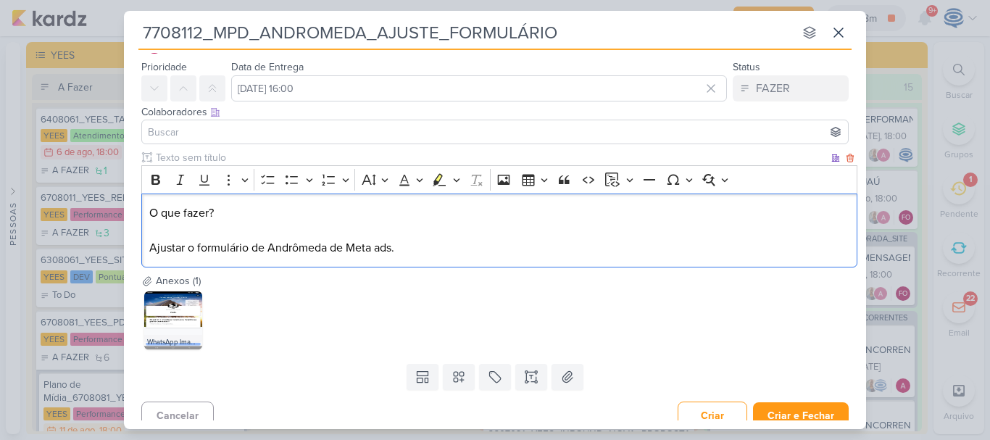
scroll to position [39, 0]
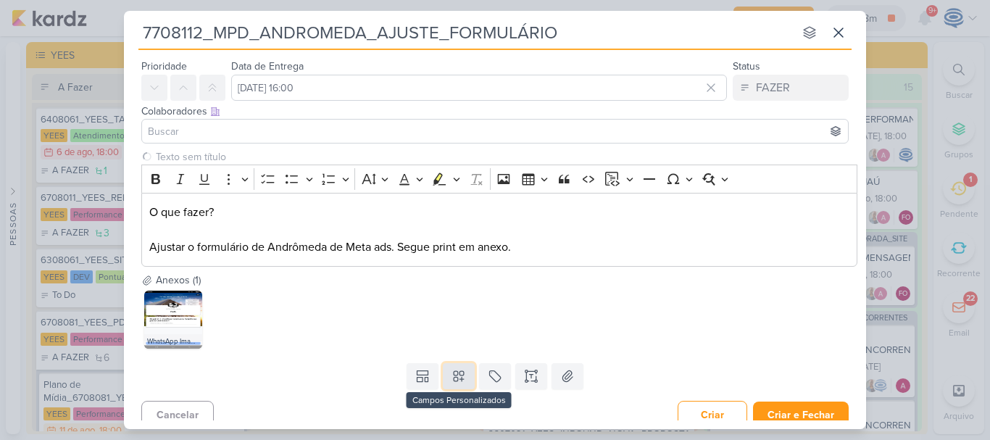
click at [452, 383] on icon at bounding box center [459, 376] width 14 height 14
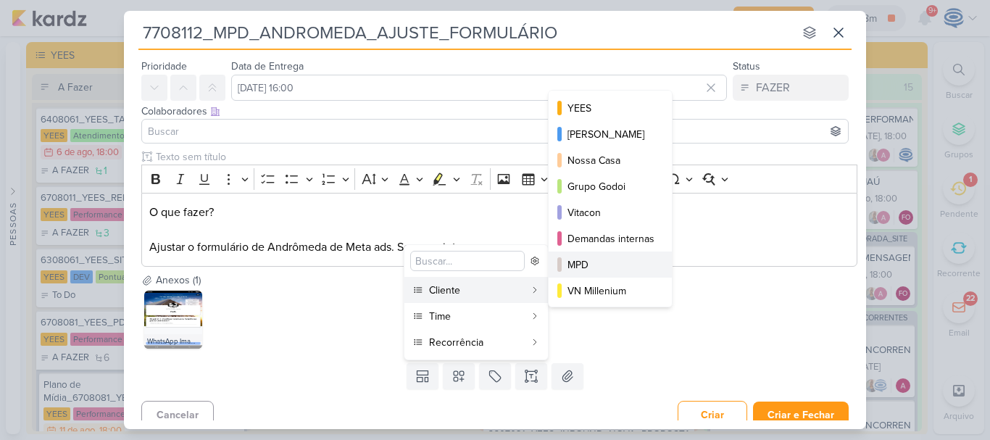
click at [598, 263] on div "MPD" at bounding box center [611, 264] width 87 height 15
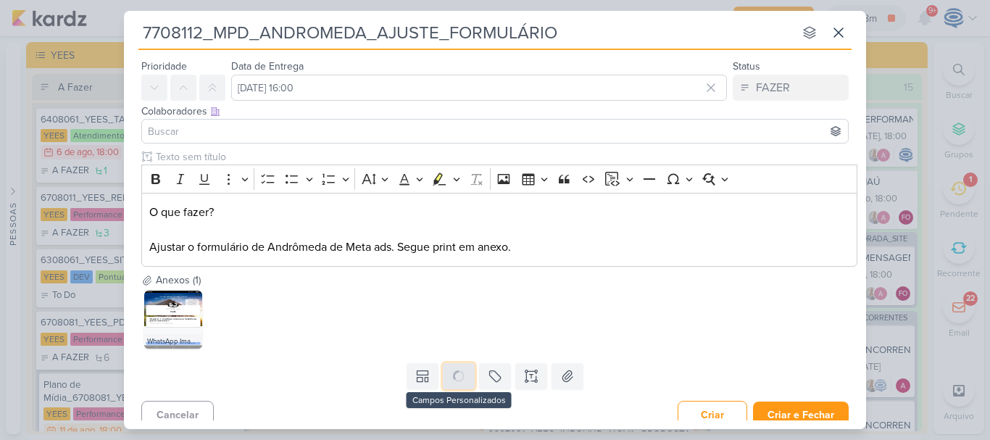
click at [464, 384] on button at bounding box center [459, 376] width 32 height 26
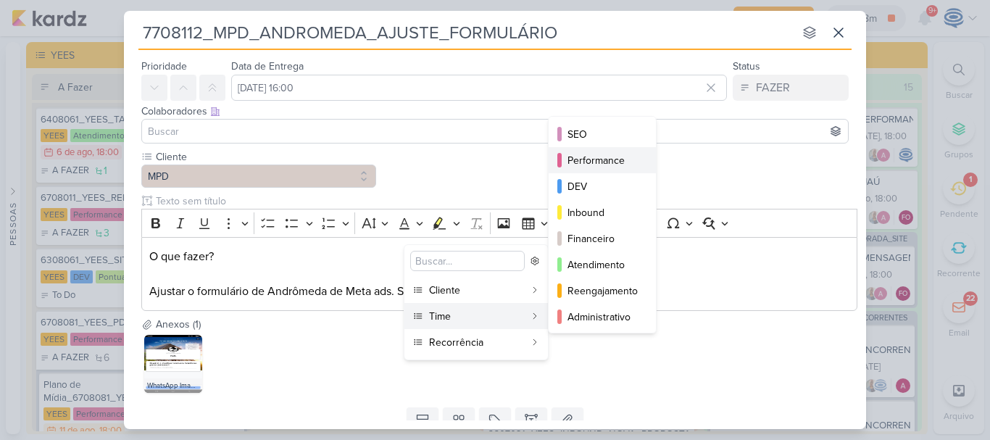
click at [580, 159] on div "Performance" at bounding box center [603, 160] width 71 height 15
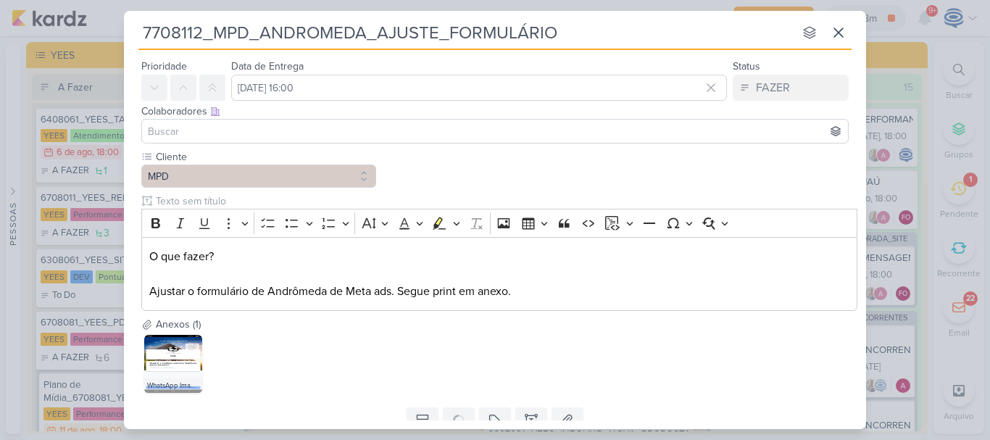
scroll to position [95, 0]
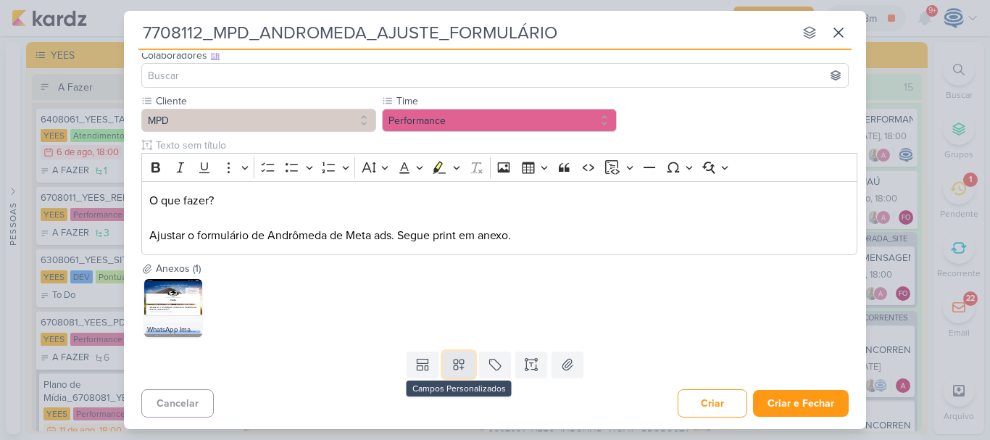
click at [461, 369] on icon at bounding box center [459, 364] width 14 height 14
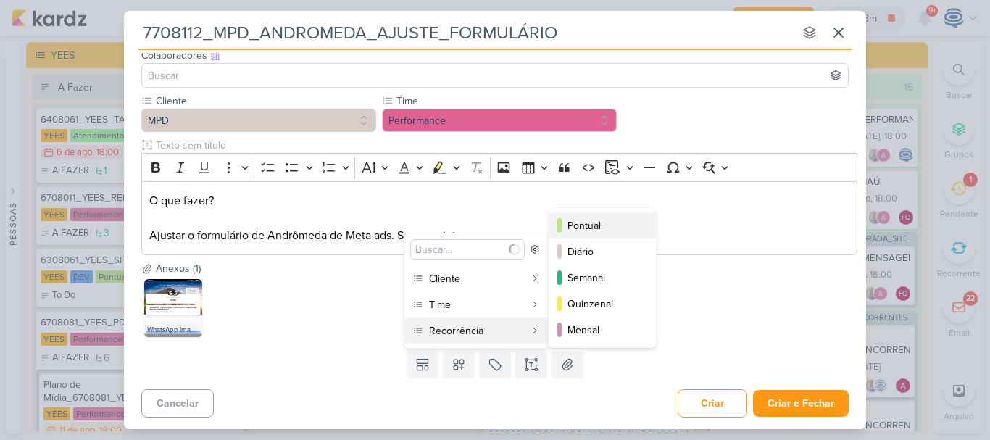
click at [586, 222] on div "Pontual" at bounding box center [603, 225] width 71 height 15
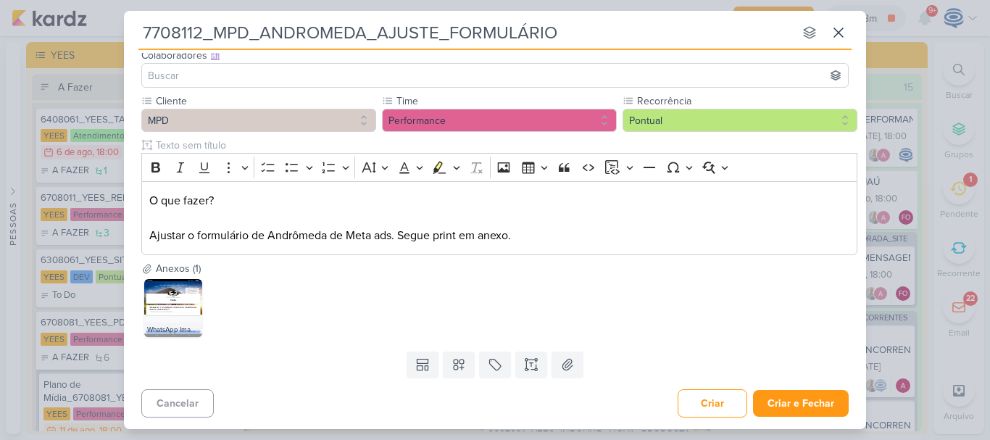
scroll to position [0, 0]
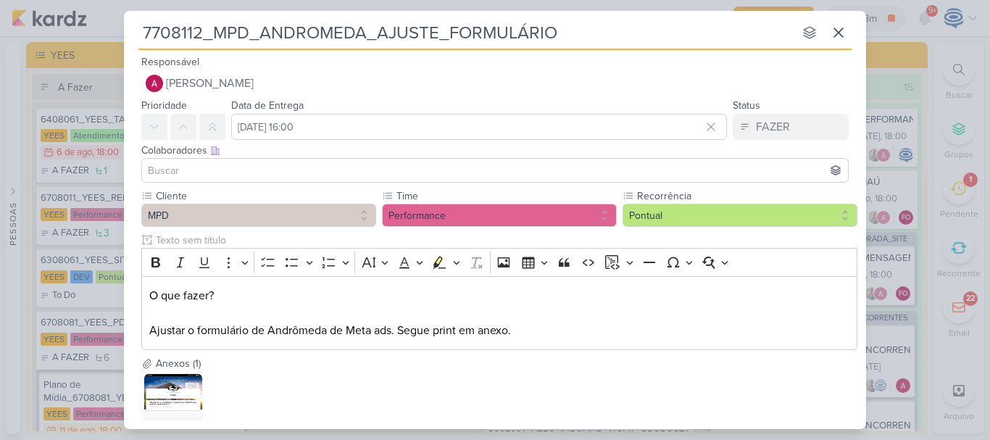
click at [457, 167] on input at bounding box center [495, 170] width 700 height 17
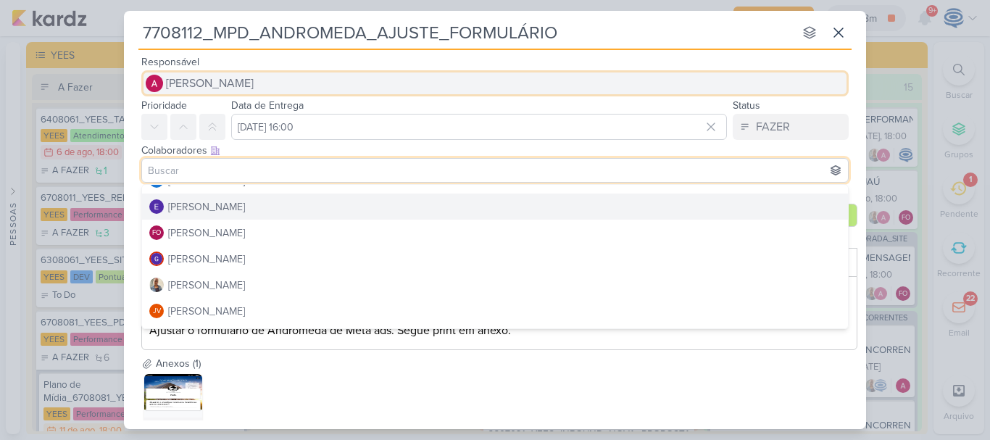
click at [254, 84] on span "[PERSON_NAME]" at bounding box center [210, 83] width 88 height 17
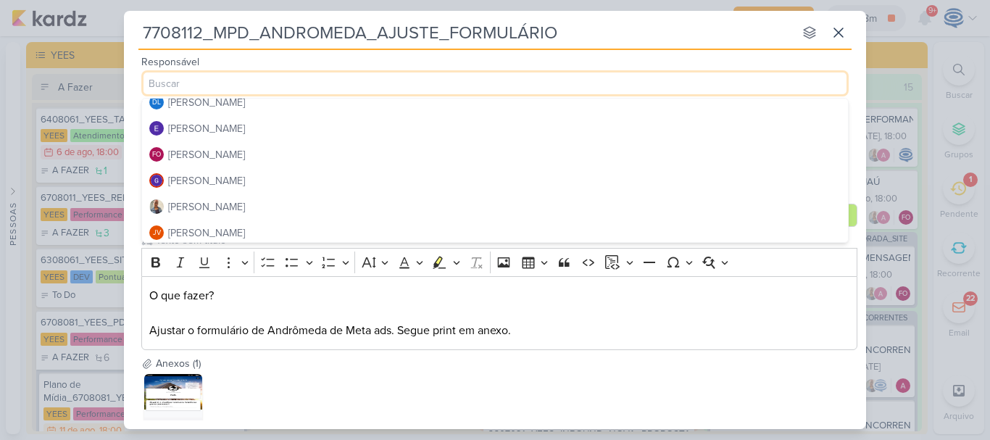
scroll to position [120, 0]
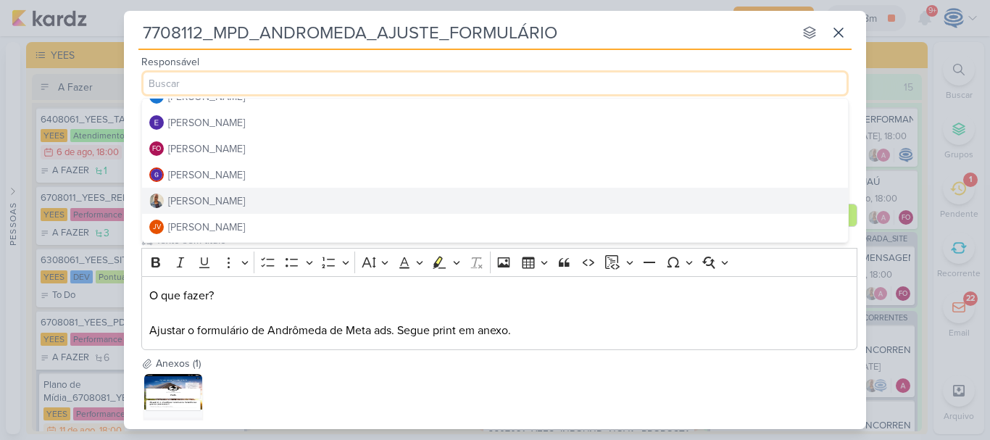
click at [212, 197] on div "[PERSON_NAME]" at bounding box center [206, 201] width 77 height 15
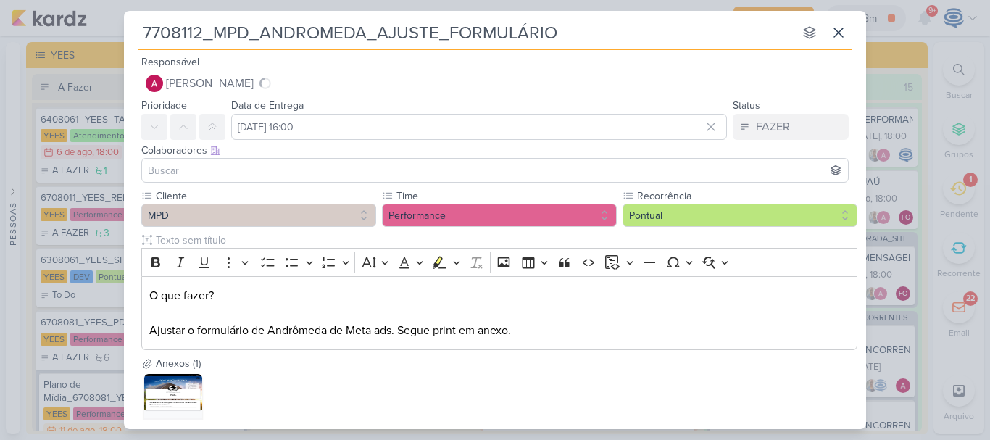
click at [224, 170] on input at bounding box center [495, 170] width 700 height 17
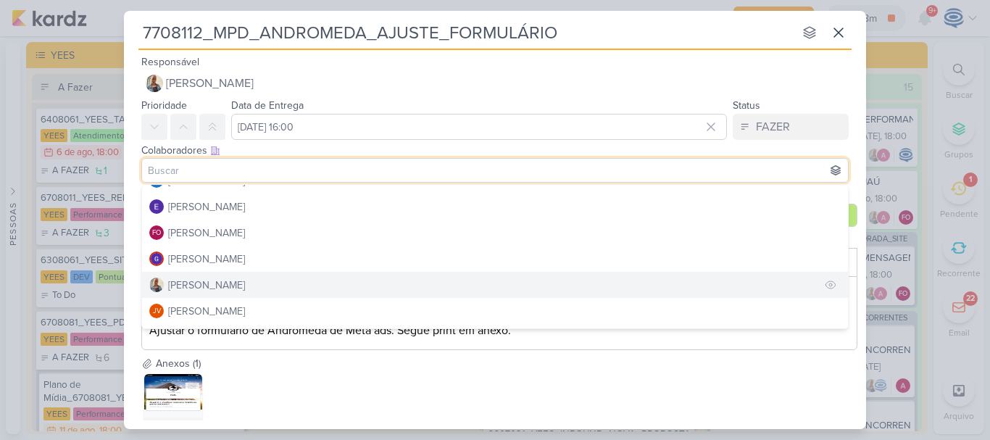
scroll to position [0, 0]
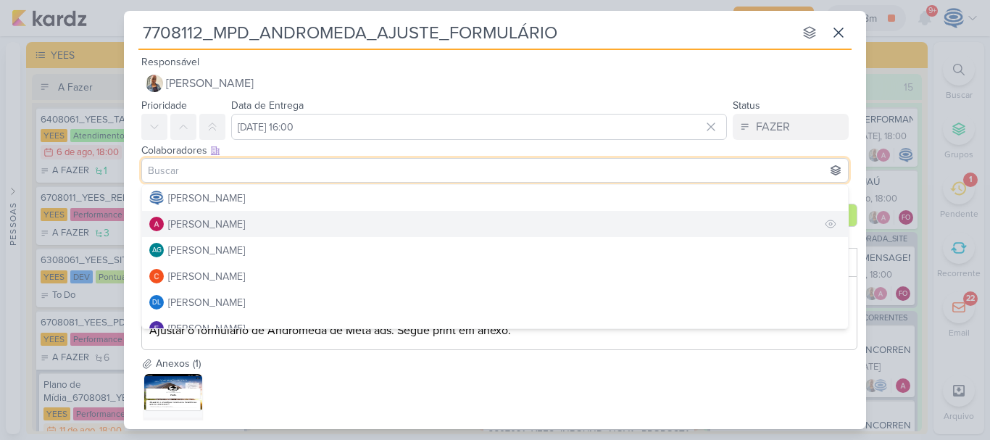
click at [212, 228] on div "[PERSON_NAME]" at bounding box center [206, 224] width 77 height 15
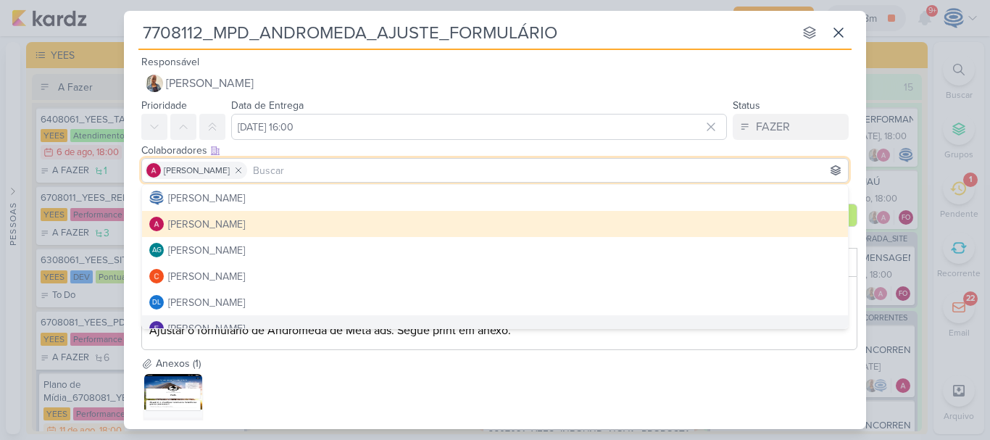
click at [312, 373] on div "WhatsApp Image [DATE] 08.53.31.jpeg" at bounding box center [499, 403] width 716 height 64
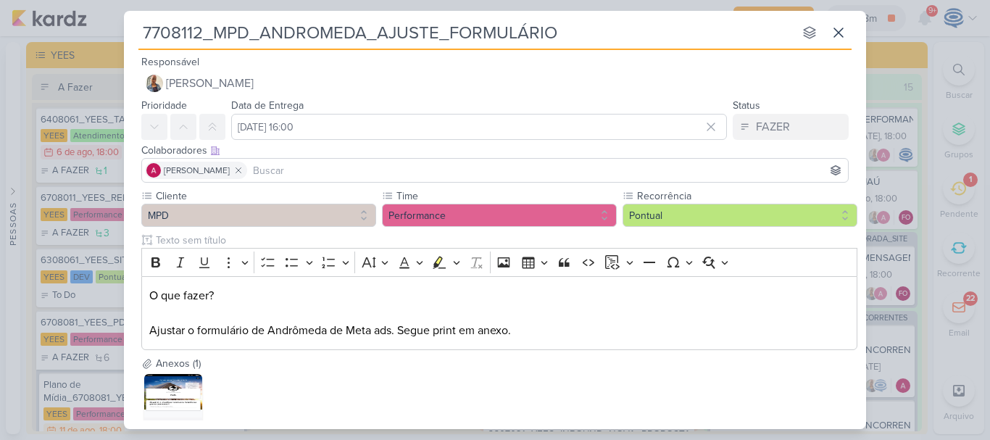
scroll to position [95, 0]
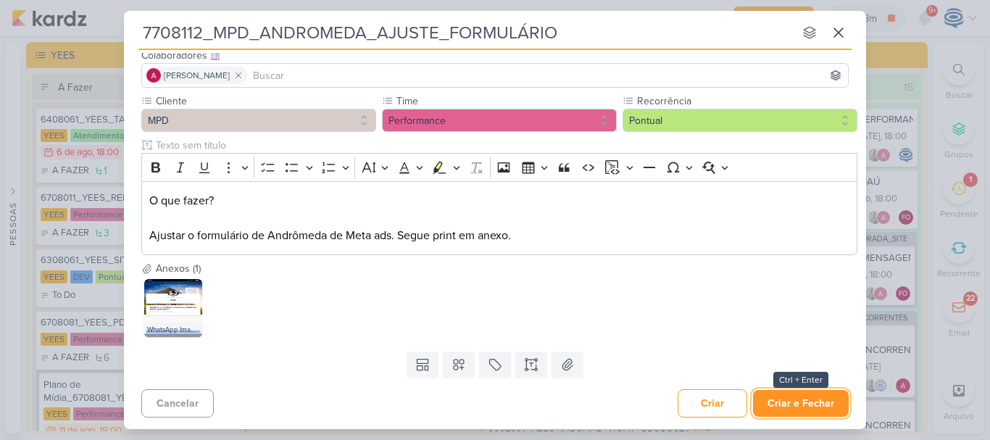
click at [803, 401] on button "Criar e Fechar" at bounding box center [801, 403] width 96 height 27
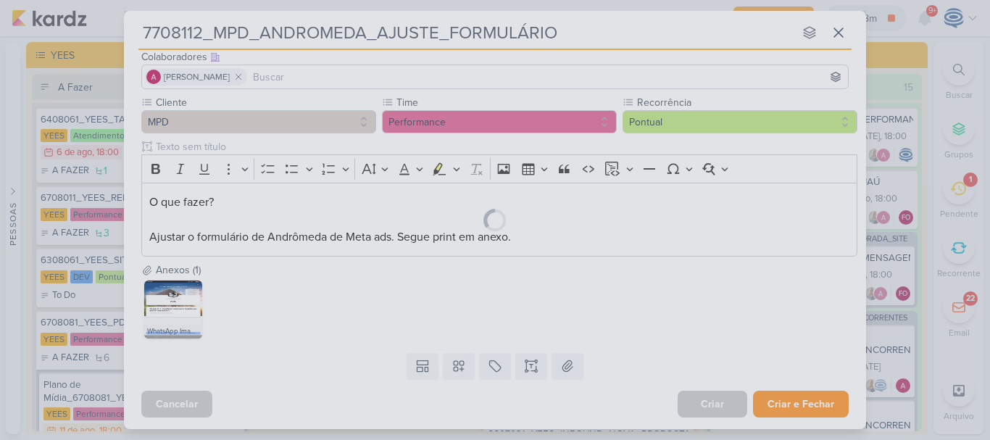
scroll to position [94, 0]
